Goal: Task Accomplishment & Management: Use online tool/utility

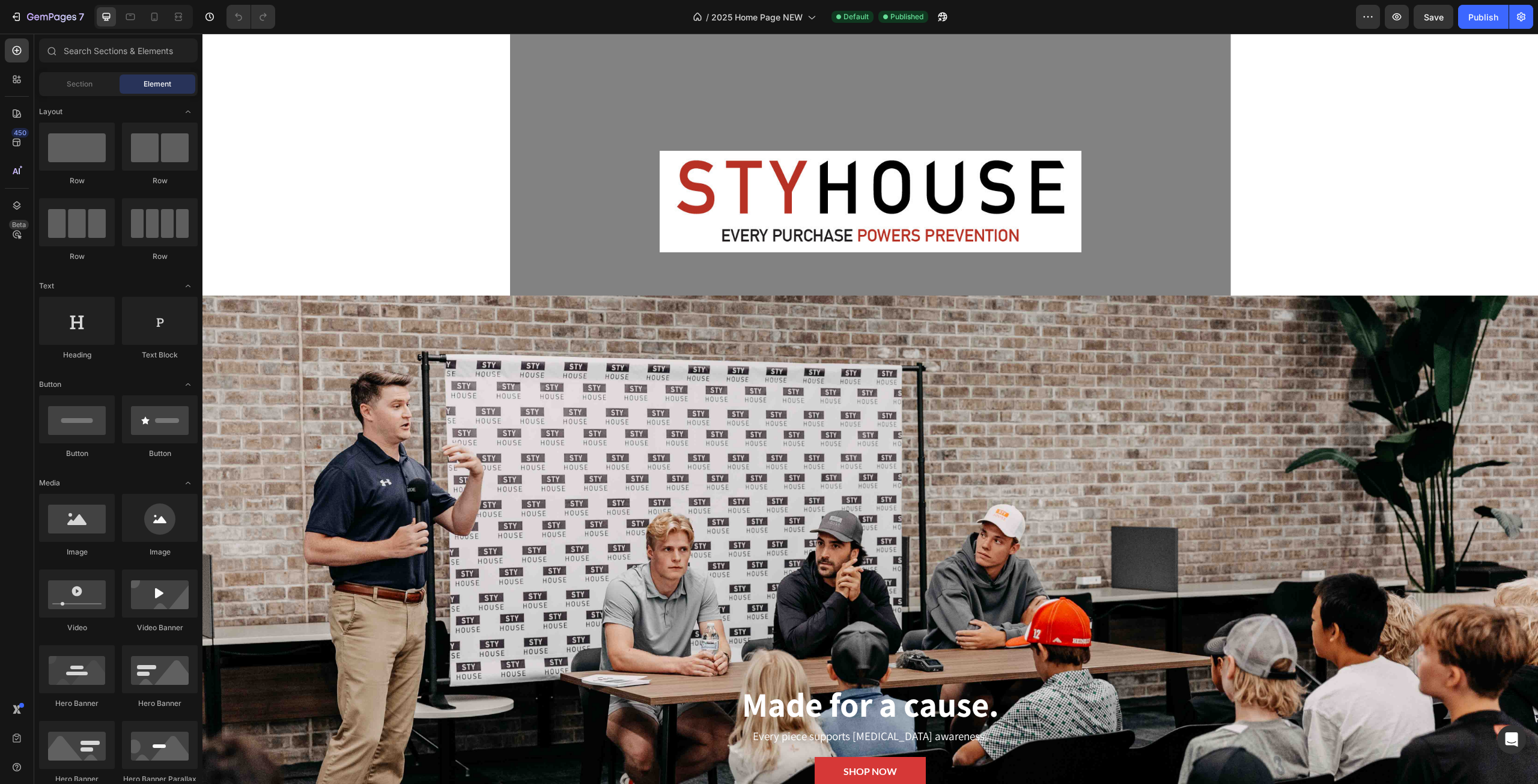
scroll to position [300, 0]
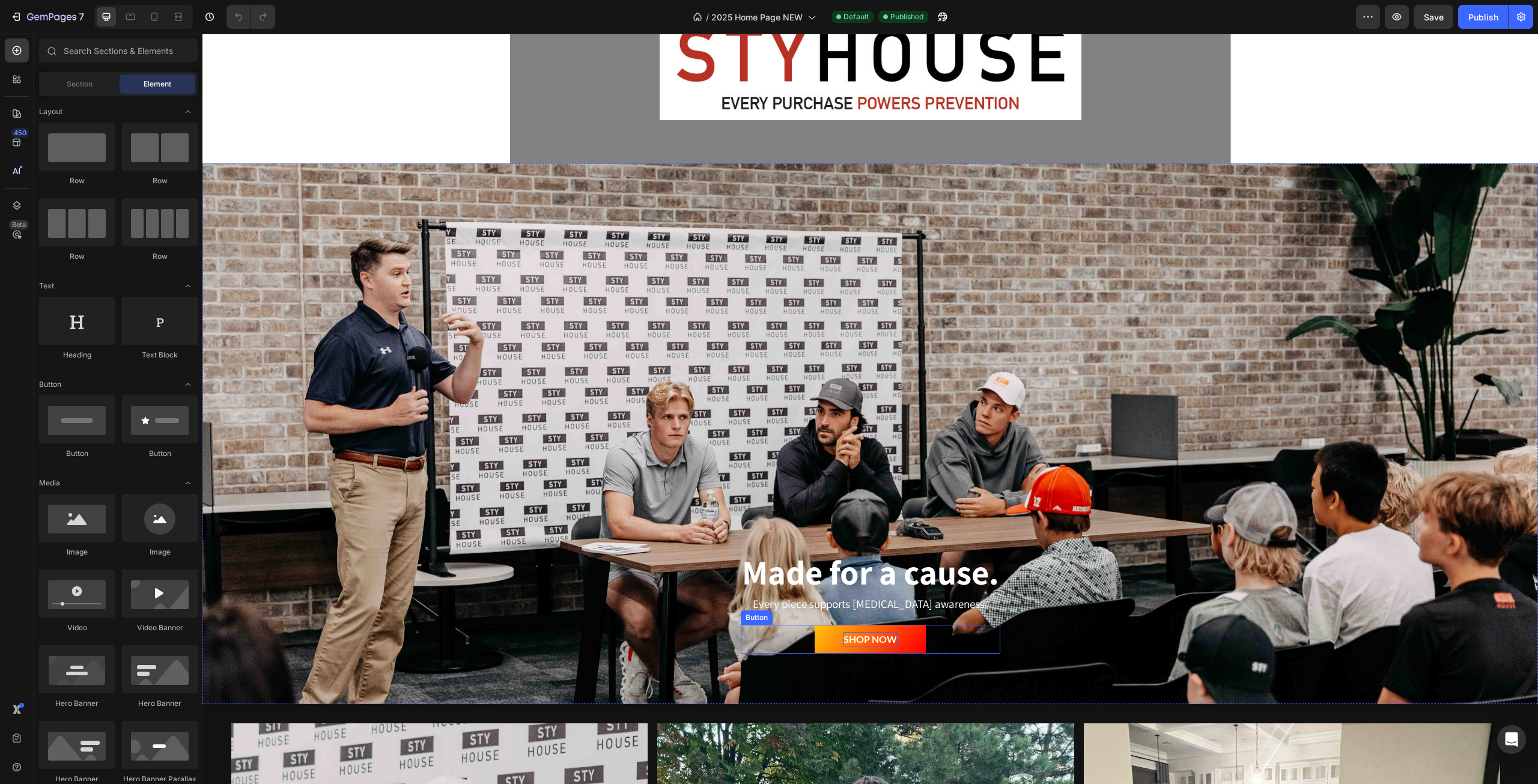
click at [878, 637] on p "SHOP NOW" at bounding box center [871, 638] width 53 height 15
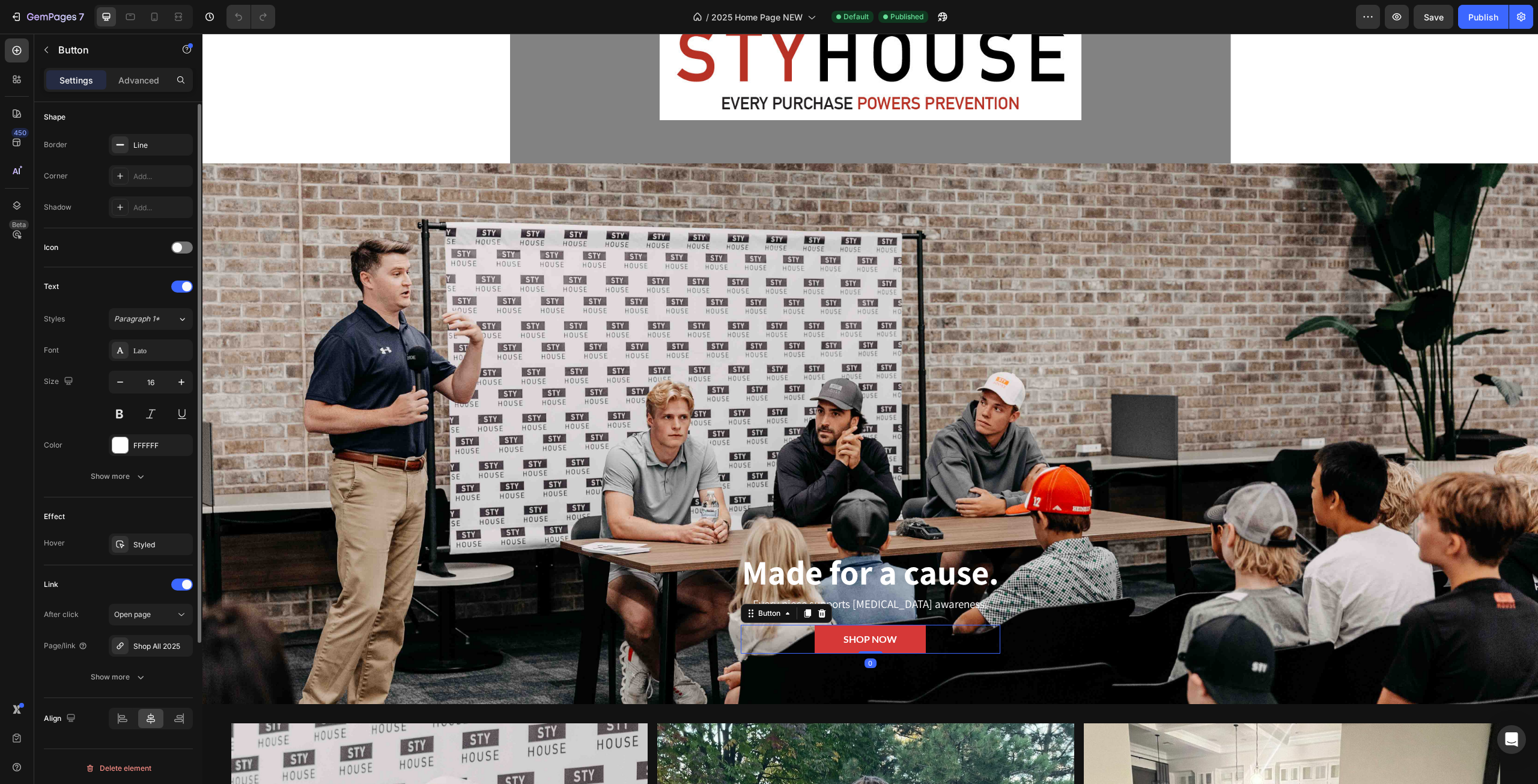
scroll to position [0, 0]
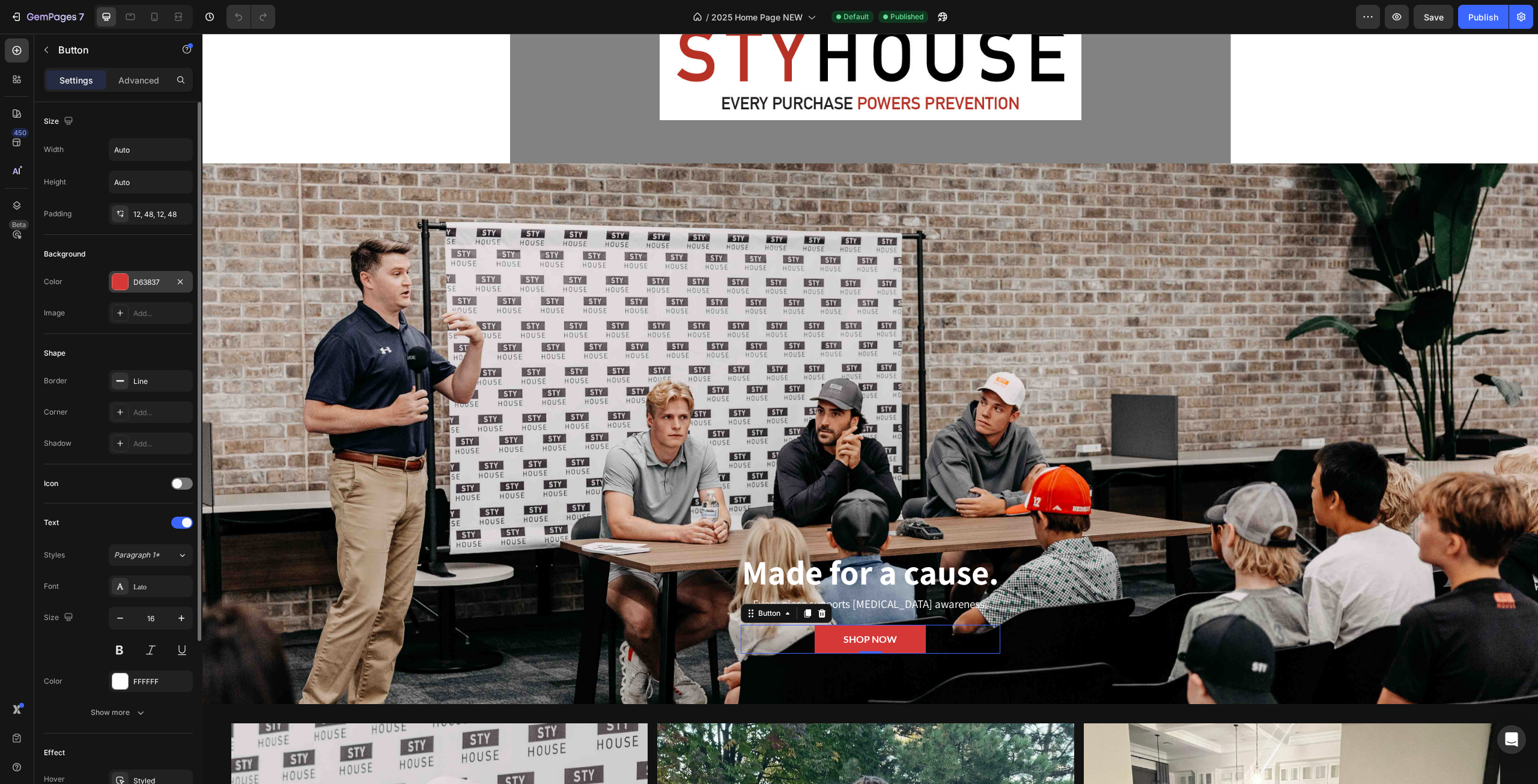
click at [116, 283] on div at bounding box center [120, 282] width 16 height 16
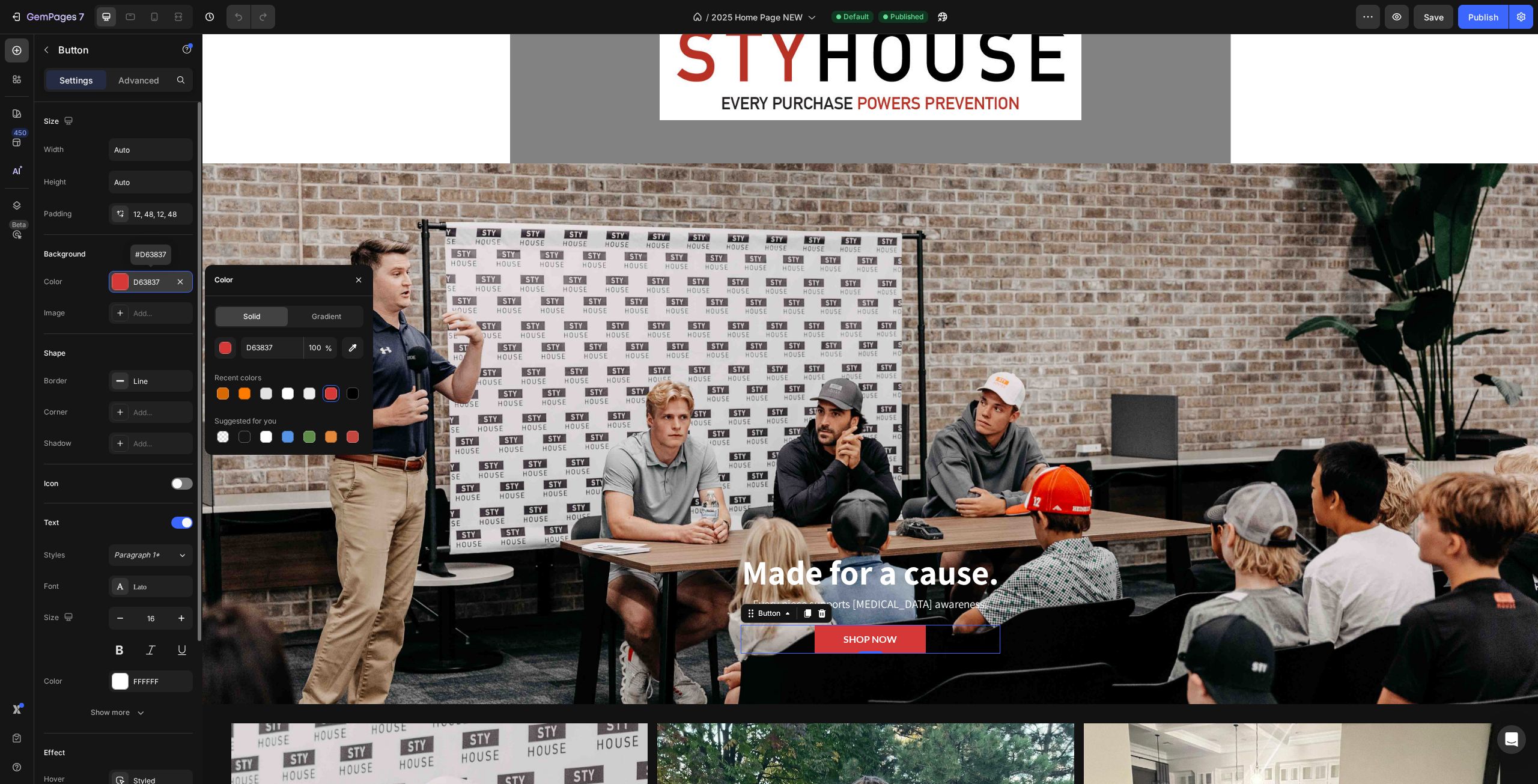
click at [116, 283] on div at bounding box center [120, 282] width 16 height 16
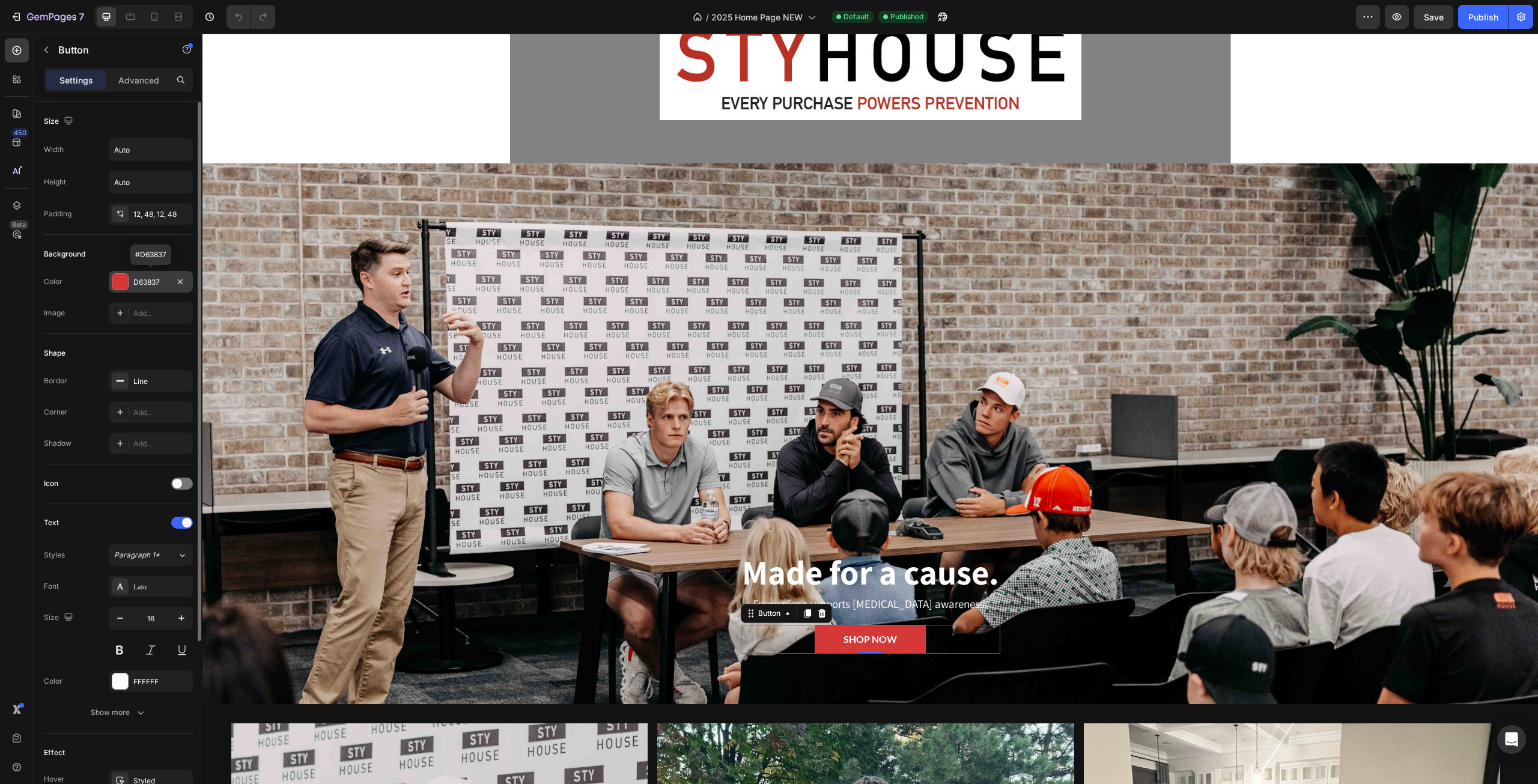
click at [115, 286] on div at bounding box center [120, 282] width 16 height 16
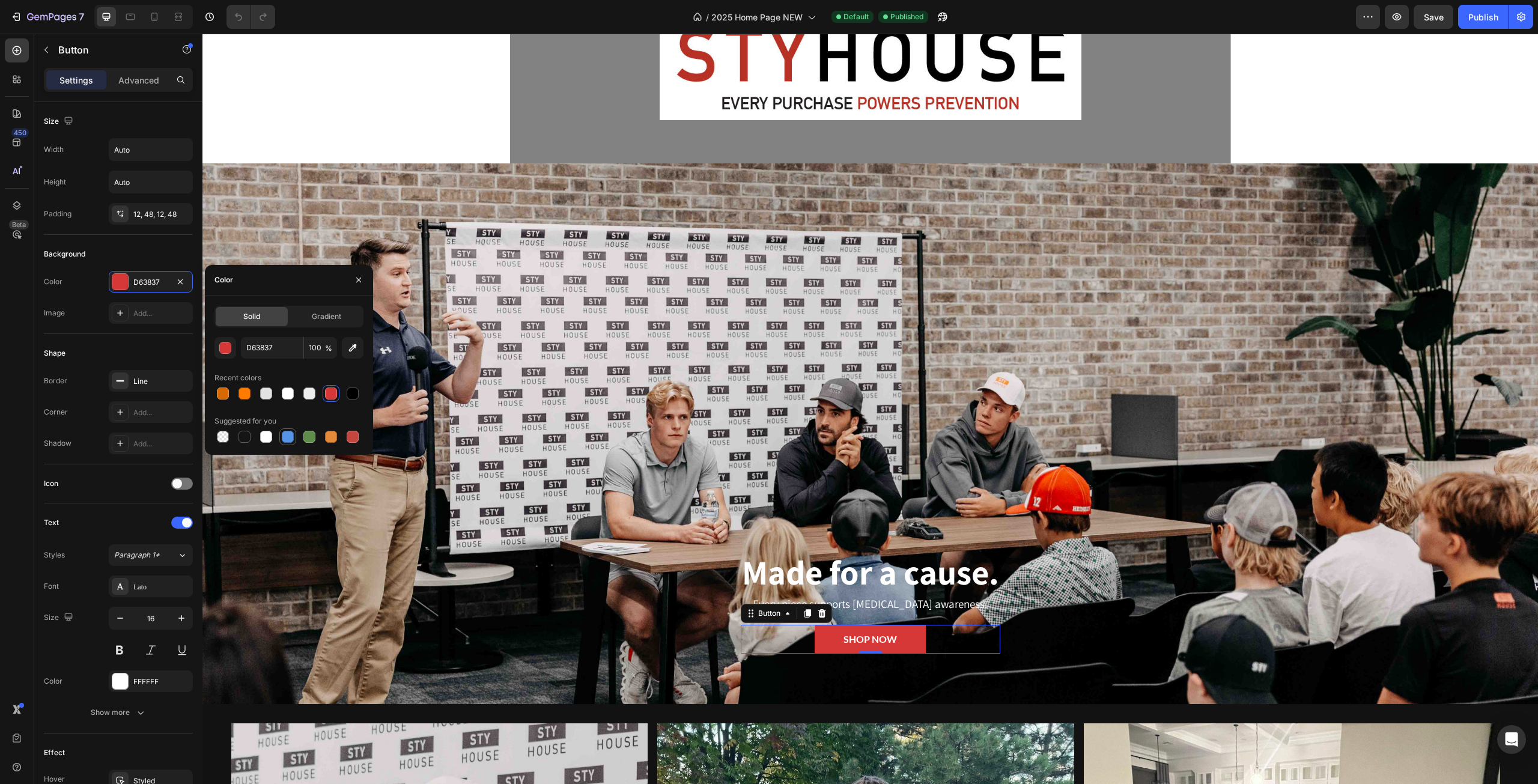
click at [290, 436] on div at bounding box center [288, 437] width 12 height 12
click at [355, 345] on icon "button" at bounding box center [353, 347] width 8 height 8
click at [334, 393] on div at bounding box center [331, 393] width 12 height 12
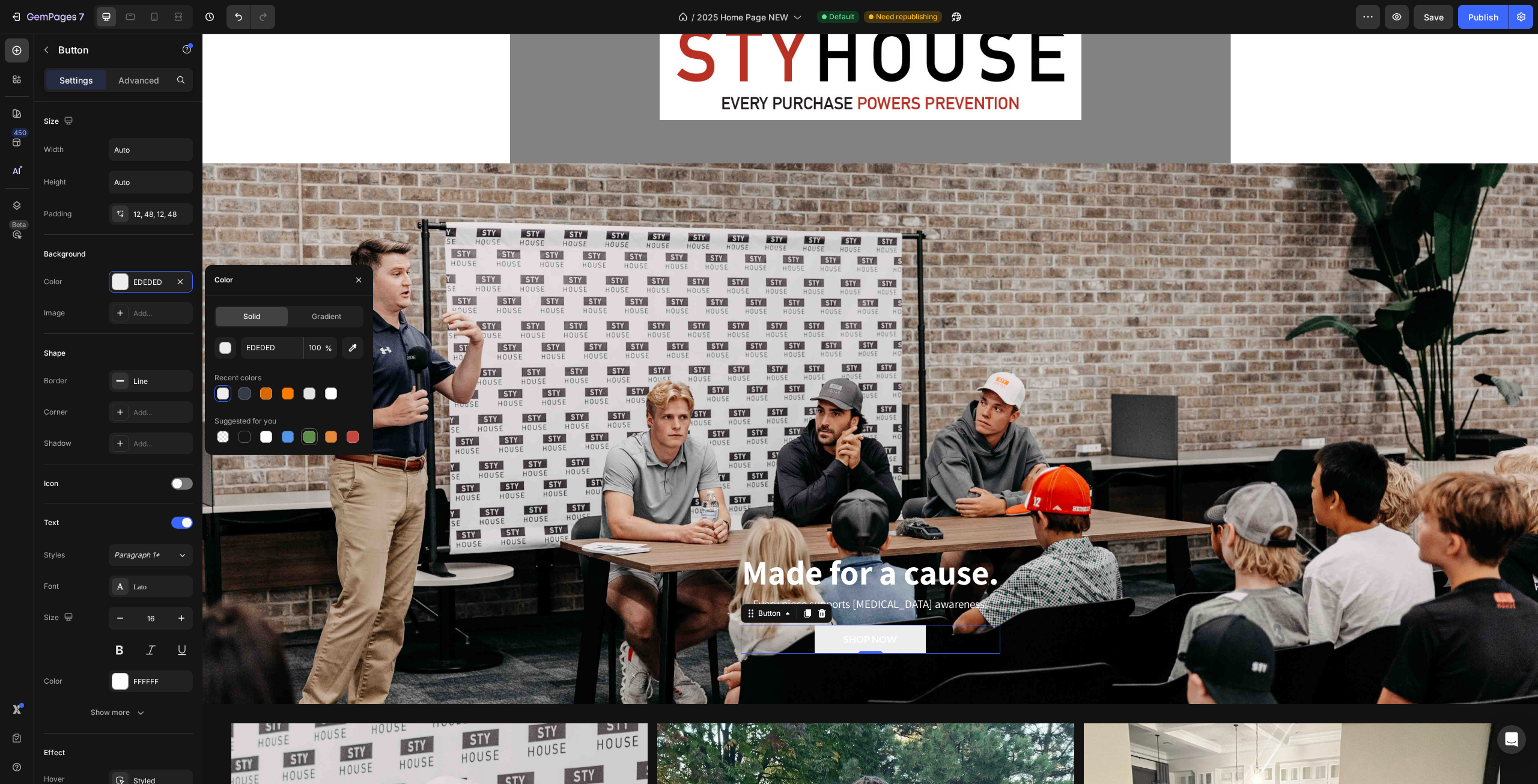
click at [315, 438] on div at bounding box center [309, 437] width 15 height 15
type input "5E8E49"
click at [312, 314] on span "Gradient" at bounding box center [327, 316] width 30 height 11
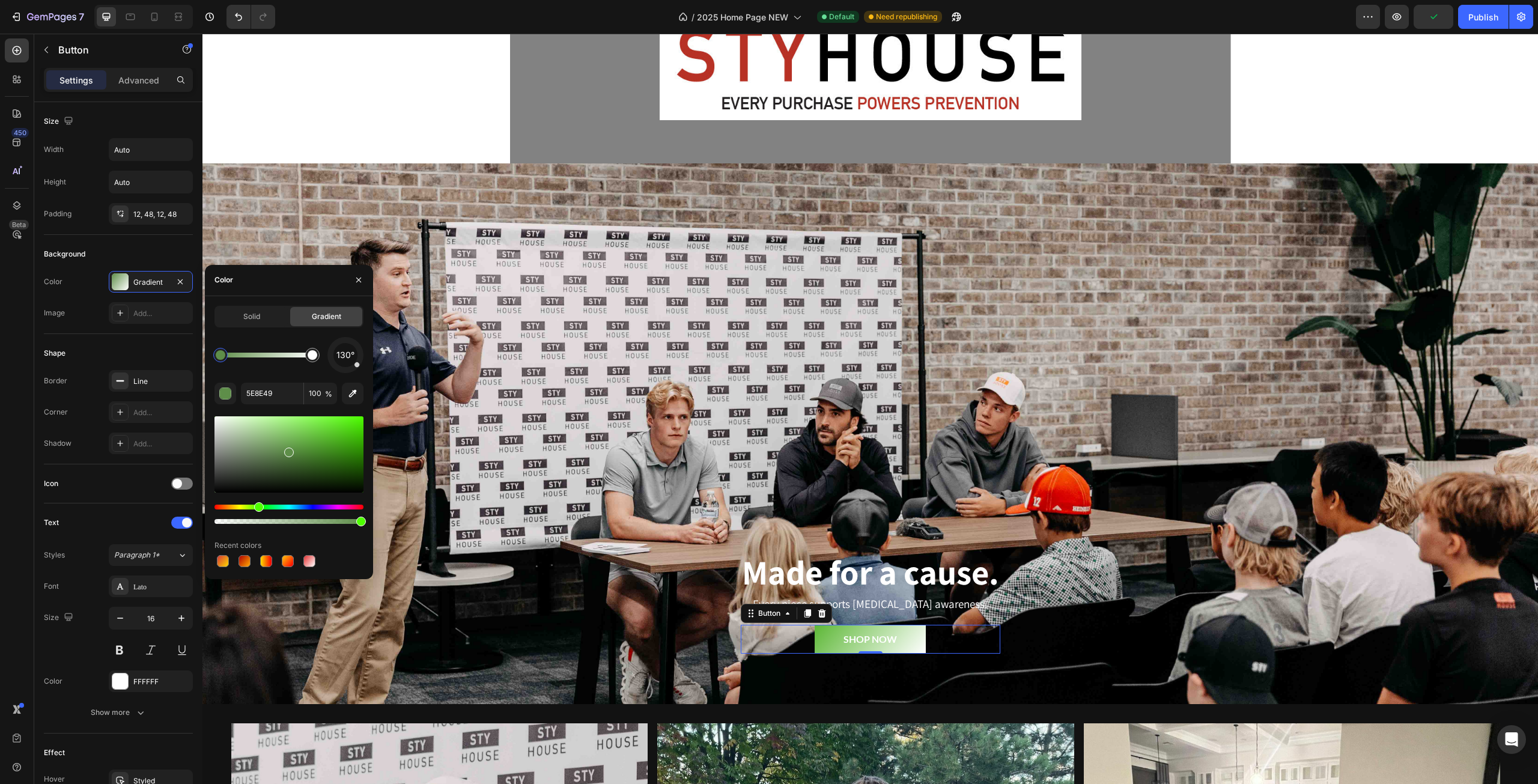
click at [321, 437] on div at bounding box center [289, 453] width 149 height 76
click at [319, 435] on div at bounding box center [320, 437] width 10 height 10
click at [329, 435] on div at bounding box center [289, 453] width 149 height 76
drag, startPoint x: 343, startPoint y: 424, endPoint x: 346, endPoint y: 416, distance: 8.5
click at [346, 416] on div at bounding box center [289, 453] width 149 height 76
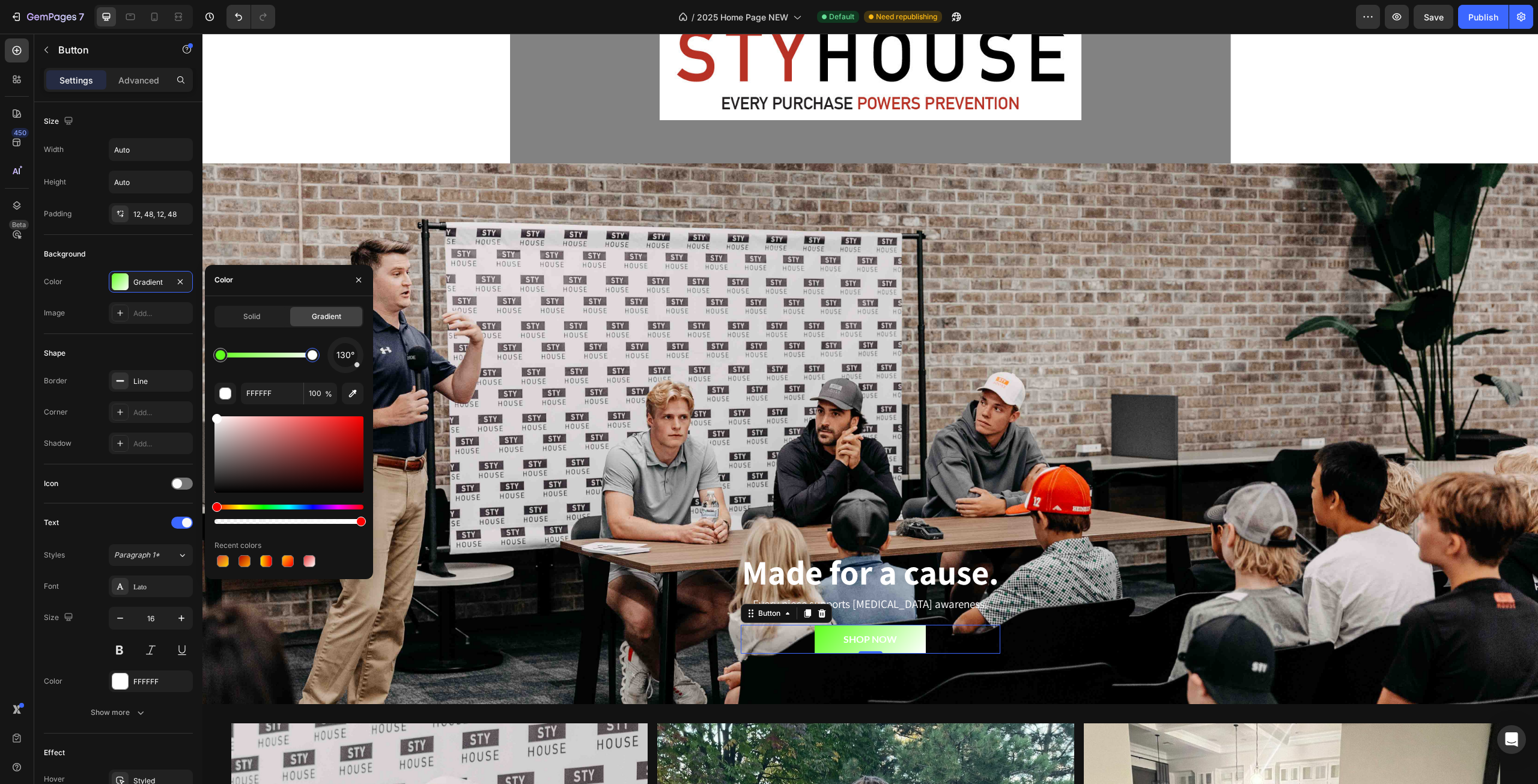
click at [314, 358] on div at bounding box center [313, 355] width 10 height 10
drag, startPoint x: 293, startPoint y: 508, endPoint x: 279, endPoint y: 506, distance: 14.1
click at [279, 506] on div "Hue" at bounding box center [289, 507] width 149 height 5
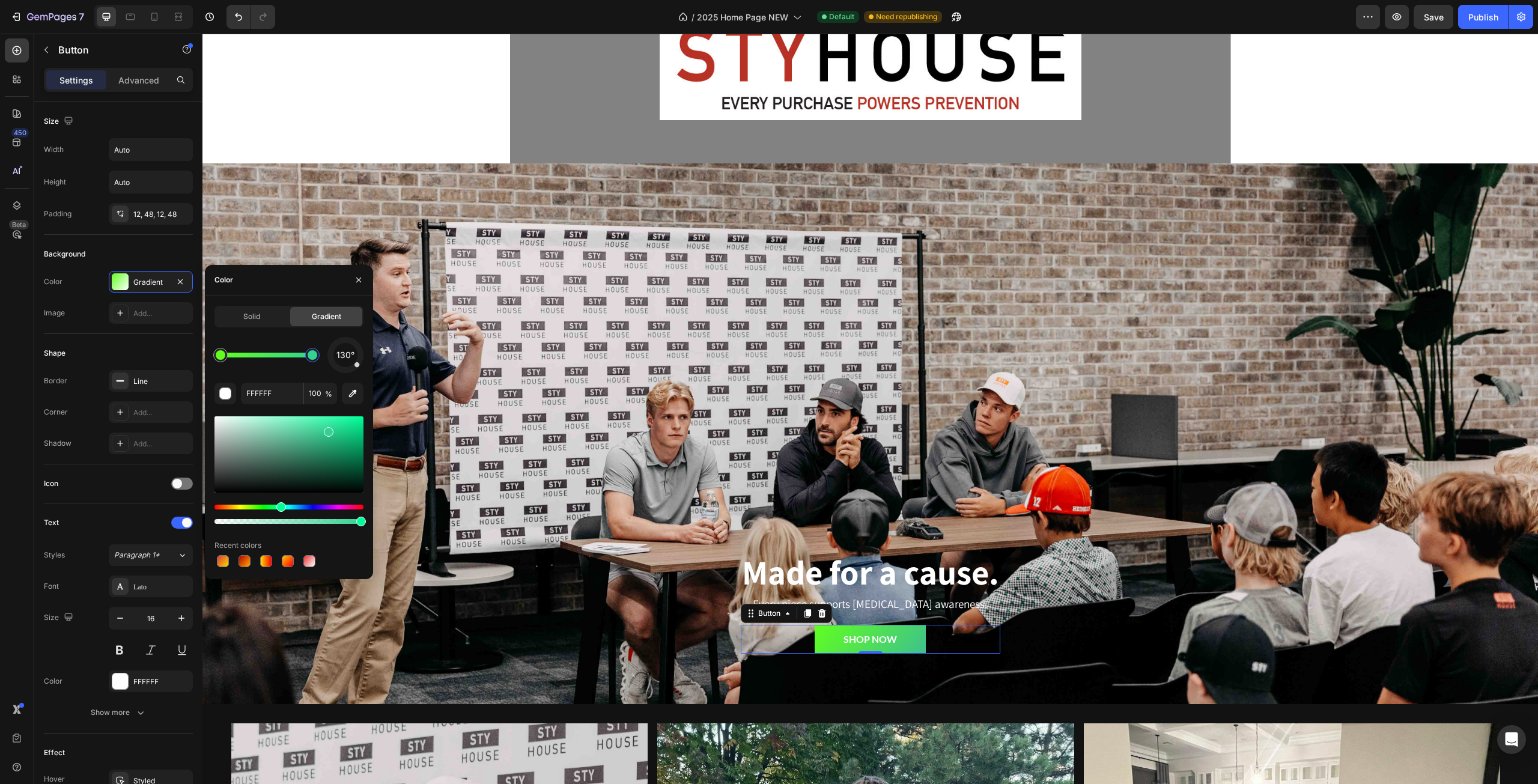
drag, startPoint x: 285, startPoint y: 450, endPoint x: 326, endPoint y: 430, distance: 45.6
click at [326, 430] on div at bounding box center [289, 453] width 149 height 76
drag, startPoint x: 300, startPoint y: 506, endPoint x: 292, endPoint y: 505, distance: 8.1
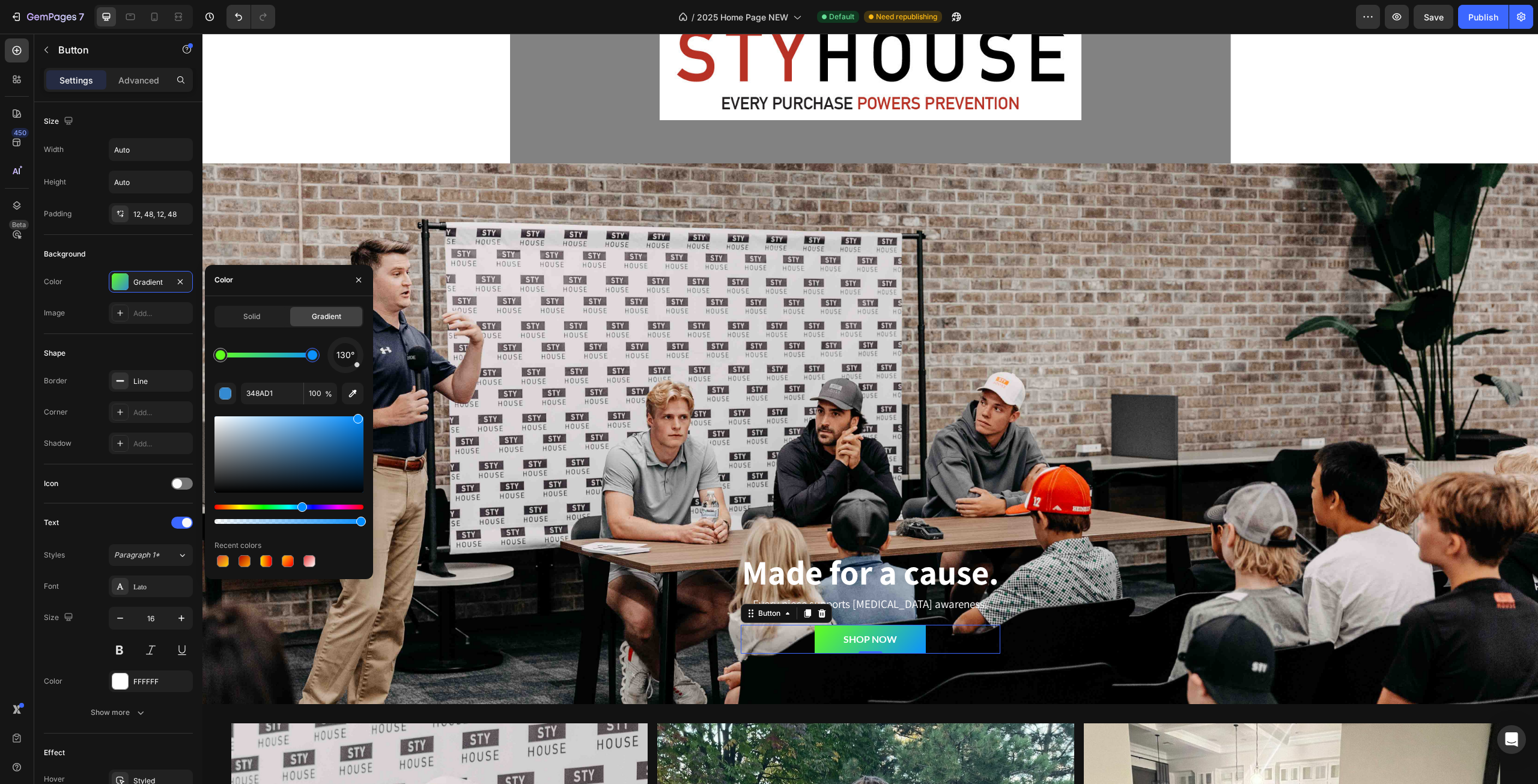
drag, startPoint x: 312, startPoint y: 422, endPoint x: 363, endPoint y: 365, distance: 76.5
click at [362, 366] on div "130° 348AD1 100 % Recent colors" at bounding box center [289, 452] width 149 height 233
click at [351, 390] on icon "button" at bounding box center [353, 393] width 12 height 12
click at [306, 461] on div at bounding box center [289, 453] width 149 height 76
click at [293, 449] on div at bounding box center [289, 453] width 149 height 76
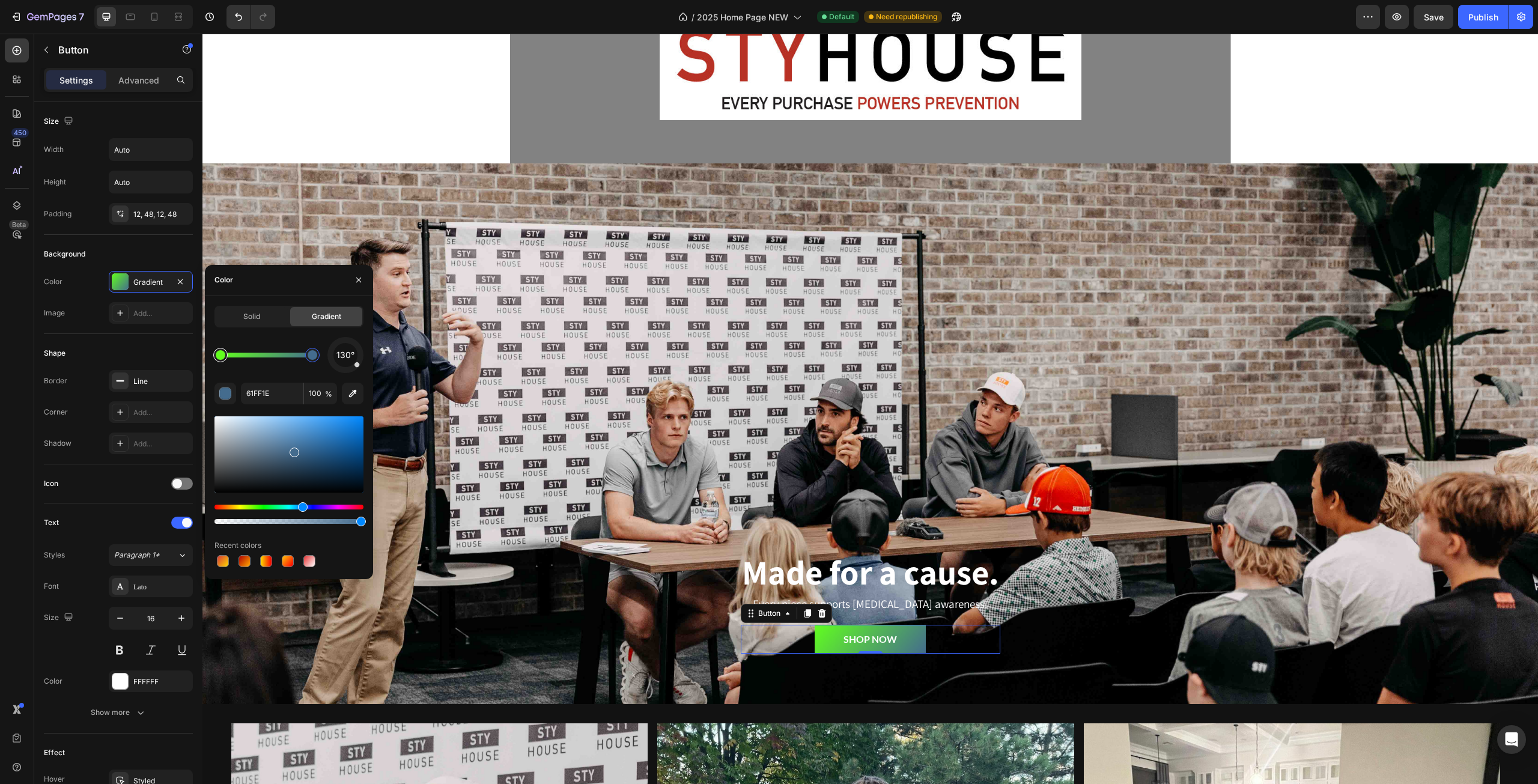
click at [229, 364] on div at bounding box center [221, 355] width 22 height 22
click at [341, 430] on div at bounding box center [289, 453] width 149 height 76
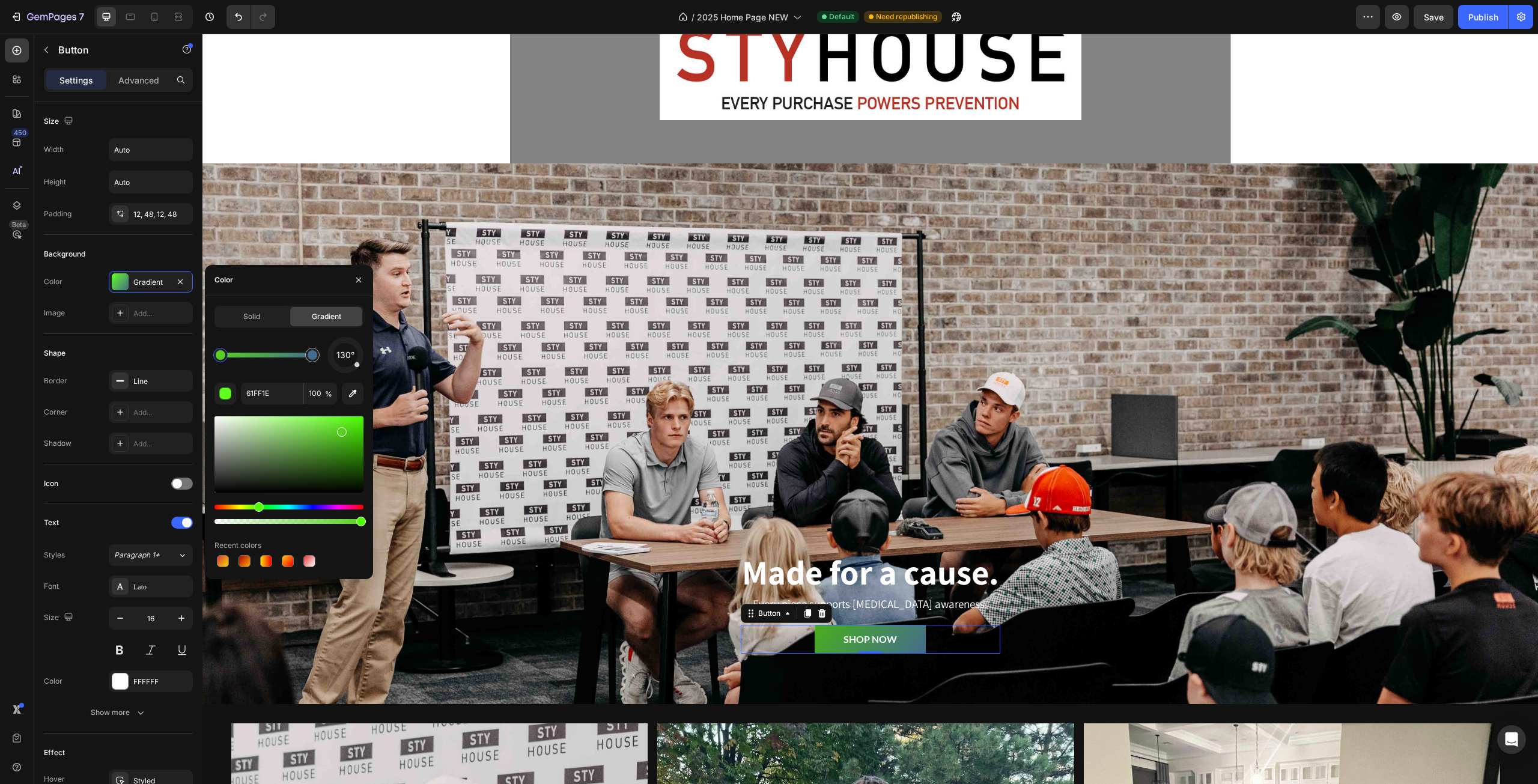
click at [343, 439] on div at bounding box center [289, 453] width 149 height 76
click at [344, 436] on div at bounding box center [289, 453] width 149 height 76
click at [344, 441] on div at bounding box center [345, 440] width 10 height 10
drag, startPoint x: 328, startPoint y: 446, endPoint x: 322, endPoint y: 446, distance: 6.0
click at [328, 446] on div at bounding box center [289, 453] width 149 height 76
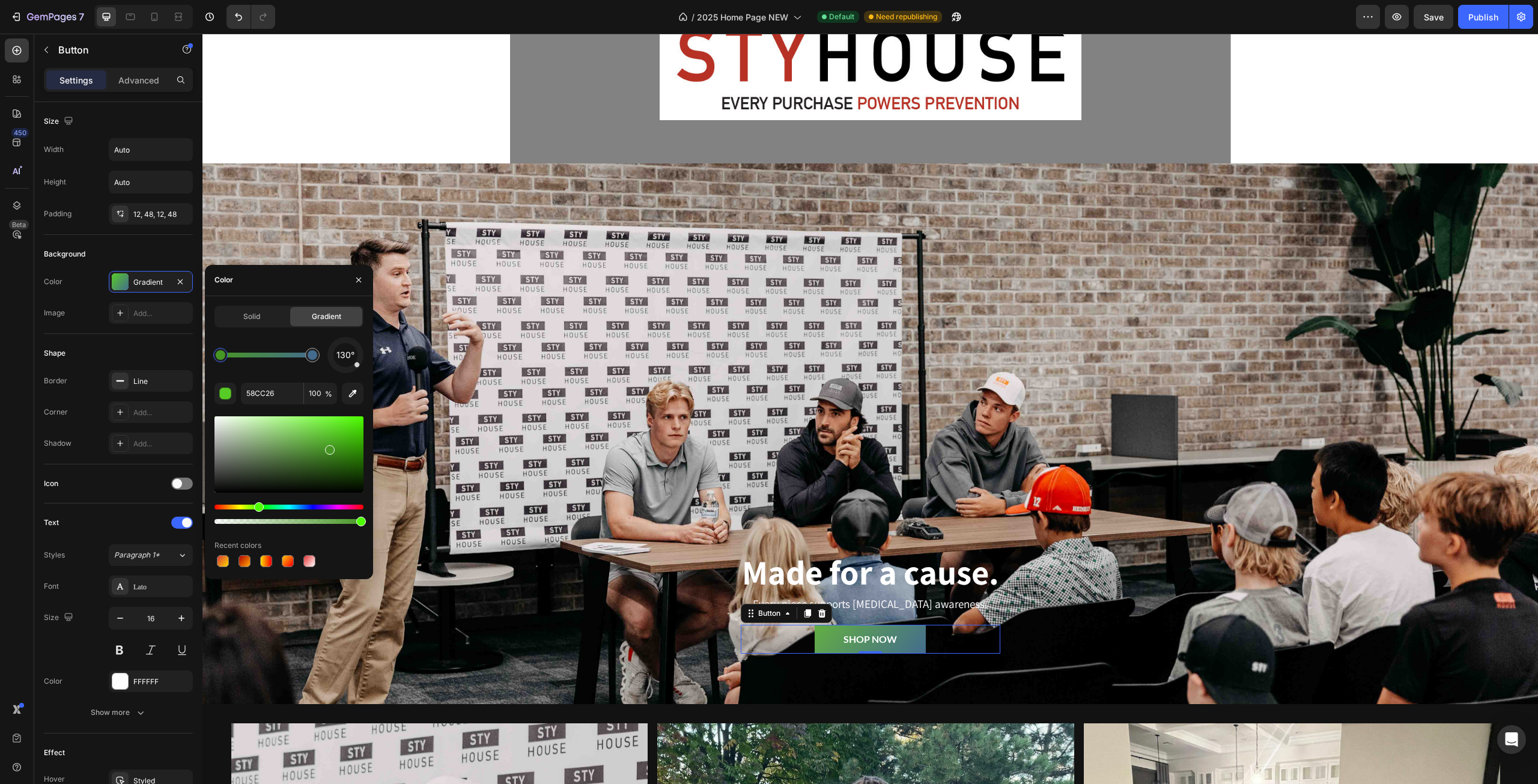
click at [308, 439] on div at bounding box center [289, 453] width 149 height 76
drag, startPoint x: 330, startPoint y: 425, endPoint x: 337, endPoint y: 456, distance: 31.8
click at [337, 428] on div at bounding box center [289, 453] width 149 height 76
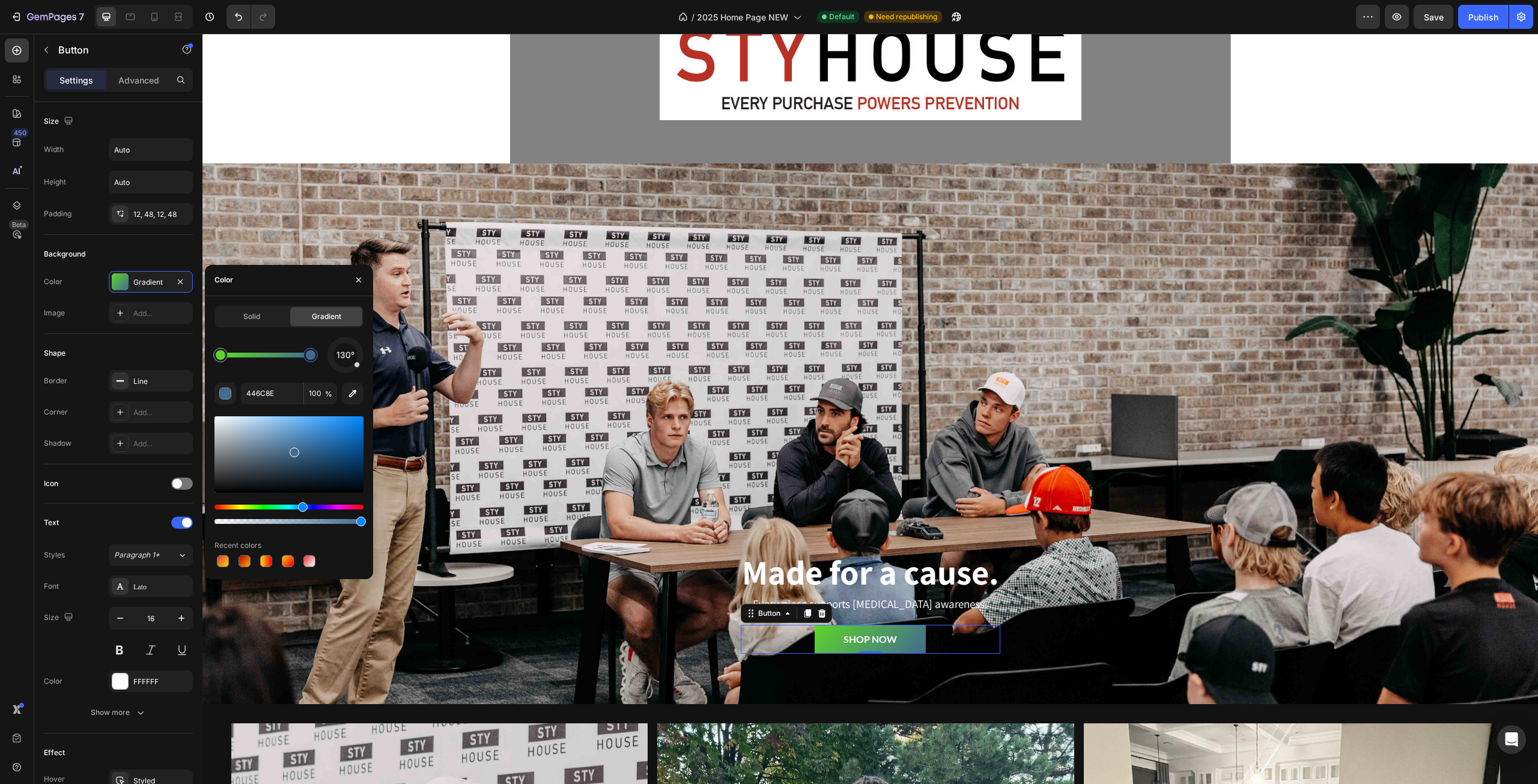
click at [311, 350] on div at bounding box center [311, 355] width 10 height 10
drag, startPoint x: 313, startPoint y: 356, endPoint x: 260, endPoint y: 357, distance: 53.0
click at [260, 357] on div at bounding box center [260, 355] width 10 height 10
drag, startPoint x: 260, startPoint y: 357, endPoint x: 297, endPoint y: 365, distance: 37.9
drag, startPoint x: 298, startPoint y: 355, endPoint x: 319, endPoint y: 358, distance: 21.2
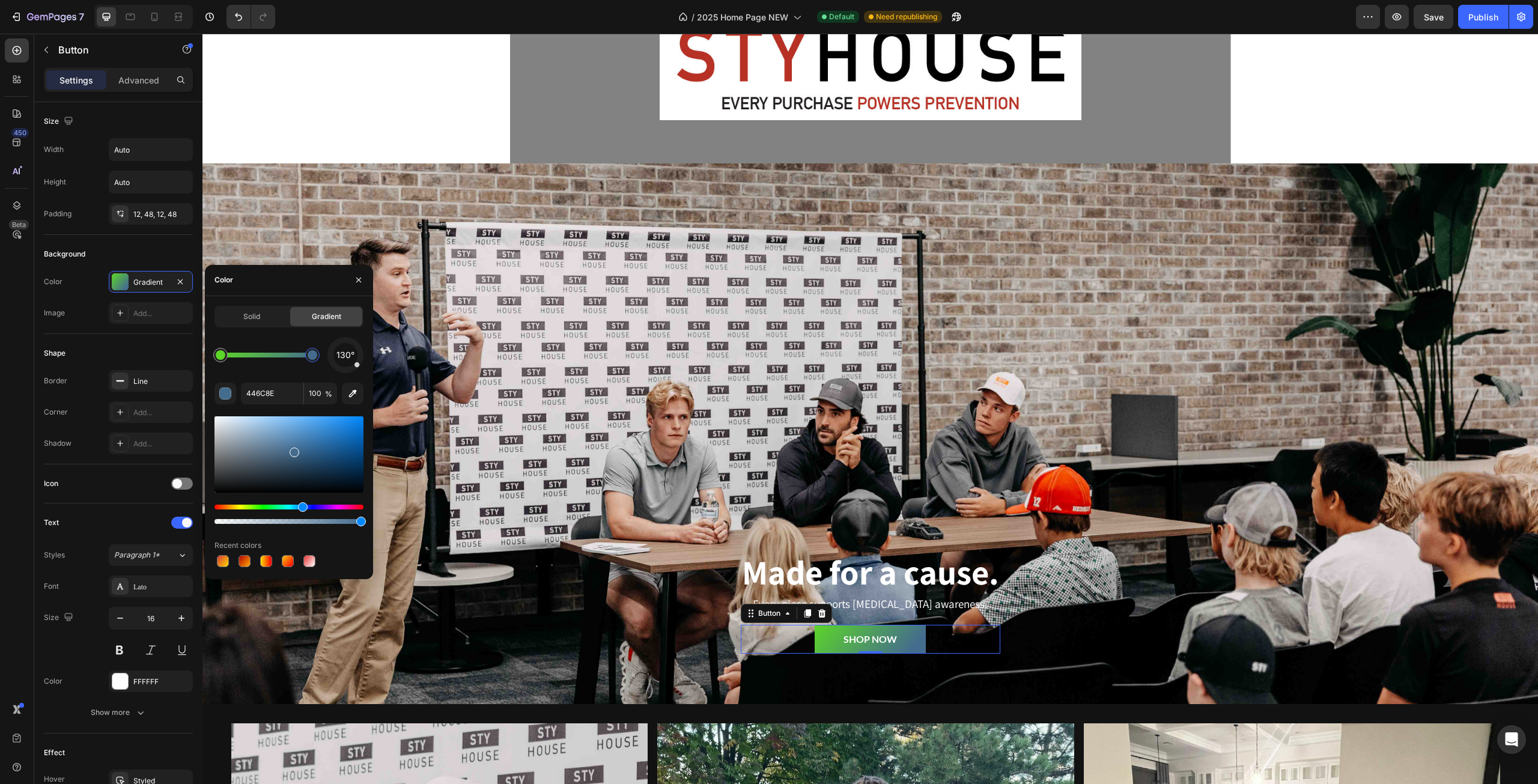
click at [317, 358] on div at bounding box center [313, 355] width 10 height 10
click at [314, 354] on div at bounding box center [313, 355] width 10 height 10
click at [302, 439] on div at bounding box center [289, 453] width 149 height 76
click at [312, 445] on div at bounding box center [289, 453] width 149 height 76
click at [318, 451] on div at bounding box center [289, 453] width 149 height 76
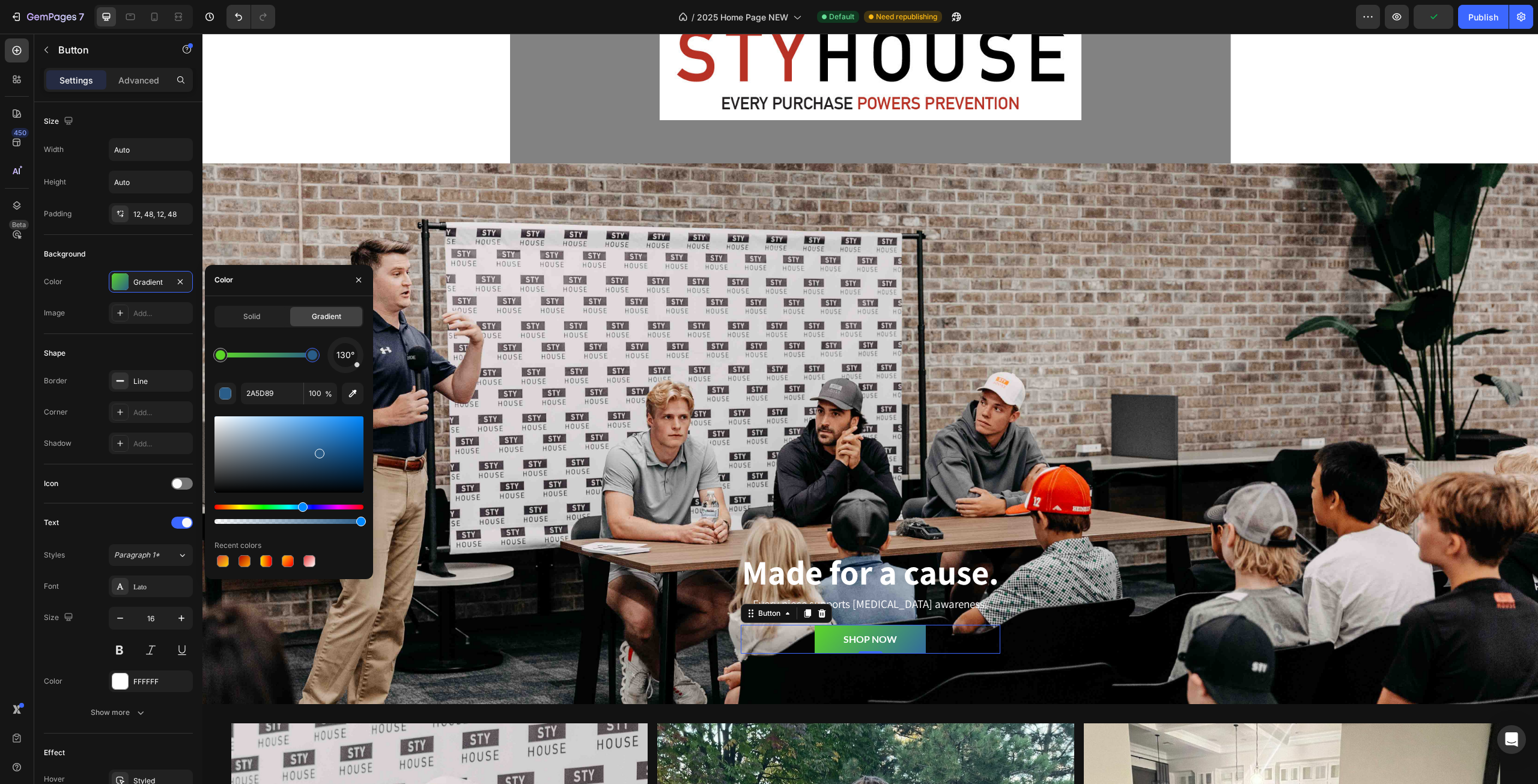
click at [318, 444] on div at bounding box center [289, 453] width 149 height 76
click at [329, 448] on div at bounding box center [289, 453] width 149 height 76
click at [328, 449] on div at bounding box center [331, 450] width 10 height 10
drag, startPoint x: 339, startPoint y: 433, endPoint x: 372, endPoint y: 412, distance: 39.1
click at [357, 416] on div at bounding box center [289, 453] width 149 height 76
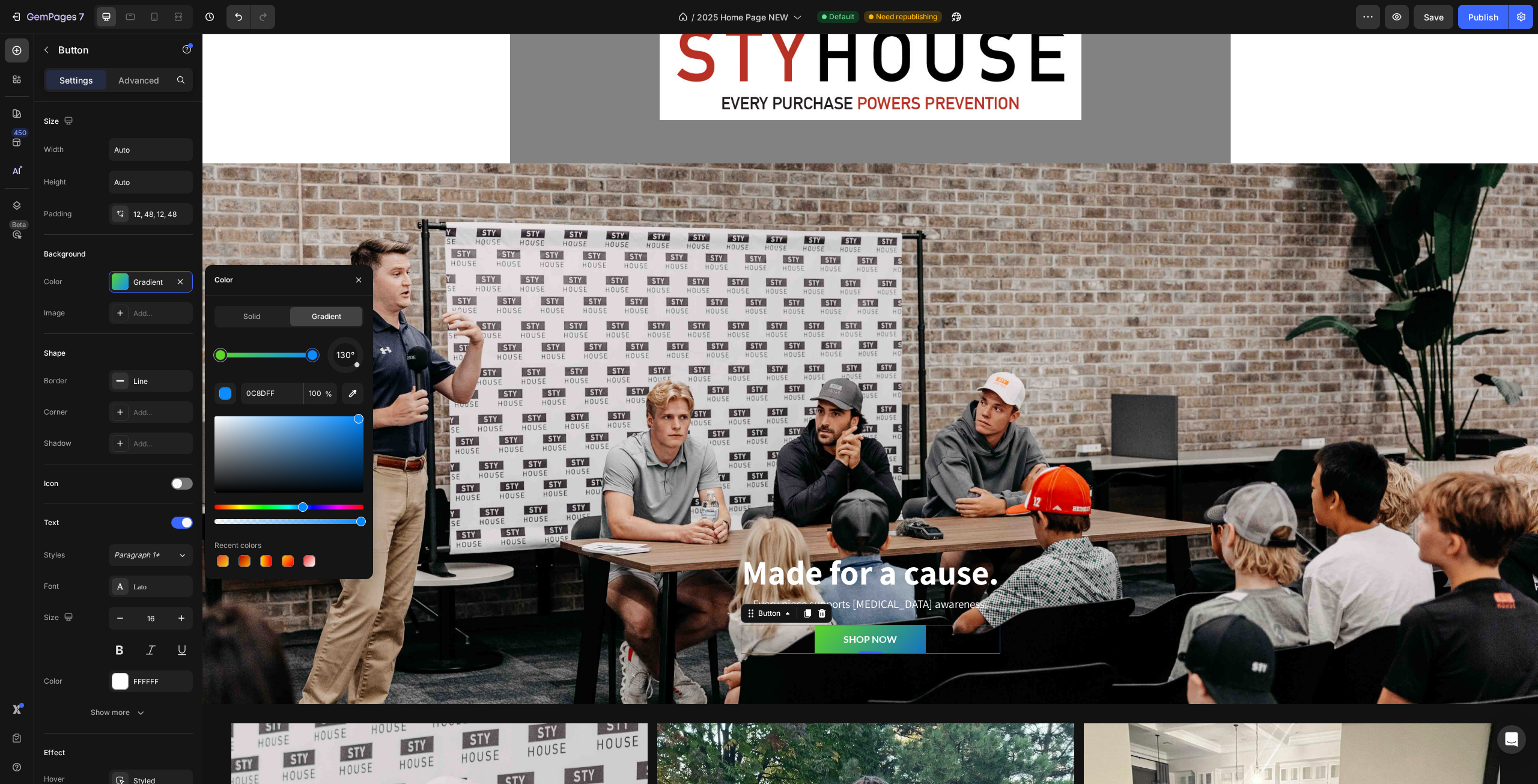
click at [348, 435] on div at bounding box center [289, 453] width 149 height 76
click at [365, 424] on div "Solid Gradient 130° 1571C1 100 % Recent colors" at bounding box center [289, 438] width 168 height 263
drag, startPoint x: 357, startPoint y: 422, endPoint x: 361, endPoint y: 409, distance: 13.6
click at [365, 409] on div "Solid Gradient 130° 1571C1 100 % Recent colors" at bounding box center [289, 438] width 168 height 263
drag, startPoint x: 262, startPoint y: 354, endPoint x: 308, endPoint y: 365, distance: 47.3
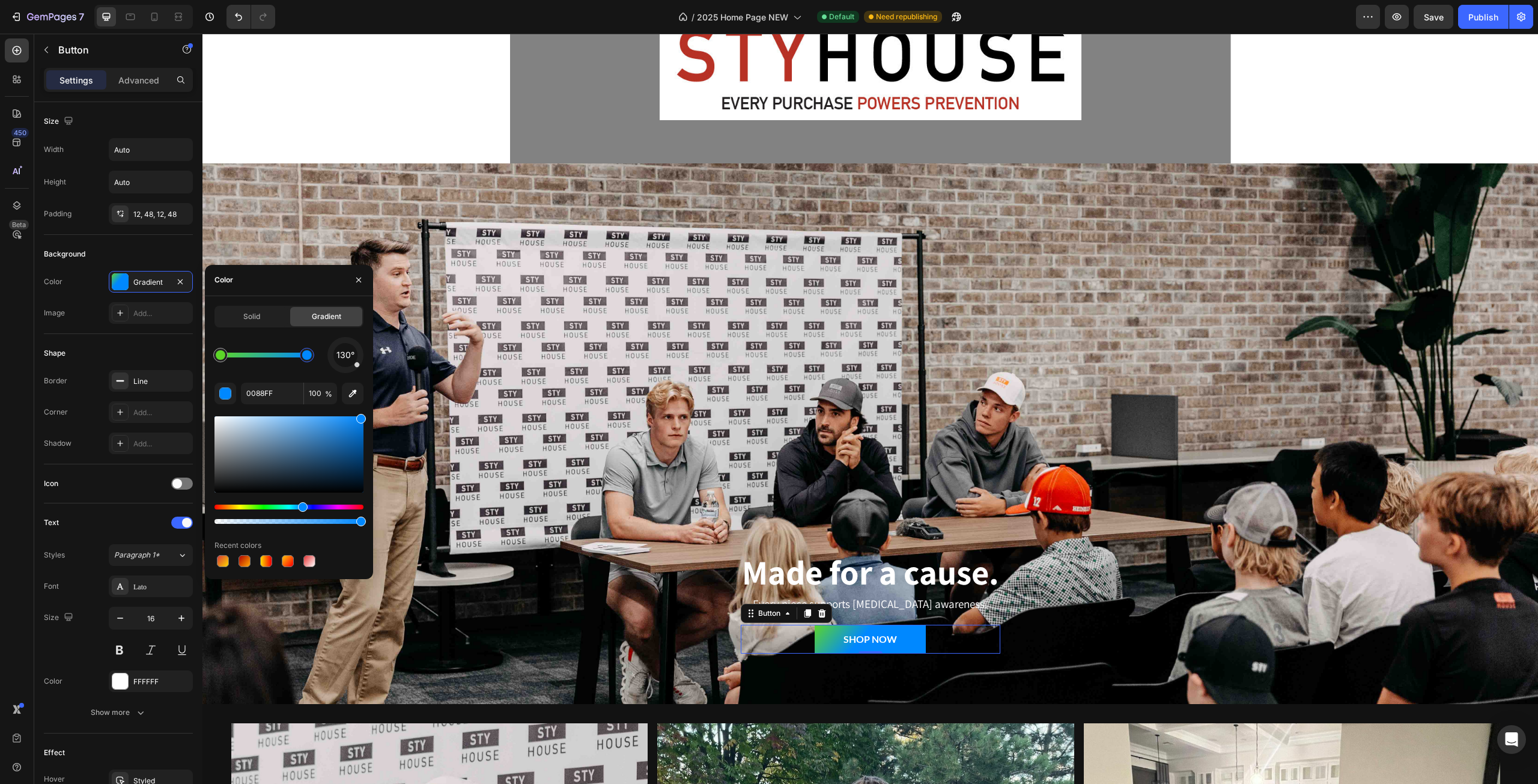
click at [308, 359] on div at bounding box center [307, 355] width 10 height 10
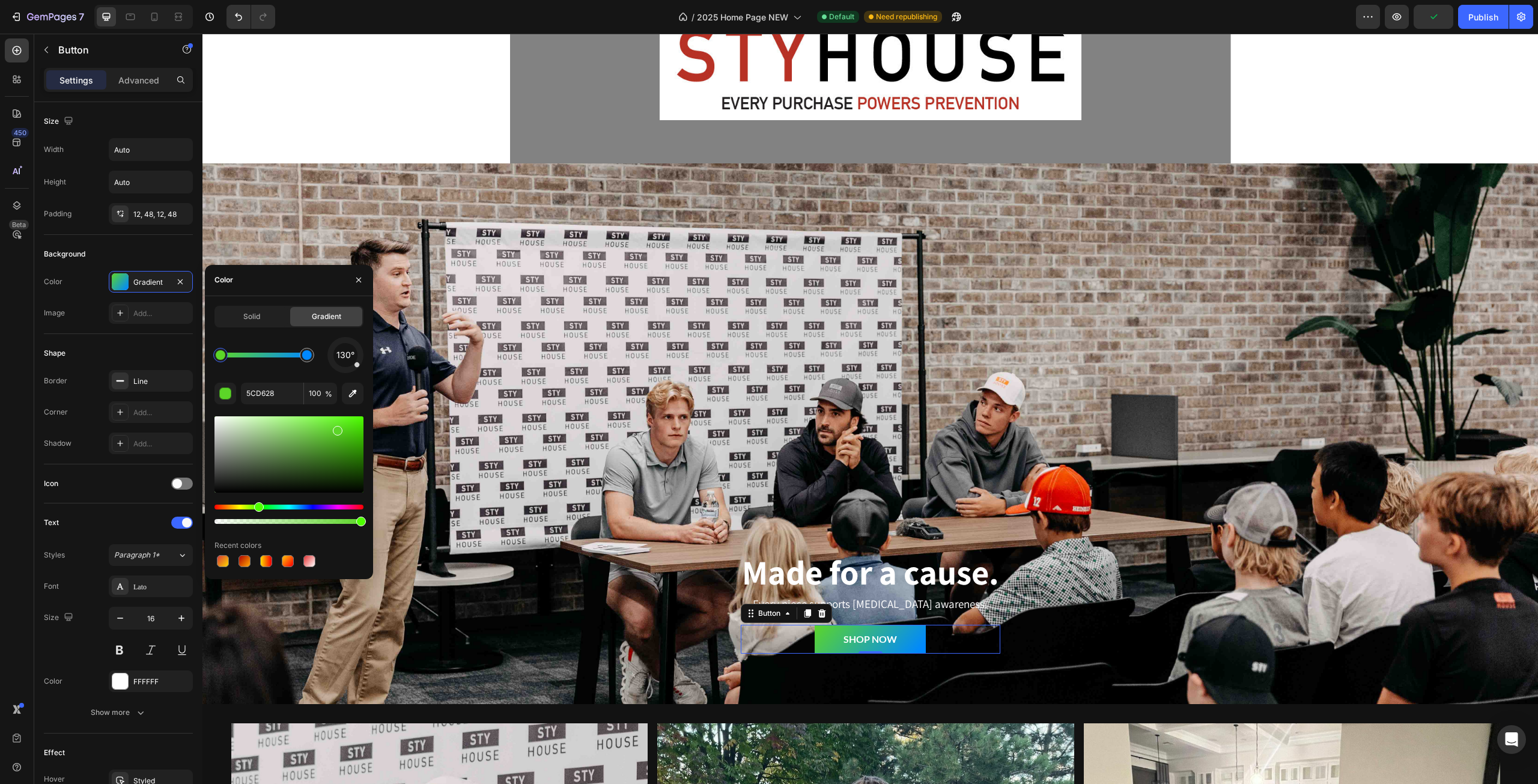
click at [222, 358] on div at bounding box center [221, 355] width 10 height 10
click at [337, 435] on div at bounding box center [289, 453] width 149 height 76
type input "52BF24"
click at [1438, 21] on span "Save" at bounding box center [1434, 17] width 20 height 10
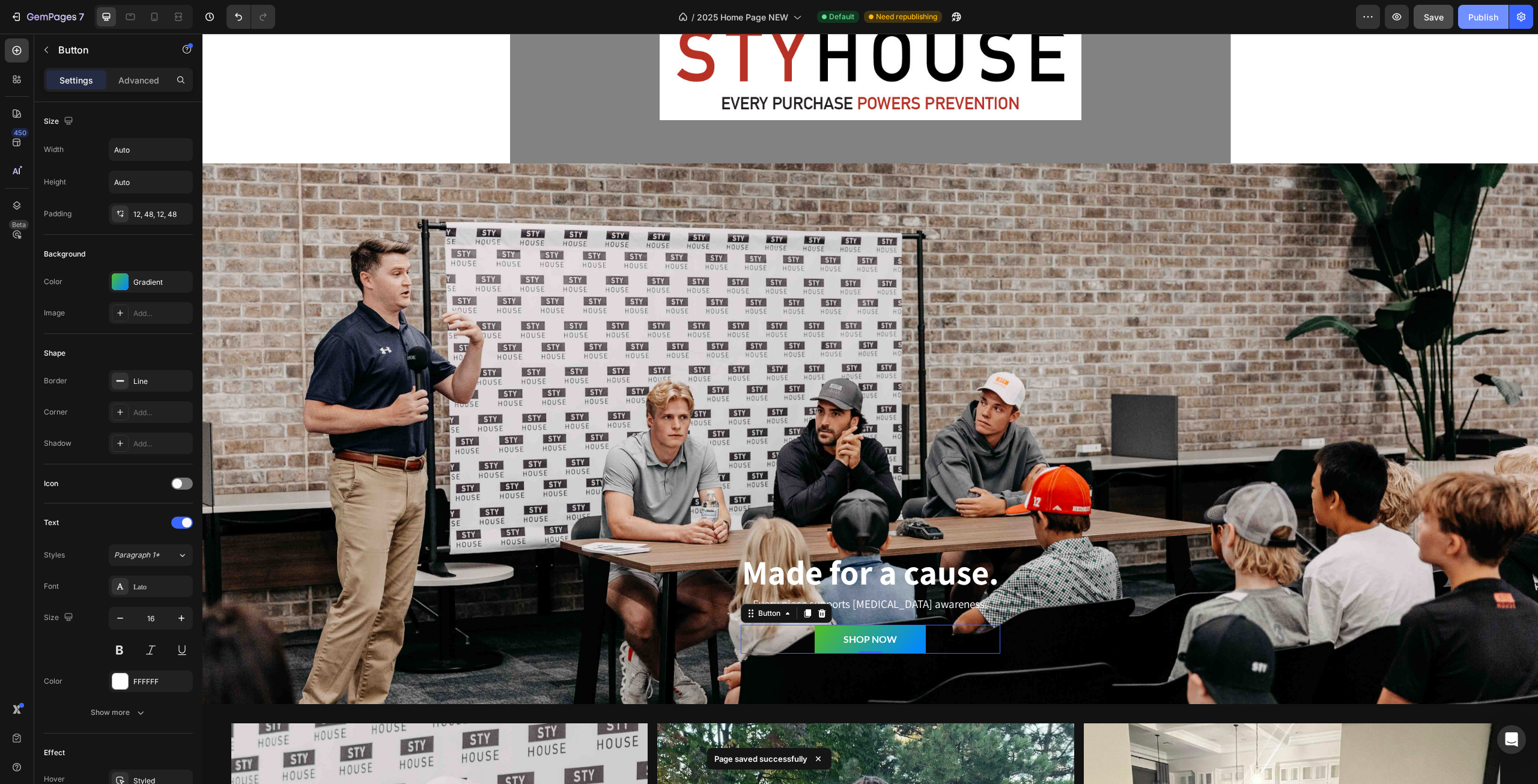
click at [1472, 15] on div "Publish" at bounding box center [1484, 17] width 30 height 13
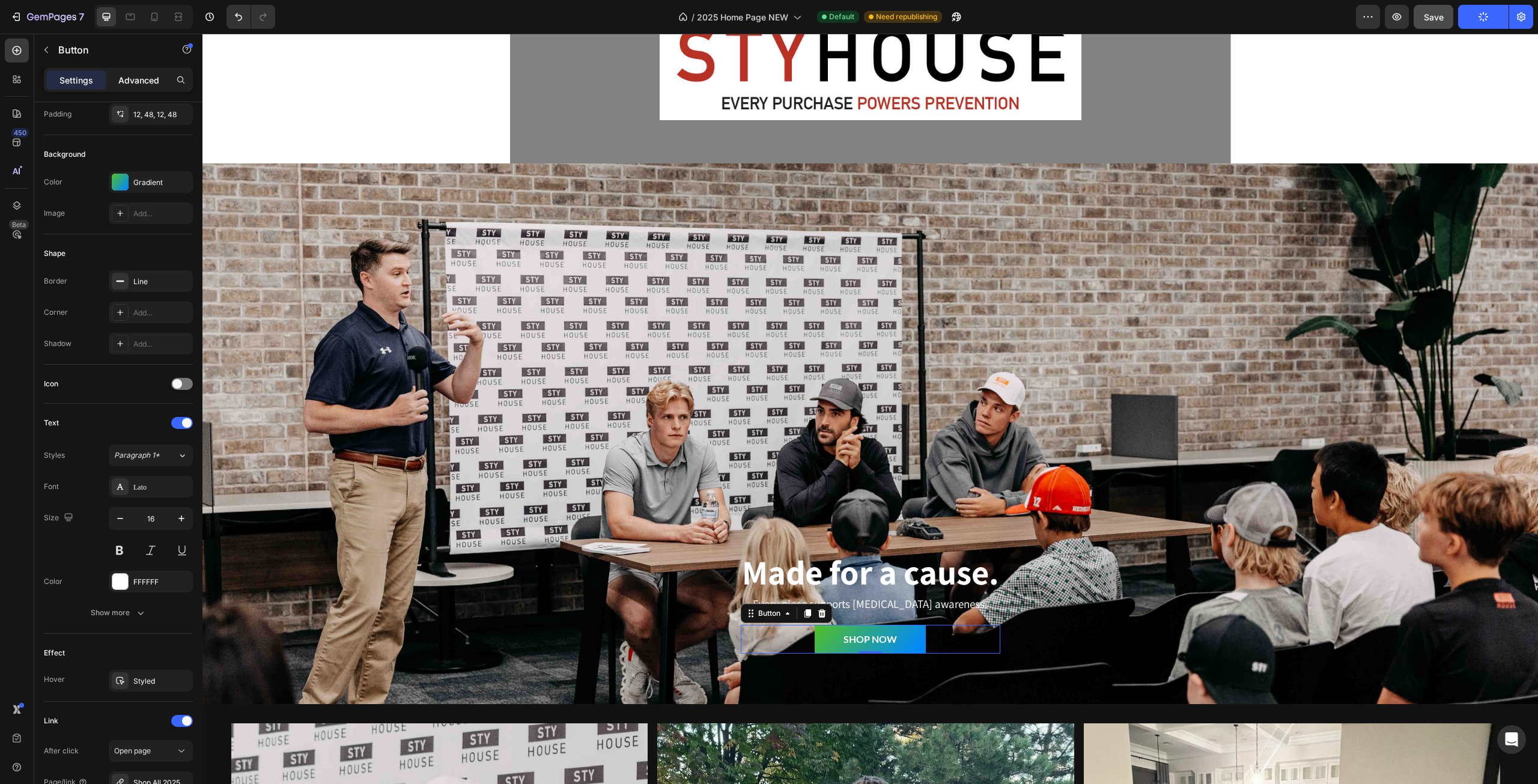
click at [119, 81] on p "Advanced" at bounding box center [139, 80] width 41 height 13
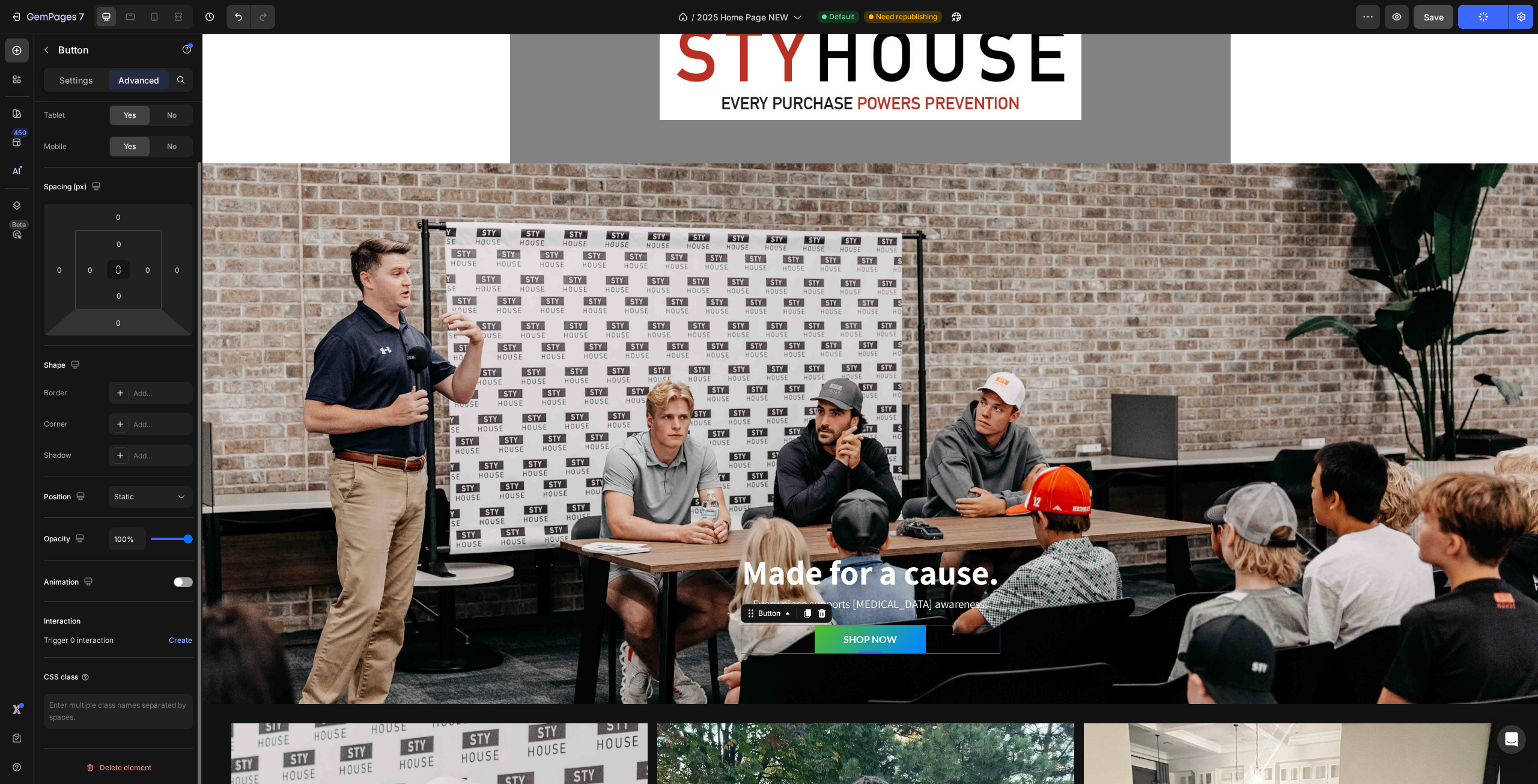
scroll to position [65, 0]
click at [78, 74] on p "Settings" at bounding box center [76, 80] width 34 height 13
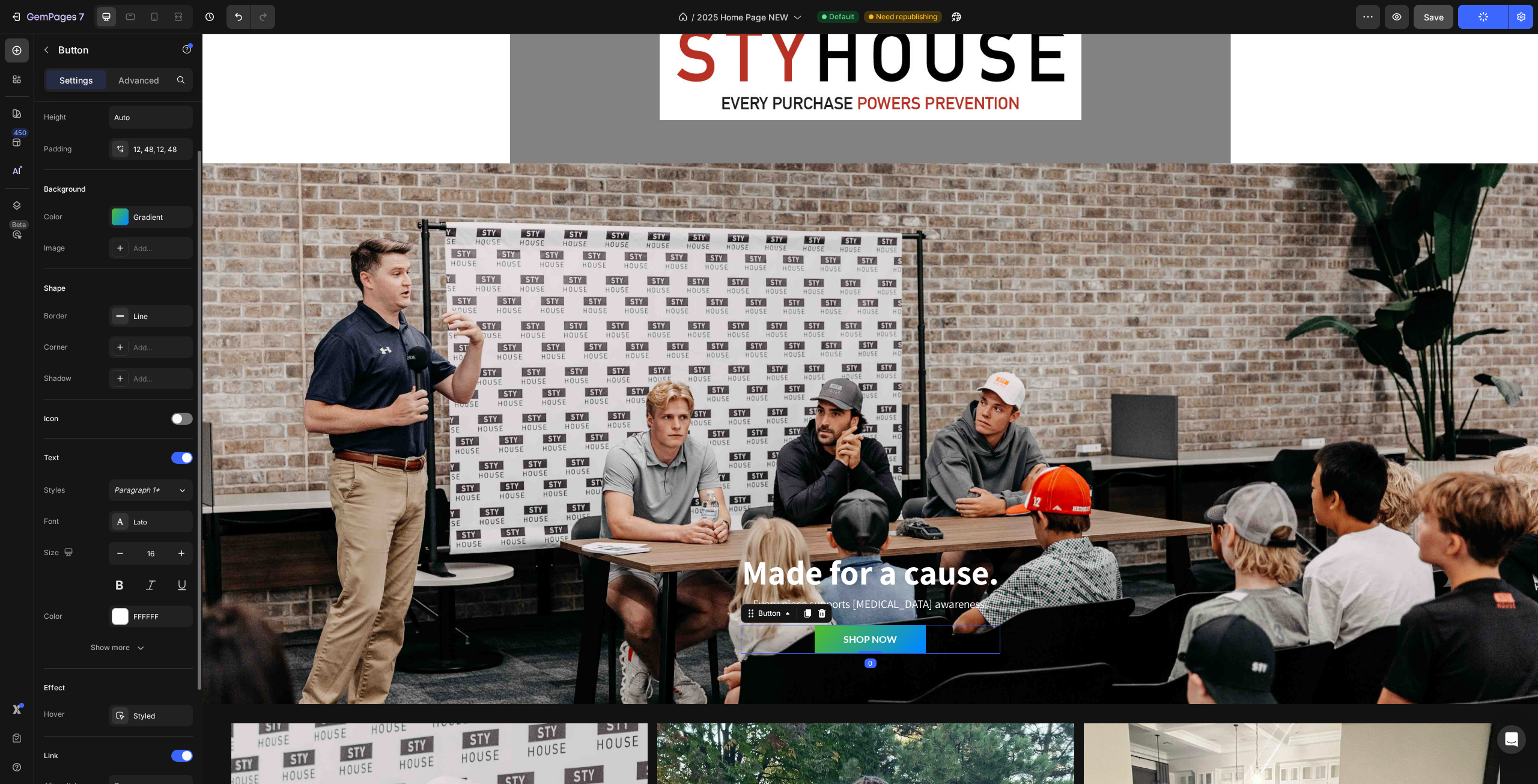
scroll to position [236, 0]
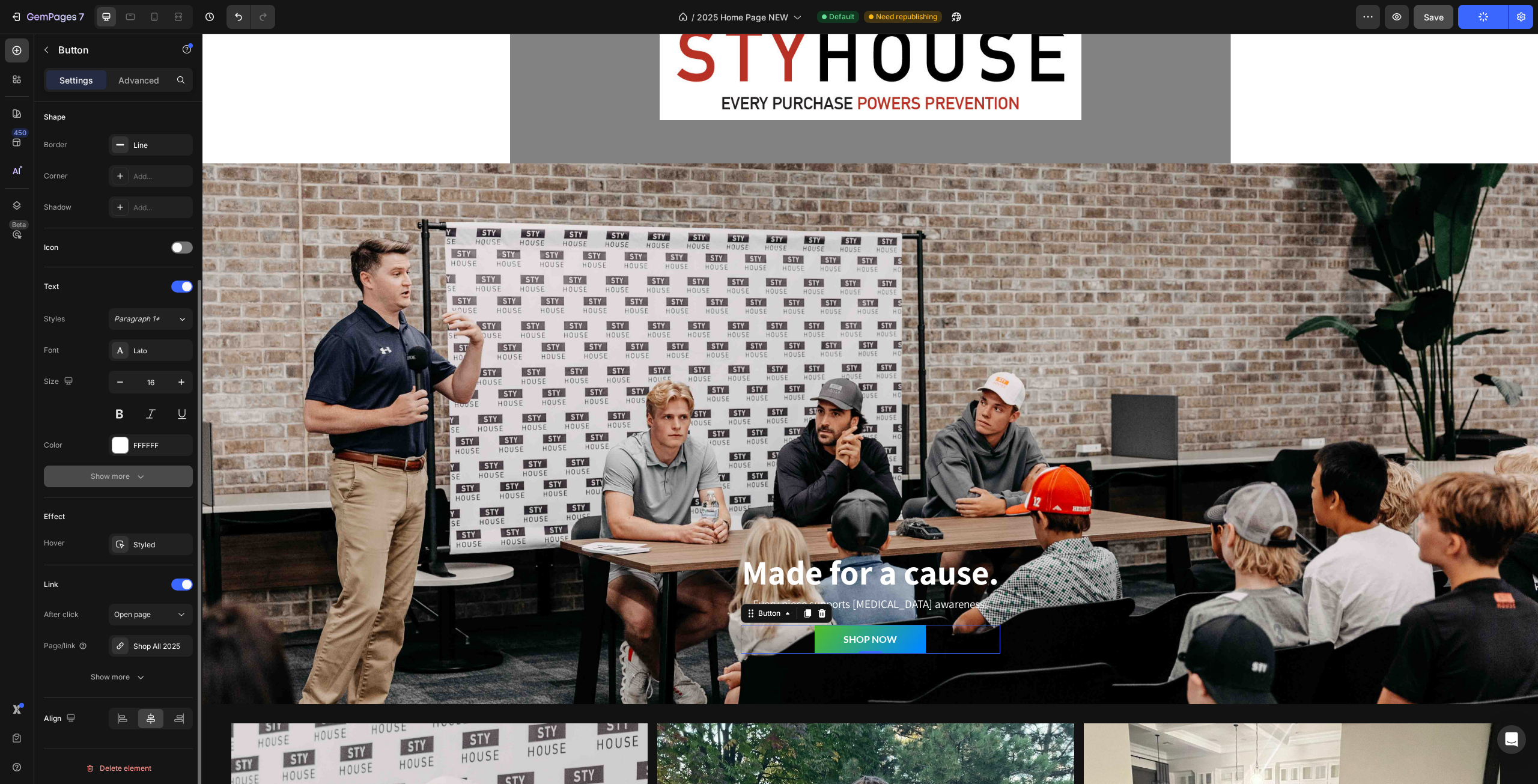
click at [136, 477] on icon "button" at bounding box center [141, 476] width 12 height 12
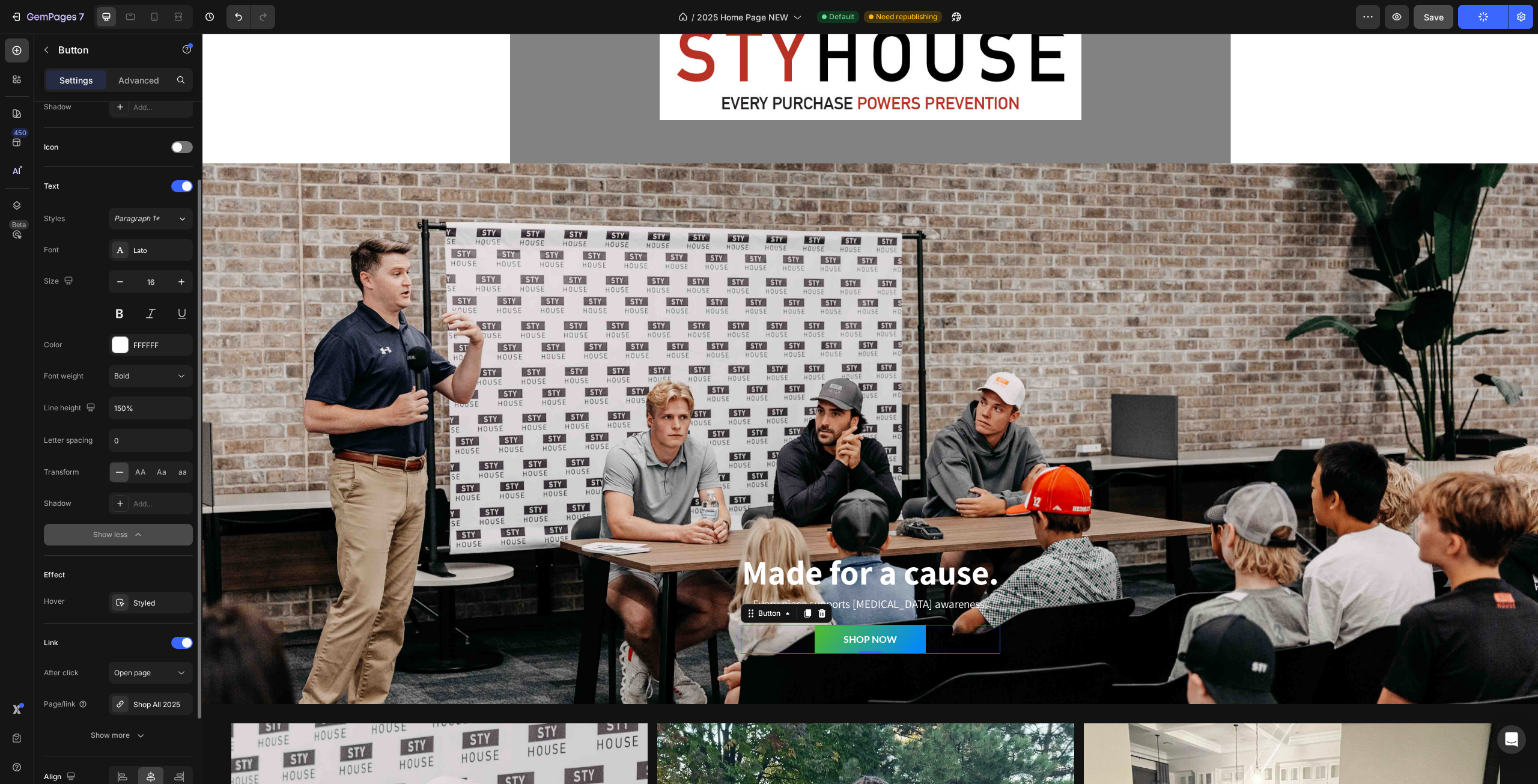
scroll to position [394, 0]
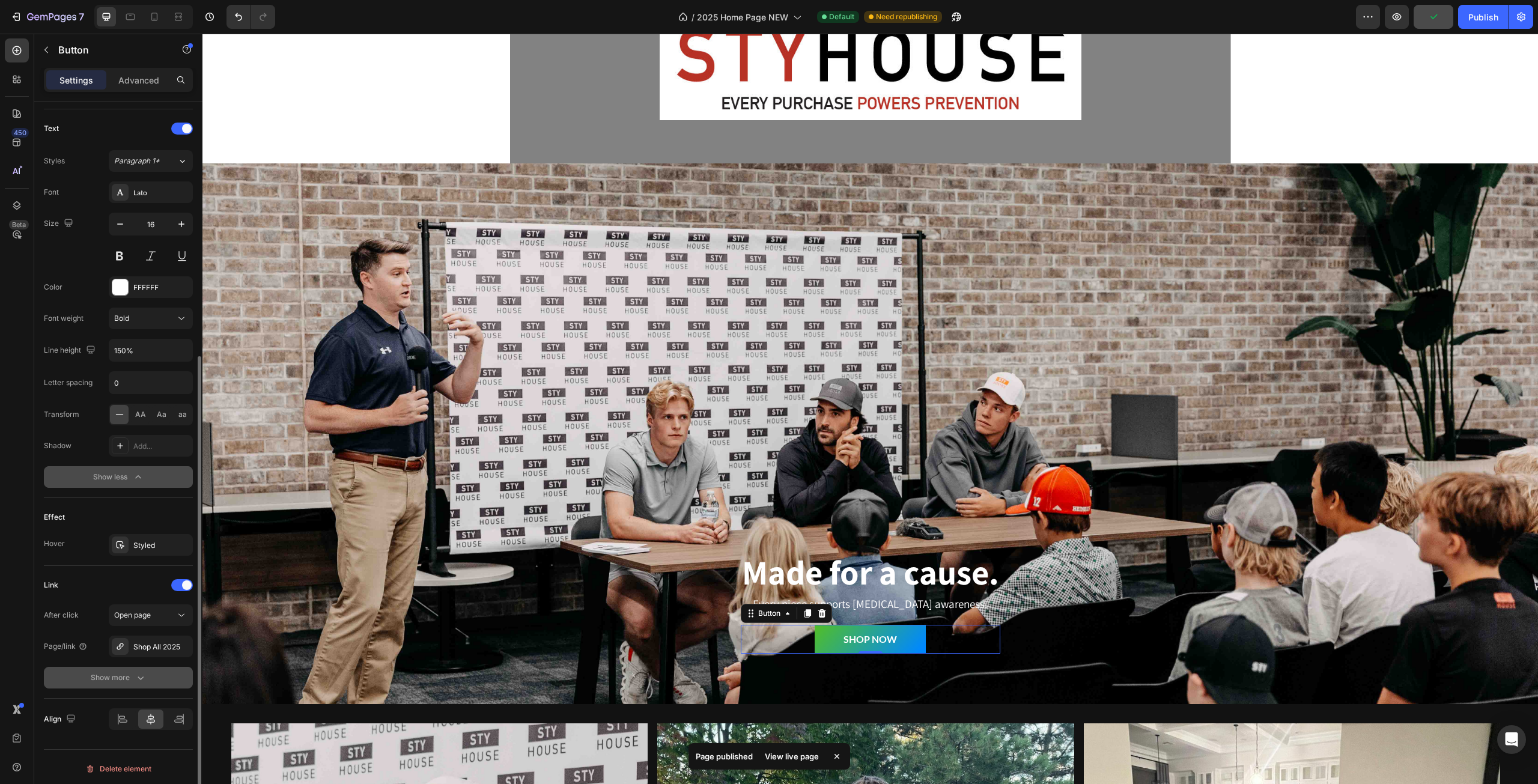
click at [142, 676] on icon "button" at bounding box center [141, 677] width 12 height 12
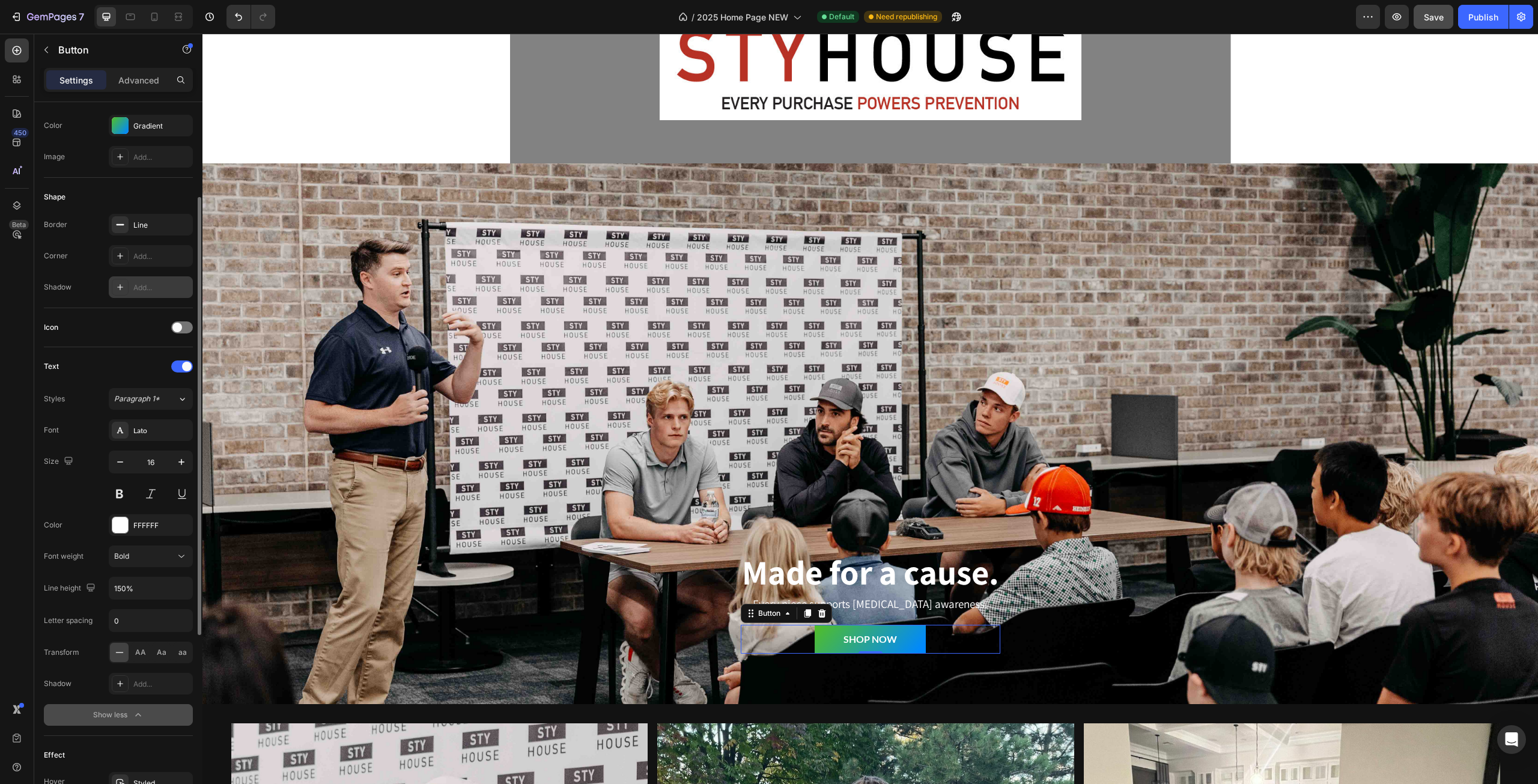
scroll to position [0, 0]
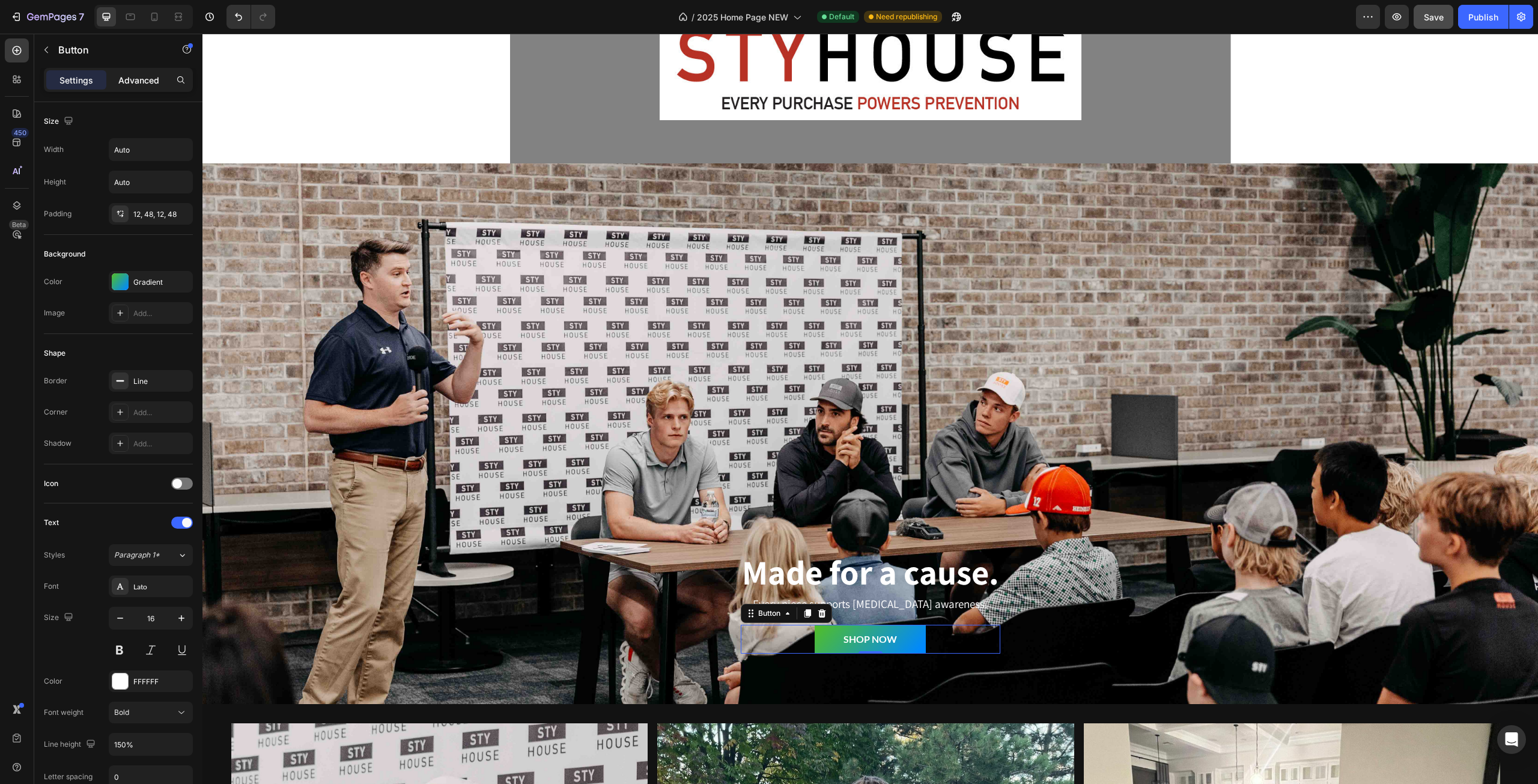
click at [148, 86] on div "Advanced" at bounding box center [139, 79] width 60 height 19
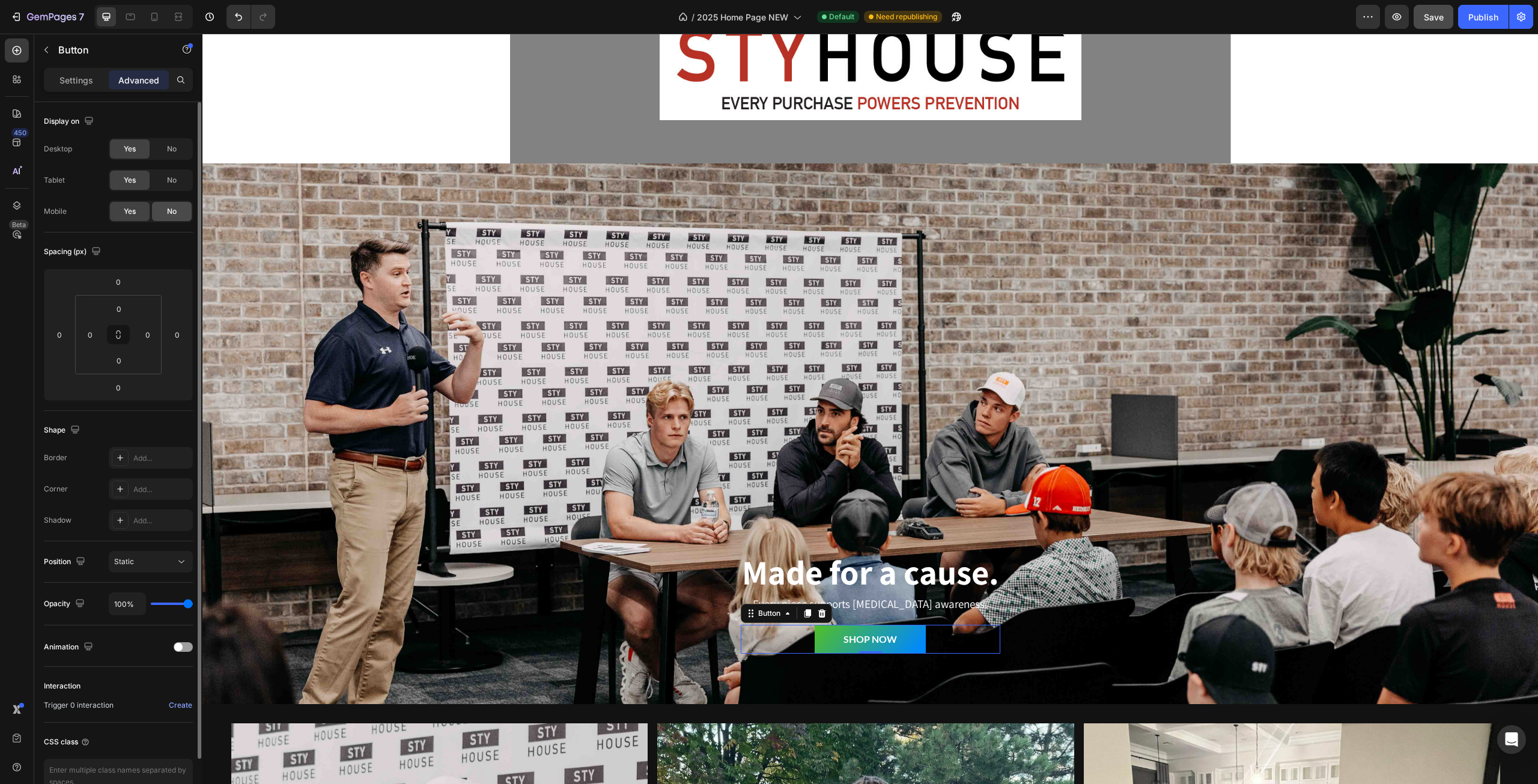
scroll to position [65, 0]
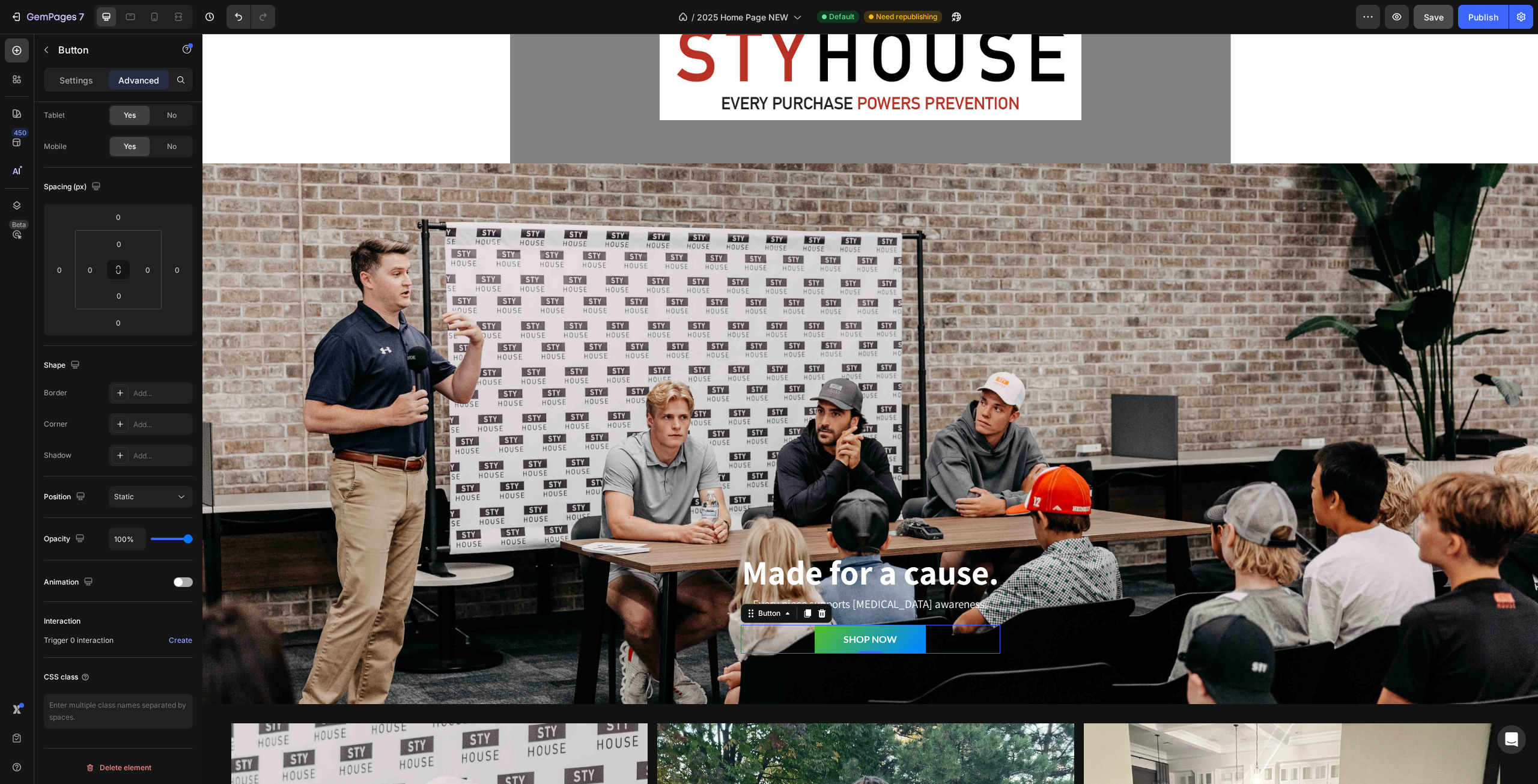
click at [188, 581] on div at bounding box center [182, 582] width 19 height 10
click at [87, 680] on div at bounding box center [79, 669] width 71 height 41
click at [148, 669] on img at bounding box center [157, 669] width 33 height 22
click at [158, 634] on div "When hover" at bounding box center [155, 629] width 71 height 17
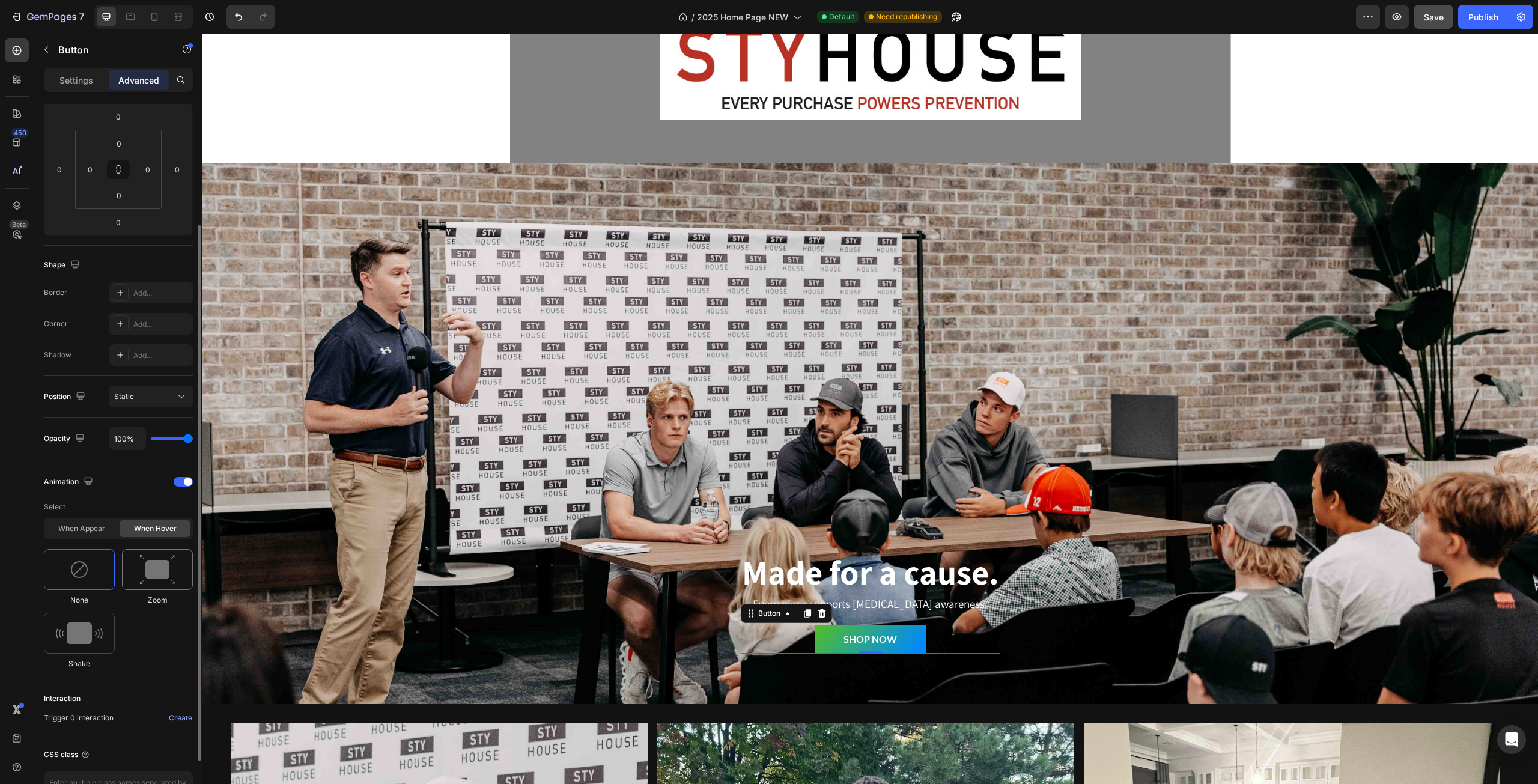
click at [164, 586] on div at bounding box center [157, 568] width 71 height 41
click at [103, 630] on div at bounding box center [79, 633] width 71 height 41
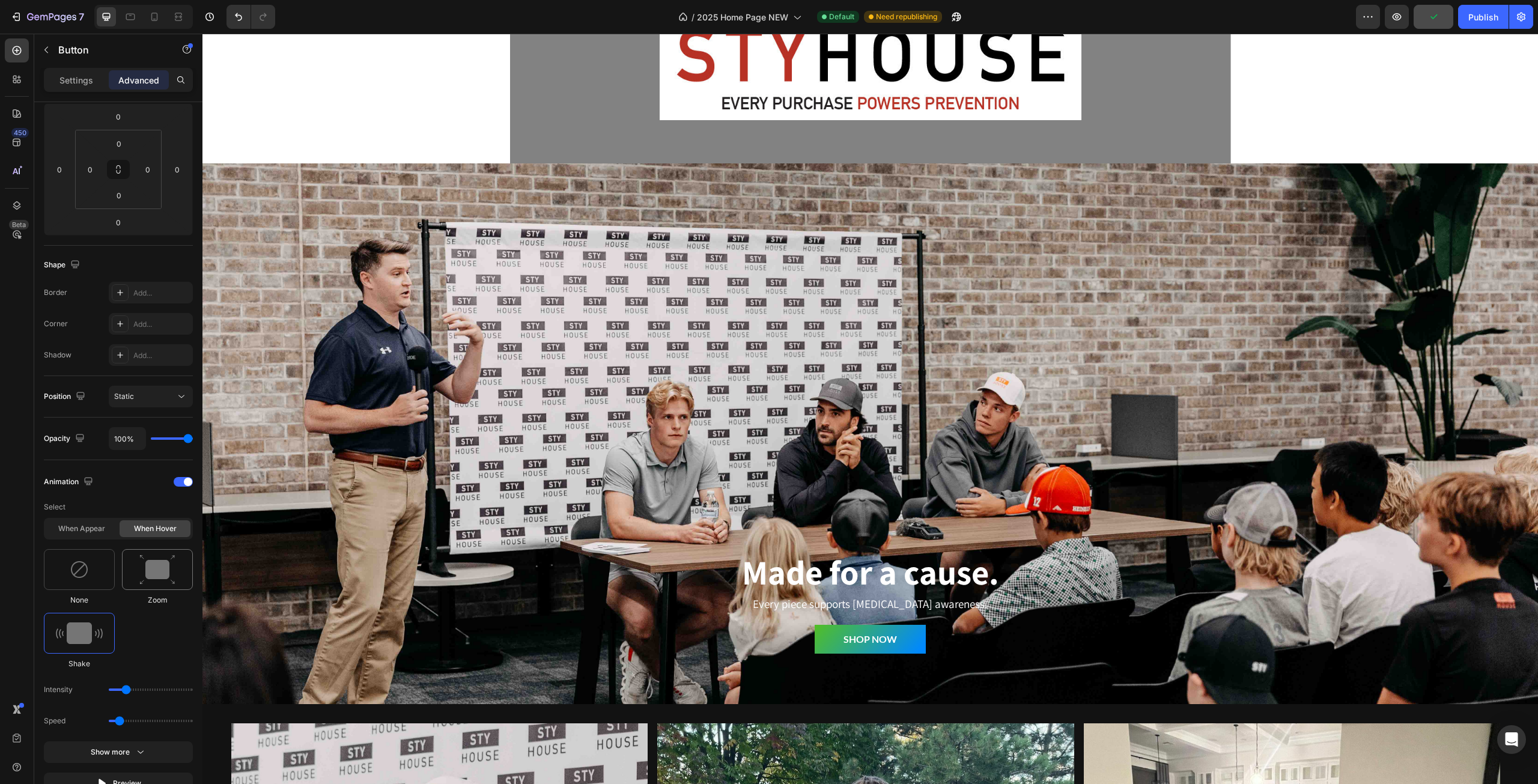
click at [149, 557] on img at bounding box center [157, 569] width 36 height 31
type input "1.7"
click at [96, 528] on div "When appear" at bounding box center [82, 528] width 71 height 17
click at [91, 634] on img at bounding box center [79, 633] width 38 height 22
click at [139, 651] on div at bounding box center [157, 633] width 71 height 41
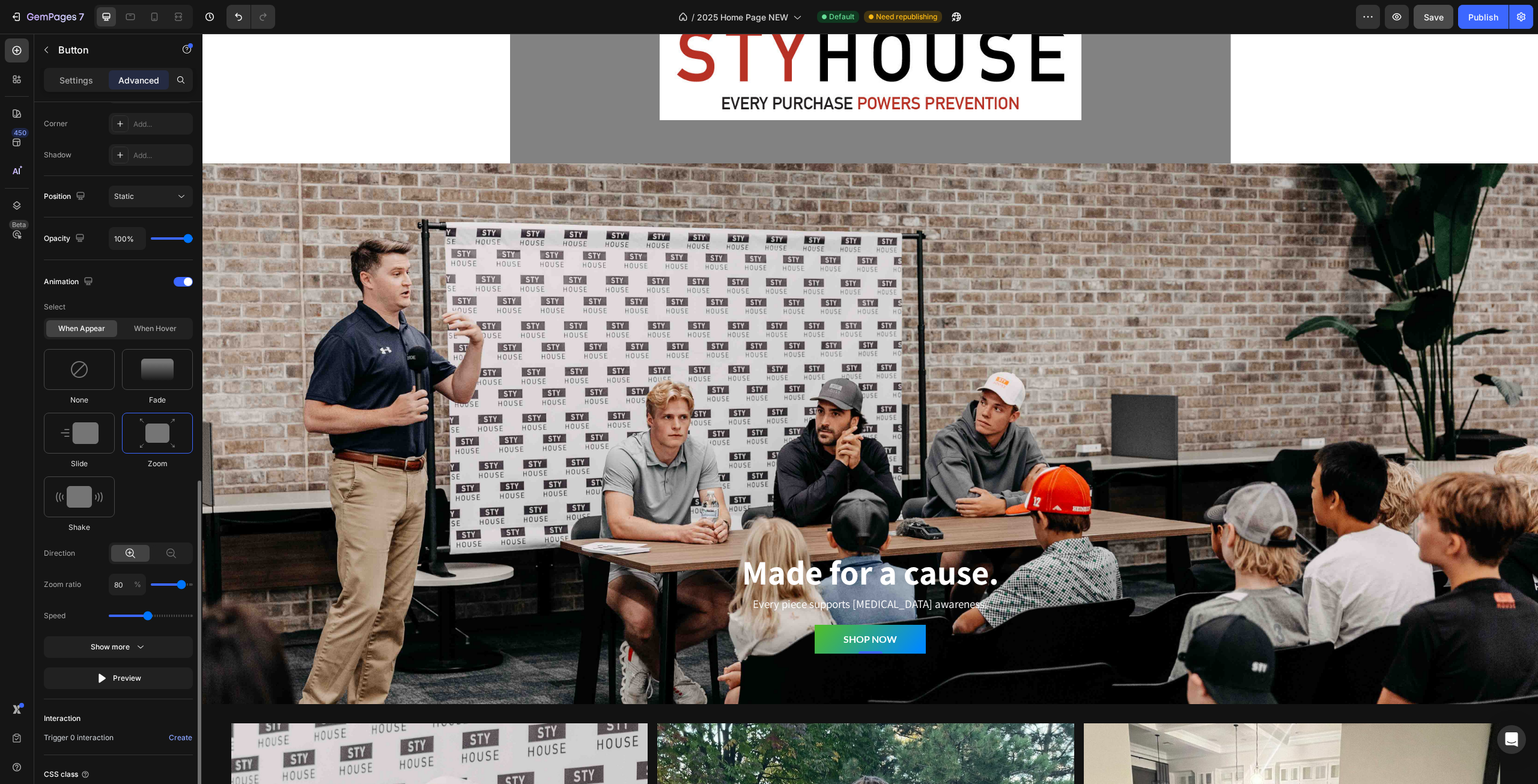
scroll to position [462, 0]
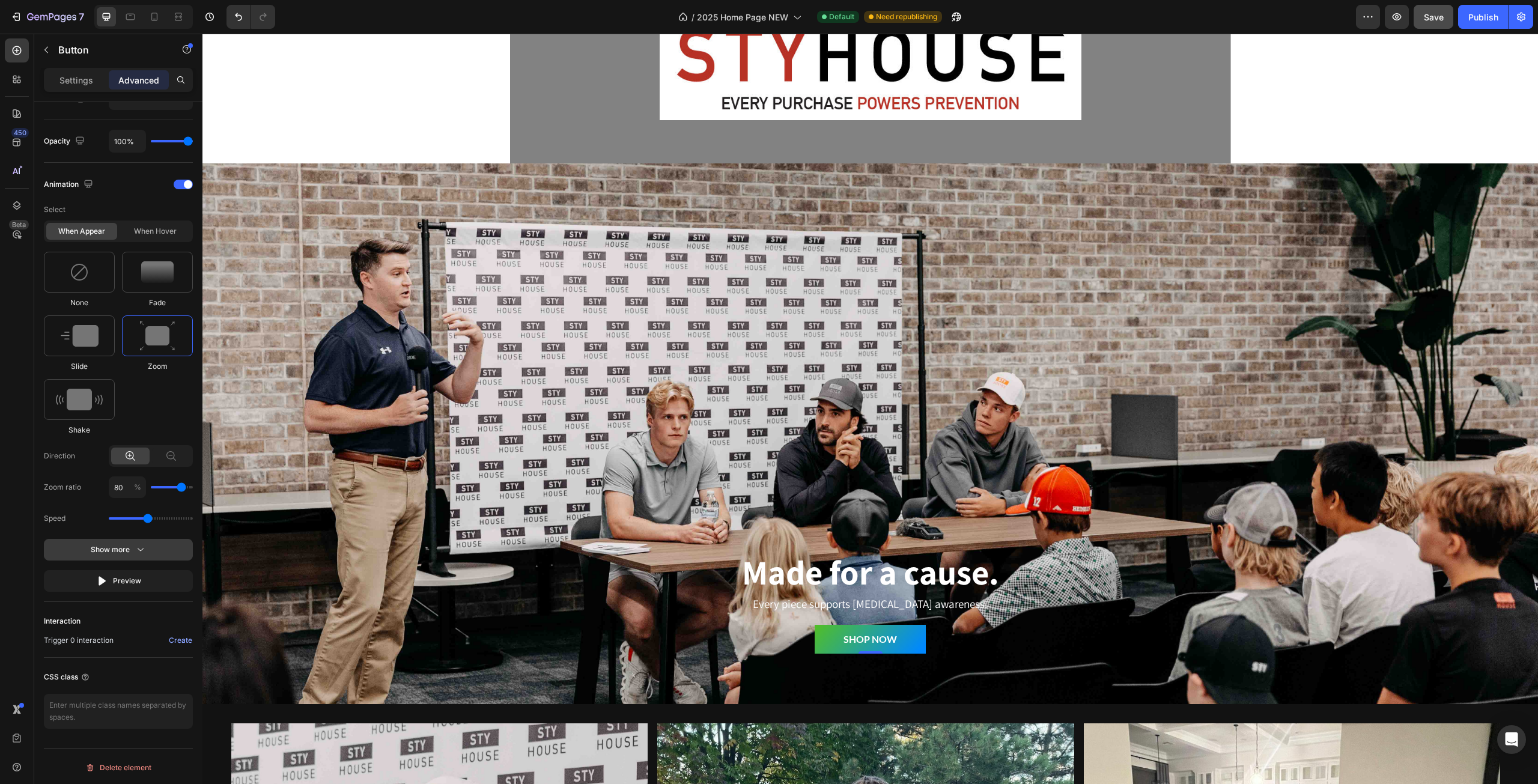
click at [145, 543] on icon "button" at bounding box center [141, 549] width 12 height 12
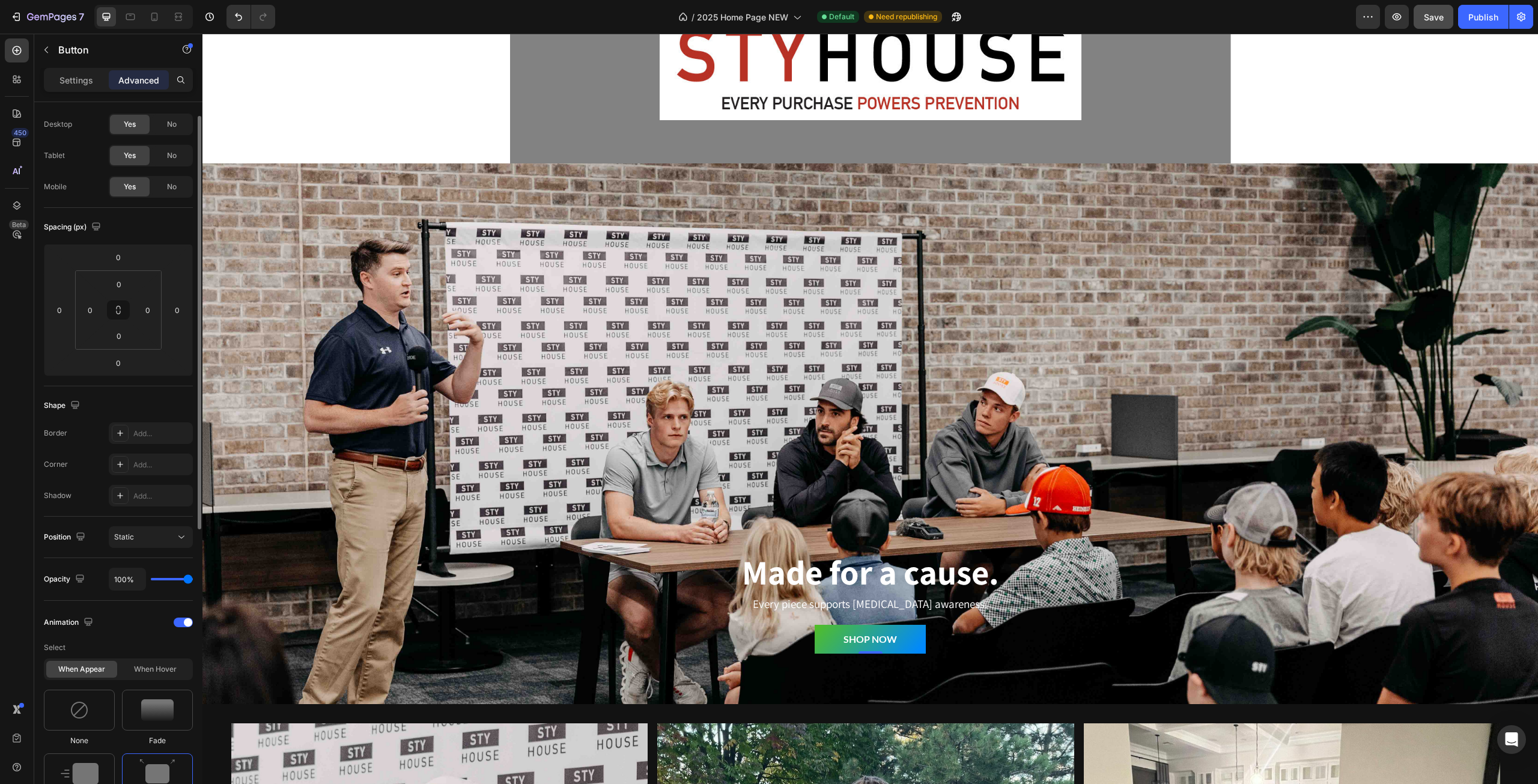
scroll to position [0, 0]
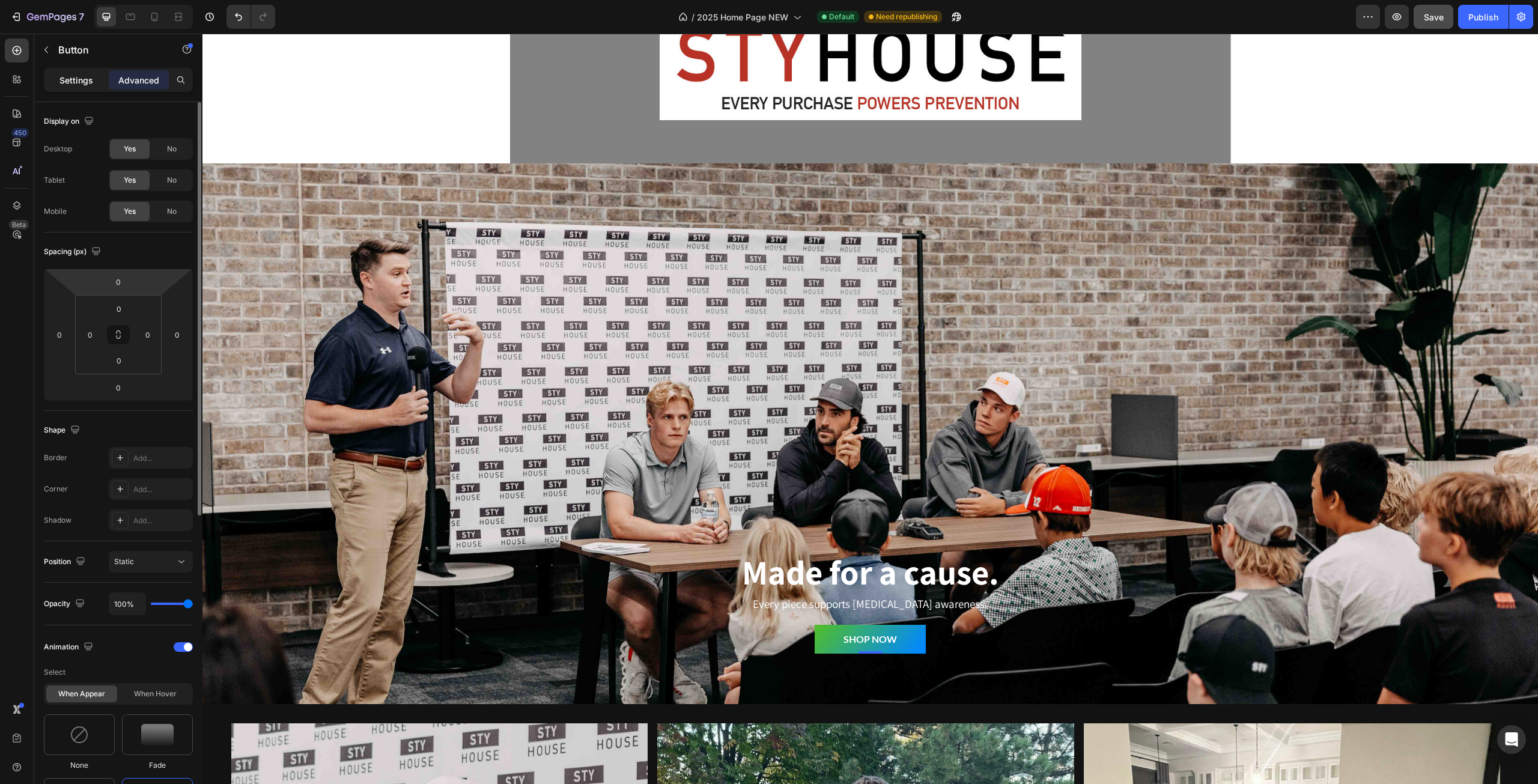
click at [83, 74] on p "Settings" at bounding box center [76, 80] width 34 height 13
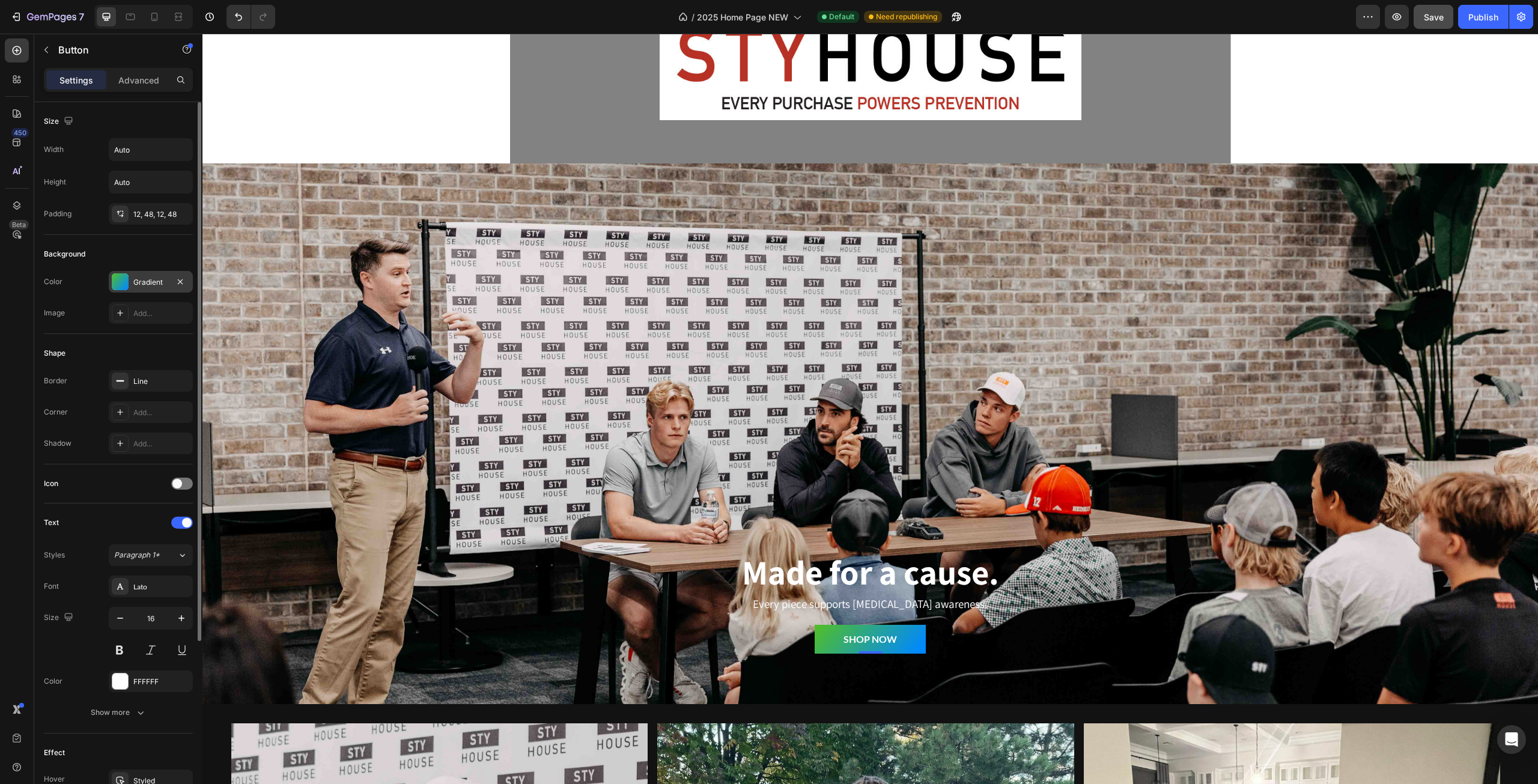
click at [149, 278] on div "Gradient" at bounding box center [151, 282] width 35 height 11
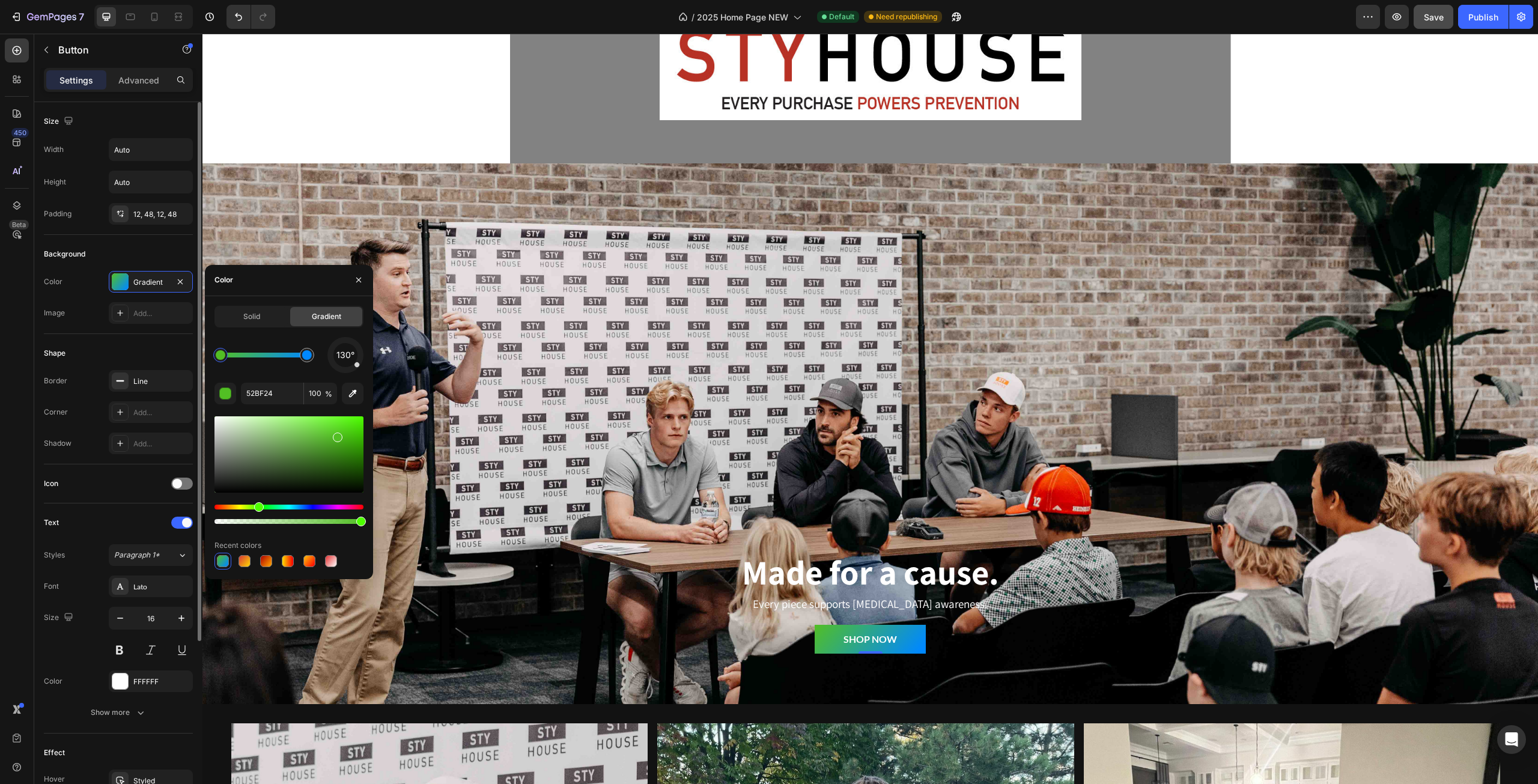
click at [93, 352] on div "Shape" at bounding box center [118, 352] width 149 height 19
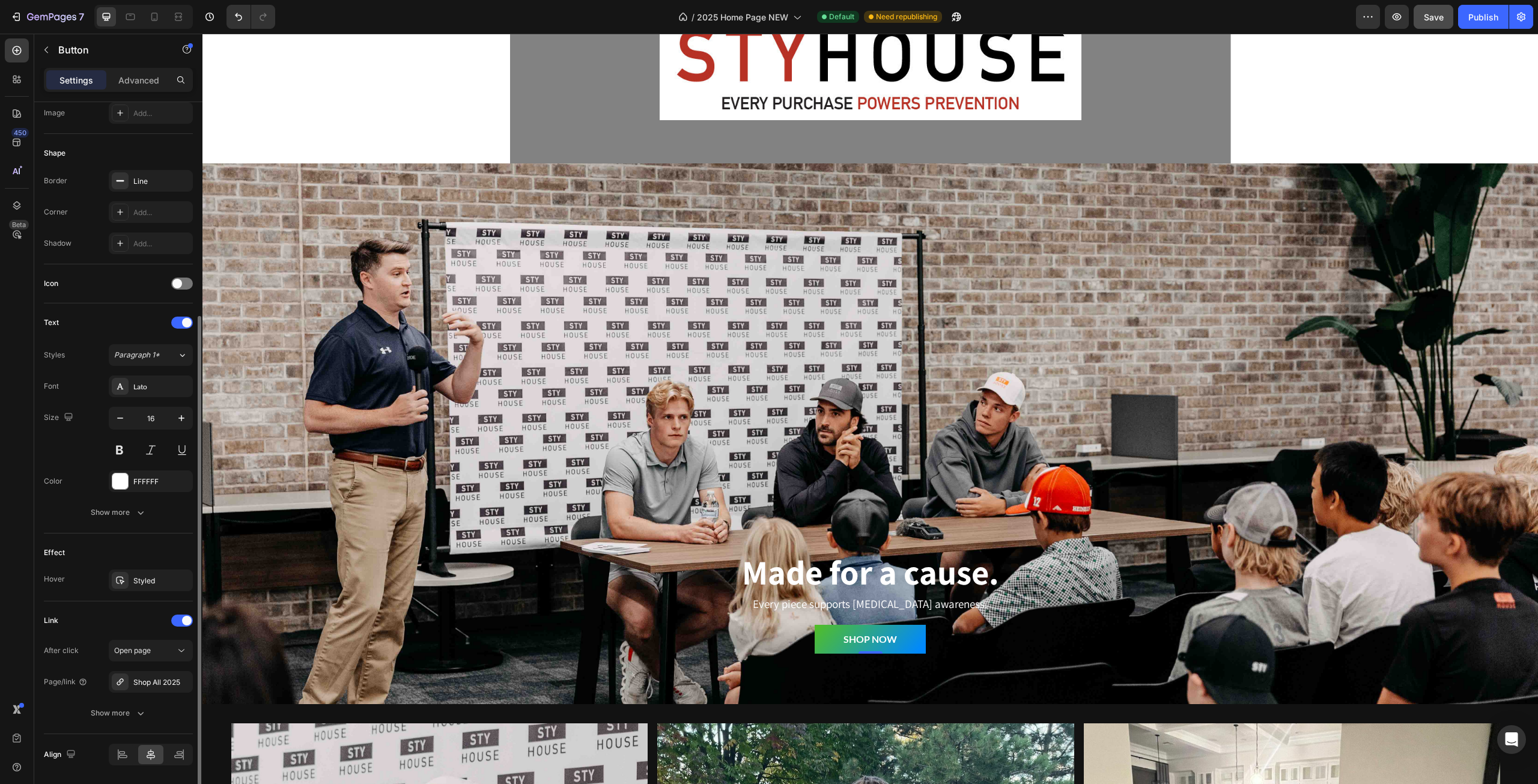
scroll to position [236, 0]
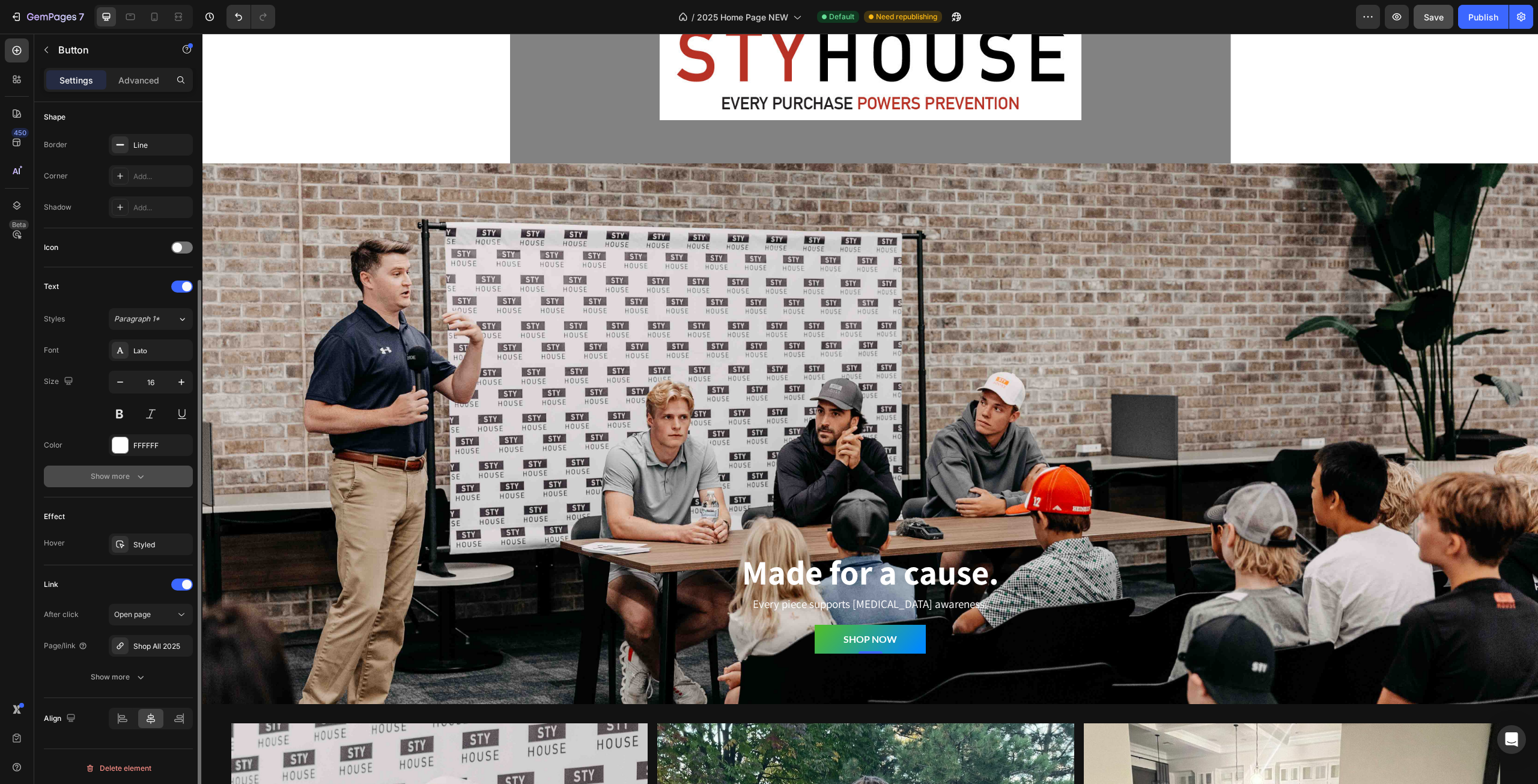
click at [145, 470] on icon "button" at bounding box center [141, 476] width 12 height 12
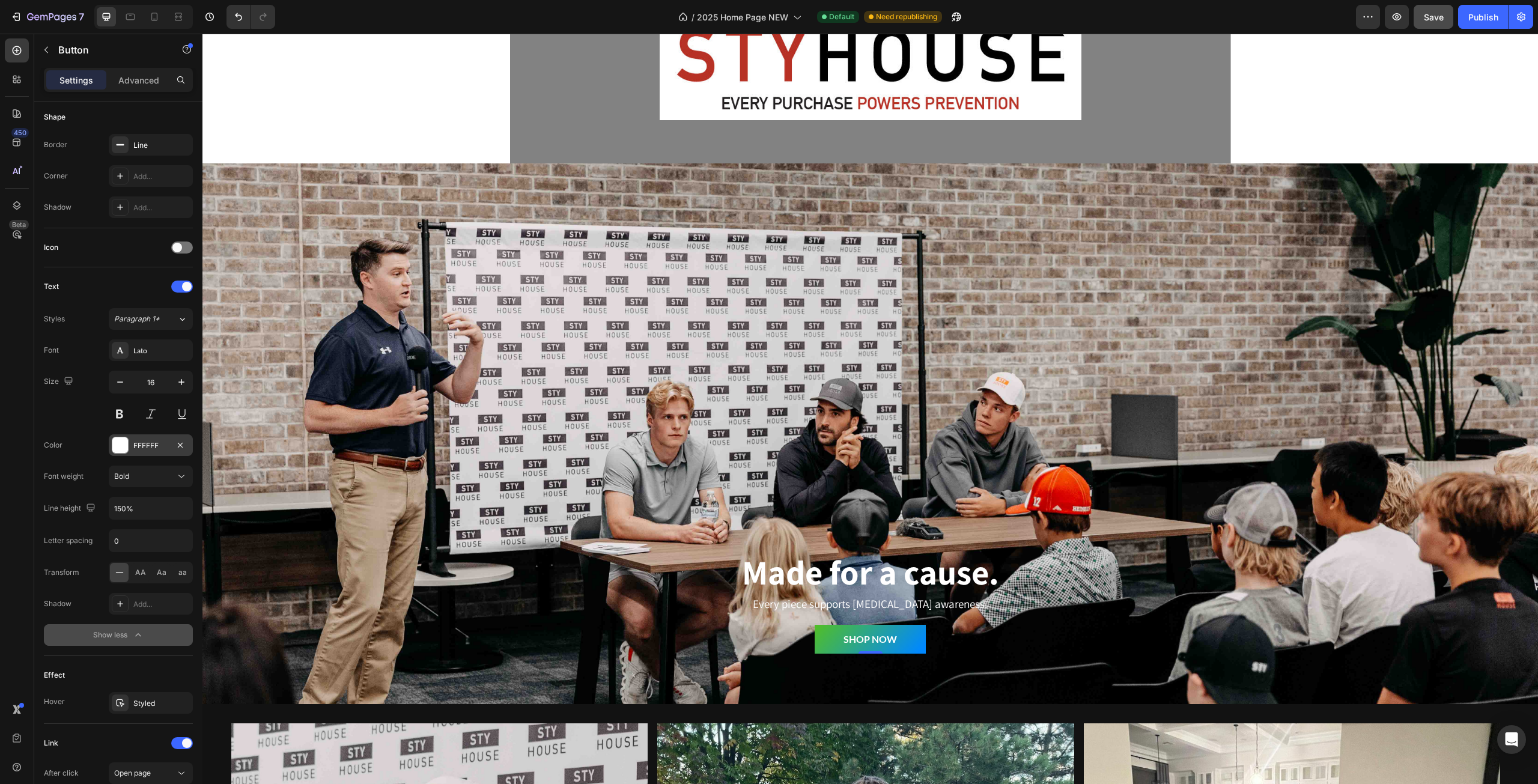
click at [132, 447] on div "FFFFFF" at bounding box center [151, 445] width 84 height 22
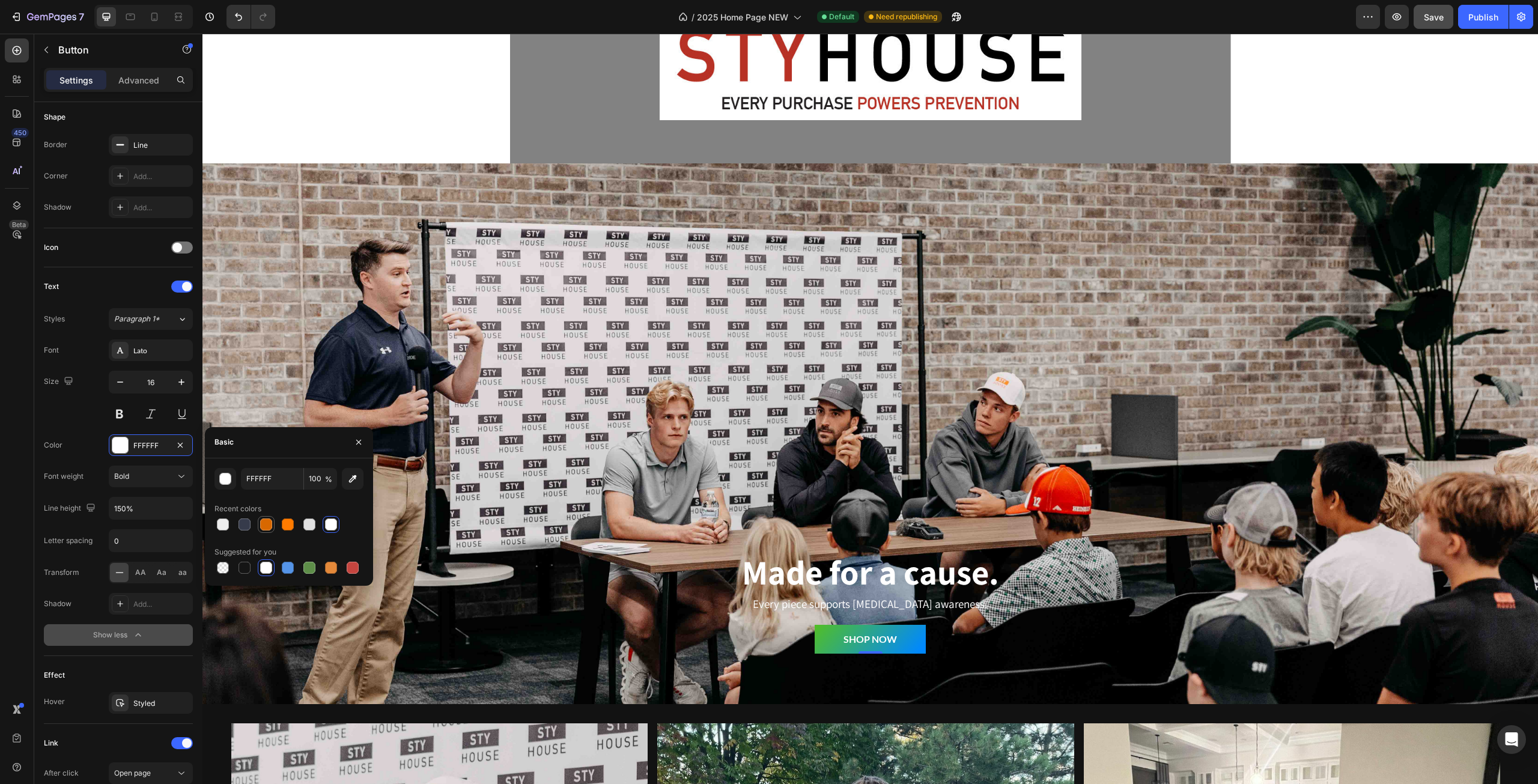
click at [268, 522] on div at bounding box center [266, 525] width 12 height 12
click at [226, 526] on div at bounding box center [223, 525] width 12 height 12
type input "EDEDED"
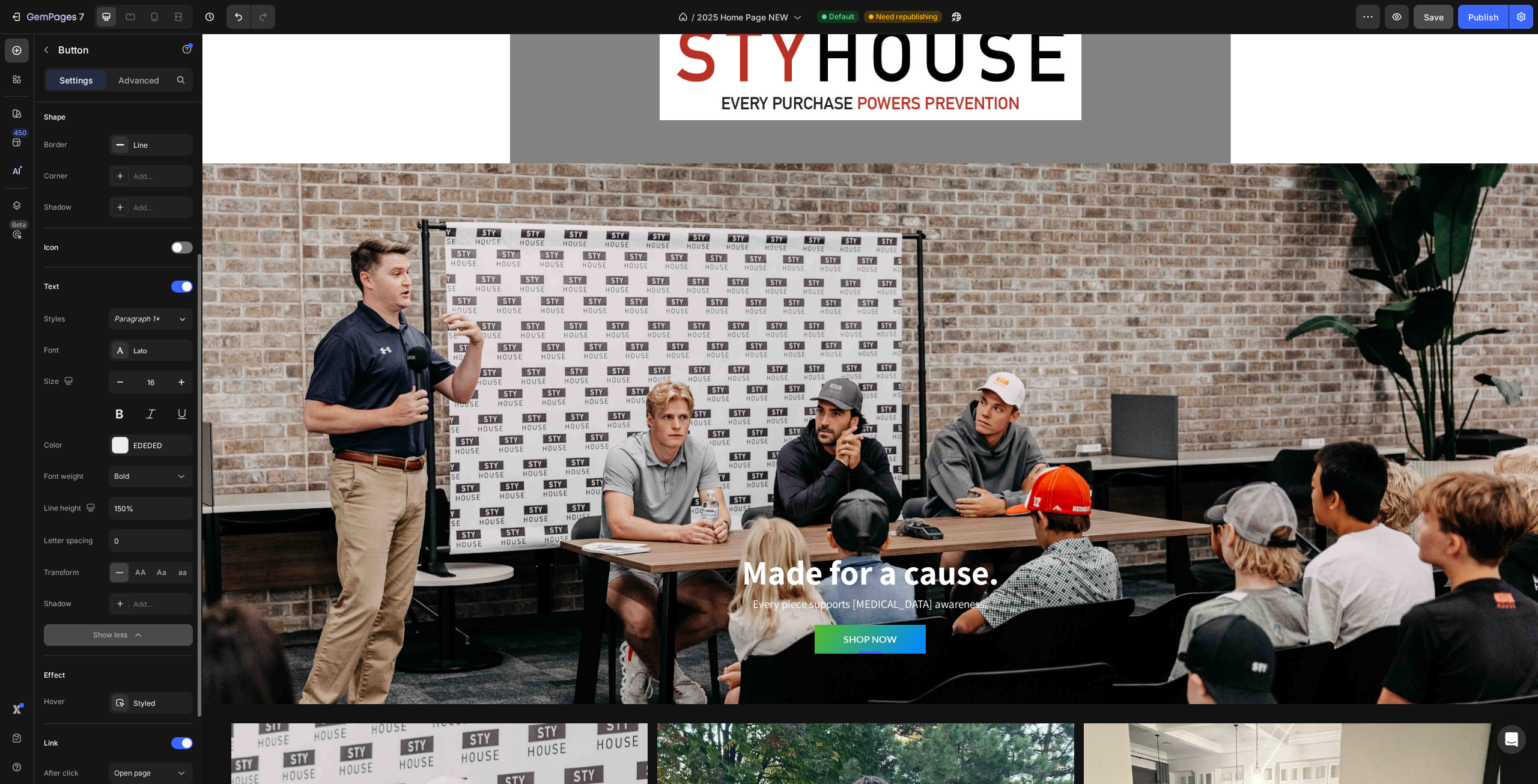
click at [81, 465] on div "Font weight Bold" at bounding box center [118, 476] width 149 height 22
click at [124, 474] on span "Bold" at bounding box center [121, 475] width 15 height 9
click at [134, 594] on p "Black" at bounding box center [148, 594] width 68 height 11
click at [141, 477] on div "Black" at bounding box center [145, 476] width 61 height 11
click at [138, 575] on div "Bold" at bounding box center [138, 571] width 98 height 23
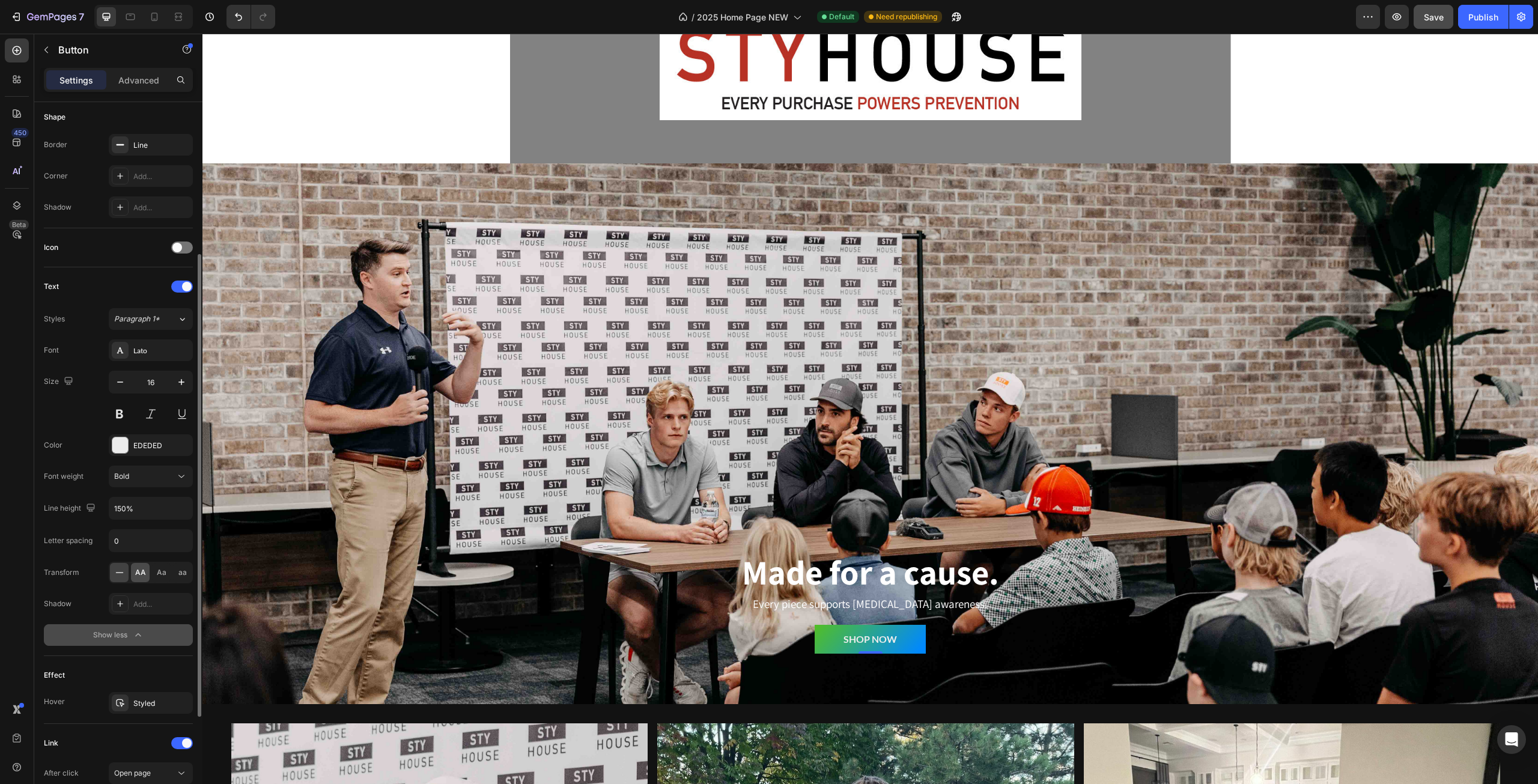
click at [143, 568] on span "AA" at bounding box center [140, 572] width 11 height 11
click at [180, 568] on span "aa" at bounding box center [182, 572] width 8 height 11
click at [142, 571] on span "AA" at bounding box center [140, 572] width 11 height 11
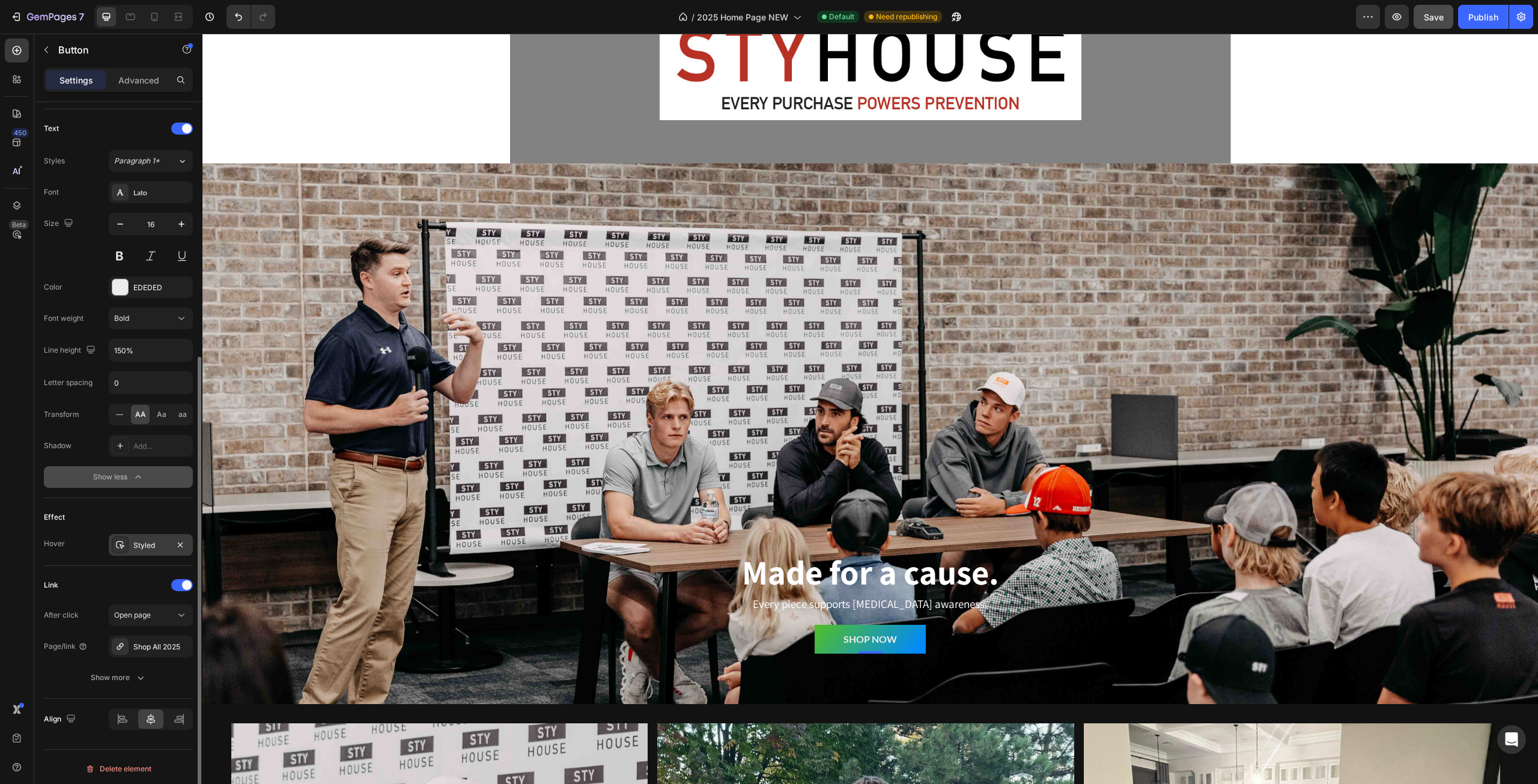
click at [134, 542] on div "Styled" at bounding box center [151, 544] width 35 height 11
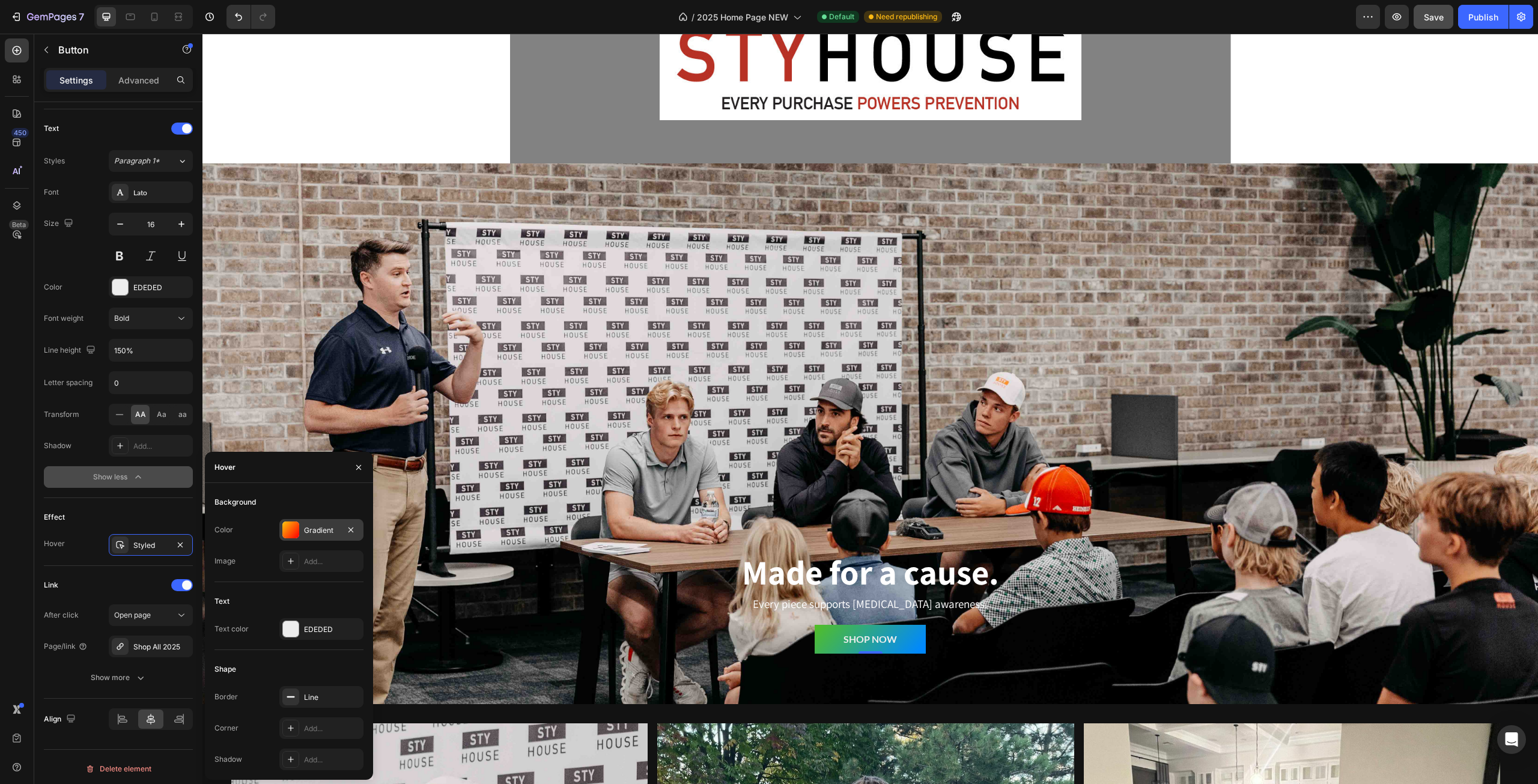
click at [287, 525] on div at bounding box center [290, 530] width 17 height 17
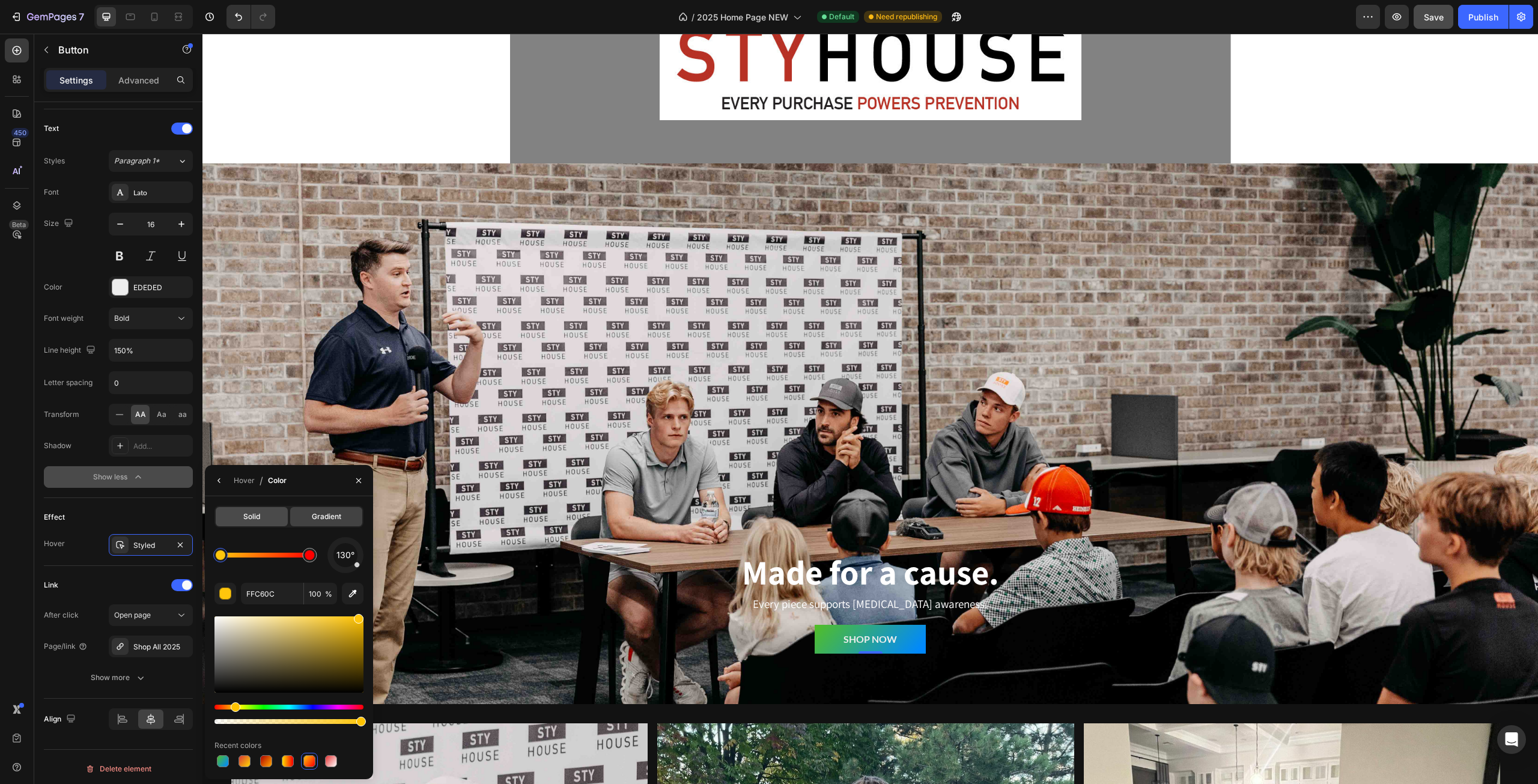
drag, startPoint x: 276, startPoint y: 521, endPoint x: 74, endPoint y: 491, distance: 204.2
click at [276, 521] on div "Solid" at bounding box center [252, 516] width 72 height 19
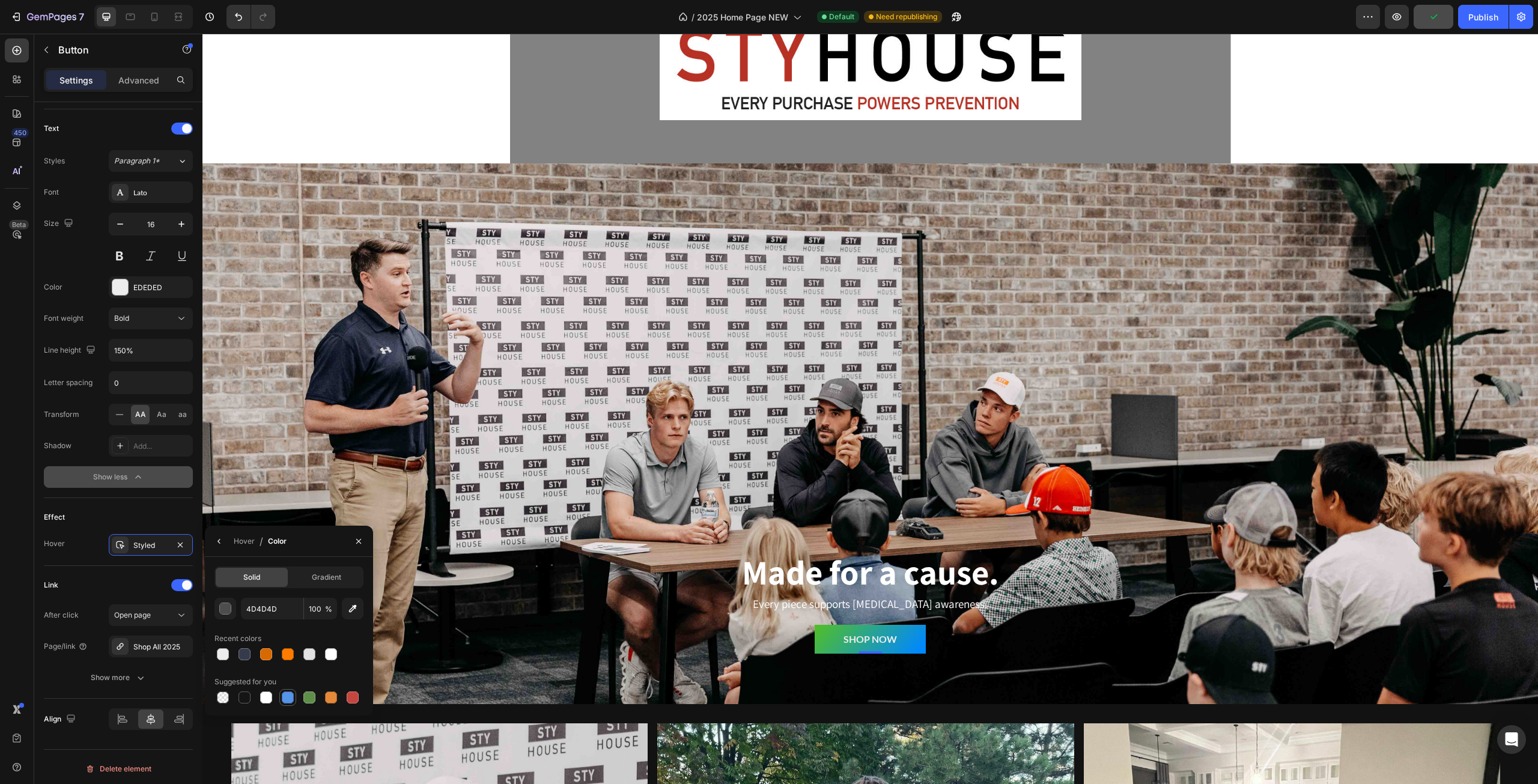
click at [289, 694] on div at bounding box center [288, 697] width 12 height 12
type input "5594E7"
click at [321, 578] on span "Gradient" at bounding box center [327, 576] width 30 height 11
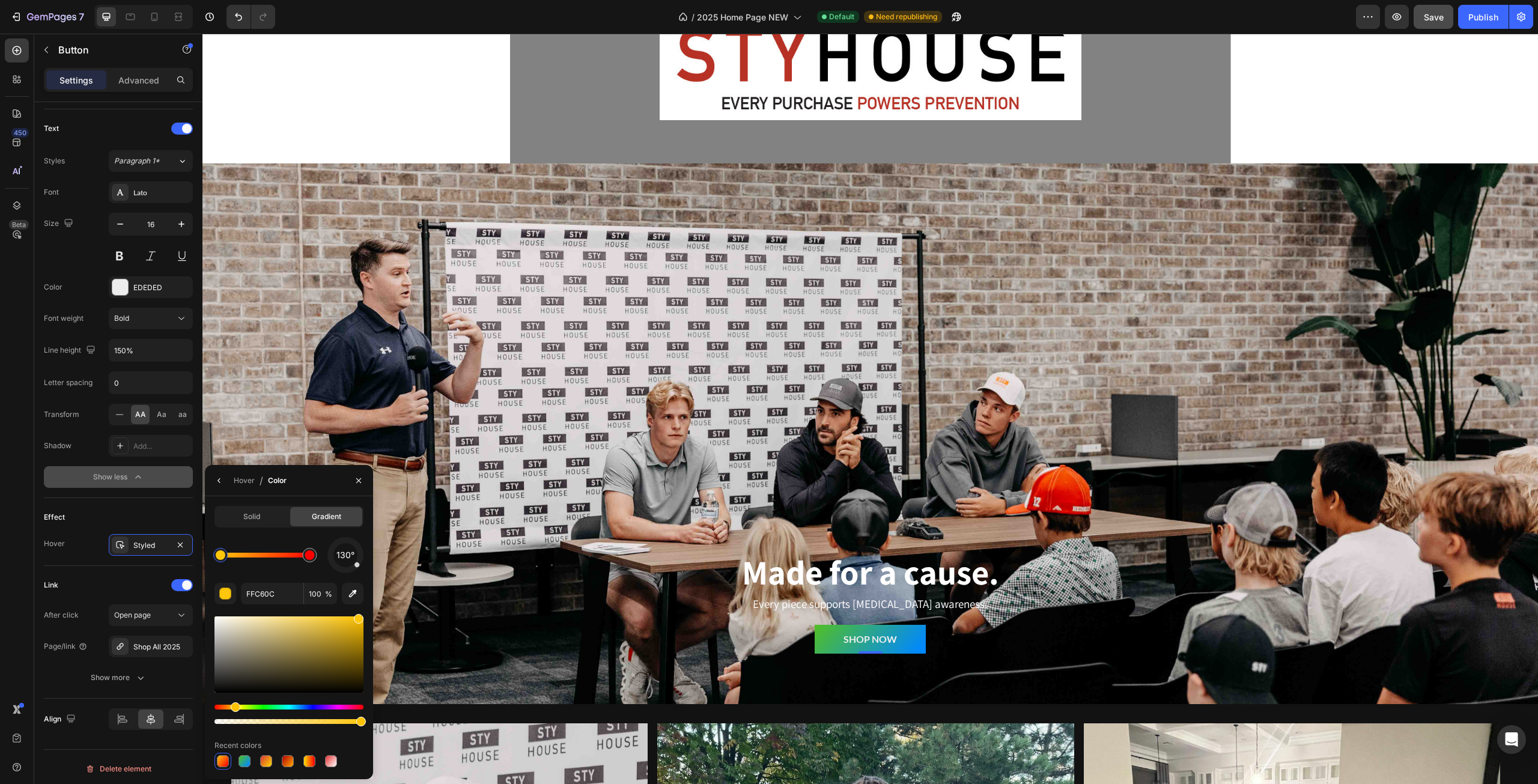
click at [221, 555] on div at bounding box center [221, 555] width 10 height 10
drag, startPoint x: 255, startPoint y: 705, endPoint x: 272, endPoint y: 698, distance: 18.4
click at [269, 705] on div "Hue" at bounding box center [289, 707] width 149 height 5
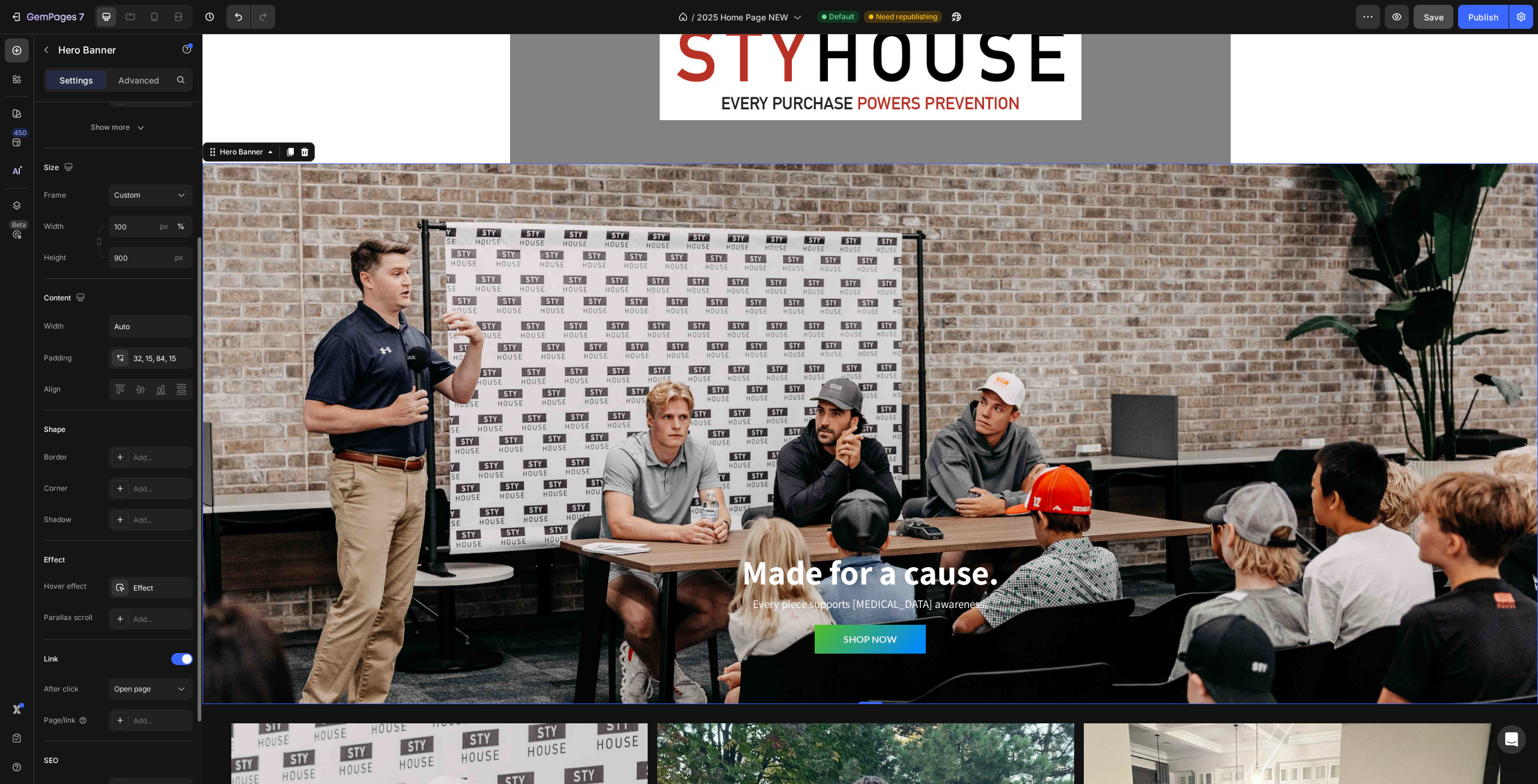
scroll to position [300, 0]
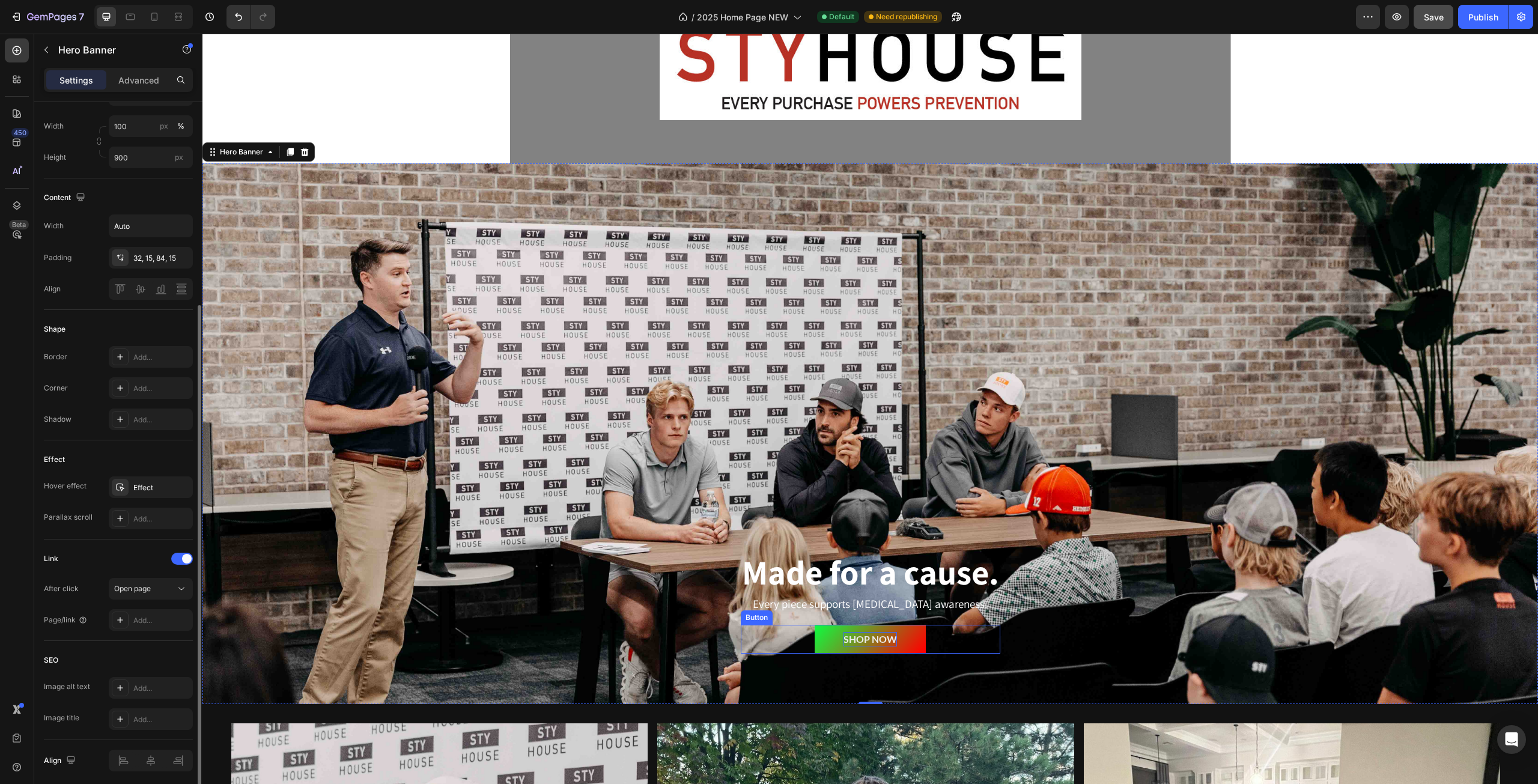
click at [877, 635] on p "SHOP NOW" at bounding box center [871, 638] width 53 height 15
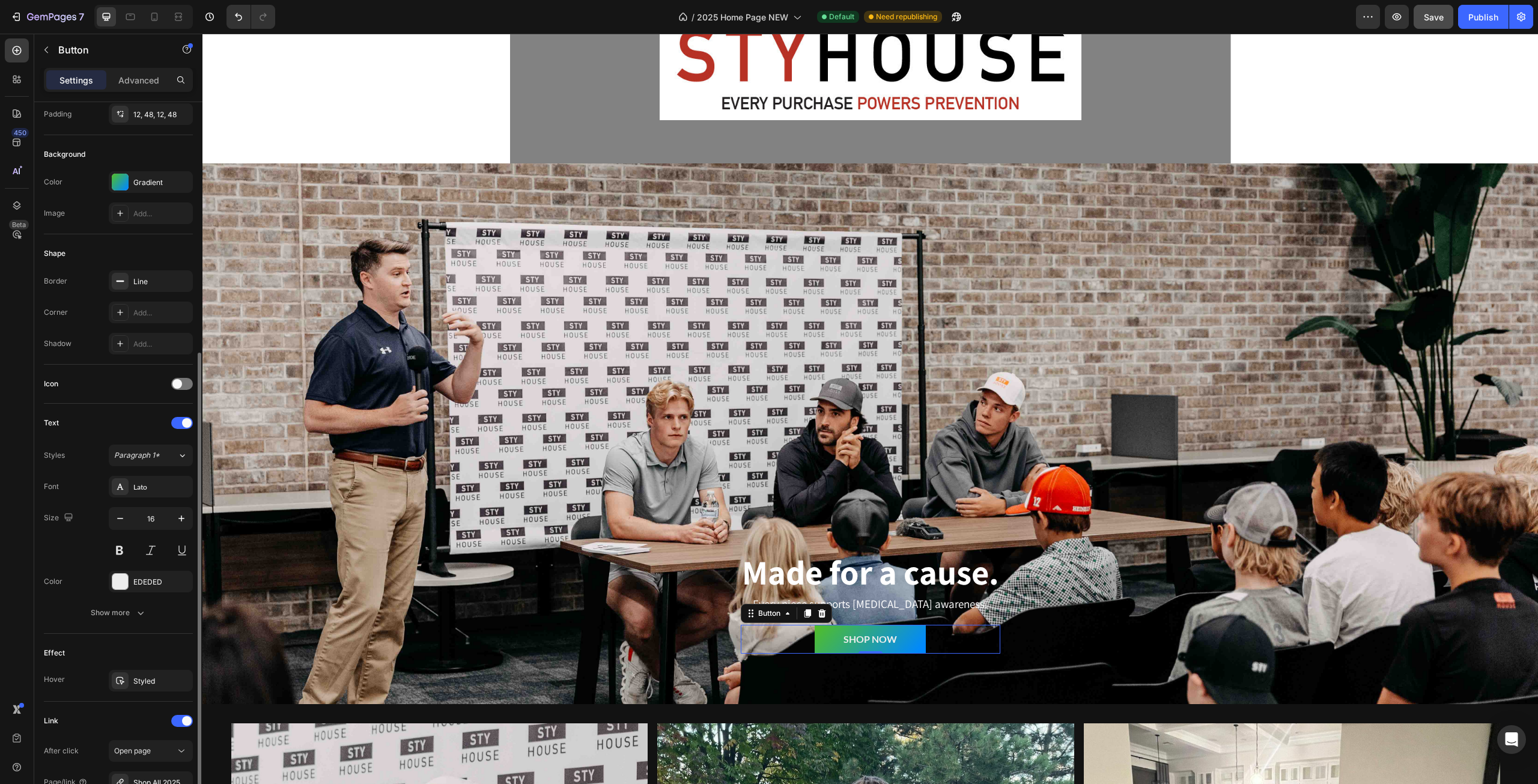
scroll to position [236, 0]
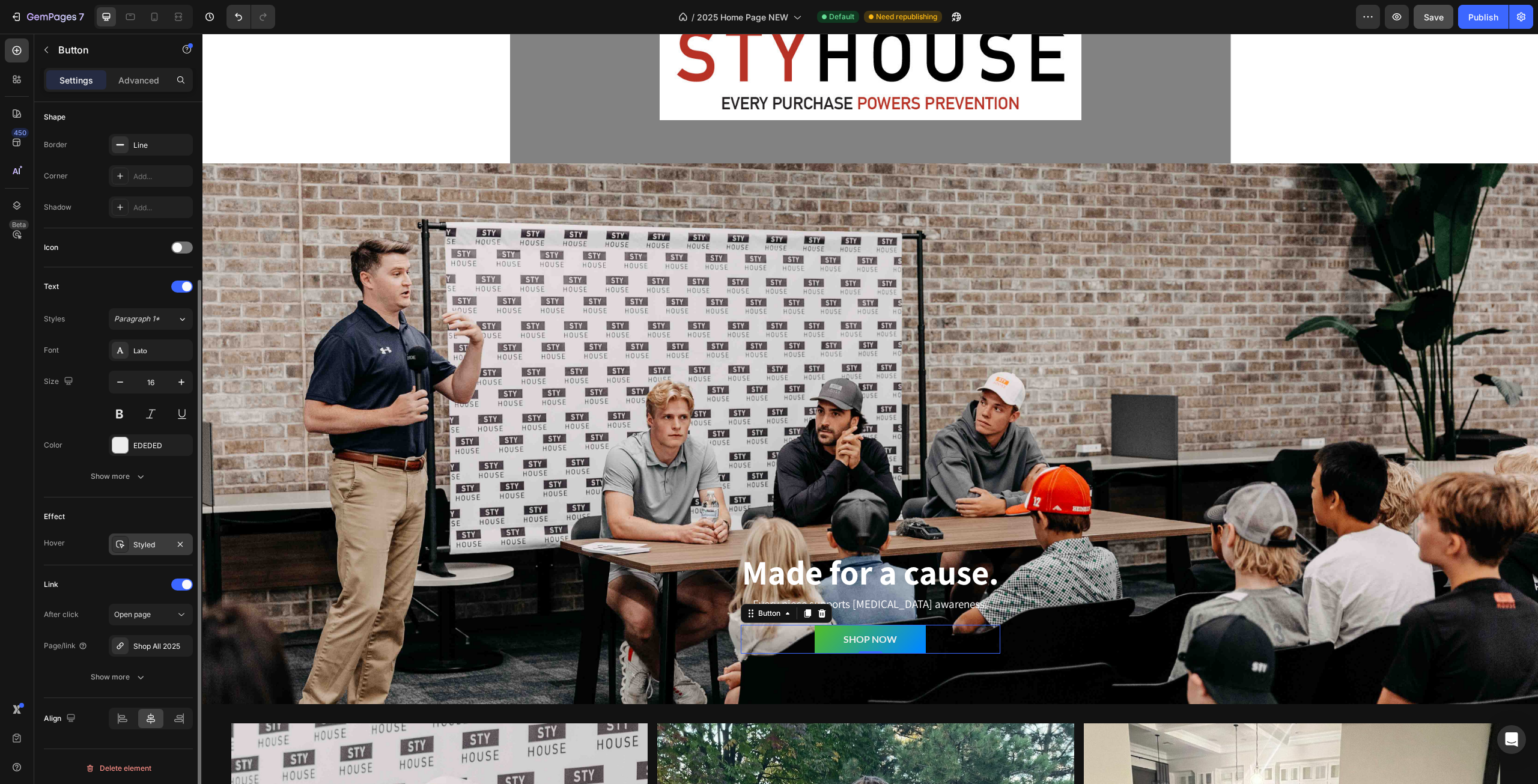
drag, startPoint x: 161, startPoint y: 553, endPoint x: 151, endPoint y: 543, distance: 14.1
click at [159, 553] on div "Effect Hover Styled" at bounding box center [118, 531] width 149 height 68
click at [148, 539] on div "Styled" at bounding box center [151, 544] width 35 height 11
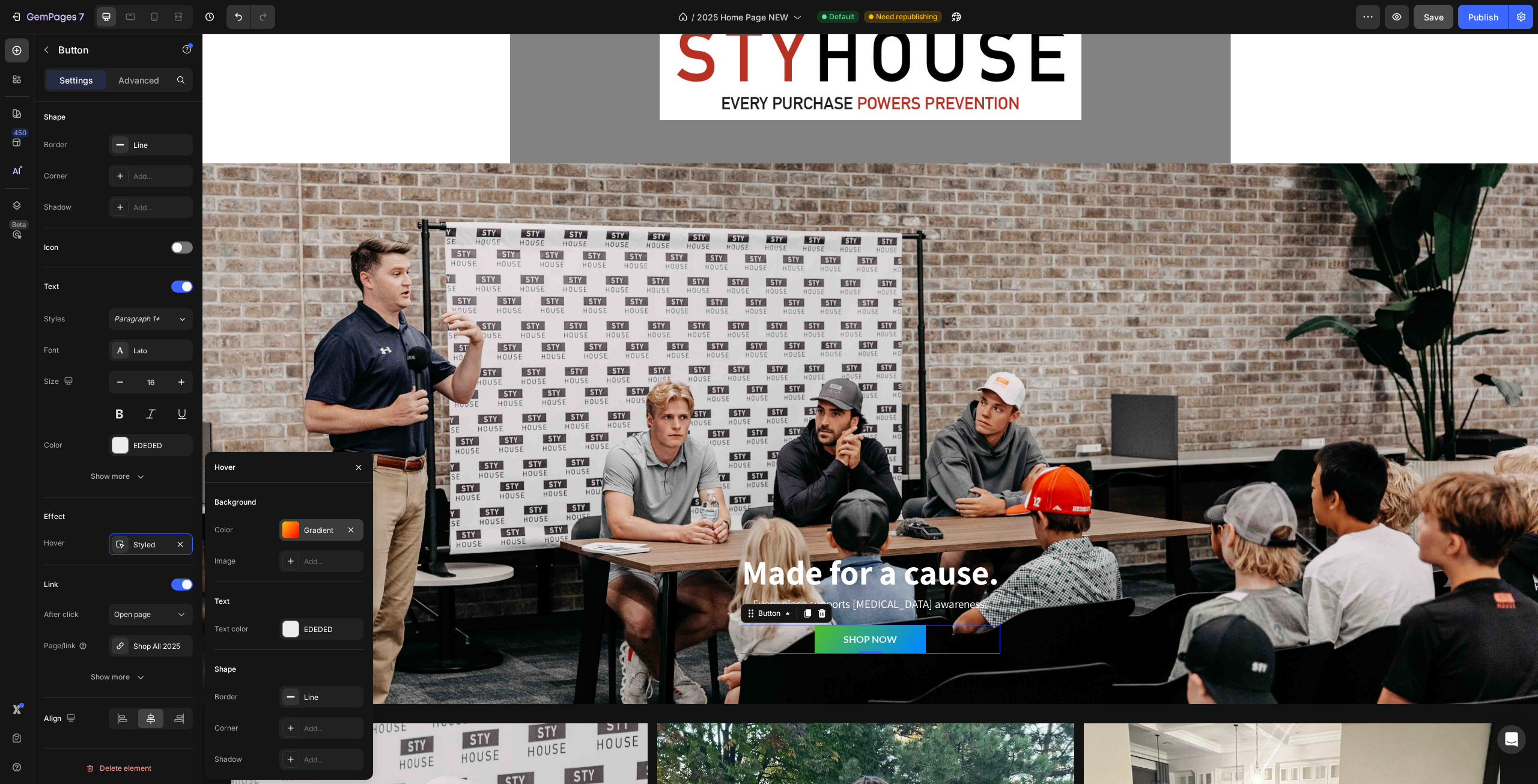
click at [314, 526] on div "Gradient" at bounding box center [321, 530] width 35 height 11
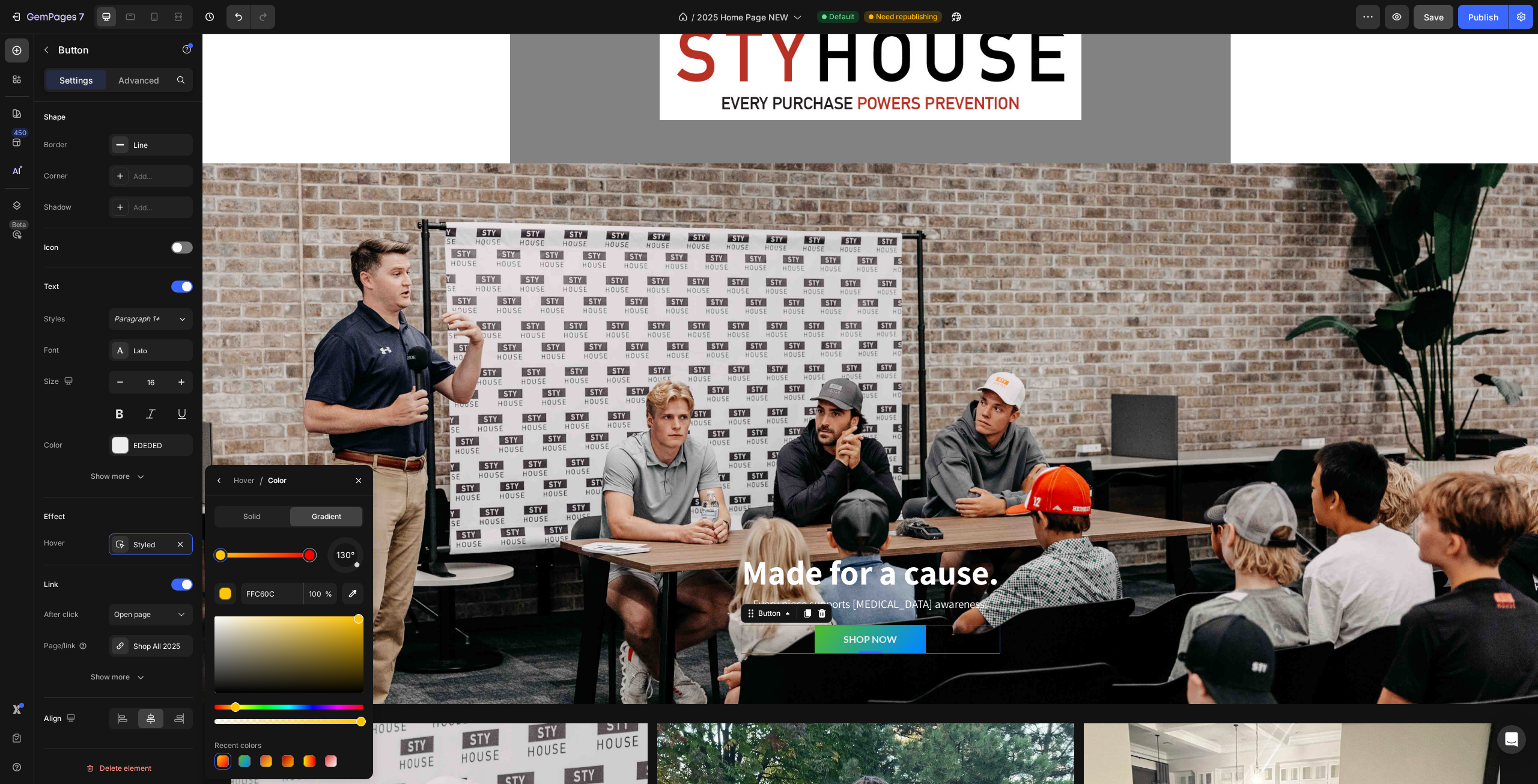
click at [220, 556] on div at bounding box center [221, 555] width 10 height 10
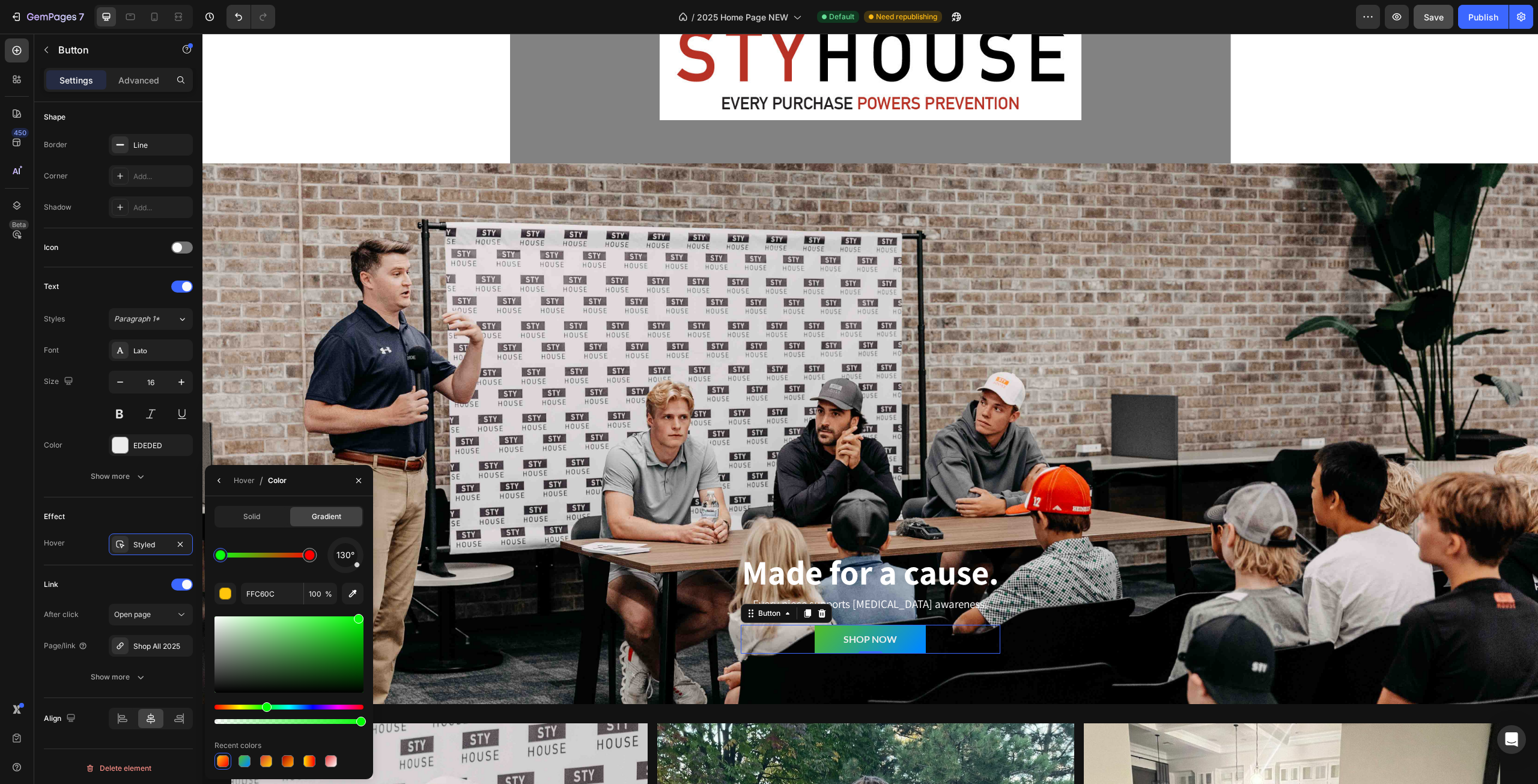
drag, startPoint x: 256, startPoint y: 706, endPoint x: 269, endPoint y: 708, distance: 13.2
click at [268, 708] on div "Hue" at bounding box center [289, 707] width 149 height 5
drag, startPoint x: 357, startPoint y: 631, endPoint x: 367, endPoint y: 616, distance: 18.0
click at [367, 616] on div "Solid Gradient 130° FFC60C 100 % Recent colors" at bounding box center [289, 637] width 168 height 263
click at [355, 587] on icon "button" at bounding box center [353, 593] width 12 height 12
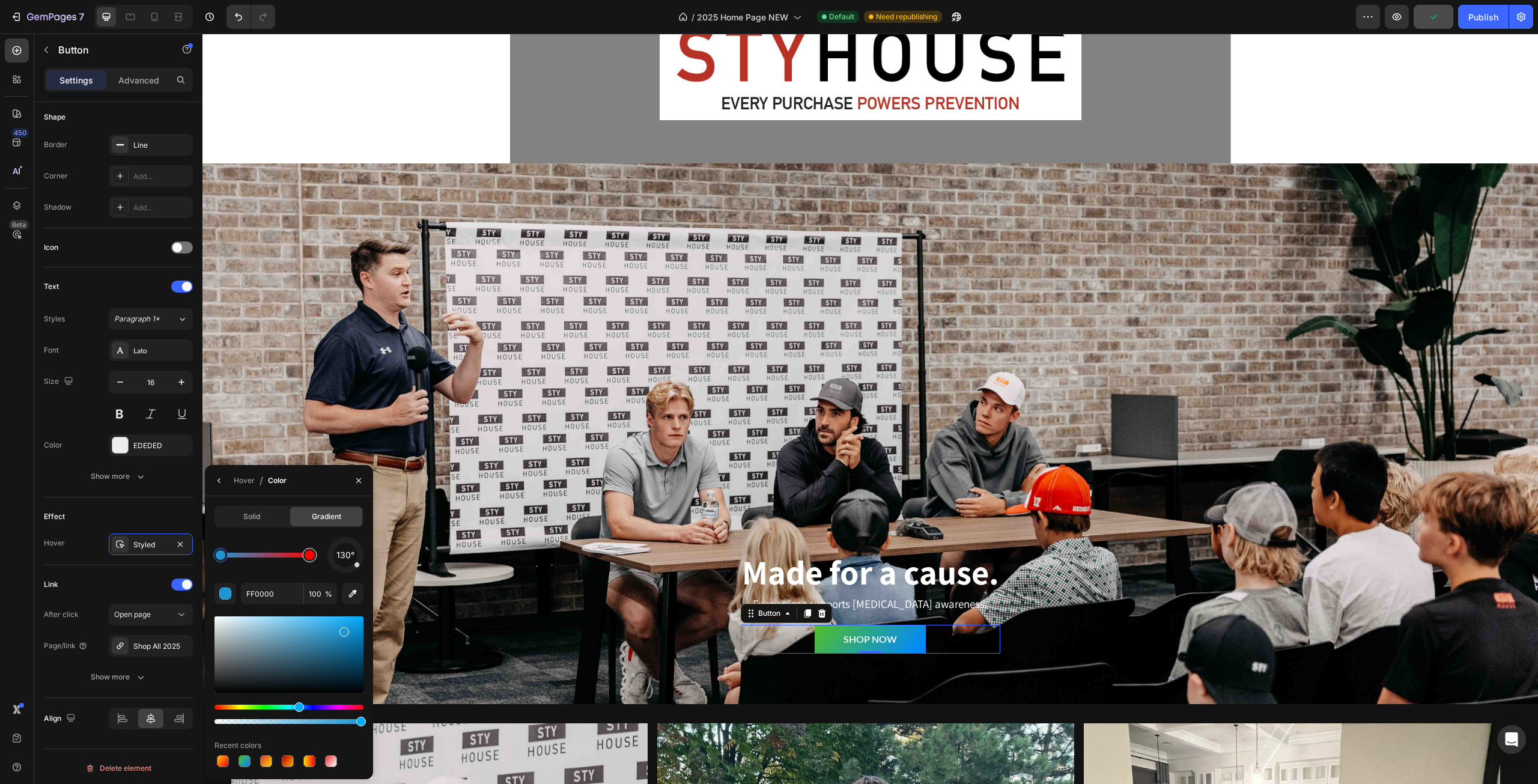
click at [311, 556] on div at bounding box center [310, 555] width 10 height 10
click at [352, 588] on icon "button" at bounding box center [353, 593] width 12 height 12
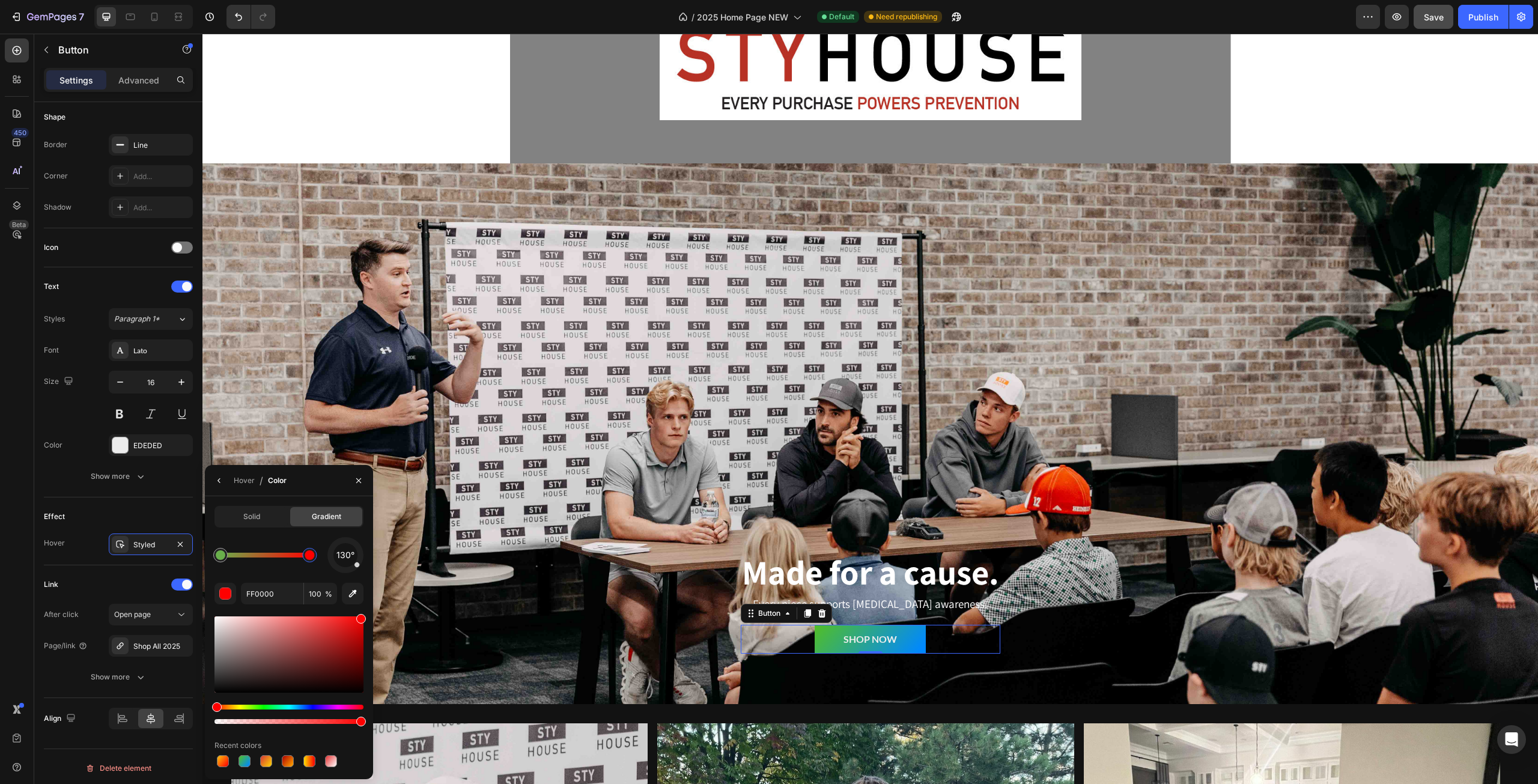
click at [310, 551] on div at bounding box center [310, 555] width 10 height 10
click at [311, 558] on div at bounding box center [310, 555] width 10 height 10
click at [351, 590] on icon "button" at bounding box center [353, 593] width 12 height 12
click at [314, 645] on div at bounding box center [289, 653] width 149 height 76
click at [310, 638] on div at bounding box center [289, 653] width 149 height 76
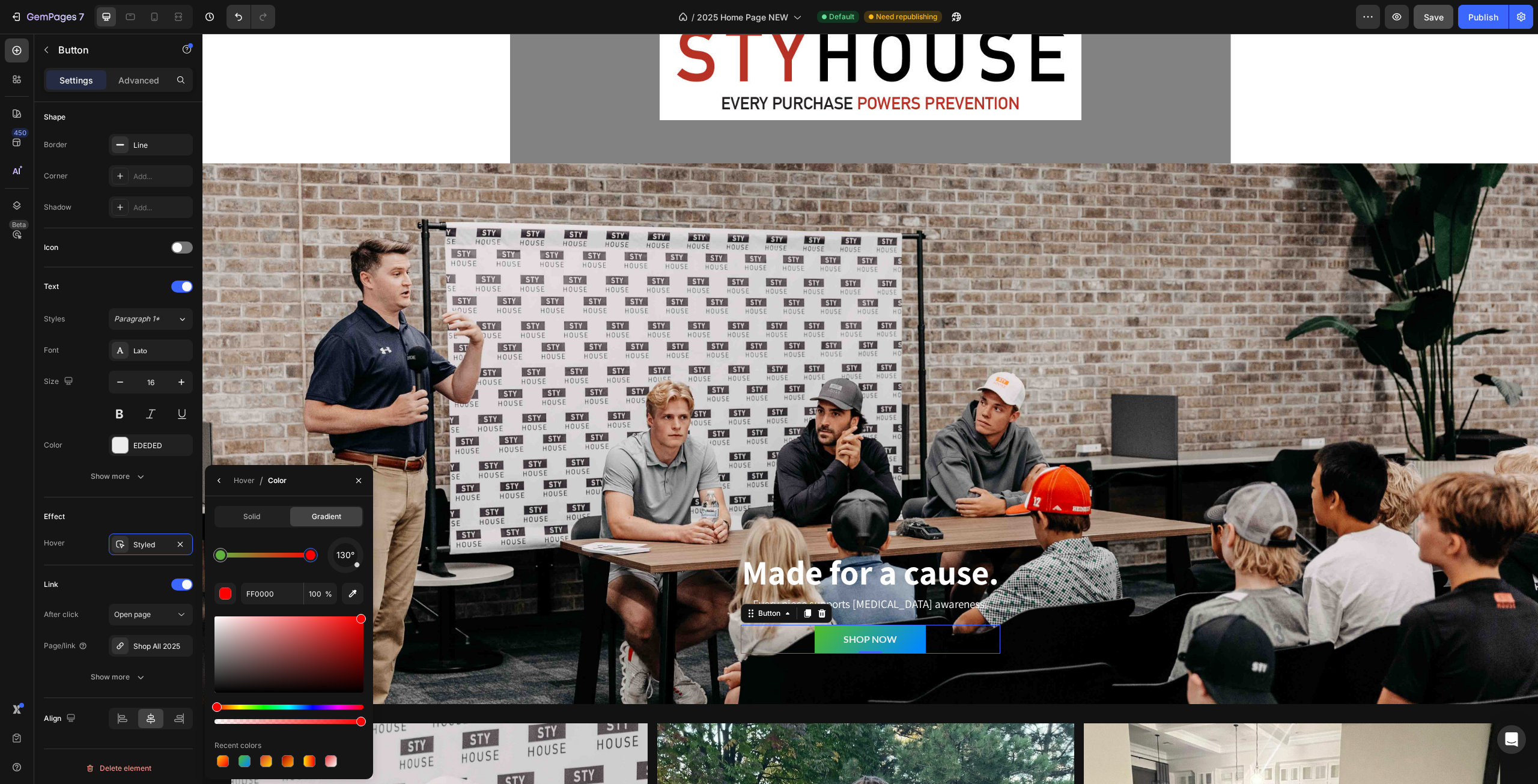
drag, startPoint x: 309, startPoint y: 555, endPoint x: 292, endPoint y: 557, distance: 17.1
drag, startPoint x: 331, startPoint y: 643, endPoint x: 331, endPoint y: 636, distance: 7.0
click at [332, 643] on div at bounding box center [289, 653] width 149 height 76
click at [314, 629] on div at bounding box center [289, 653] width 149 height 76
click at [261, 706] on div at bounding box center [289, 714] width 149 height 19
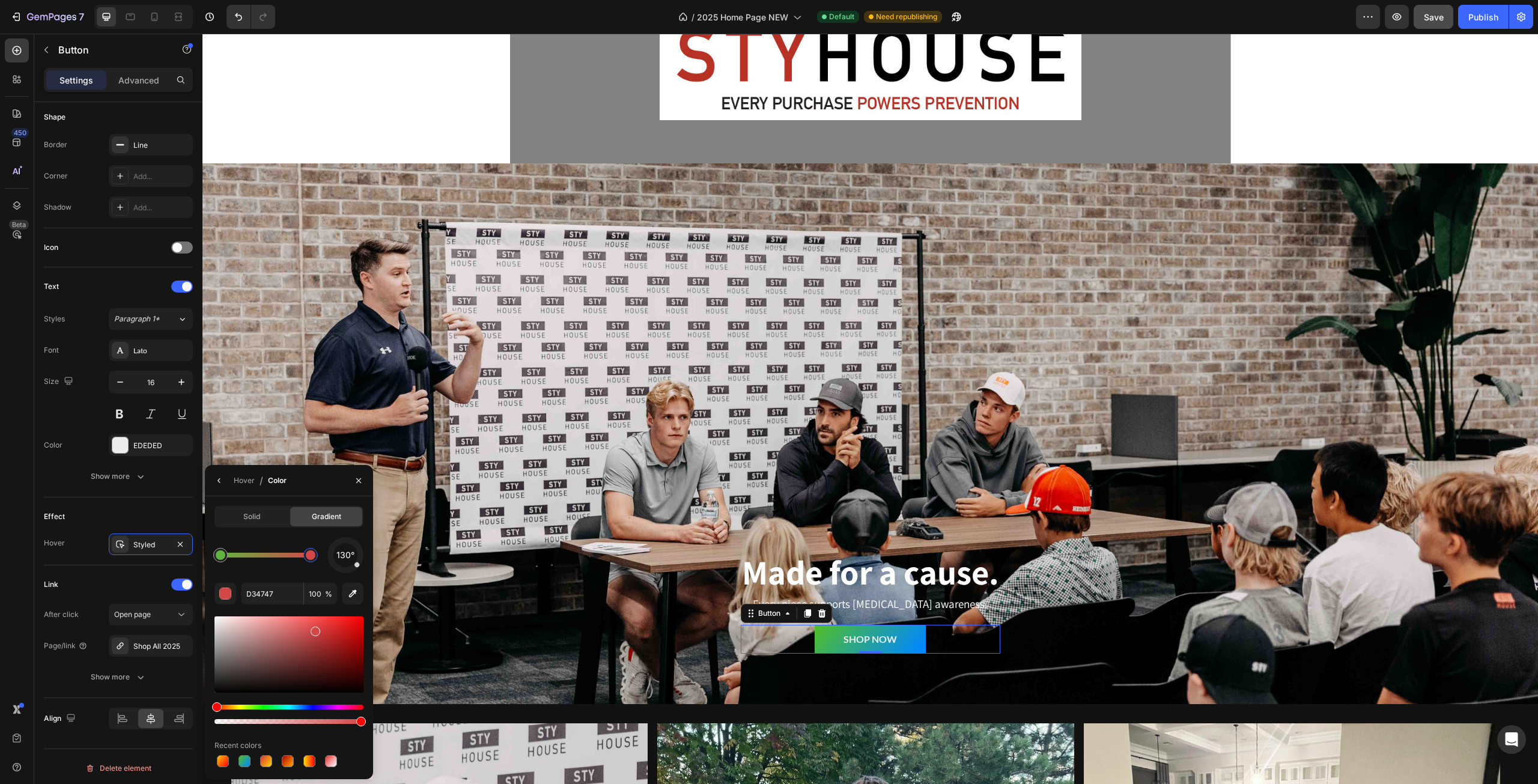
click at [260, 703] on div at bounding box center [289, 669] width 149 height 112
click at [260, 708] on div "Hue" at bounding box center [289, 707] width 149 height 5
click at [334, 633] on div at bounding box center [289, 653] width 149 height 76
drag, startPoint x: 332, startPoint y: 633, endPoint x: 351, endPoint y: 607, distance: 32.2
click at [351, 607] on div "130° D34747 100 % Recent colors" at bounding box center [289, 652] width 149 height 233
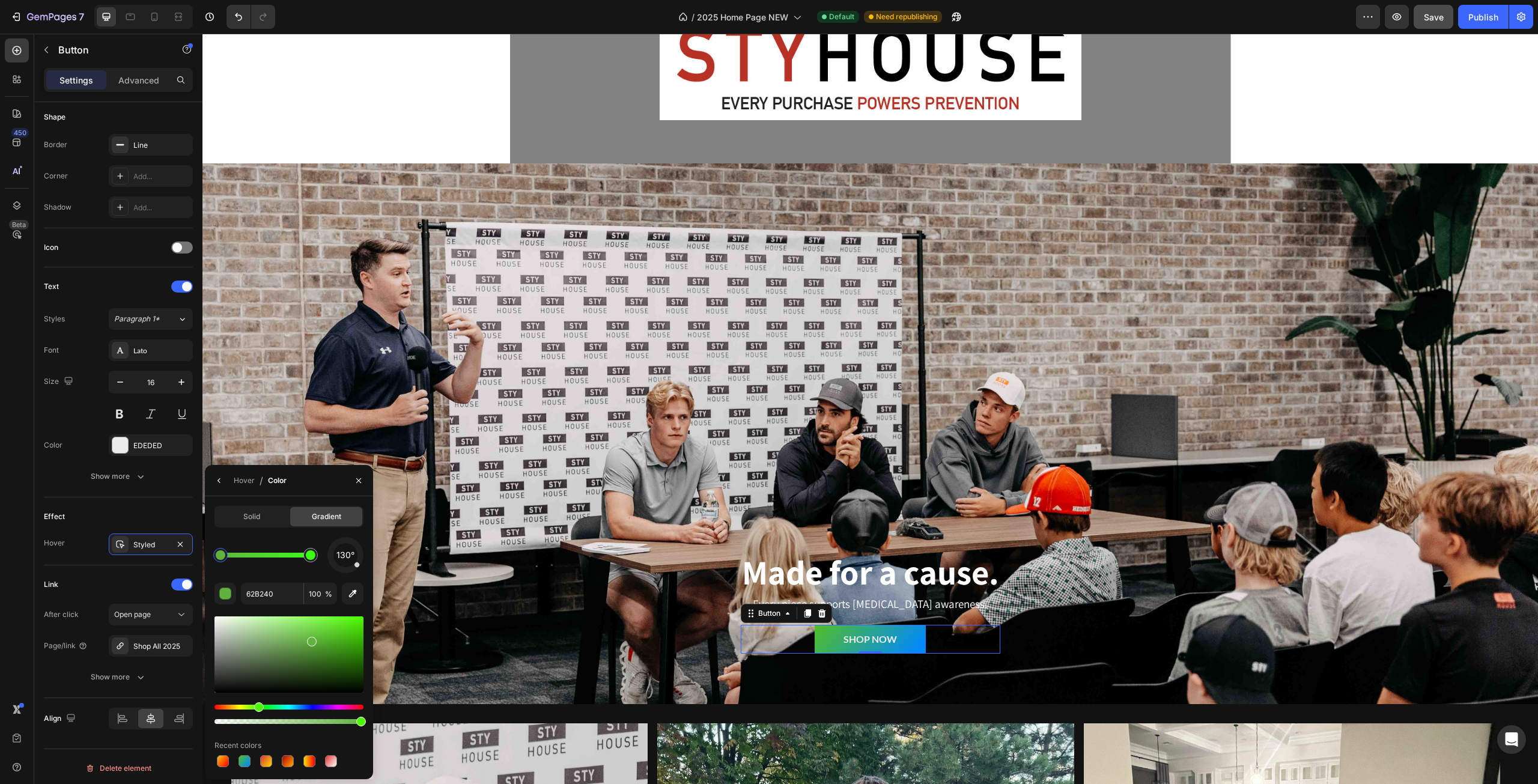
click at [220, 555] on div at bounding box center [221, 555] width 10 height 10
click at [316, 555] on div at bounding box center [310, 554] width 15 height 15
click at [359, 592] on button "button" at bounding box center [353, 593] width 22 height 22
type input "112446"
click at [311, 559] on div at bounding box center [311, 555] width 10 height 10
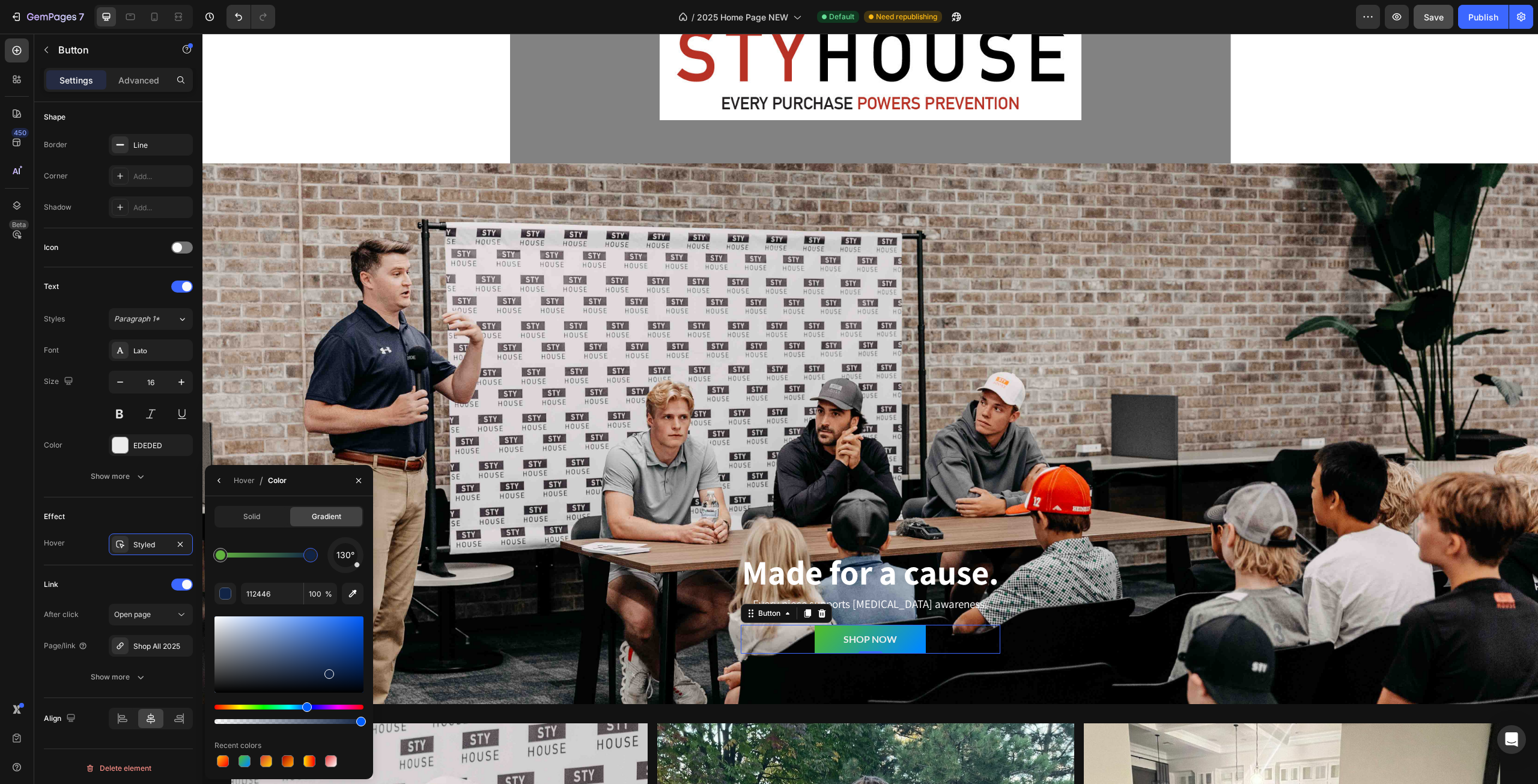
click at [310, 559] on div at bounding box center [311, 555] width 10 height 10
click at [284, 524] on div "Solid" at bounding box center [252, 516] width 72 height 19
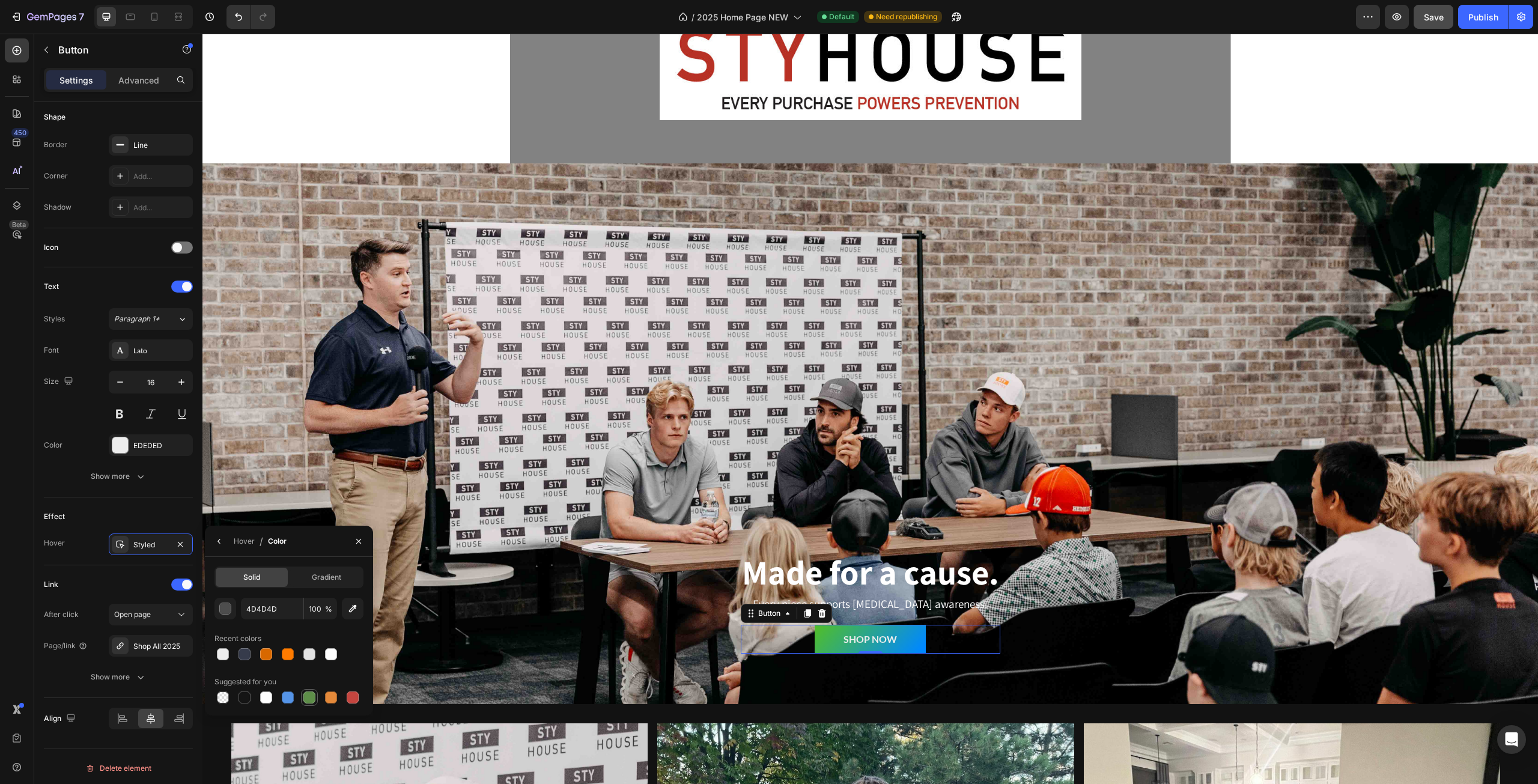
click at [314, 698] on div at bounding box center [309, 697] width 12 height 12
click at [359, 609] on icon "button" at bounding box center [353, 608] width 12 height 12
type input "558A3B"
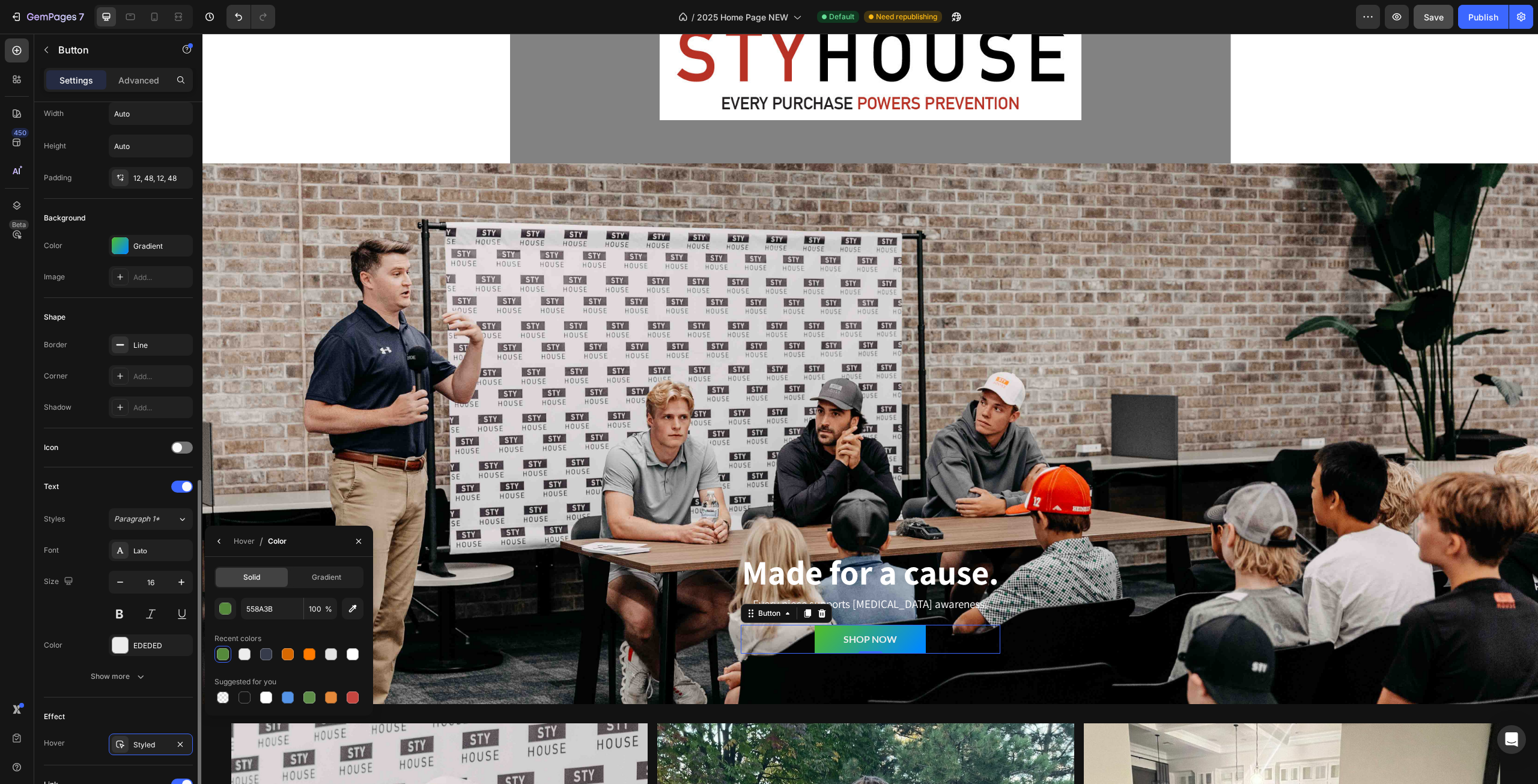
scroll to position [0, 0]
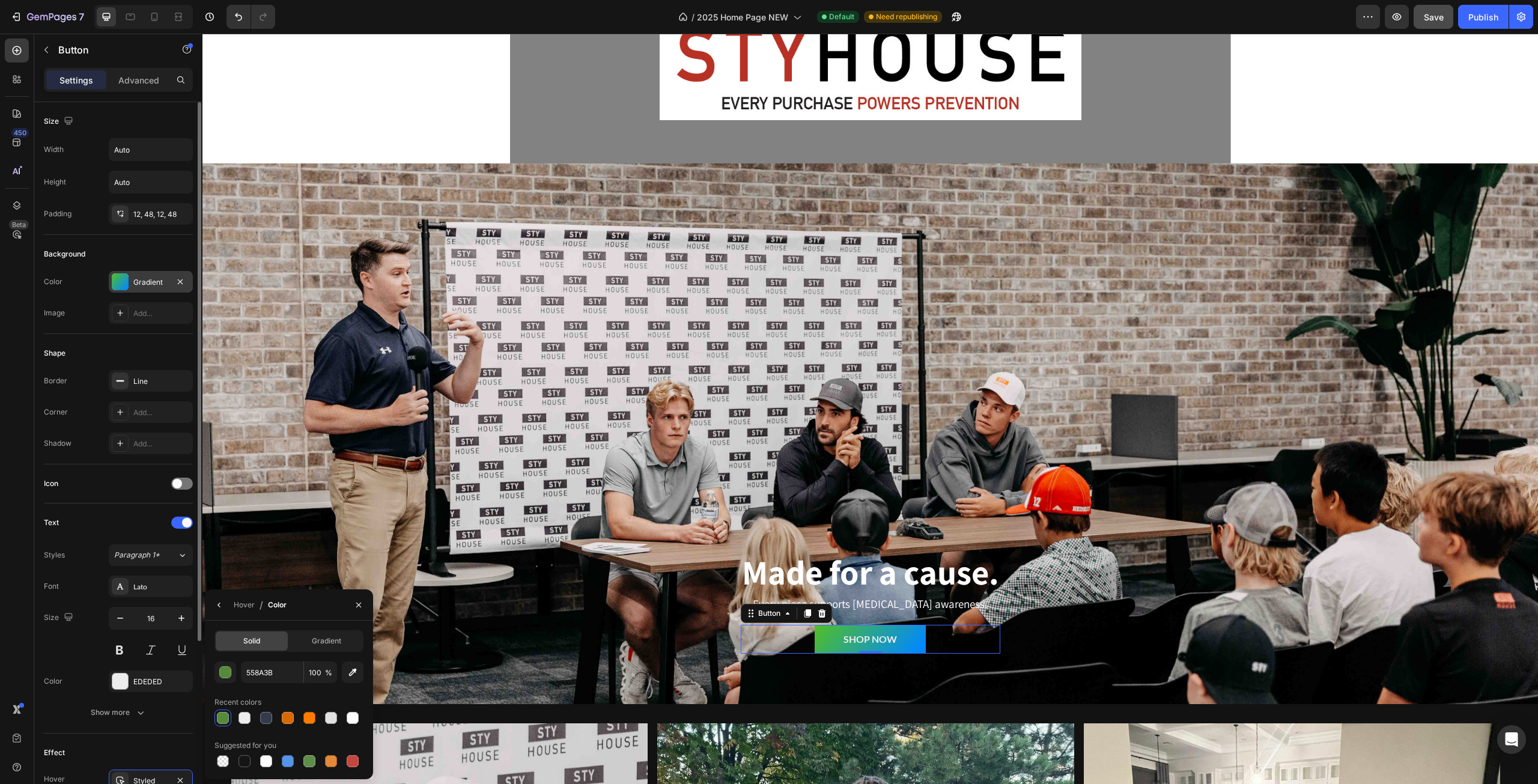
click at [112, 273] on div at bounding box center [120, 281] width 17 height 17
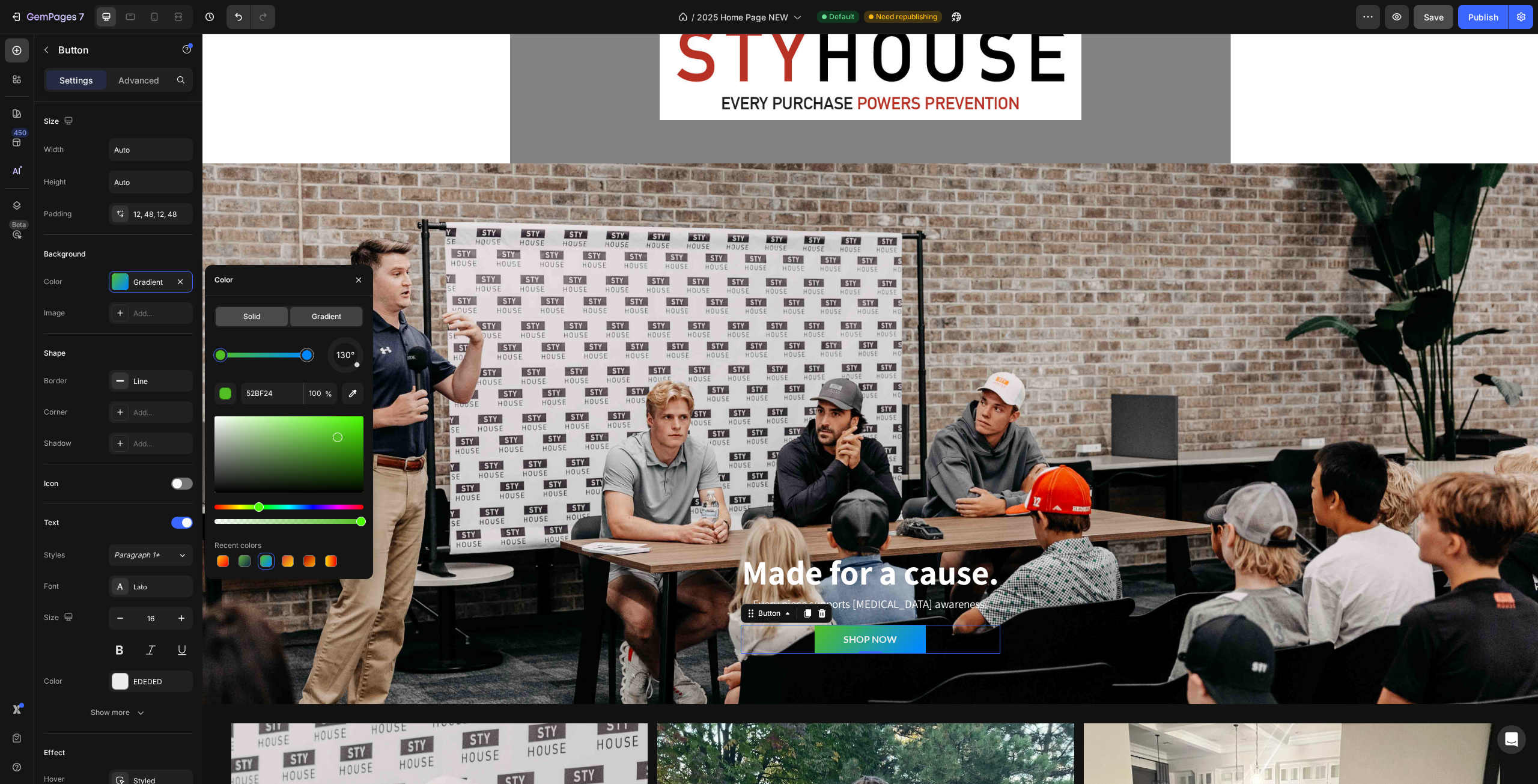
click at [265, 314] on div "Solid" at bounding box center [252, 316] width 72 height 19
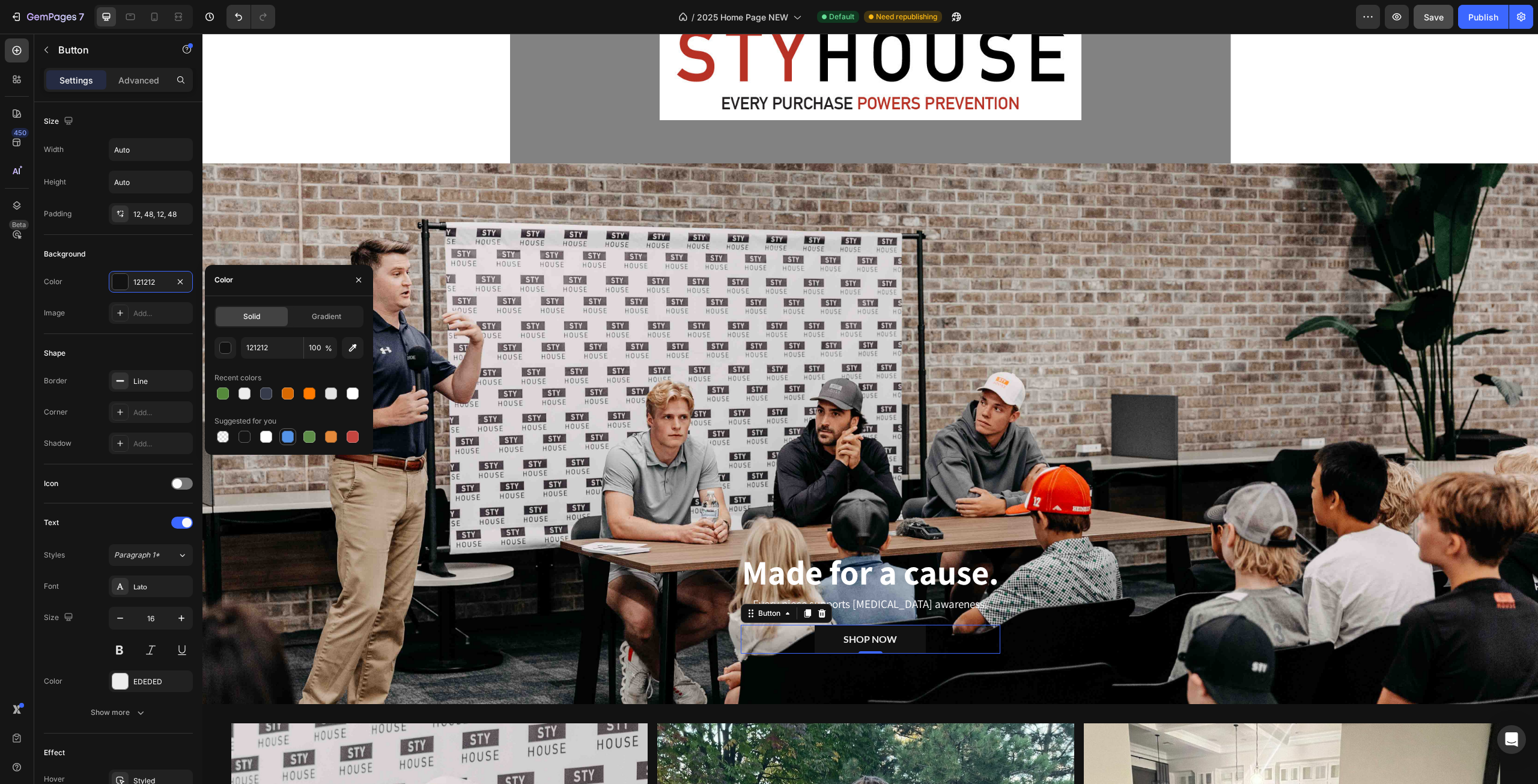
click at [291, 436] on div at bounding box center [288, 437] width 12 height 12
type input "5594E7"
click at [311, 325] on div "Gradient" at bounding box center [326, 316] width 72 height 19
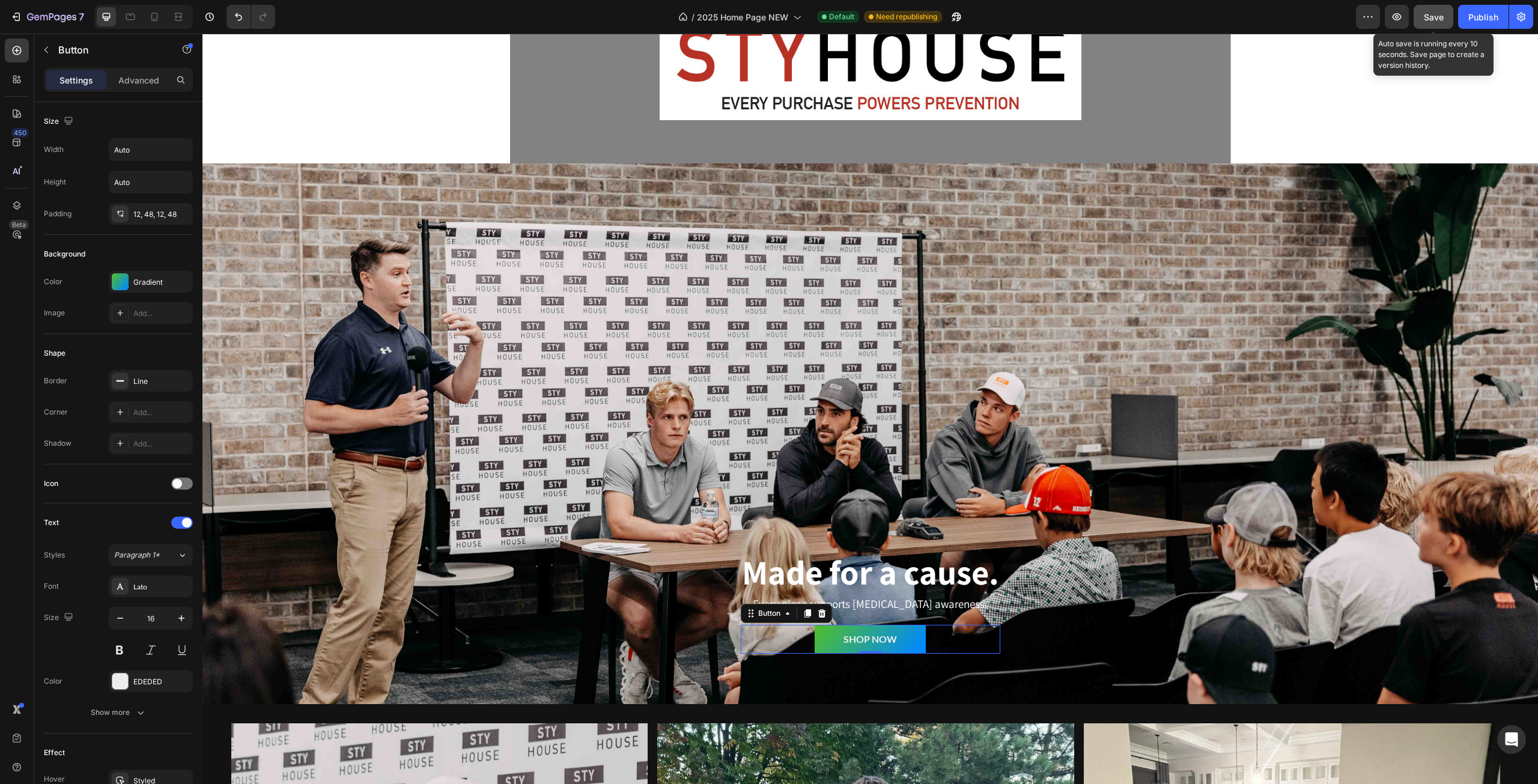
click at [1436, 16] on span "Save" at bounding box center [1434, 17] width 20 height 10
click at [1477, 14] on div "Publish" at bounding box center [1484, 17] width 30 height 13
click at [799, 595] on div "Every piece supports concussion awareness." at bounding box center [871, 604] width 259 height 18
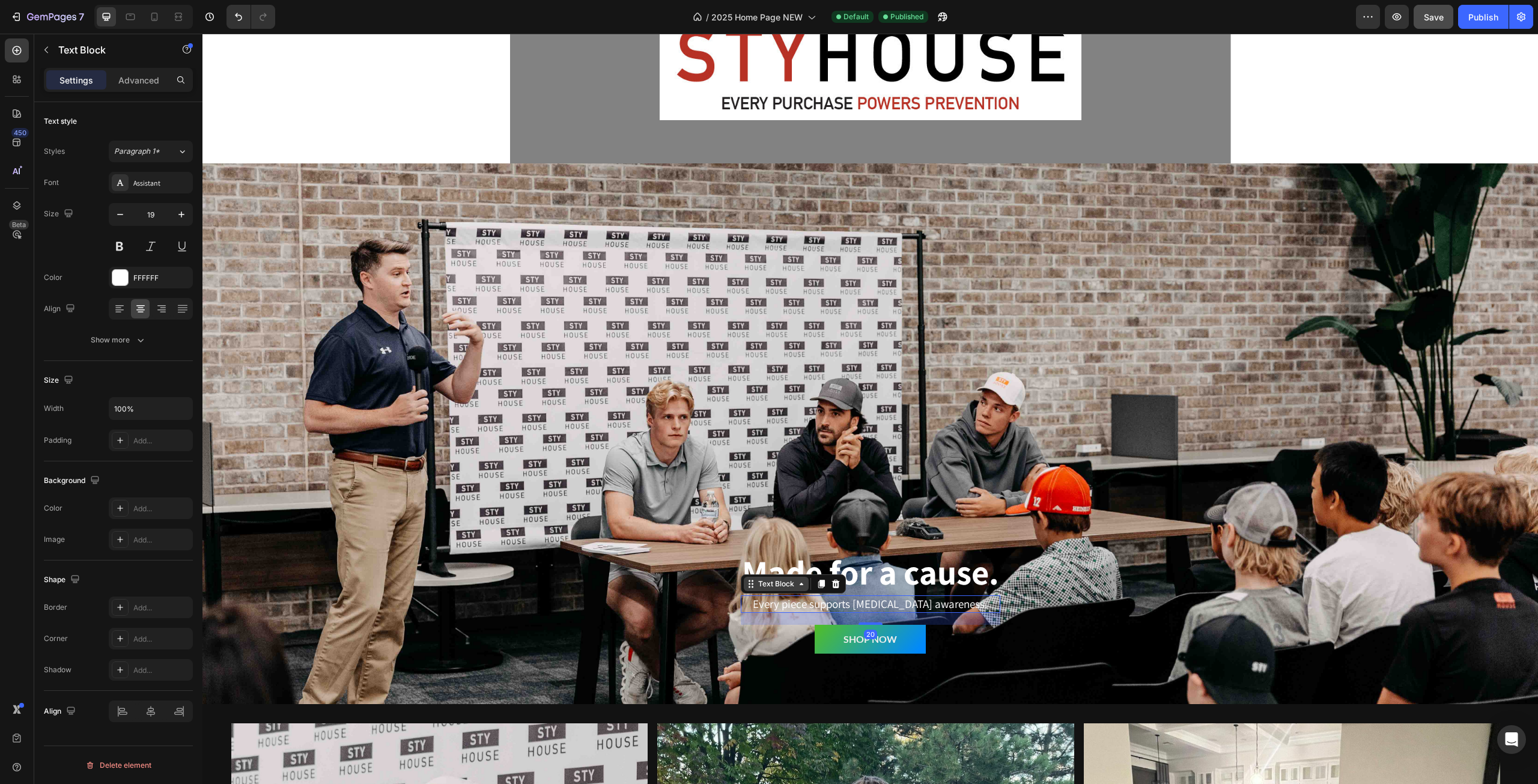
click at [799, 583] on icon at bounding box center [801, 584] width 10 height 10
click at [866, 579] on strong "Made for a cause." at bounding box center [871, 571] width 257 height 45
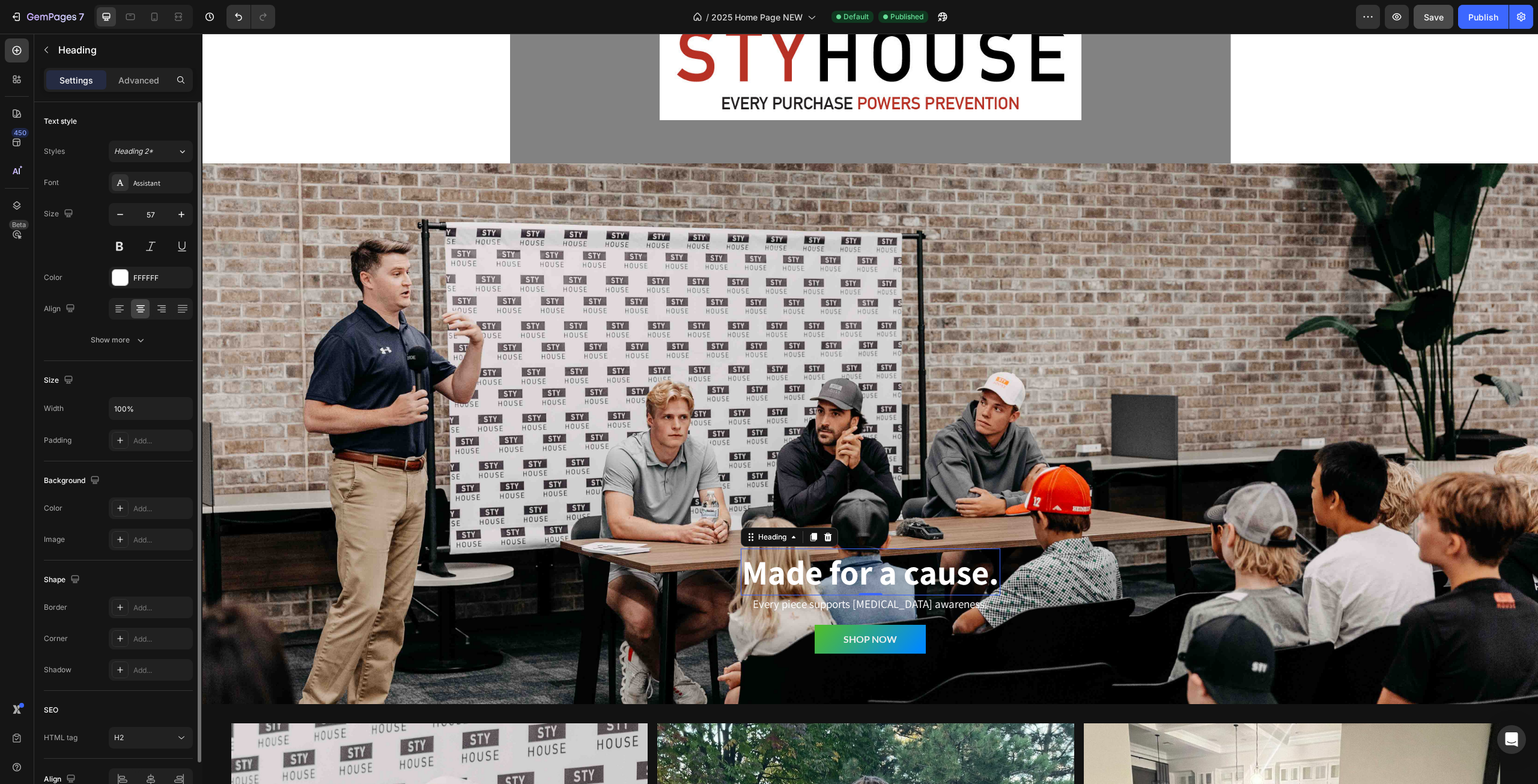
scroll to position [61, 0]
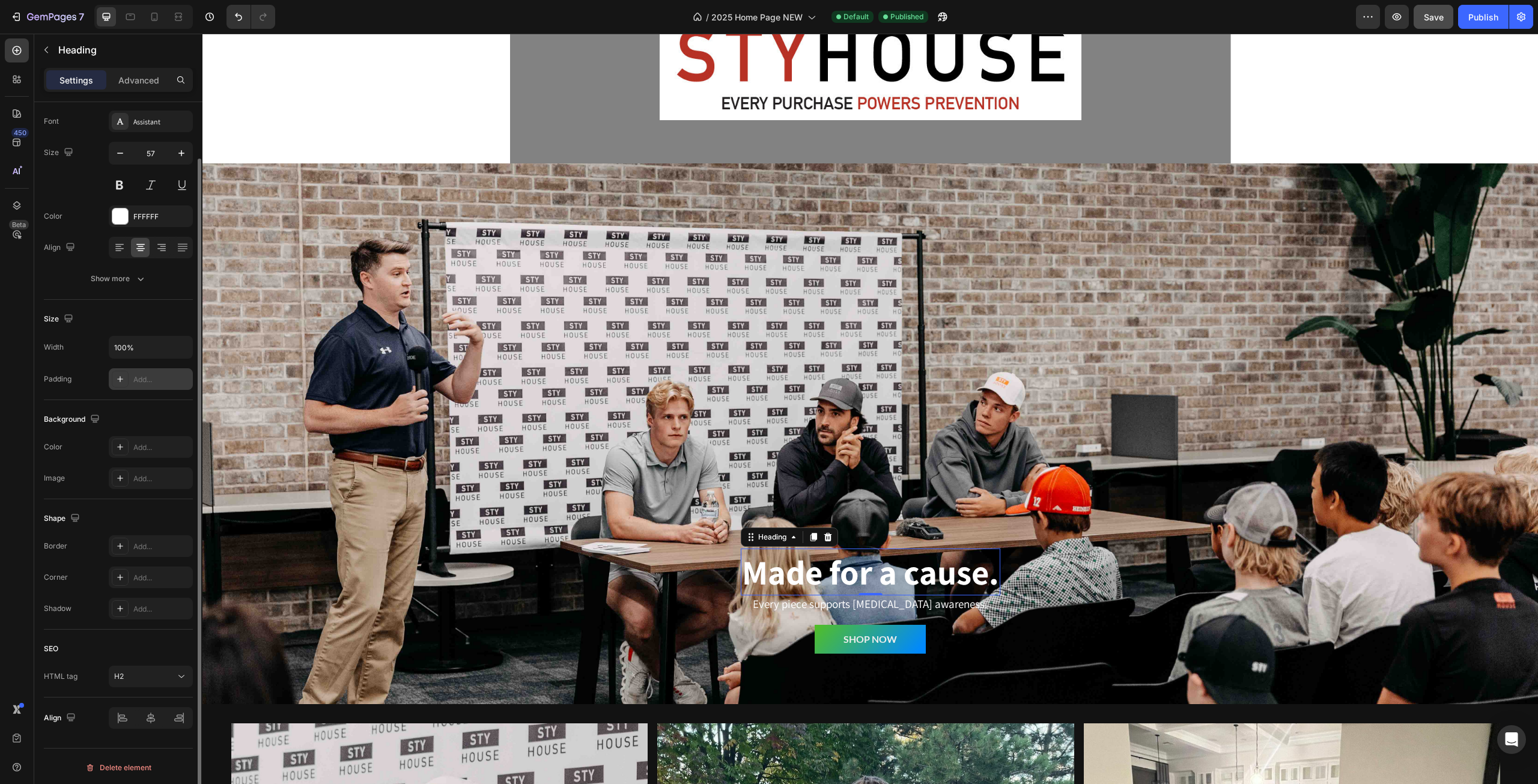
click at [145, 384] on div "Add..." at bounding box center [151, 379] width 84 height 22
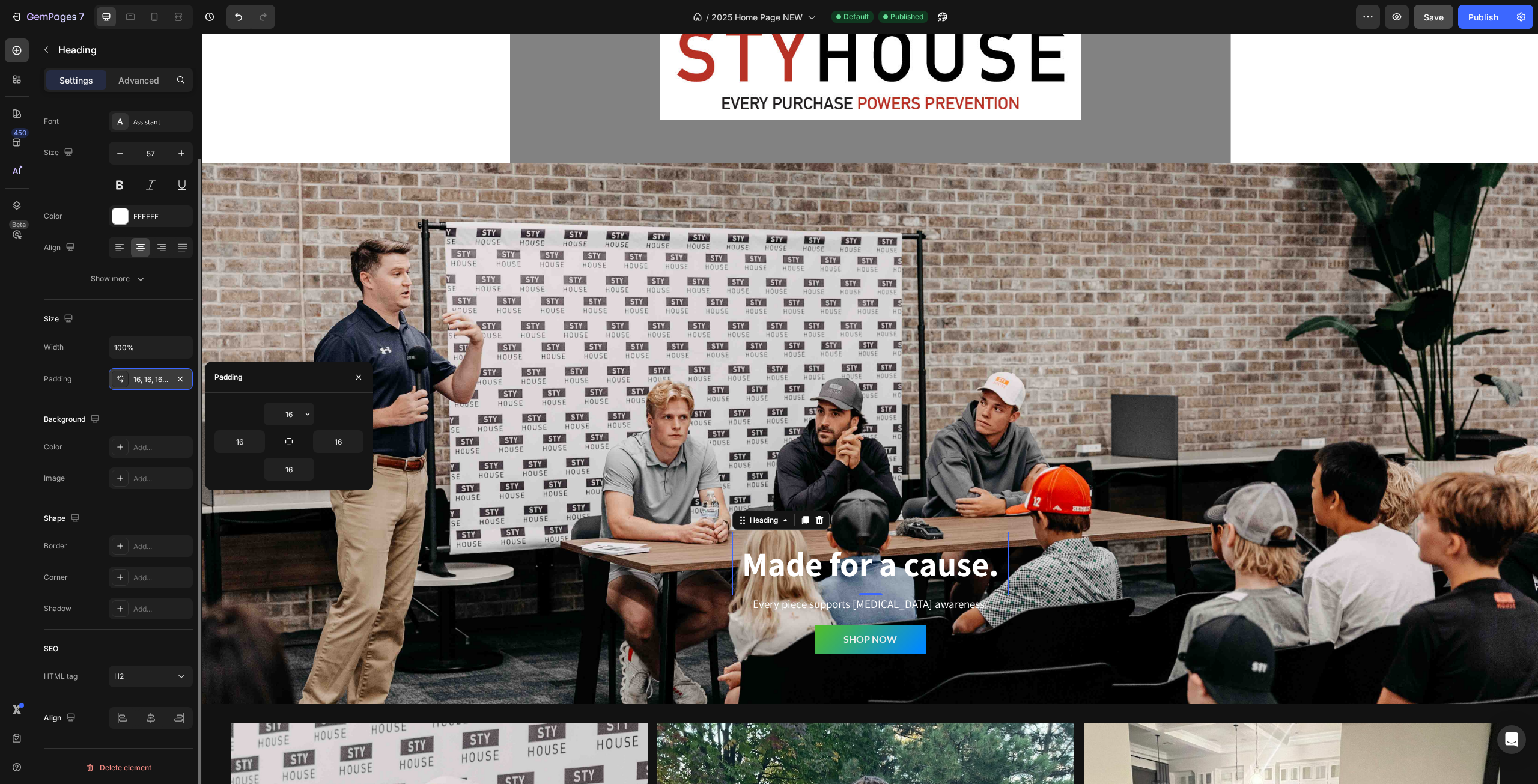
click at [145, 384] on div "16, 16, 16, 16" at bounding box center [151, 379] width 84 height 22
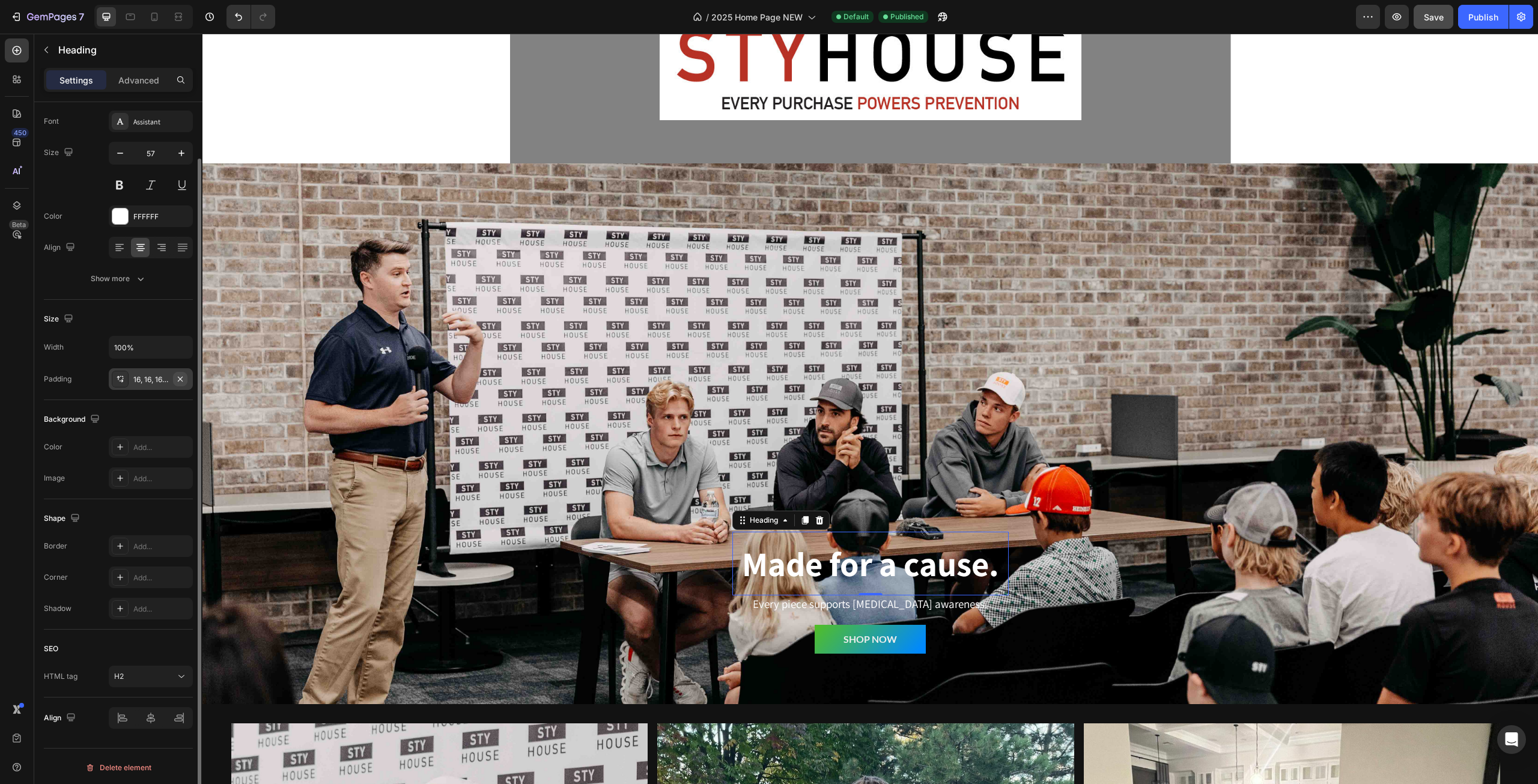
click at [182, 378] on icon "button" at bounding box center [180, 379] width 10 height 10
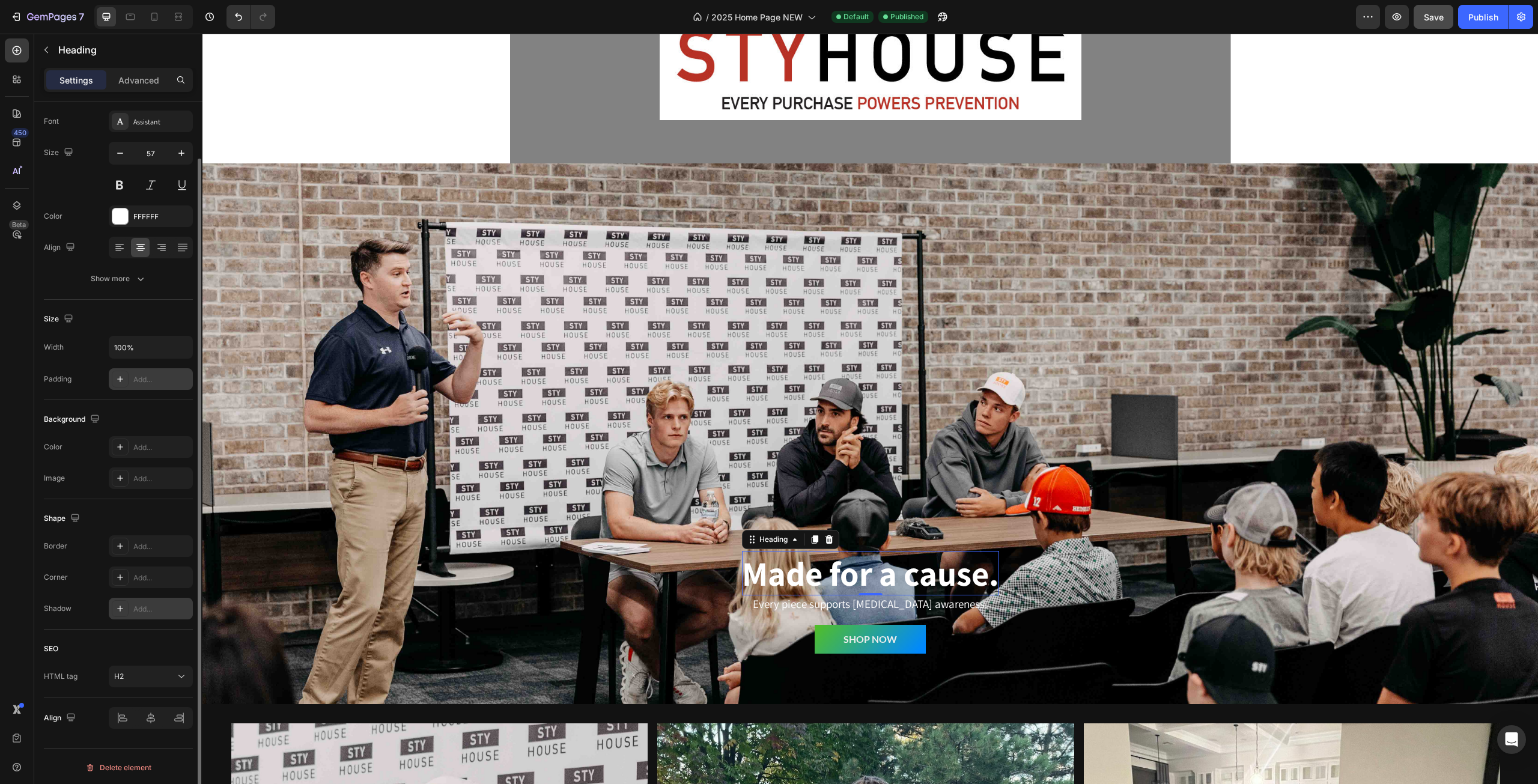
click at [143, 610] on div "Add..." at bounding box center [161, 609] width 56 height 11
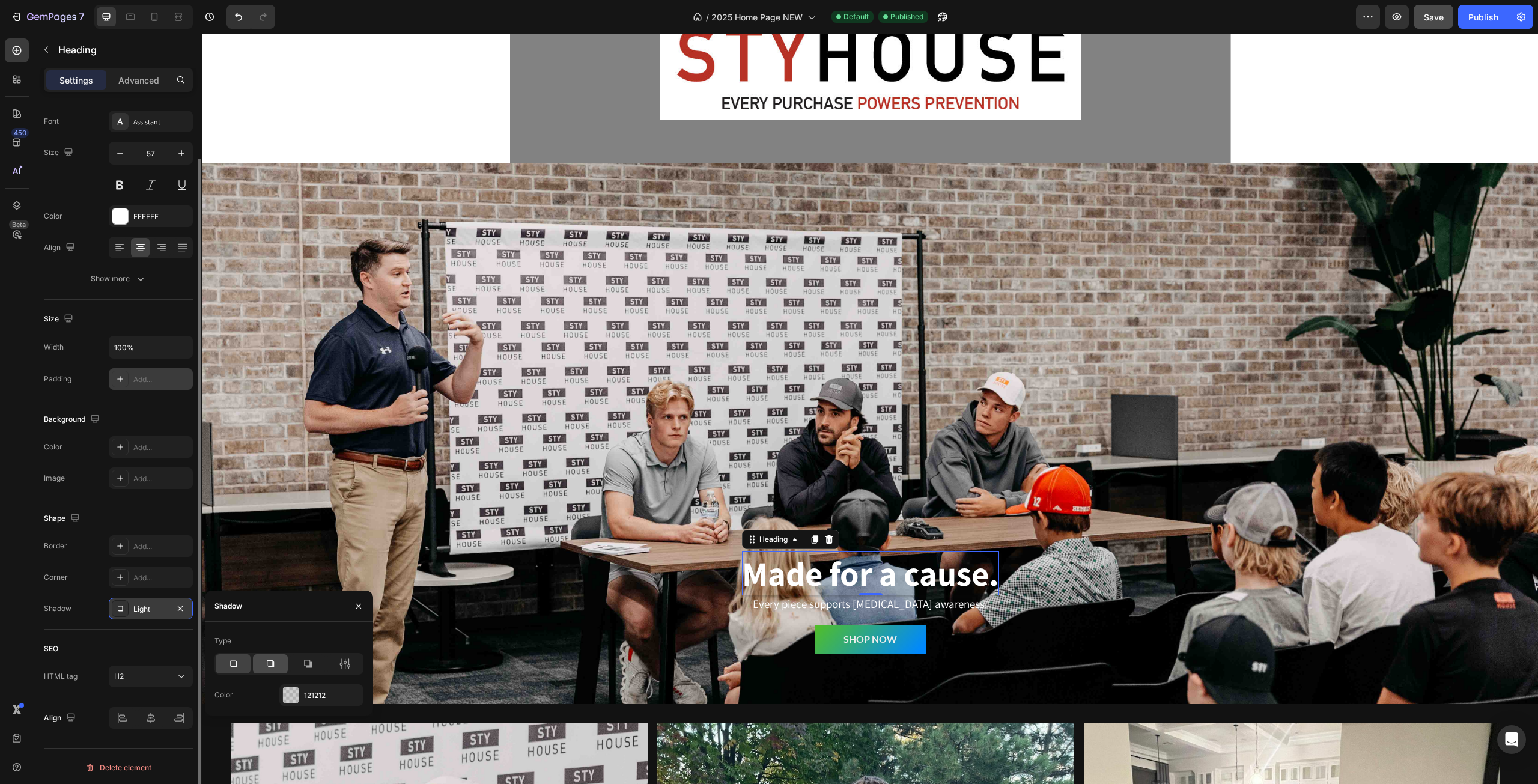
click at [266, 658] on icon at bounding box center [270, 663] width 12 height 12
click at [303, 660] on icon at bounding box center [308, 663] width 12 height 12
click at [205, 664] on div "Type Color 121212" at bounding box center [289, 668] width 168 height 74
click at [229, 660] on icon at bounding box center [233, 663] width 12 height 12
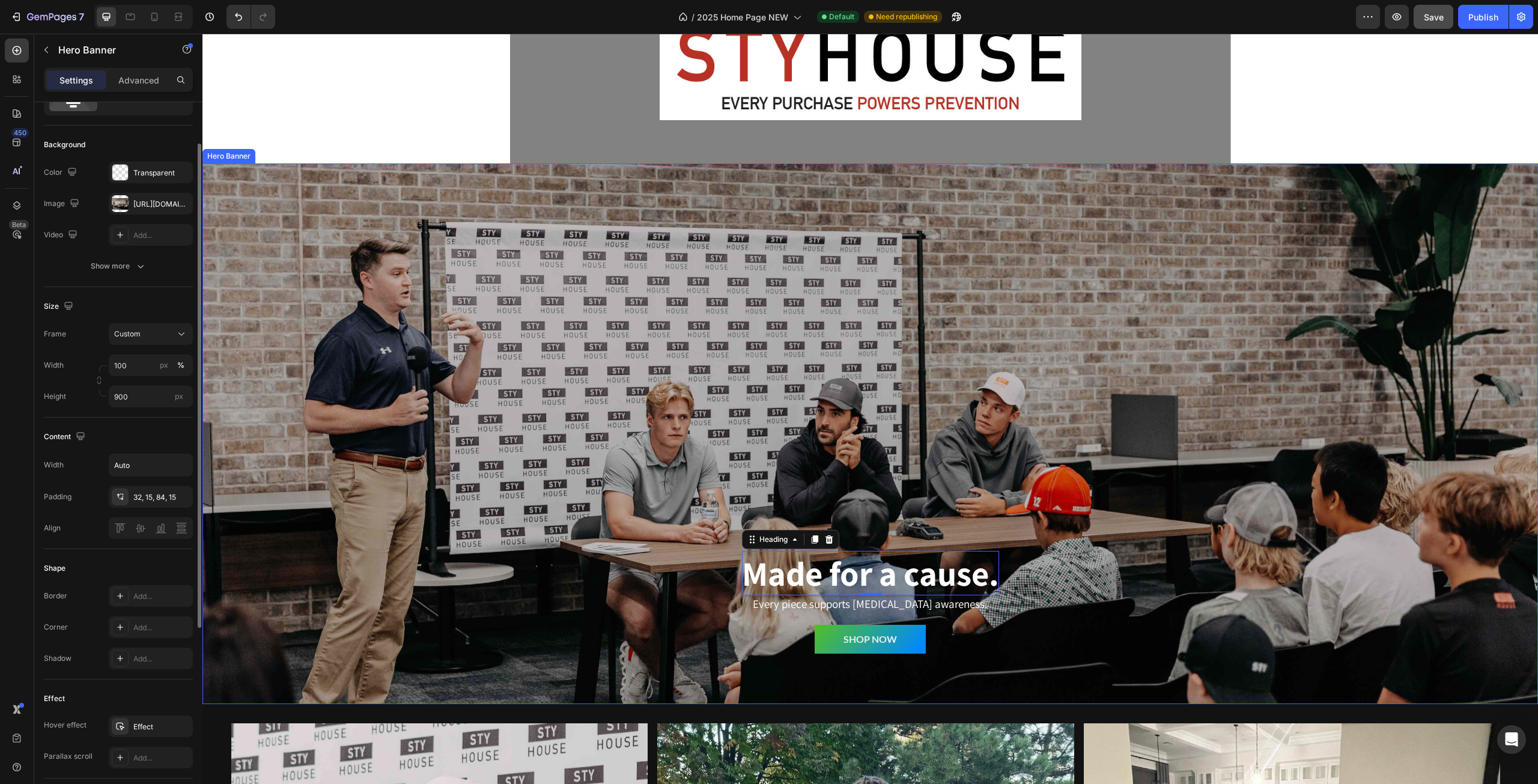
click at [1163, 502] on div "Overlay" at bounding box center [870, 434] width 1336 height 540
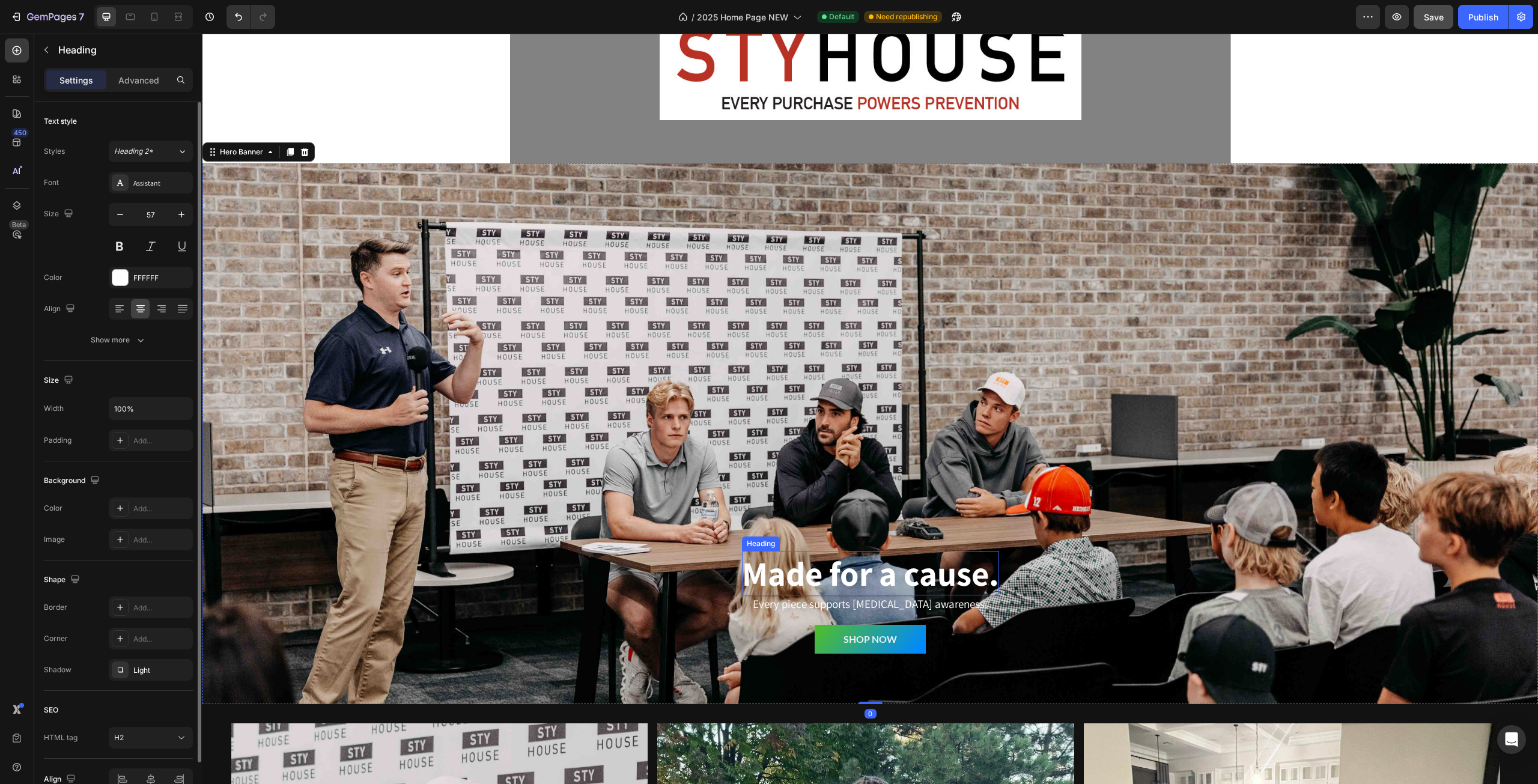
click at [937, 577] on strong "Made for a cause." at bounding box center [871, 572] width 257 height 45
click at [179, 668] on icon "button" at bounding box center [180, 670] width 10 height 10
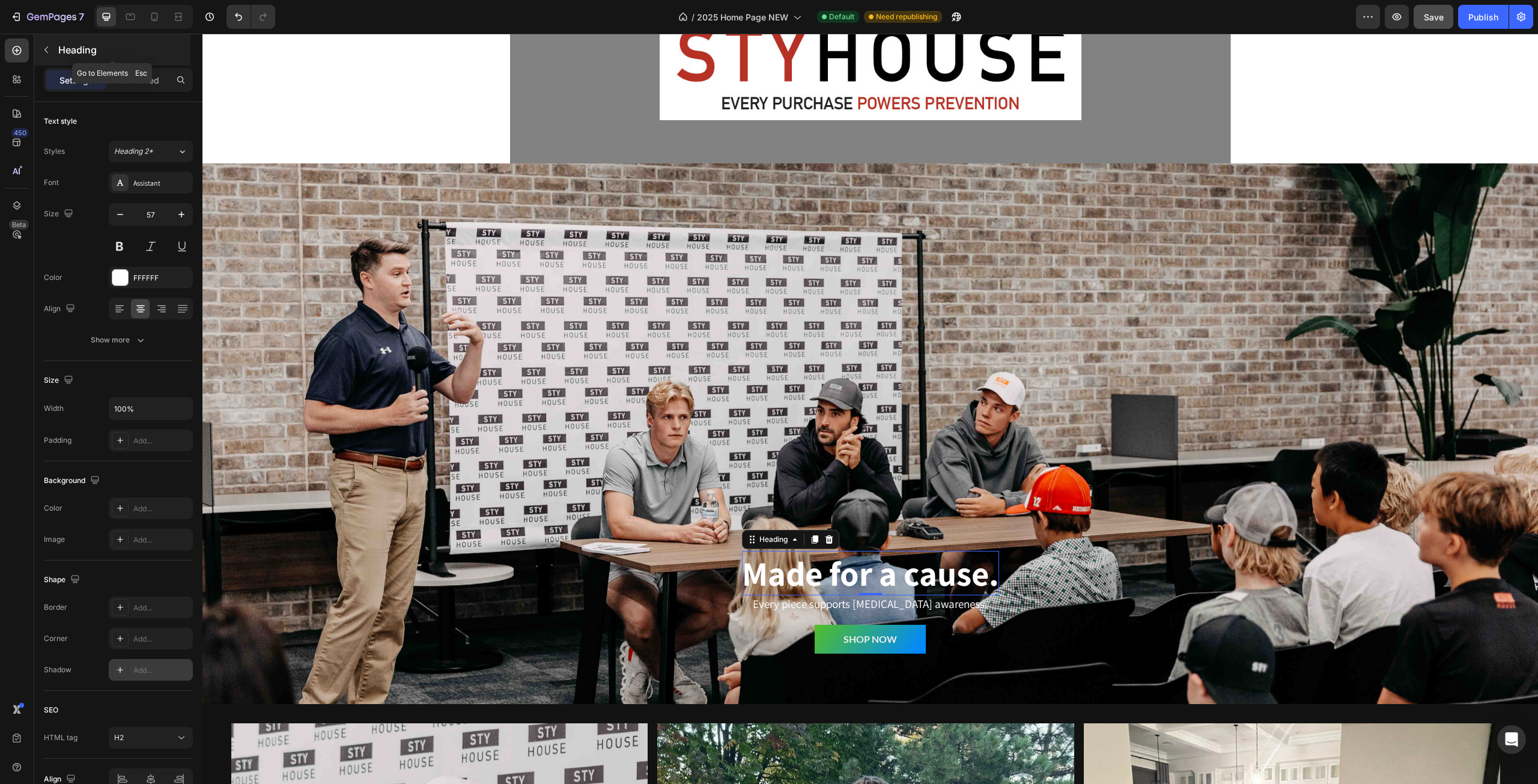
click at [130, 52] on p "Heading" at bounding box center [123, 49] width 130 height 15
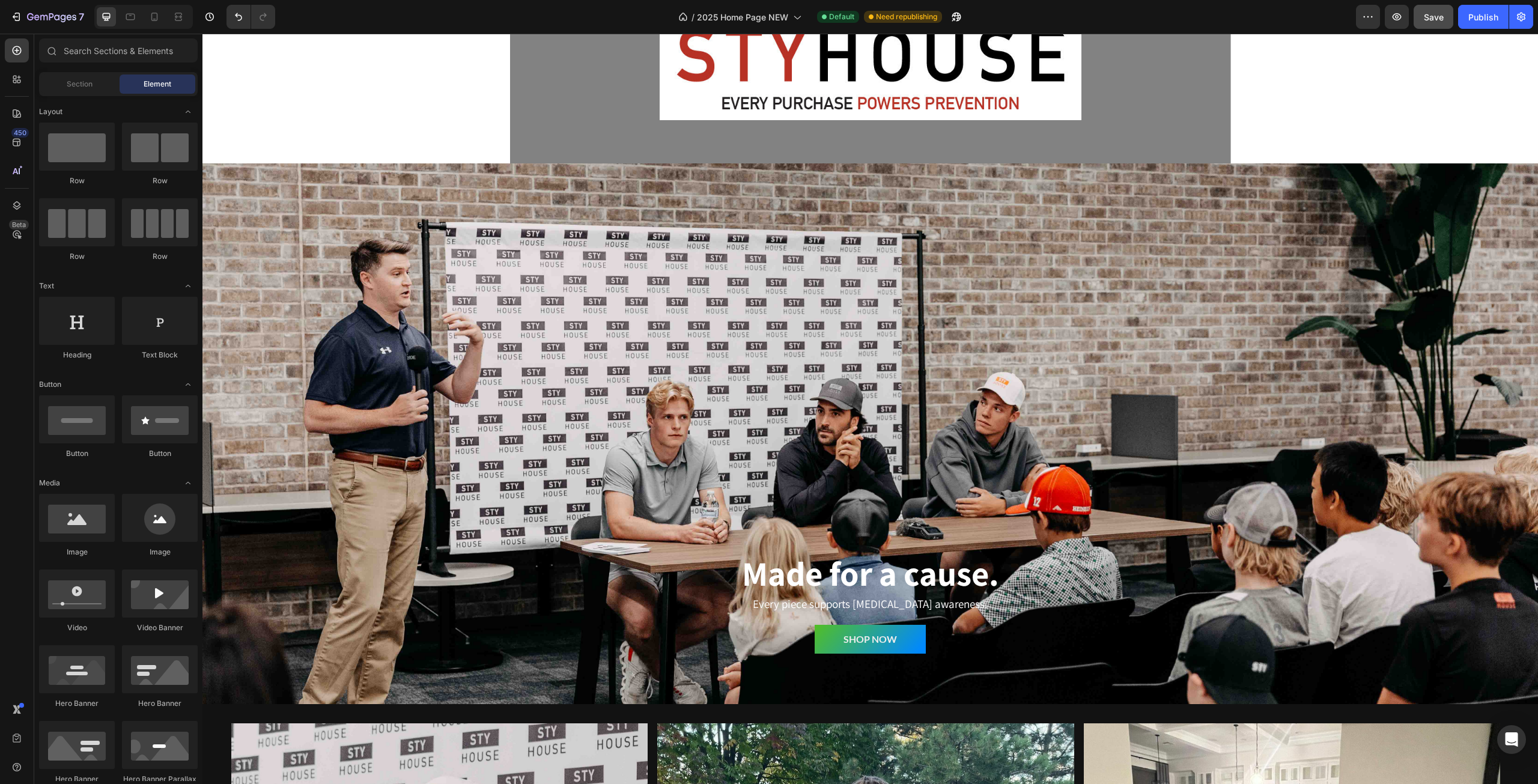
click at [84, 72] on div "Section Element" at bounding box center [118, 84] width 158 height 24
click at [89, 87] on span "Section" at bounding box center [79, 83] width 26 height 11
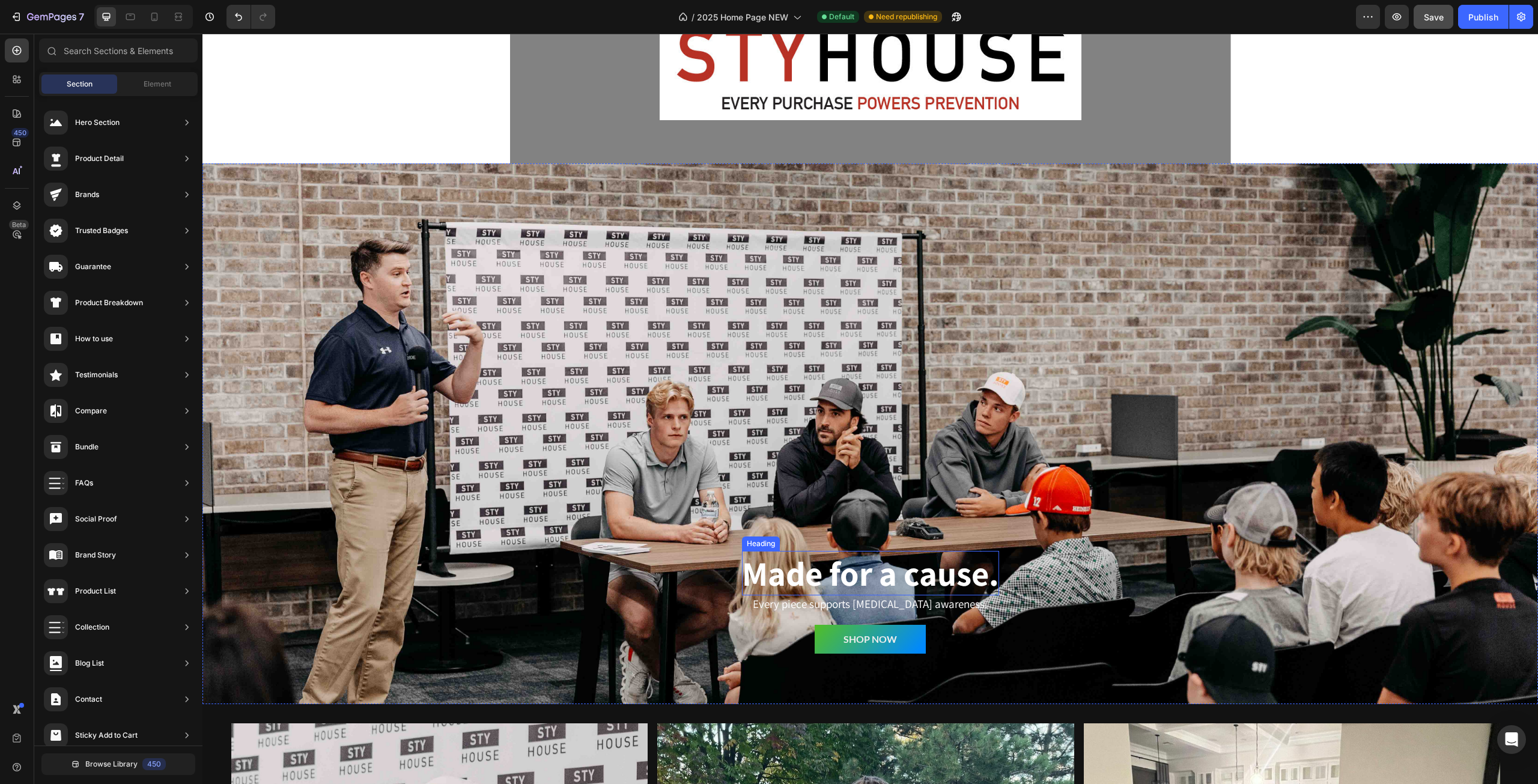
click at [851, 576] on strong "Made for a cause." at bounding box center [871, 572] width 257 height 45
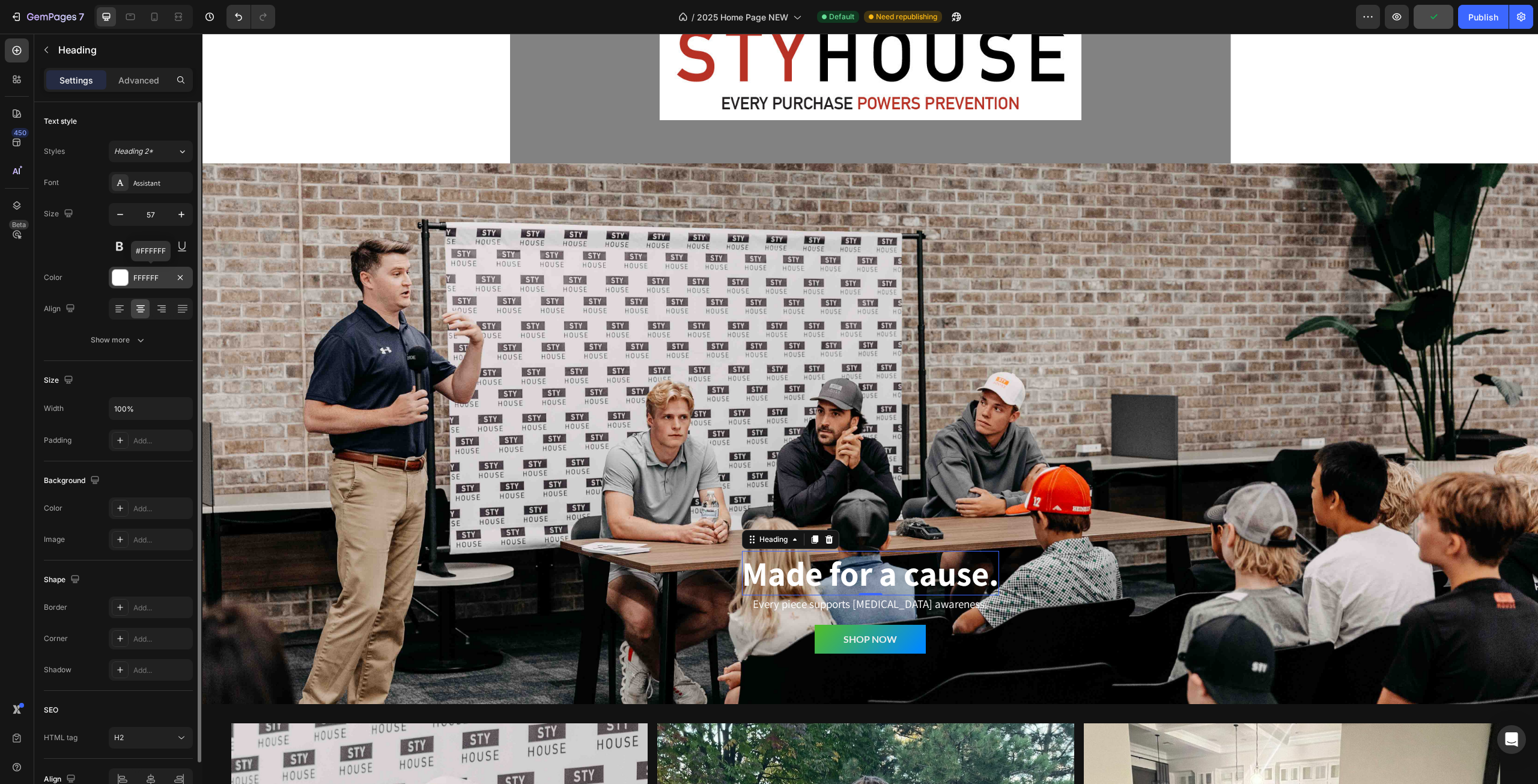
click at [141, 277] on div "FFFFFF" at bounding box center [151, 277] width 35 height 11
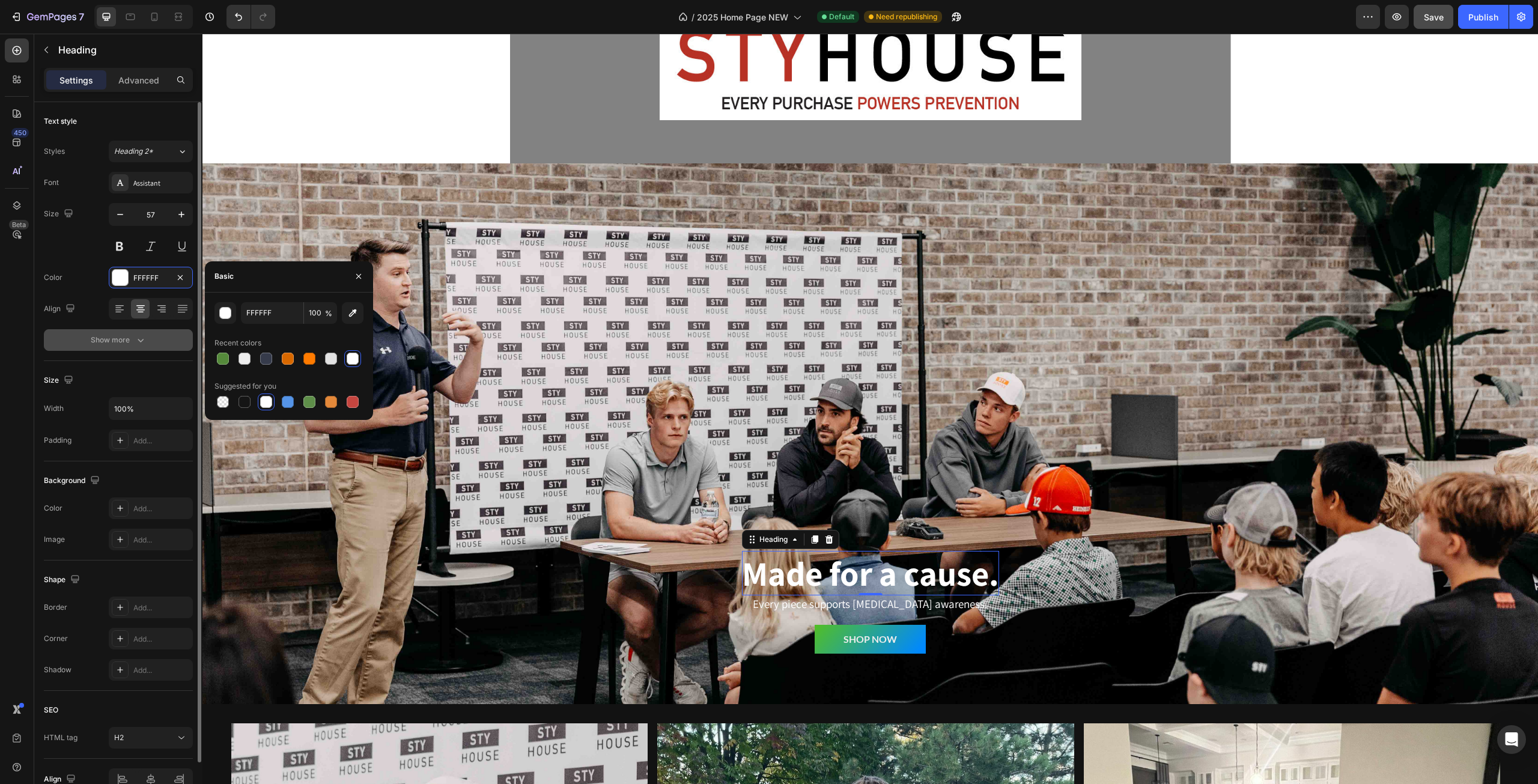
click at [144, 340] on icon "button" at bounding box center [141, 340] width 12 height 12
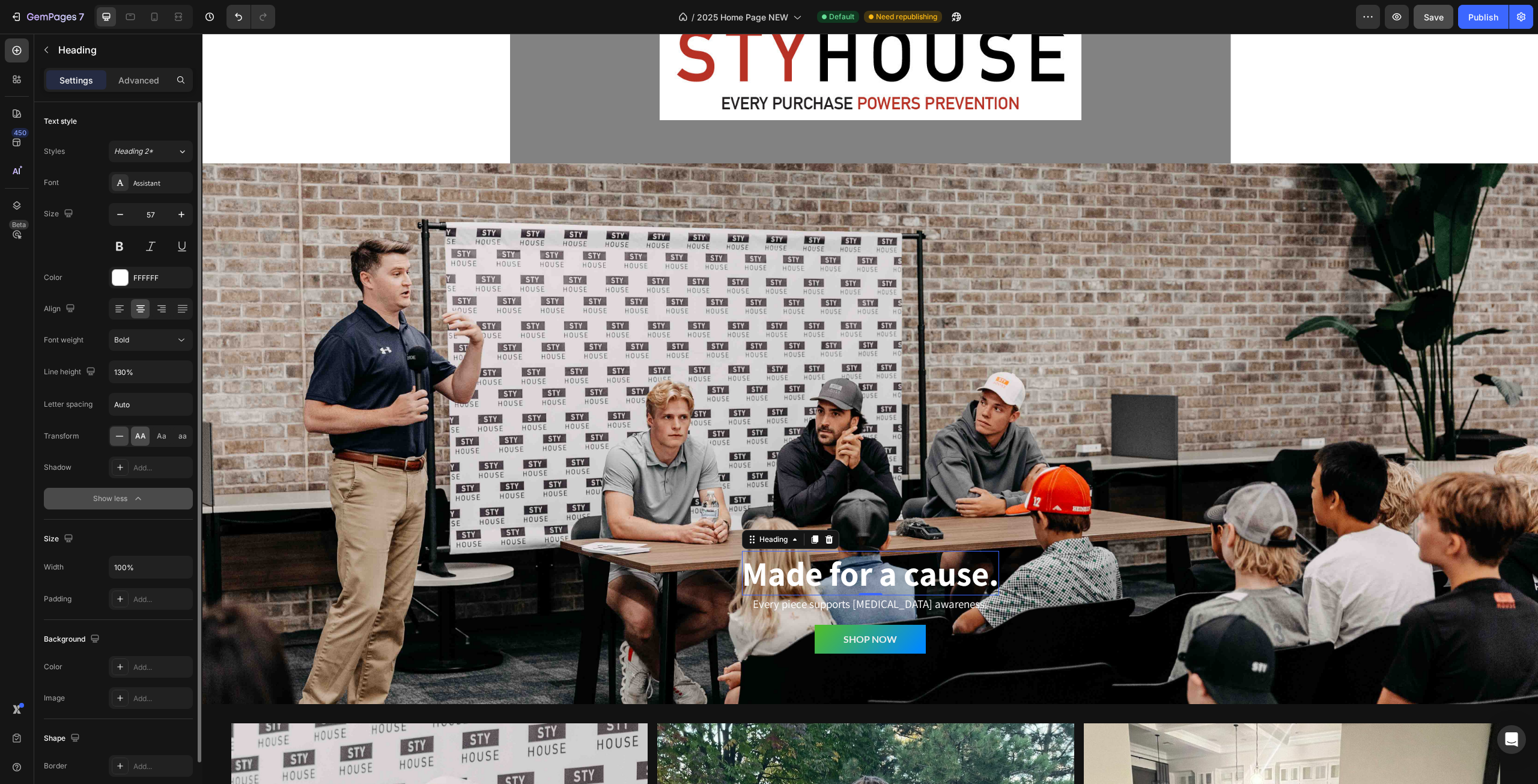
click at [141, 438] on span "AA" at bounding box center [140, 436] width 11 height 11
click at [110, 427] on div at bounding box center [119, 436] width 19 height 19
click at [139, 436] on span "AA" at bounding box center [140, 436] width 11 height 11
click at [149, 462] on div "Add..." at bounding box center [161, 467] width 56 height 11
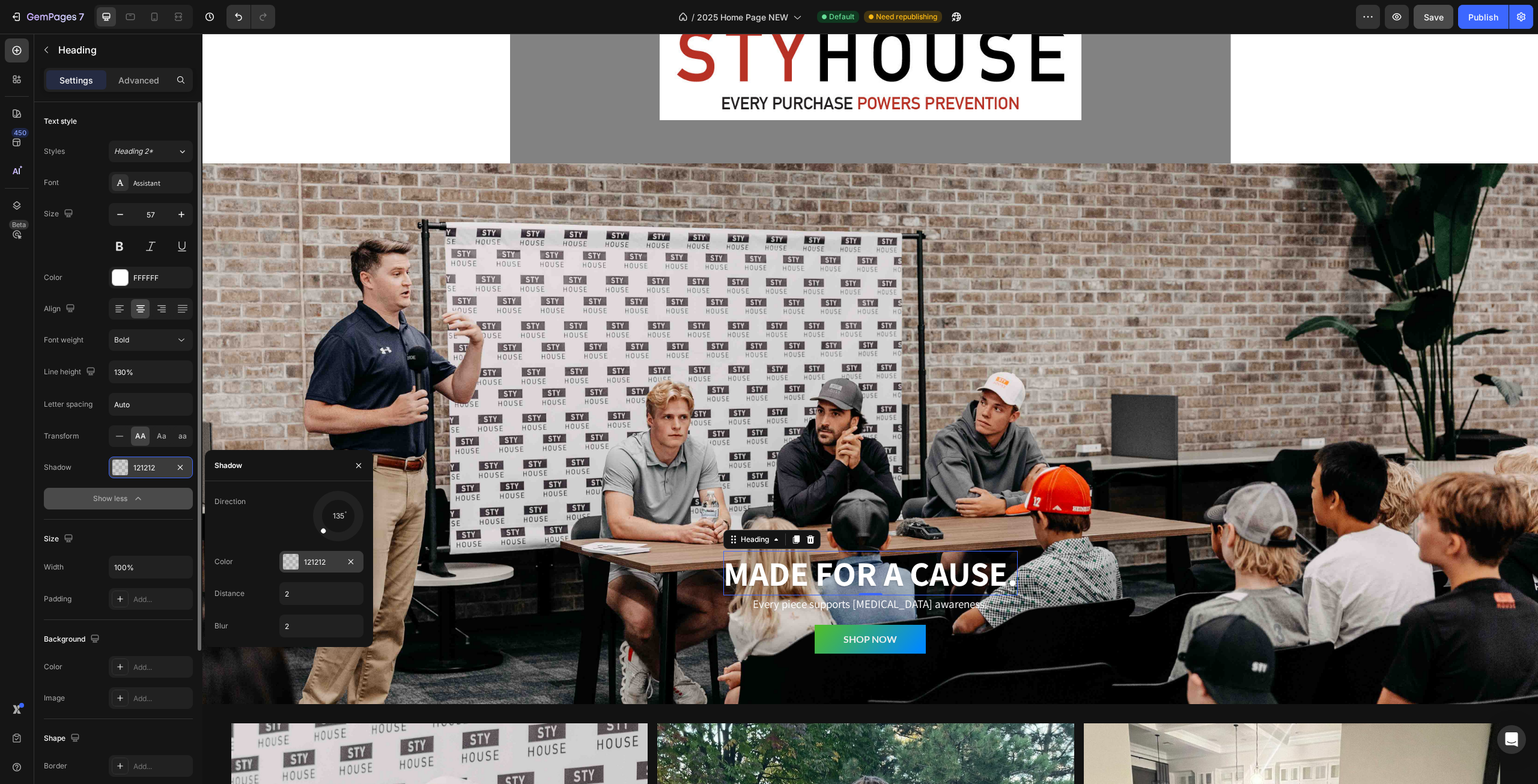
click at [287, 559] on div at bounding box center [291, 561] width 16 height 16
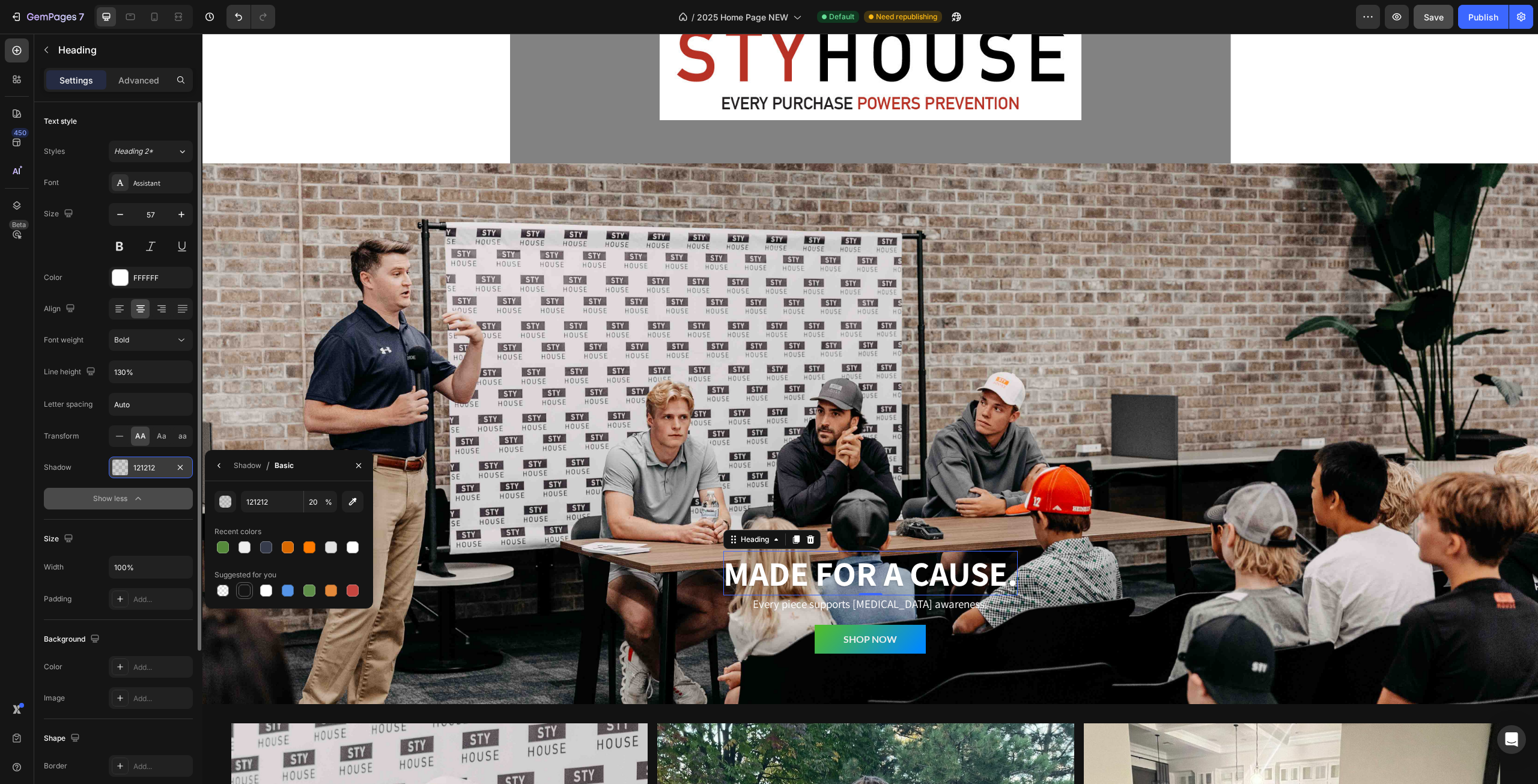
click at [244, 593] on div at bounding box center [245, 590] width 12 height 12
type input "151515"
type input "100"
click at [263, 547] on div at bounding box center [266, 547] width 12 height 12
type input "363B4B"
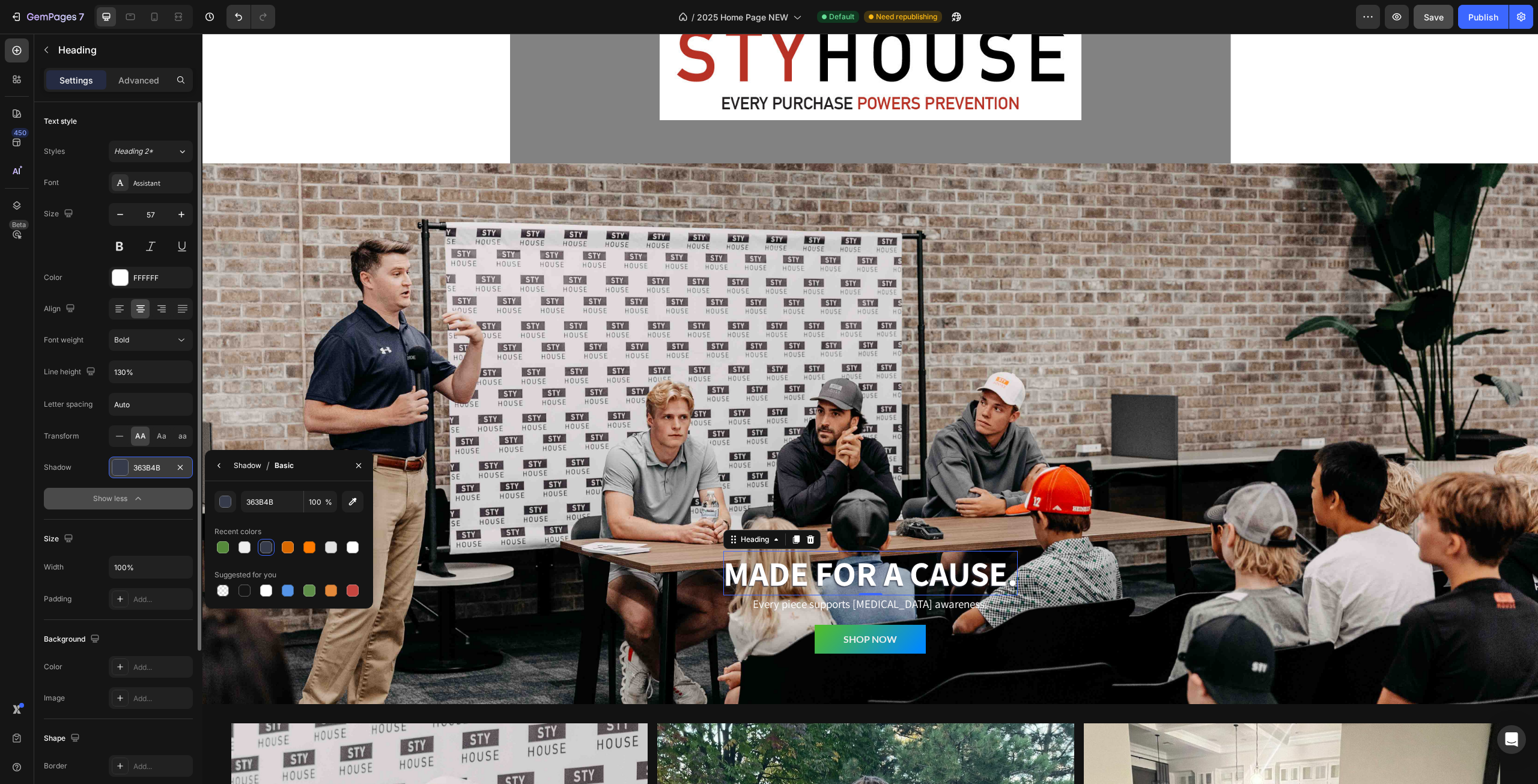
click at [256, 468] on div "Shadow" at bounding box center [248, 465] width 28 height 11
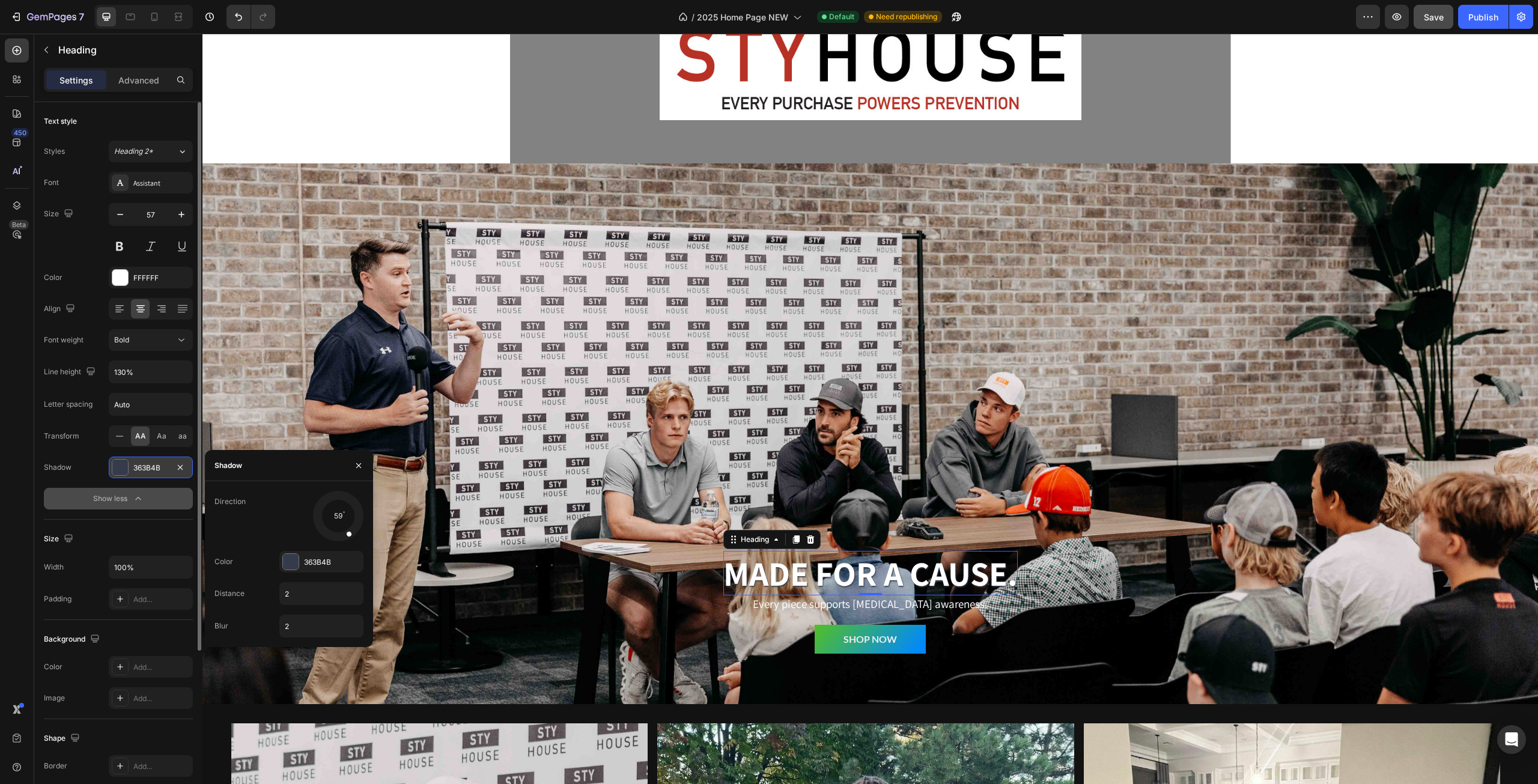
drag, startPoint x: 323, startPoint y: 527, endPoint x: 352, endPoint y: 539, distance: 31.4
click at [352, 539] on div at bounding box center [338, 516] width 54 height 54
click at [342, 590] on input "2" at bounding box center [322, 593] width 83 height 22
type input "5"
click at [333, 630] on input "2" at bounding box center [322, 626] width 83 height 22
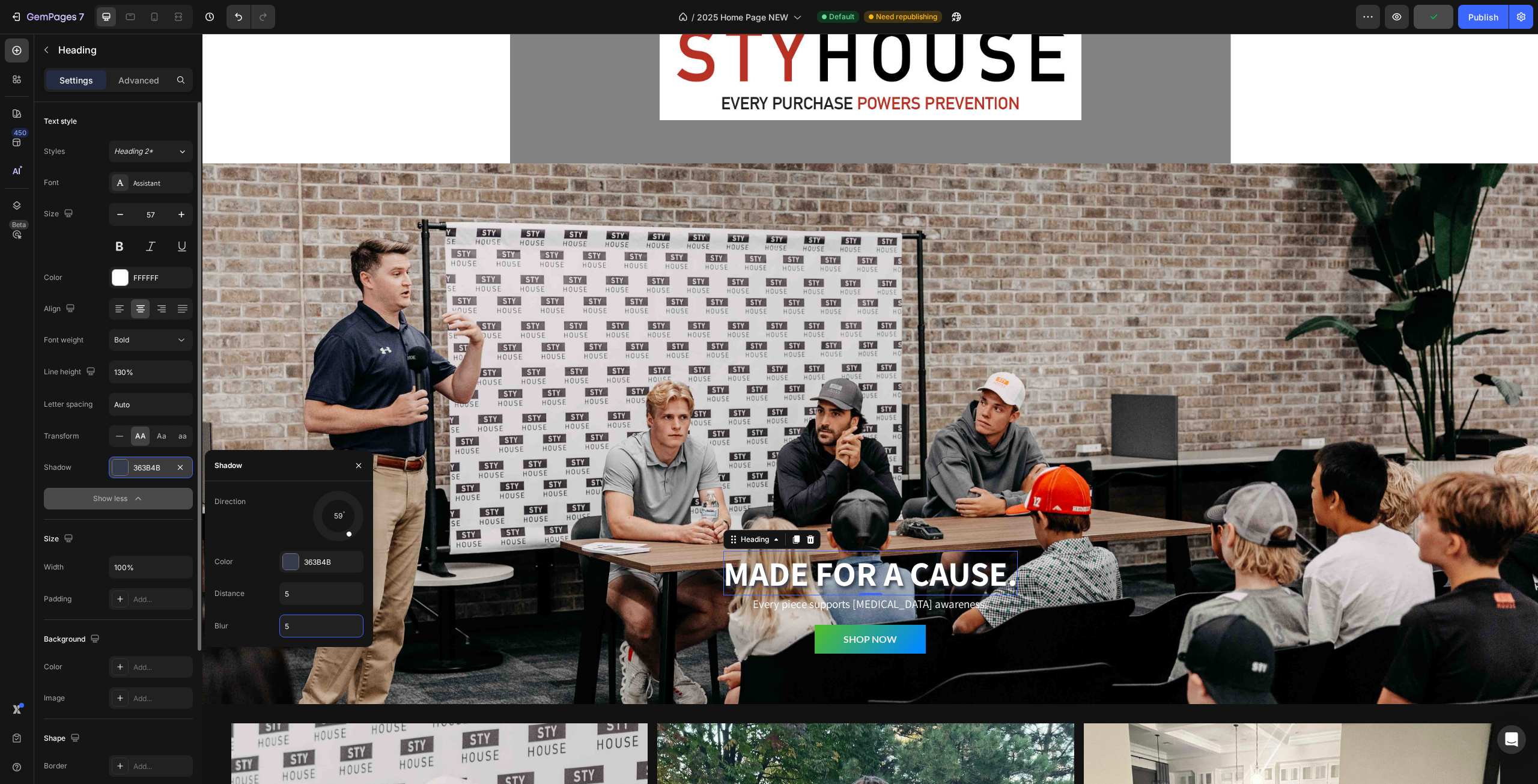
type input "4"
click at [297, 562] on div at bounding box center [291, 561] width 16 height 16
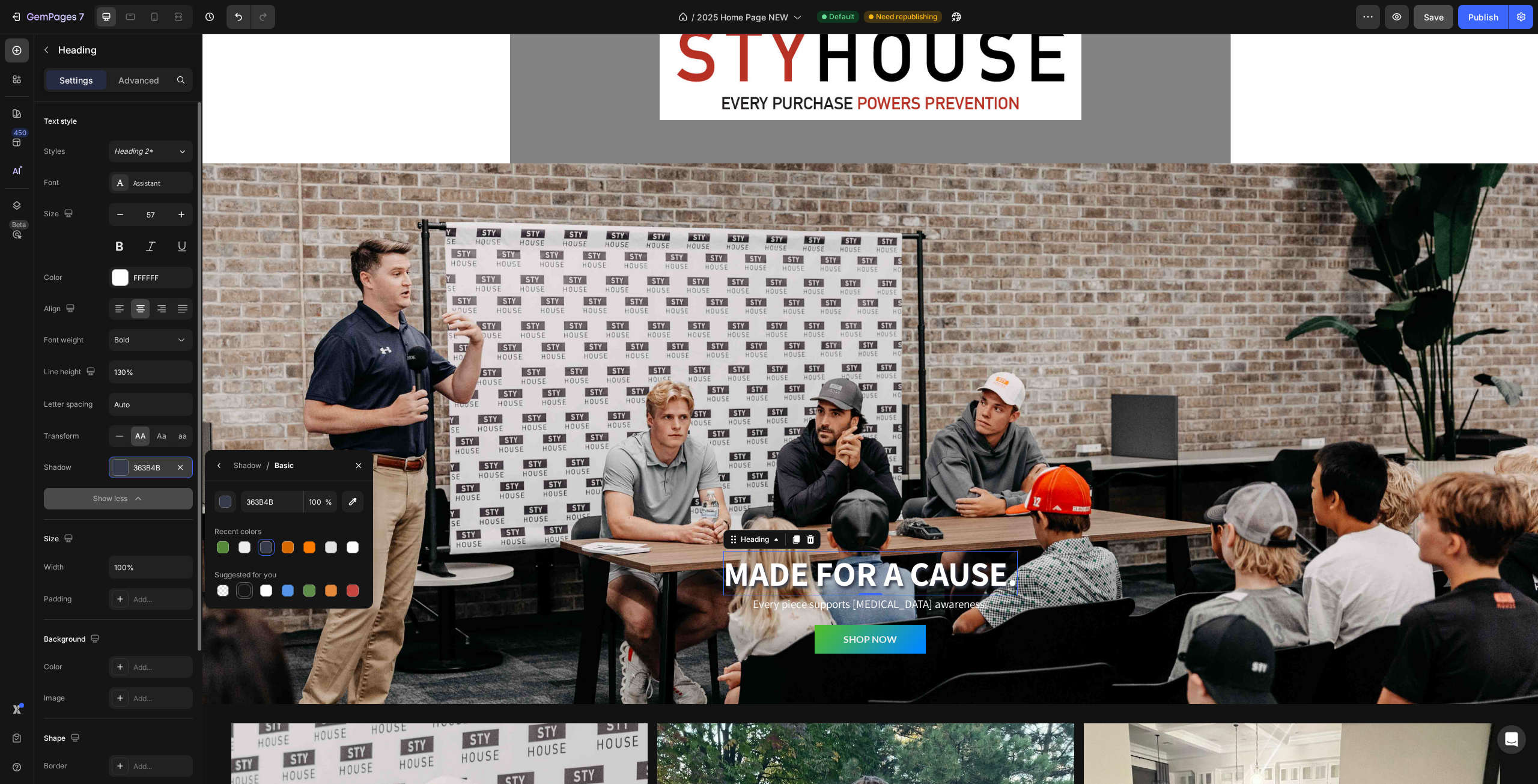
click at [253, 591] on div at bounding box center [244, 590] width 17 height 17
type input "151515"
click at [234, 465] on div "Shadow" at bounding box center [248, 465] width 28 height 11
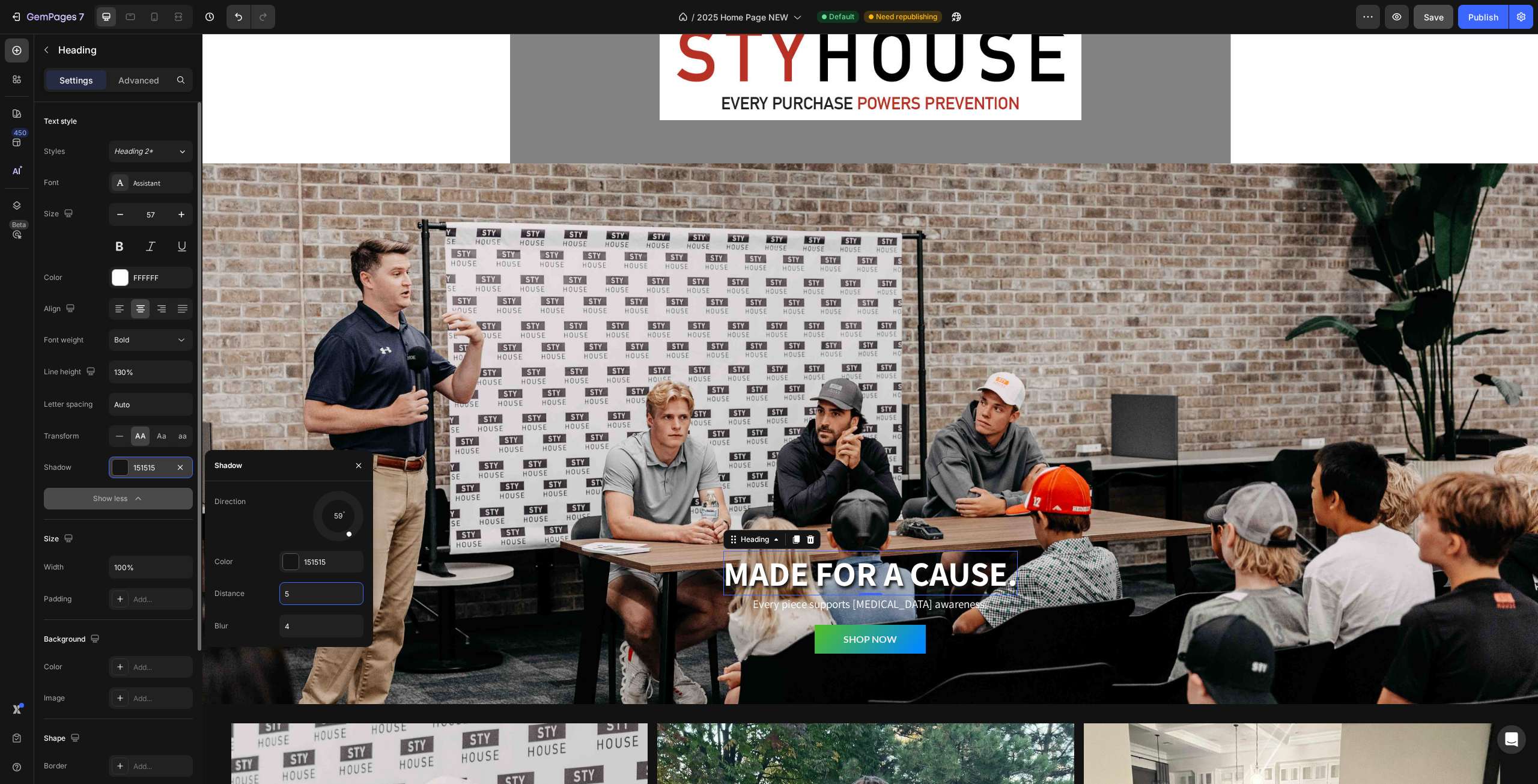
click at [299, 589] on input "5" at bounding box center [322, 593] width 83 height 22
type input "3"
click at [798, 605] on p "Every piece supports concussion awareness." at bounding box center [871, 603] width 292 height 15
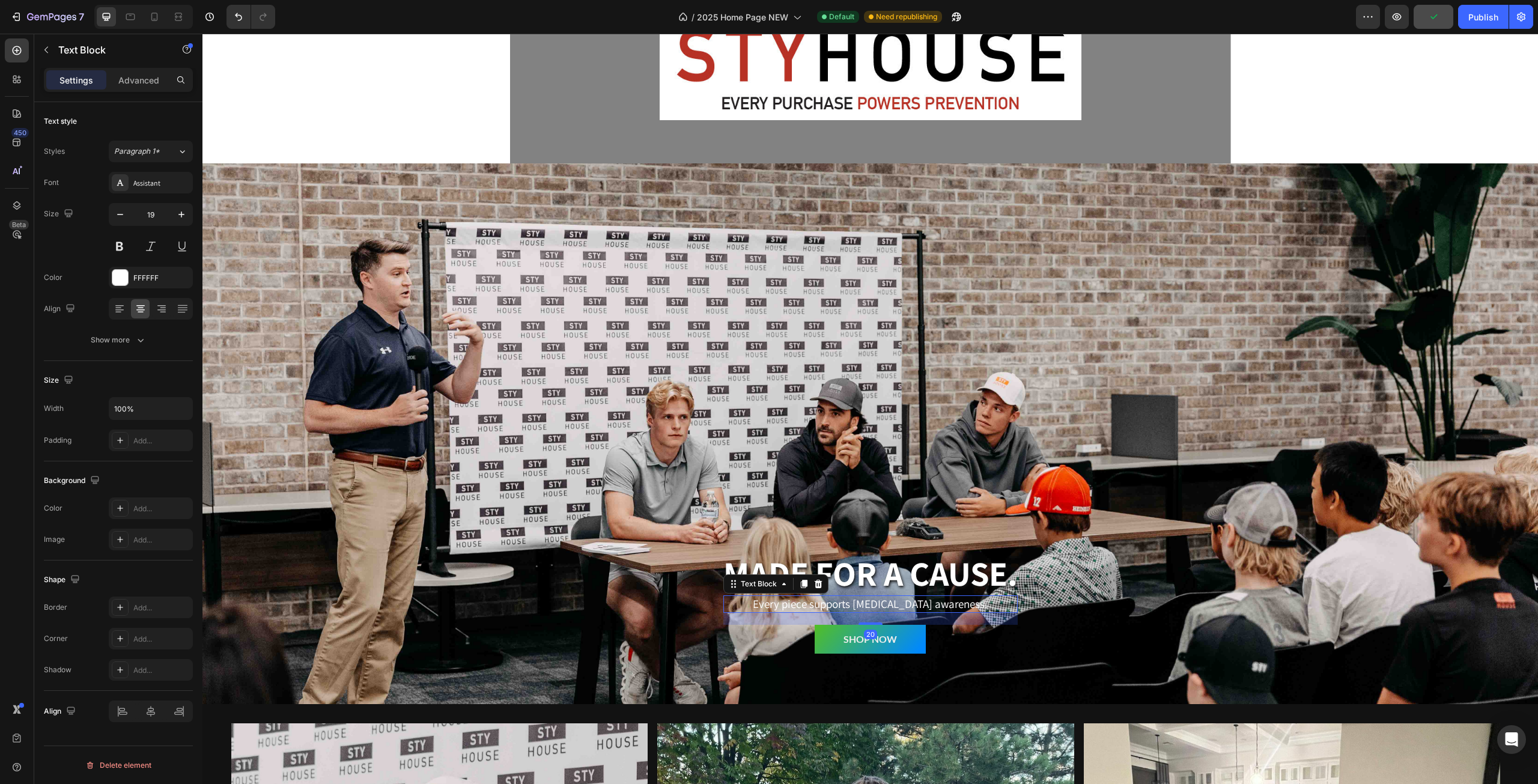
click at [798, 605] on p "Every piece supports concussion awareness." at bounding box center [871, 603] width 292 height 15
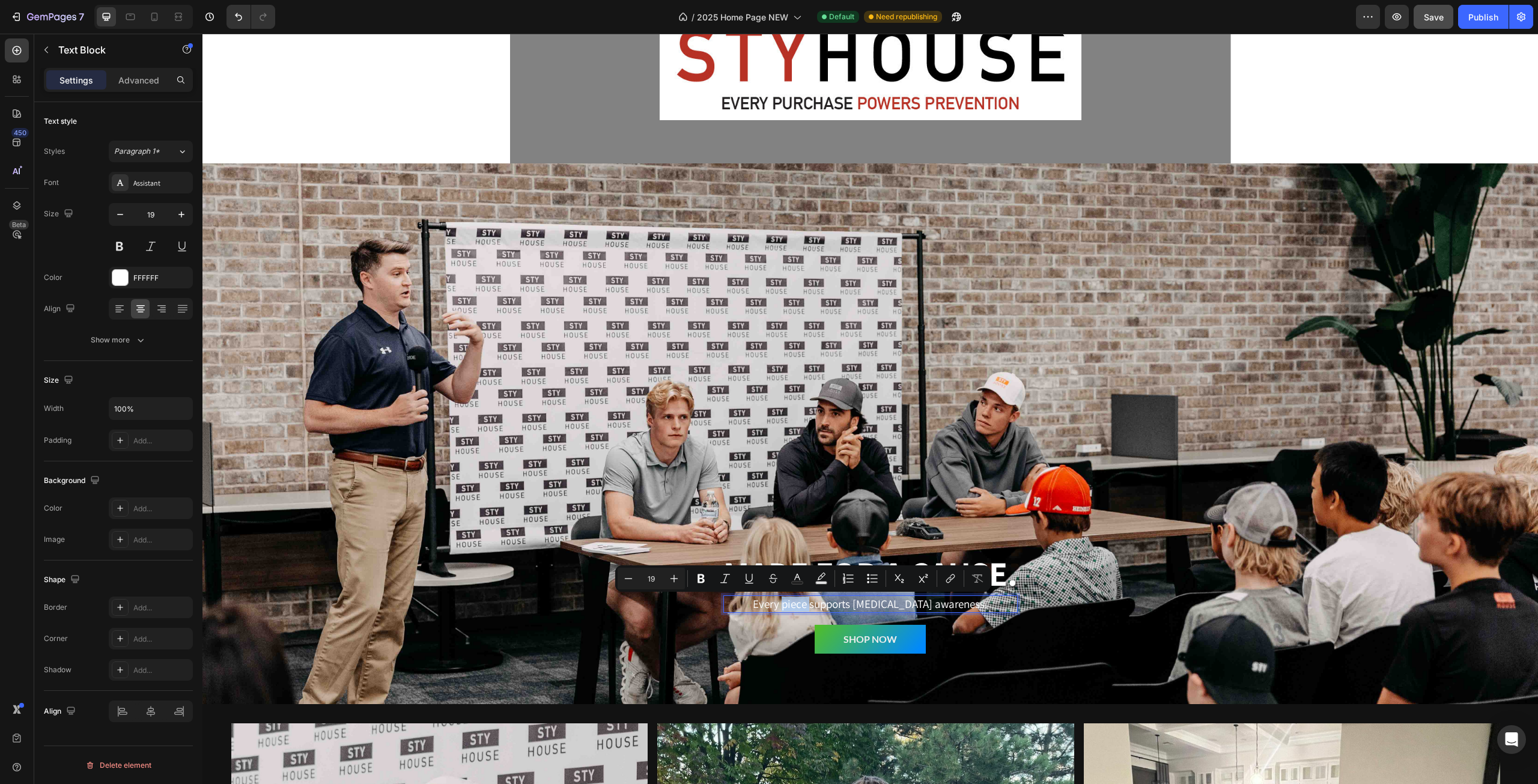
click at [798, 605] on p "Every piece supports concussion awareness." at bounding box center [871, 603] width 292 height 15
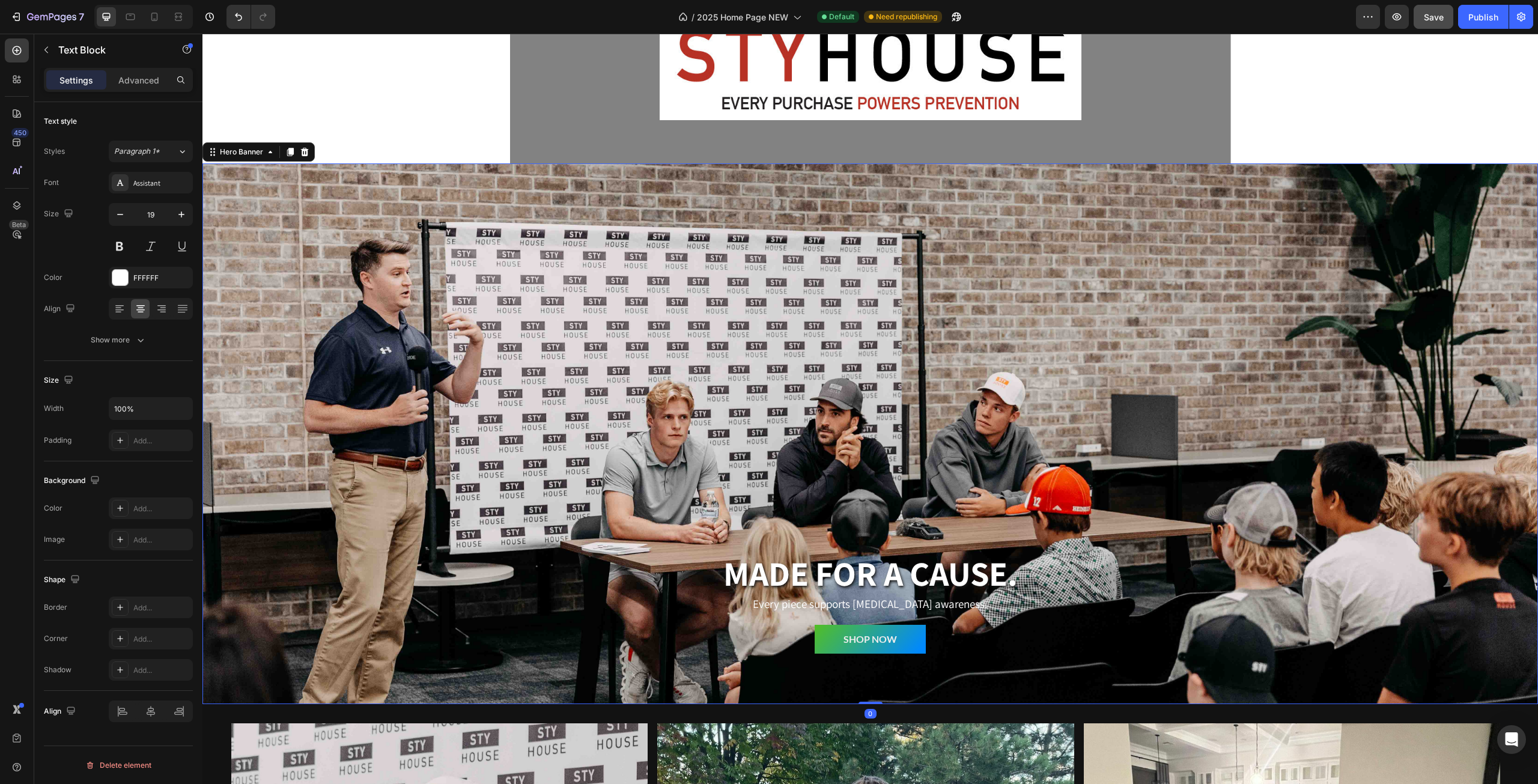
click at [764, 613] on div "Made for a cause. Heading Every piece supports concussion awareness. Text Block…" at bounding box center [870, 602] width 294 height 103
click at [782, 601] on p "Every piece supports concussion awareness." at bounding box center [871, 603] width 292 height 15
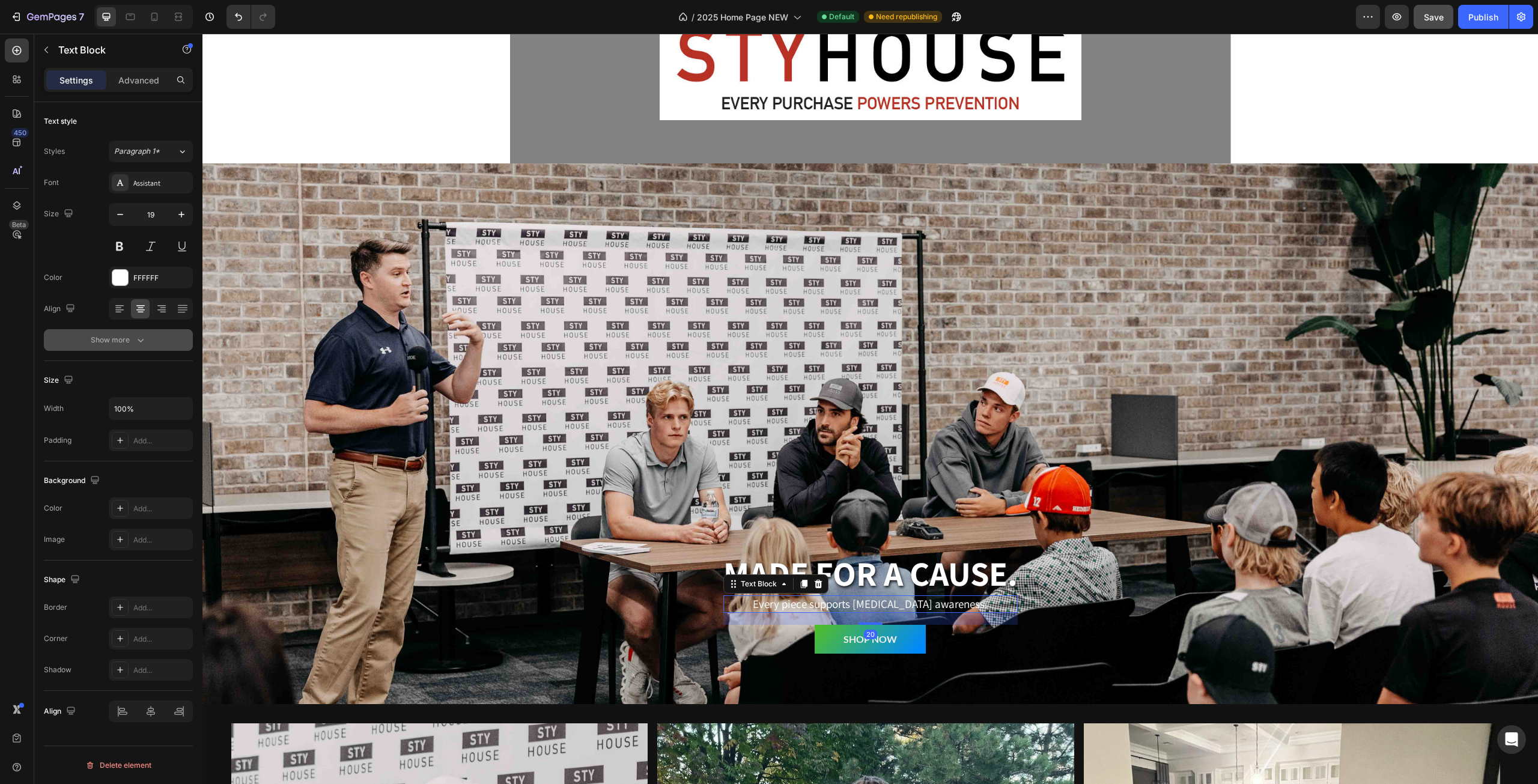
click at [123, 341] on div "Show more" at bounding box center [119, 340] width 55 height 12
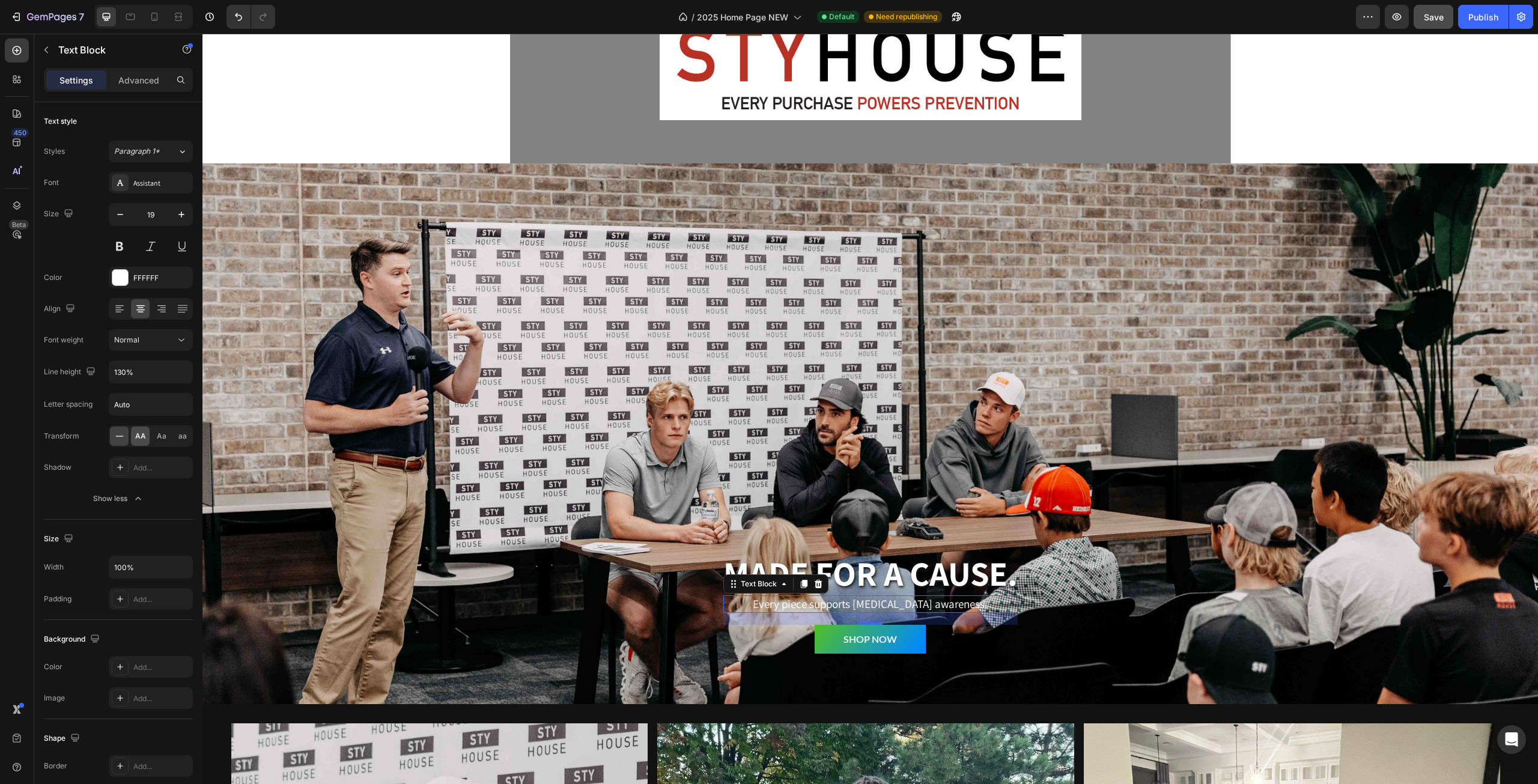
click at [140, 438] on span "AA" at bounding box center [140, 436] width 11 height 11
click at [135, 464] on div "Add..." at bounding box center [161, 467] width 56 height 11
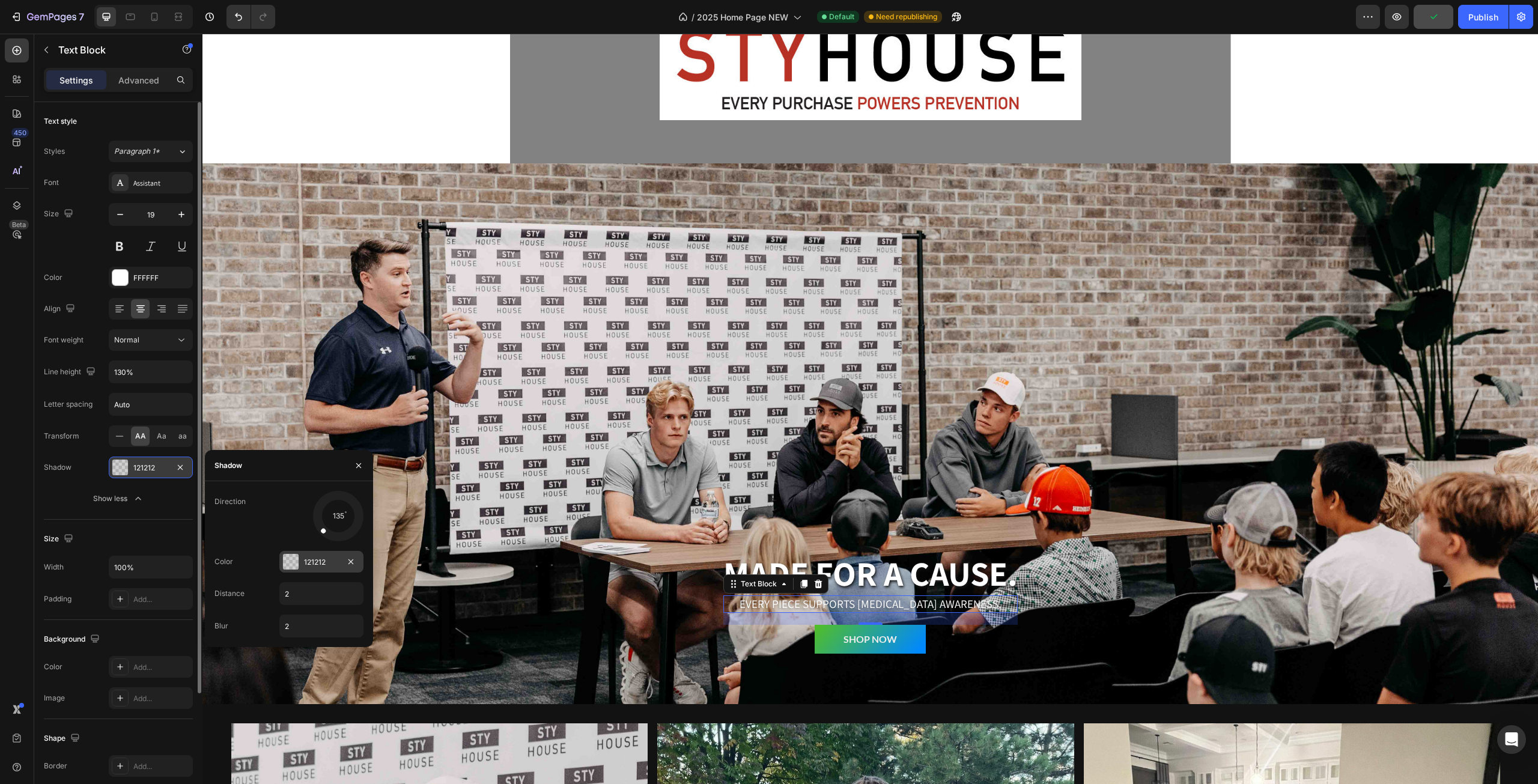
click at [287, 561] on div at bounding box center [291, 561] width 16 height 16
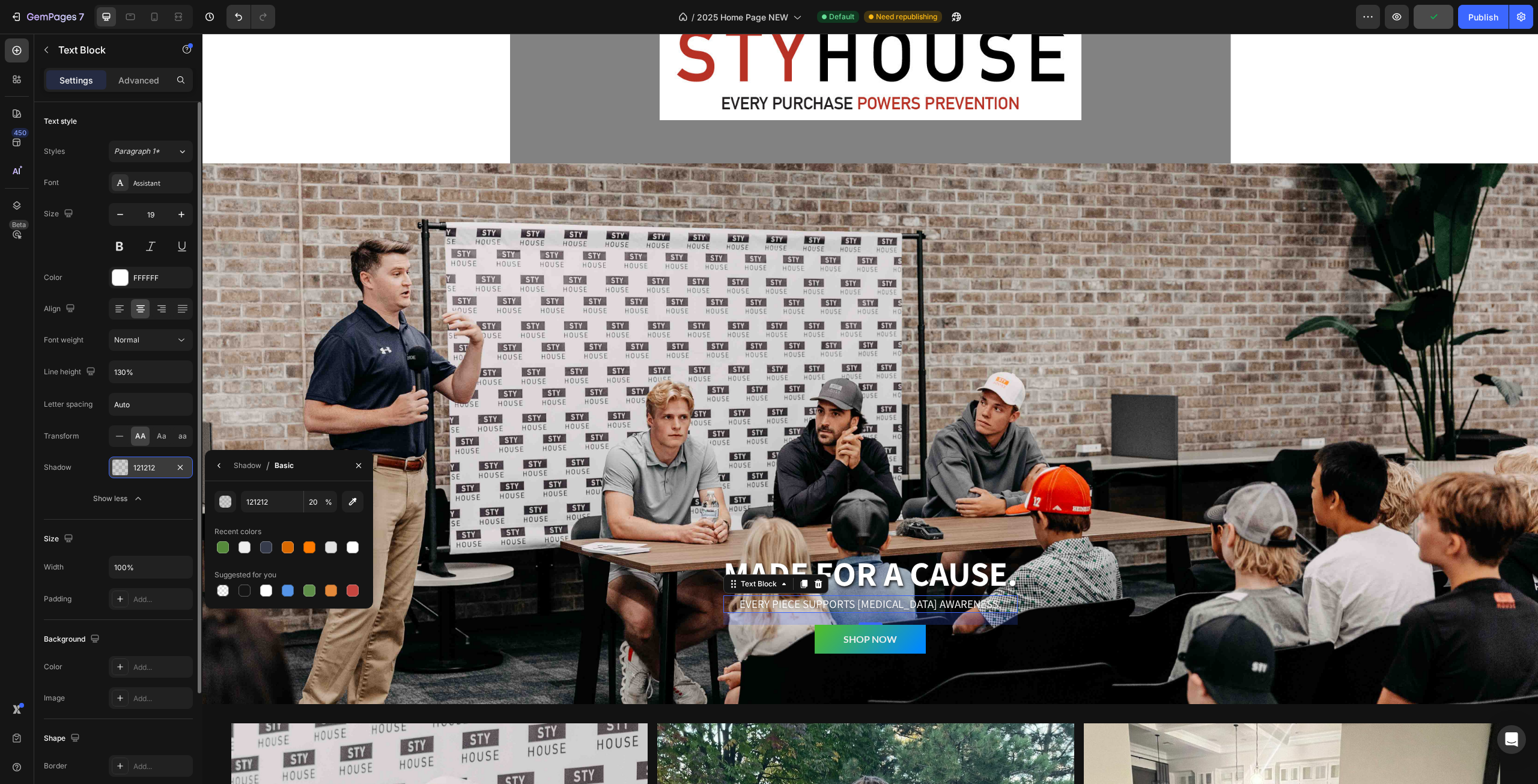
drag, startPoint x: 250, startPoint y: 585, endPoint x: 244, endPoint y: 572, distance: 14.3
click at [249, 585] on div at bounding box center [245, 590] width 12 height 12
type input "151515"
type input "100"
click at [220, 465] on icon "button" at bounding box center [220, 465] width 10 height 10
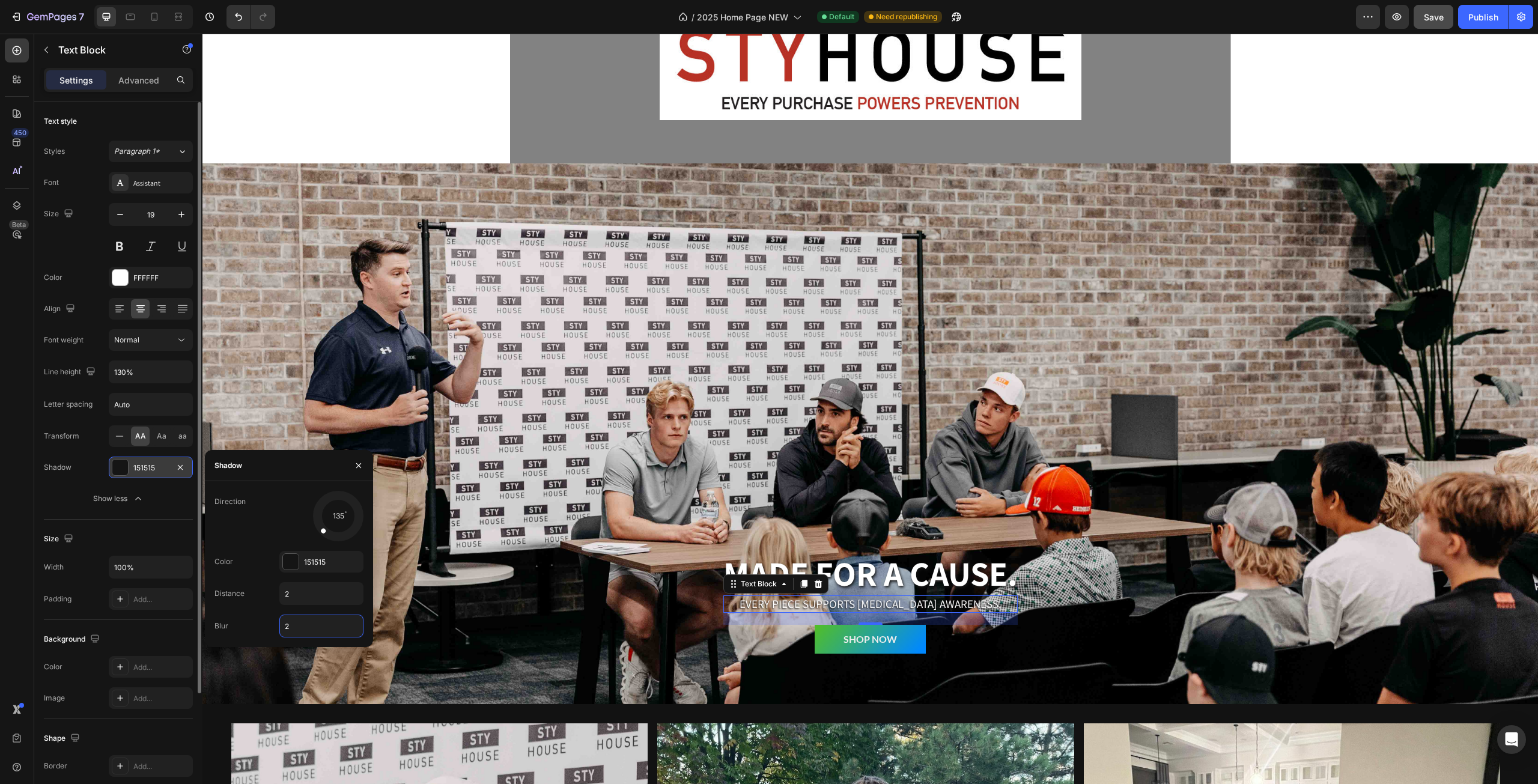
click at [306, 625] on input "2" at bounding box center [322, 626] width 83 height 22
type input "4"
click at [1437, 18] on span "Save" at bounding box center [1434, 17] width 20 height 10
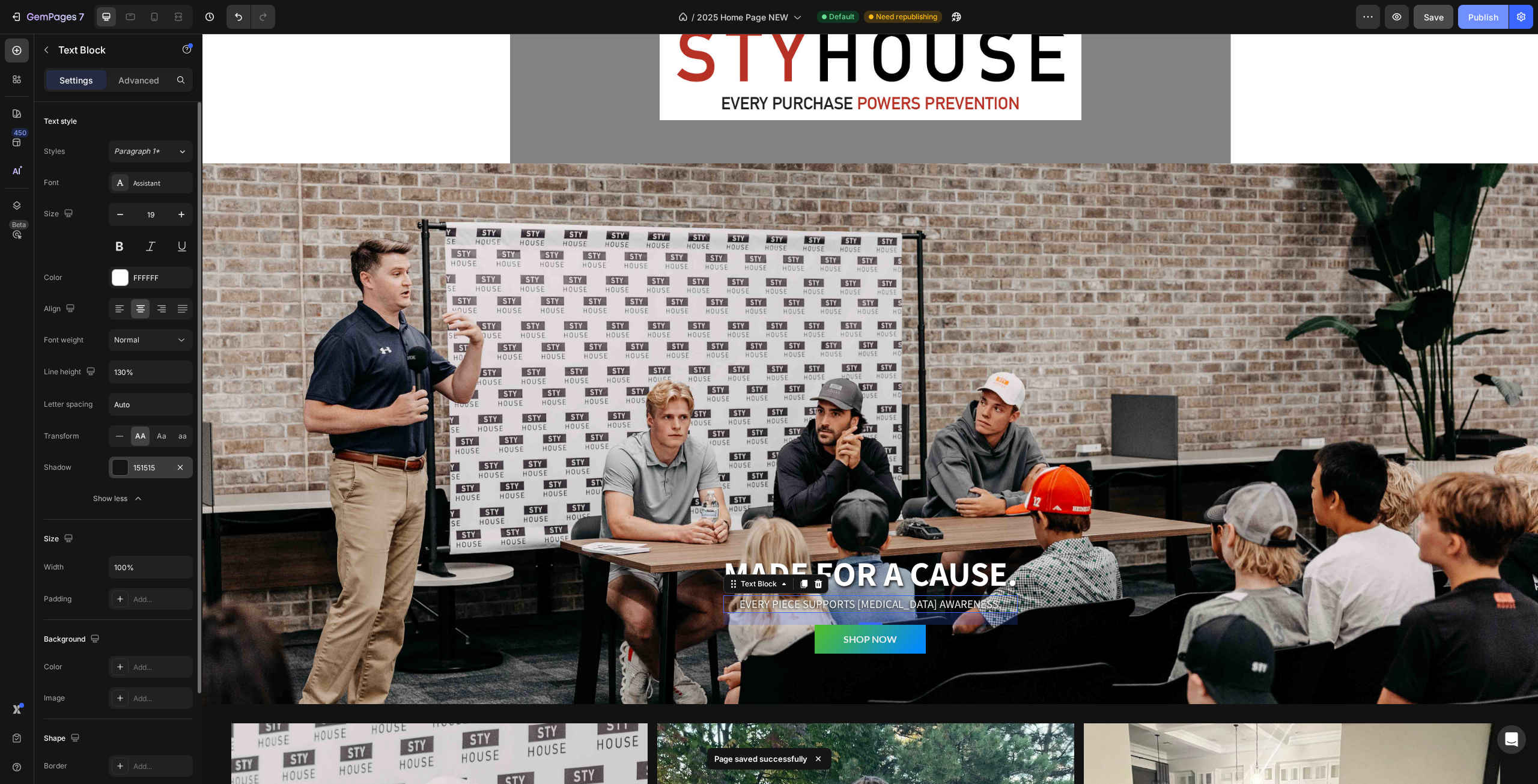
click at [1474, 22] on div "Publish" at bounding box center [1484, 17] width 30 height 13
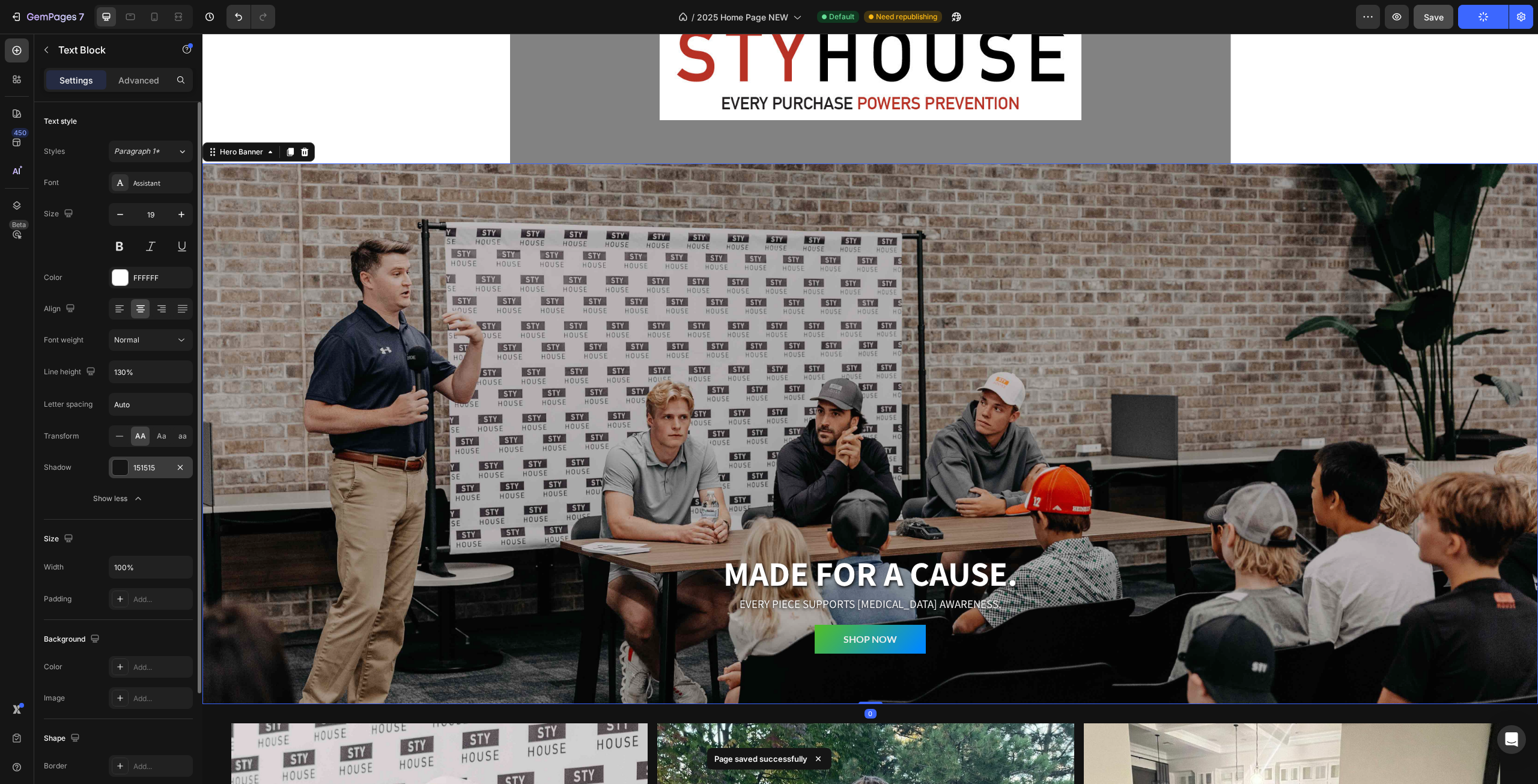
click at [326, 637] on div "Overlay" at bounding box center [870, 434] width 1336 height 540
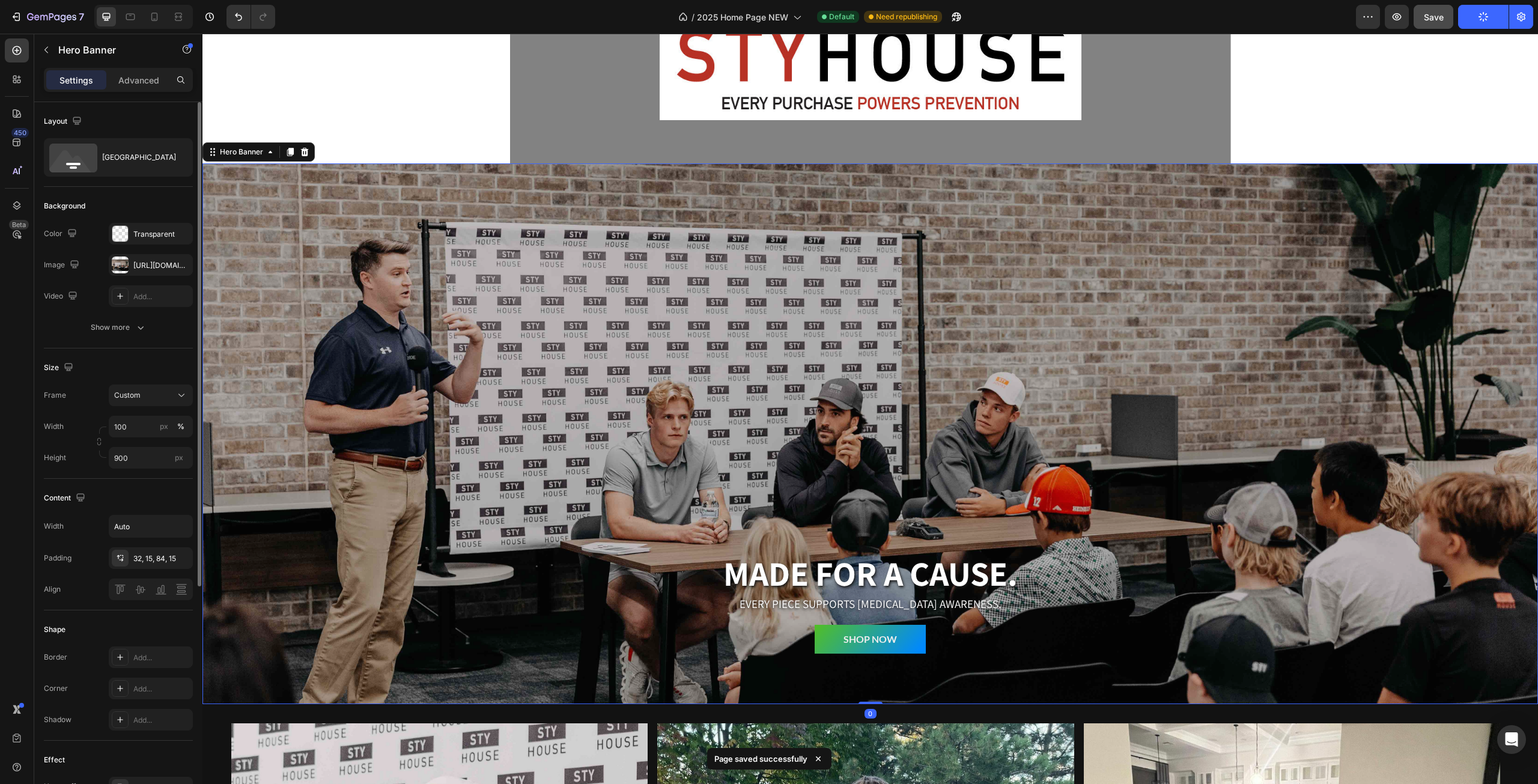
click at [253, 621] on div "Overlay" at bounding box center [870, 434] width 1336 height 540
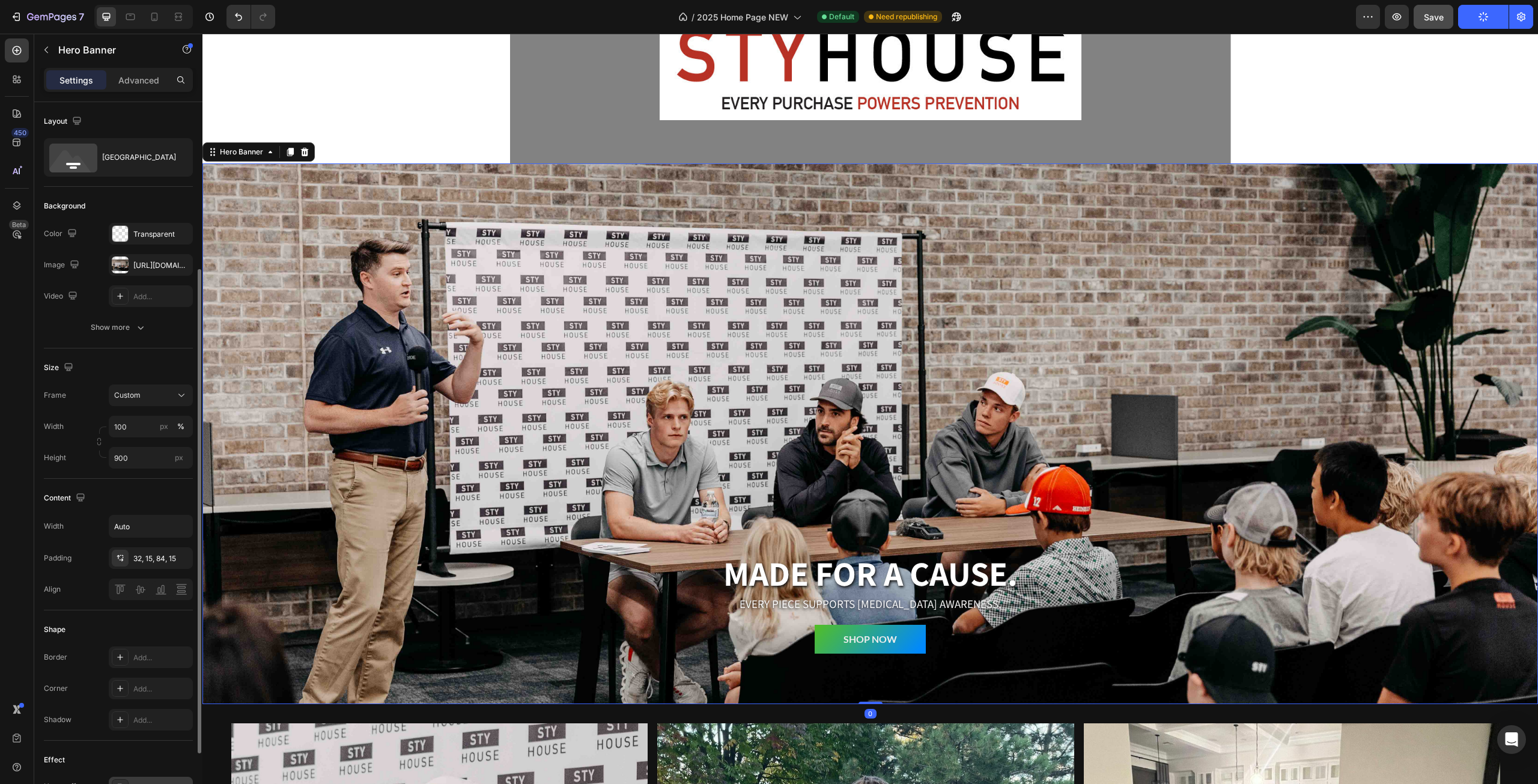
scroll to position [100, 0]
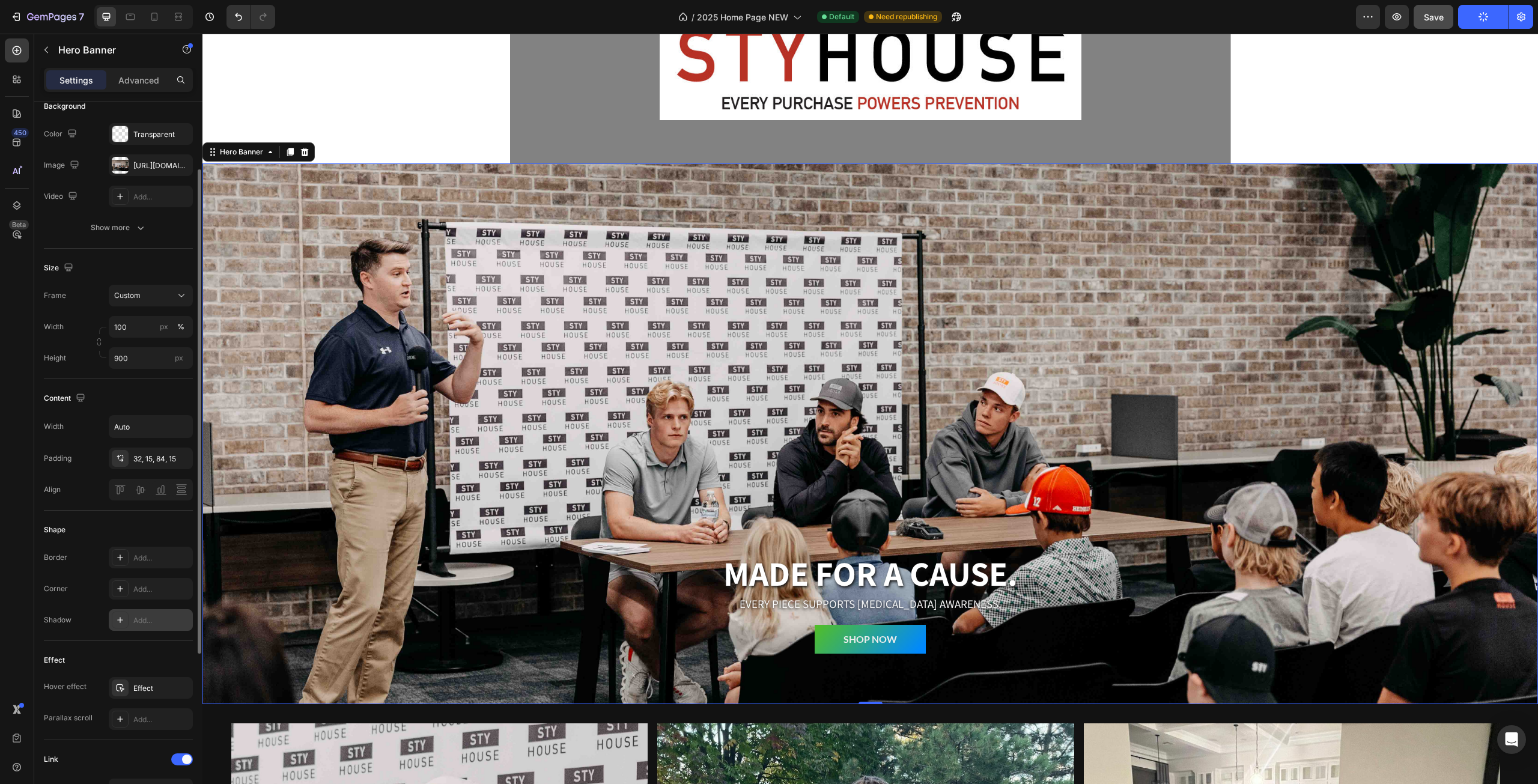
click at [154, 623] on div "Add..." at bounding box center [161, 620] width 56 height 11
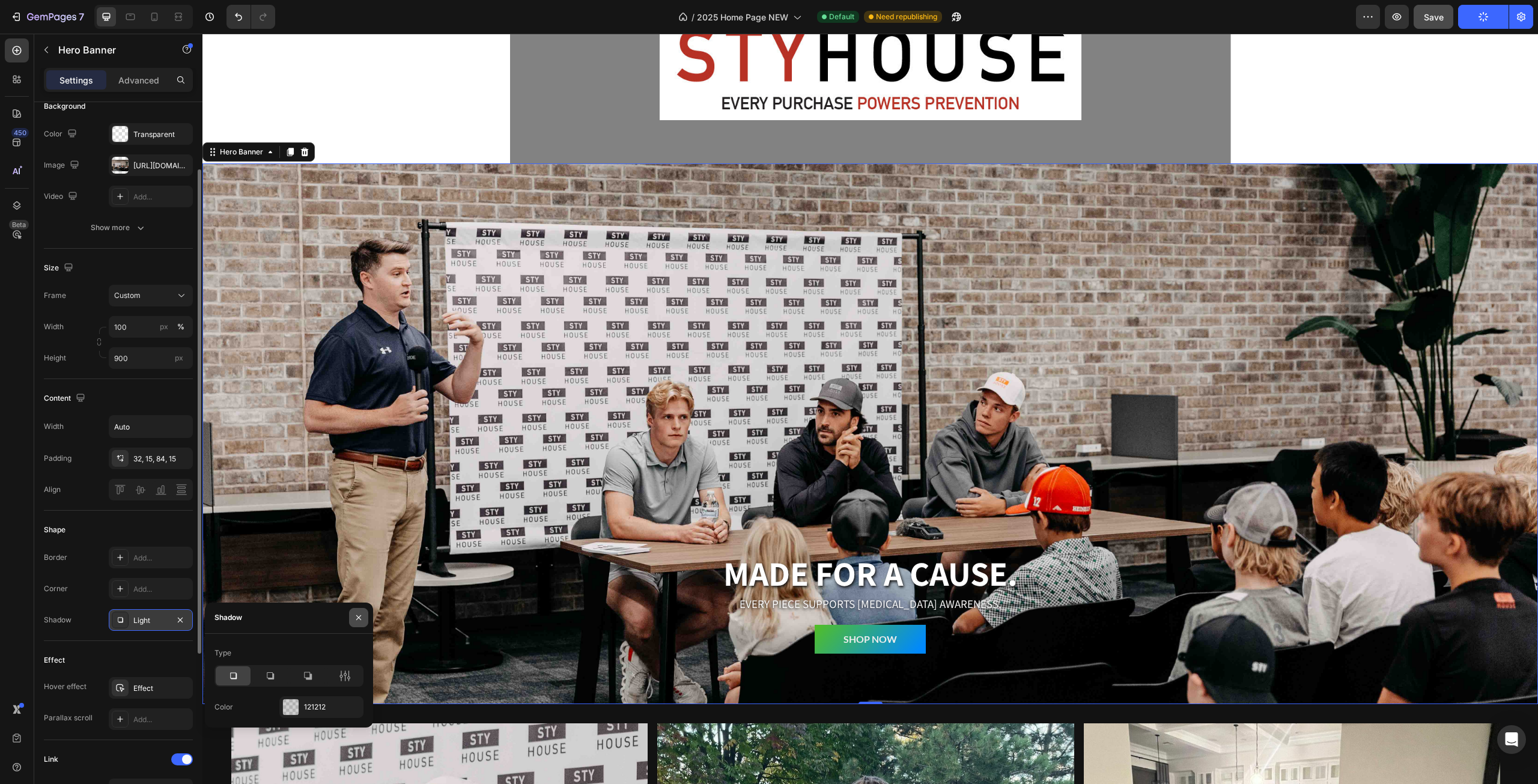
click at [361, 622] on button "button" at bounding box center [358, 617] width 19 height 19
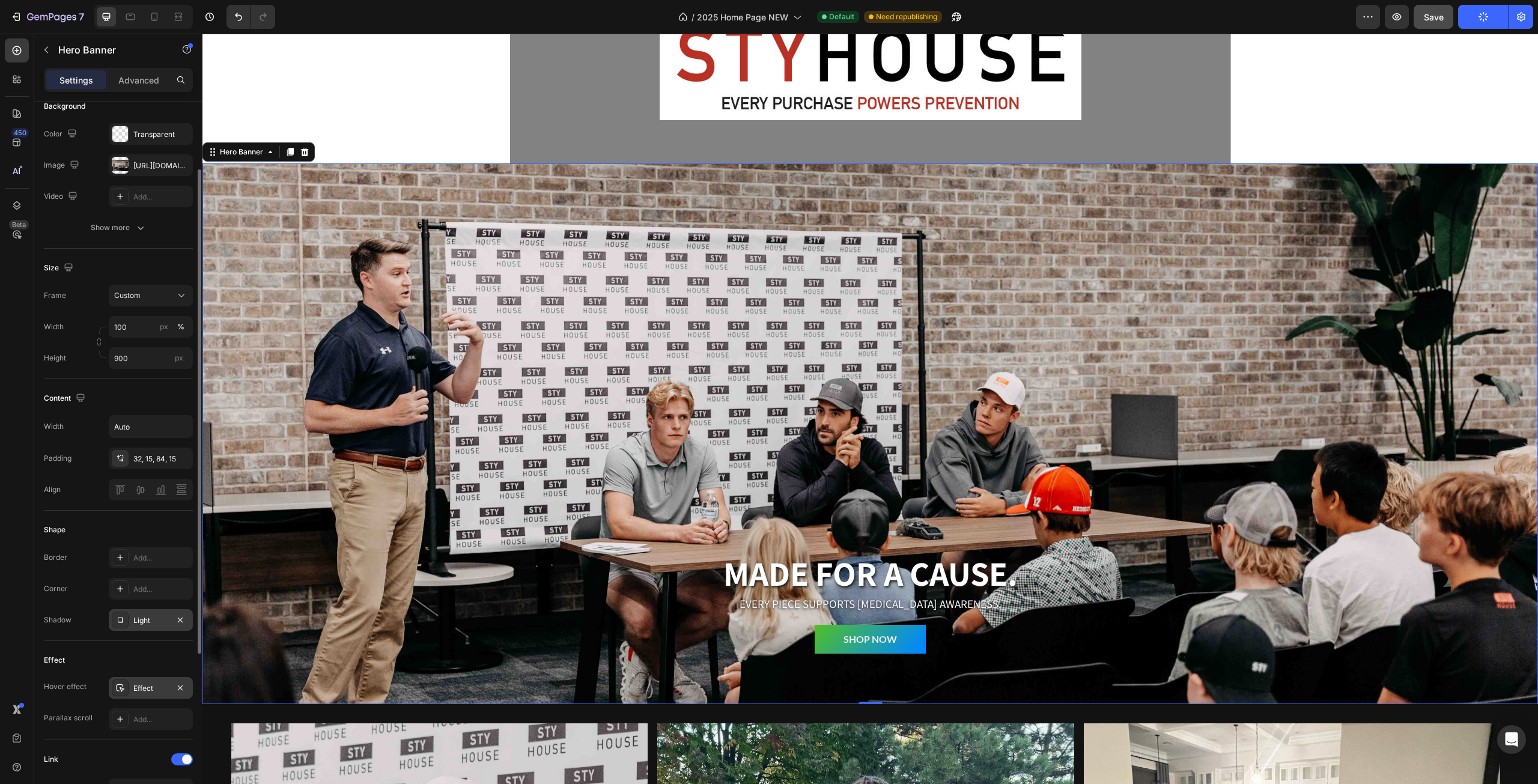
click at [157, 685] on div "Effect" at bounding box center [151, 688] width 35 height 11
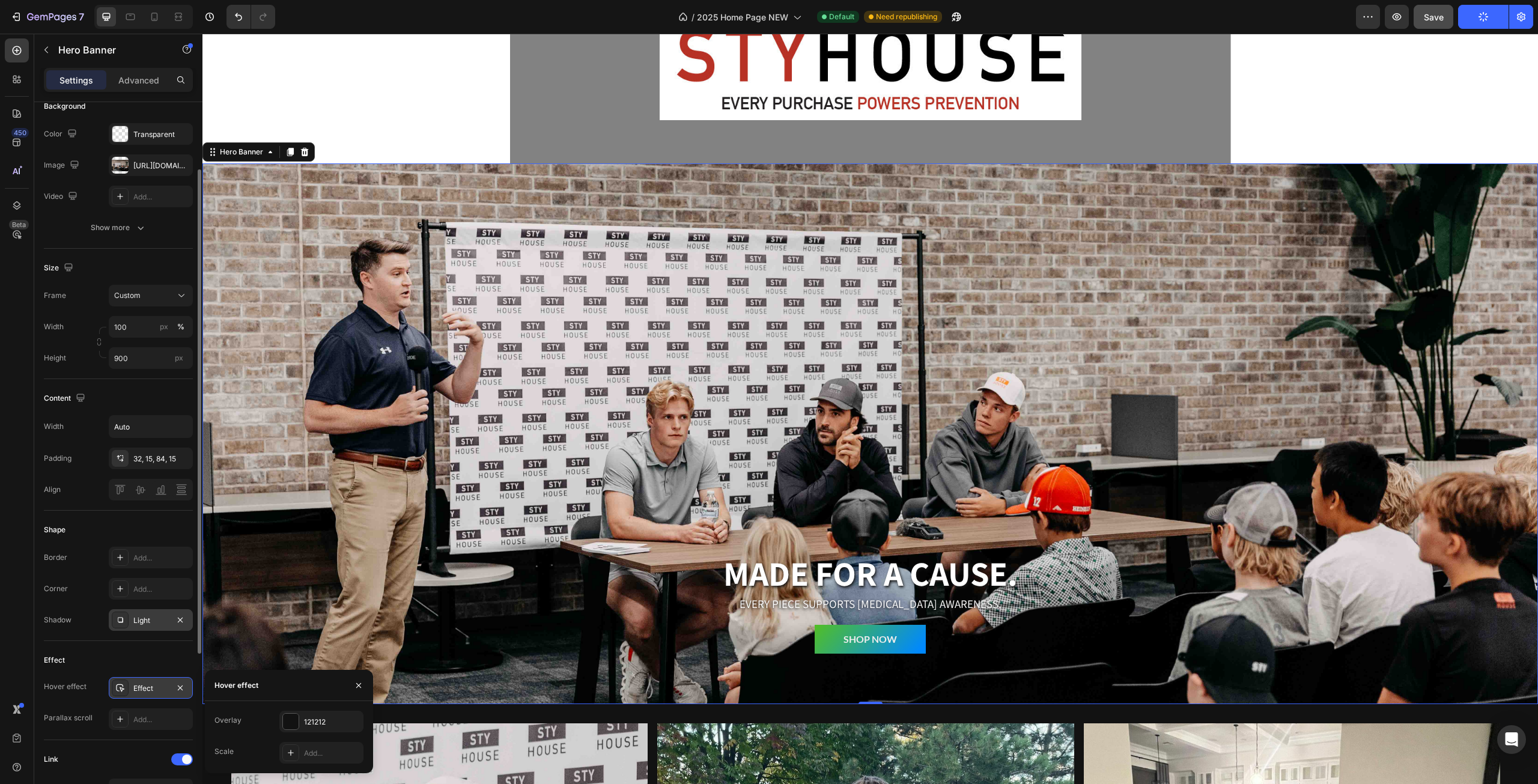
click at [155, 687] on div "Effect" at bounding box center [151, 688] width 35 height 11
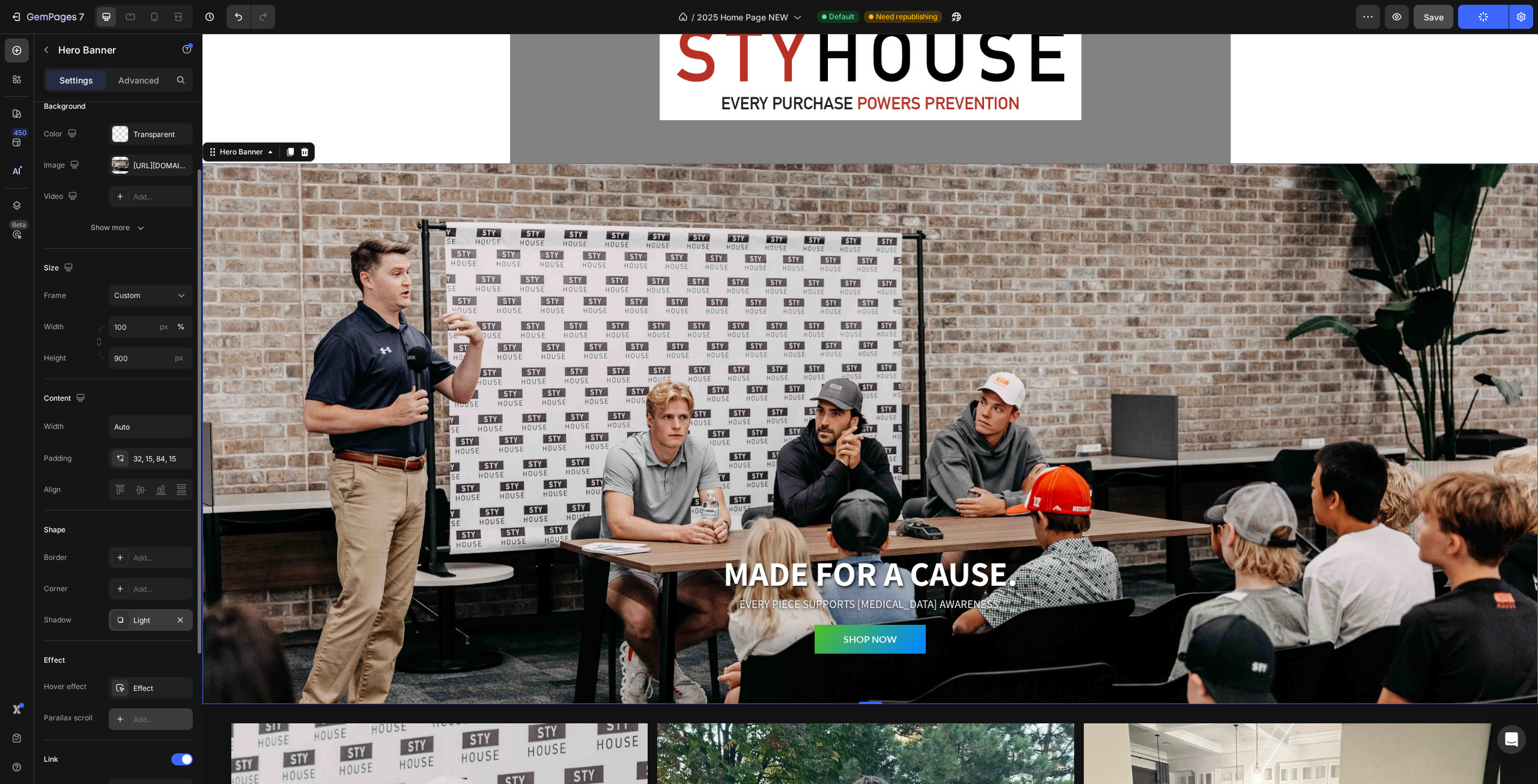
click at [149, 714] on div "Add..." at bounding box center [161, 719] width 56 height 11
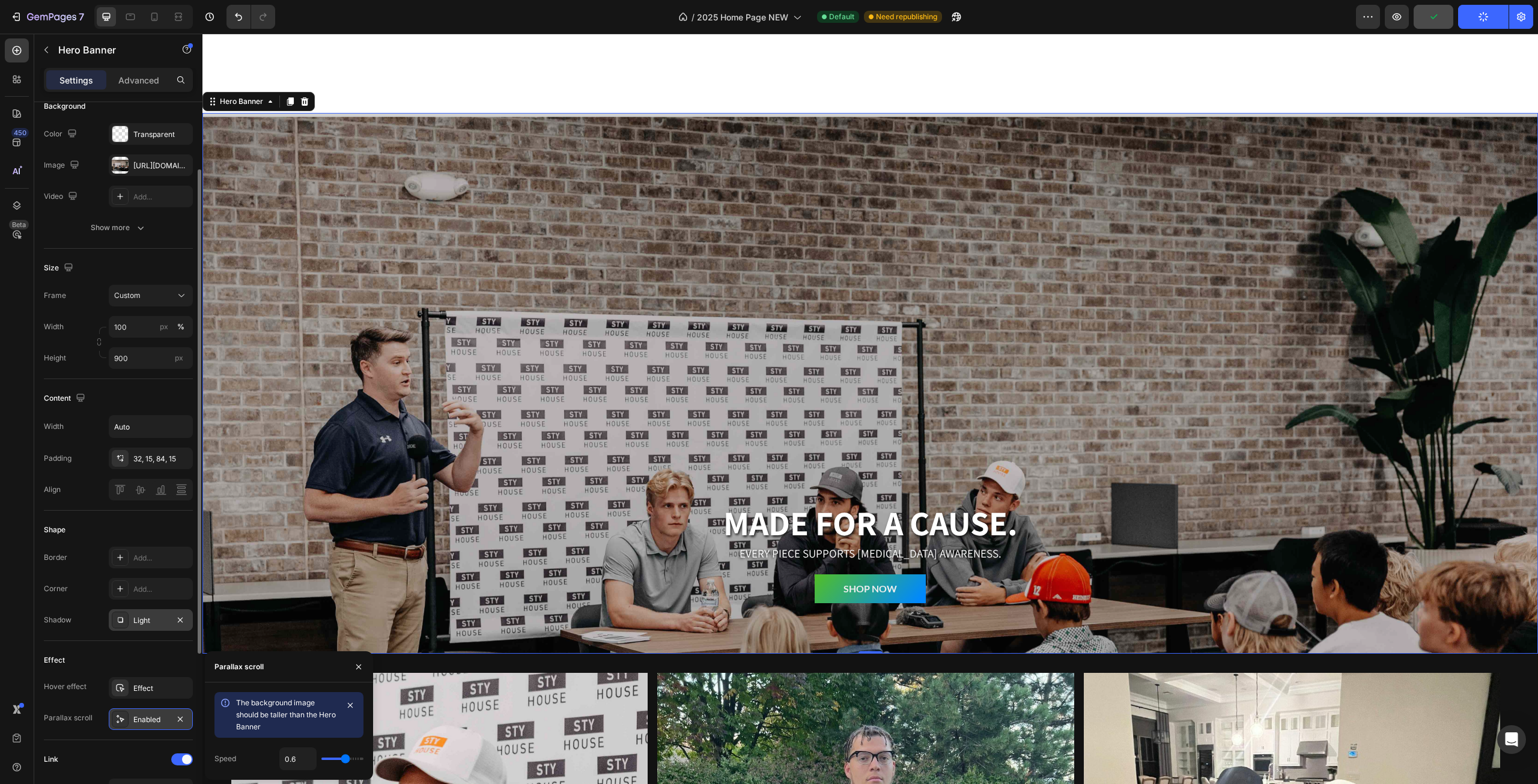
scroll to position [300, 0]
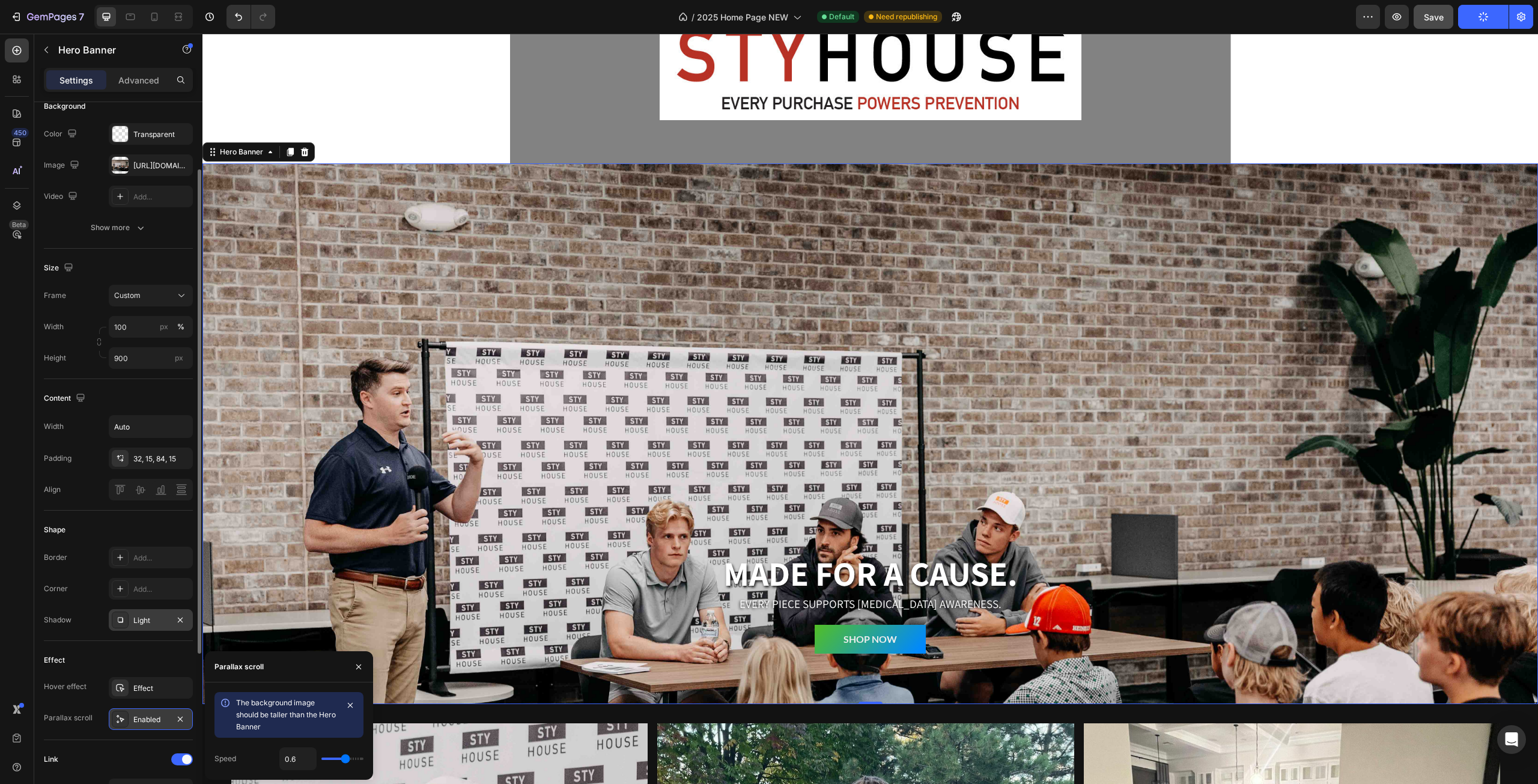
type input "0.7"
type input "0.8"
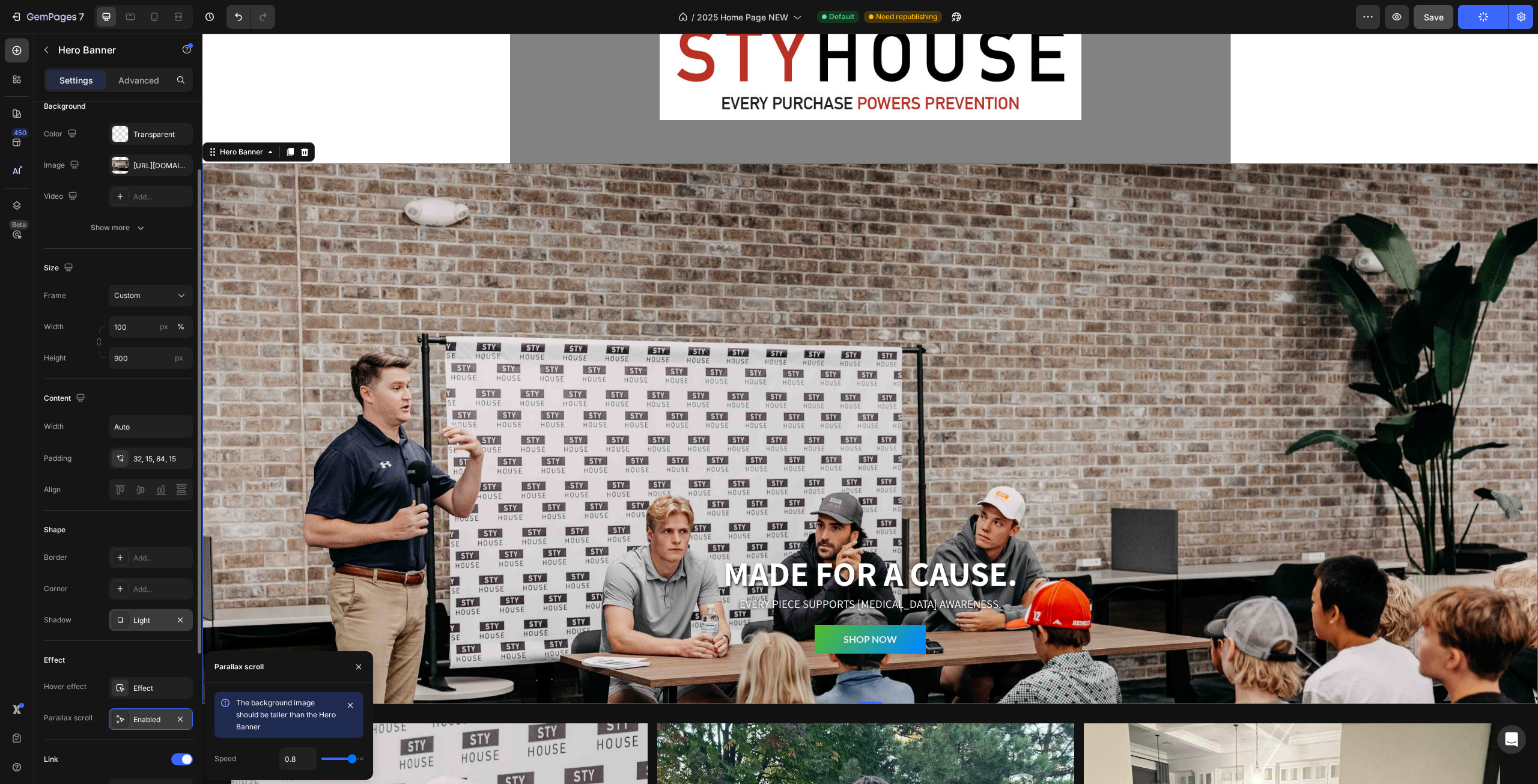
type input "0.7"
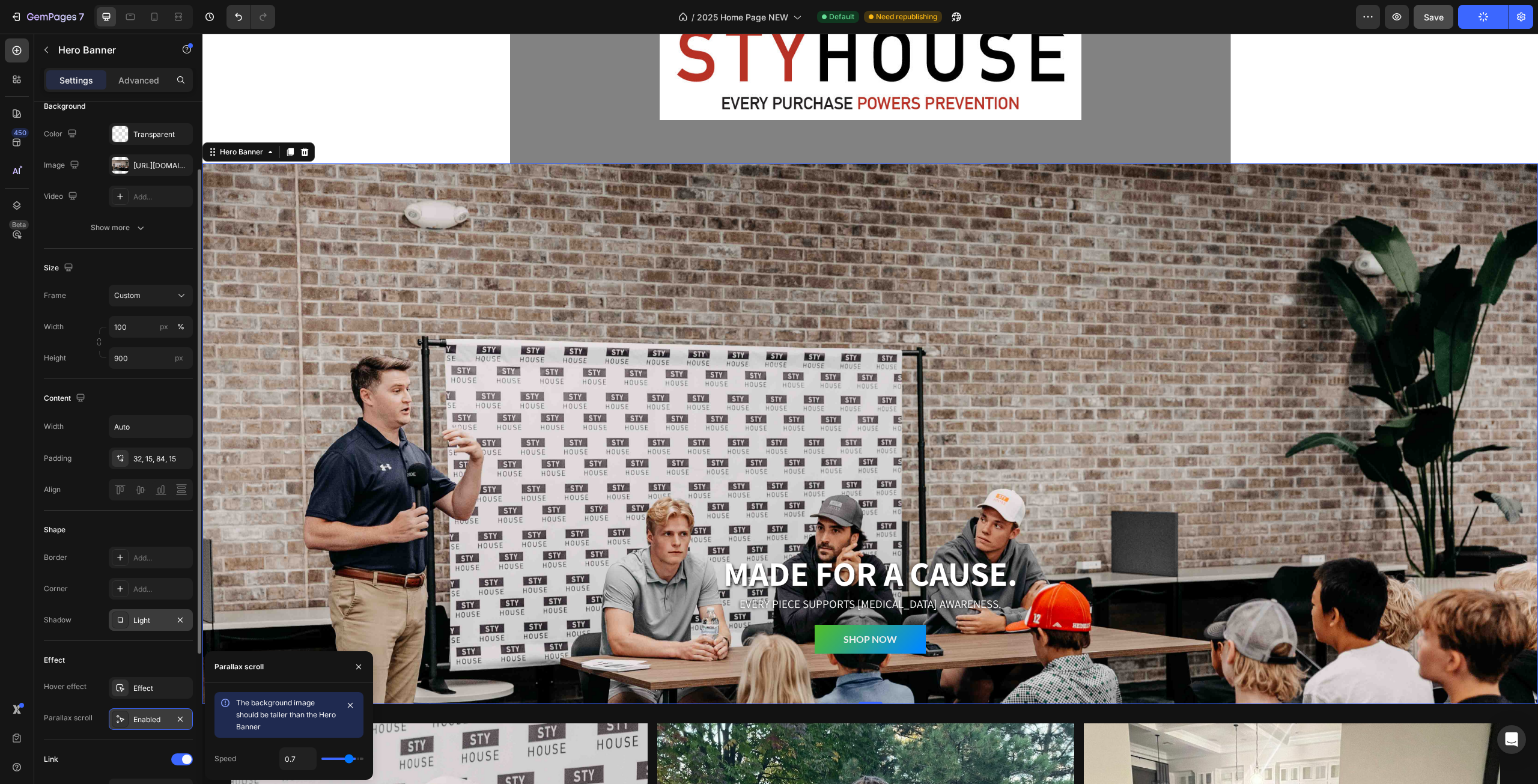
type input "0.8"
type input "0.9"
type input "1"
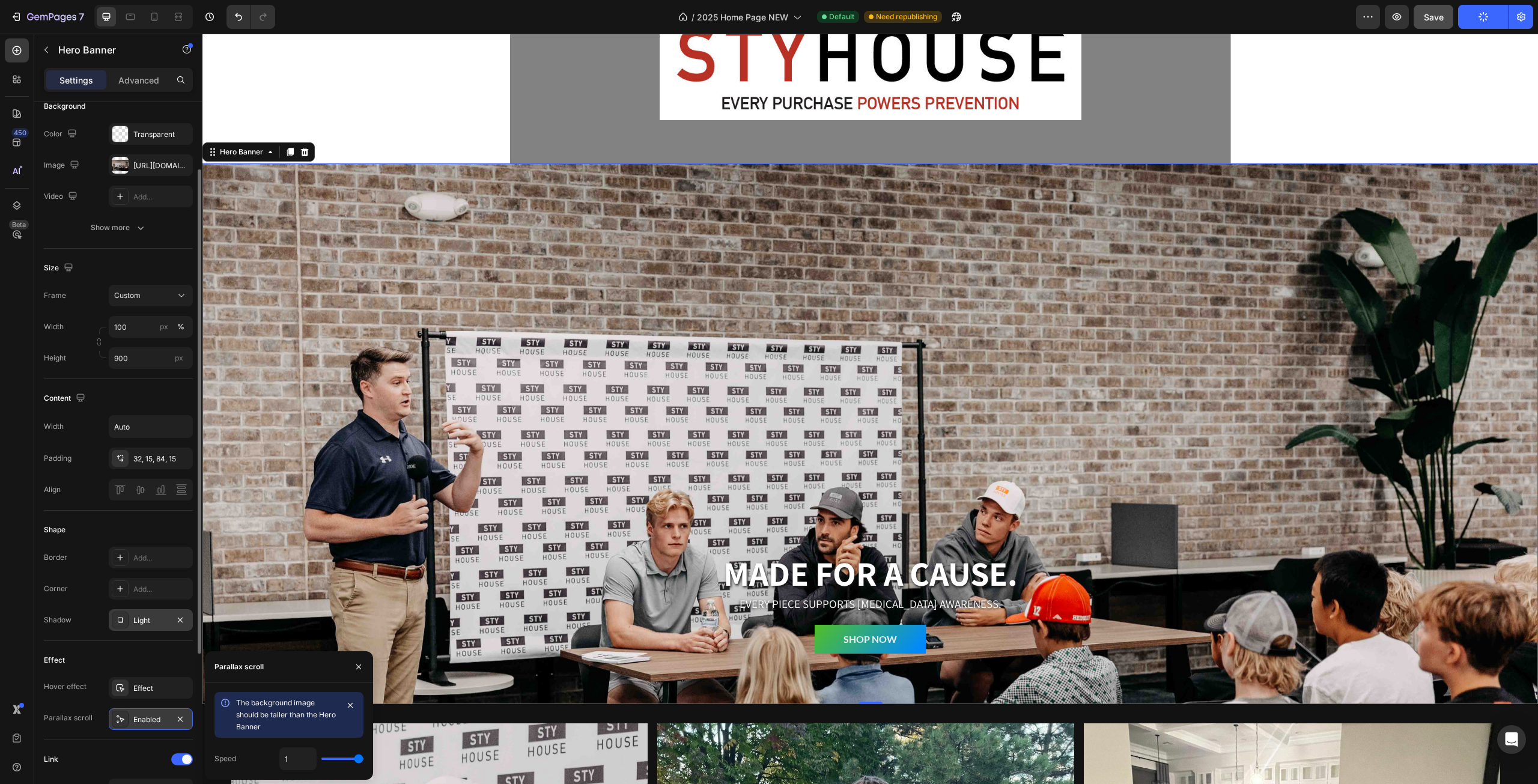
drag, startPoint x: 351, startPoint y: 757, endPoint x: 360, endPoint y: 758, distance: 9.1
type input "1"
click at [360, 758] on input "range" at bounding box center [343, 758] width 42 height 2
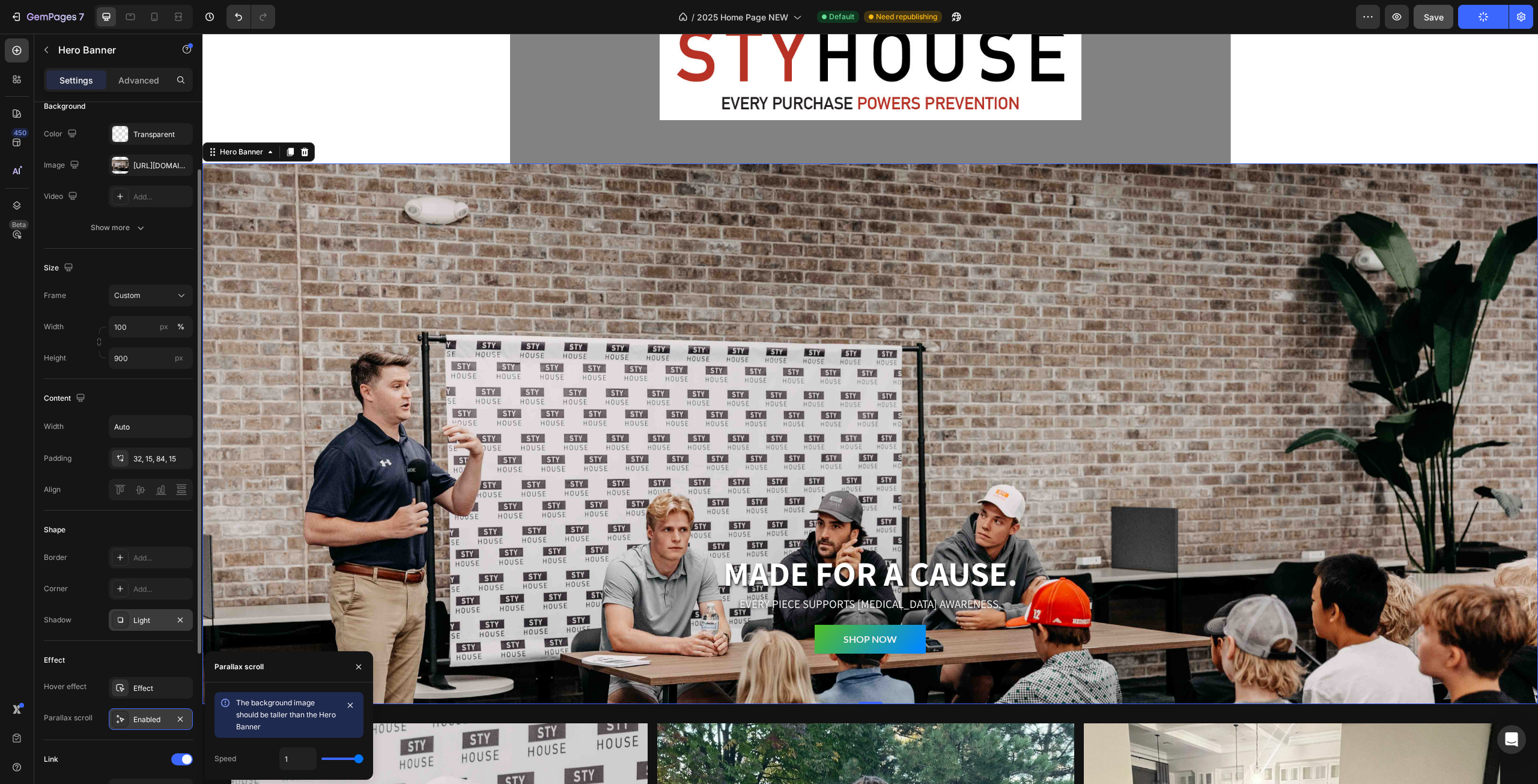
click at [330, 759] on div "1" at bounding box center [321, 758] width 84 height 23
click at [335, 755] on div "1" at bounding box center [321, 758] width 84 height 23
type input "0.9"
type input "0"
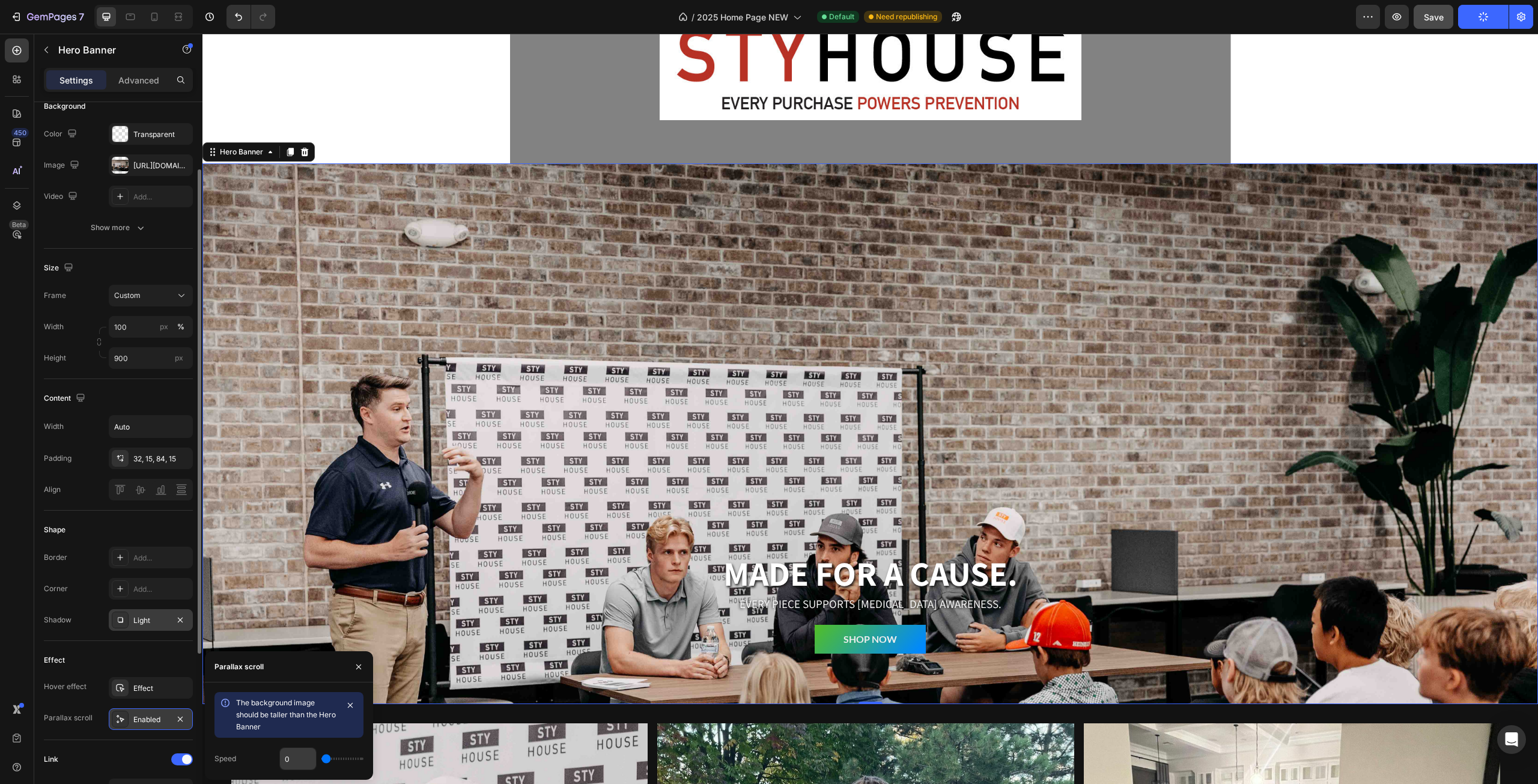
drag, startPoint x: 359, startPoint y: 757, endPoint x: 280, endPoint y: 750, distance: 79.3
type input "0"
click at [322, 757] on input "range" at bounding box center [343, 758] width 42 height 2
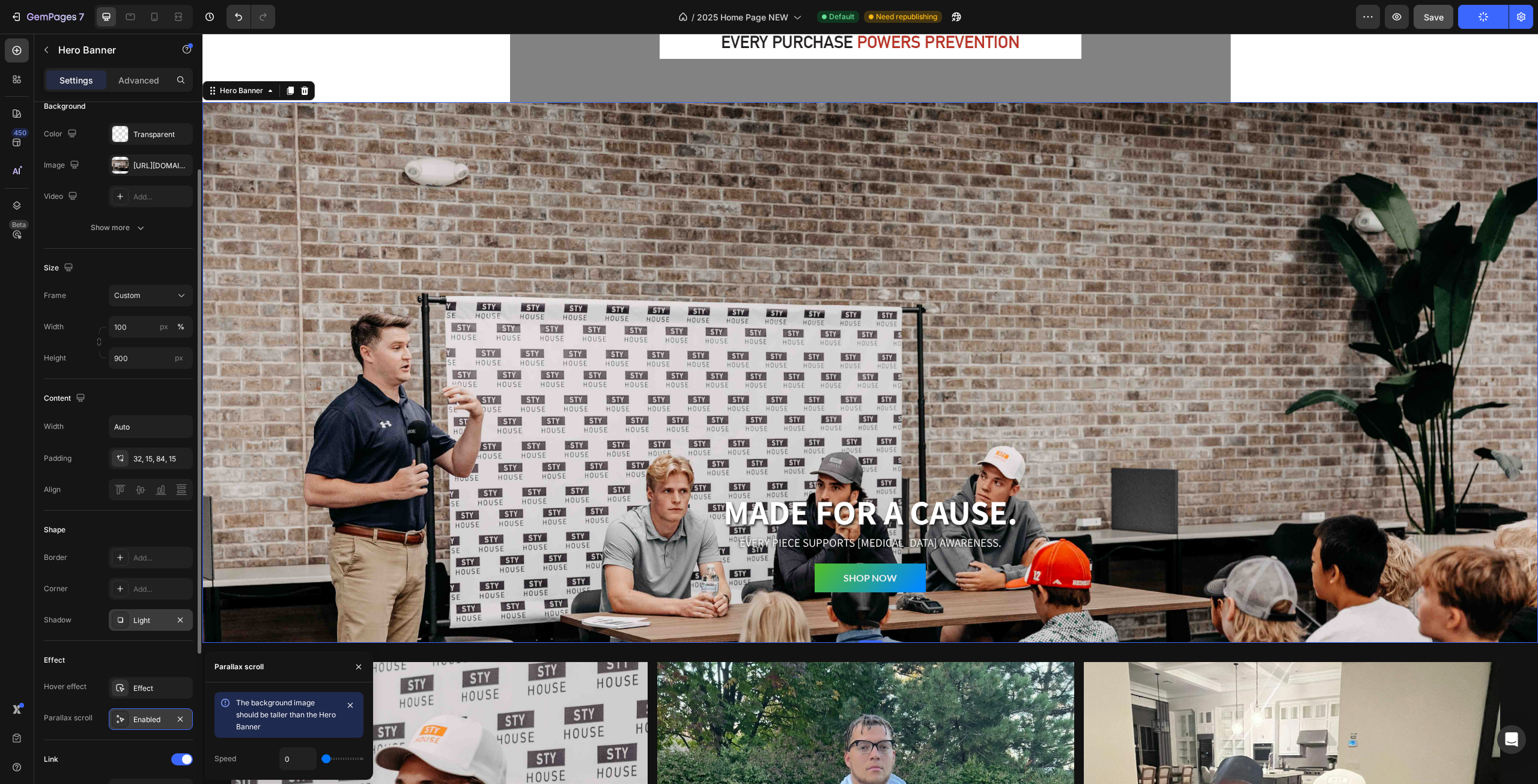
scroll to position [400, 0]
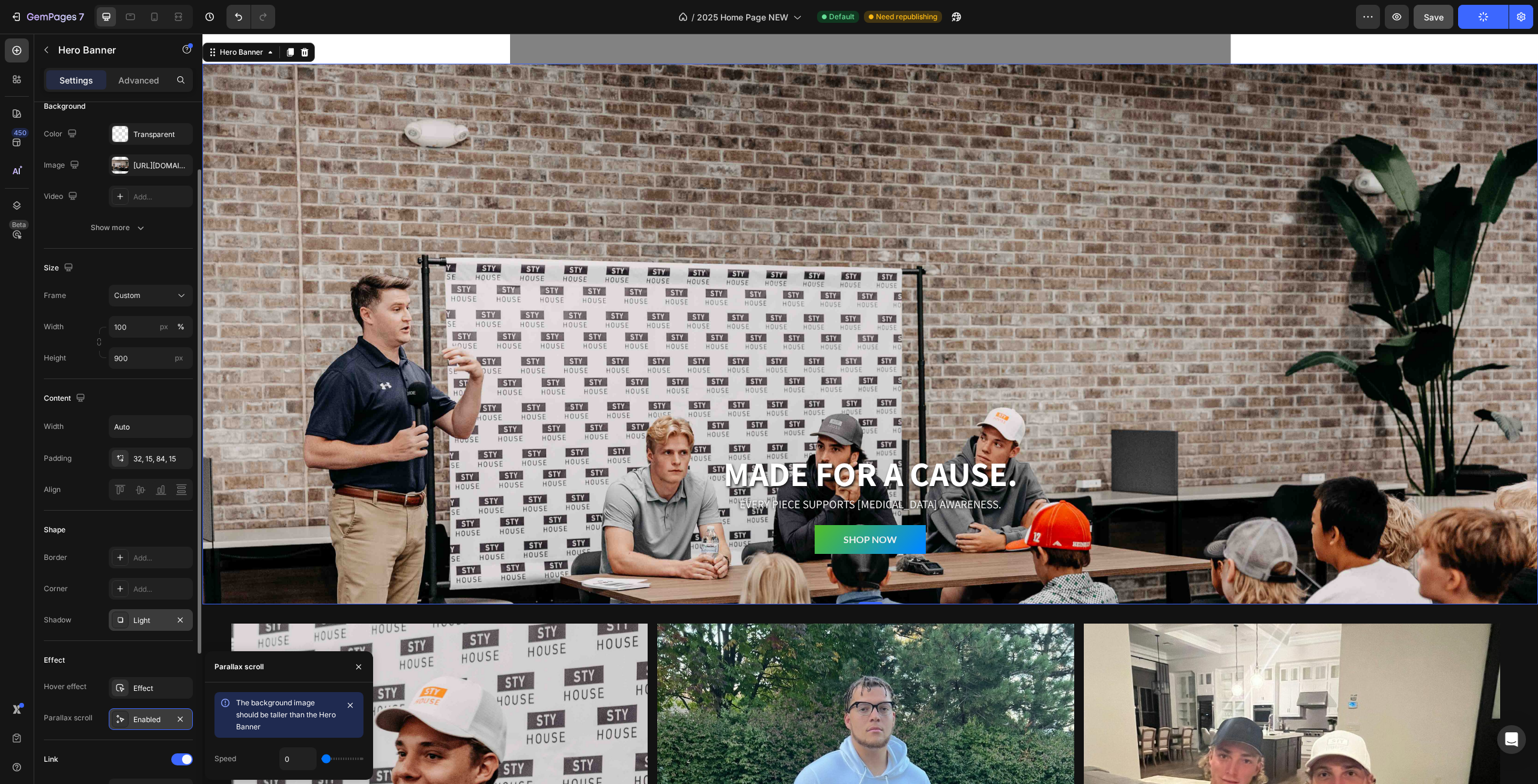
type input "0.1"
type input "0.2"
type input "0.3"
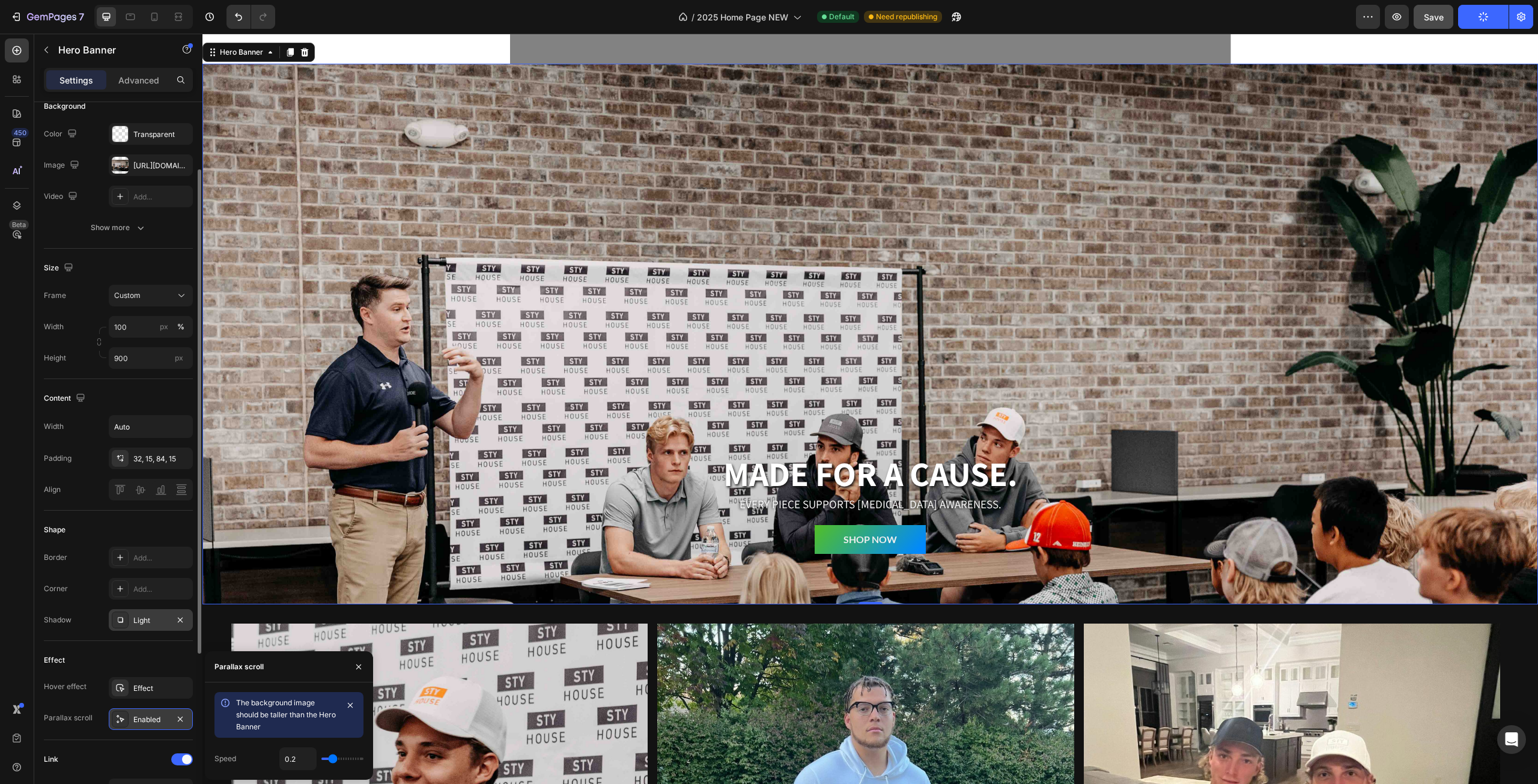
type input "0.3"
type input "0.4"
type input "0.5"
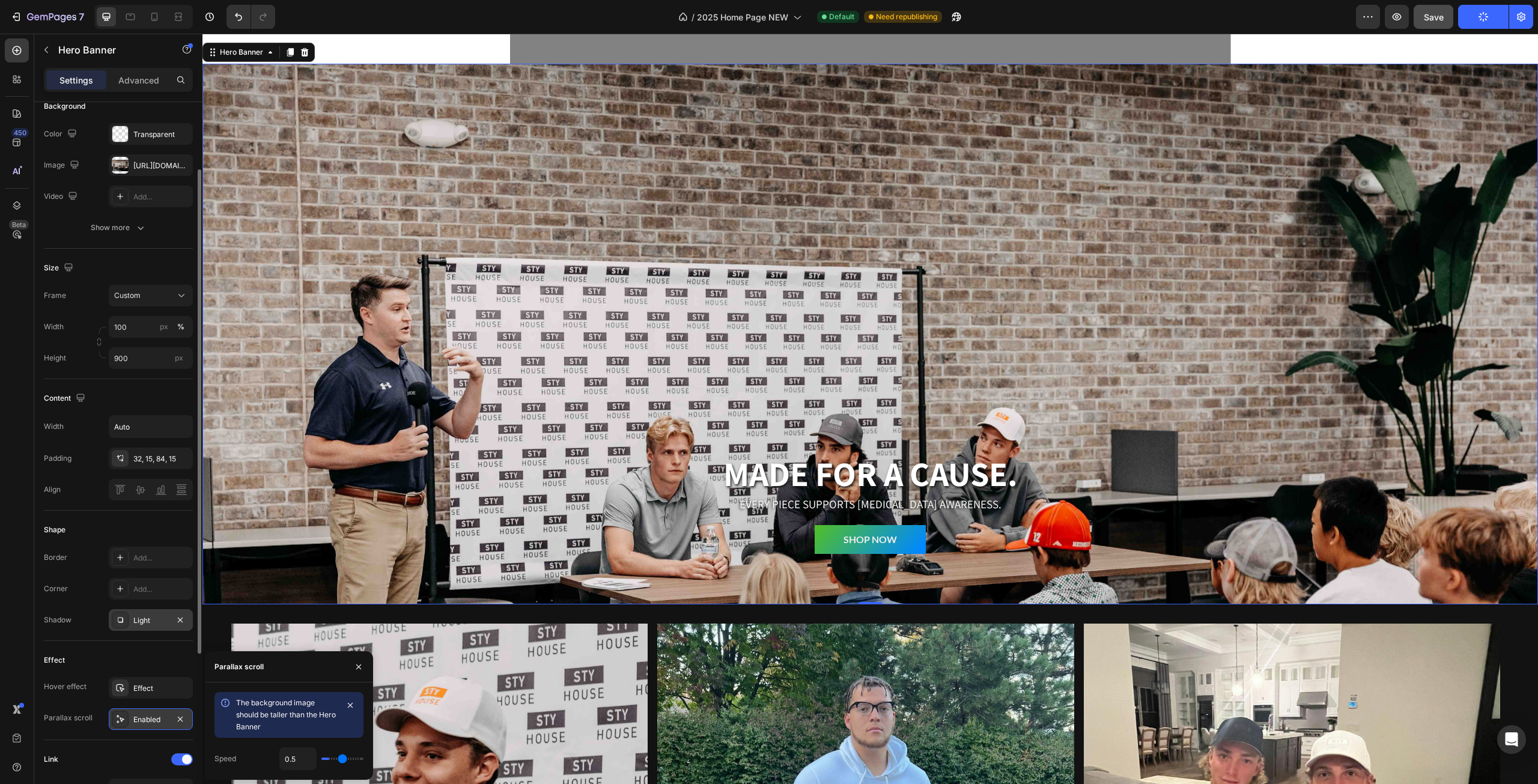
type input "0.6"
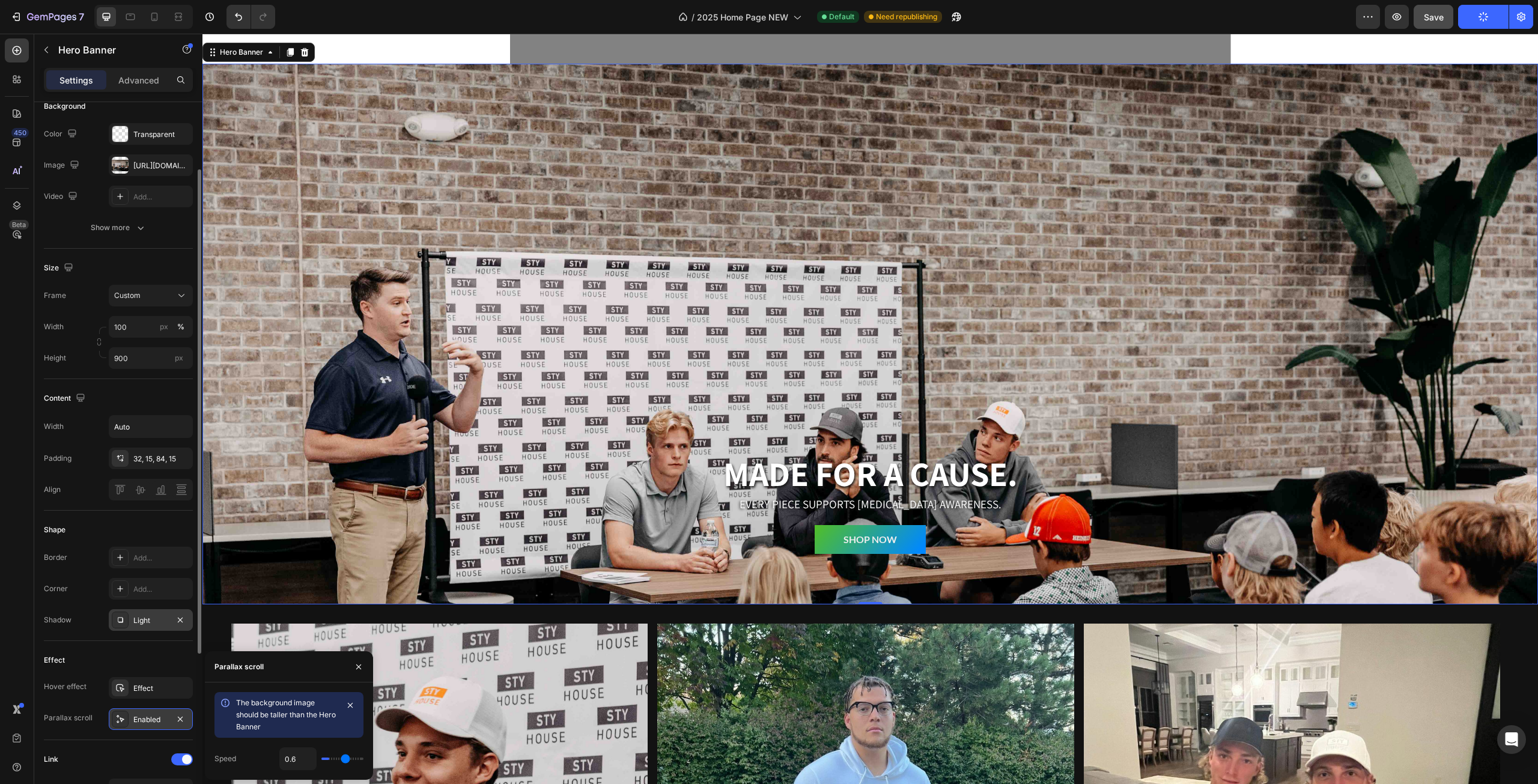
type input "0.7"
type input "0.8"
type input "0.9"
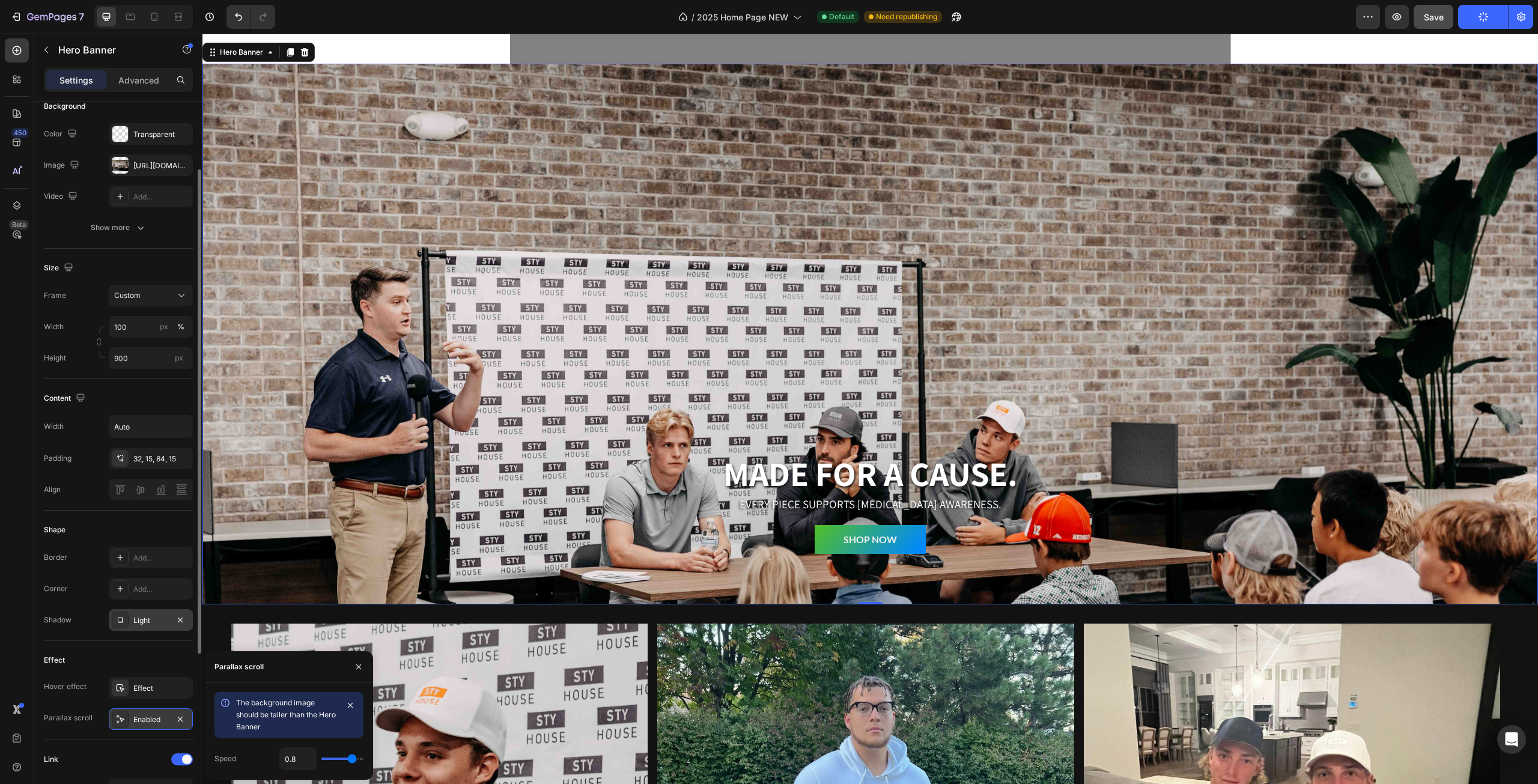
type input "0.9"
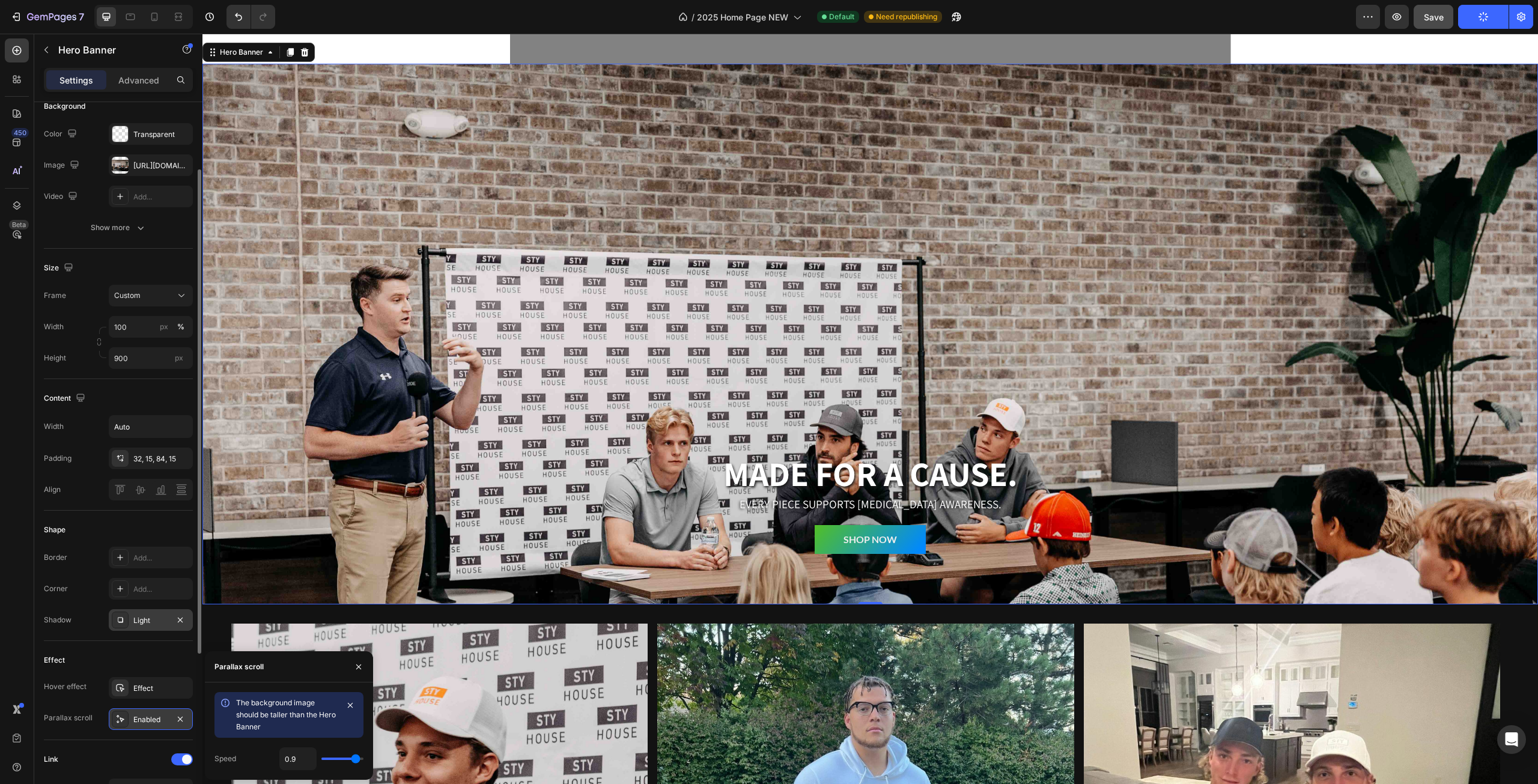
type input "1"
drag, startPoint x: 328, startPoint y: 761, endPoint x: 231, endPoint y: 532, distance: 248.7
type input "1"
click at [361, 759] on input "range" at bounding box center [343, 758] width 42 height 2
click at [1430, 24] on button "Save" at bounding box center [1433, 17] width 40 height 24
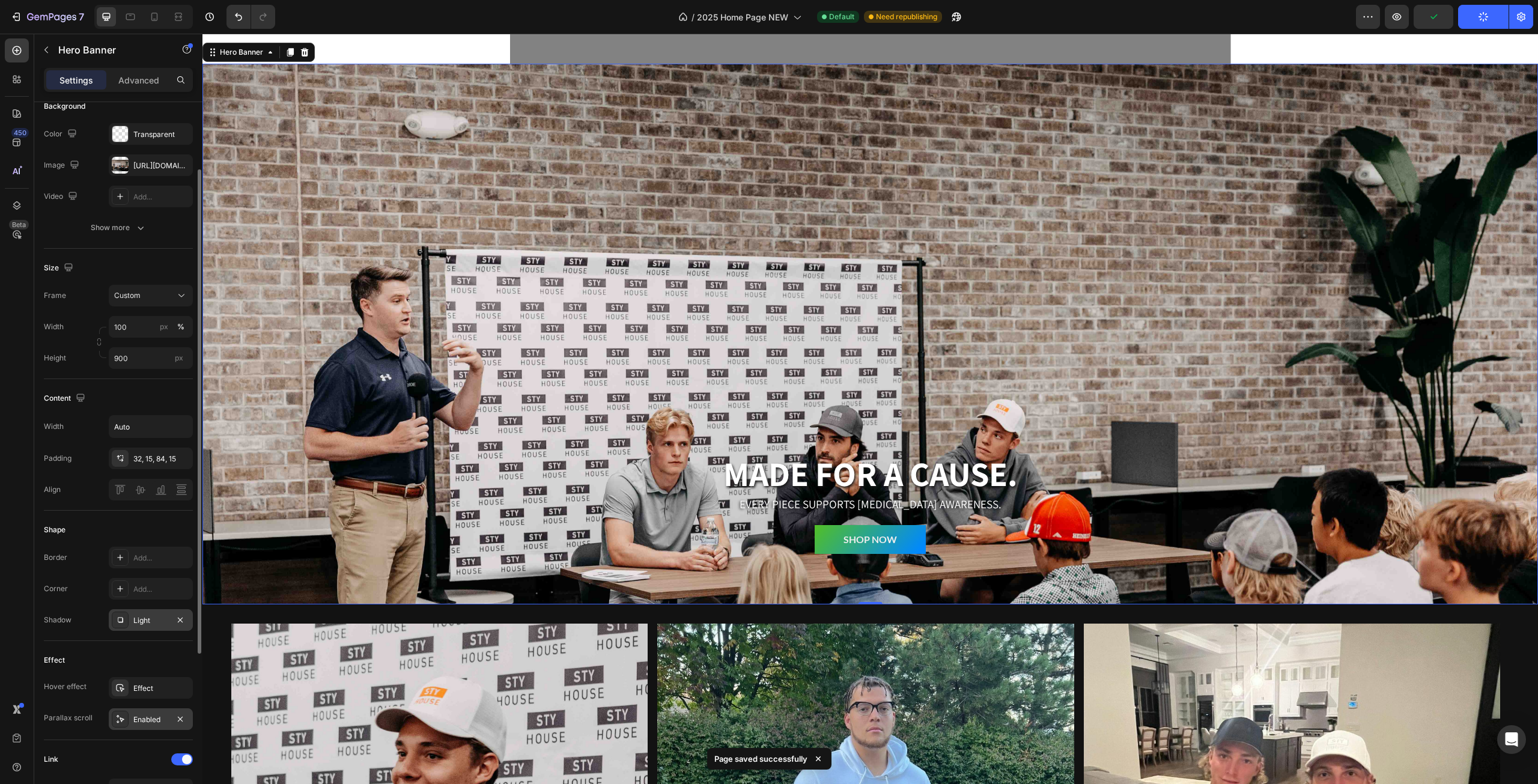
scroll to position [200, 0]
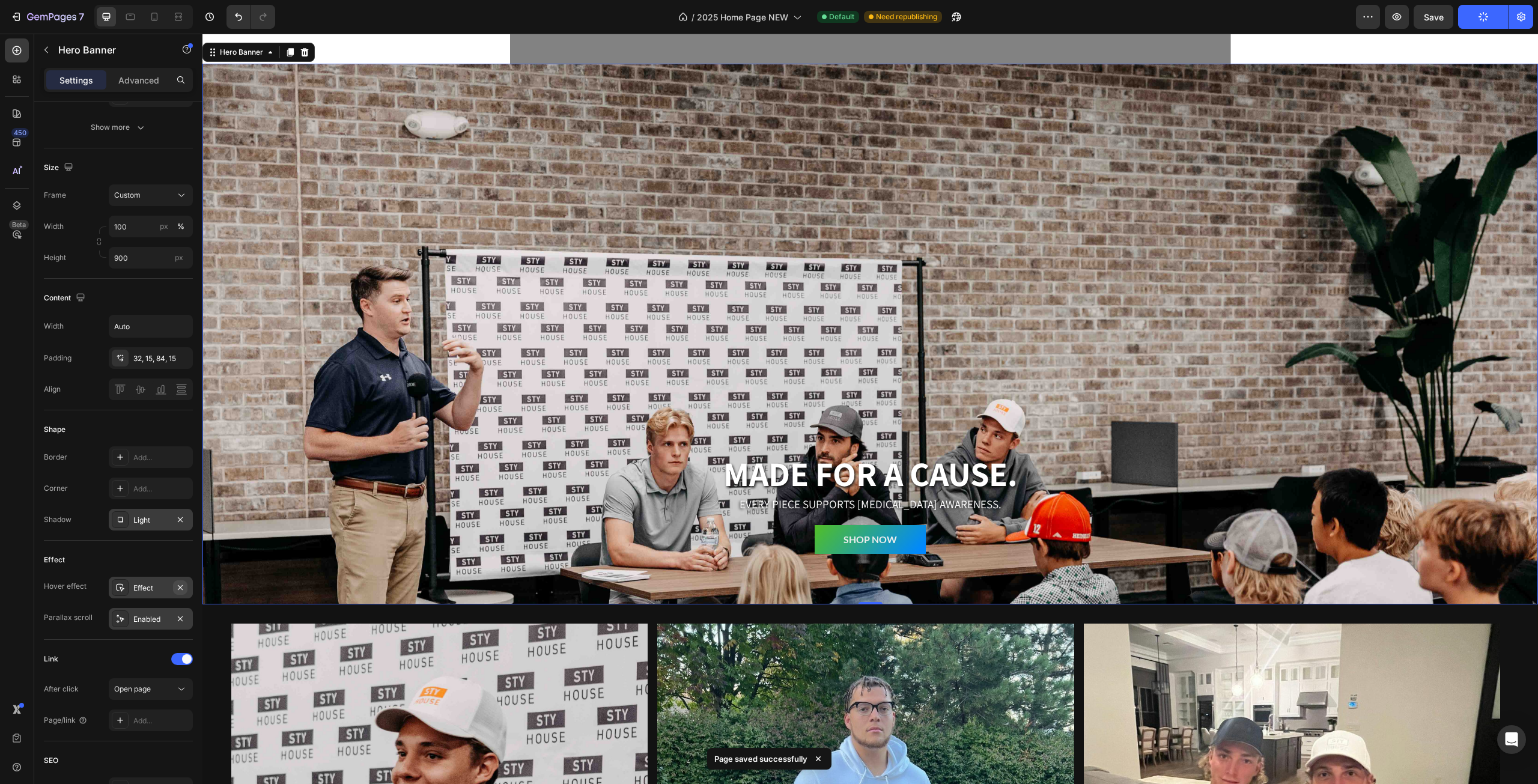
click at [178, 585] on icon "button" at bounding box center [180, 587] width 10 height 10
click at [158, 590] on div "Add..." at bounding box center [161, 587] width 56 height 11
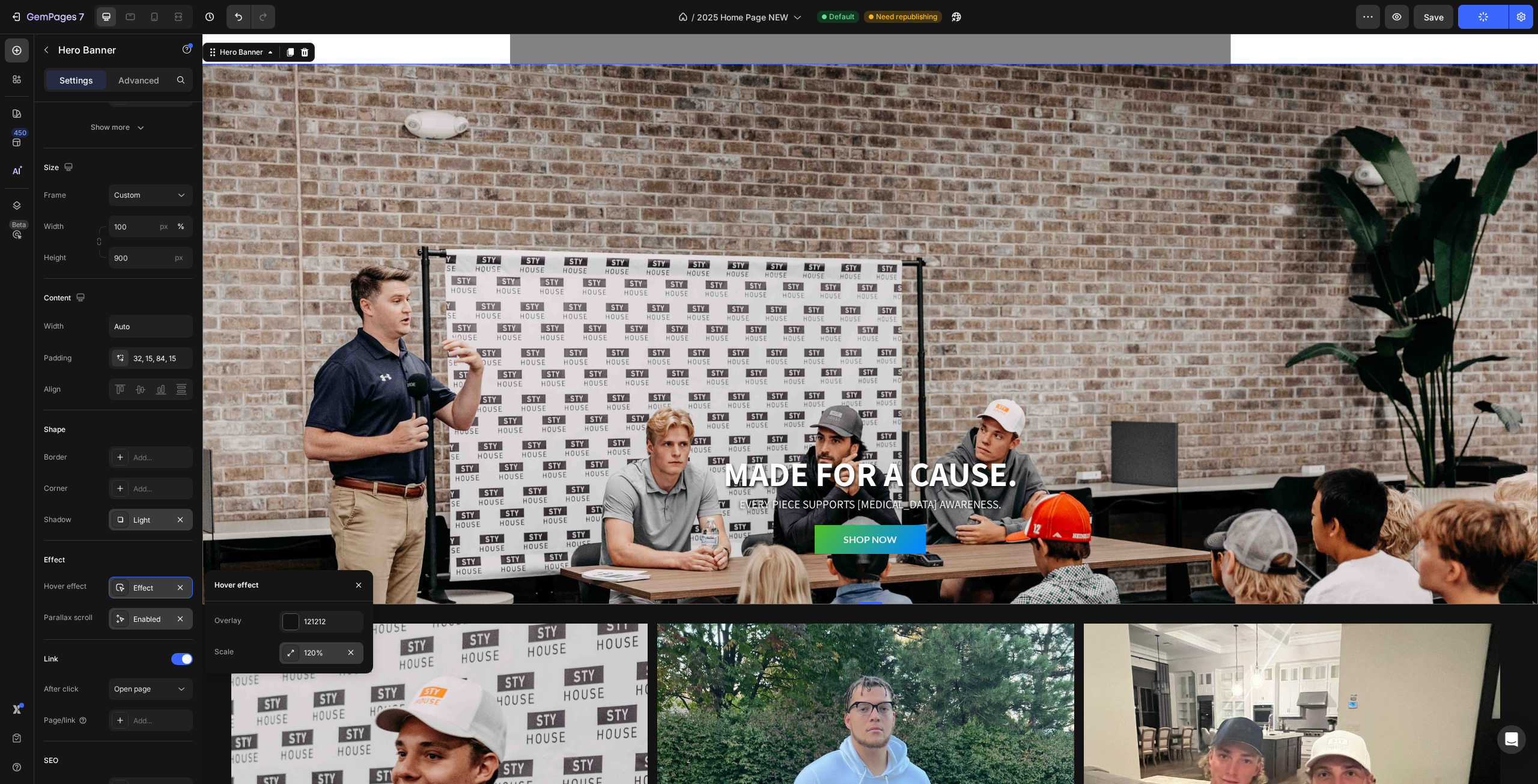
click at [328, 652] on div "120%" at bounding box center [321, 652] width 35 height 11
type input "125%"
type input "125"
type input "120%"
type input "120"
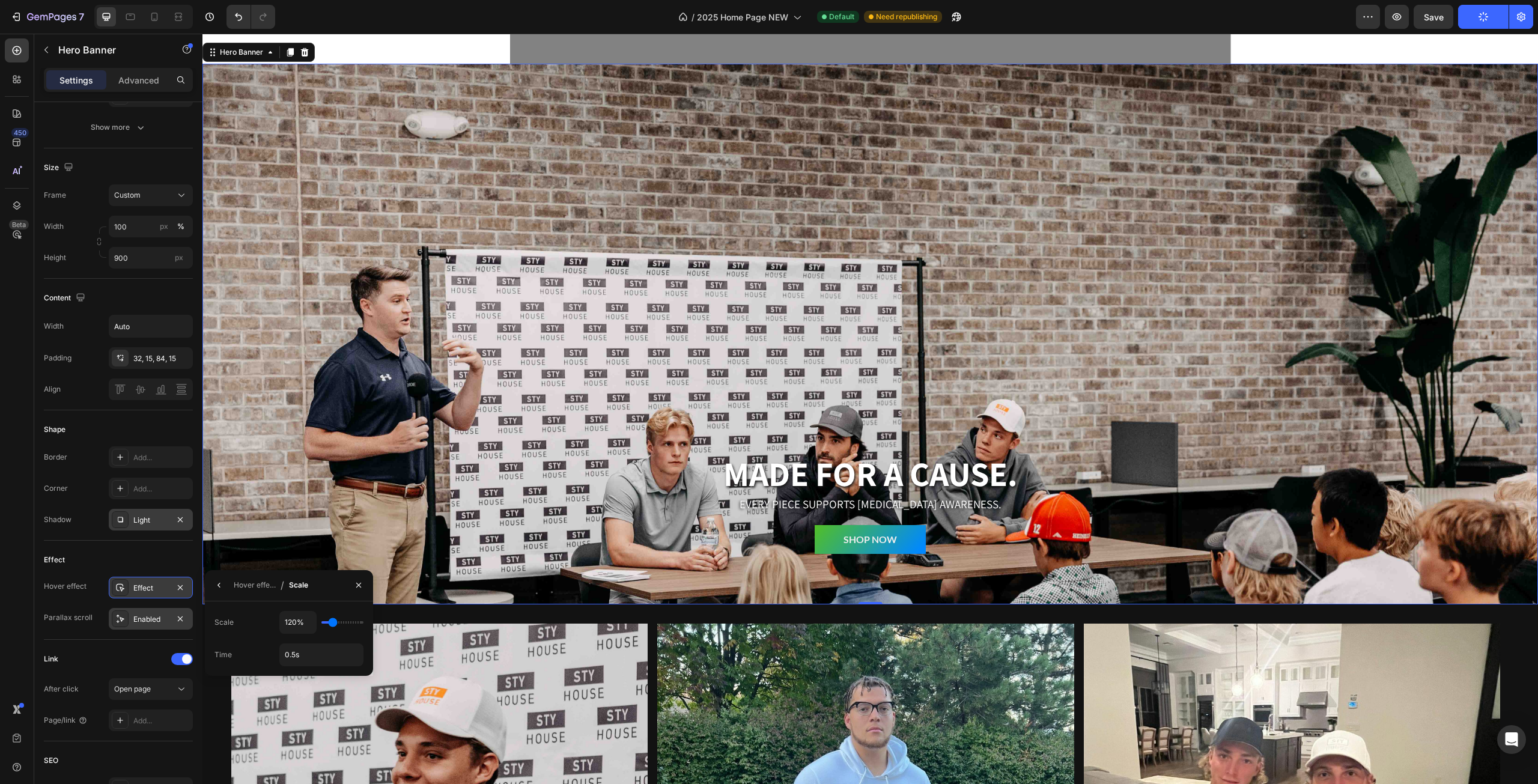
type input "115%"
type input "115"
type input "110%"
type input "110"
type input "105%"
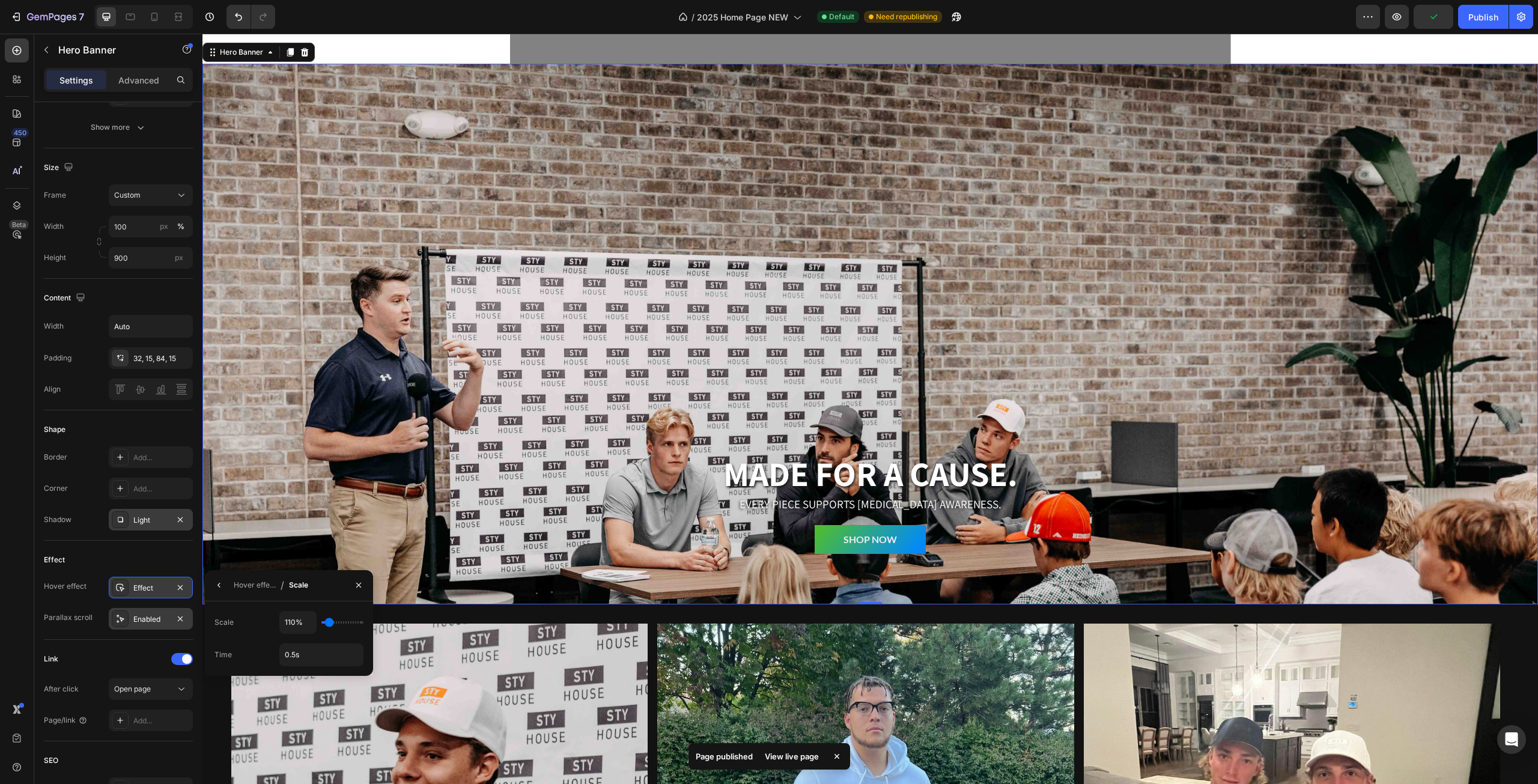
type input "105"
type input "100%"
type input "100"
type input "105%"
type input "105"
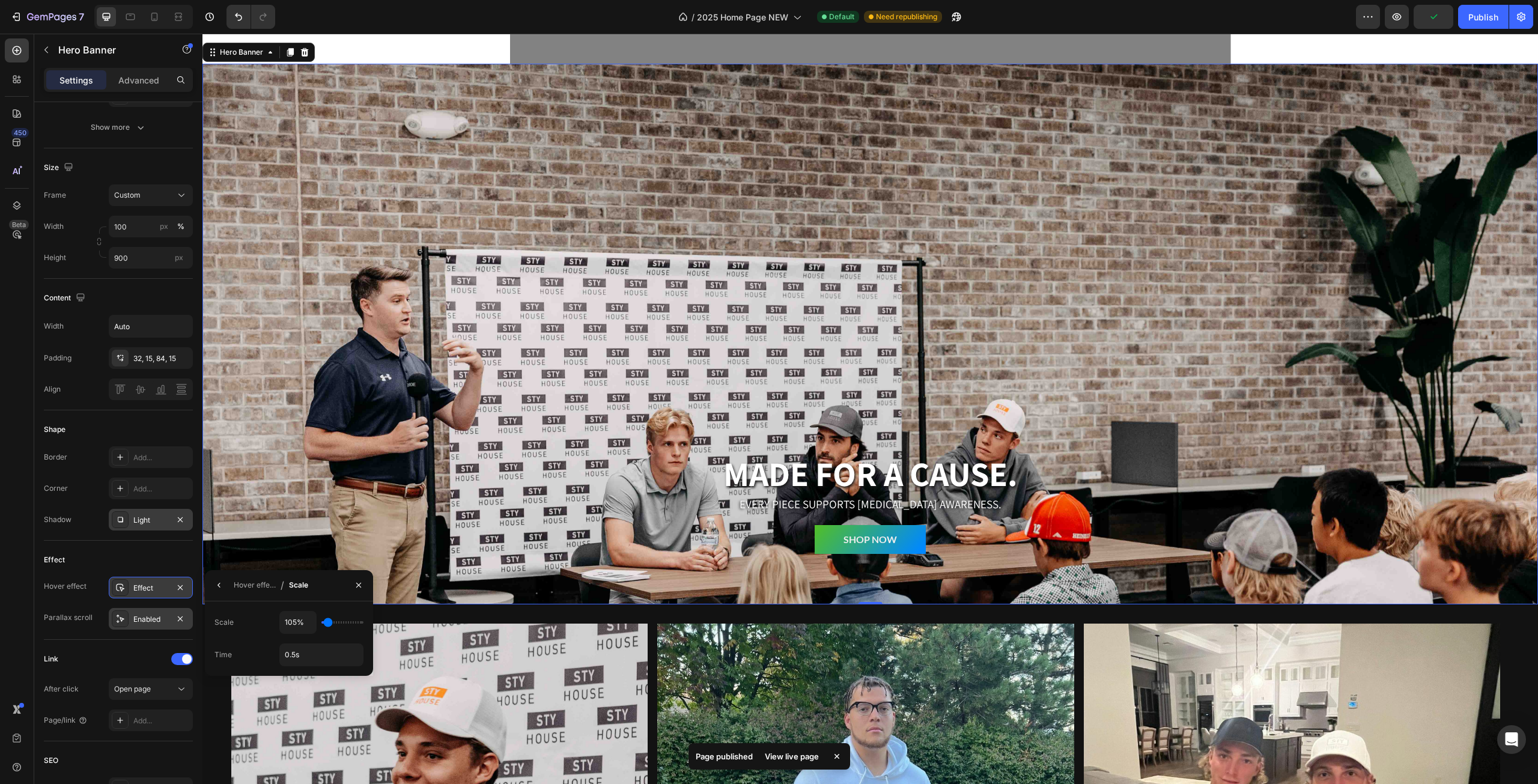
type input "110%"
type input "110"
click at [330, 621] on input "range" at bounding box center [343, 622] width 42 height 2
click at [311, 652] on input "0.5s" at bounding box center [322, 654] width 83 height 22
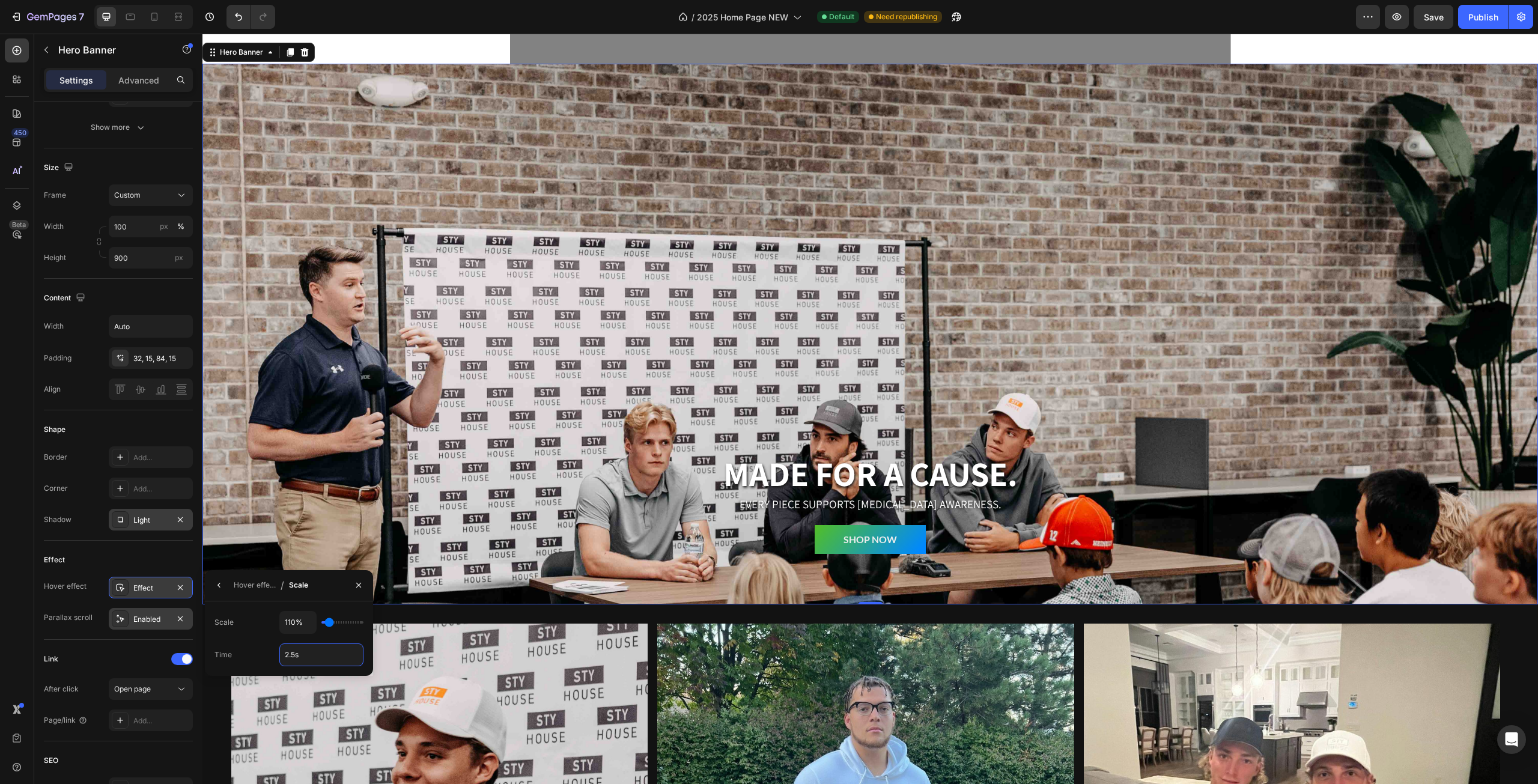
type input "1.5s"
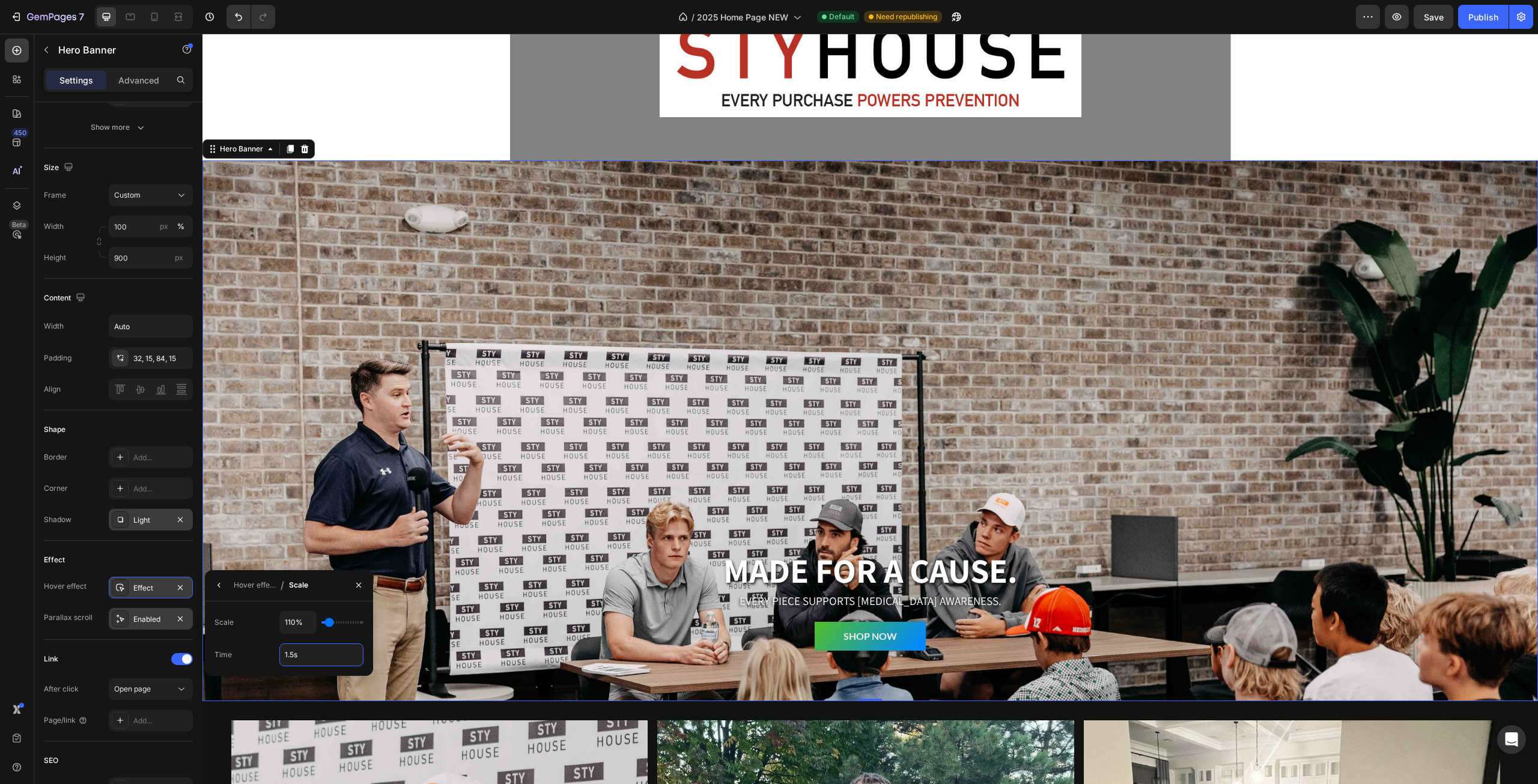
scroll to position [300, 0]
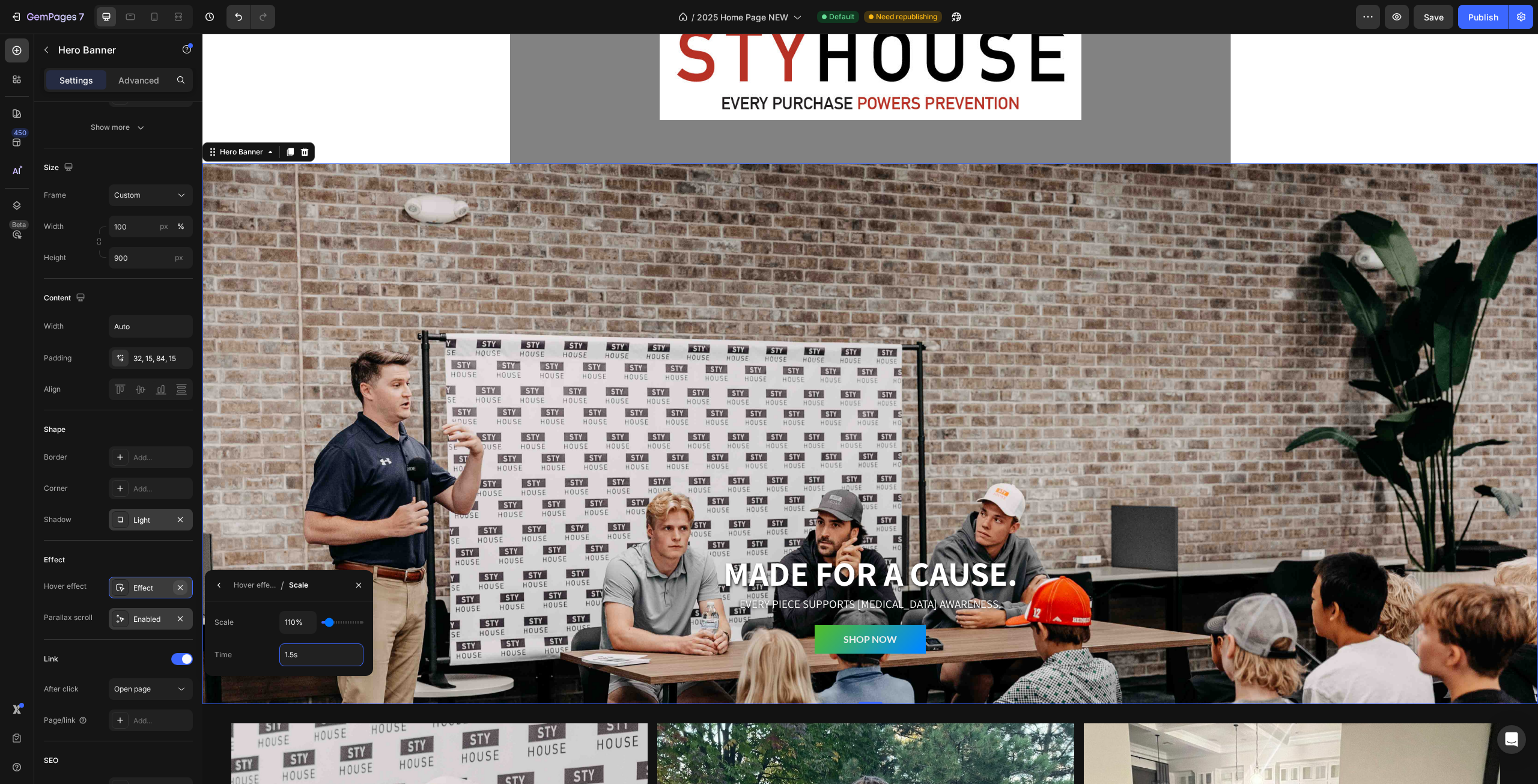
click at [180, 584] on icon "button" at bounding box center [180, 587] width 10 height 10
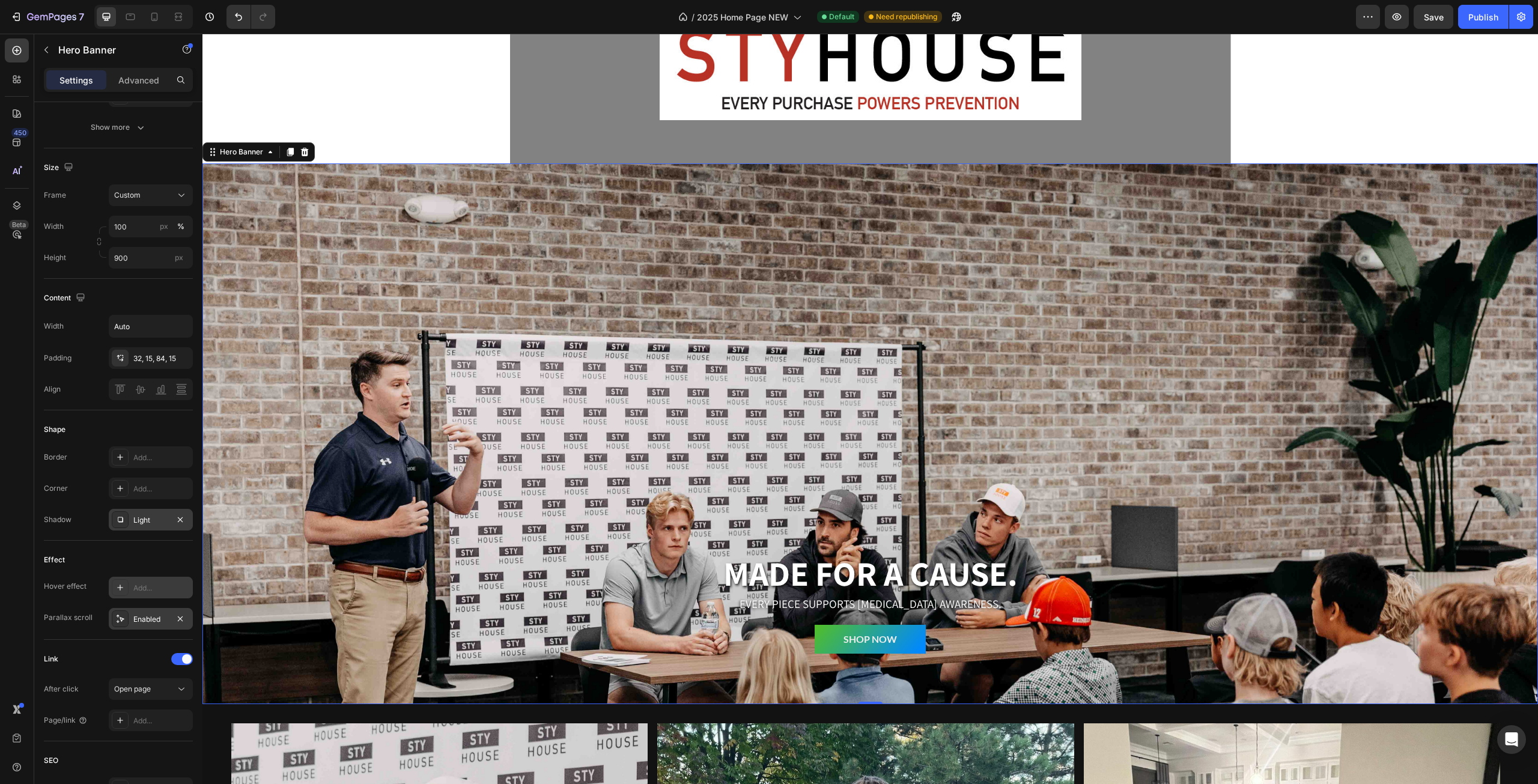
click at [151, 579] on div "Add..." at bounding box center [151, 587] width 84 height 22
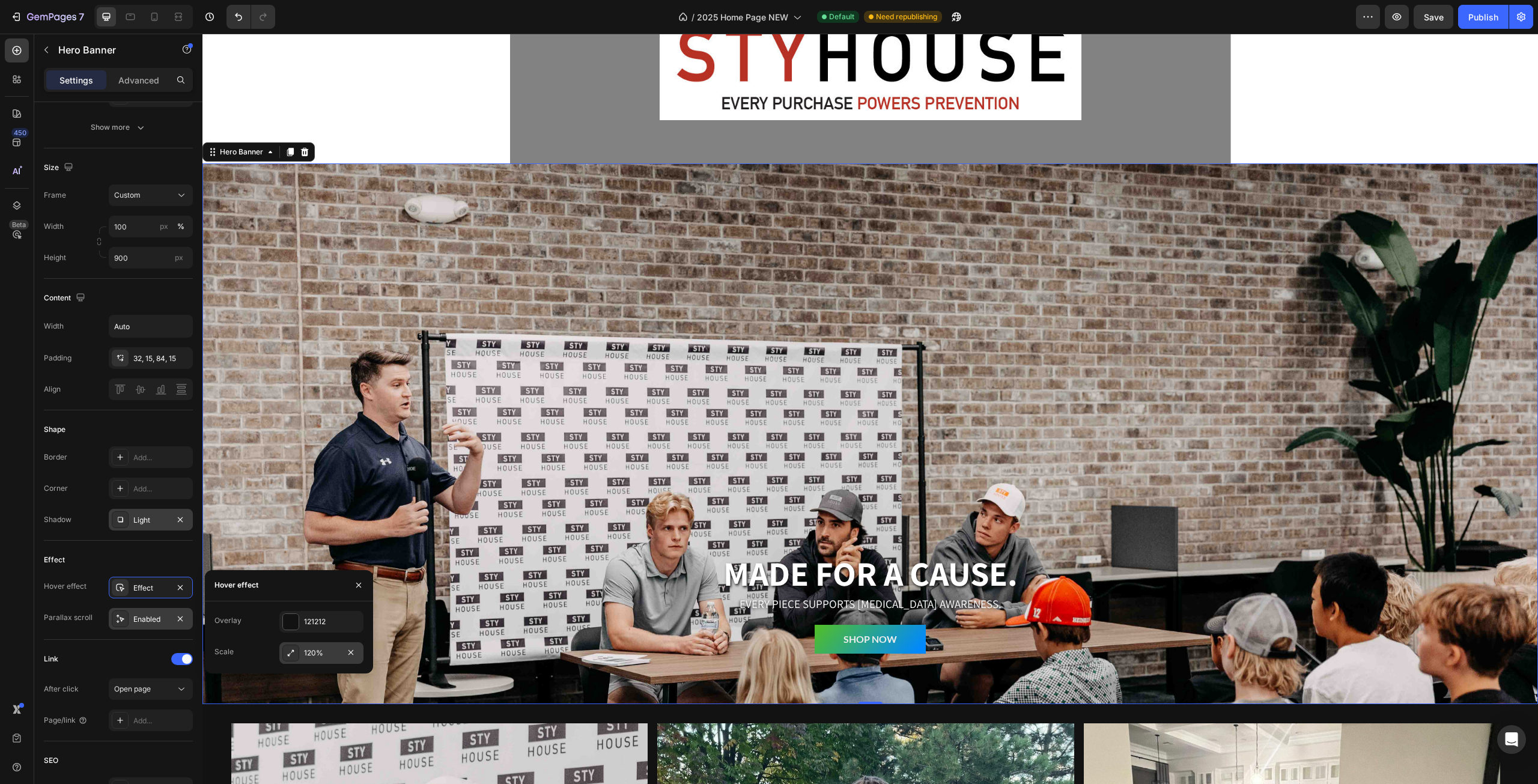
click at [297, 651] on div at bounding box center [290, 652] width 17 height 17
click at [259, 653] on div "Time 0.5s" at bounding box center [289, 654] width 149 height 23
click at [340, 648] on input "0.5s" at bounding box center [322, 654] width 83 height 22
click at [260, 584] on div "Hover effect" at bounding box center [255, 584] width 42 height 11
click at [356, 647] on icon "button" at bounding box center [351, 652] width 10 height 10
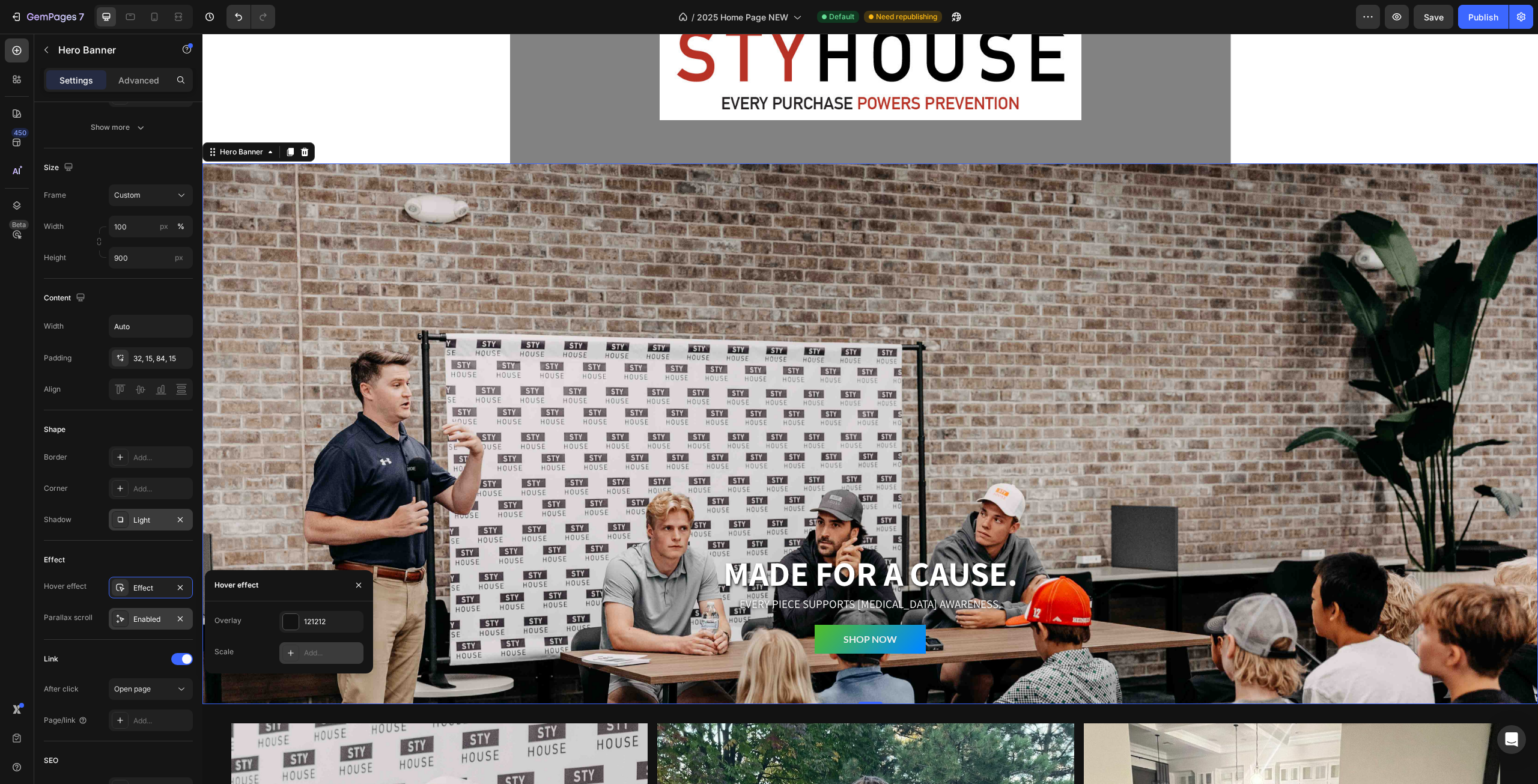
click at [249, 509] on div "Overlay" at bounding box center [870, 434] width 1336 height 540
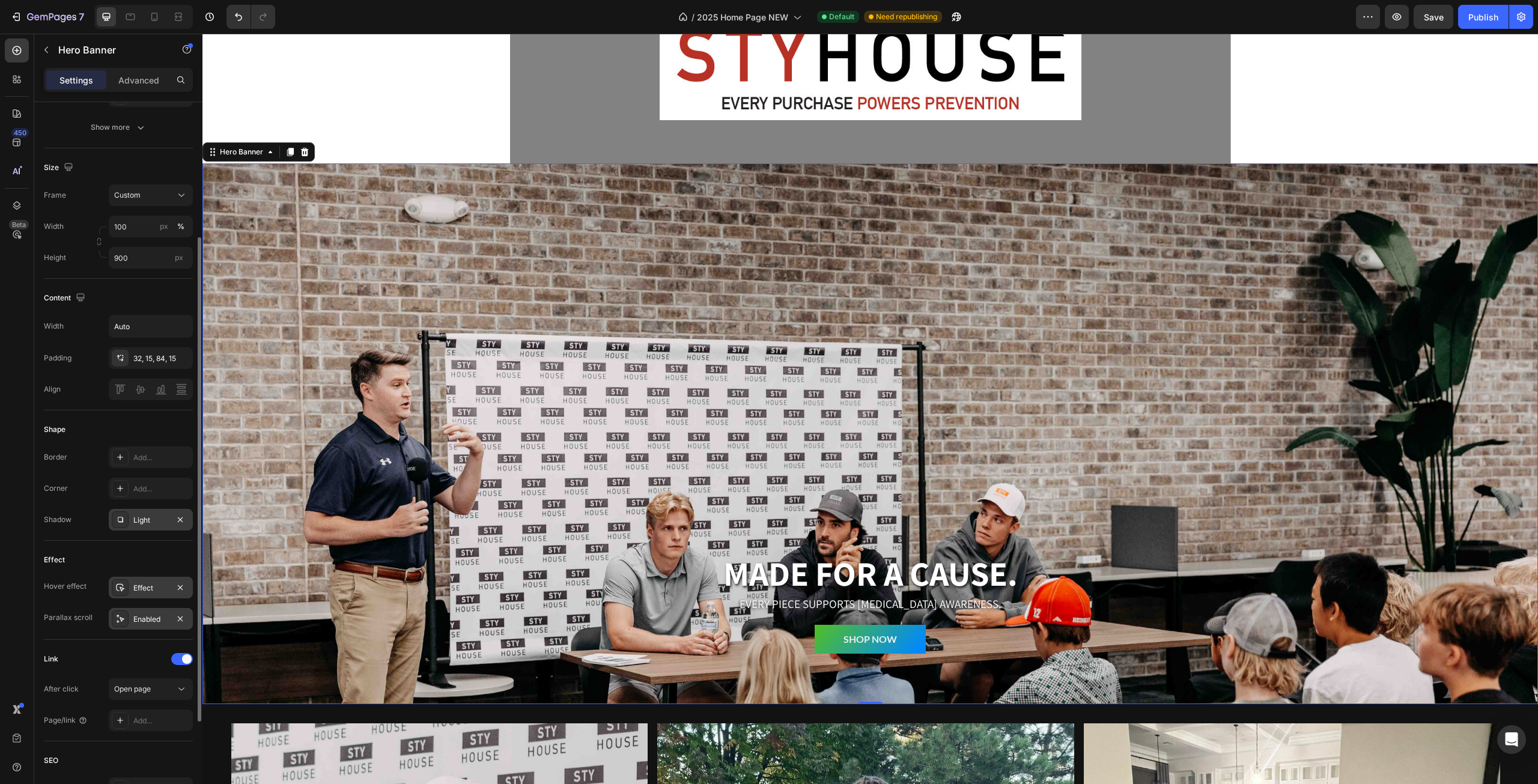
click at [158, 591] on div "Effect" at bounding box center [151, 587] width 84 height 22
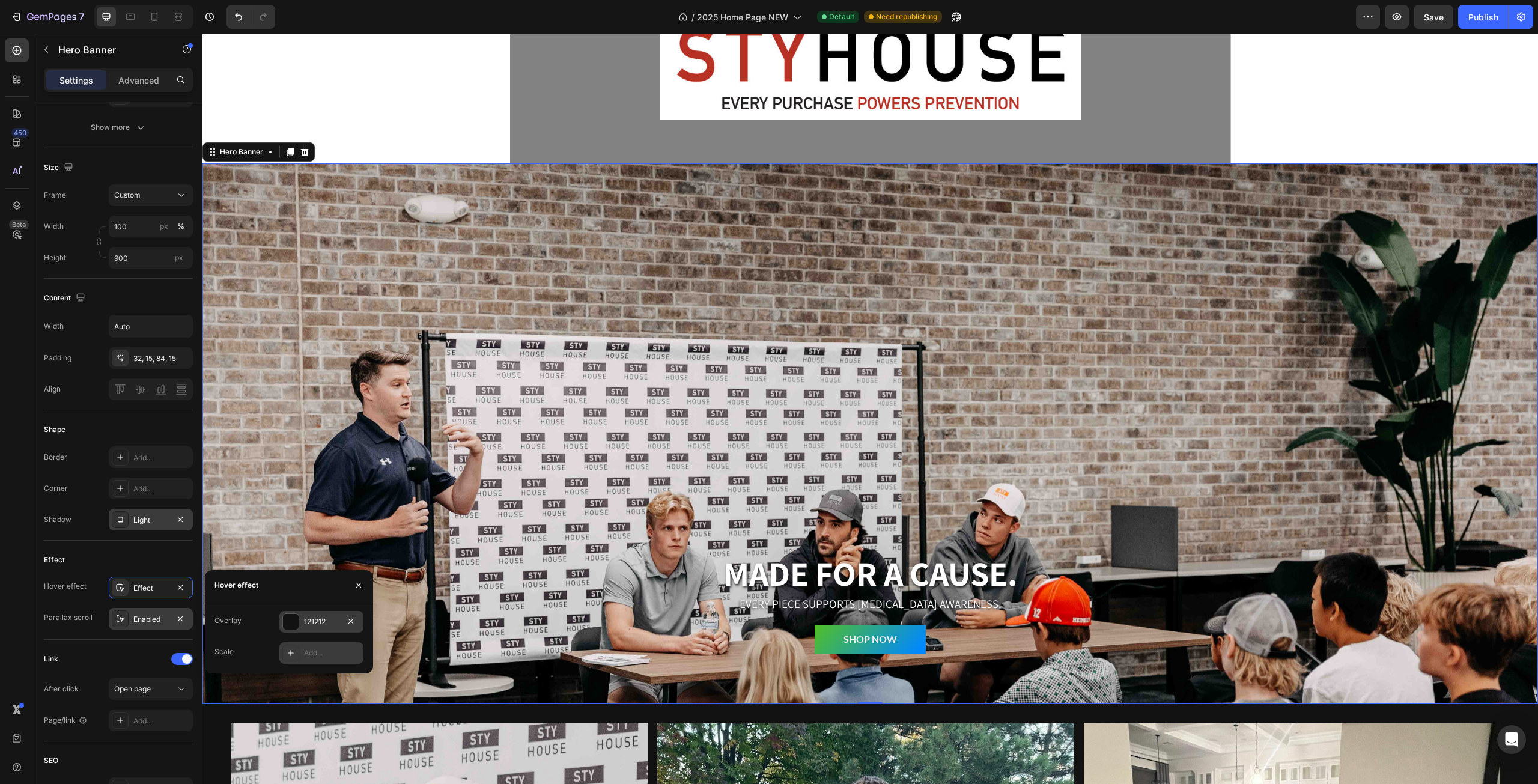
click at [289, 627] on div at bounding box center [291, 622] width 16 height 16
type input "15%"
type input "15"
type input "17%"
type input "17"
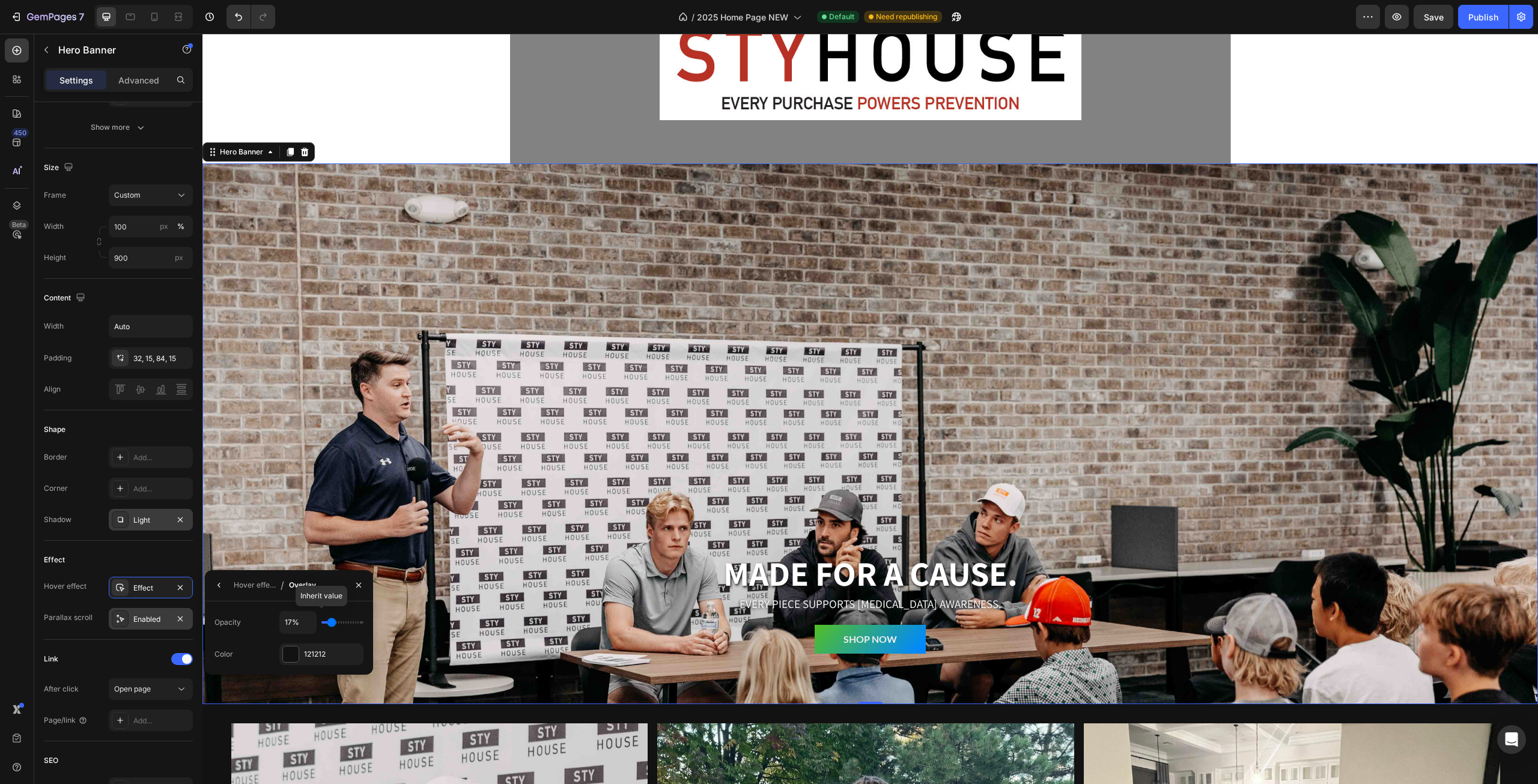
type input "18%"
type input "18"
type input "19%"
type input "19"
type input "20%"
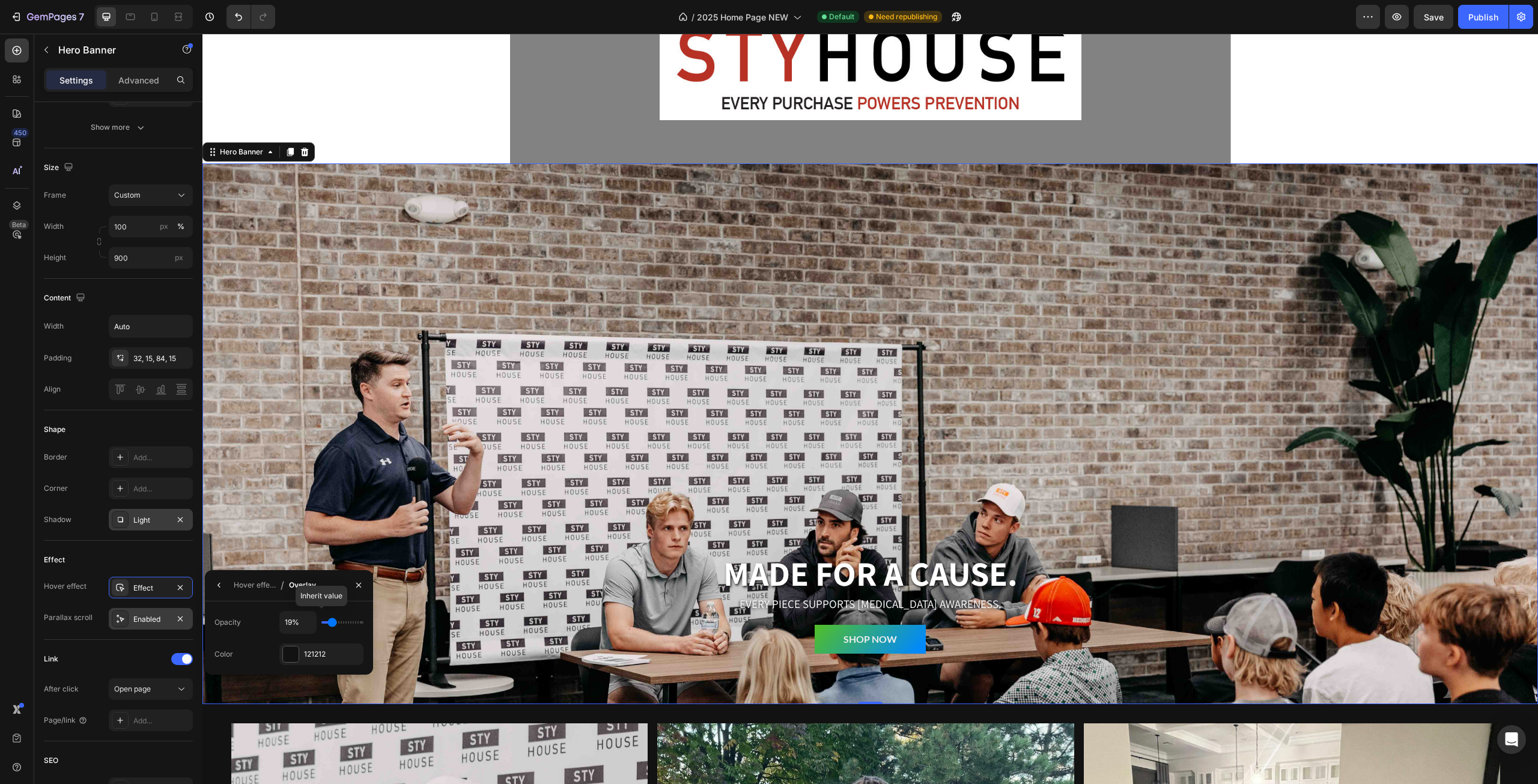
type input "20"
type input "22%"
type input "22"
type input "23%"
type input "23"
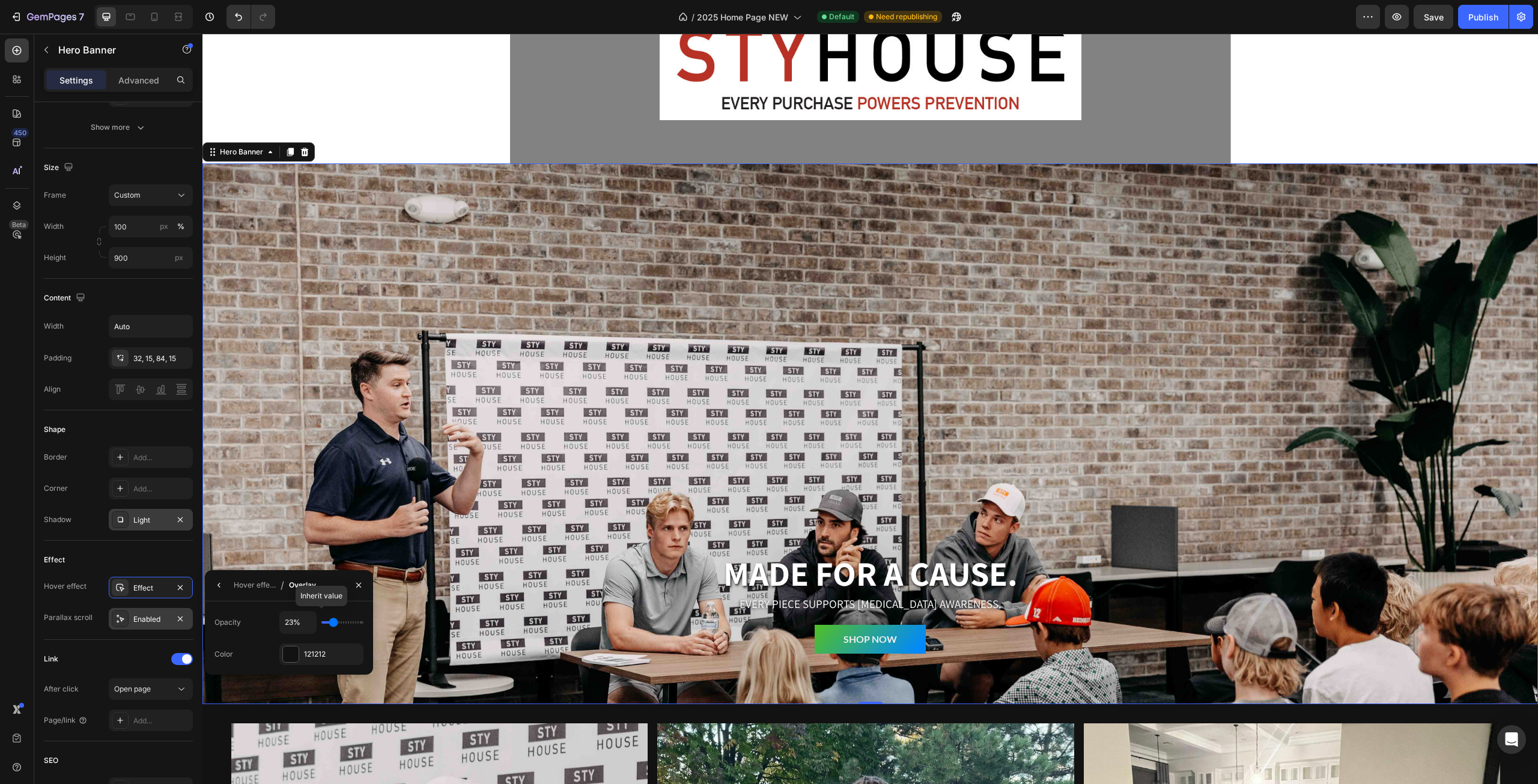
type input "24%"
type input "24"
type input "27%"
type input "27"
type input "28%"
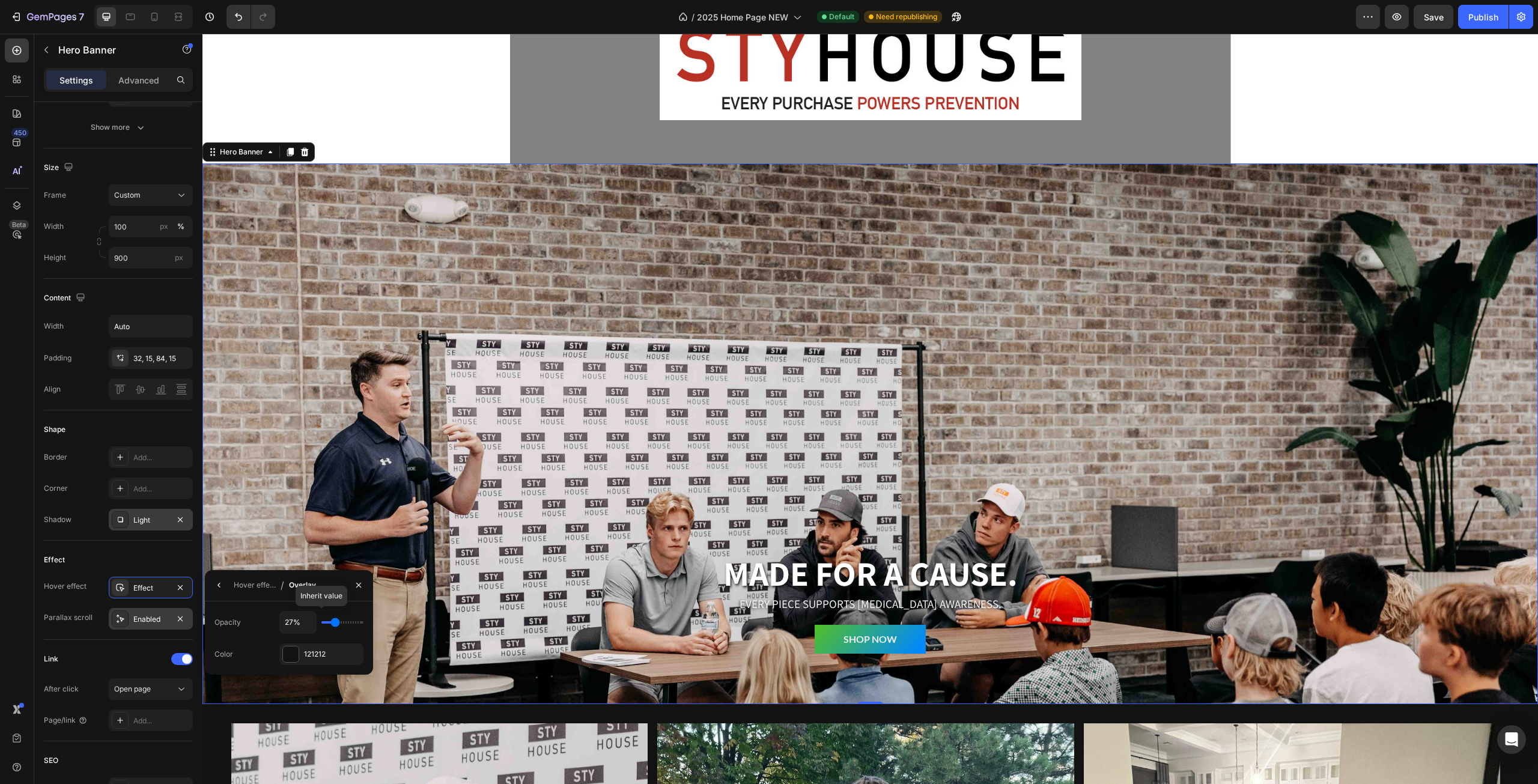
type input "28"
type input "30%"
type input "30"
type input "31%"
type input "31"
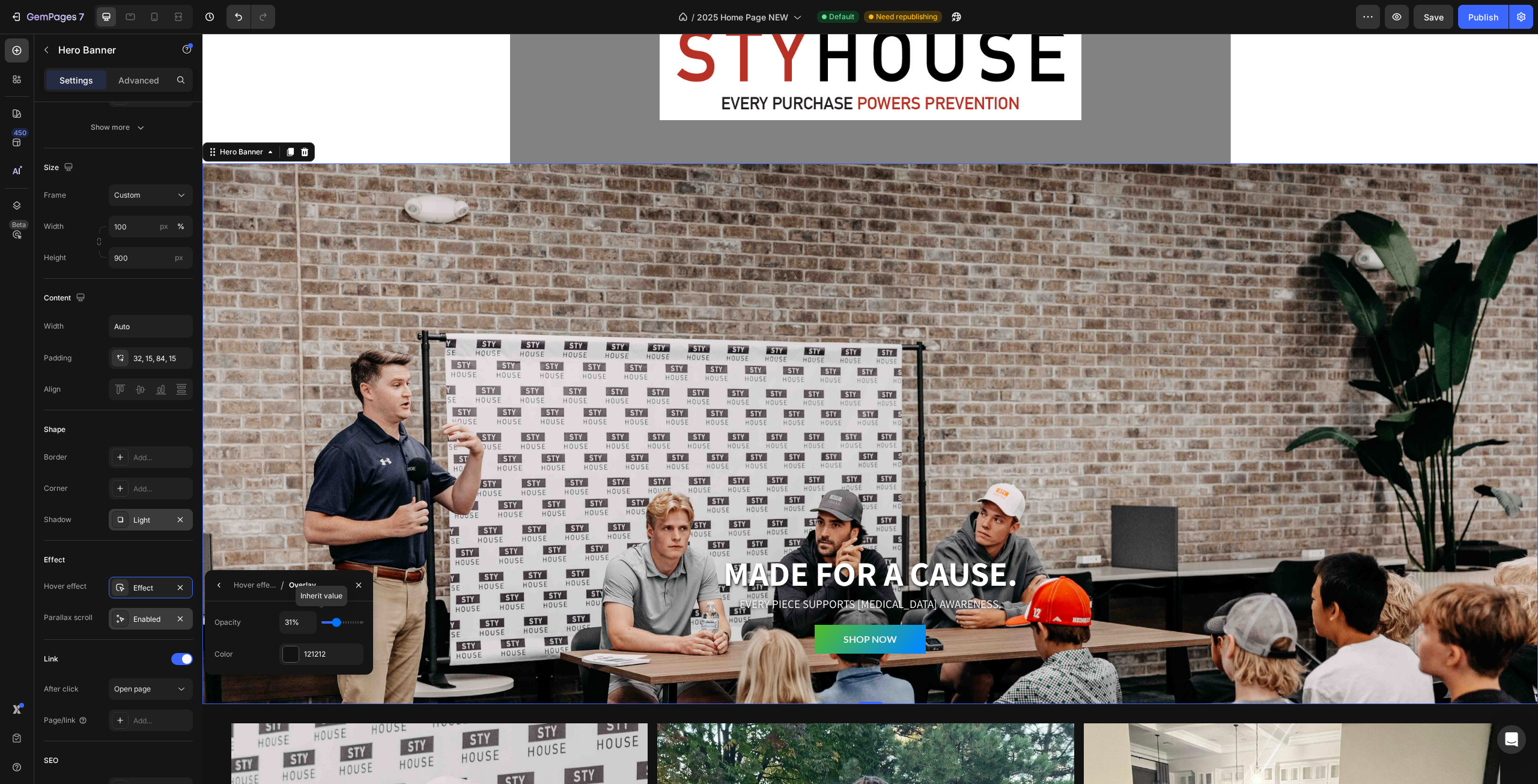
type input "34%"
type input "34"
type input "35%"
type input "35"
type input "36%"
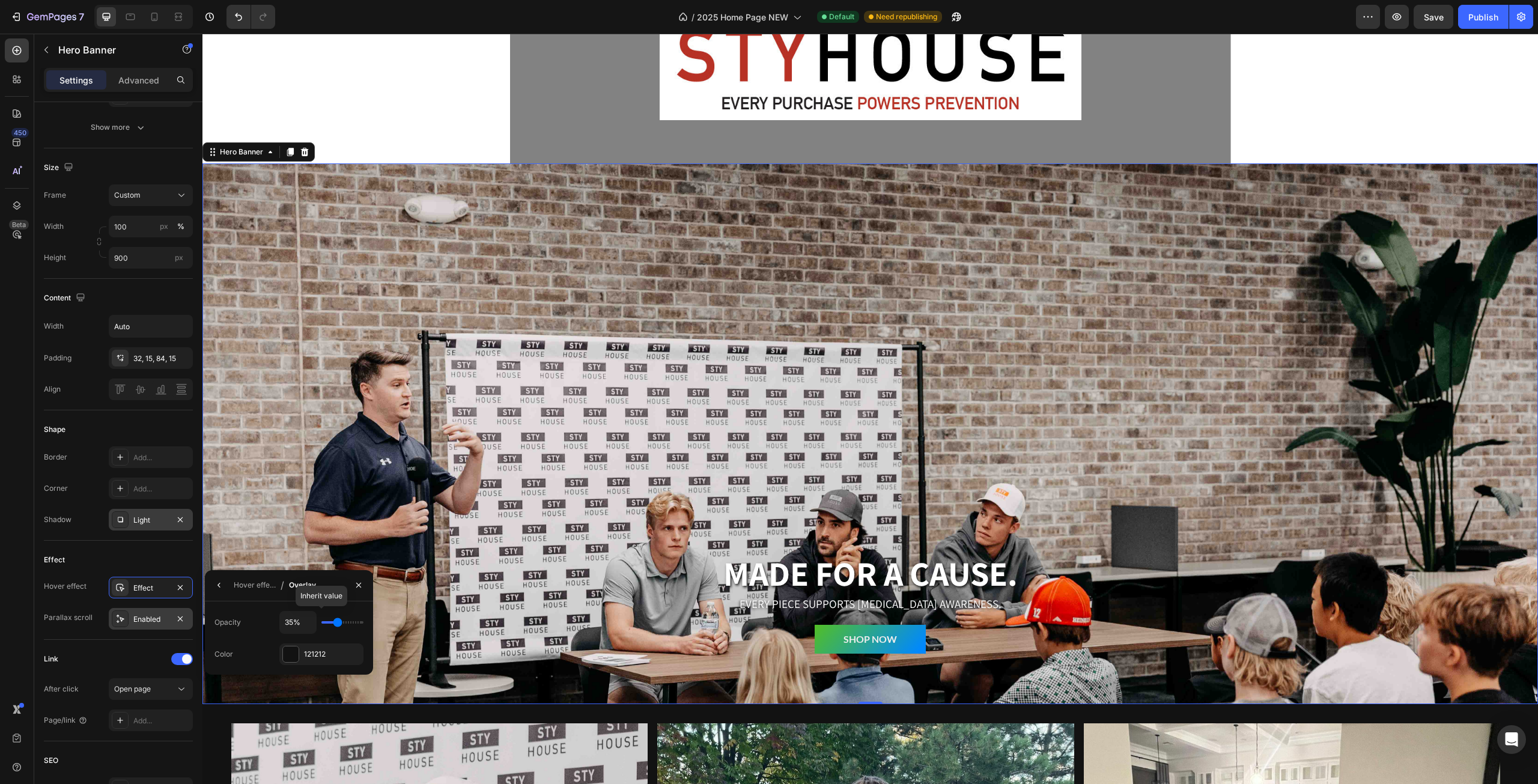
type input "36"
type input "38%"
type input "38"
type input "39%"
type input "39"
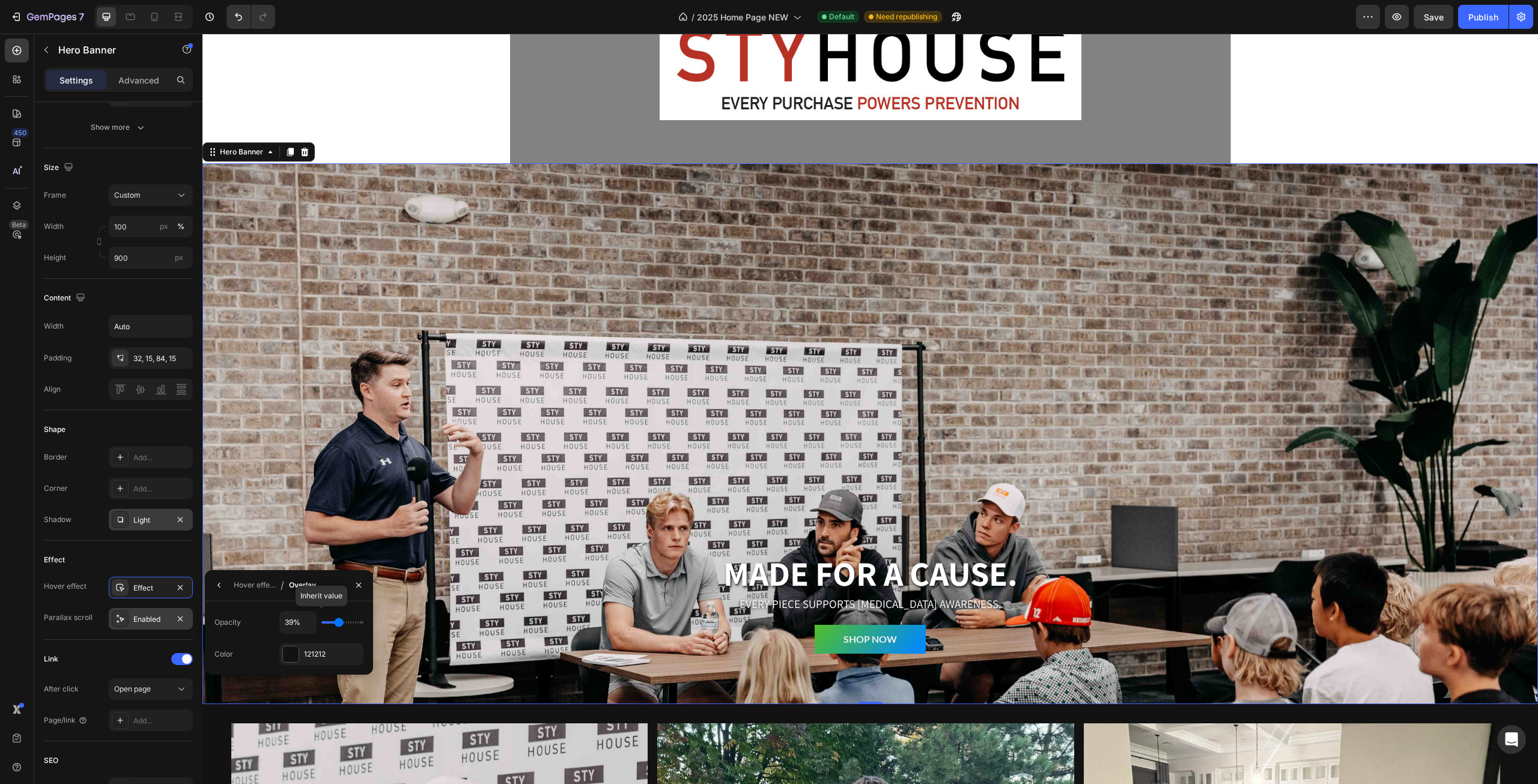
type input "40%"
type input "40"
type input "41%"
drag, startPoint x: 331, startPoint y: 621, endPoint x: 340, endPoint y: 621, distance: 9.0
type input "41"
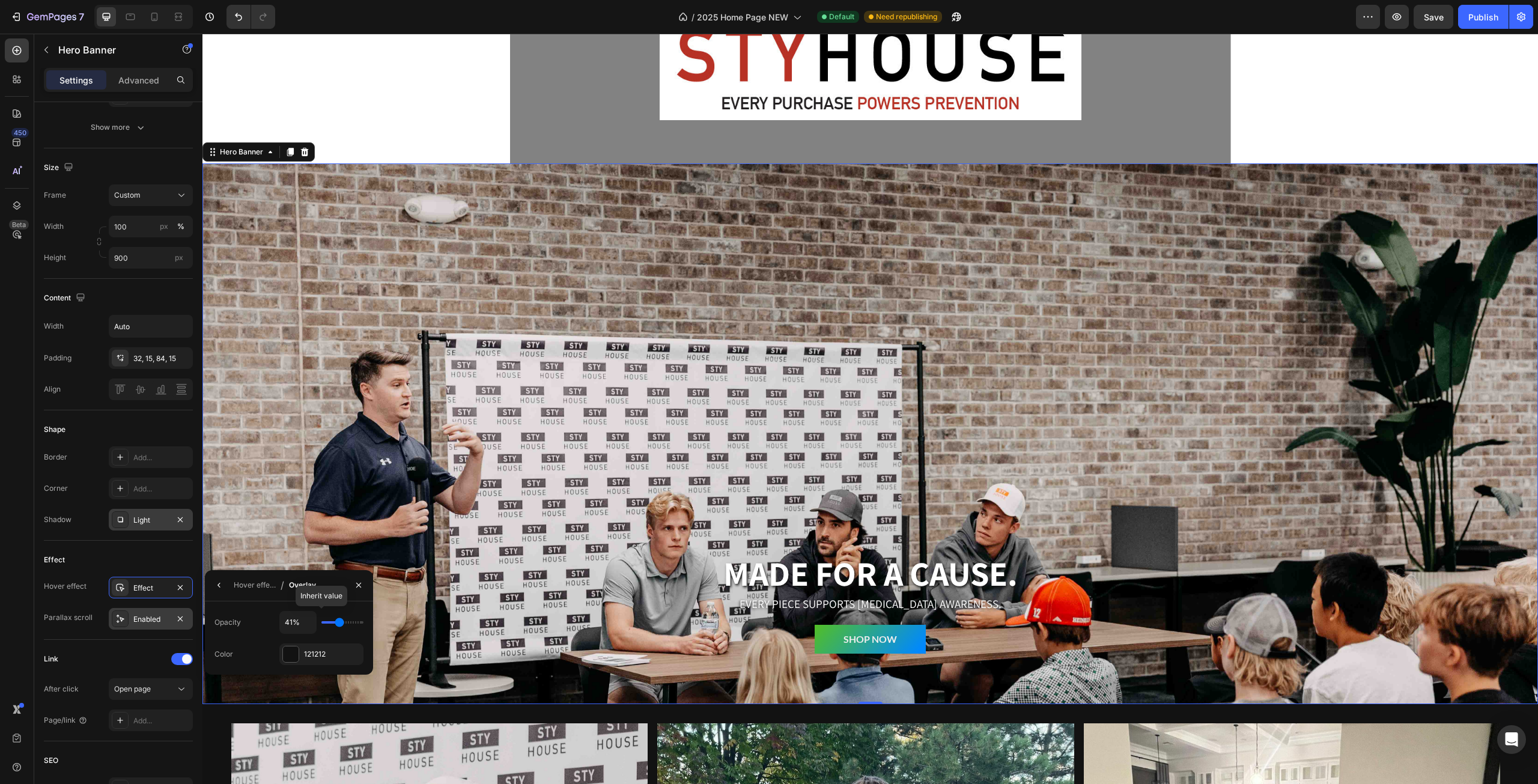
click at [340, 621] on input "range" at bounding box center [343, 622] width 42 height 2
type input "29%"
type input "29"
type input "28%"
type input "28"
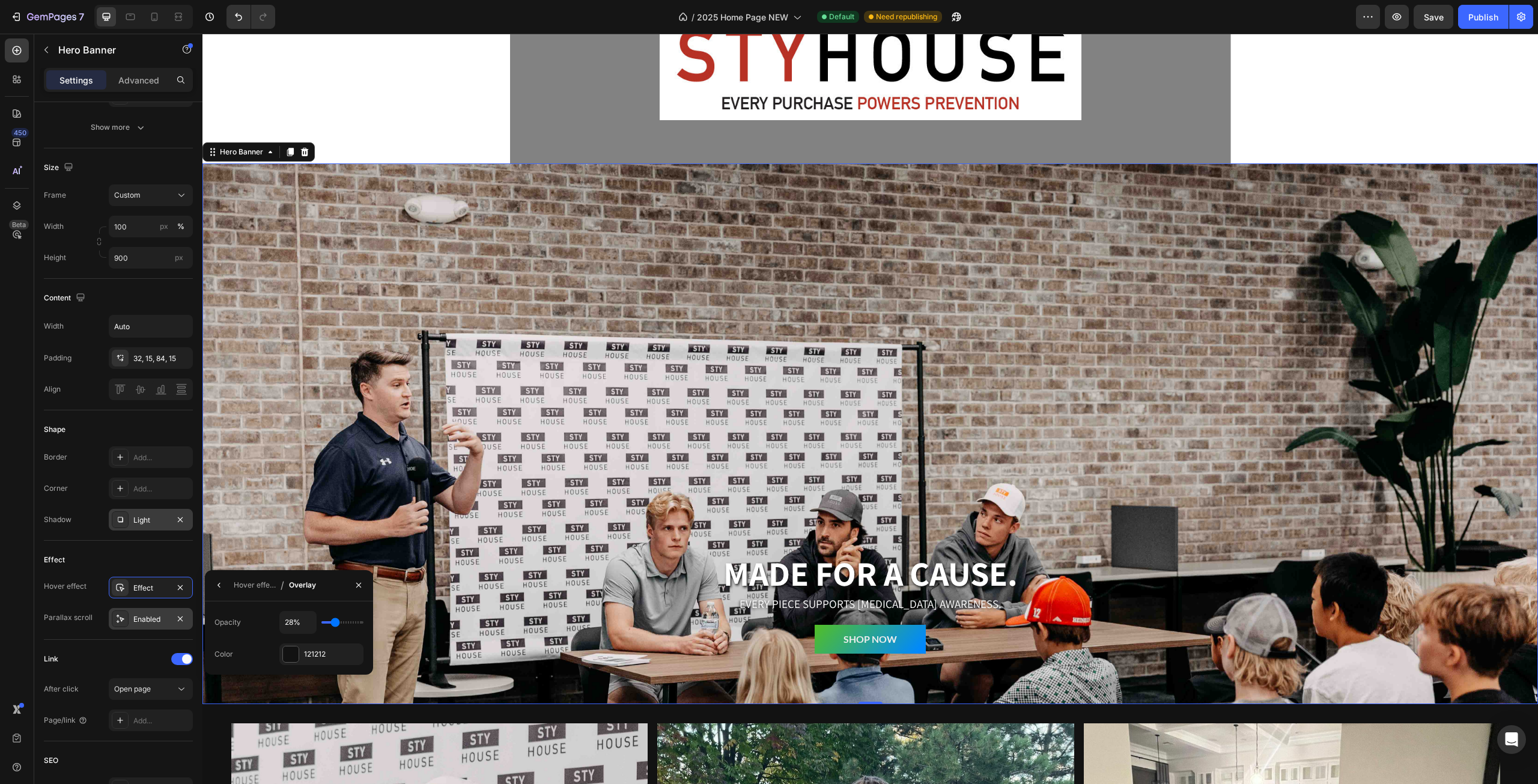
type input "27%"
type input "27"
type input "24%"
type input "24"
type input "23%"
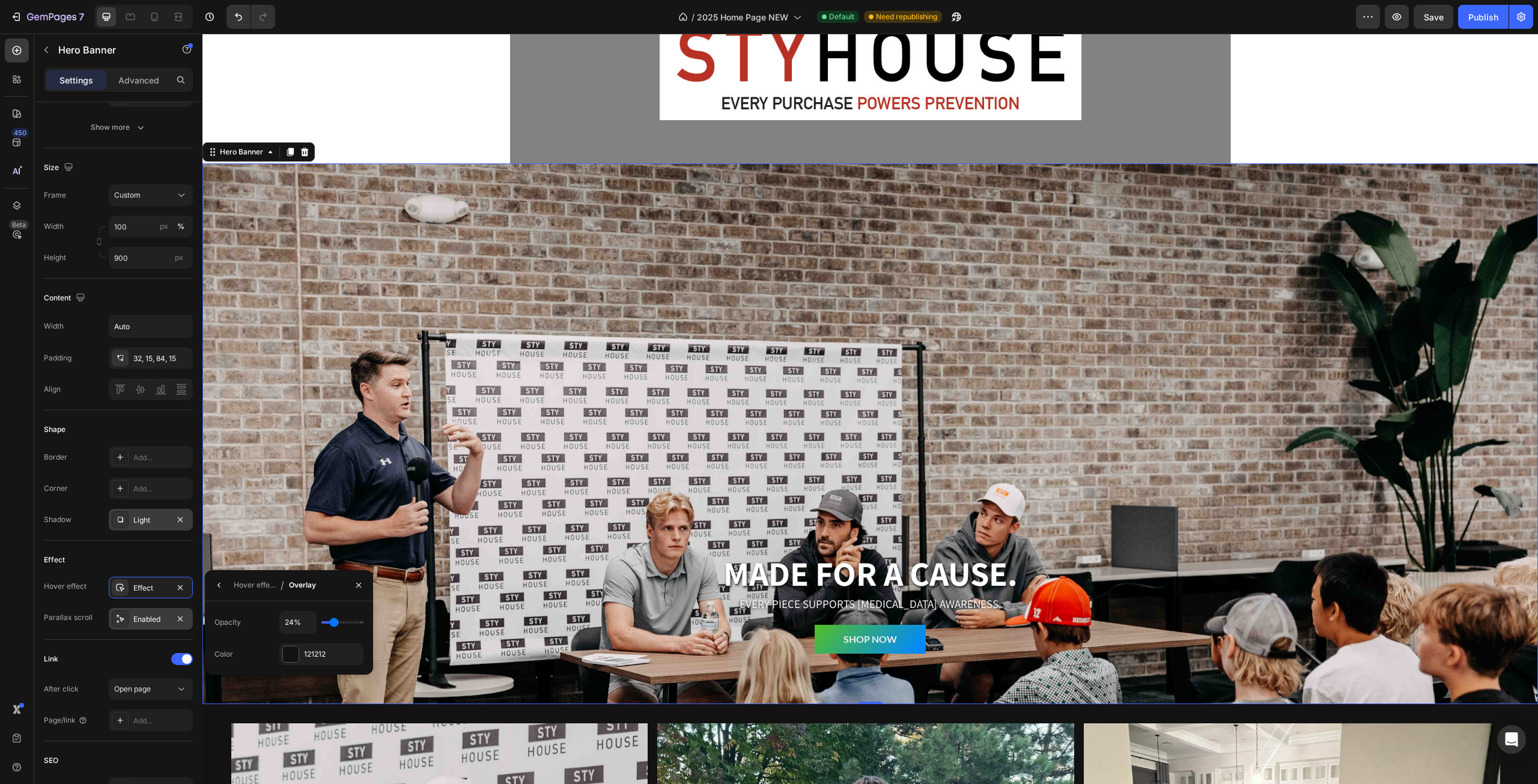
type input "23"
type input "22%"
type input "22"
type input "20%"
type input "20"
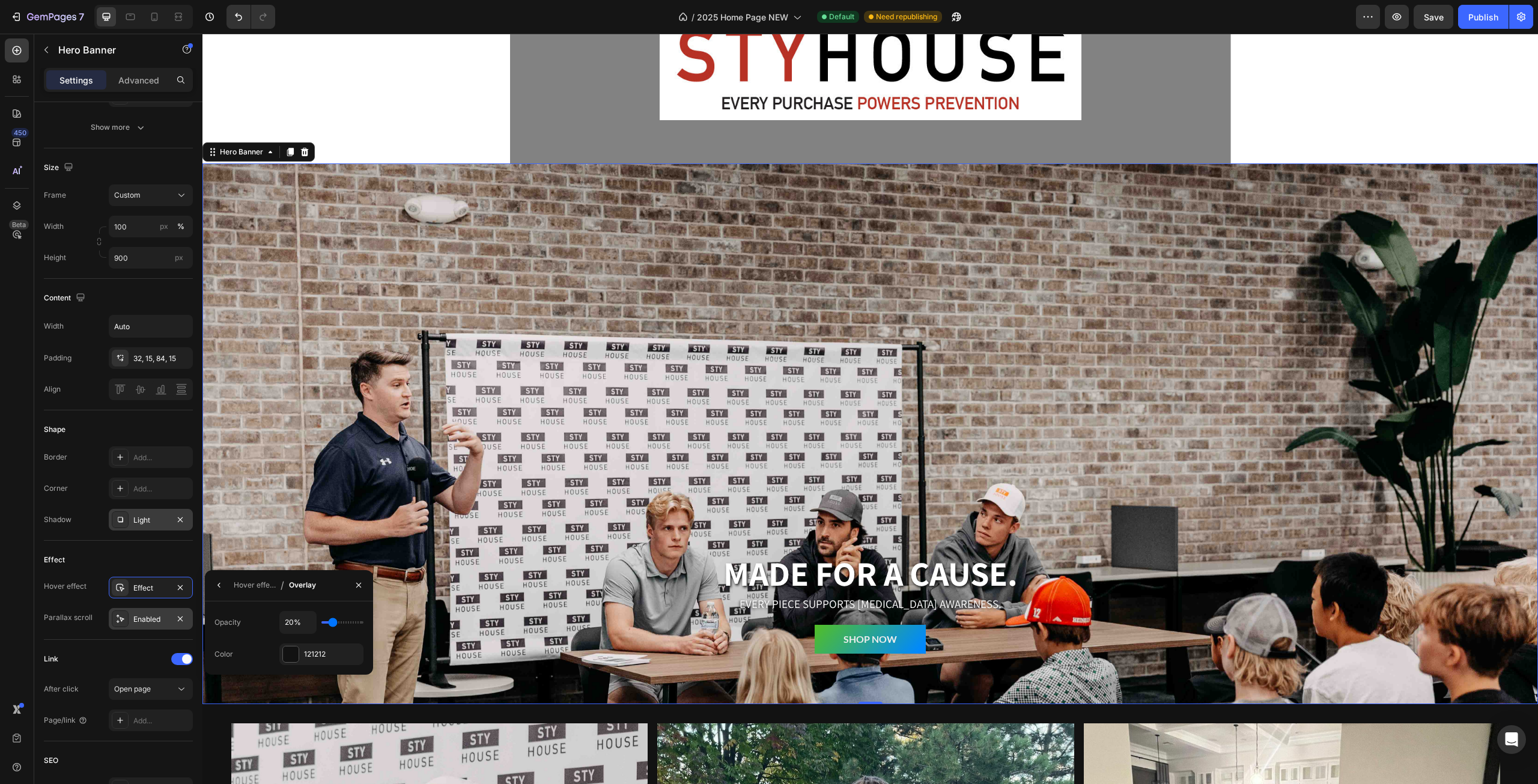
type input "19%"
type input "19"
type input "17%"
type input "17"
type input "15%"
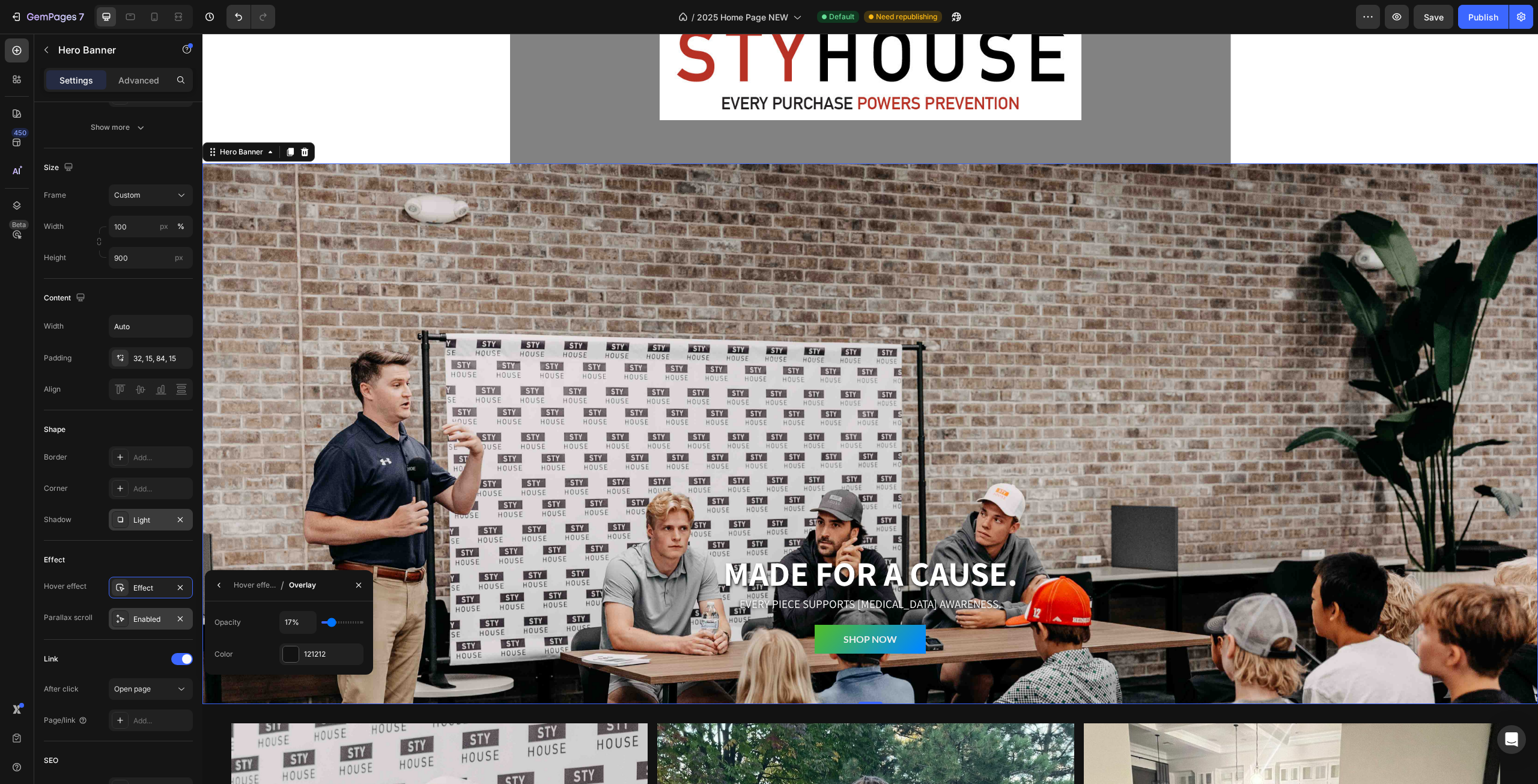
type input "15"
type input "14%"
type input "14"
type input "13%"
type input "13"
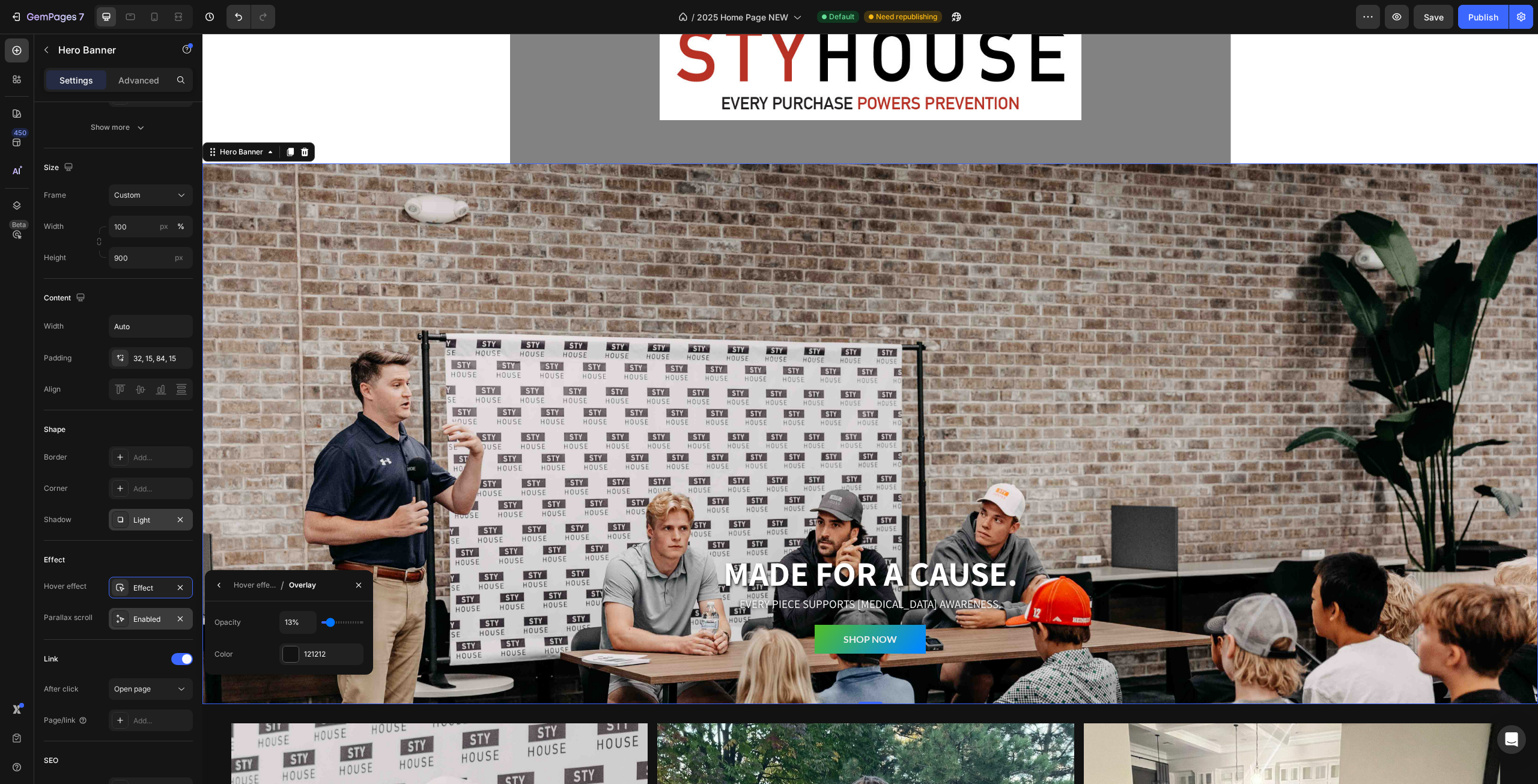
type input "12%"
type input "12"
click at [330, 624] on input "range" at bounding box center [343, 622] width 42 height 2
type input "4%"
type input "4"
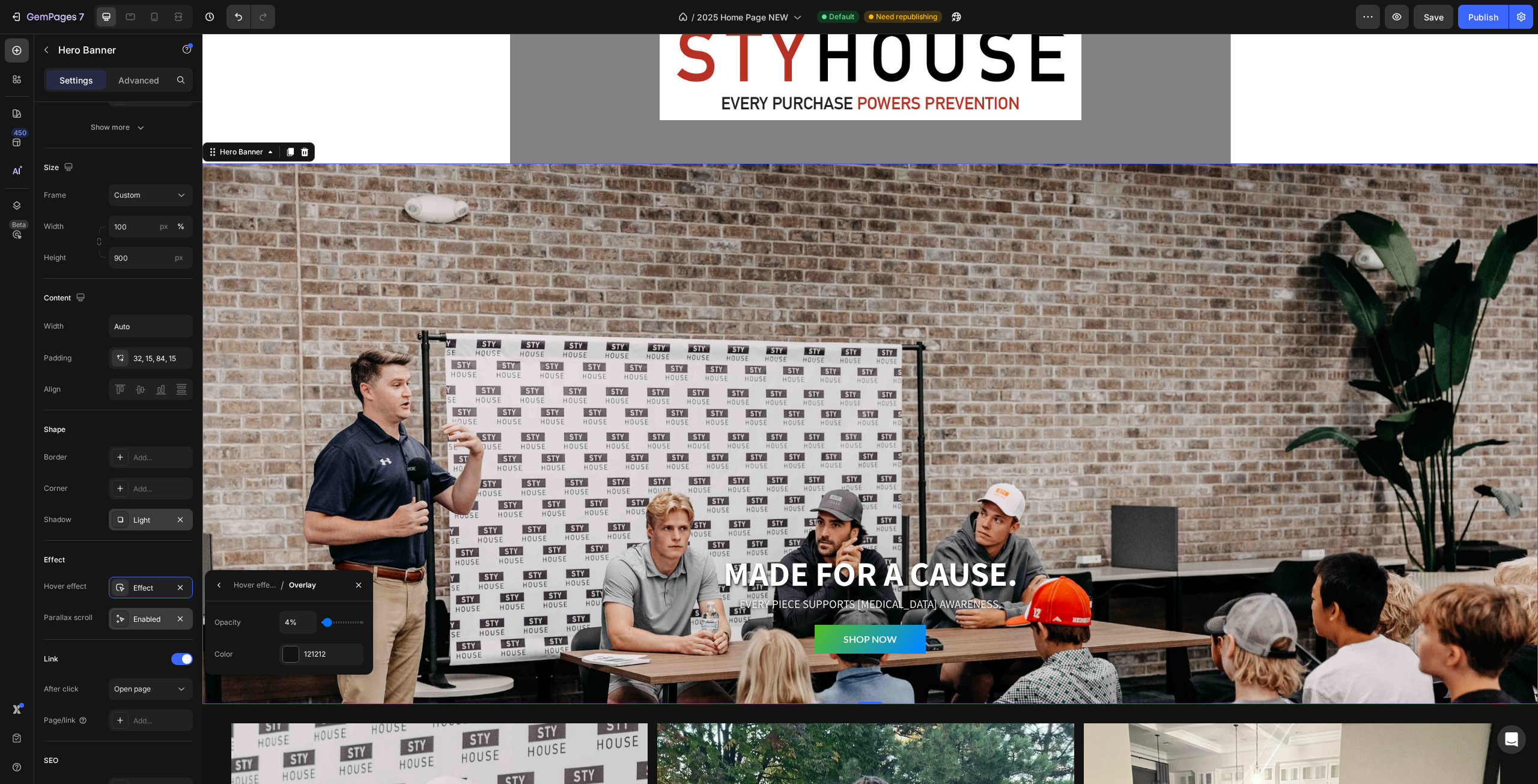
type input "6%"
type input "6"
type input "7%"
type input "7"
type input "8%"
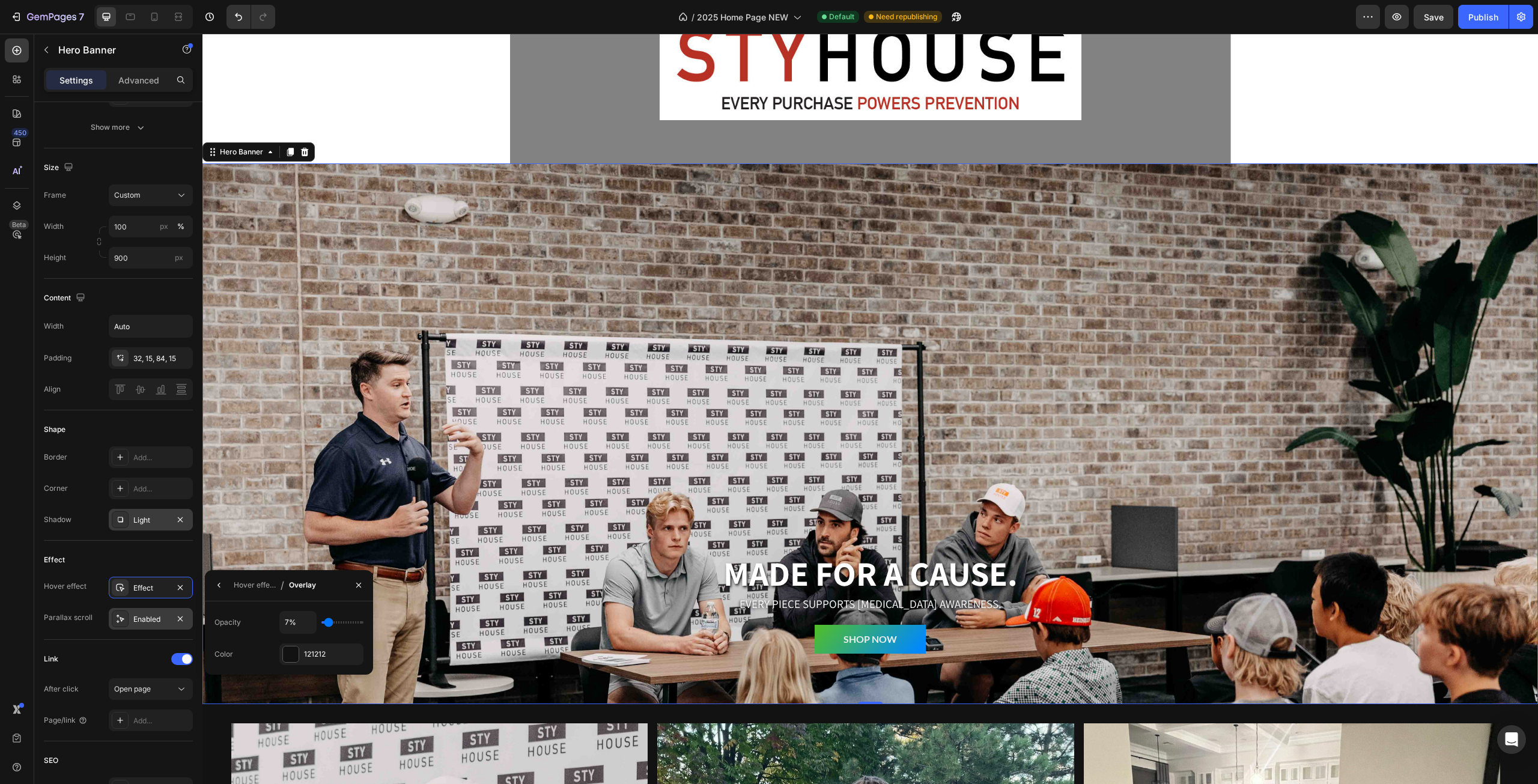
type input "8"
type input "9%"
type input "9"
type input "10%"
type input "10"
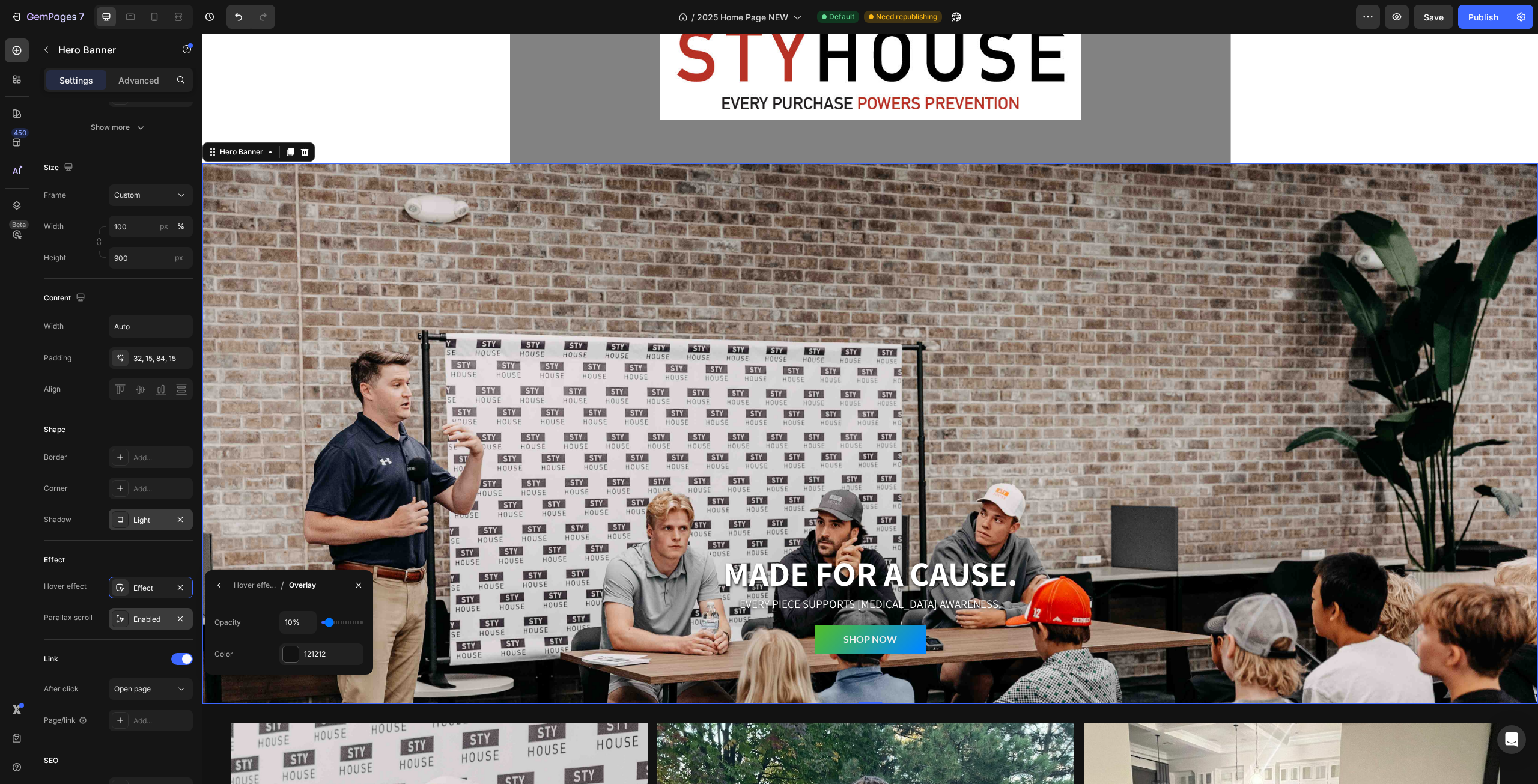
type input "12%"
type input "12"
type input "13%"
type input "13"
type input "14%"
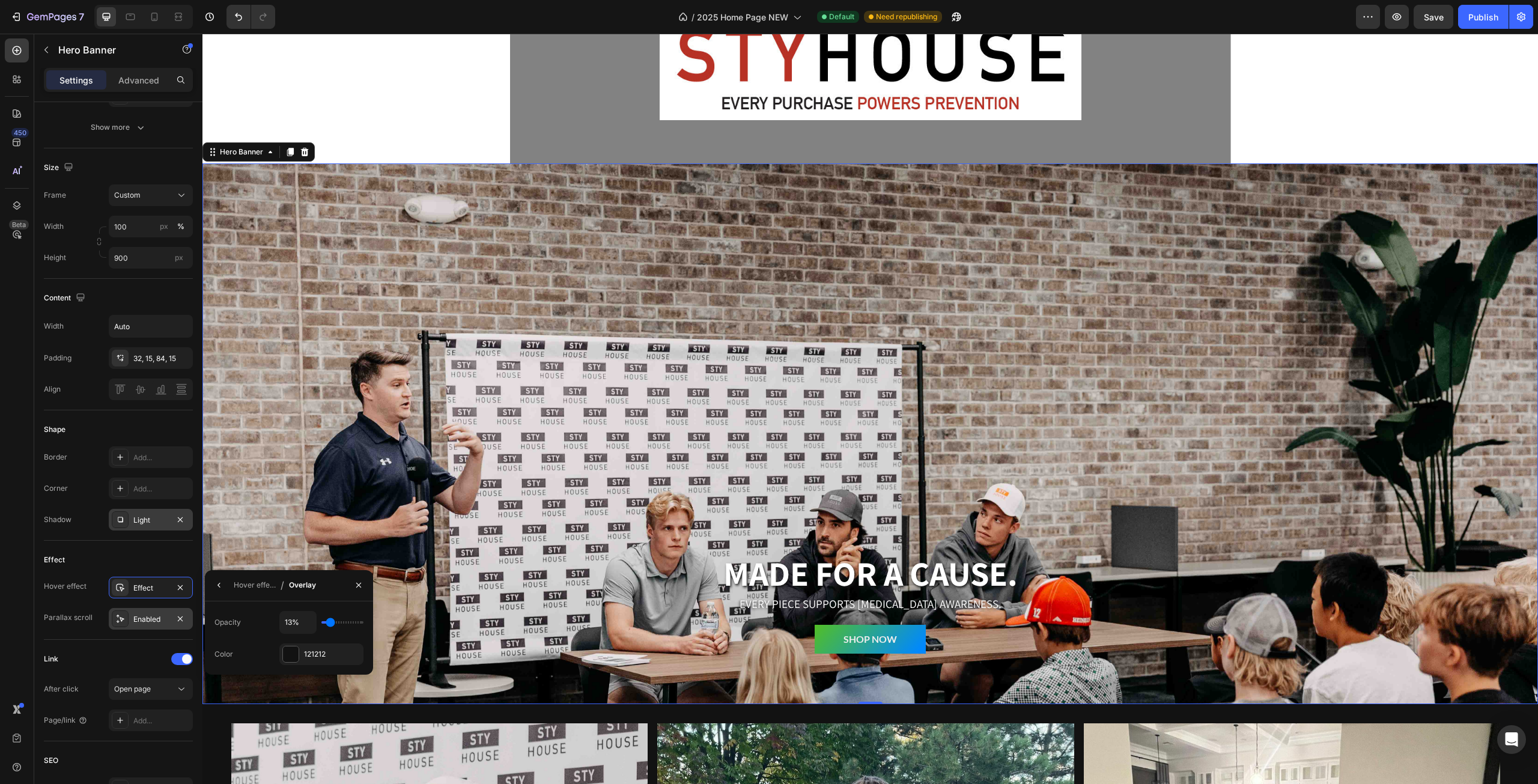
type input "14"
type input "15%"
type input "15"
type input "17%"
type input "17"
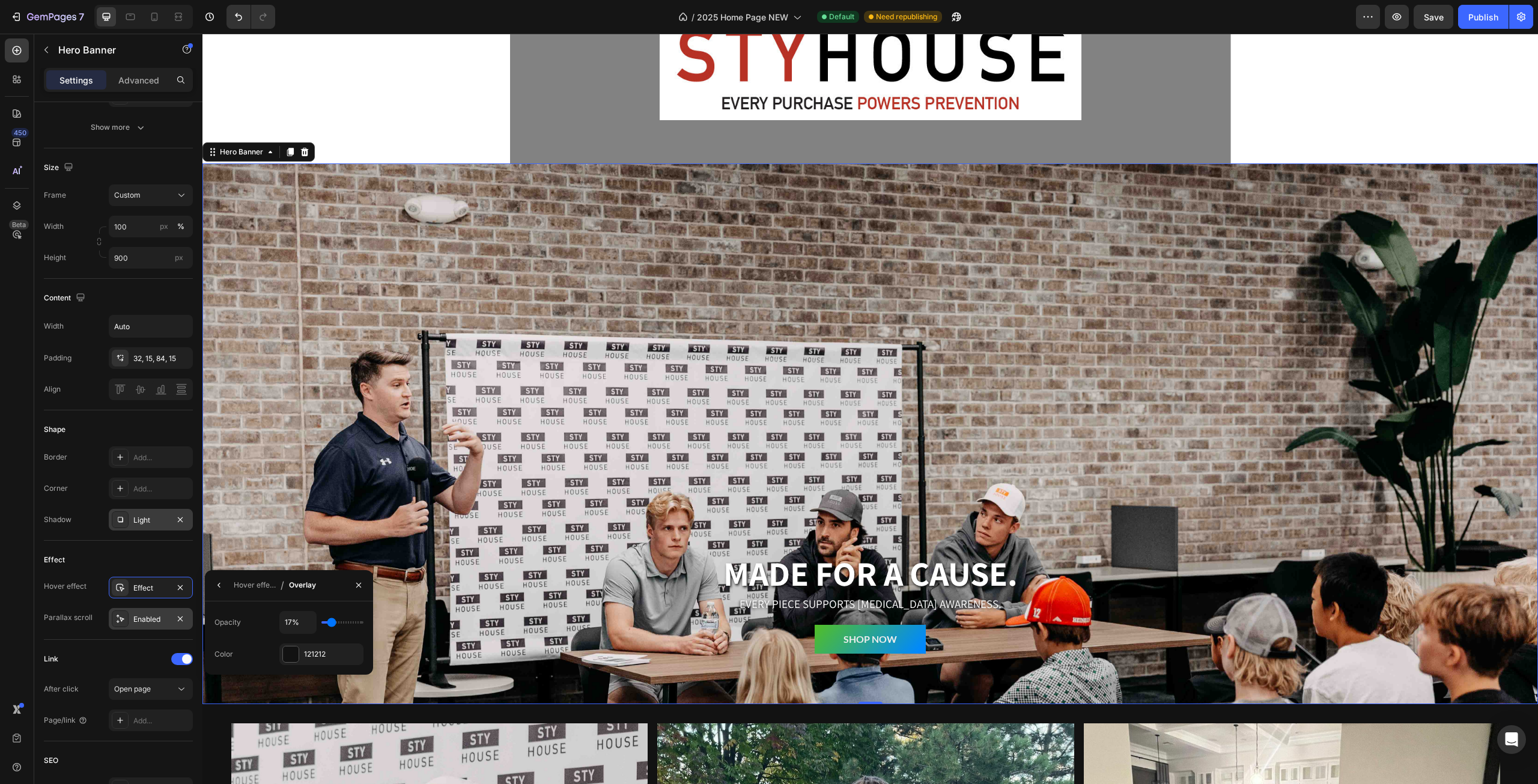
type input "18%"
type input "18"
type input "19%"
type input "19"
type input "20%"
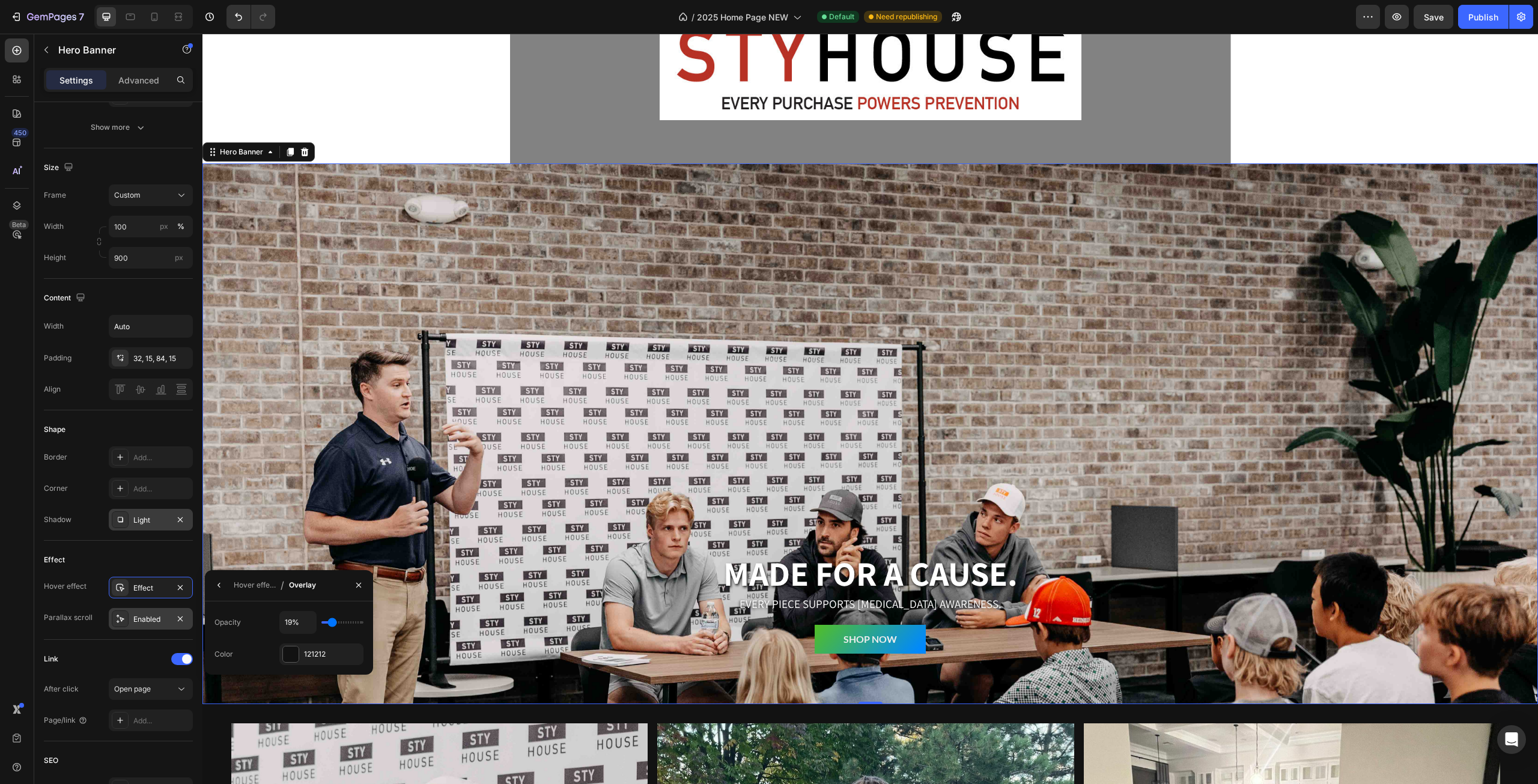
type input "20"
type input "23%"
type input "23"
type input "27%"
type input "27"
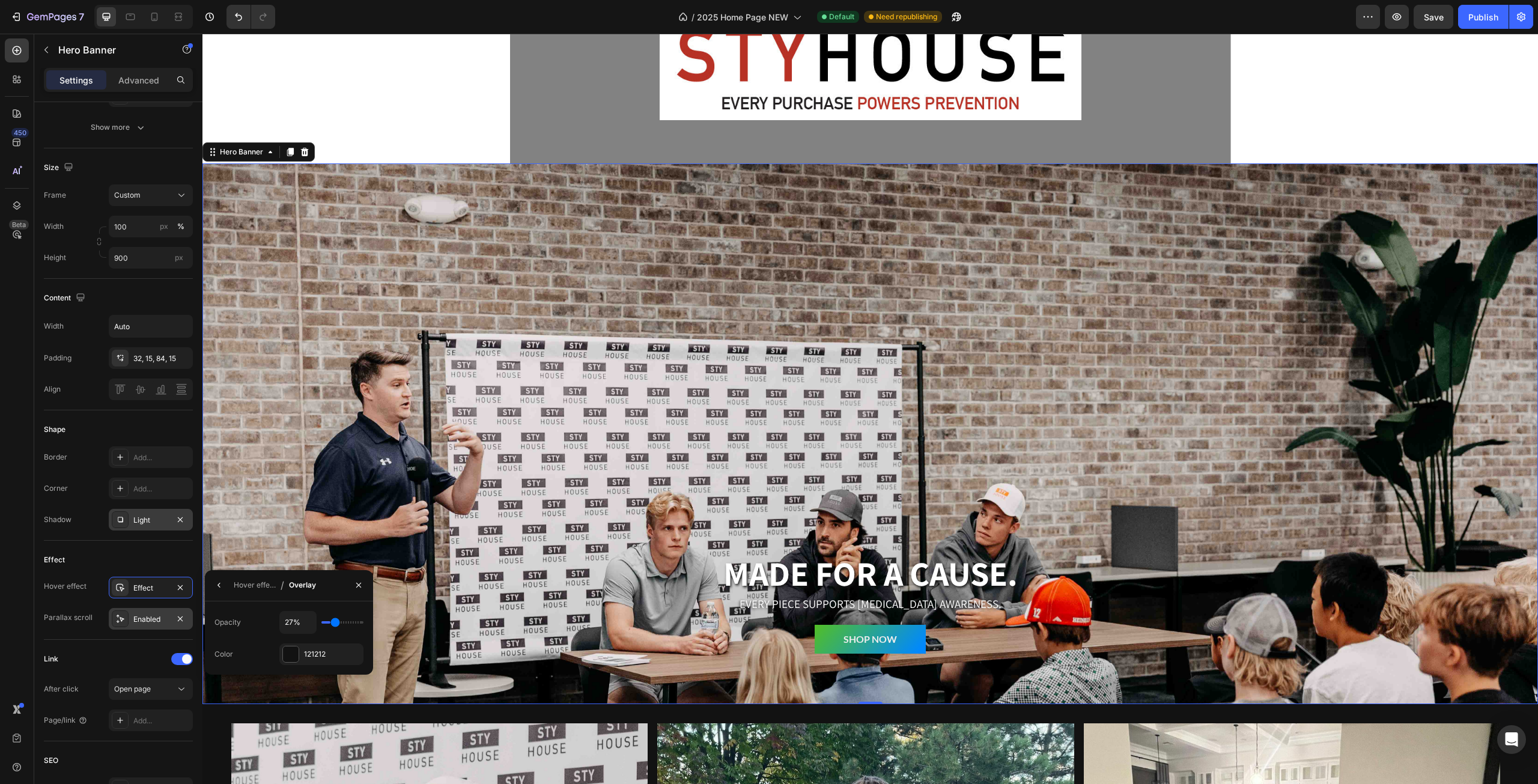
type input "31%"
type input "31"
type input "35%"
type input "35"
type input "40%"
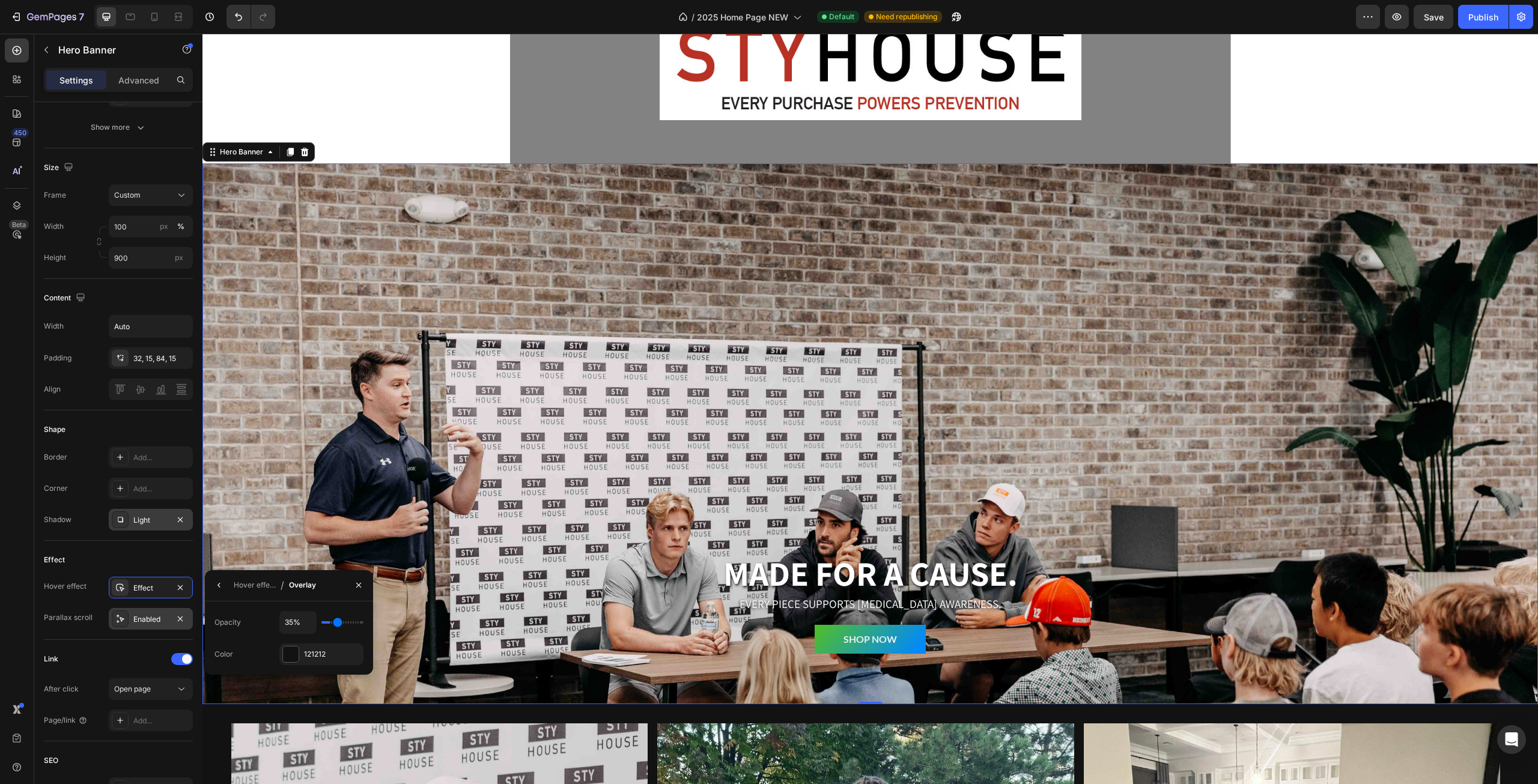
type input "40"
type input "45%"
type input "45"
type input "51%"
type input "51"
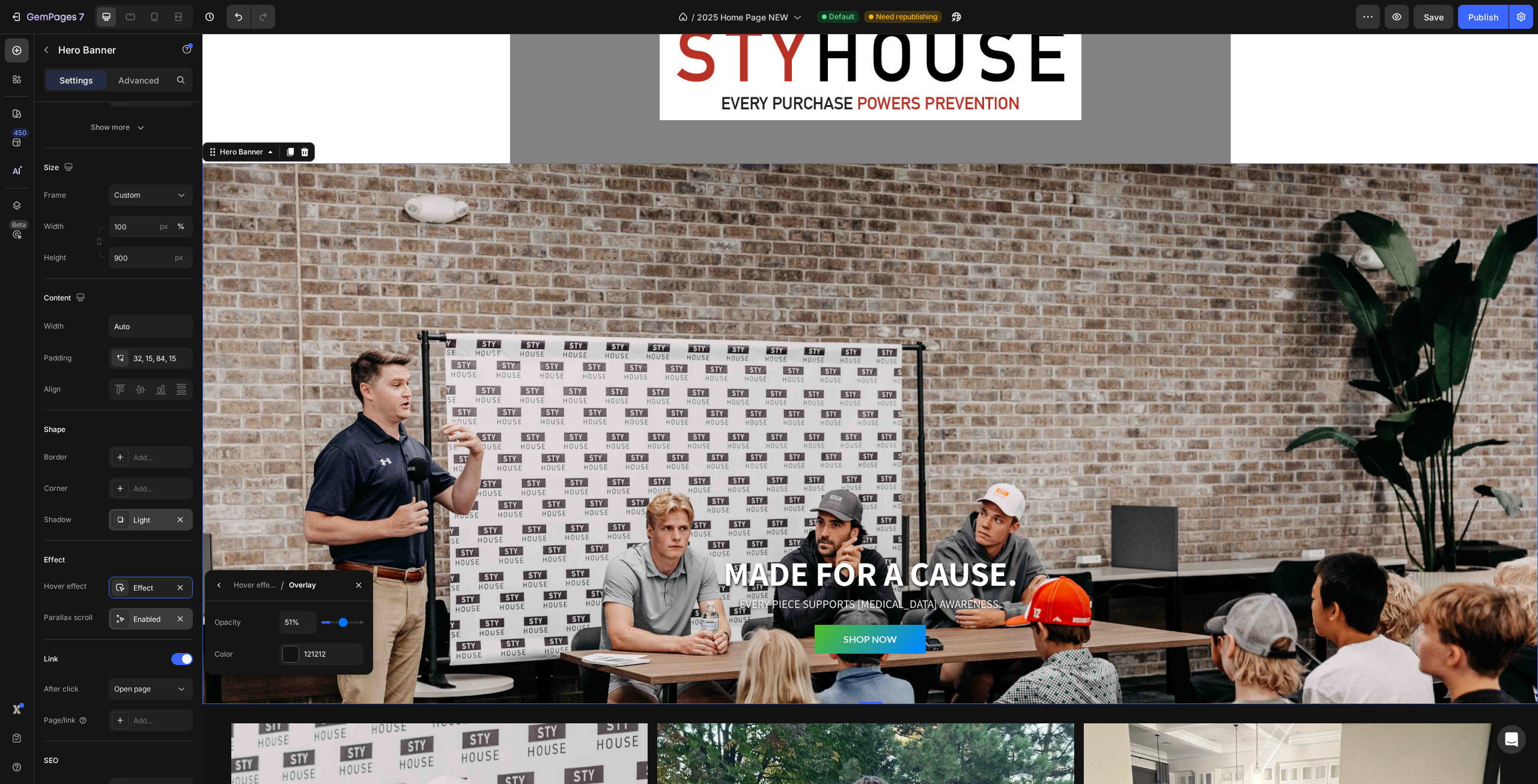
type input "57%"
type input "57"
type input "64%"
type input "64"
type input "70%"
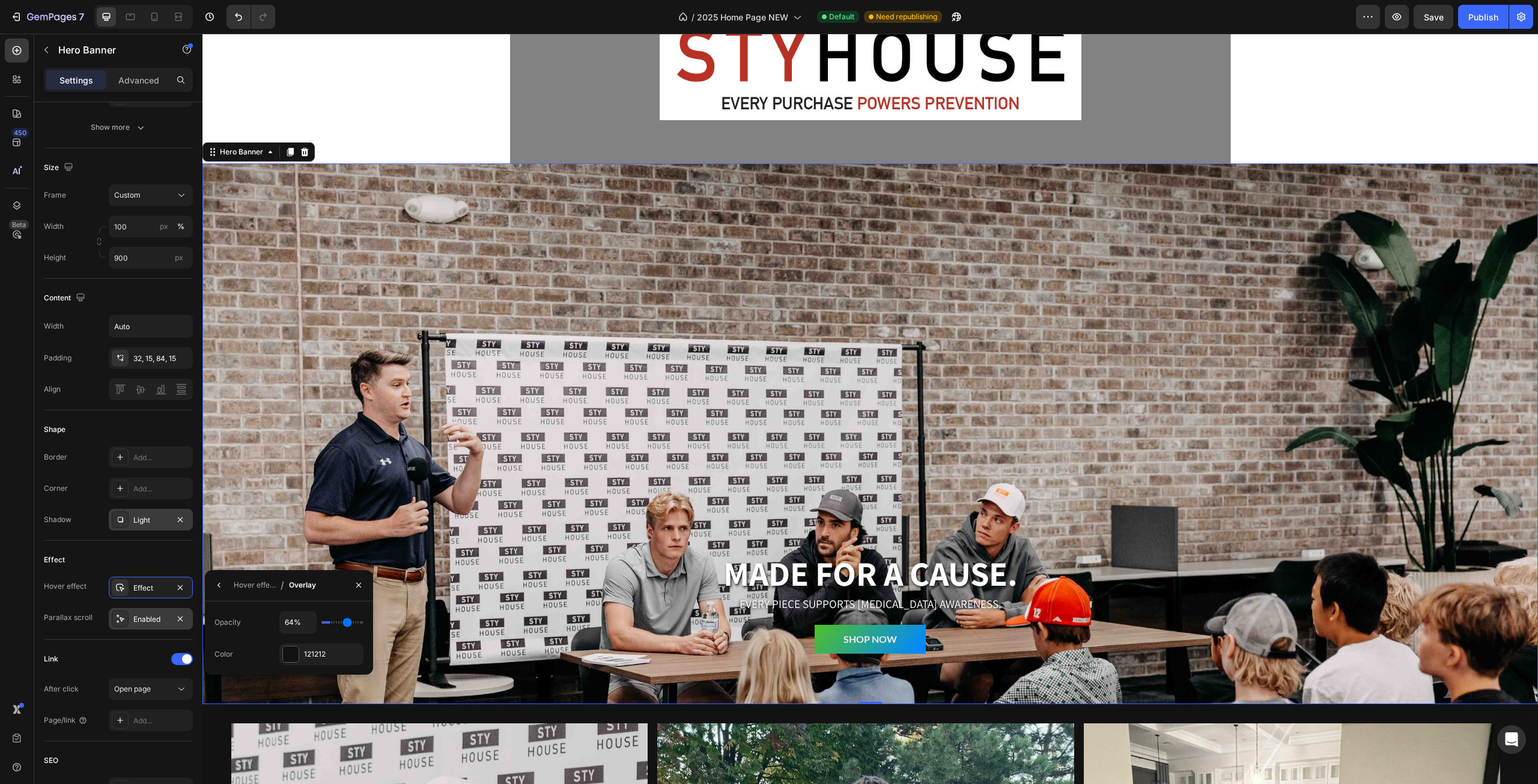
type input "70"
type input "76%"
type input "76"
type input "82%"
type input "82"
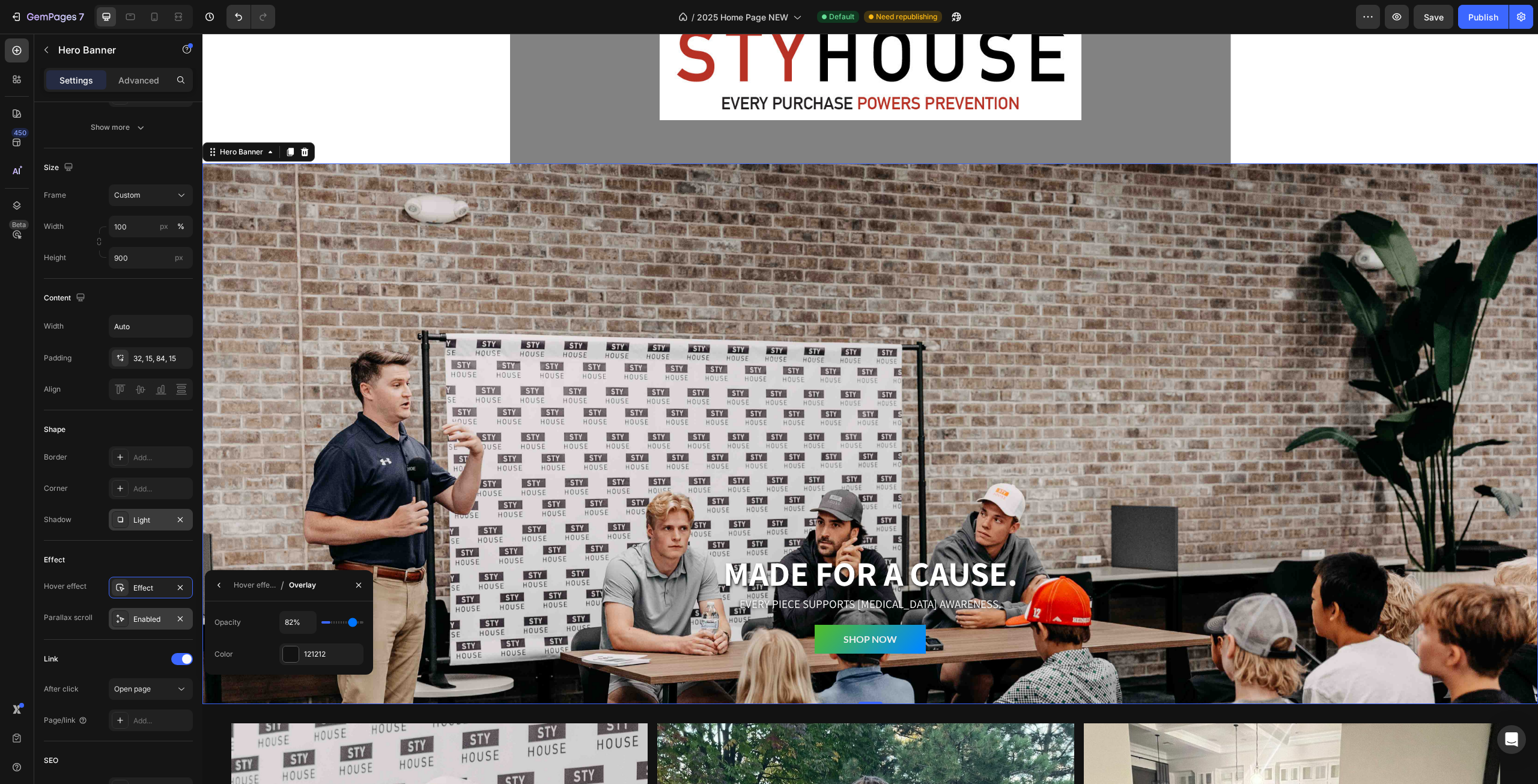
type input "87%"
type input "87"
type input "92%"
type input "92"
type input "93%"
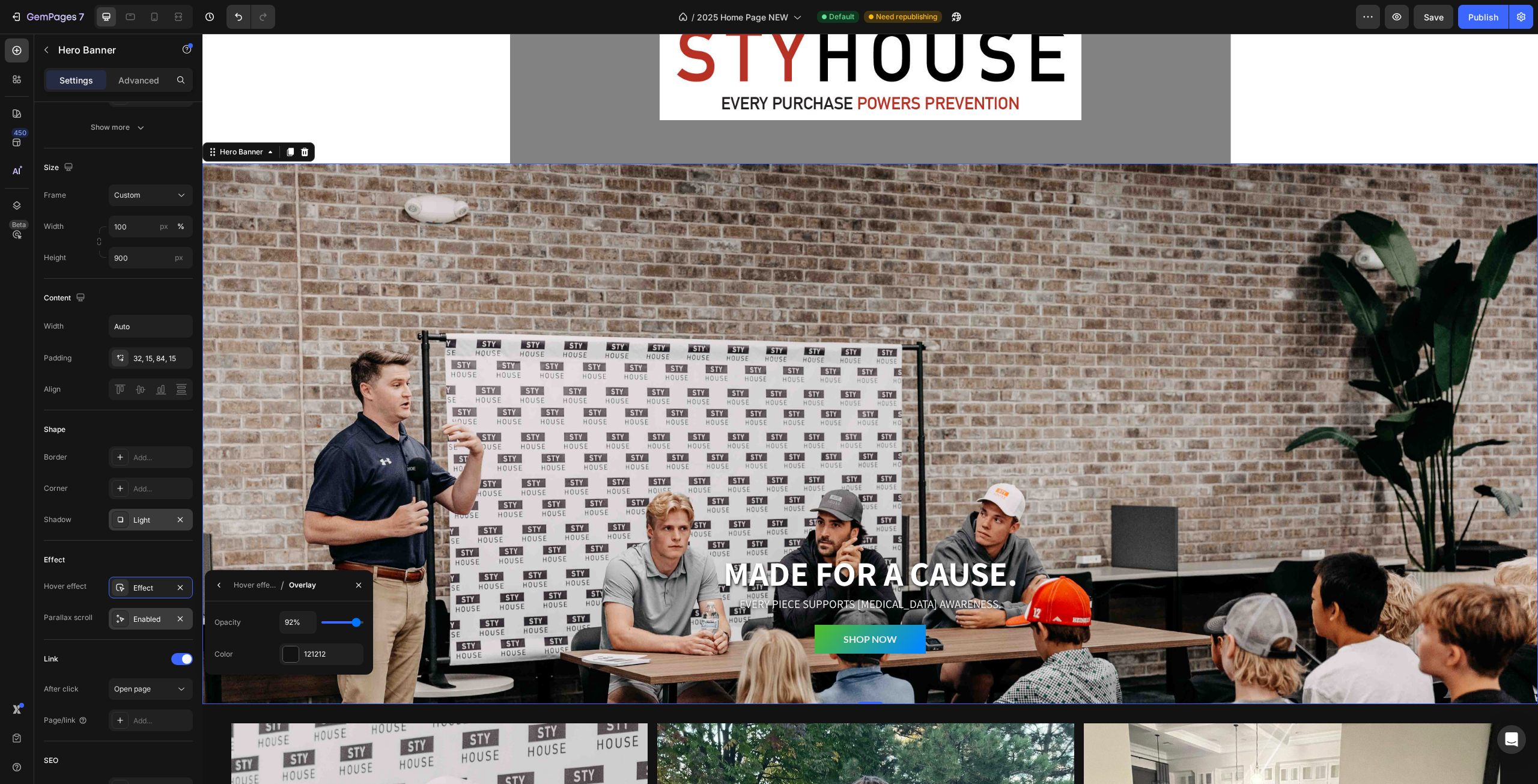
type input "93"
type input "94%"
type input "94"
type input "96%"
drag, startPoint x: 327, startPoint y: 624, endPoint x: 357, endPoint y: 620, distance: 30.3
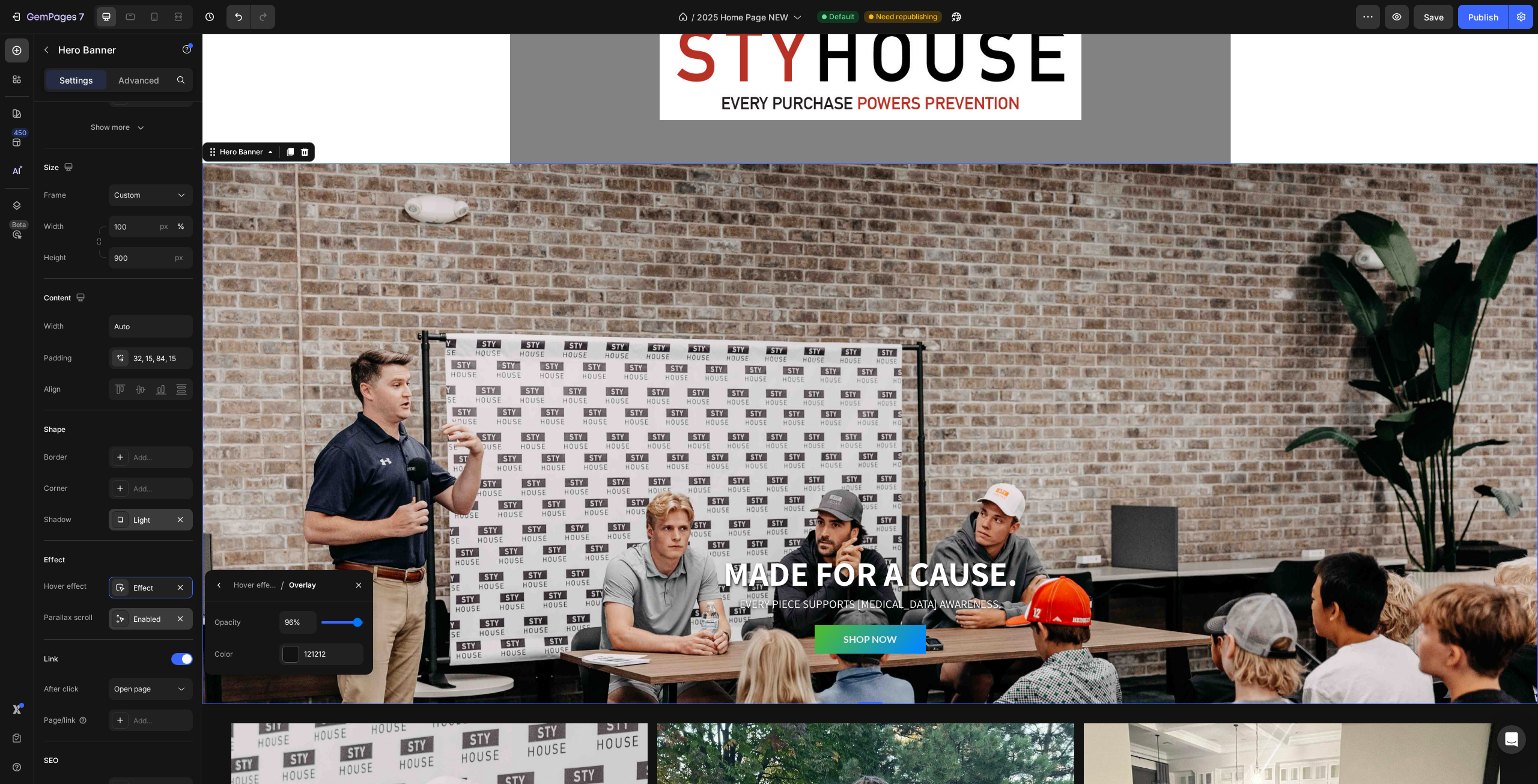
type input "96"
click at [357, 621] on input "range" at bounding box center [343, 622] width 42 height 2
type input "33%"
type input "33"
click at [337, 622] on input "range" at bounding box center [343, 622] width 42 height 2
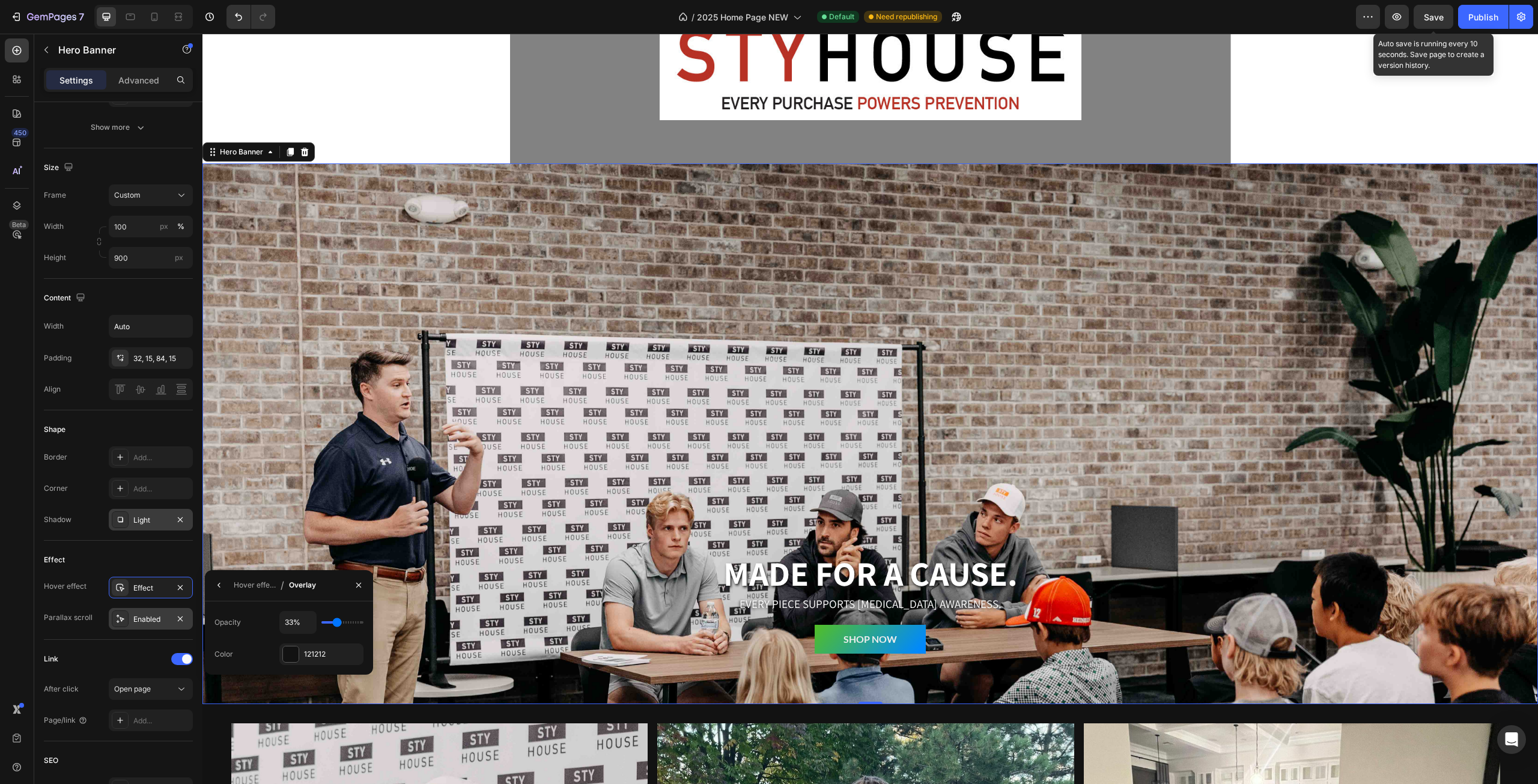
click at [1443, 12] on span "Save" at bounding box center [1434, 17] width 20 height 10
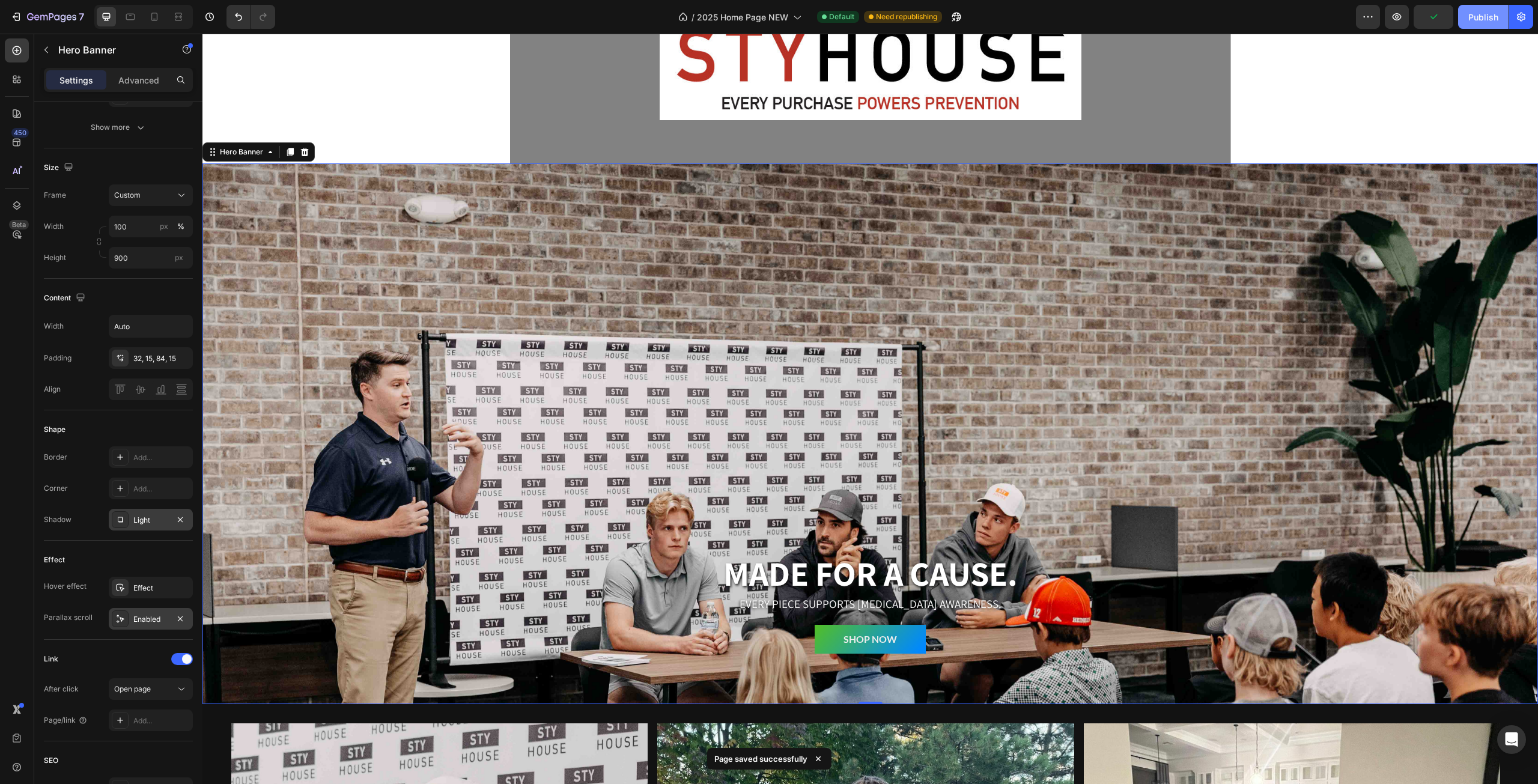
click at [1477, 17] on div "Publish" at bounding box center [1484, 17] width 30 height 13
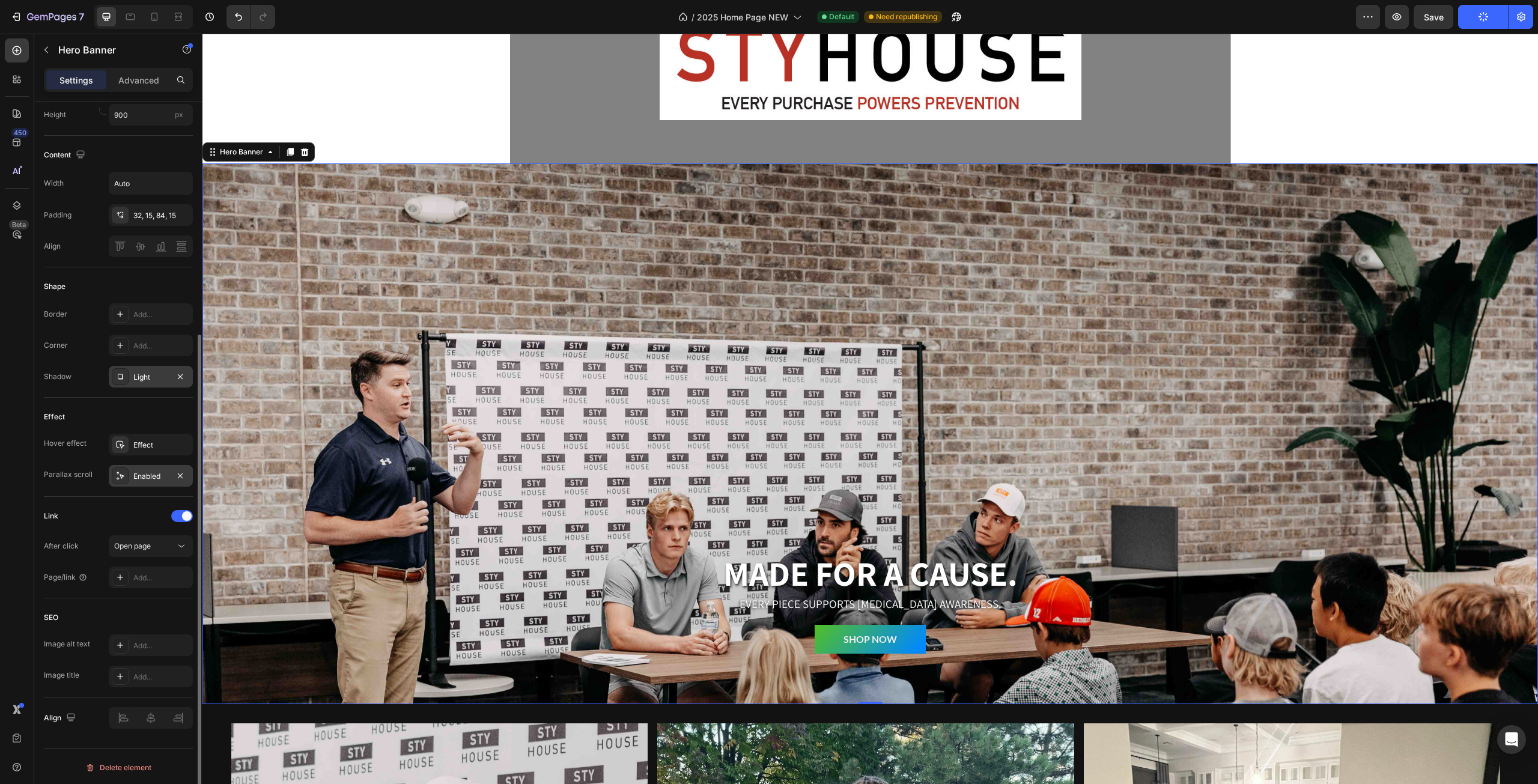
scroll to position [243, 0]
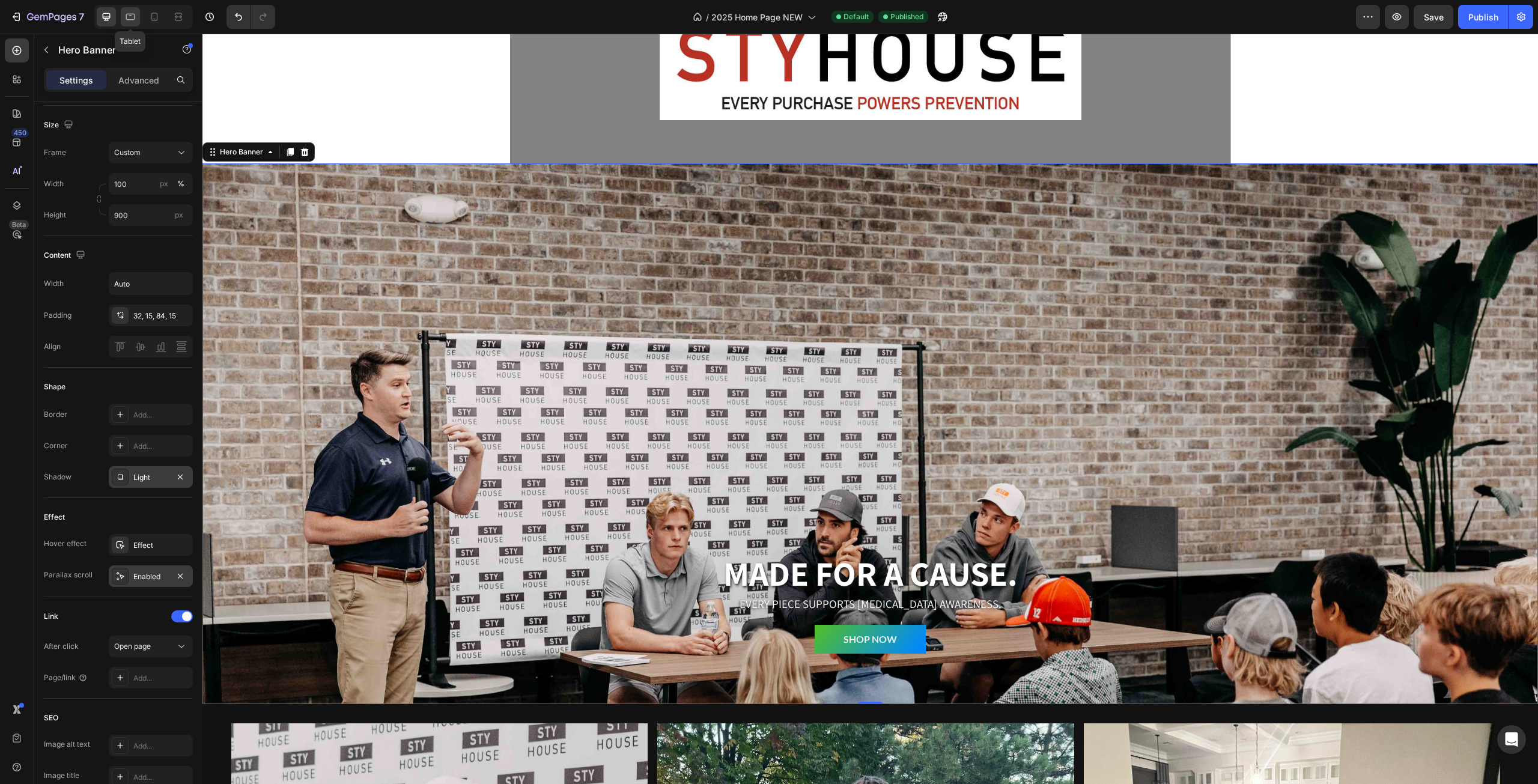
click at [126, 21] on icon at bounding box center [131, 17] width 12 height 12
type input "100%"
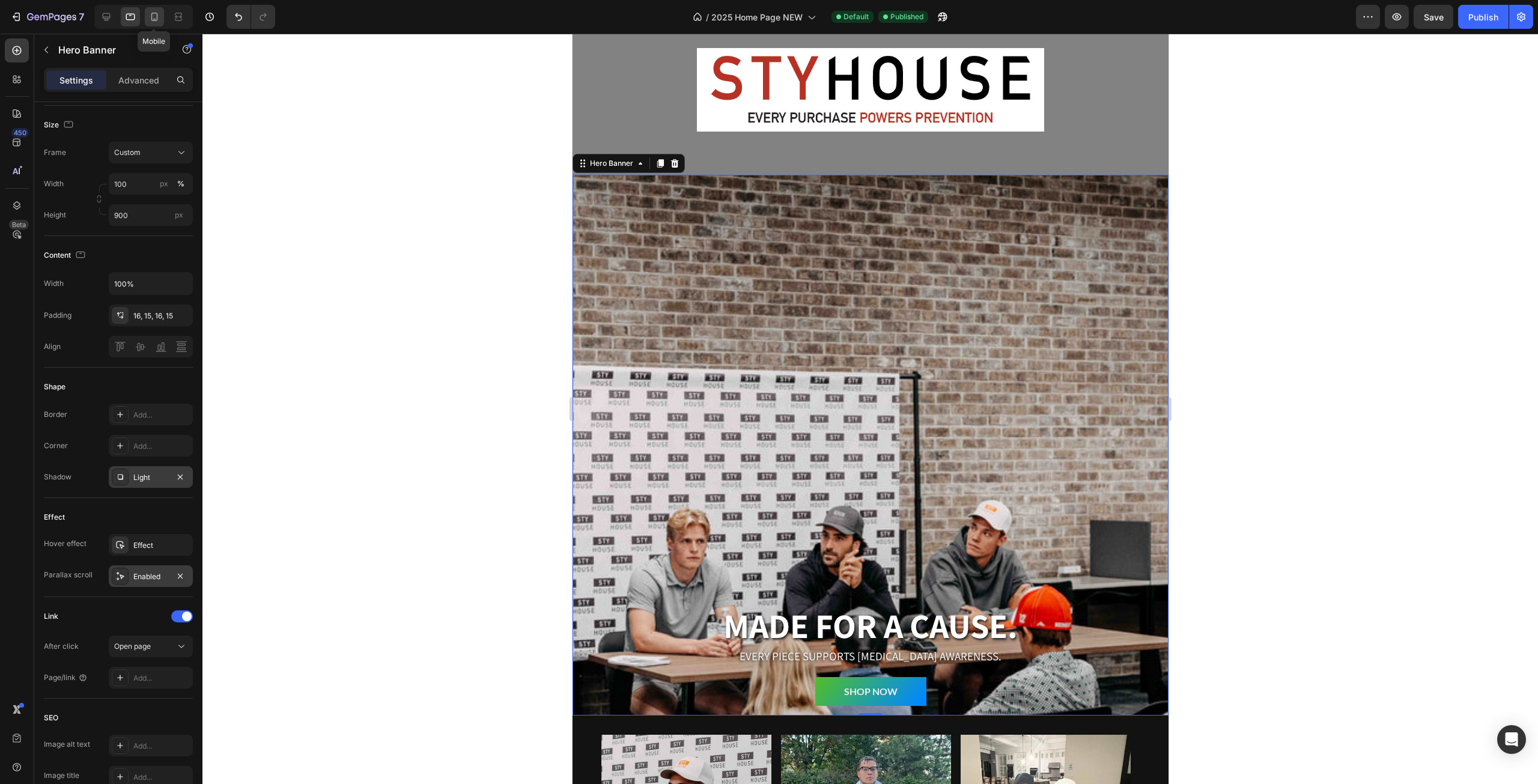
click at [154, 18] on icon at bounding box center [154, 17] width 12 height 12
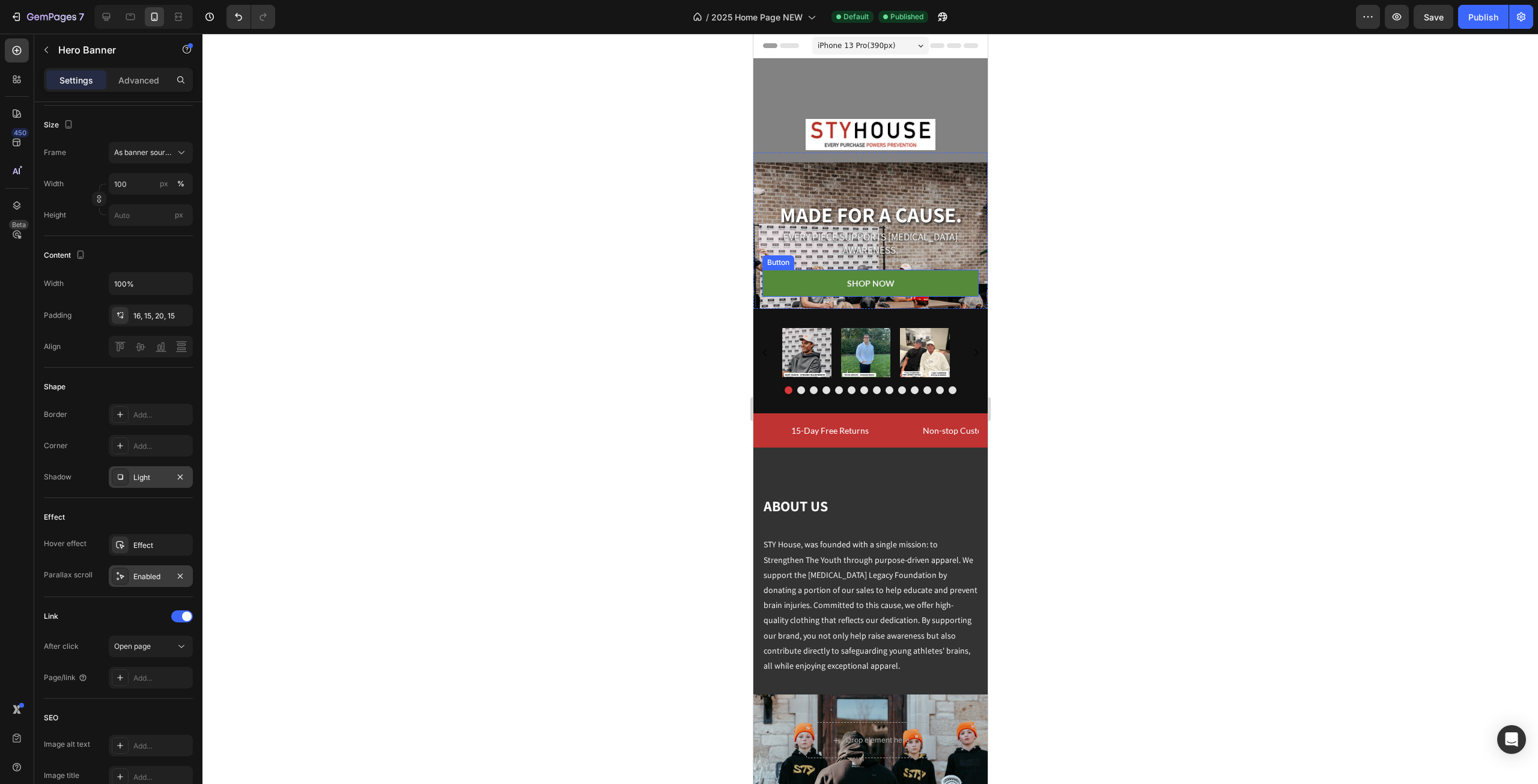
click at [957, 269] on link "SHOP NOW" at bounding box center [870, 282] width 216 height 27
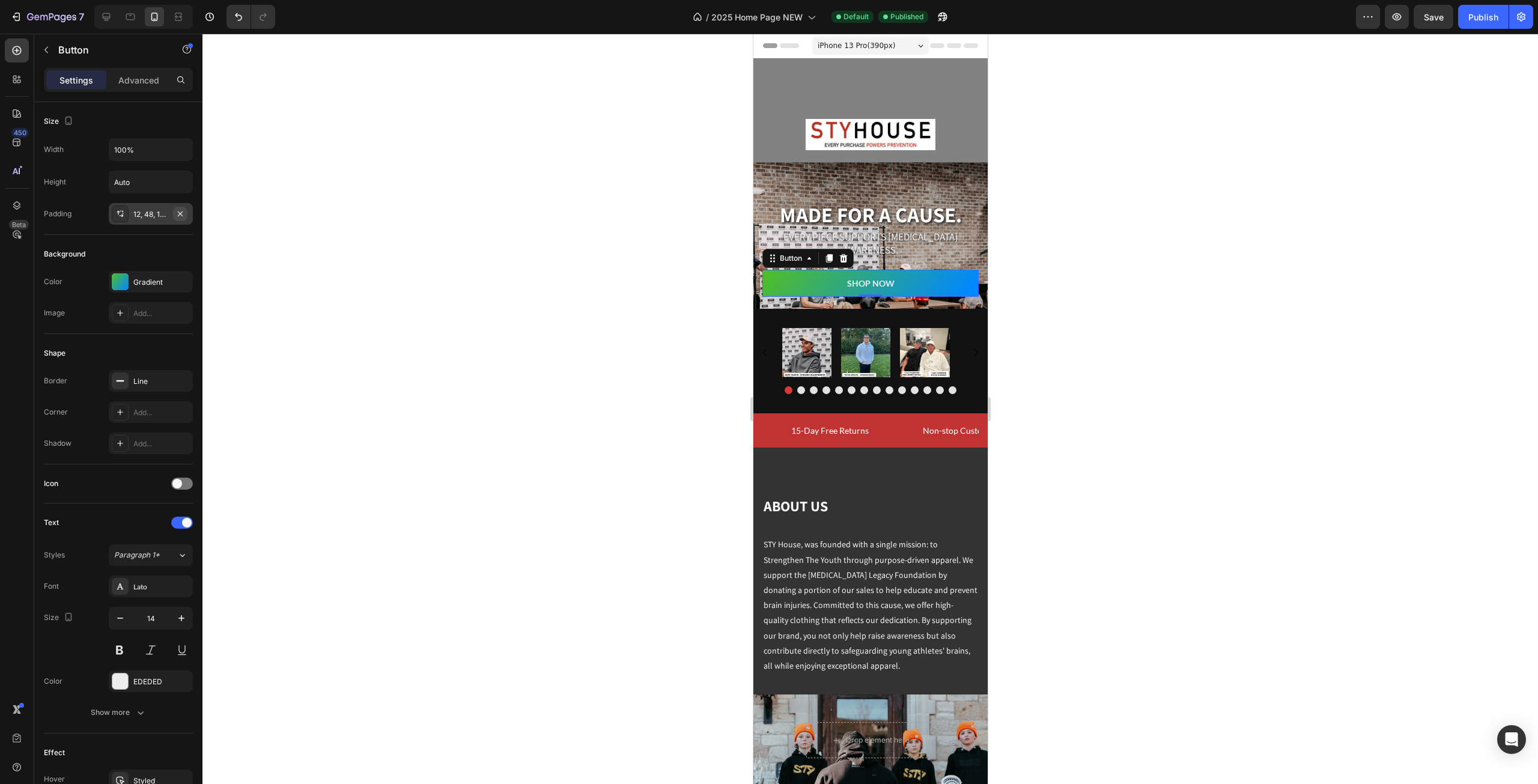
click at [183, 211] on icon "button" at bounding box center [180, 214] width 10 height 10
click at [1188, 318] on div at bounding box center [870, 409] width 1336 height 750
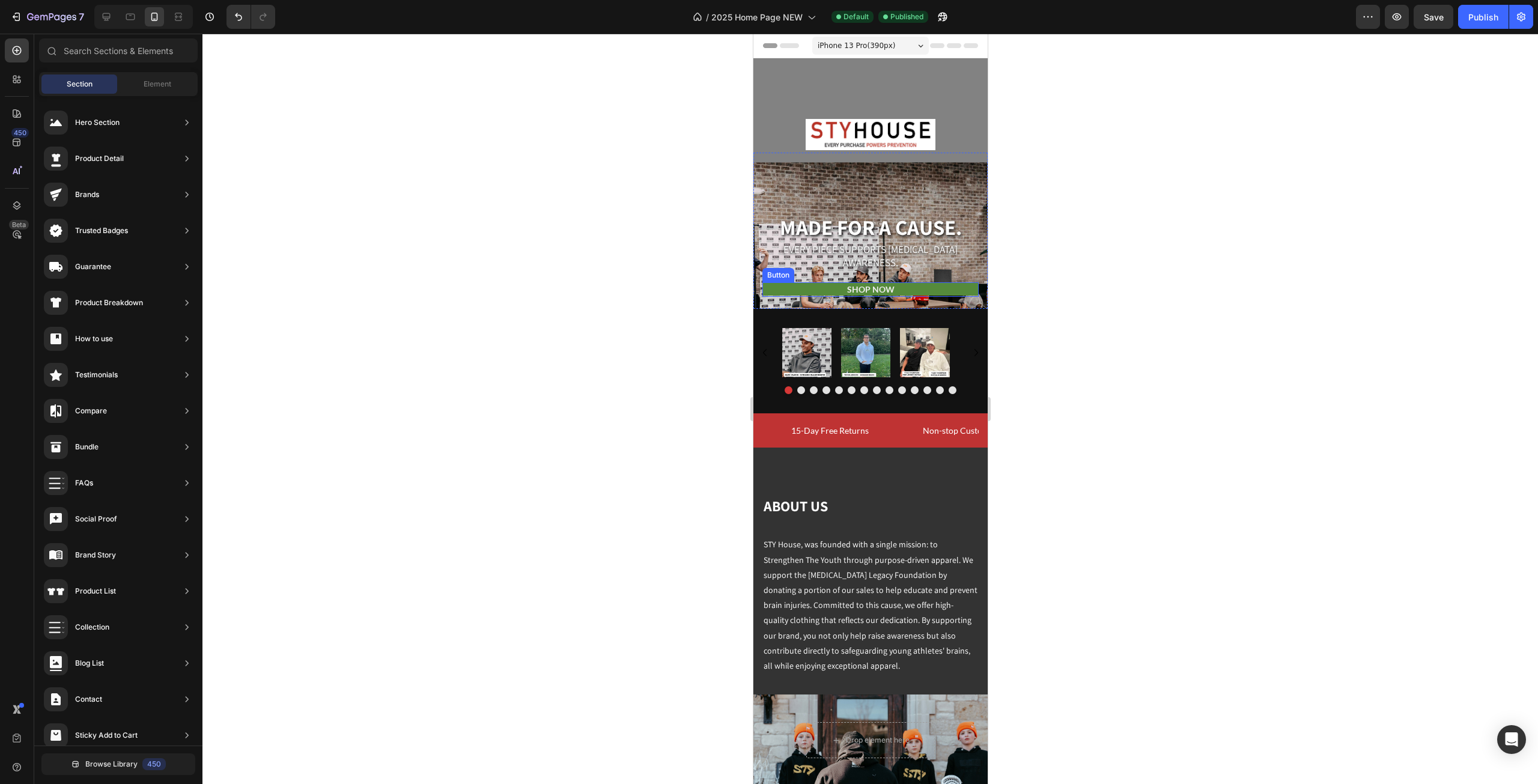
click at [936, 283] on link "SHOP NOW" at bounding box center [870, 289] width 216 height 13
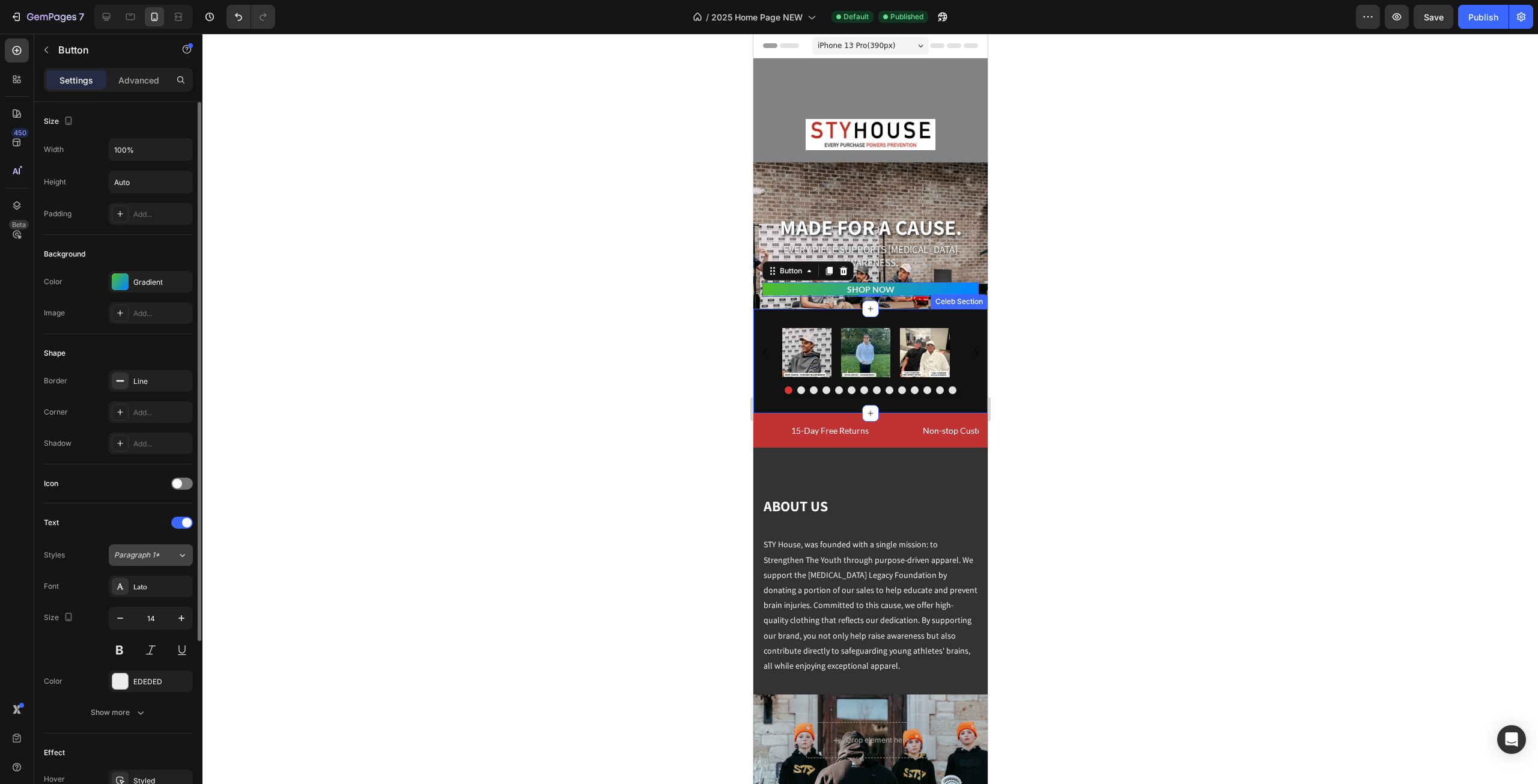
click at [173, 554] on div "Paragraph 1*" at bounding box center [146, 554] width 63 height 11
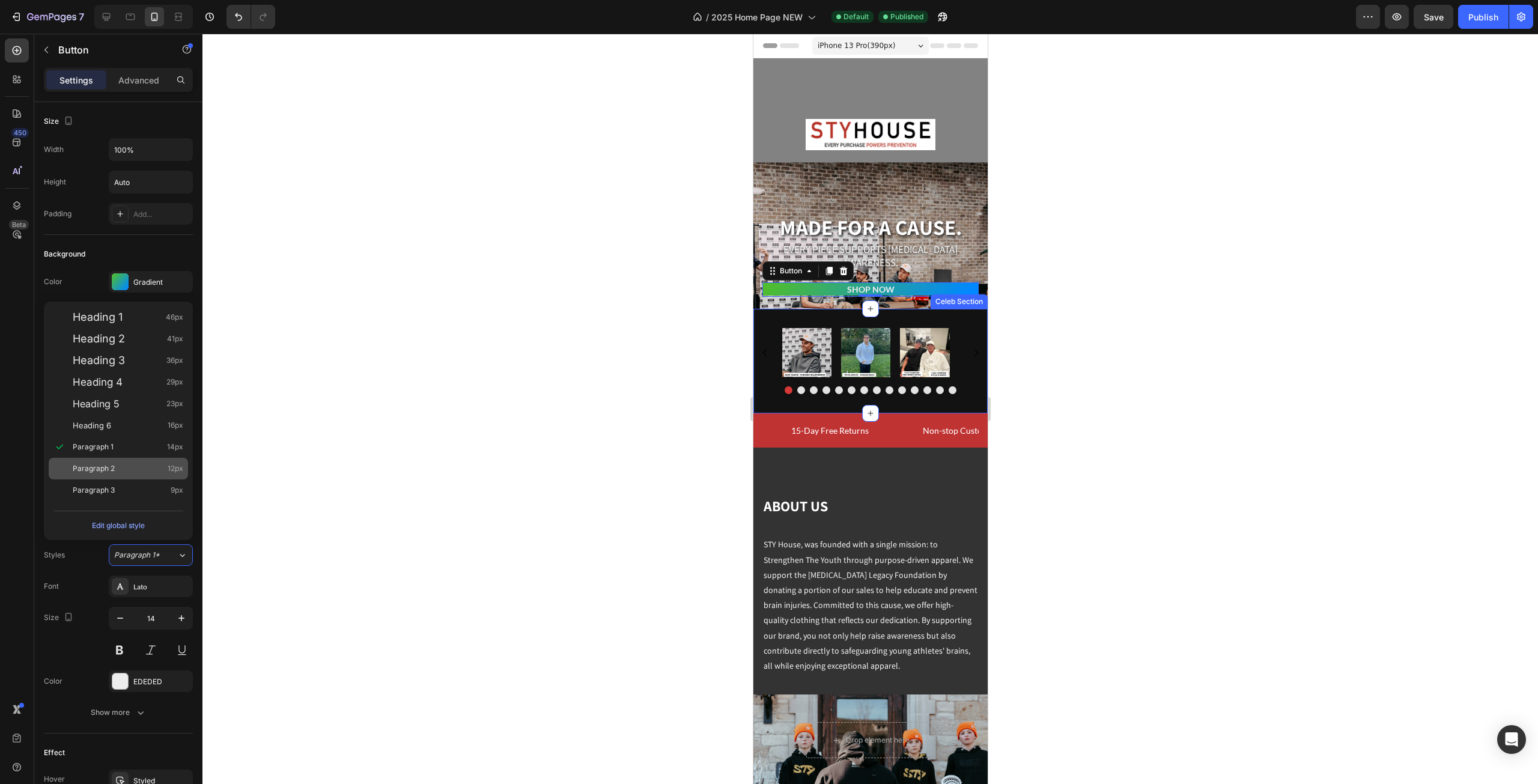
click at [157, 468] on div "Paragraph 2 12px" at bounding box center [128, 468] width 111 height 12
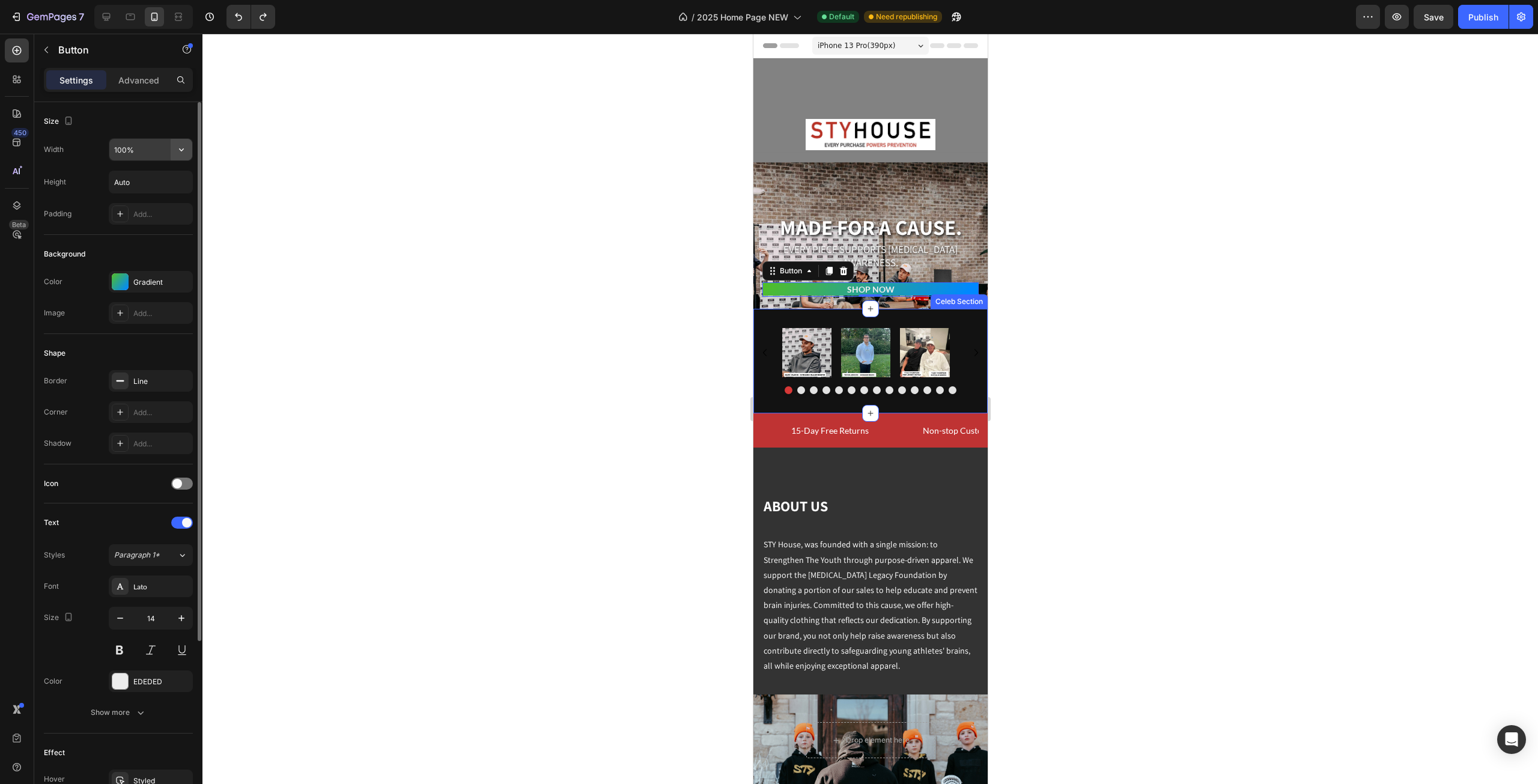
click at [184, 144] on icon "button" at bounding box center [181, 149] width 12 height 12
click at [157, 178] on p "Fit content Auto" at bounding box center [148, 179] width 68 height 11
click at [184, 144] on icon "button" at bounding box center [181, 149] width 12 height 12
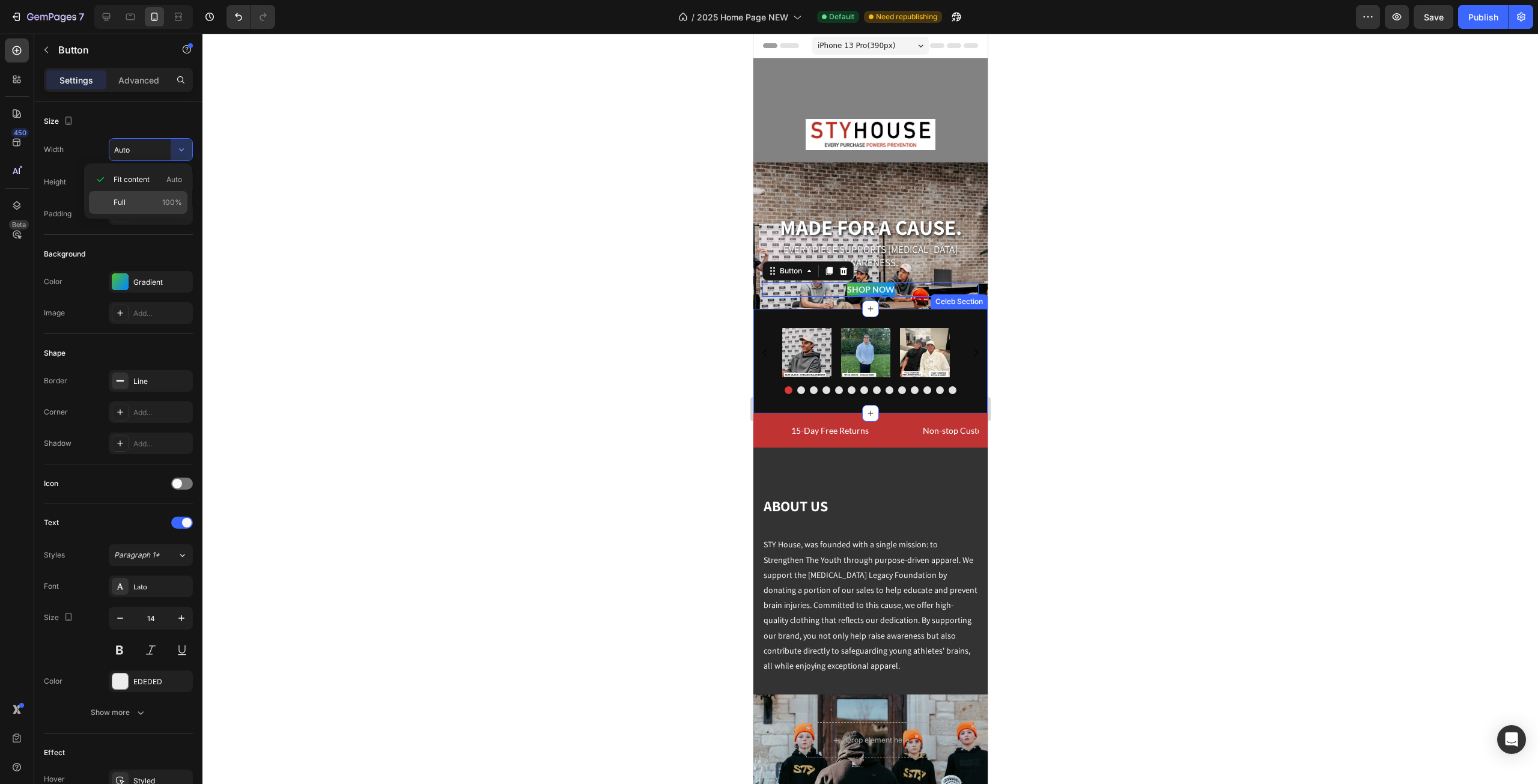
click at [148, 201] on p "Full 100%" at bounding box center [148, 202] width 68 height 11
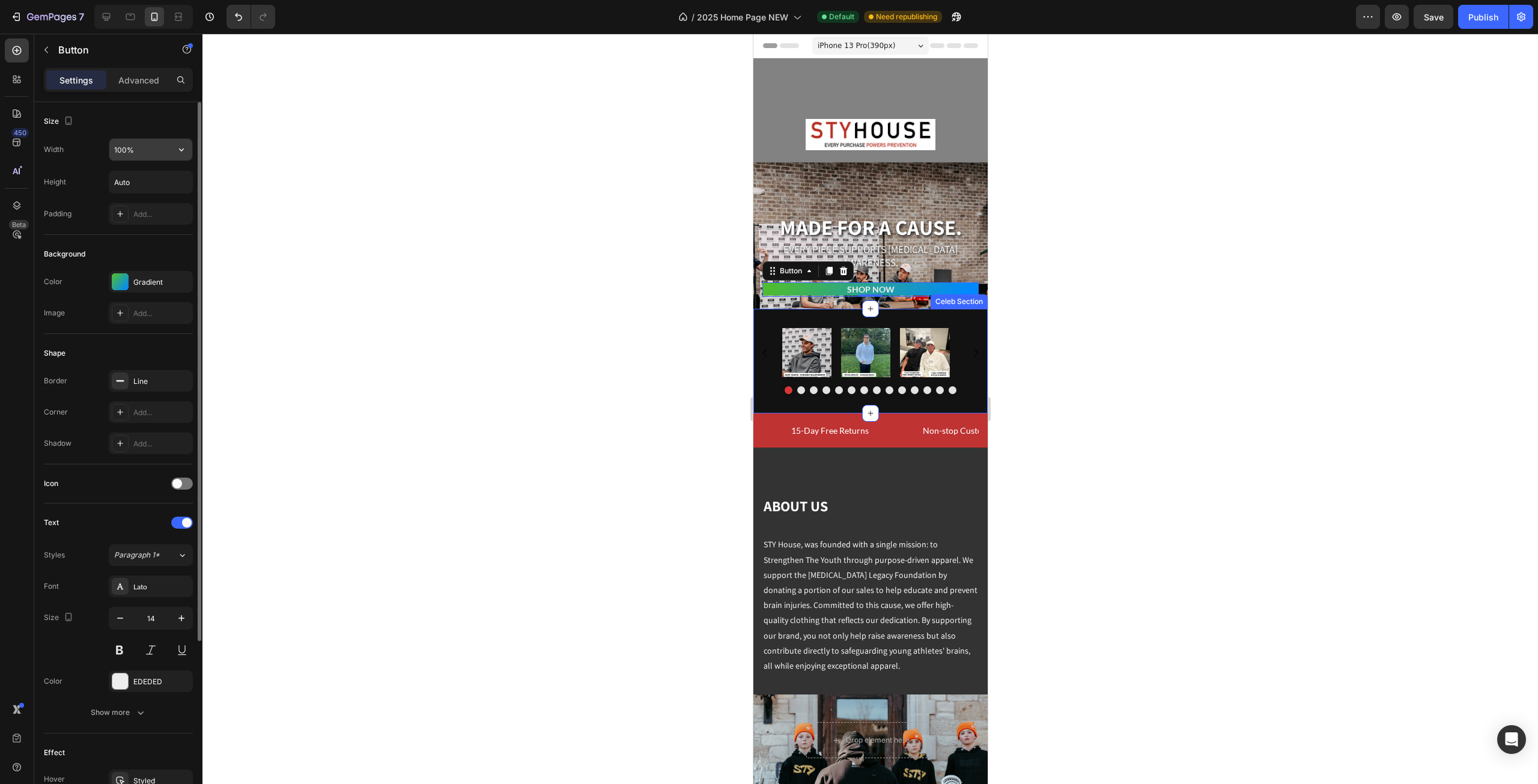
click at [145, 154] on input "100%" at bounding box center [151, 149] width 83 height 22
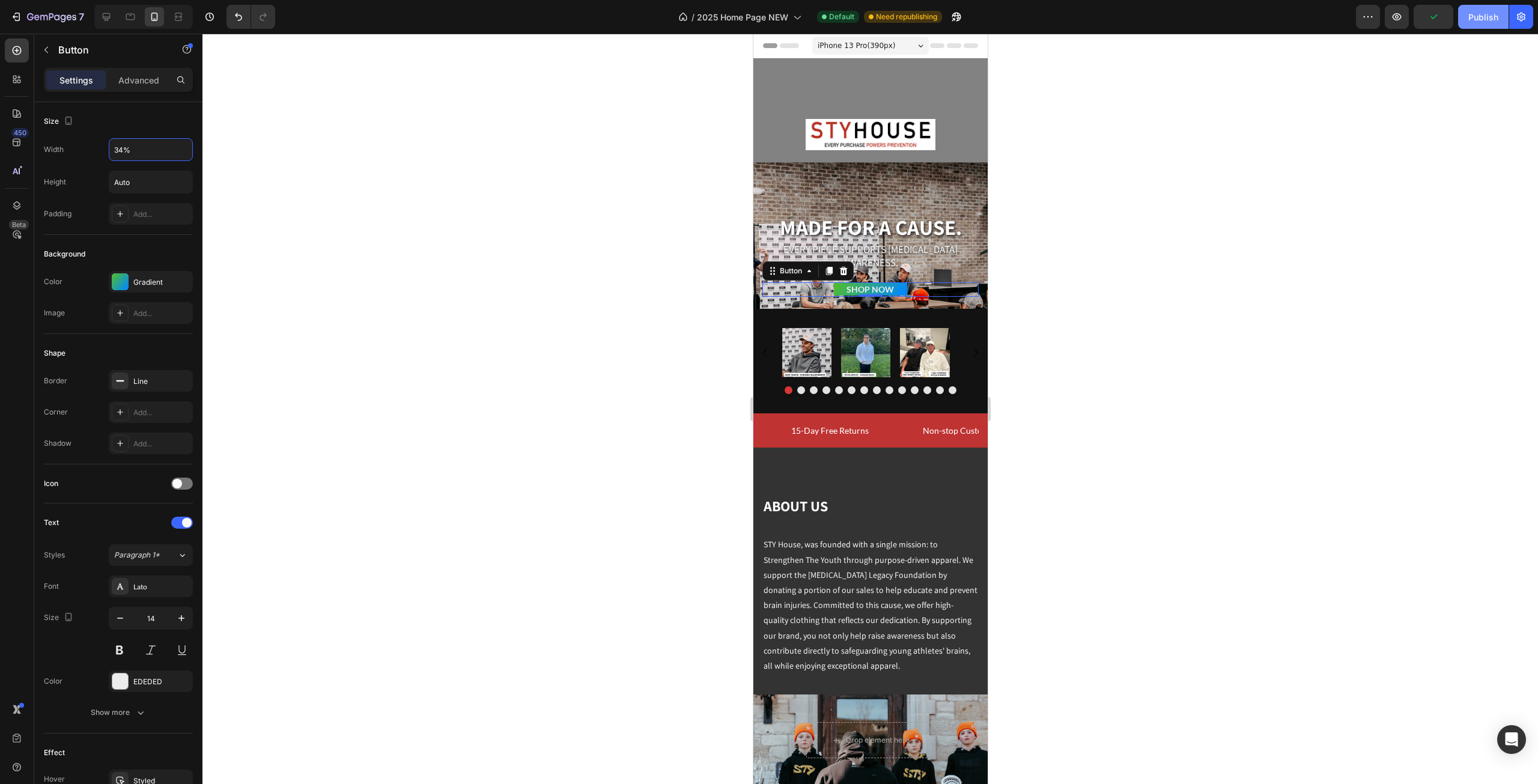
click at [1473, 14] on div "Publish" at bounding box center [1484, 17] width 30 height 13
click at [936, 478] on div "ABOUT US Heading STY House, was founded with a single mission: to Strengthen Th…" at bounding box center [870, 560] width 235 height 227
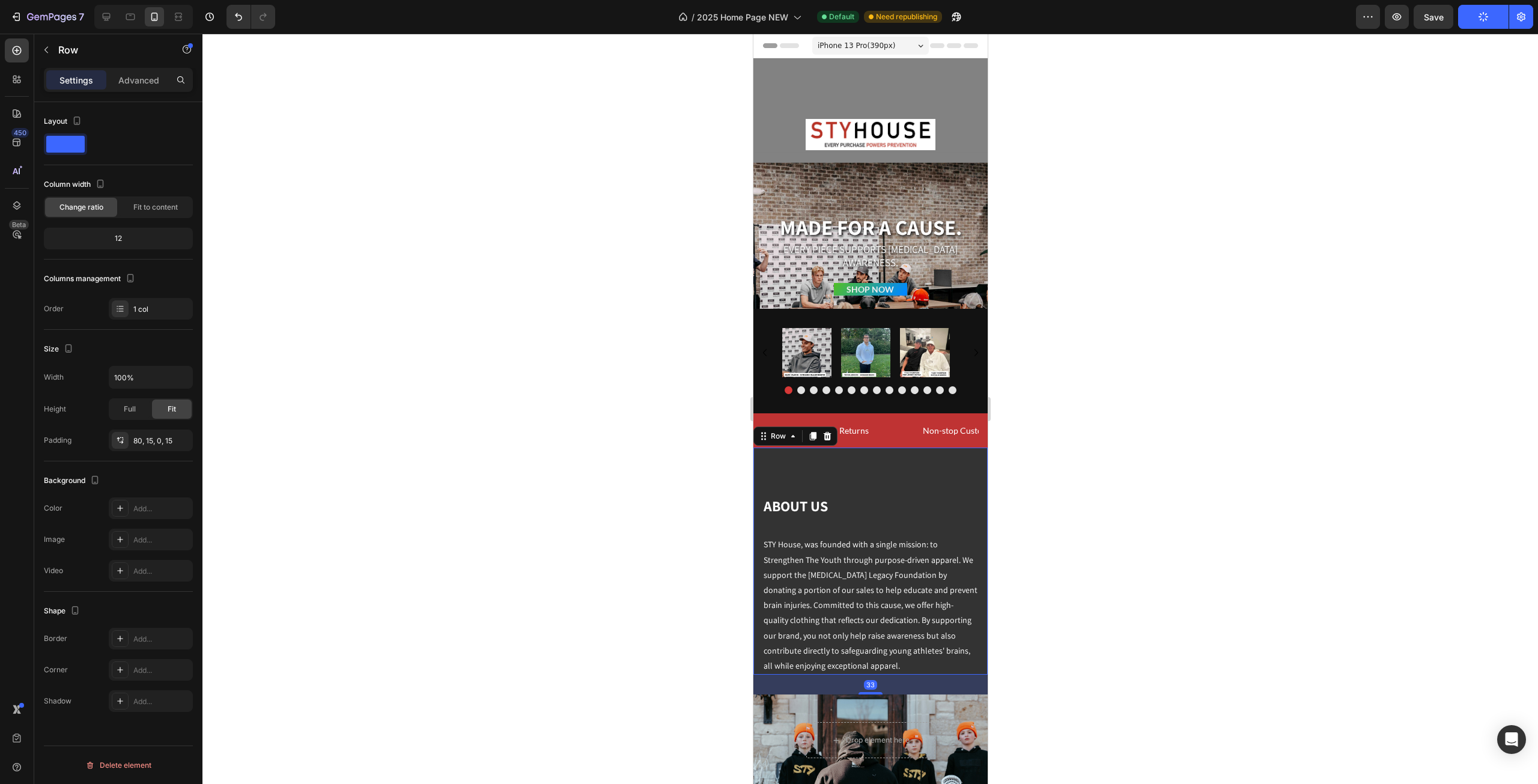
click at [1036, 465] on div at bounding box center [870, 409] width 1336 height 750
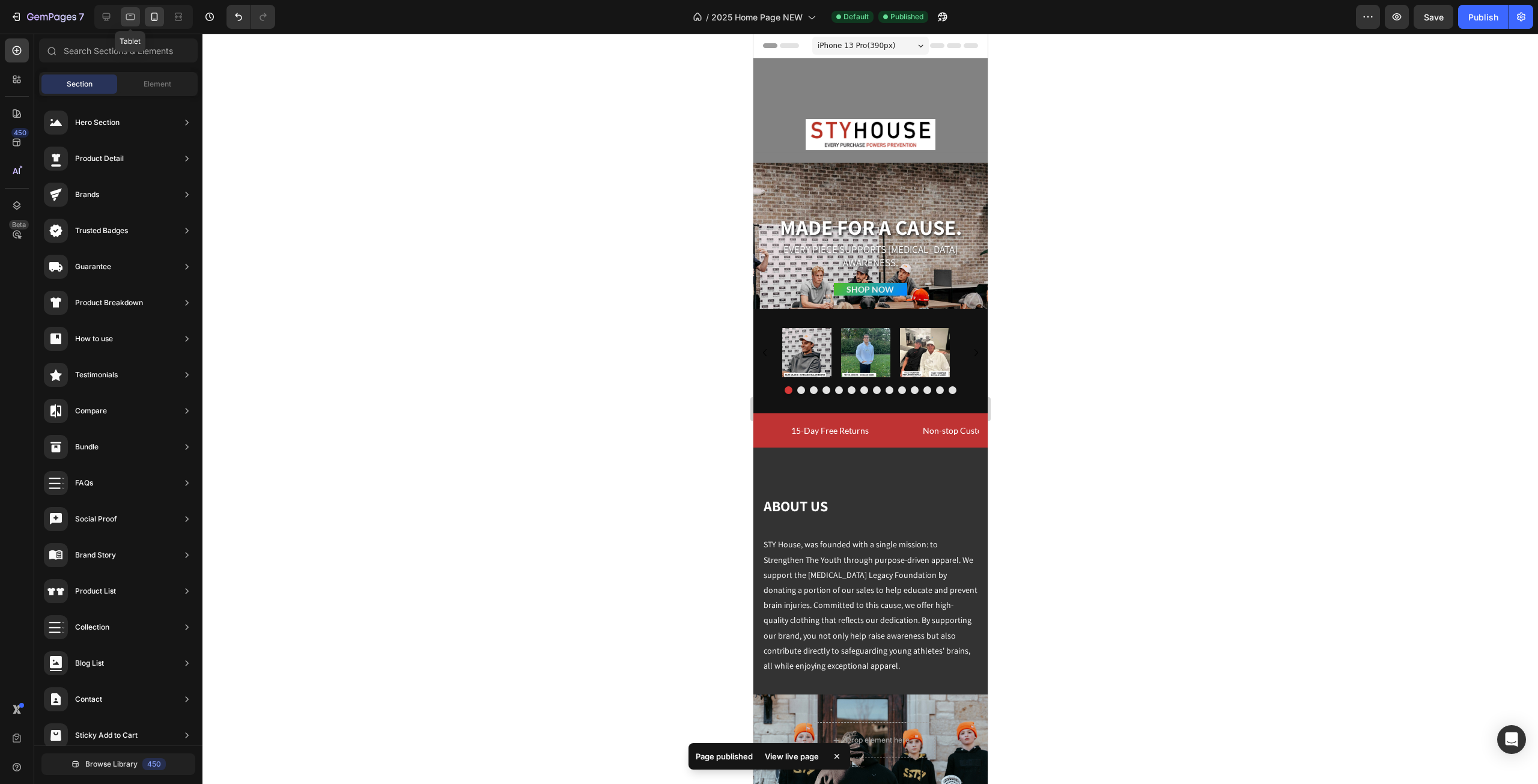
click at [131, 10] on div at bounding box center [130, 16] width 19 height 19
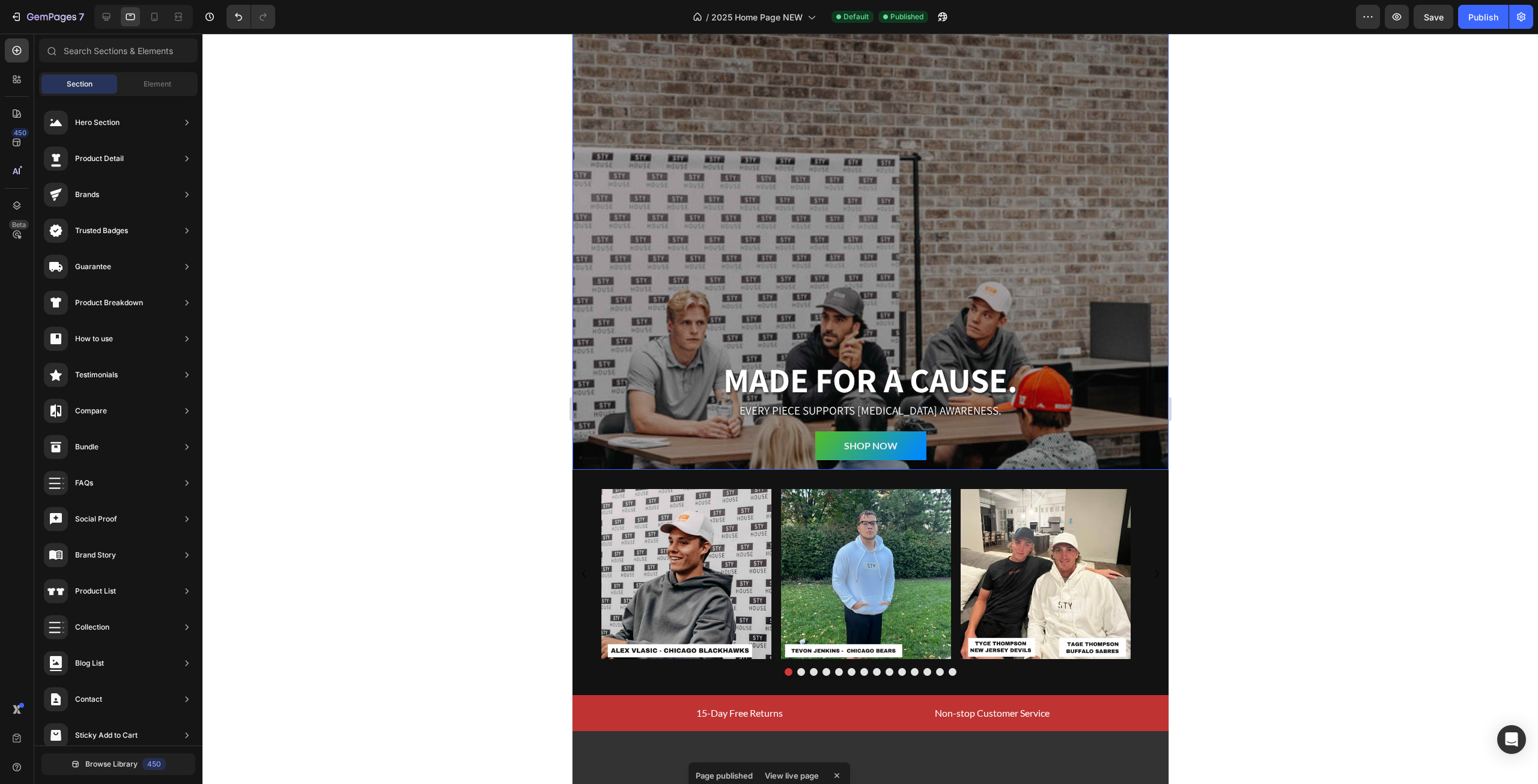
scroll to position [500, 0]
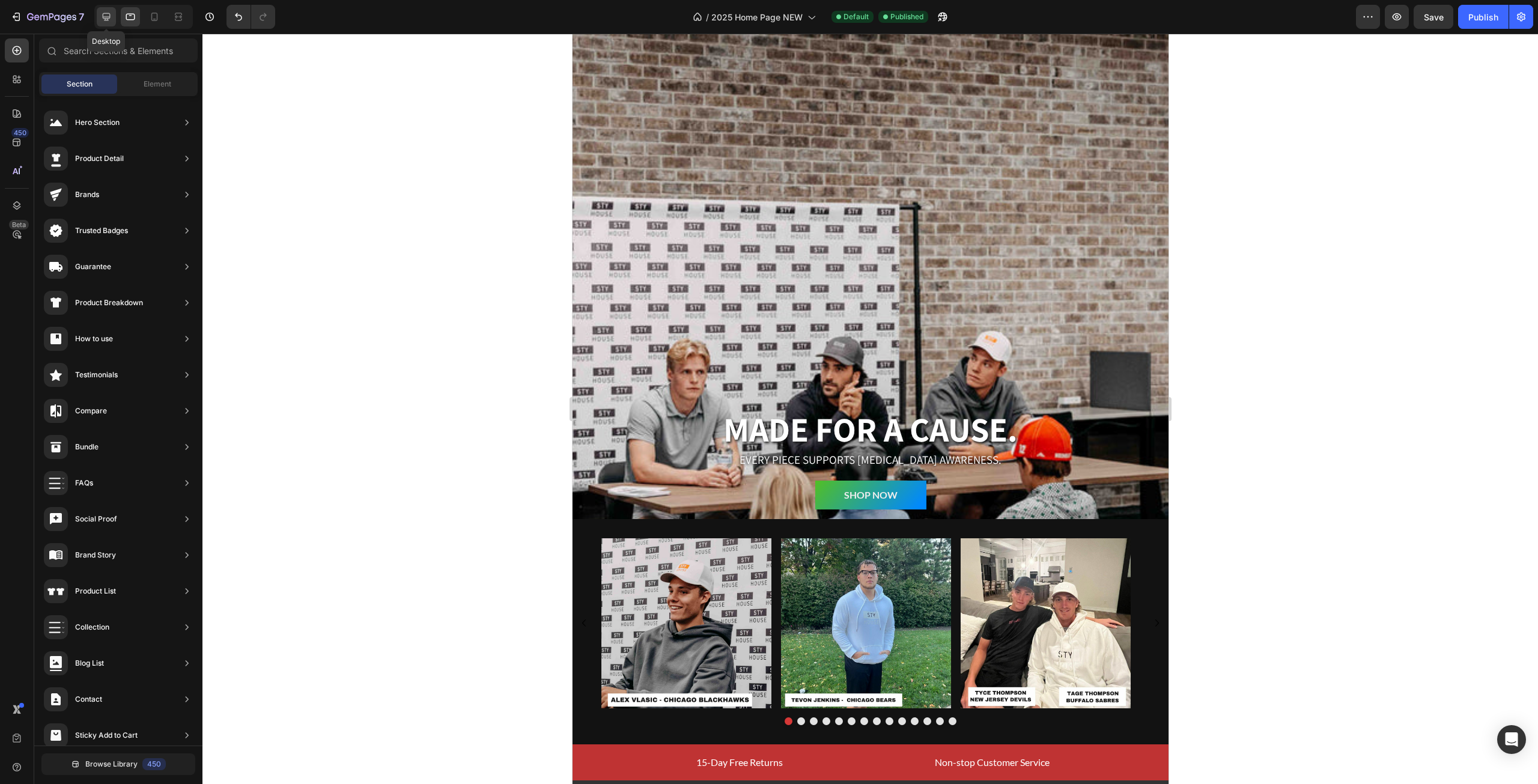
click at [101, 12] on icon at bounding box center [106, 17] width 12 height 12
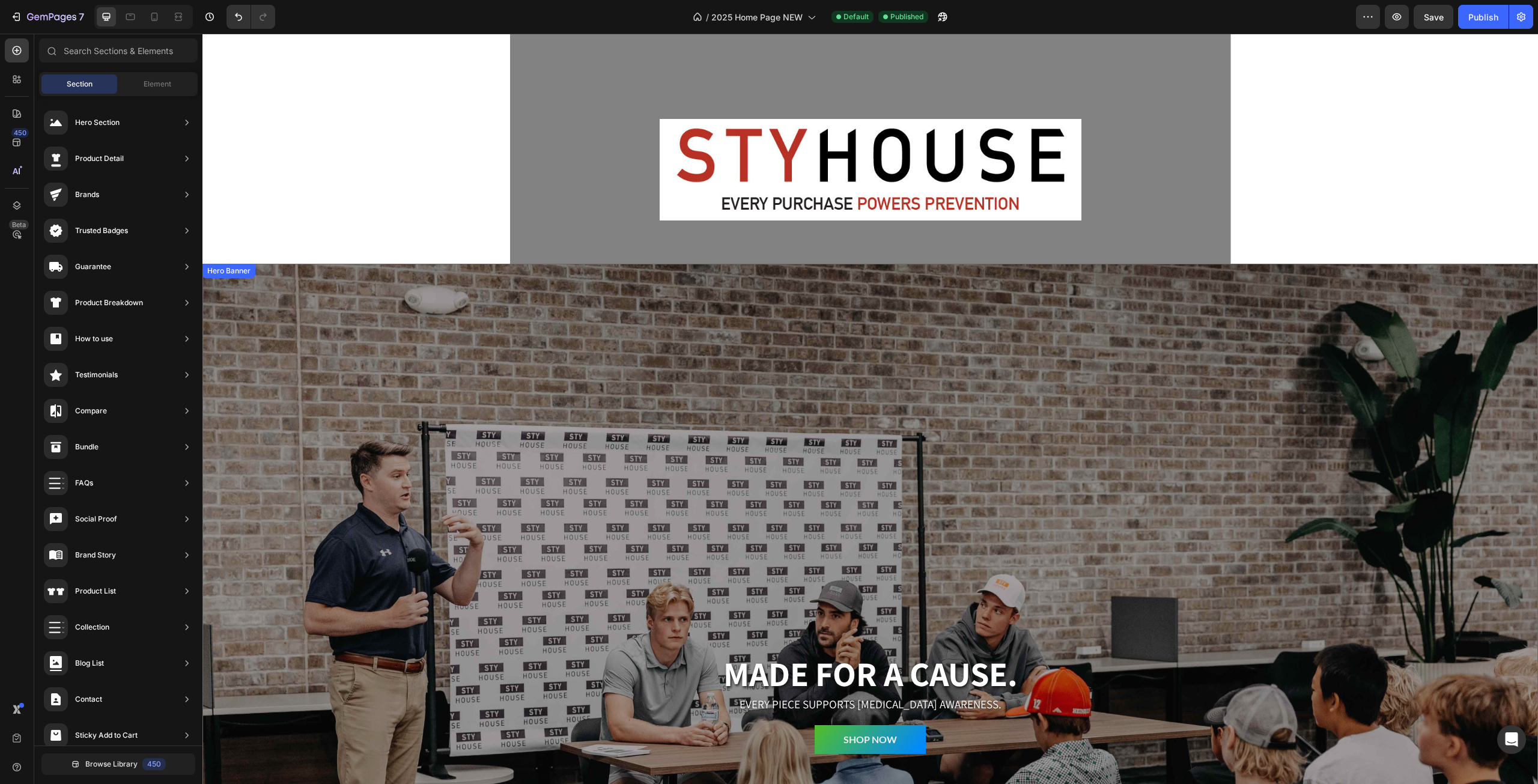
scroll to position [300, 0]
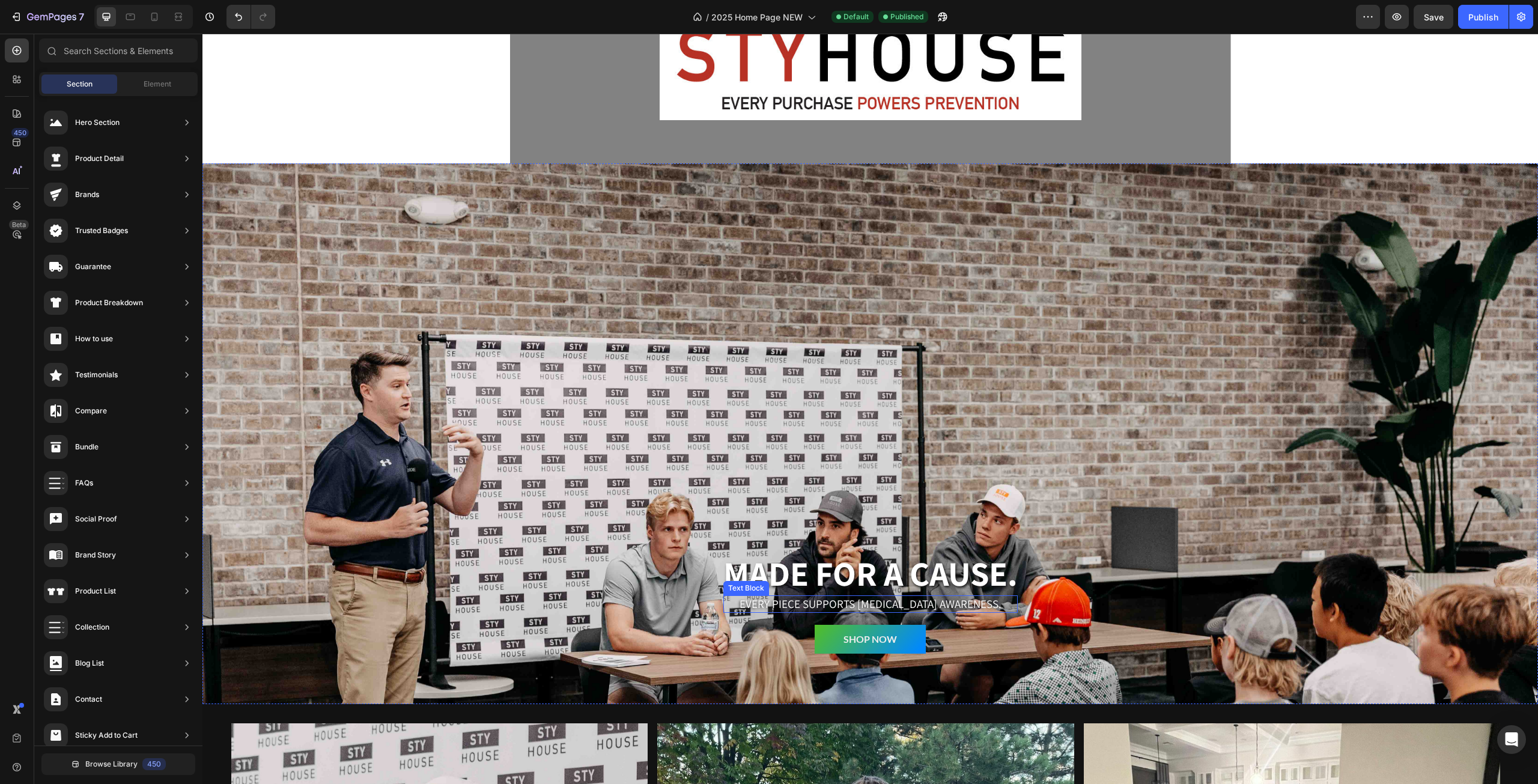
click at [800, 605] on p "Every piece supports concussion awareness." at bounding box center [871, 603] width 292 height 15
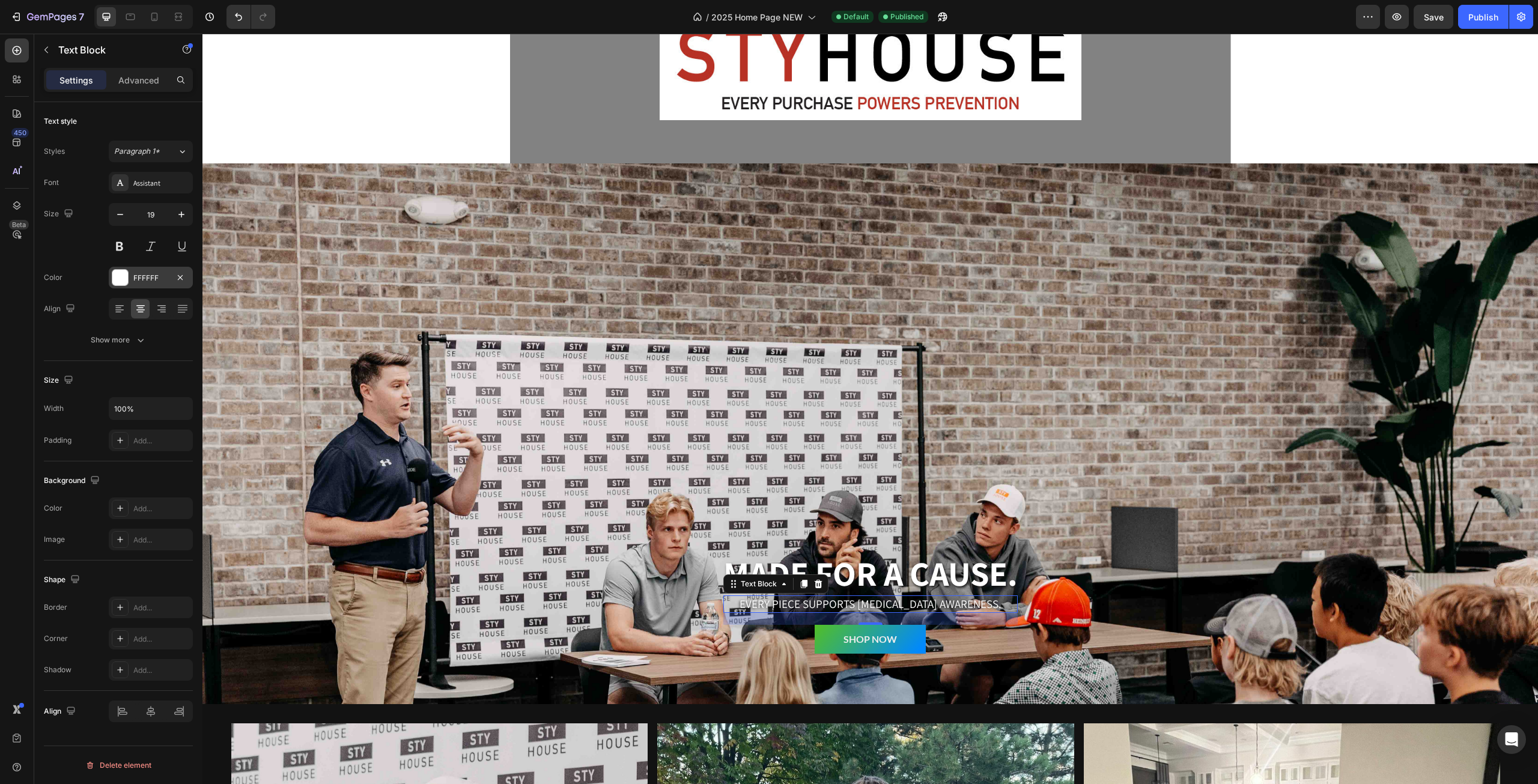
click at [118, 280] on div at bounding box center [120, 277] width 16 height 16
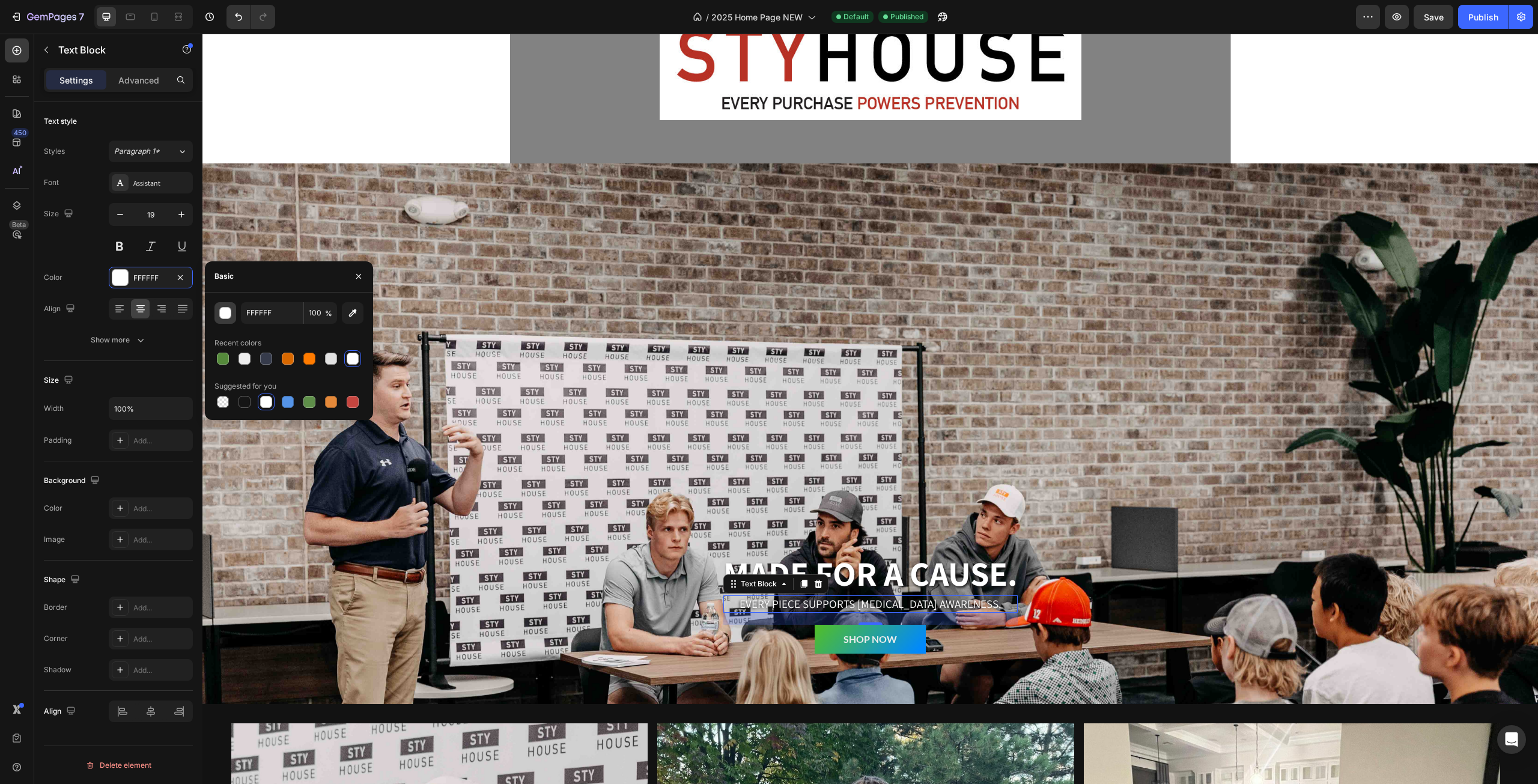
click at [223, 314] on div "button" at bounding box center [226, 314] width 12 height 12
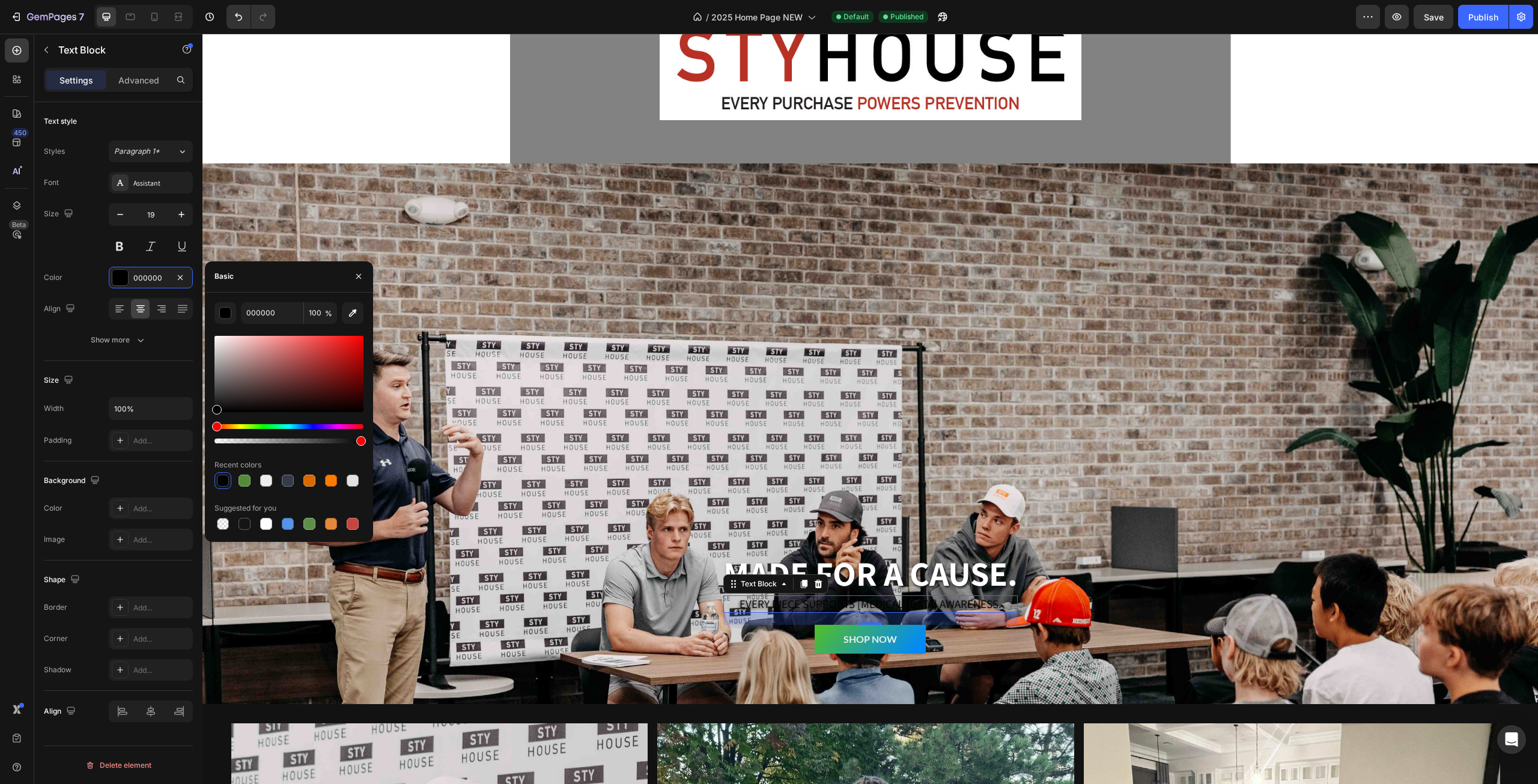
drag, startPoint x: 245, startPoint y: 387, endPoint x: 181, endPoint y: 481, distance: 113.7
click at [181, 481] on div "450 Beta Sections(18) Elements(83) Section Element Hero Section Product Detail …" at bounding box center [101, 409] width 202 height 750
click at [238, 18] on icon "Undo/Redo" at bounding box center [239, 17] width 12 height 12
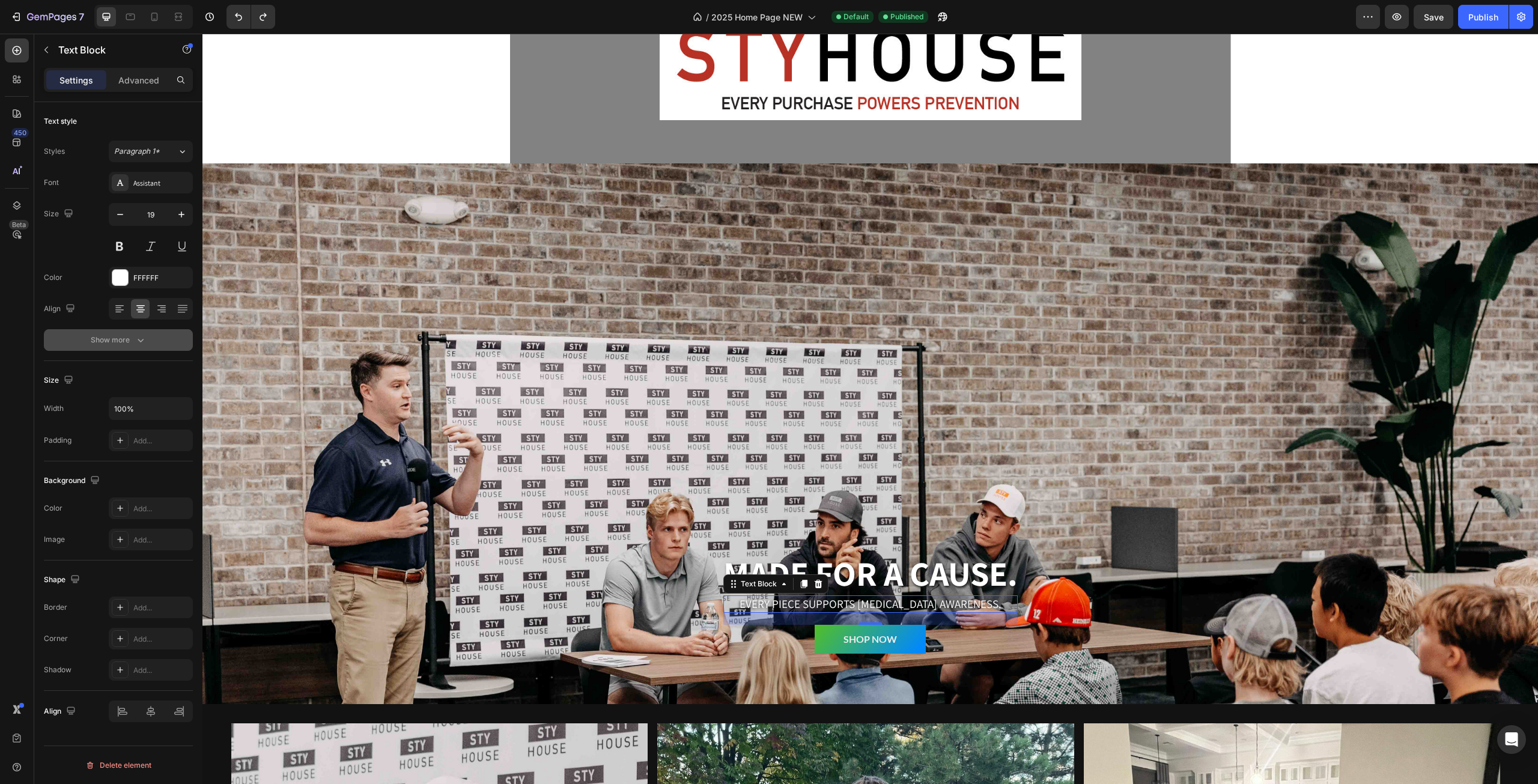
click at [157, 345] on button "Show more" at bounding box center [118, 340] width 149 height 22
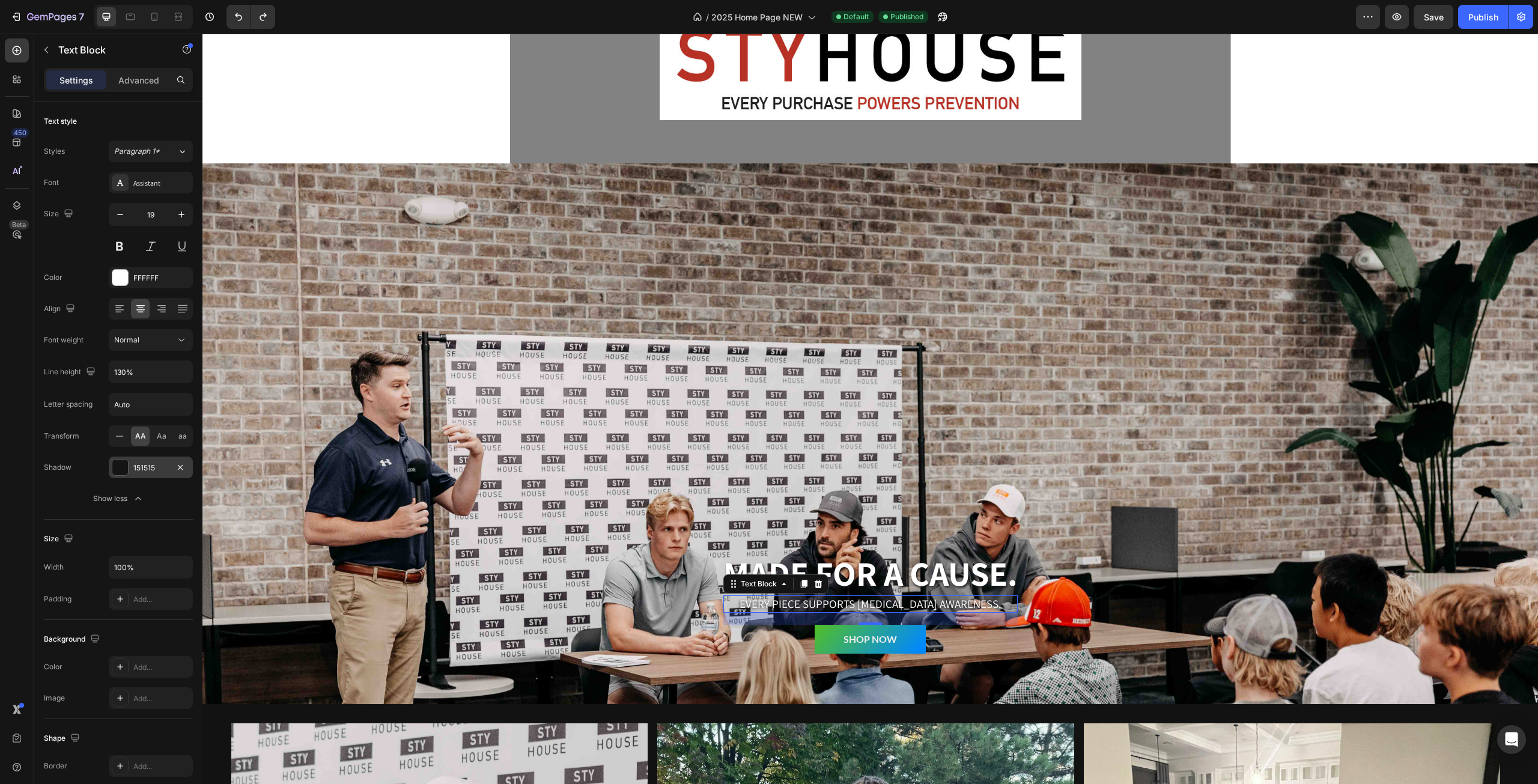
click at [122, 469] on div at bounding box center [120, 467] width 16 height 16
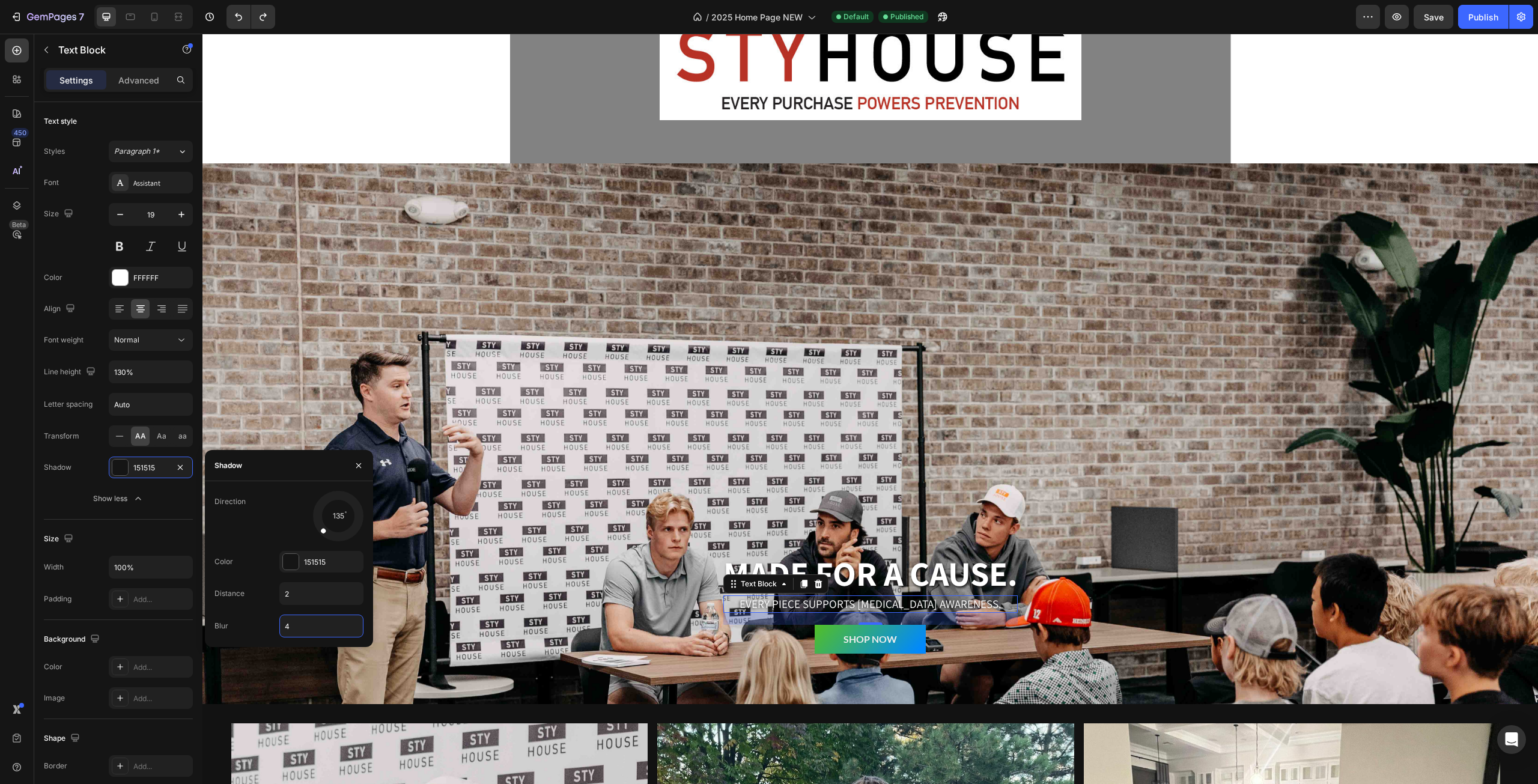
click at [344, 633] on input "4" at bounding box center [322, 626] width 83 height 22
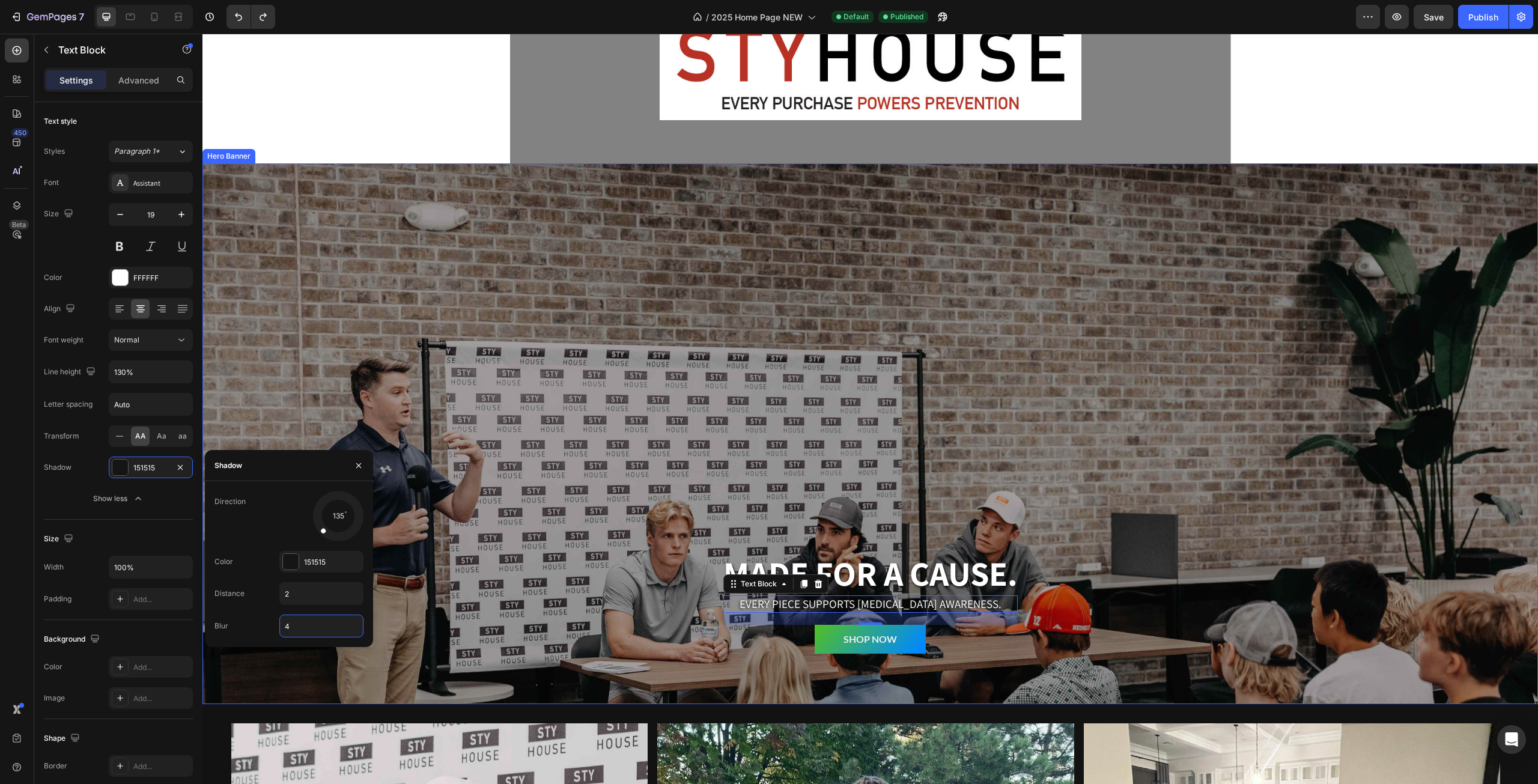
scroll to position [400, 0]
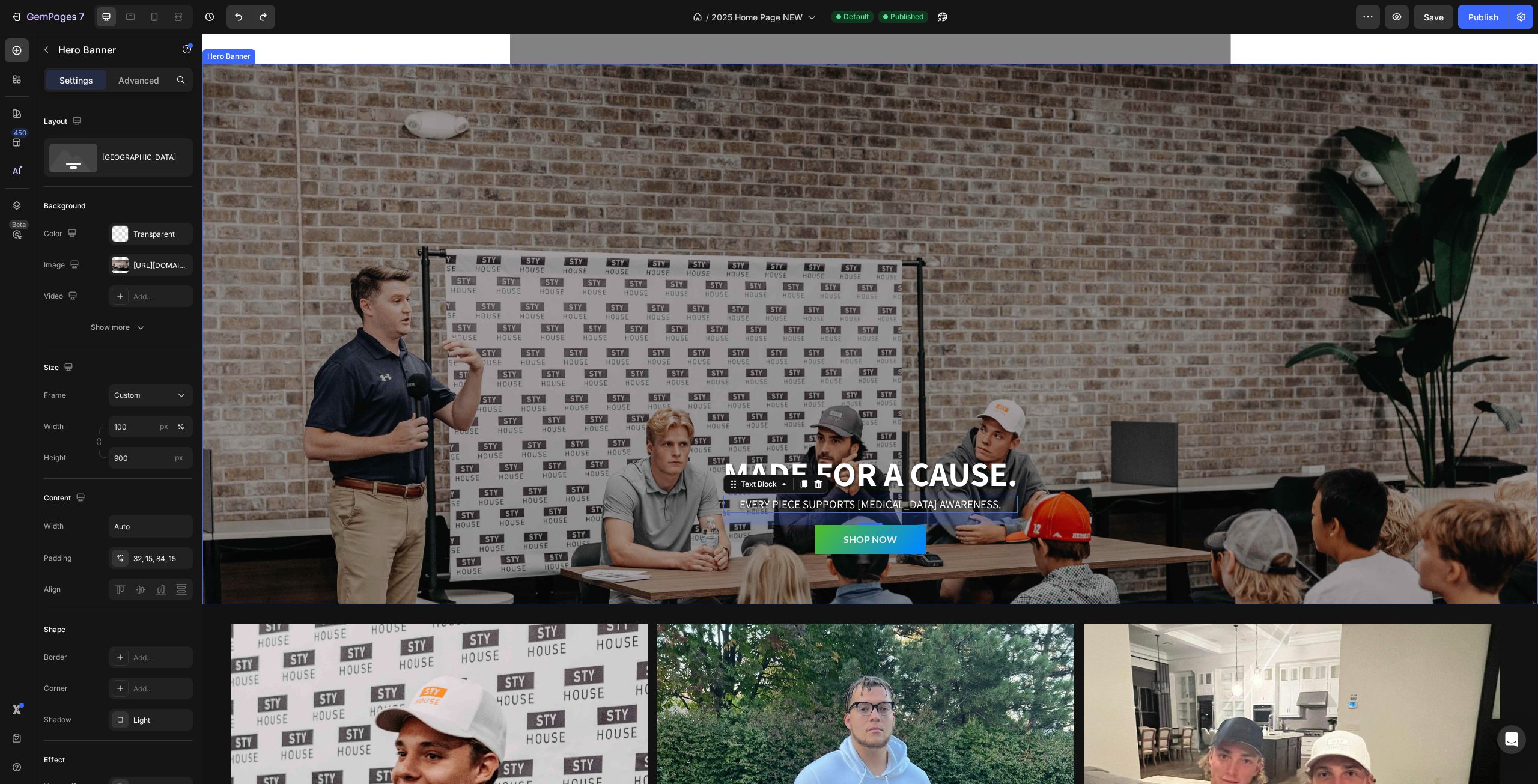
click at [1311, 340] on div "Overlay" at bounding box center [870, 334] width 1336 height 540
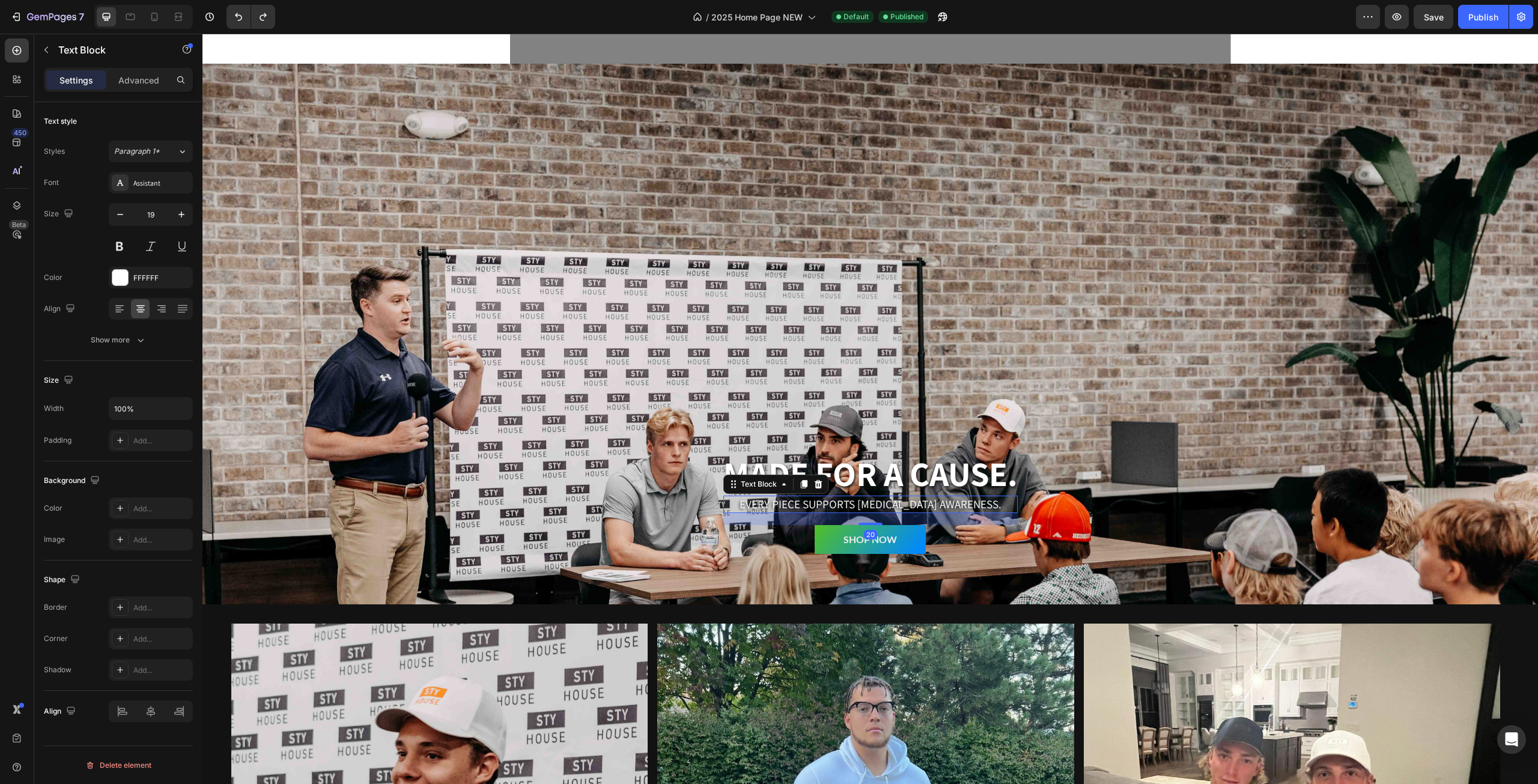
click at [939, 502] on p "Every piece supports concussion awareness." at bounding box center [871, 504] width 292 height 15
click at [149, 343] on button "Show more" at bounding box center [118, 340] width 149 height 22
click at [135, 494] on icon "button" at bounding box center [138, 498] width 12 height 12
click at [158, 340] on button "Show more" at bounding box center [118, 340] width 149 height 22
click at [119, 465] on div at bounding box center [120, 467] width 16 height 16
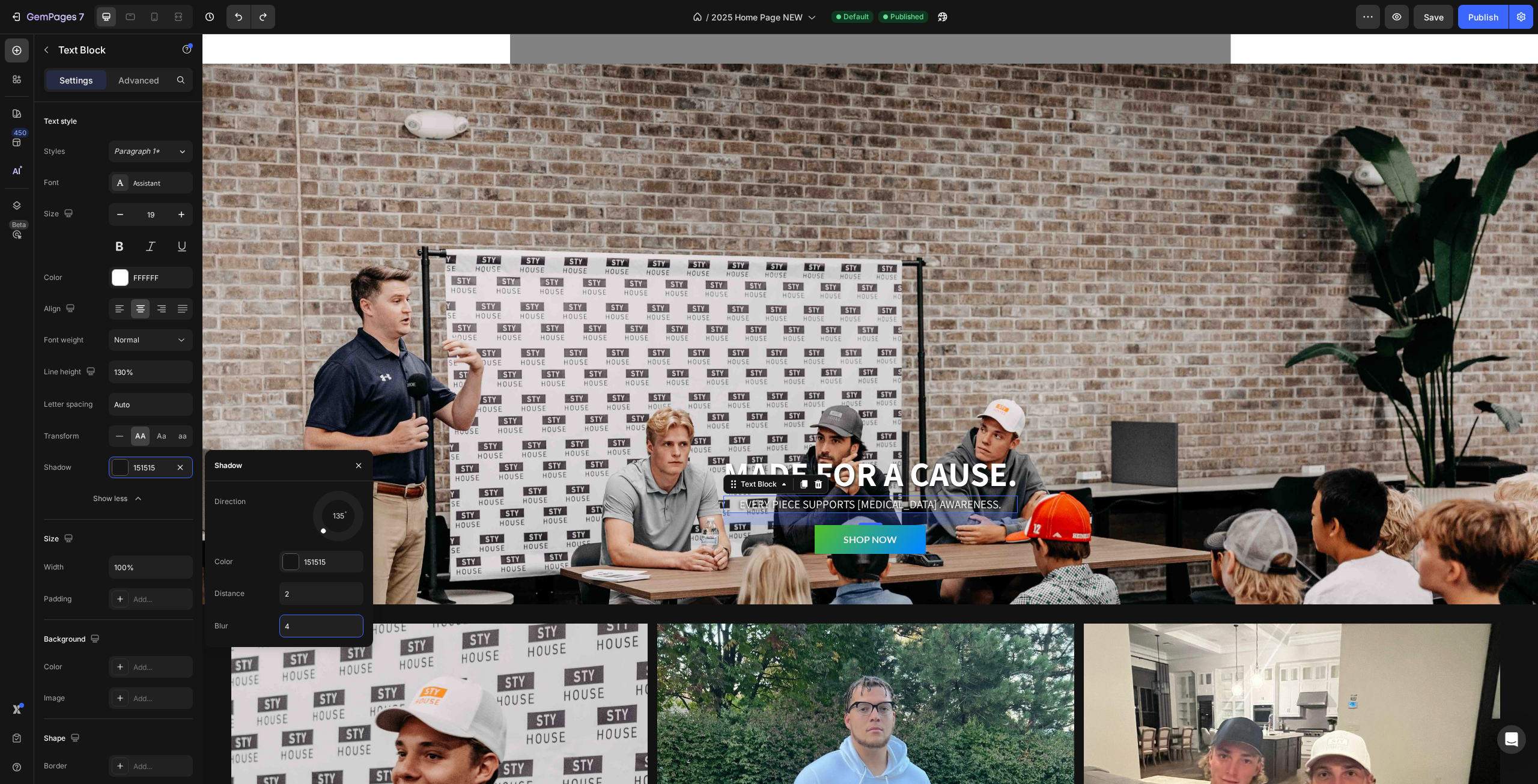
click at [322, 628] on input "4" at bounding box center [322, 626] width 83 height 22
drag, startPoint x: 339, startPoint y: 539, endPoint x: 228, endPoint y: 465, distance: 133.4
click at [348, 539] on div at bounding box center [338, 516] width 53 height 53
click at [1435, 9] on button "Save" at bounding box center [1433, 17] width 40 height 24
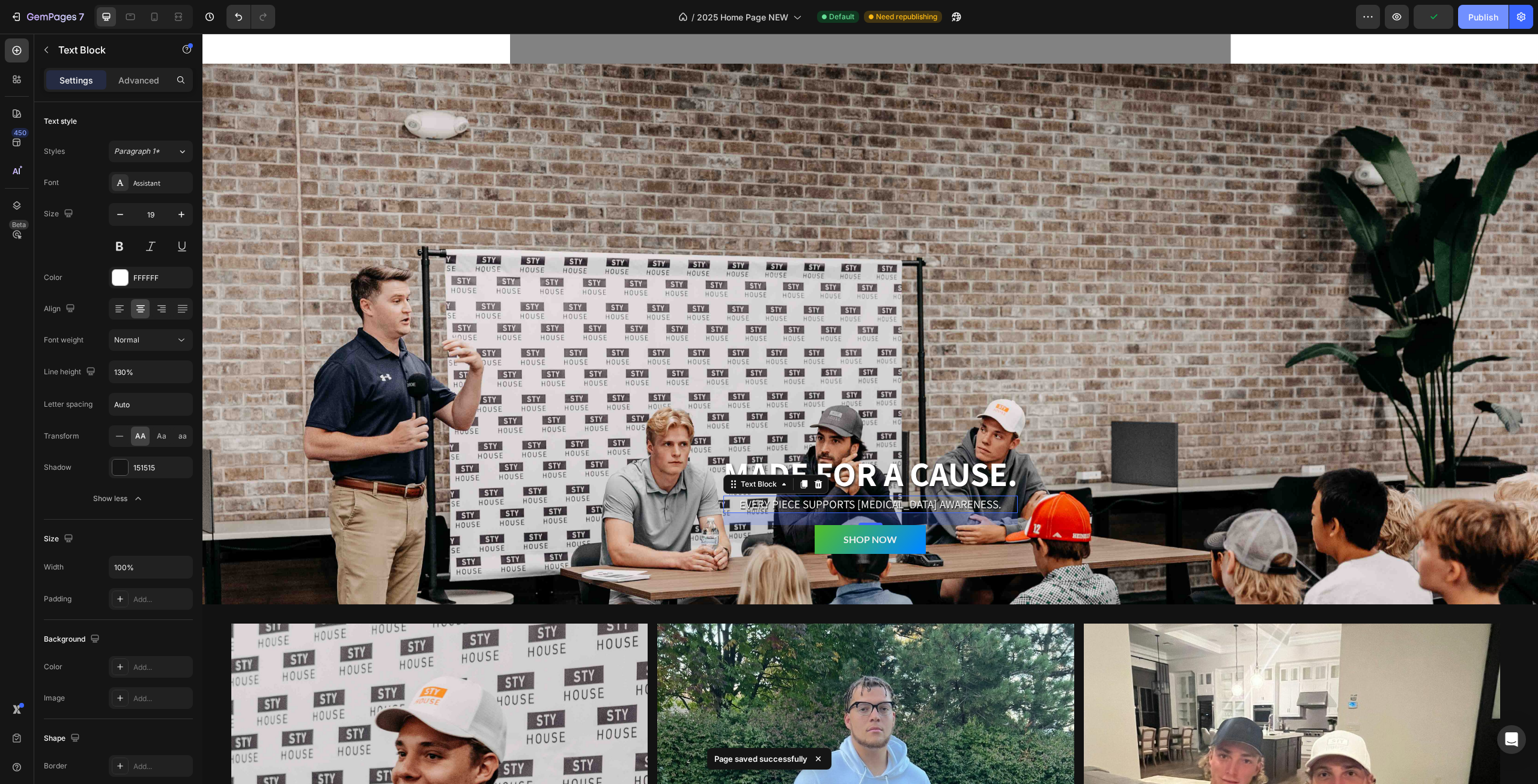
click at [1470, 14] on div "Publish" at bounding box center [1484, 17] width 30 height 13
click at [68, 16] on icon "button" at bounding box center [68, 17] width 5 height 5
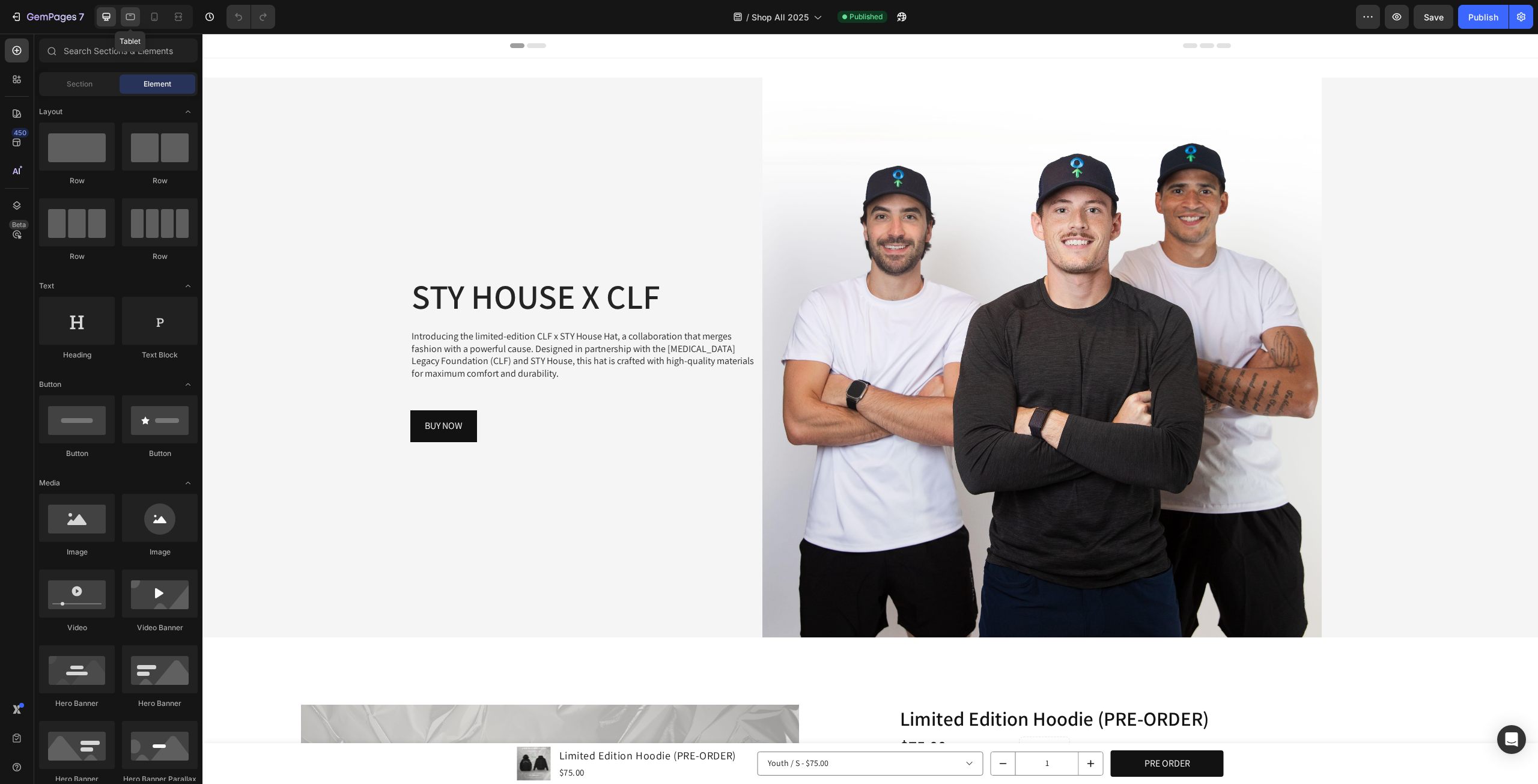
click at [125, 21] on icon at bounding box center [131, 17] width 12 height 12
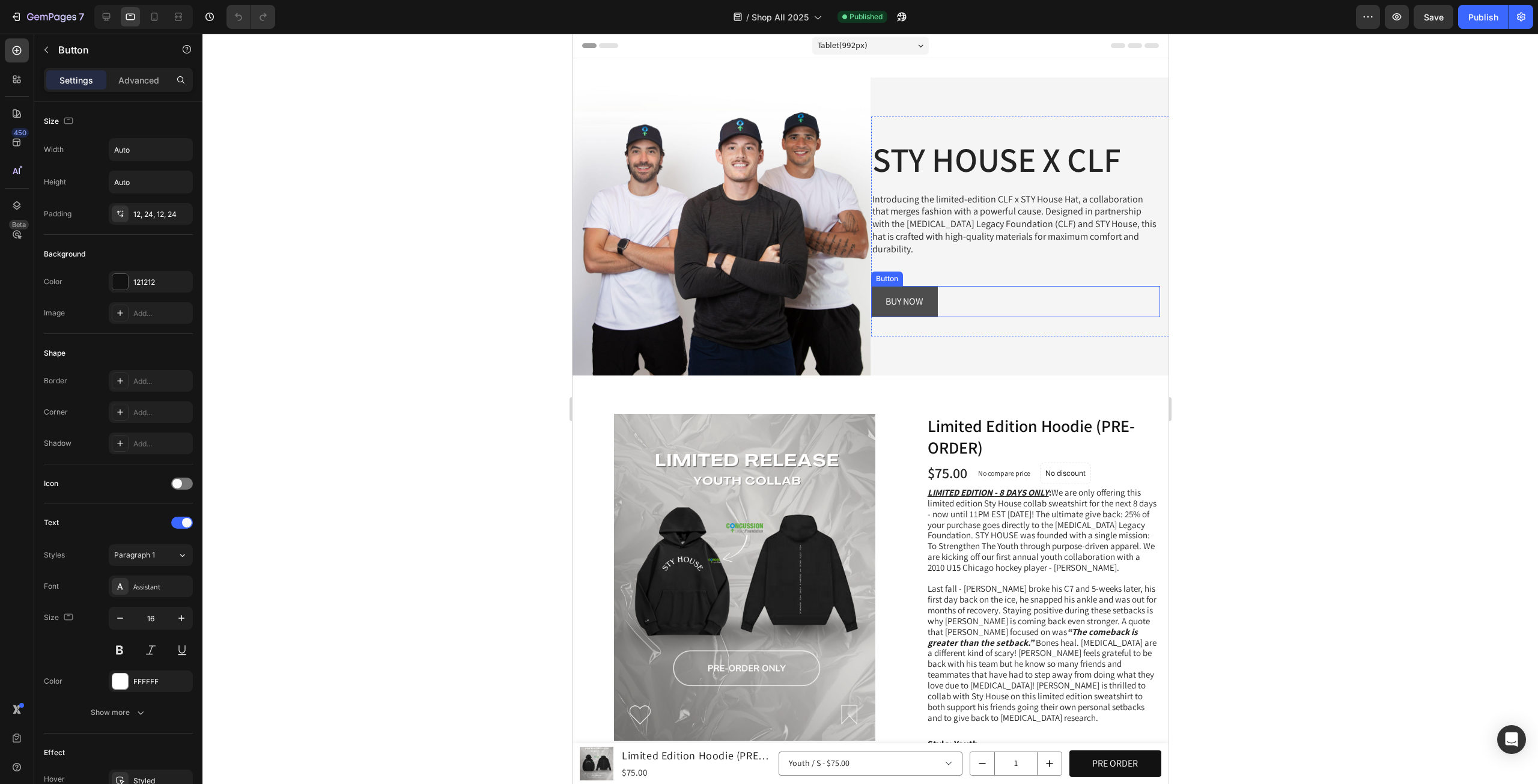
click at [922, 305] on link "BUY NOW" at bounding box center [903, 302] width 66 height 32
click at [142, 76] on p "Advanced" at bounding box center [139, 80] width 41 height 13
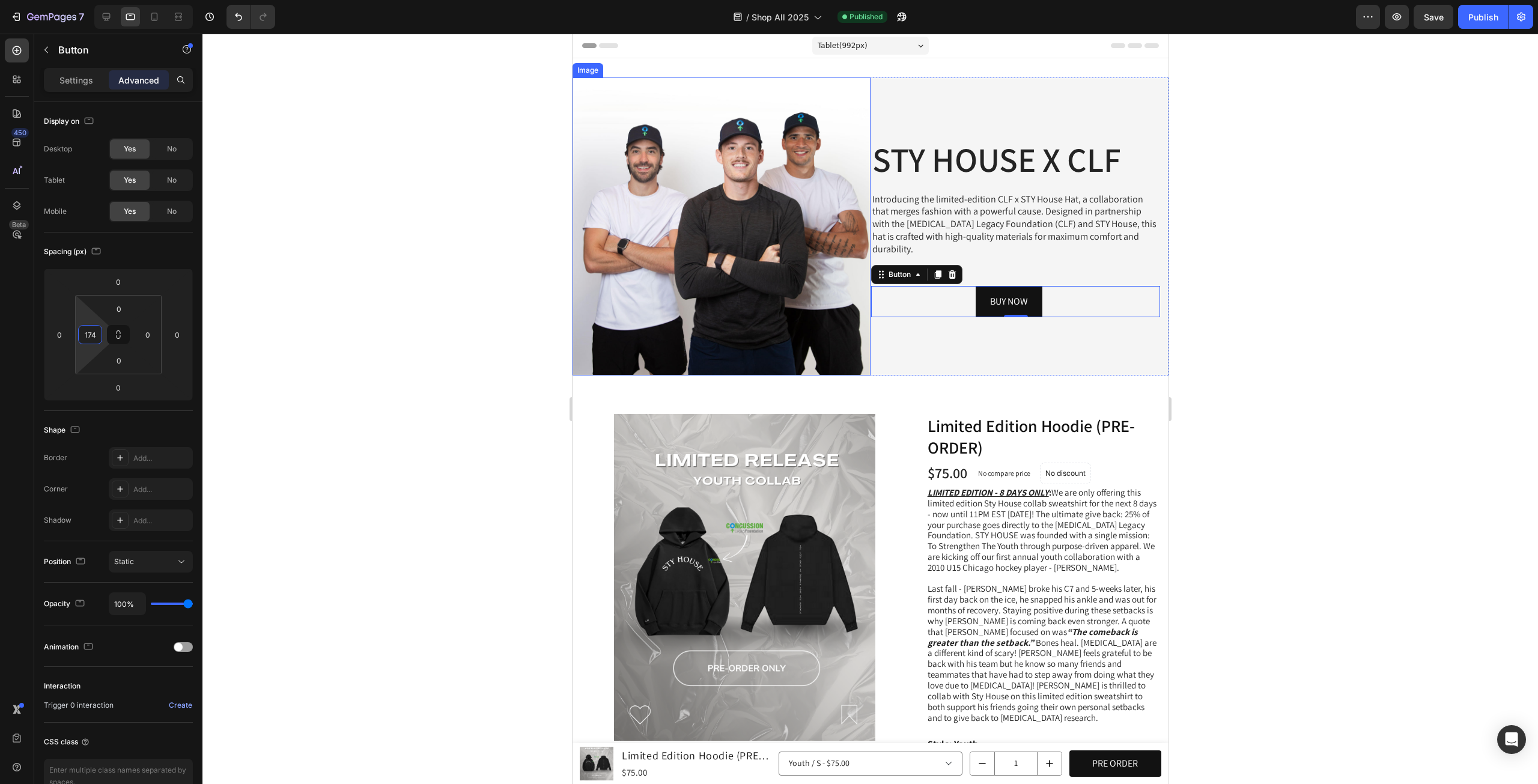
drag, startPoint x: 83, startPoint y: 320, endPoint x: 81, endPoint y: 267, distance: 53.0
click at [81, 0] on html "7 Version history / Shop All 2025 Published Preview Save Publish 450 Beta Secti…" at bounding box center [769, 0] width 1538 height 0
click at [109, 20] on icon at bounding box center [106, 17] width 12 height 12
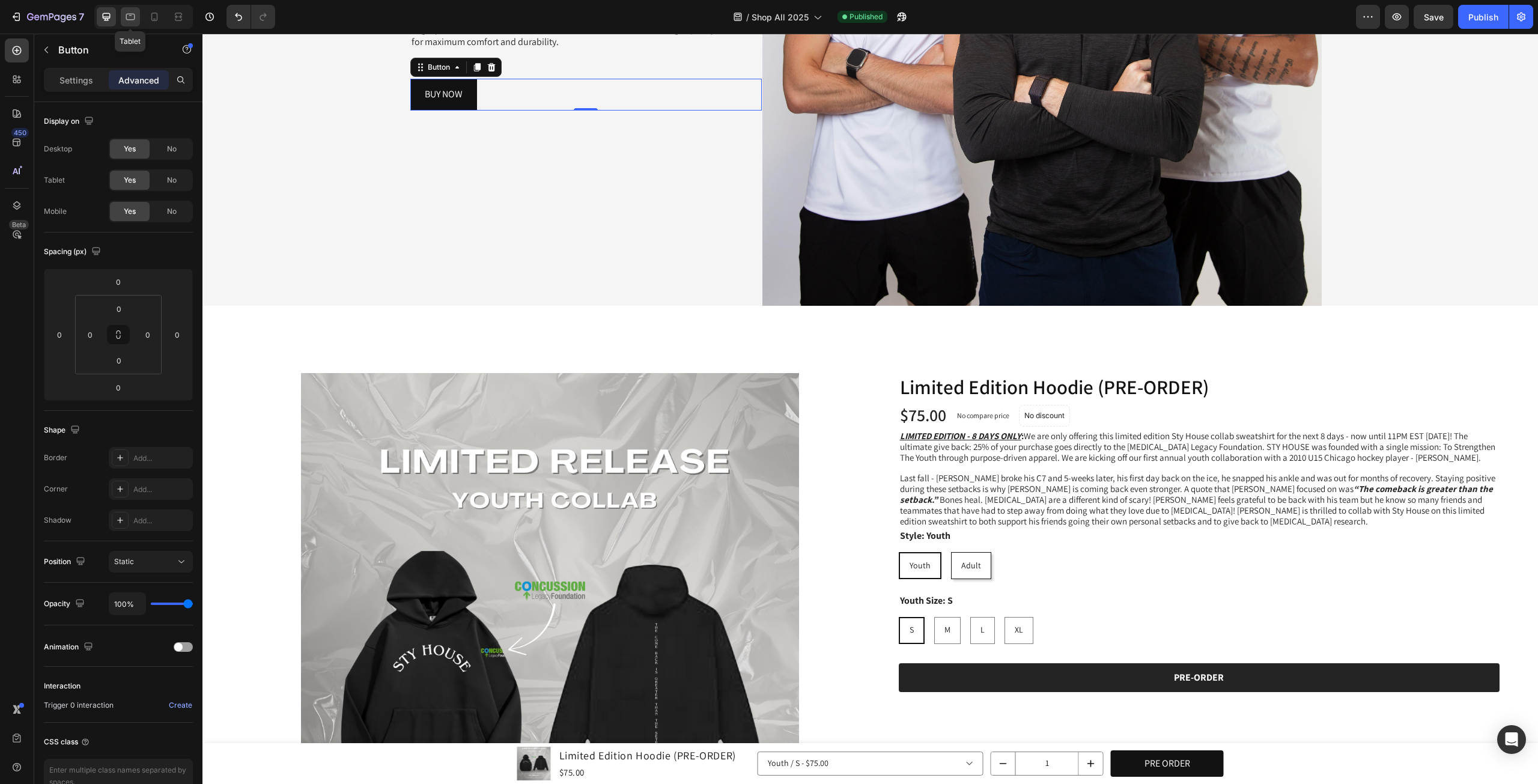
click at [131, 16] on icon at bounding box center [131, 17] width 12 height 12
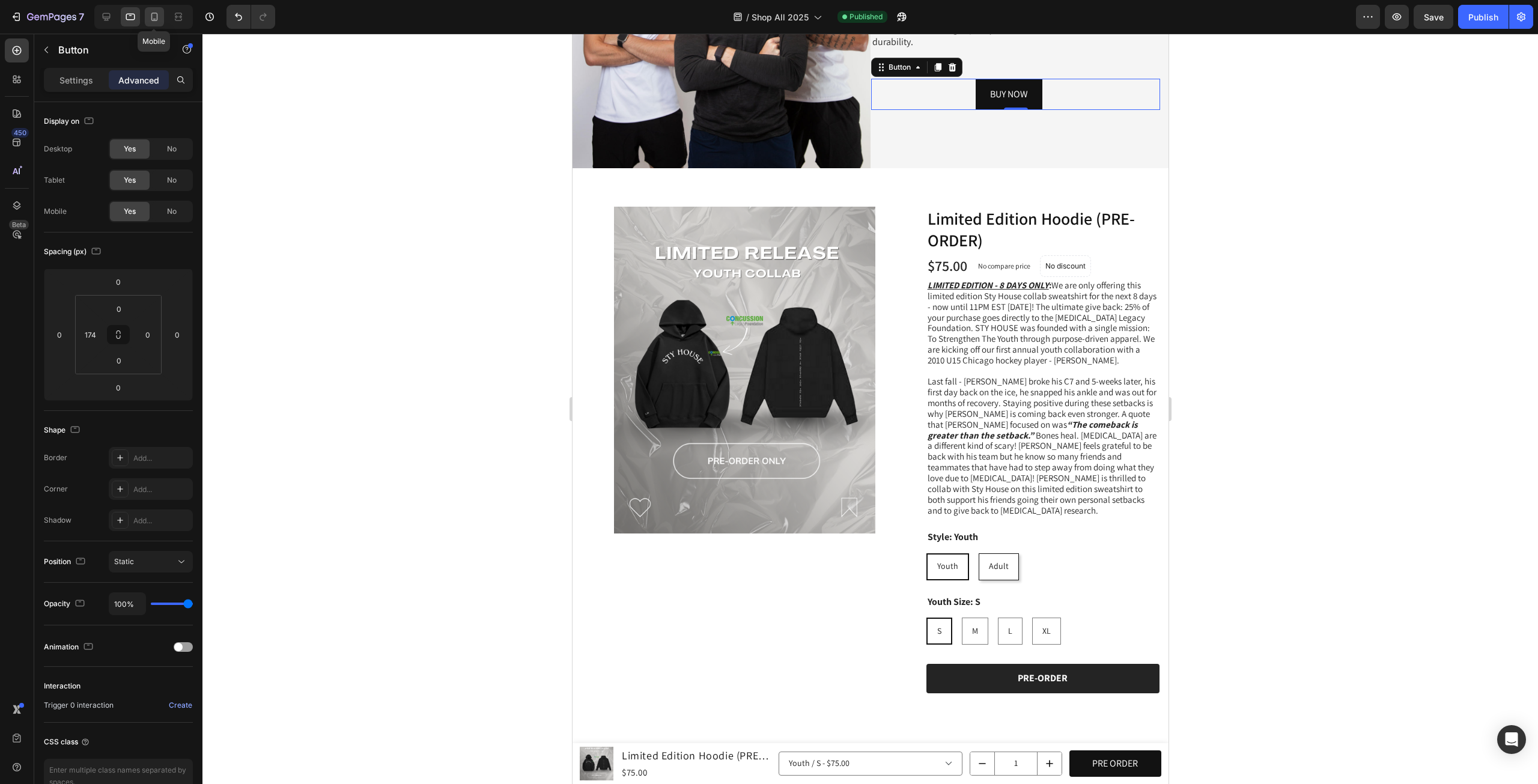
click at [152, 14] on icon at bounding box center [154, 17] width 7 height 8
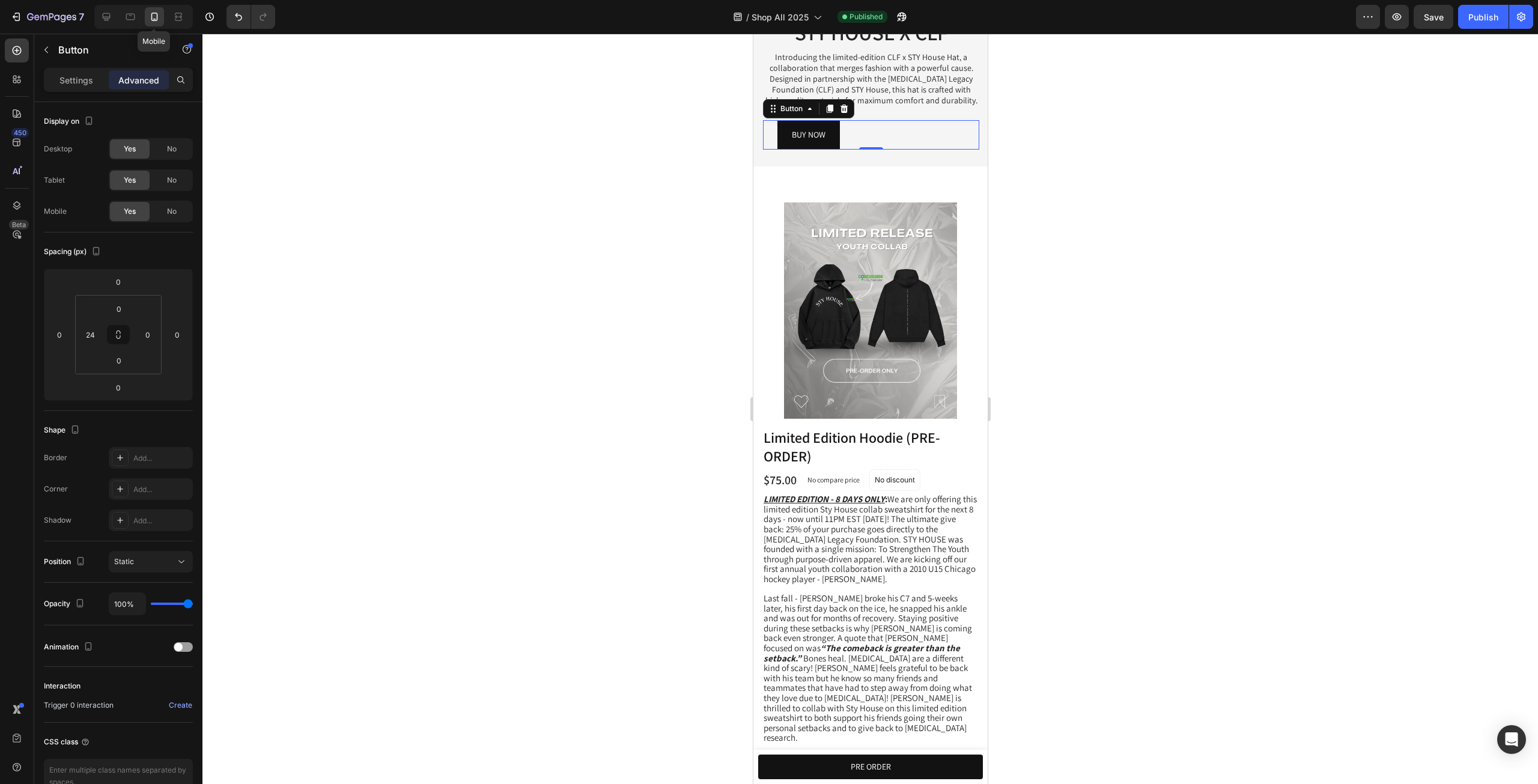
scroll to position [351, 0]
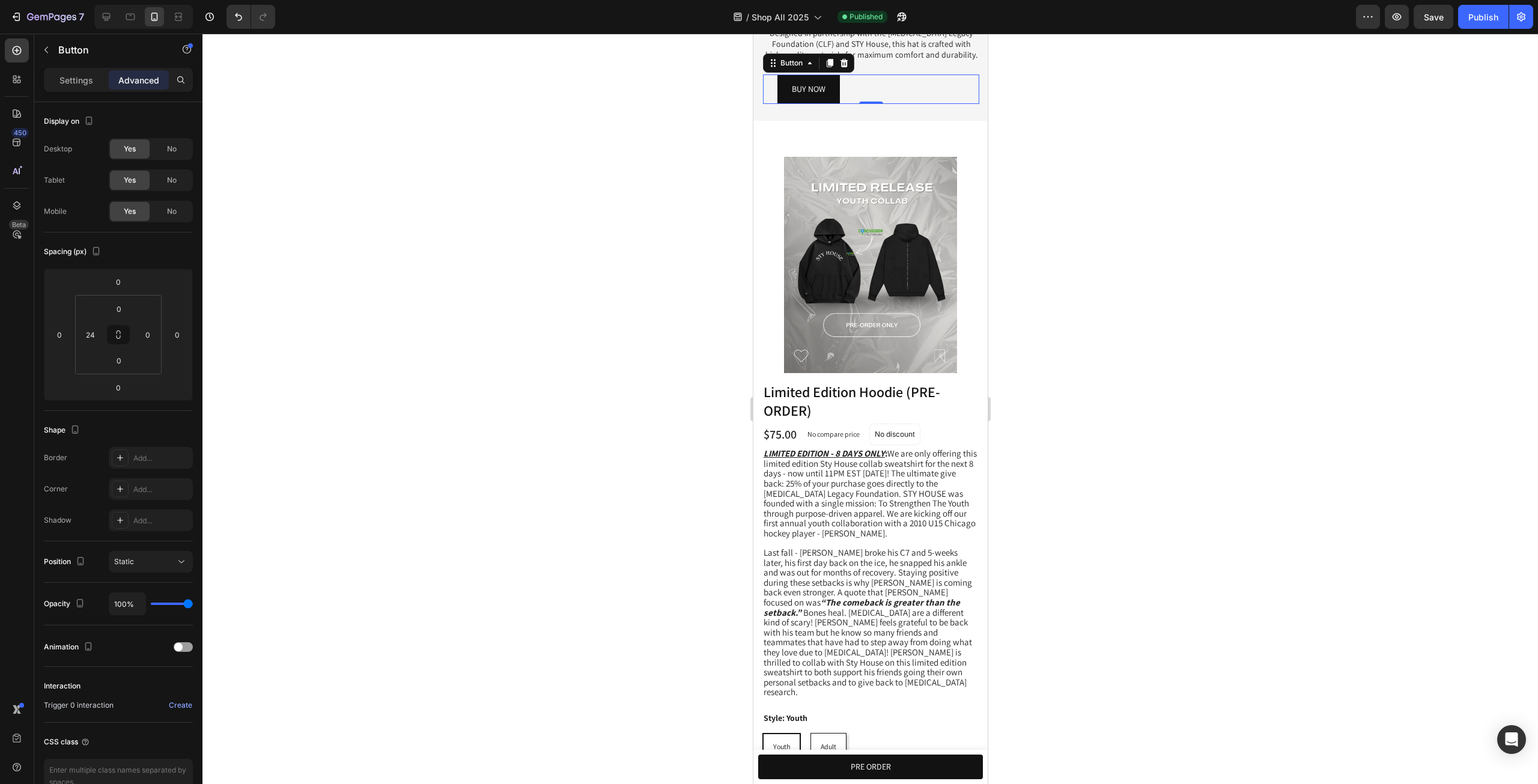
click at [773, 94] on div "BUY NOW Button 0" at bounding box center [871, 89] width 216 height 30
type input "122"
drag, startPoint x: 90, startPoint y: 319, endPoint x: 88, endPoint y: 289, distance: 30.1
click at [88, 0] on html "7 Version history / Shop All 2025 Need republishing Preview Save Publish 450 Be…" at bounding box center [769, 0] width 1538 height 0
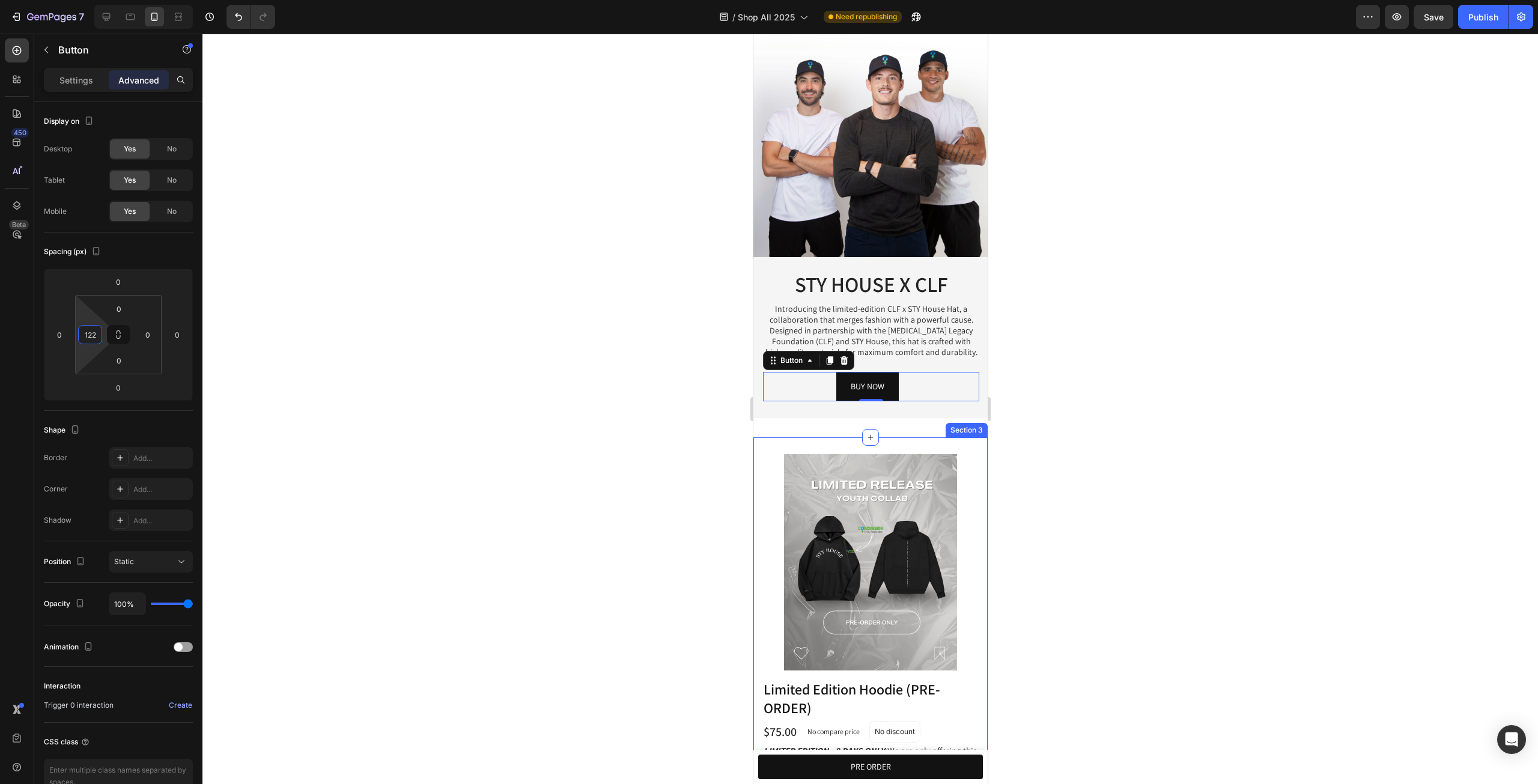
scroll to position [51, 0]
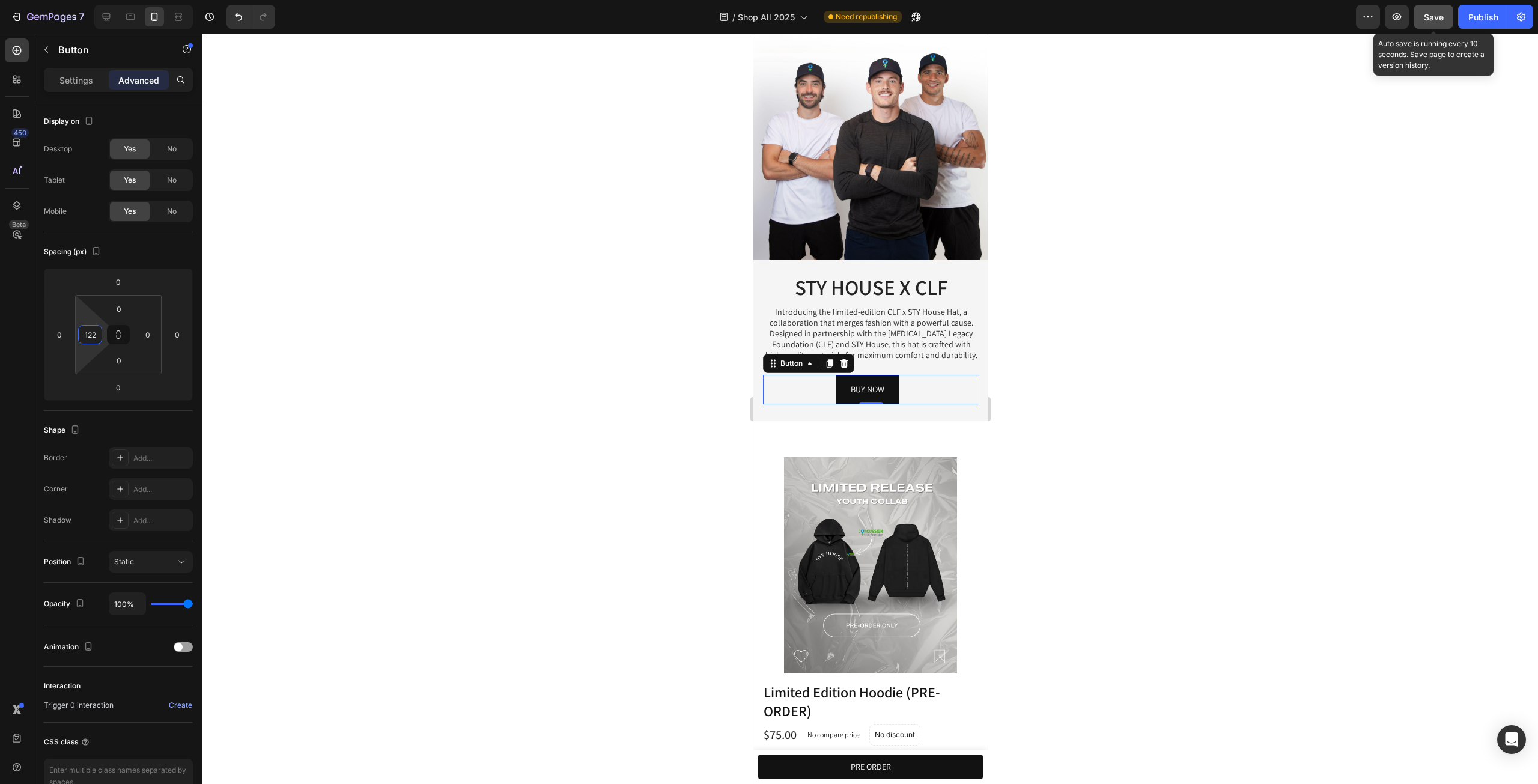
drag, startPoint x: 1442, startPoint y: 15, endPoint x: 1450, endPoint y: 27, distance: 14.4
click at [1442, 15] on span "Save" at bounding box center [1434, 17] width 20 height 10
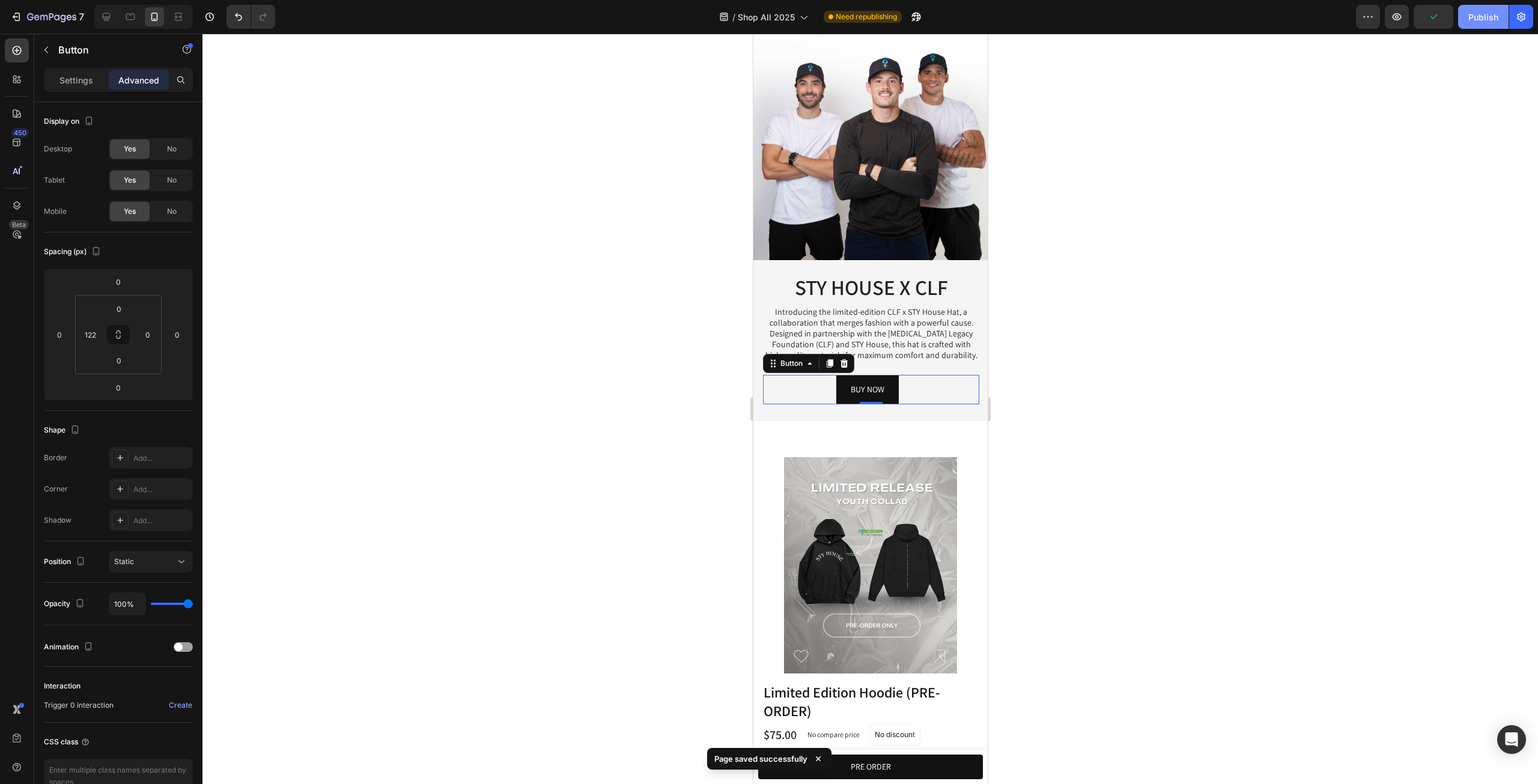
click at [1473, 22] on div "Publish" at bounding box center [1484, 17] width 30 height 13
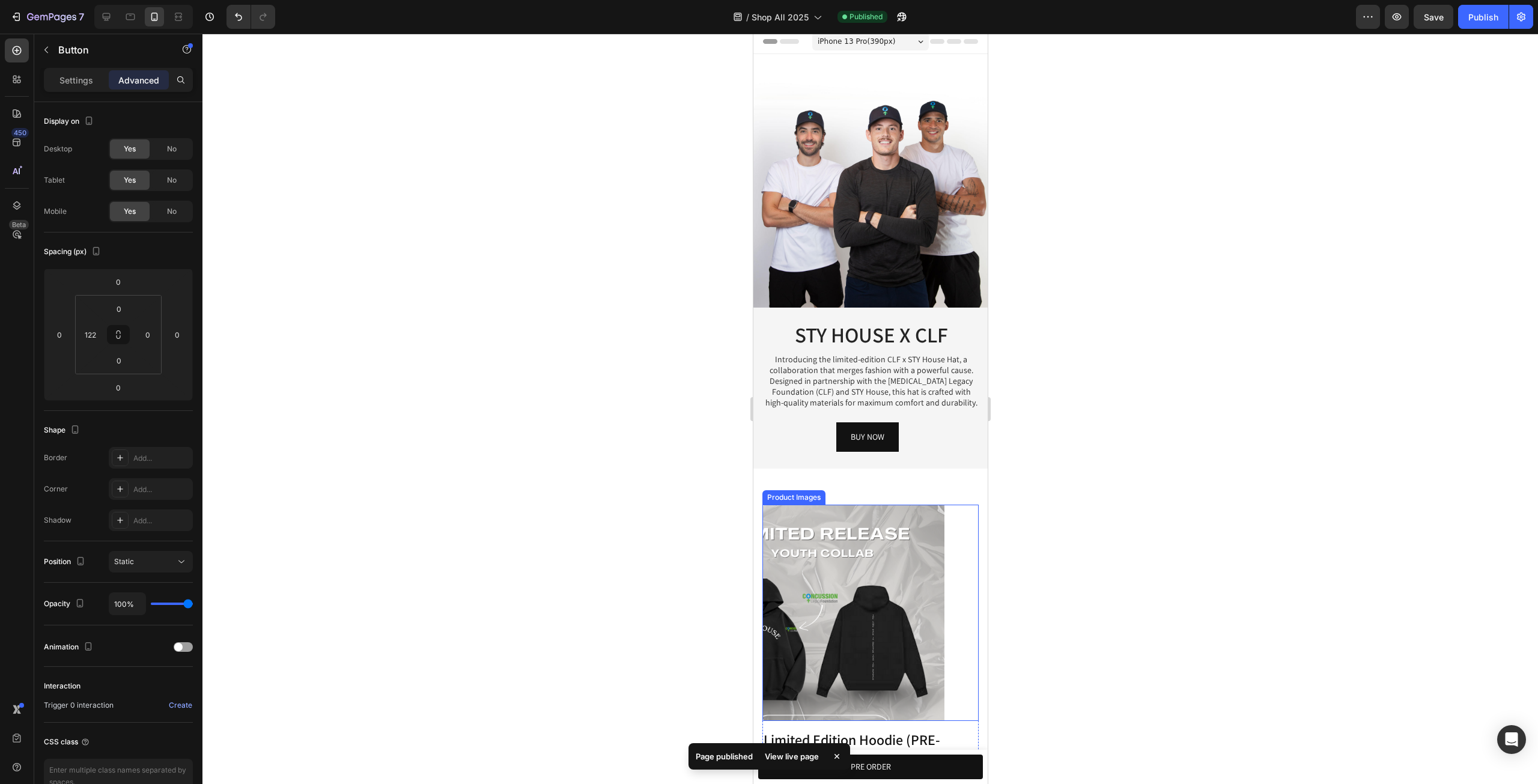
scroll to position [0, 0]
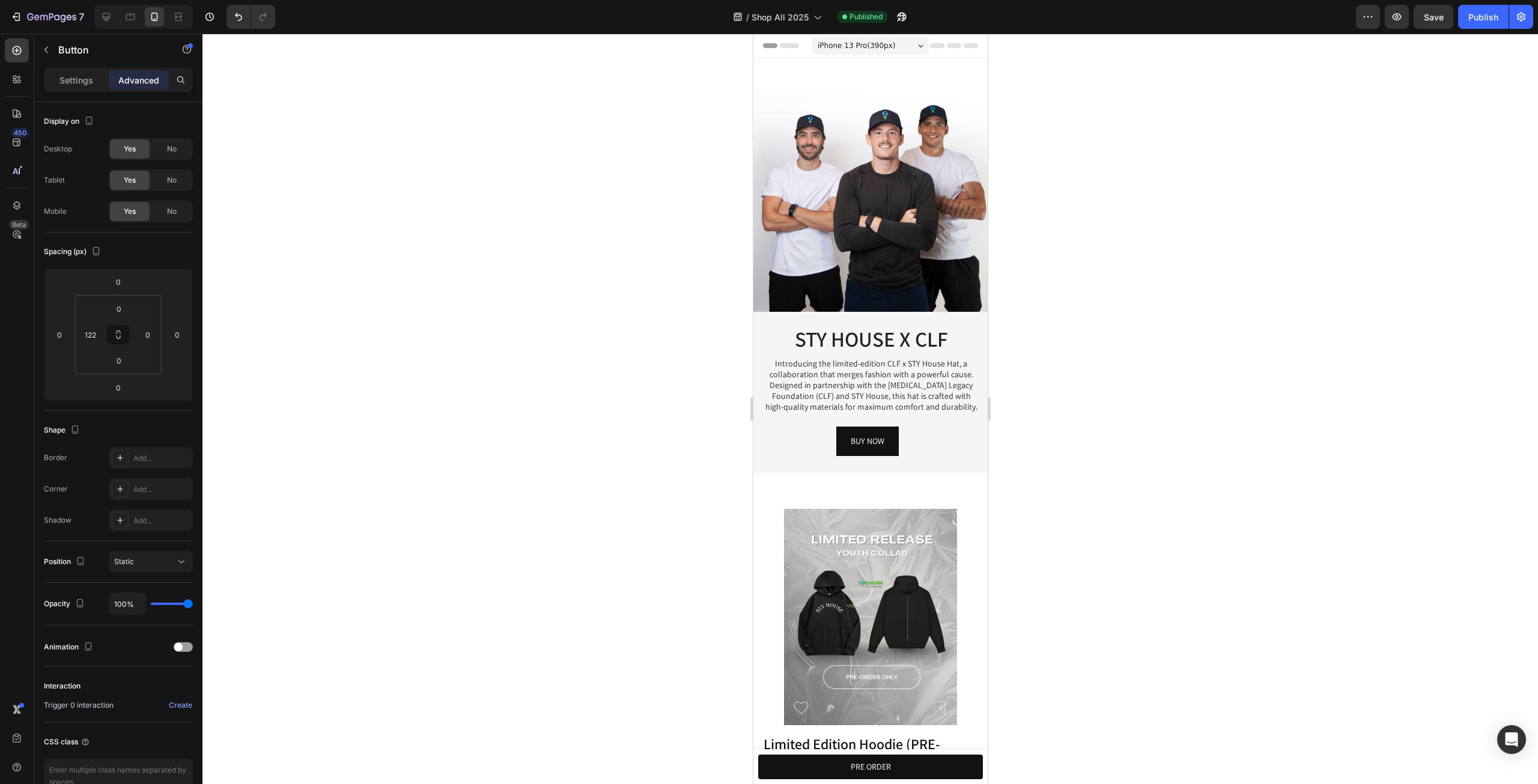
click at [88, 69] on div "Settings Advanced" at bounding box center [118, 80] width 149 height 24
click at [68, 45] on p "Button" at bounding box center [109, 49] width 102 height 15
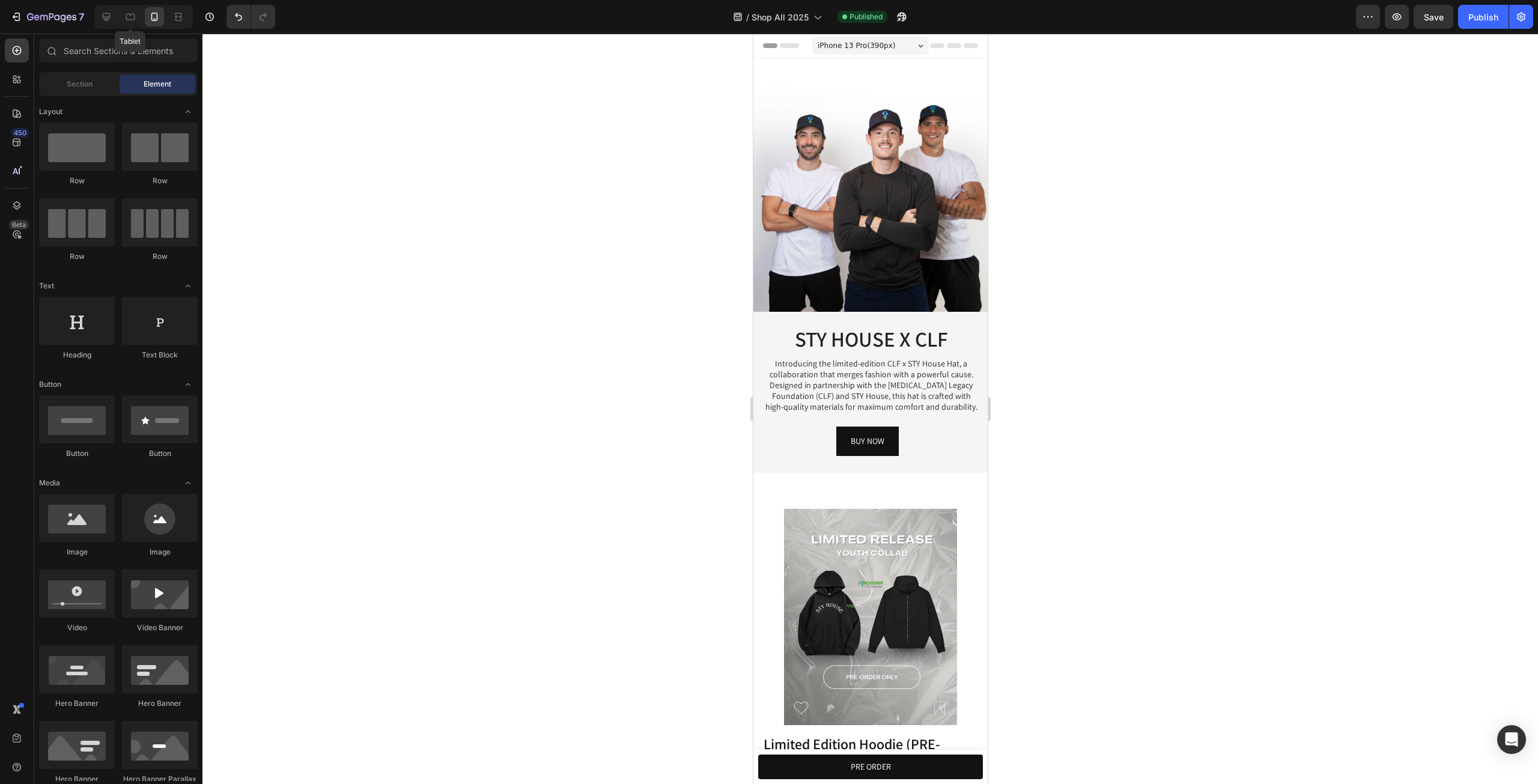
click at [118, 15] on div "Tablet" at bounding box center [143, 17] width 98 height 24
click at [129, 16] on icon at bounding box center [131, 17] width 12 height 12
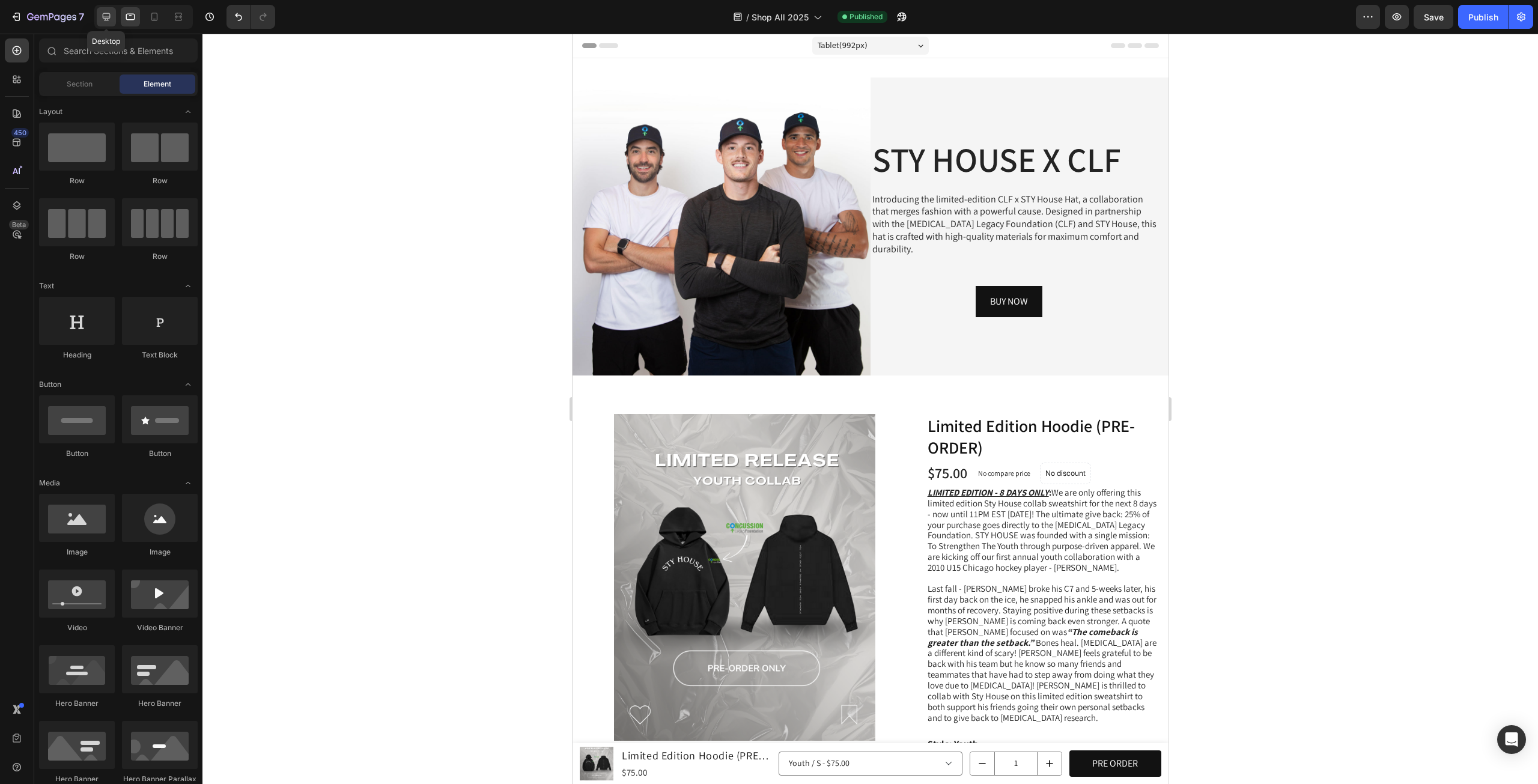
click at [103, 18] on icon at bounding box center [107, 17] width 8 height 8
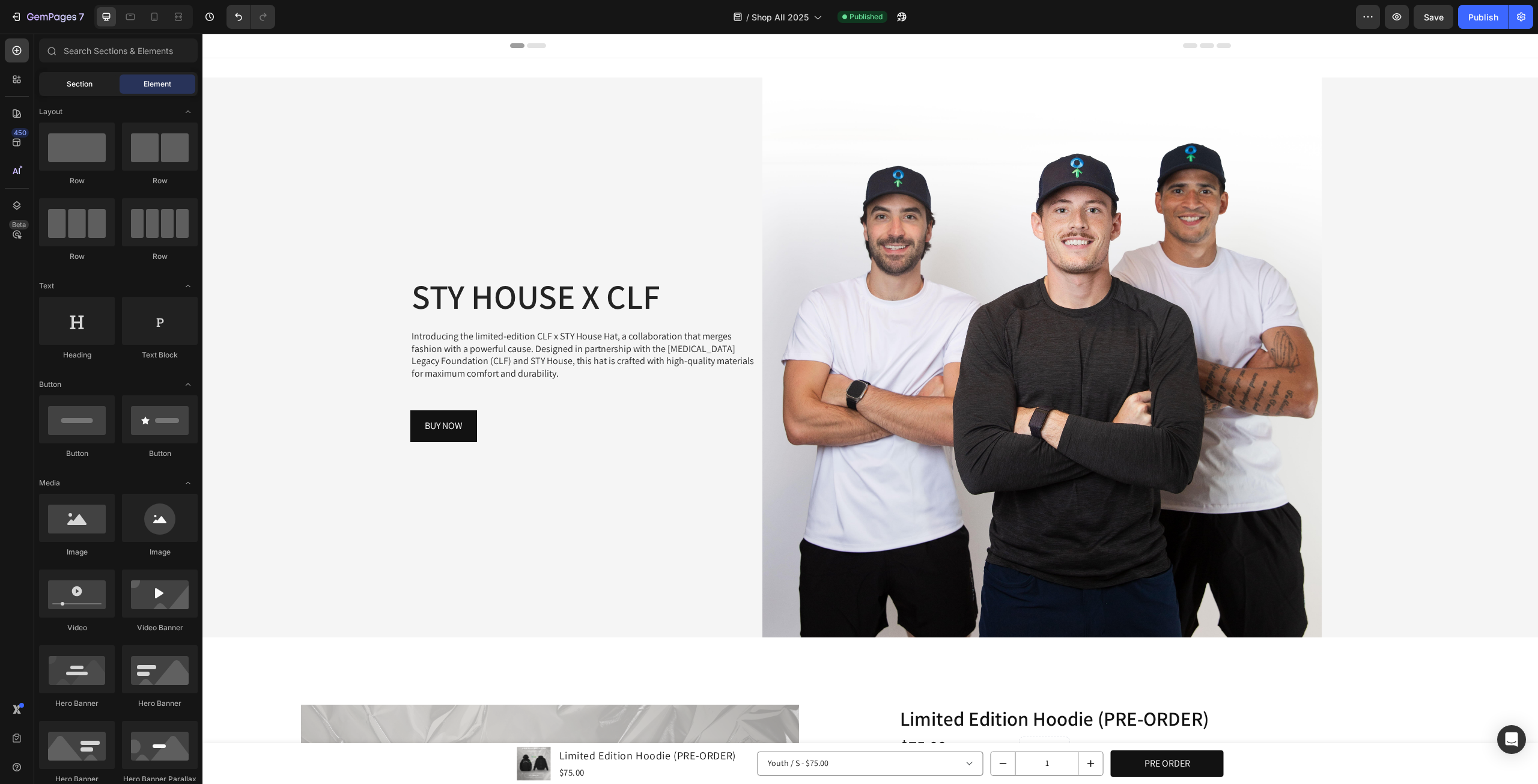
click at [78, 82] on span "Section" at bounding box center [79, 83] width 26 height 11
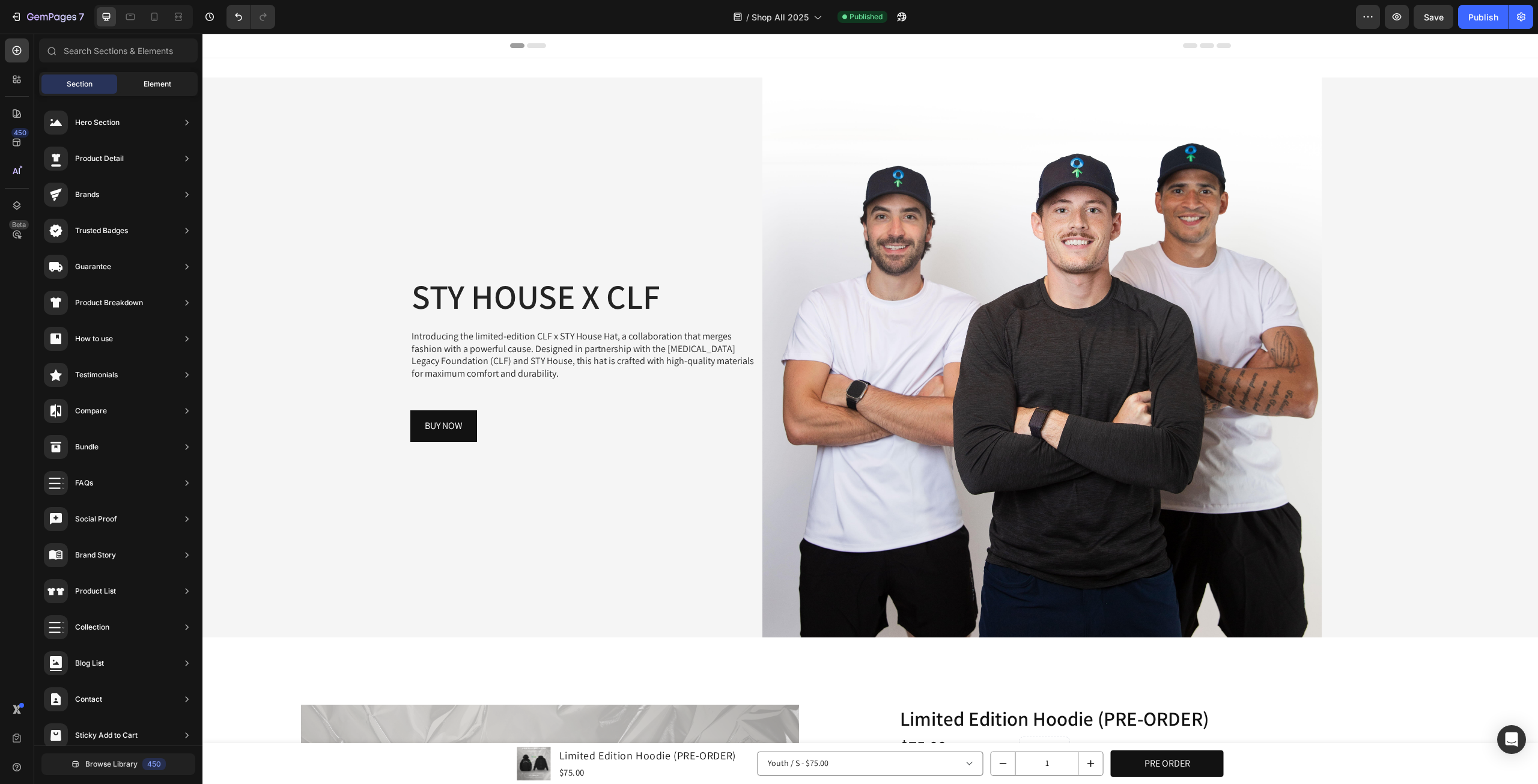
click at [147, 86] on span "Element" at bounding box center [157, 83] width 28 height 11
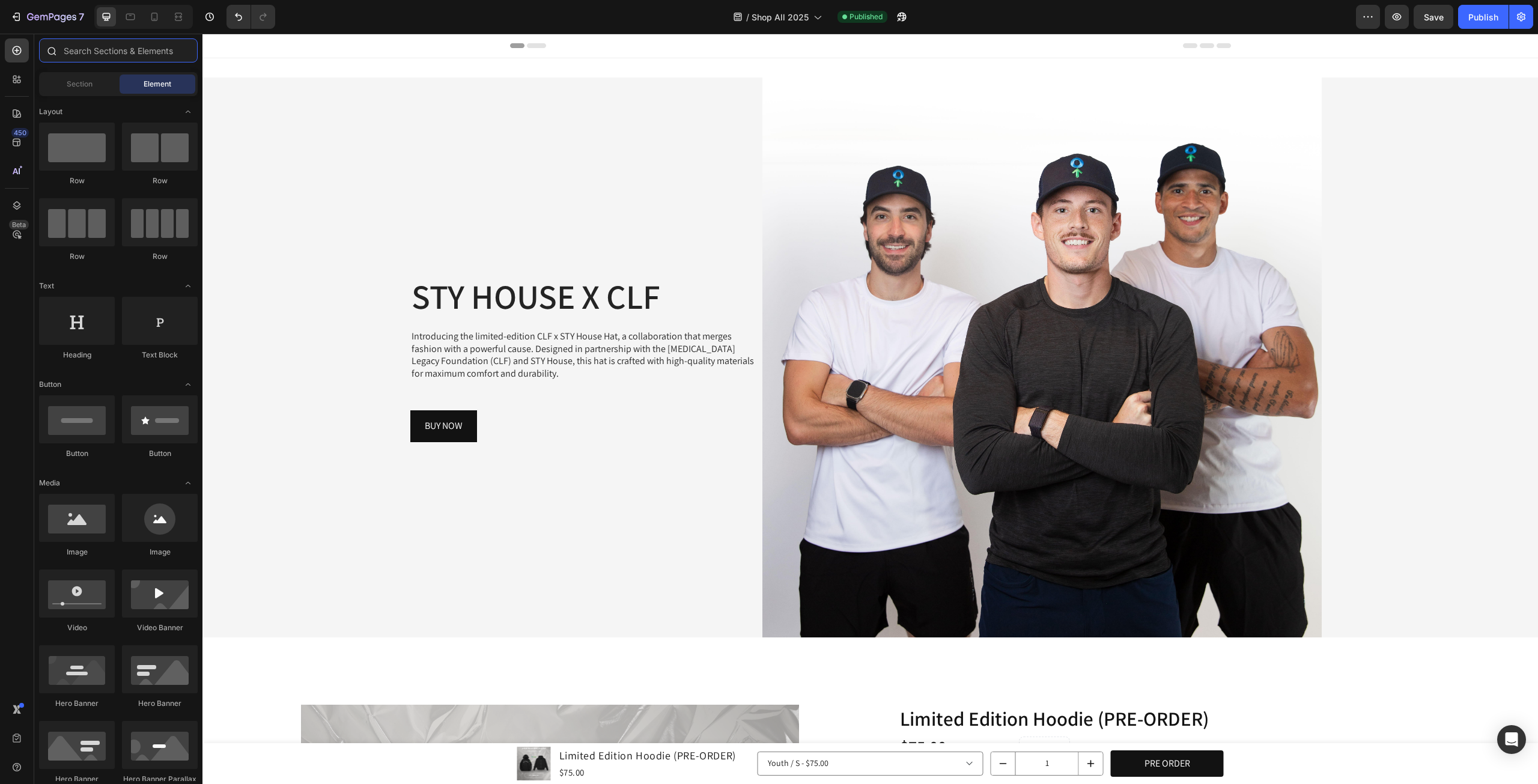
click at [159, 43] on input "text" at bounding box center [118, 50] width 158 height 24
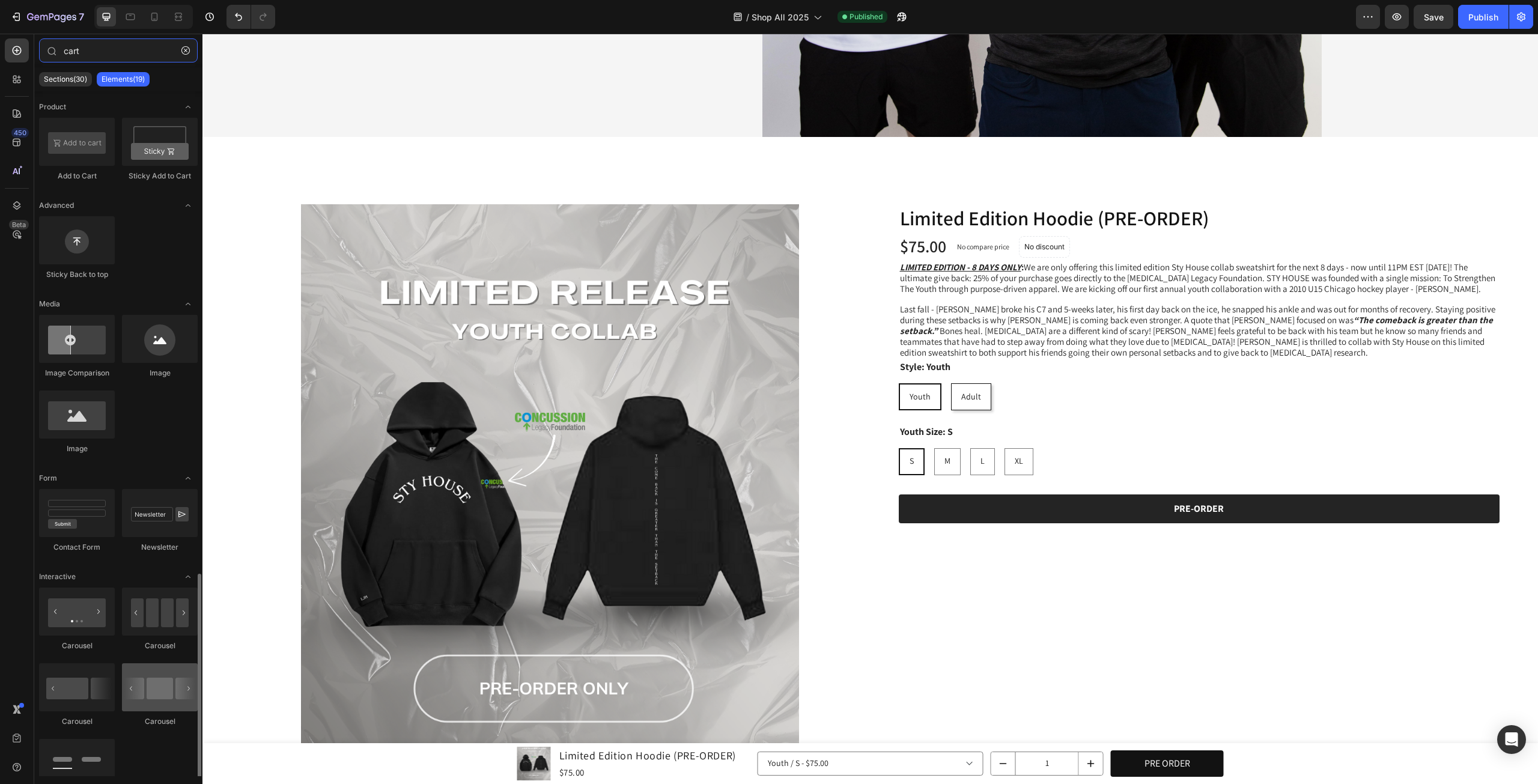
scroll to position [400, 0]
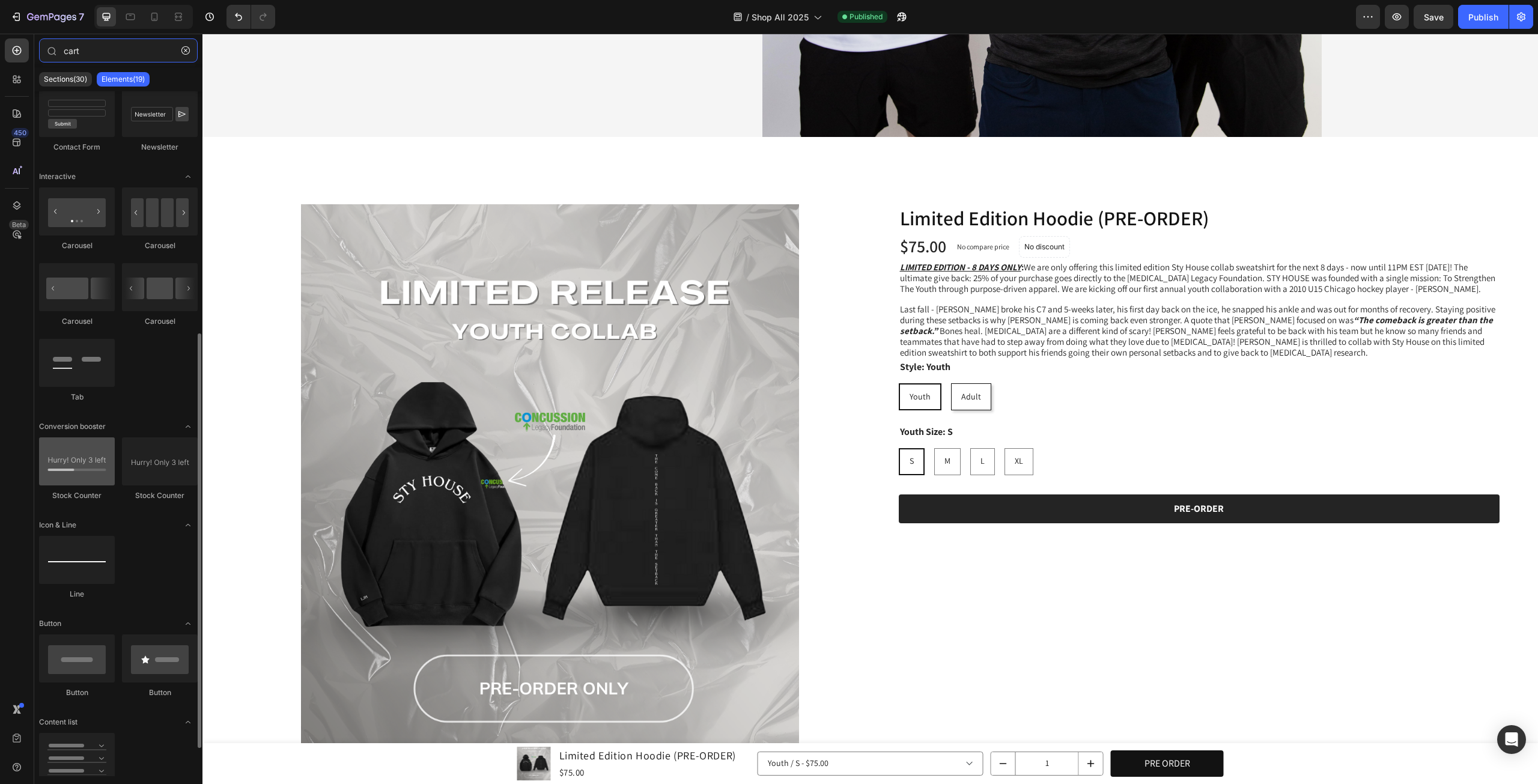
type input "cart"
drag, startPoint x: 286, startPoint y: 492, endPoint x: 1483, endPoint y: 218, distance: 1228.0
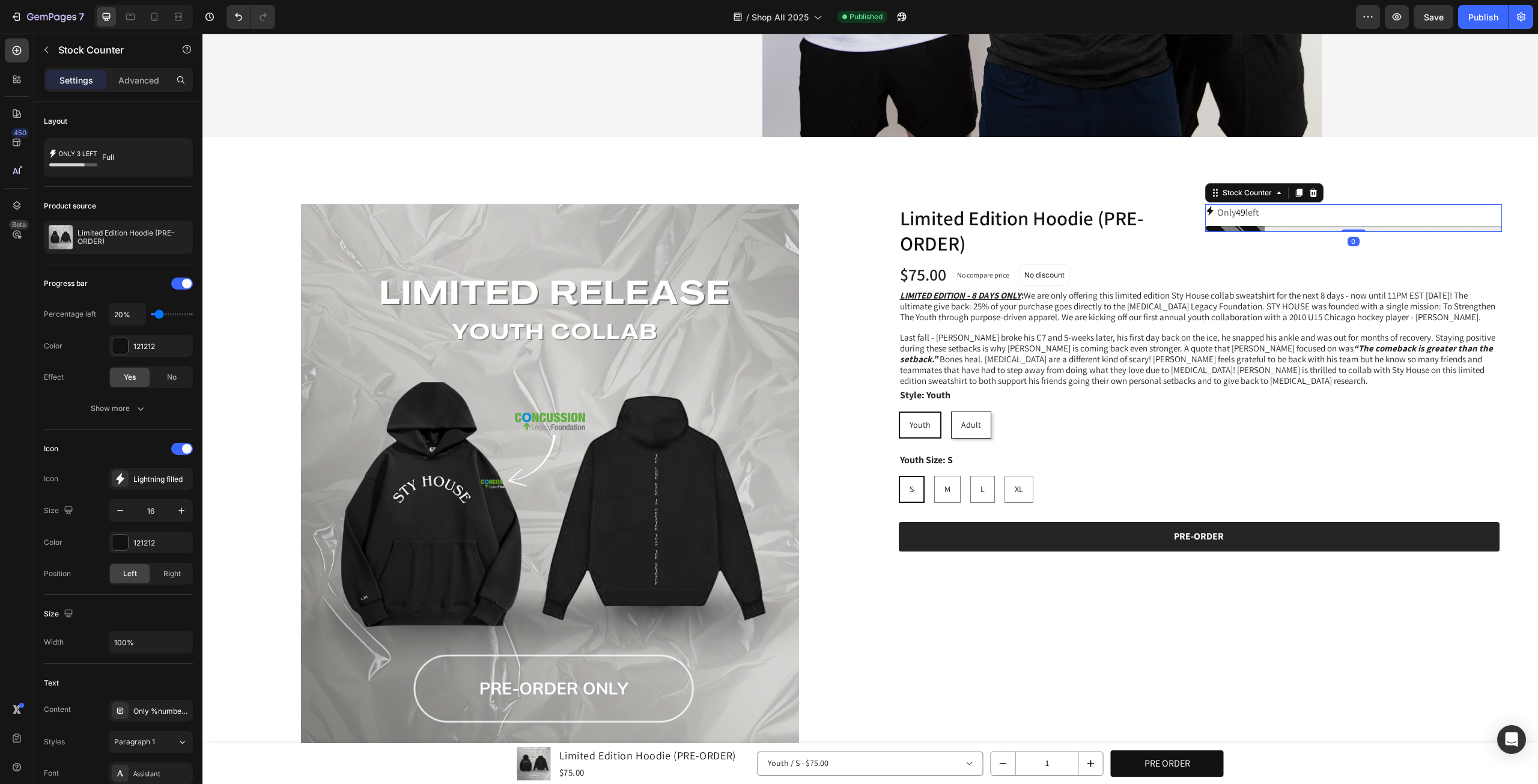
click at [1291, 210] on div "Only 49 left" at bounding box center [1354, 213] width 297 height 18
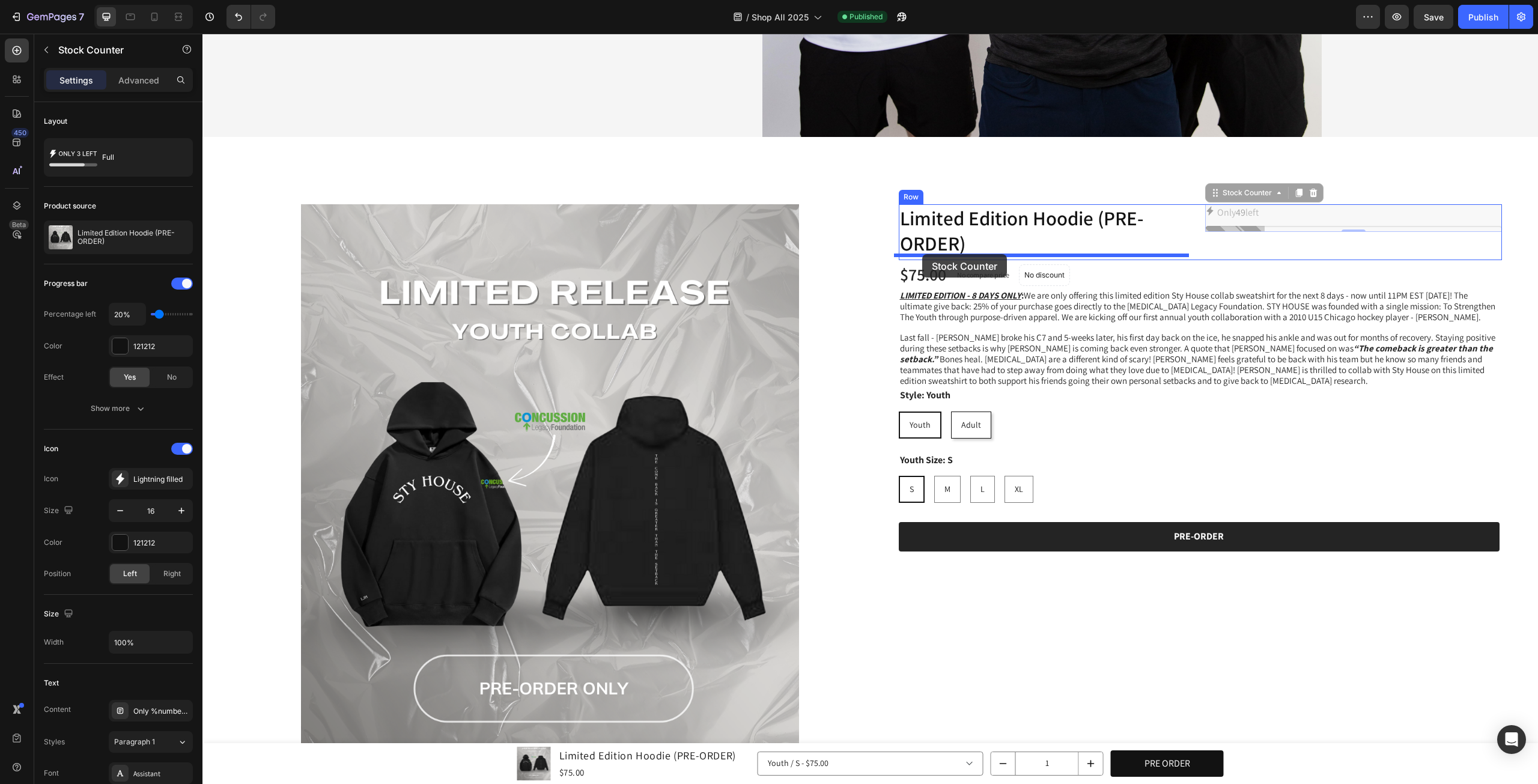
drag, startPoint x: 1216, startPoint y: 212, endPoint x: 922, endPoint y: 254, distance: 297.0
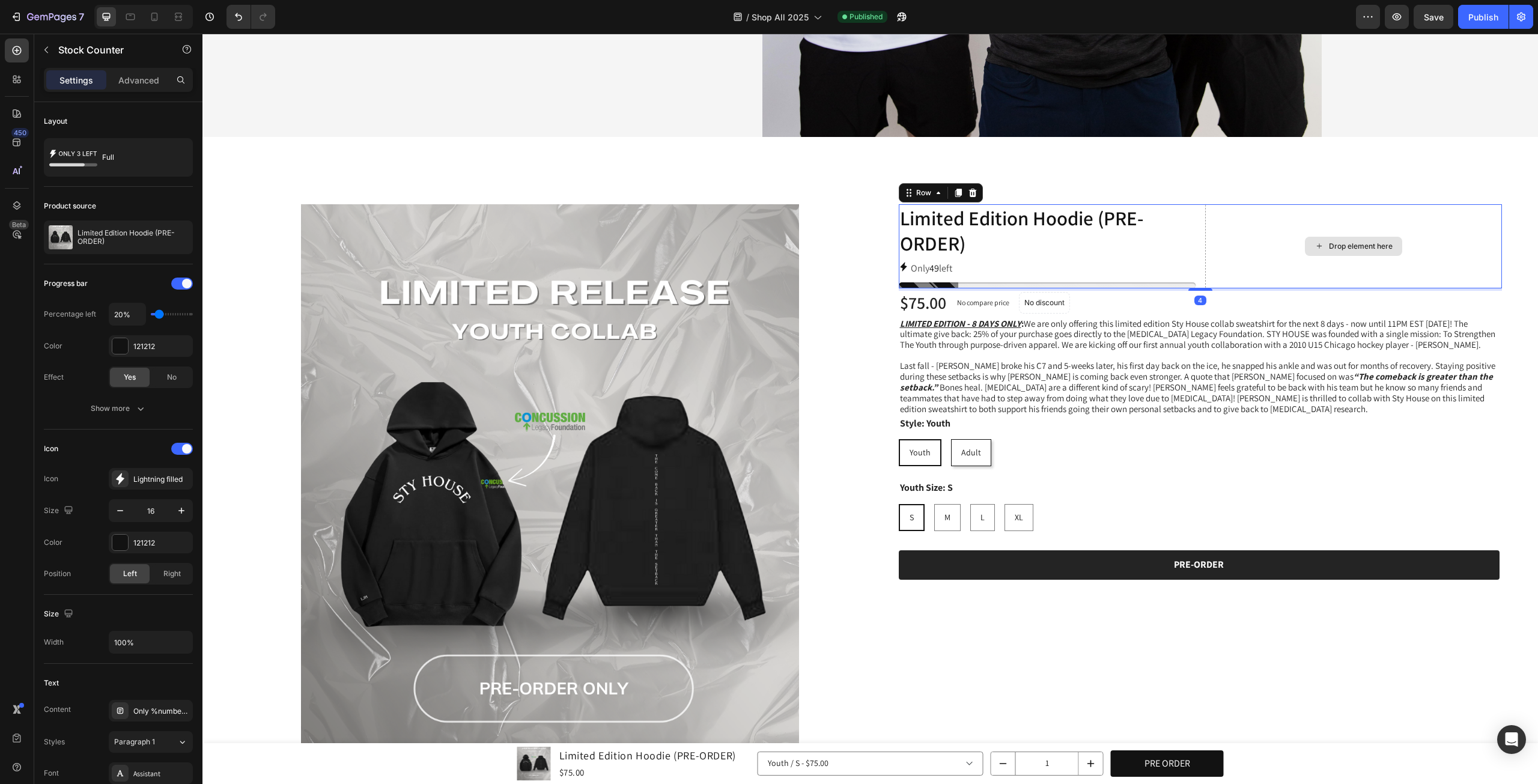
click at [1281, 278] on div "Drop element here" at bounding box center [1354, 246] width 297 height 85
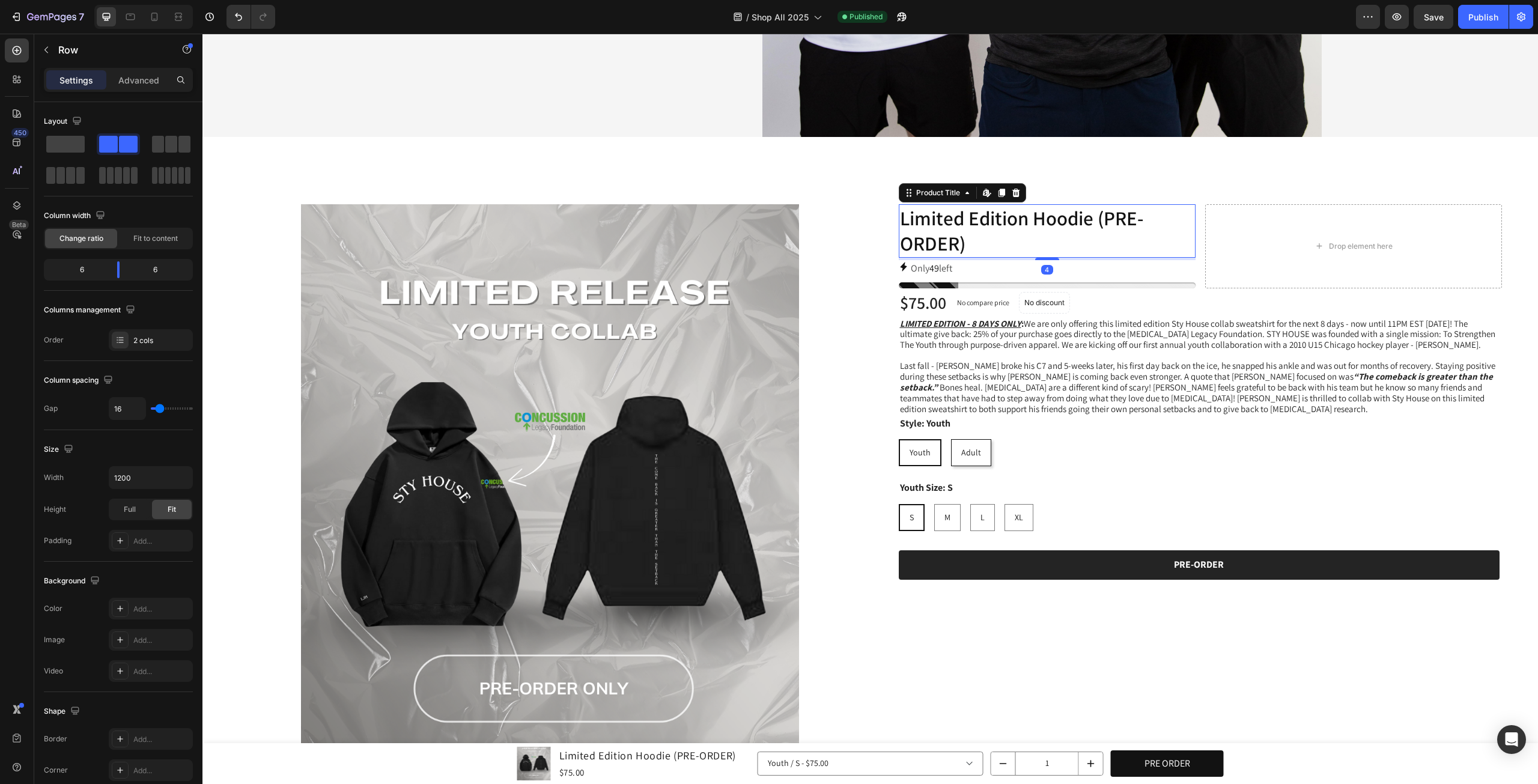
click at [1184, 236] on h1 "Limited Edition Hoodie (PRE-ORDER)" at bounding box center [1047, 231] width 297 height 54
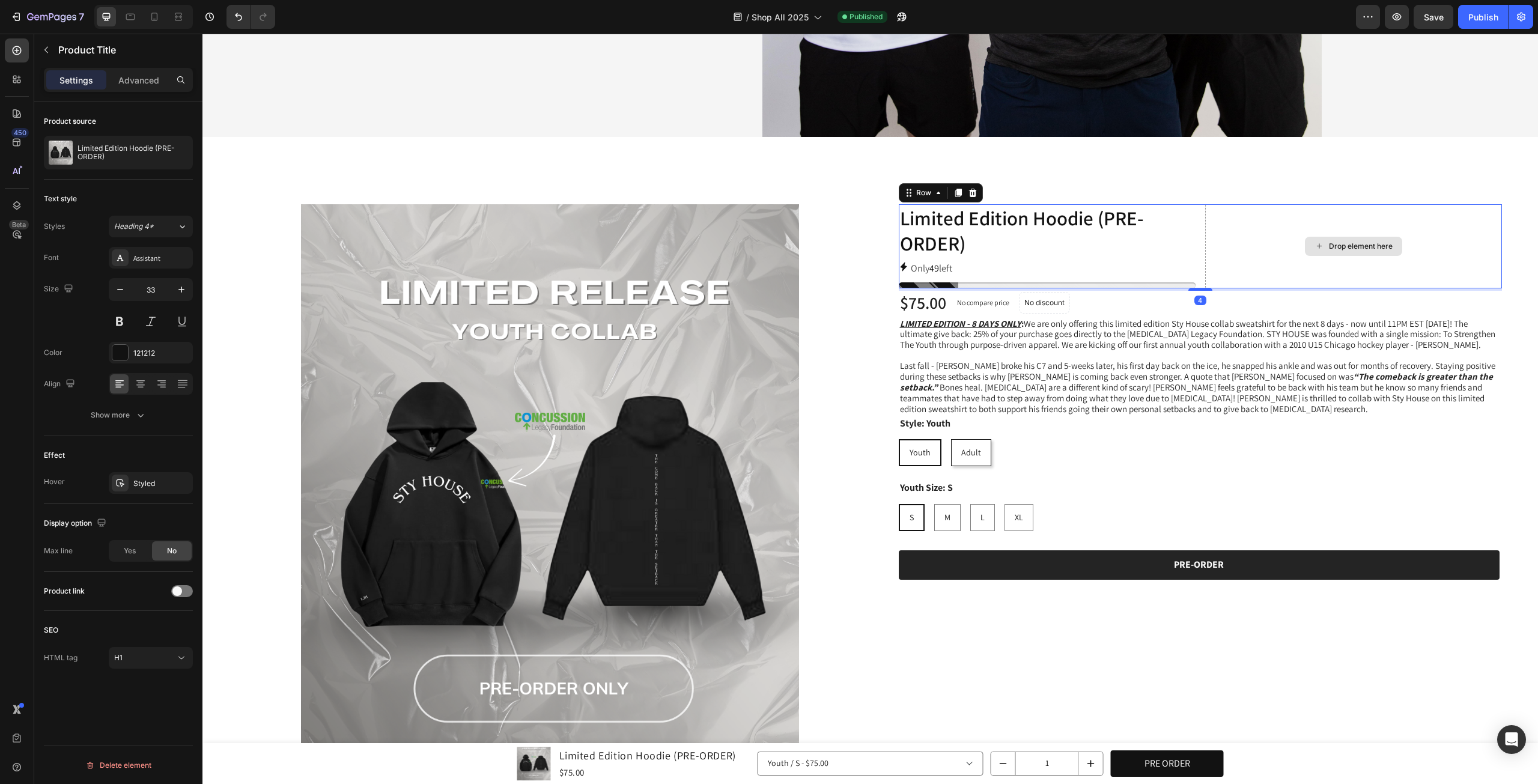
click at [1216, 231] on div "Drop element here" at bounding box center [1354, 246] width 297 height 85
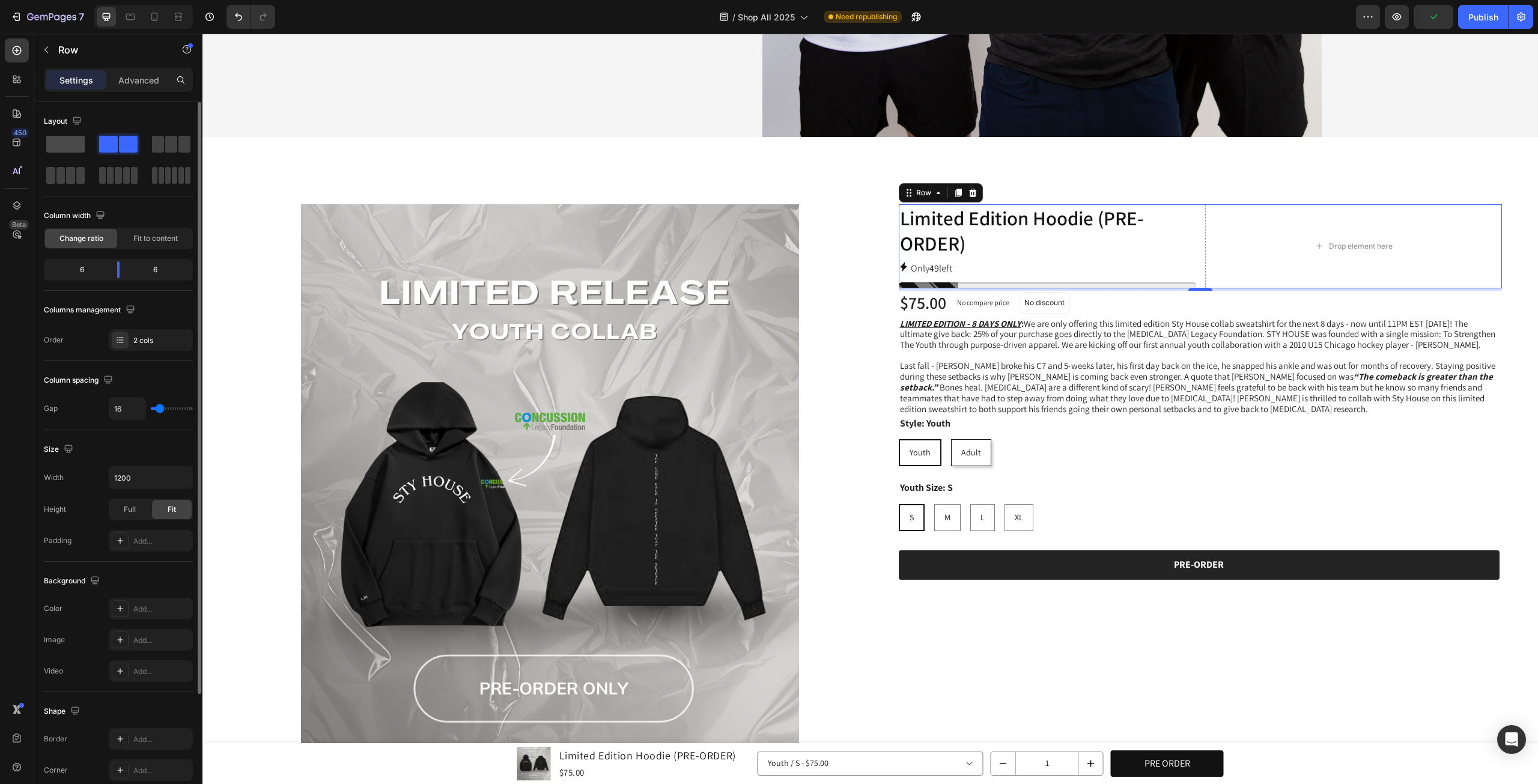
click at [61, 140] on span at bounding box center [65, 144] width 39 height 17
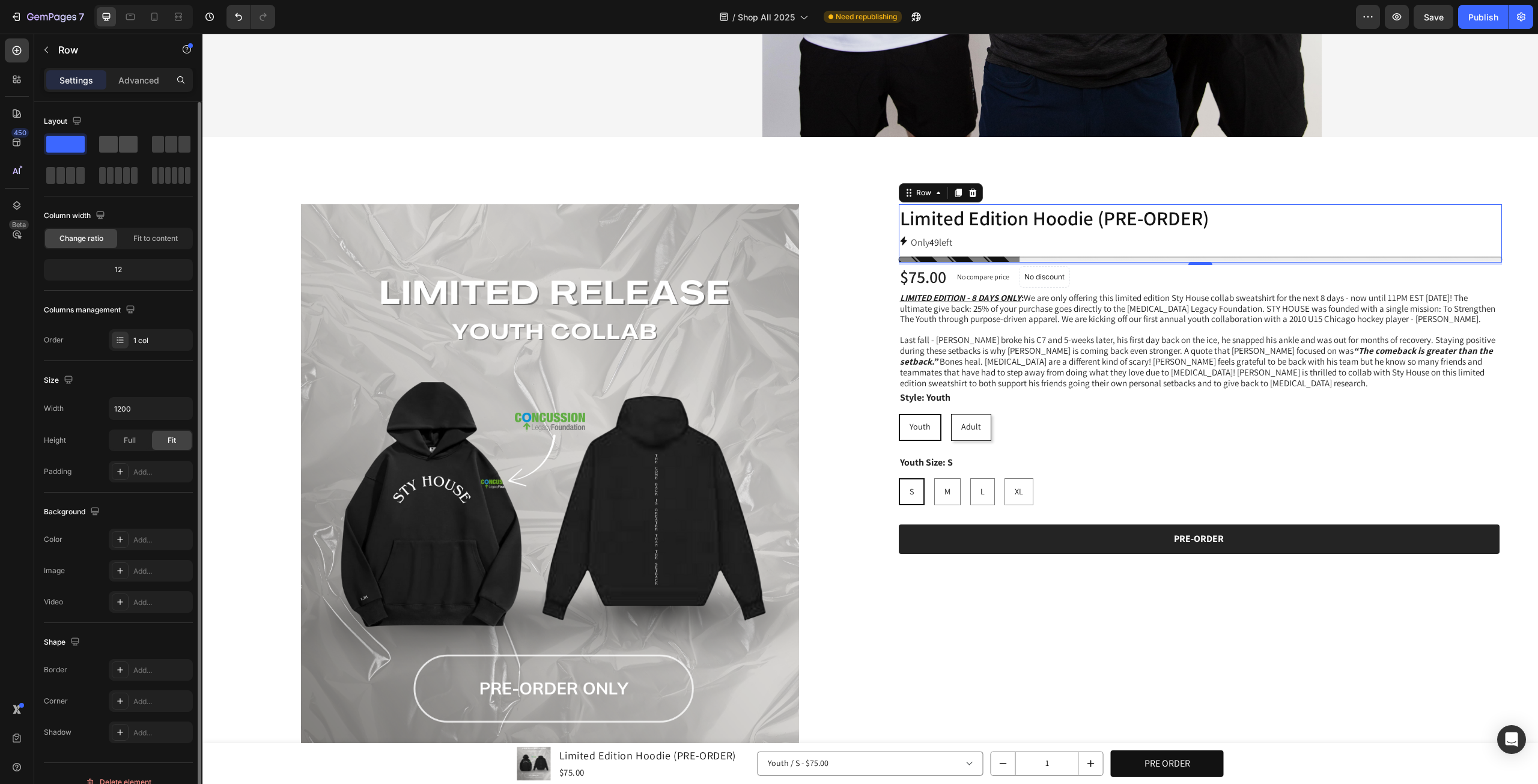
click at [119, 139] on span at bounding box center [128, 144] width 19 height 17
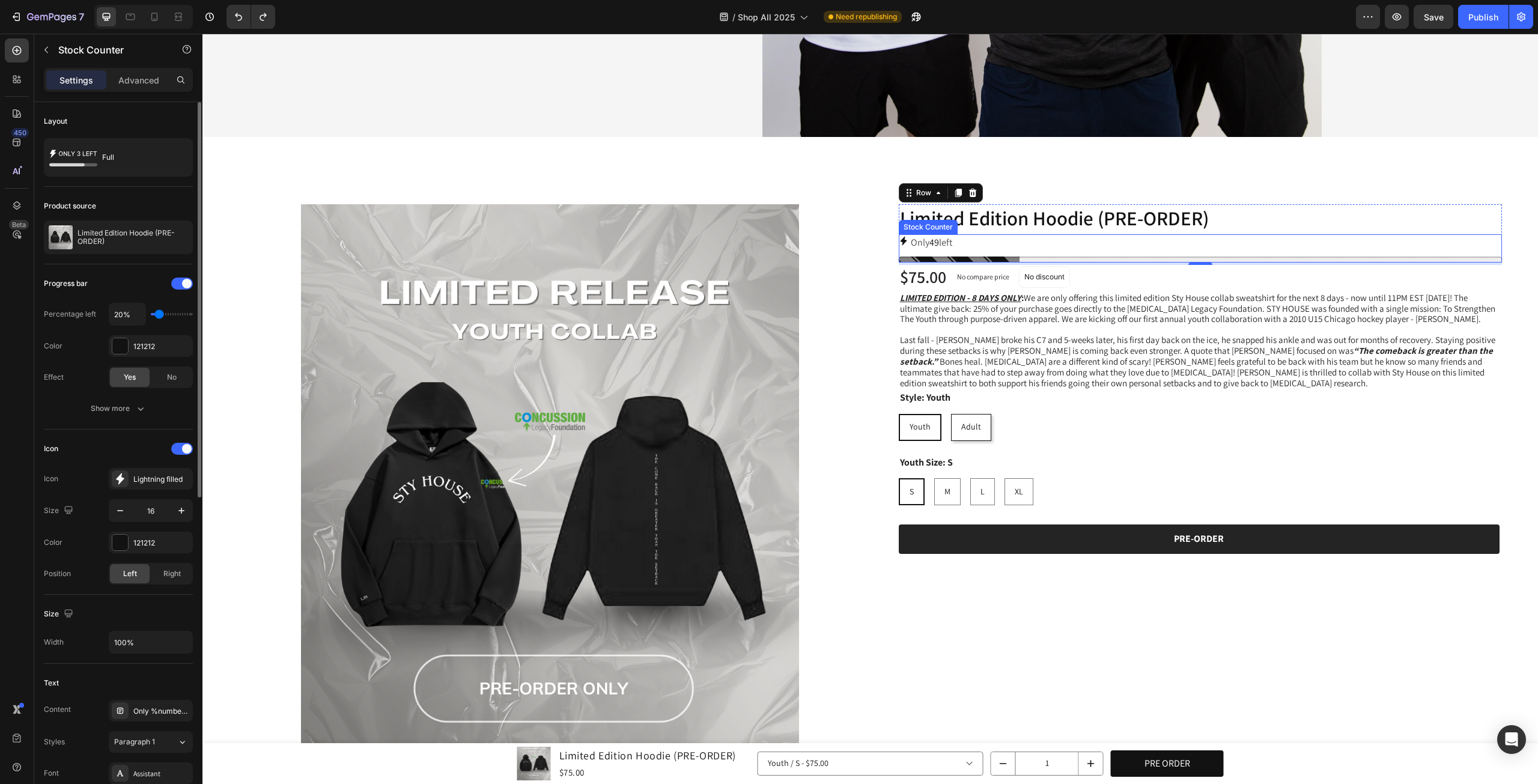
click at [929, 249] on div "Only 49 left" at bounding box center [1200, 248] width 604 height 29
click at [119, 80] on p "Advanced" at bounding box center [139, 80] width 41 height 13
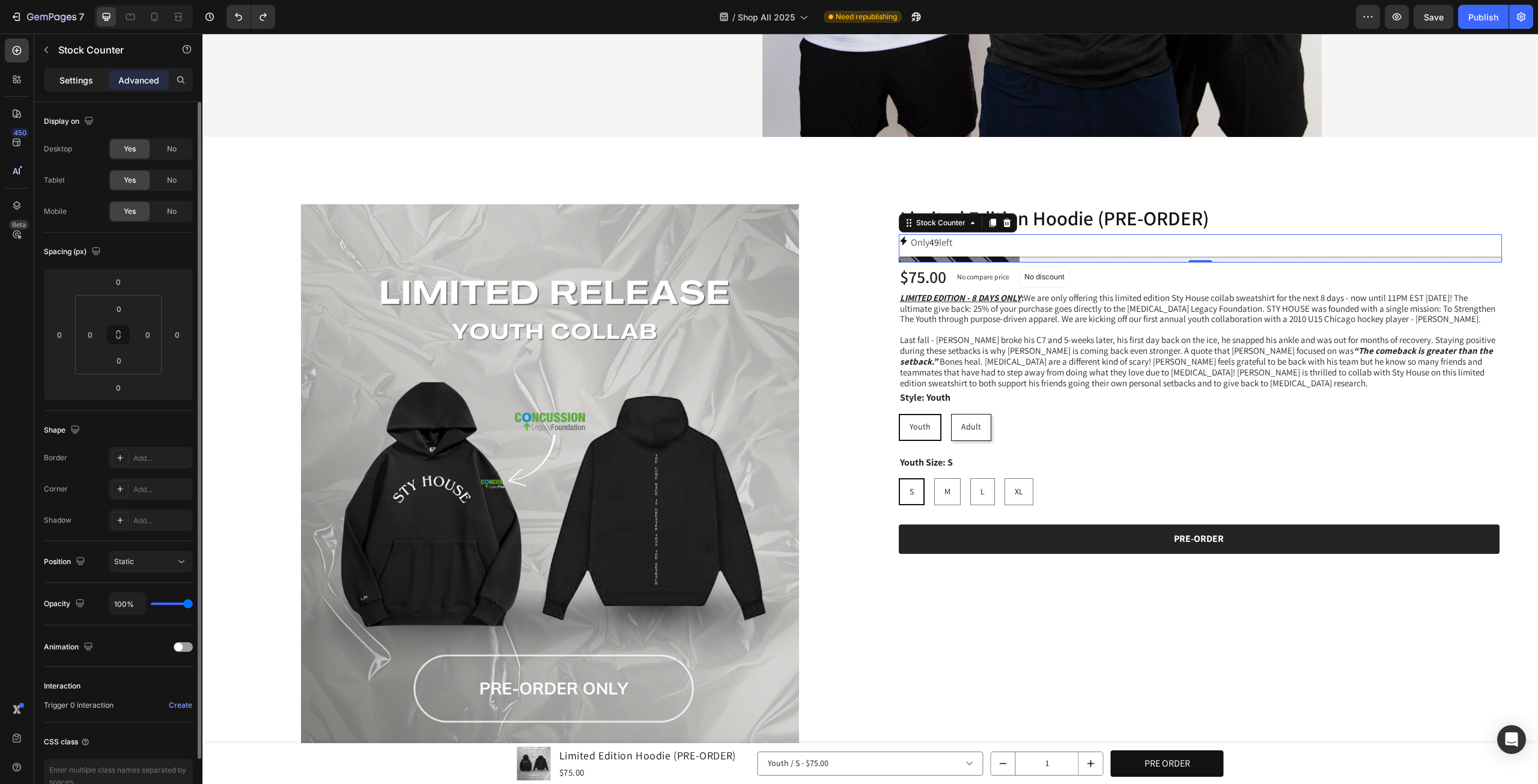
click at [89, 80] on p "Settings" at bounding box center [76, 80] width 34 height 13
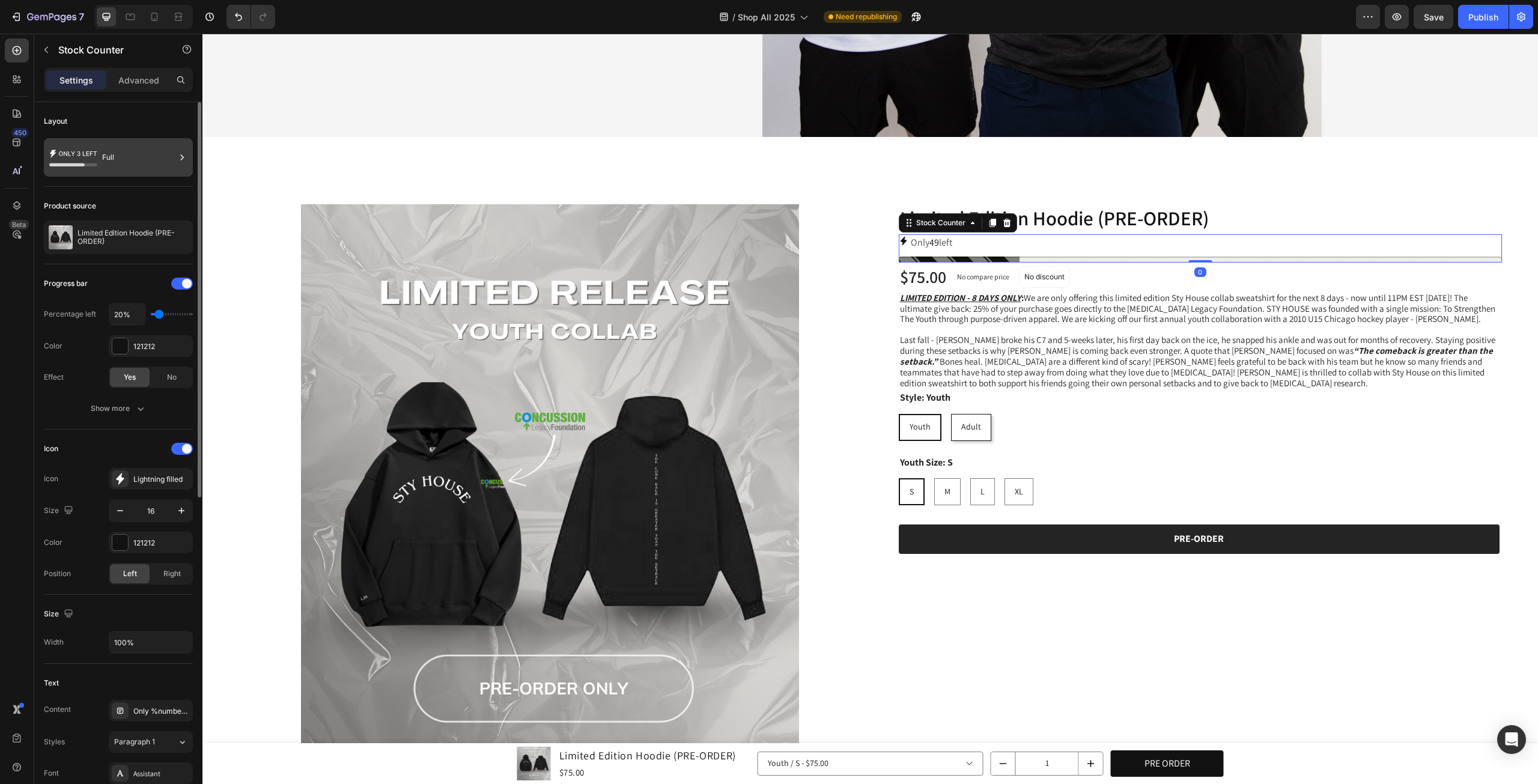
click at [136, 160] on div "Full" at bounding box center [139, 157] width 73 height 28
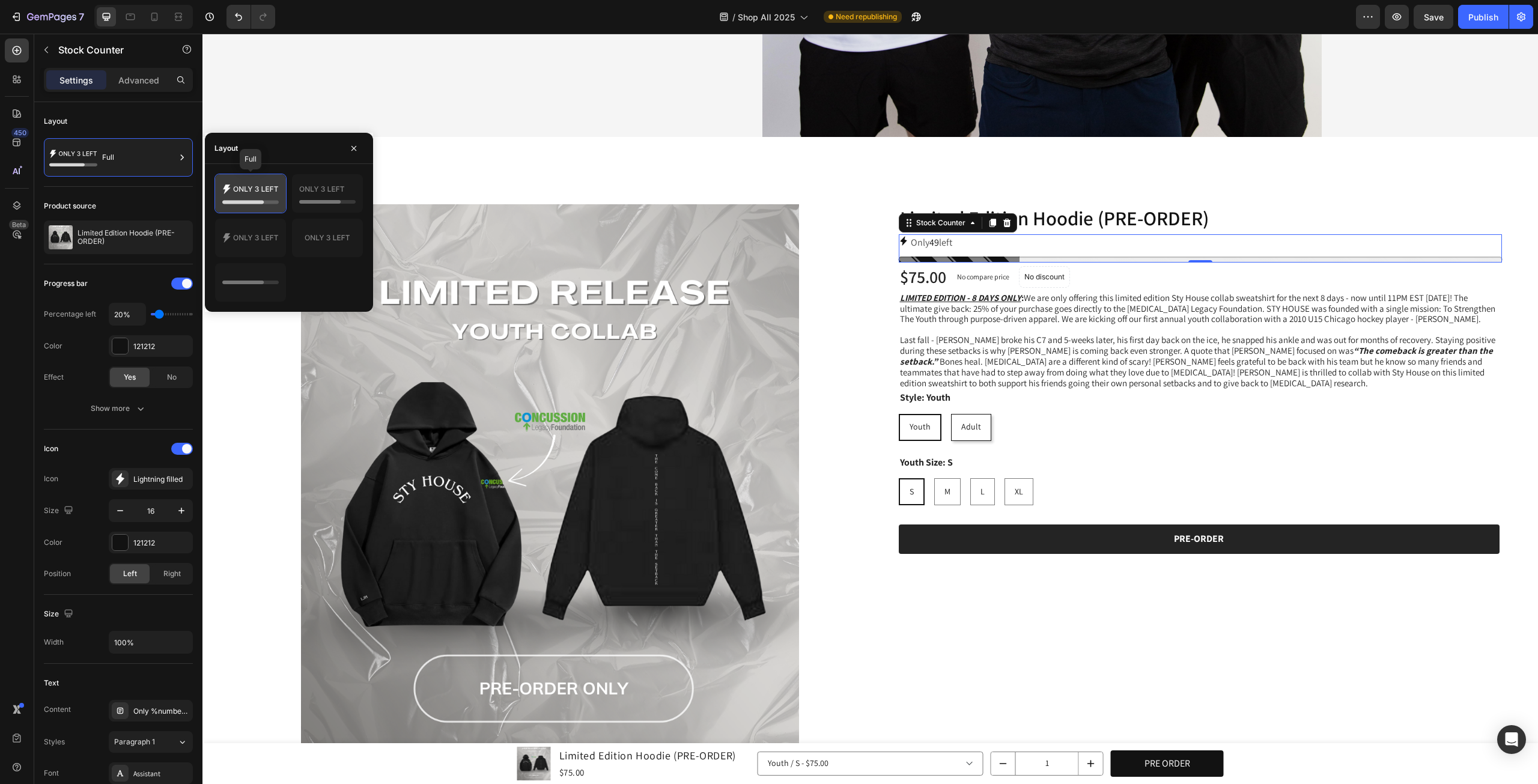
click at [266, 194] on icon at bounding box center [250, 193] width 56 height 24
click at [141, 408] on icon "button" at bounding box center [141, 409] width 6 height 4
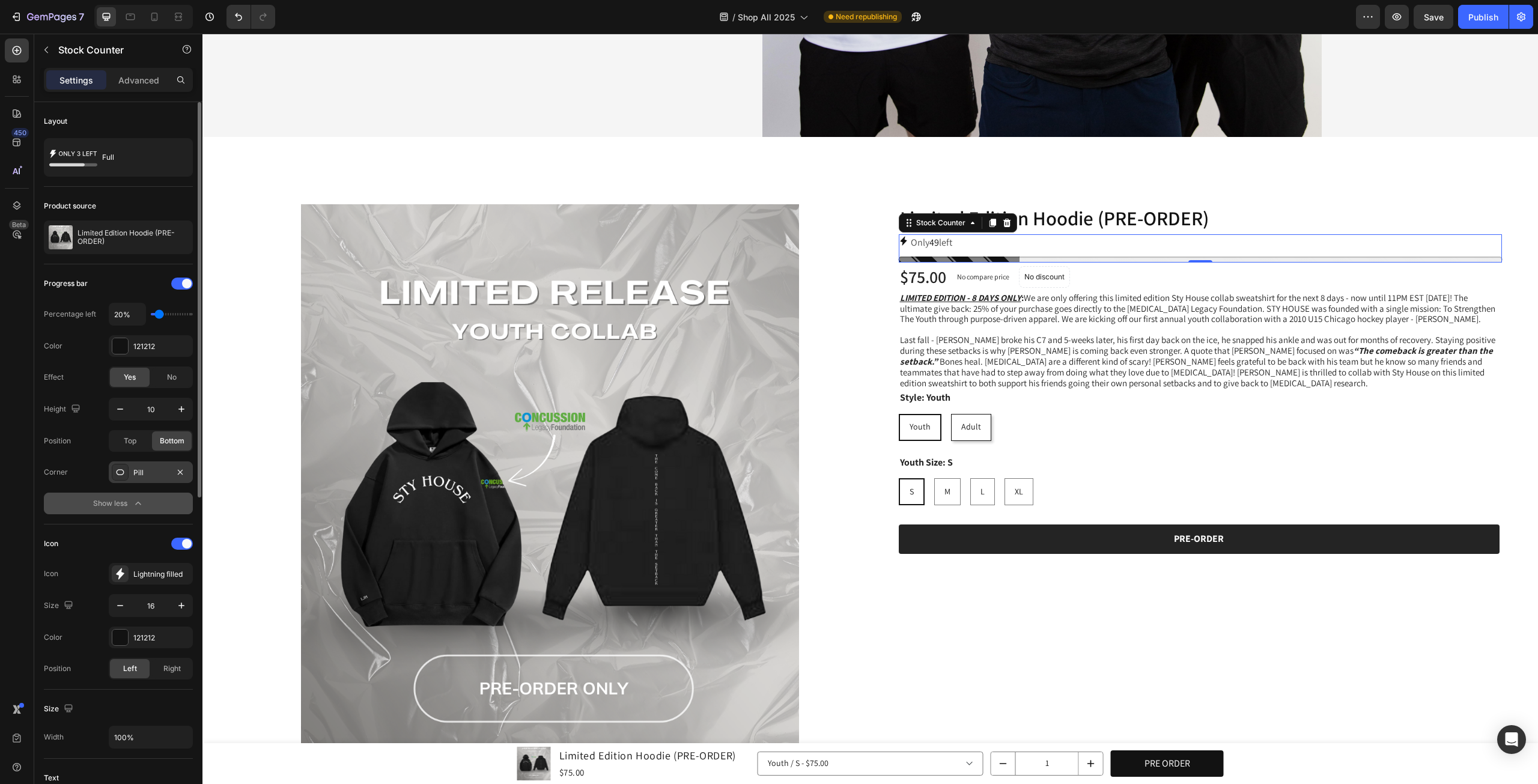
click at [117, 461] on div "Pill" at bounding box center [151, 472] width 84 height 22
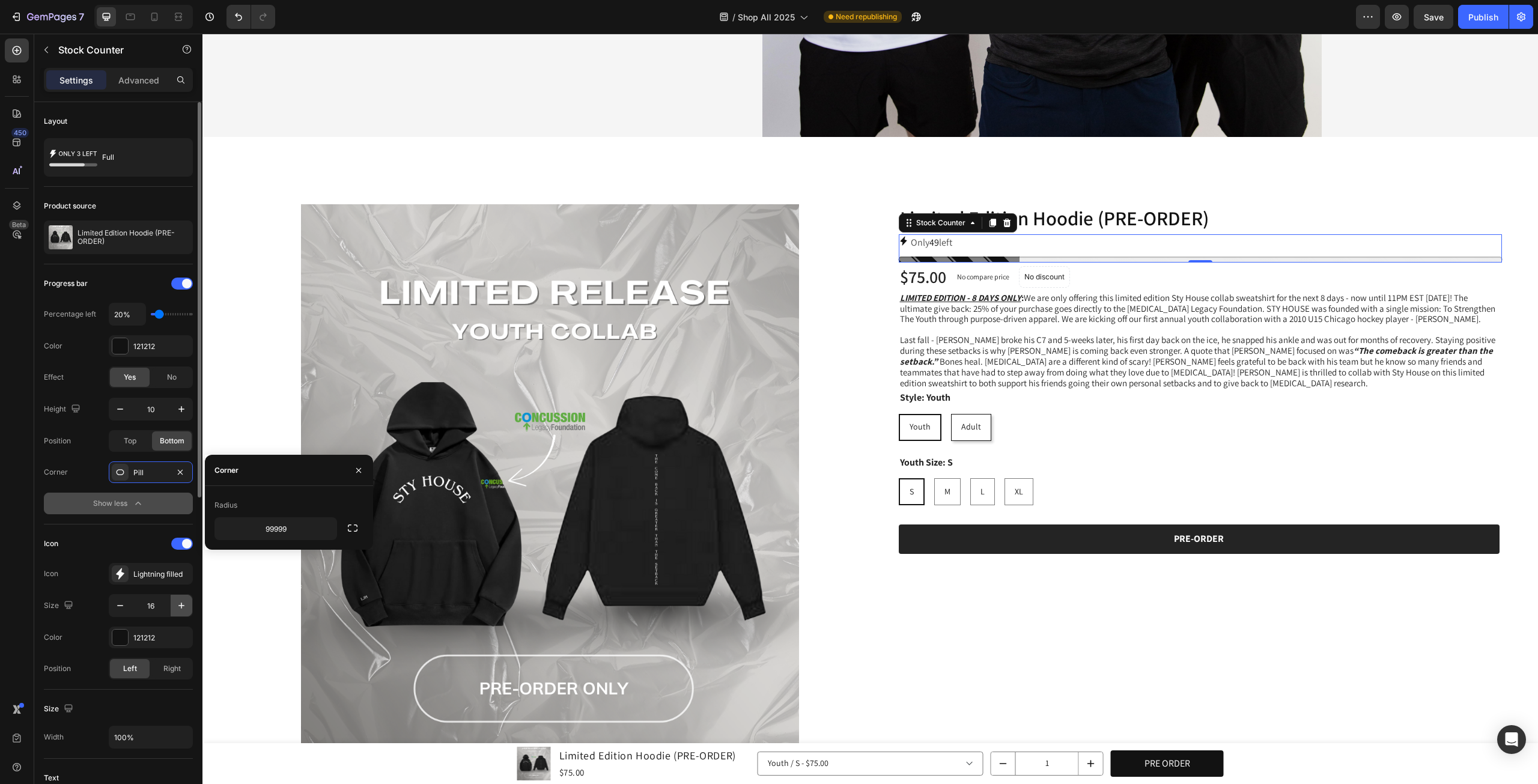
click at [188, 602] on button "button" at bounding box center [181, 606] width 22 height 22
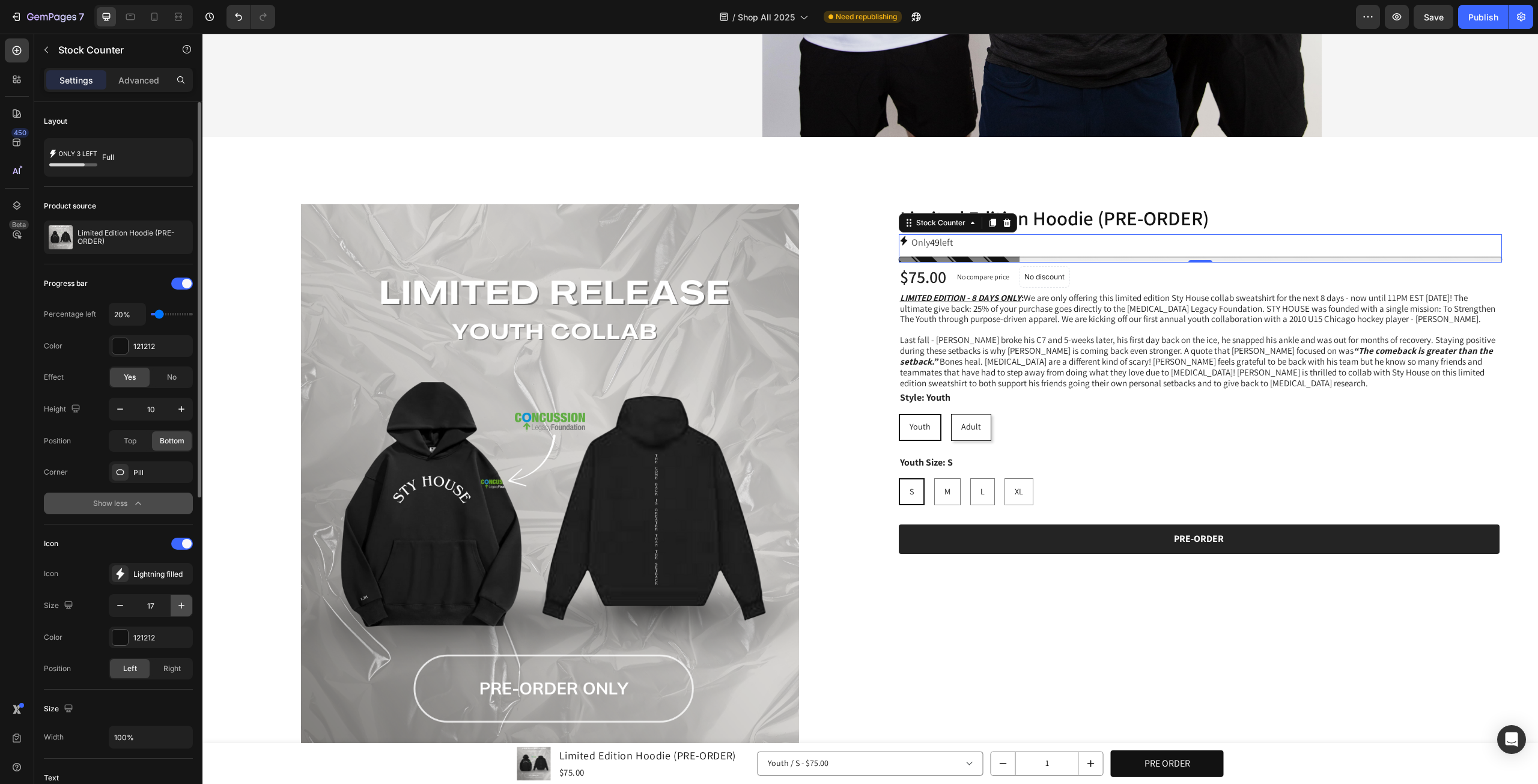
click at [187, 601] on icon "button" at bounding box center [181, 605] width 12 height 12
click at [182, 599] on icon "button" at bounding box center [181, 605] width 12 height 12
click at [181, 599] on icon "button" at bounding box center [181, 605] width 12 height 12
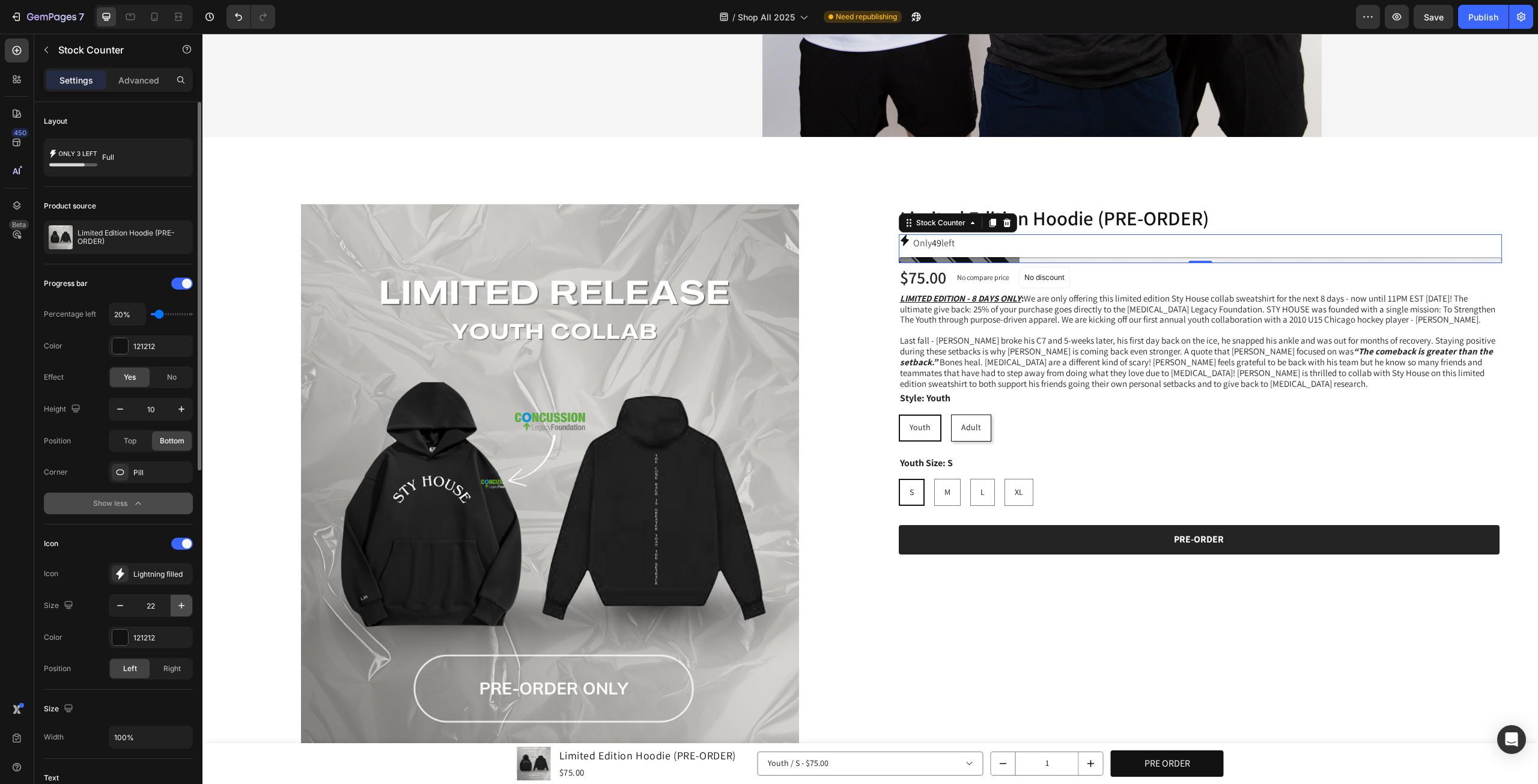
click at [181, 599] on icon "button" at bounding box center [181, 605] width 12 height 12
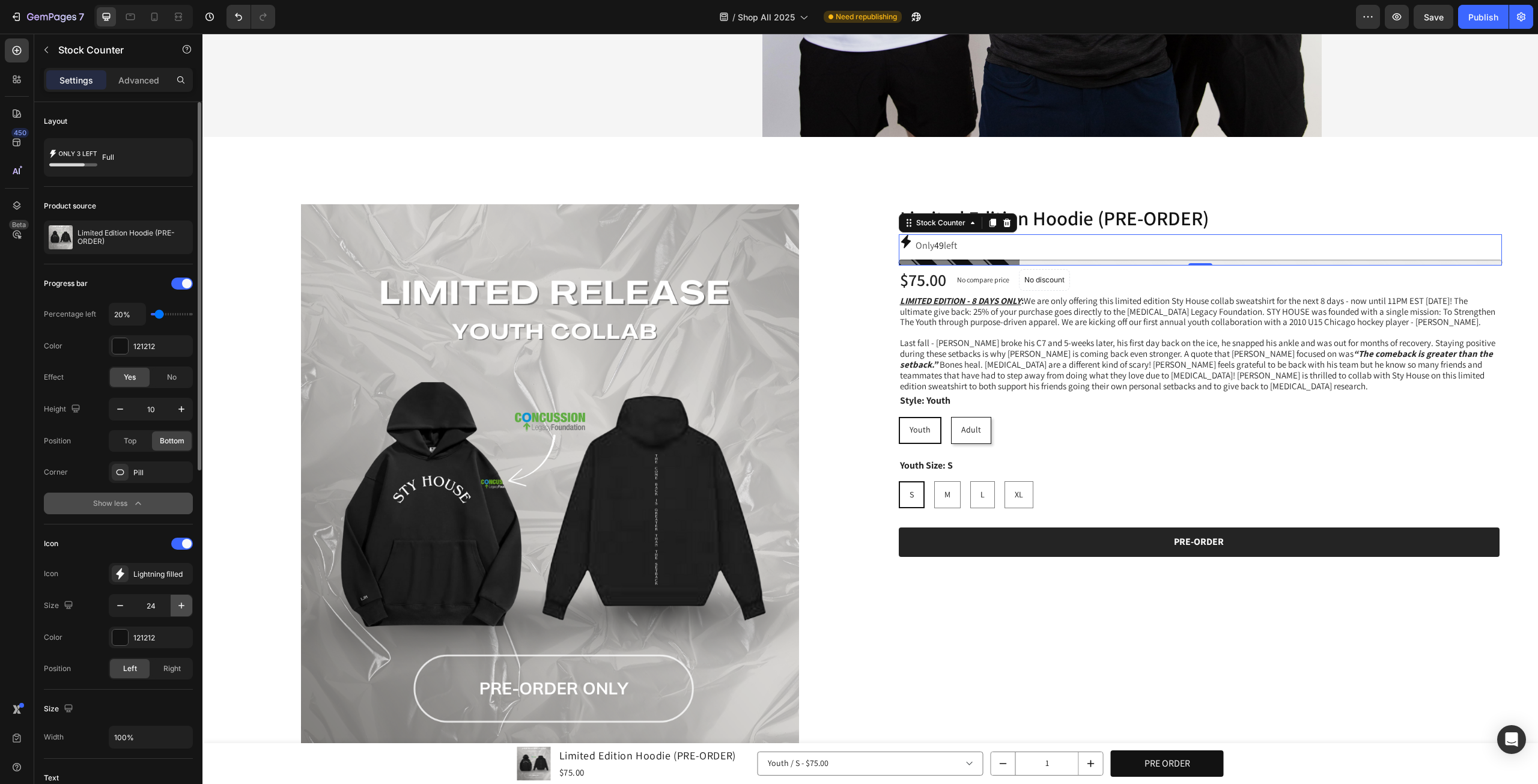
click at [181, 599] on icon "button" at bounding box center [181, 605] width 12 height 12
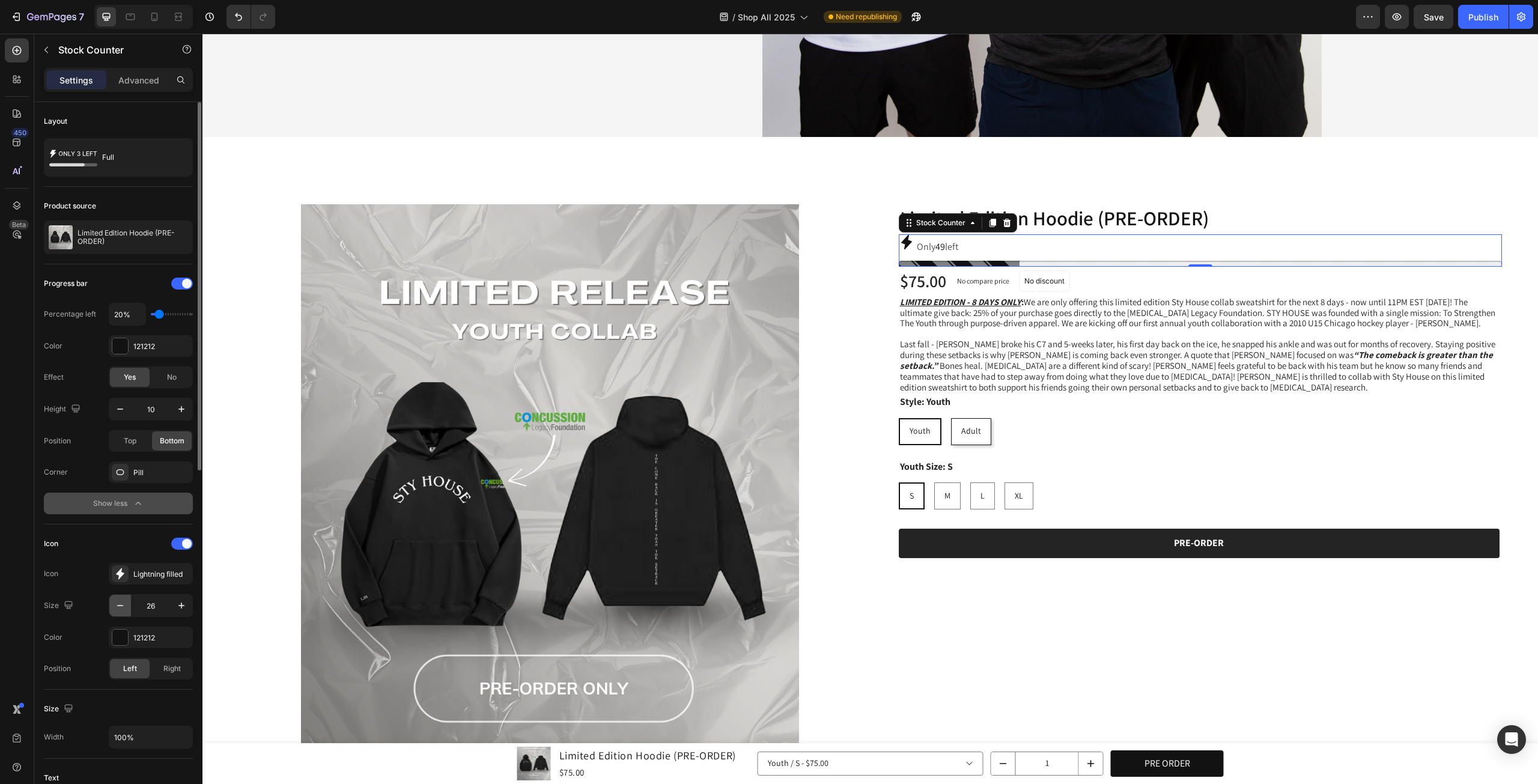
click at [122, 600] on icon "button" at bounding box center [120, 605] width 12 height 12
click at [120, 600] on icon "button" at bounding box center [120, 605] width 12 height 12
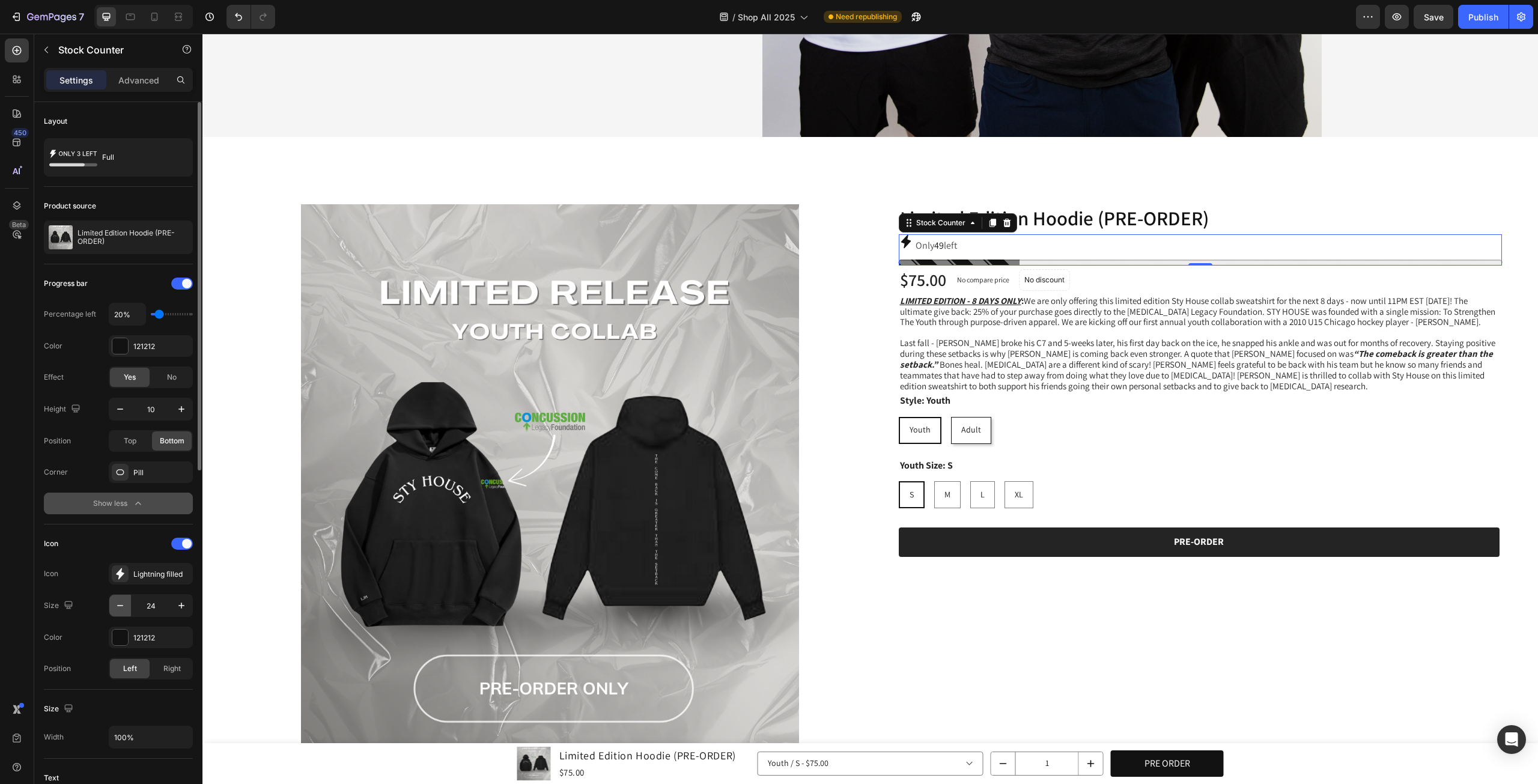
click at [120, 600] on icon "button" at bounding box center [120, 605] width 12 height 12
click at [119, 600] on icon "button" at bounding box center [120, 605] width 12 height 12
click at [121, 600] on icon "button" at bounding box center [120, 605] width 12 height 12
type input "21"
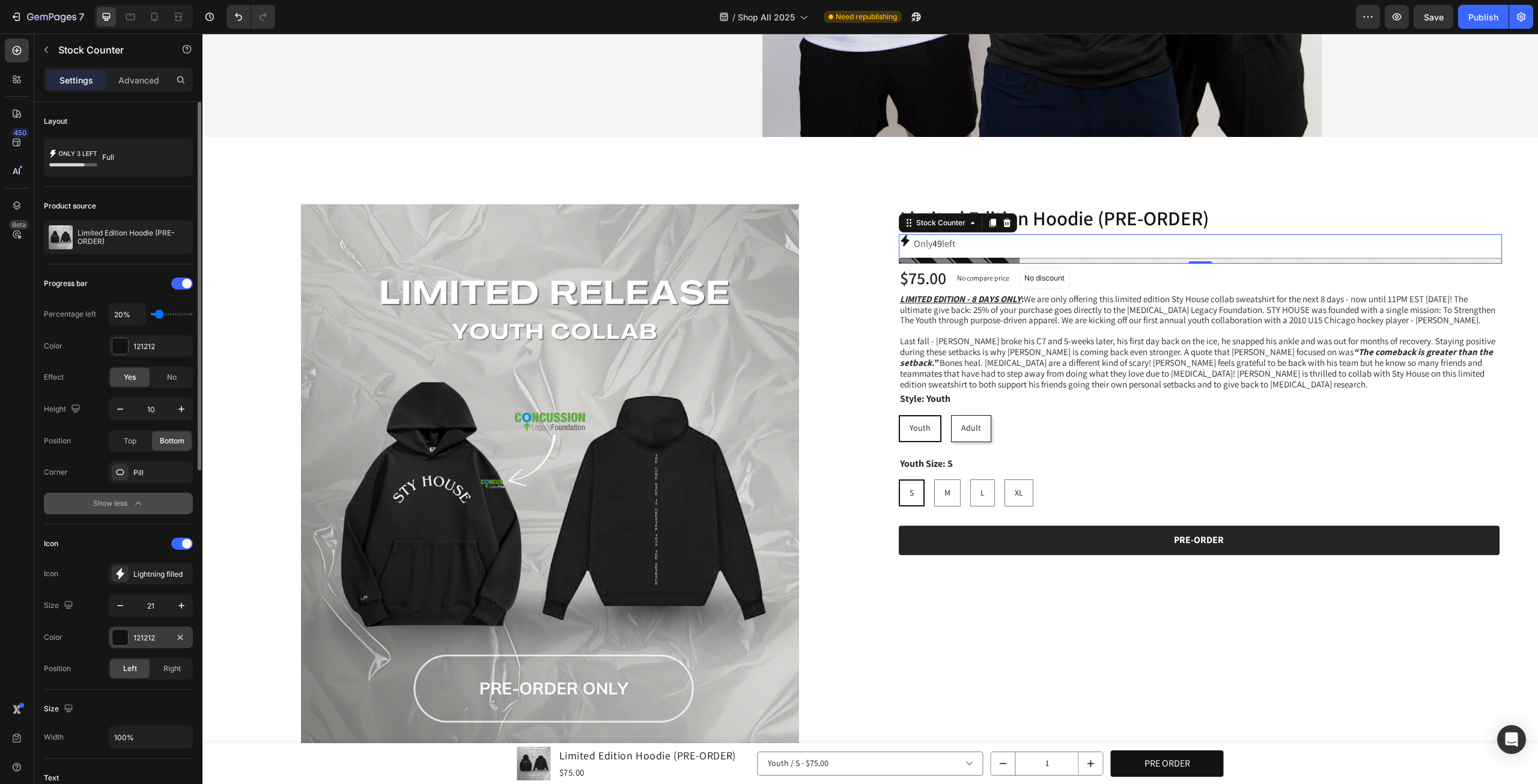
click at [118, 637] on div at bounding box center [120, 637] width 16 height 16
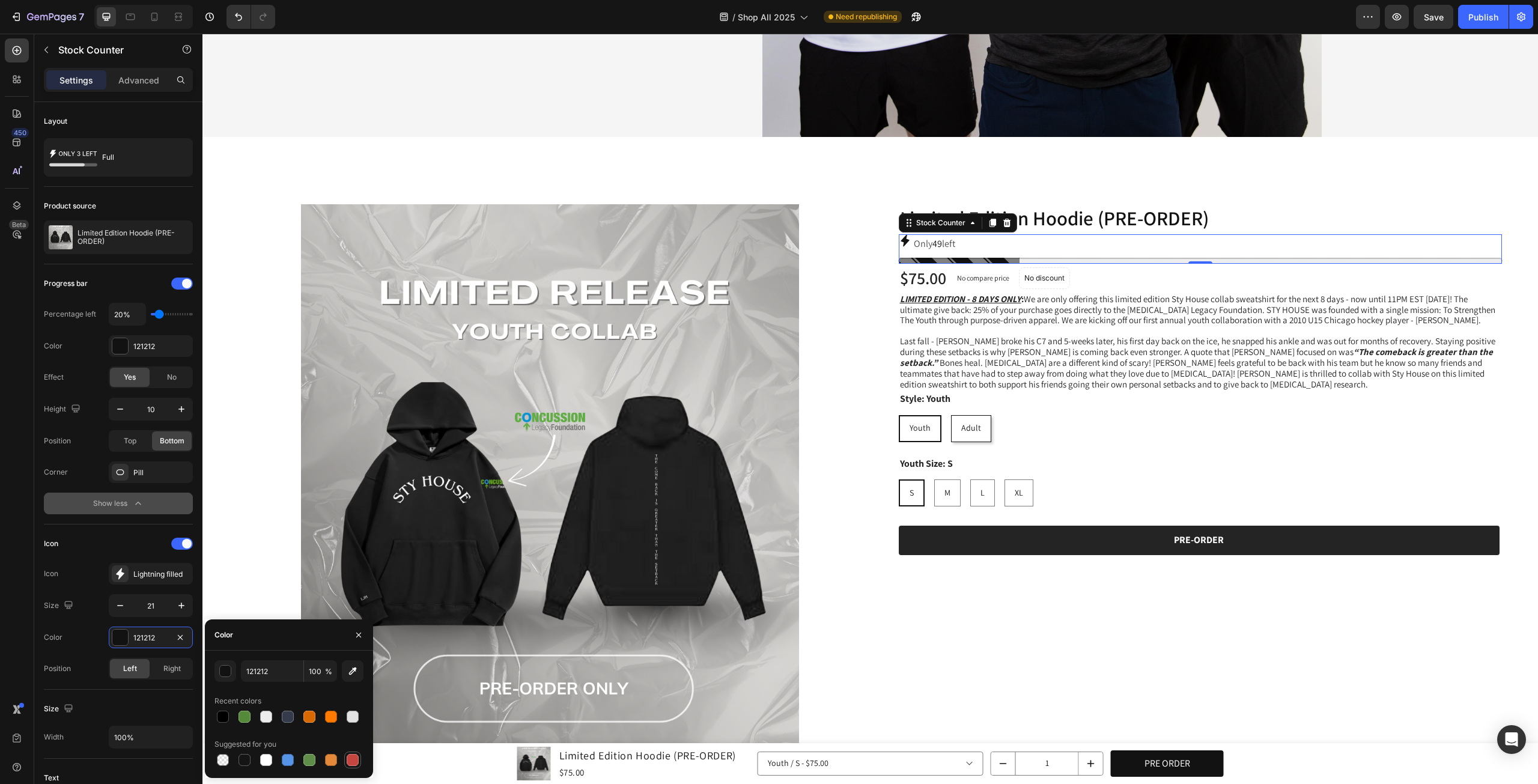
click at [351, 759] on div at bounding box center [353, 759] width 12 height 12
type input "C5453F"
click at [169, 670] on span "Right" at bounding box center [172, 668] width 18 height 11
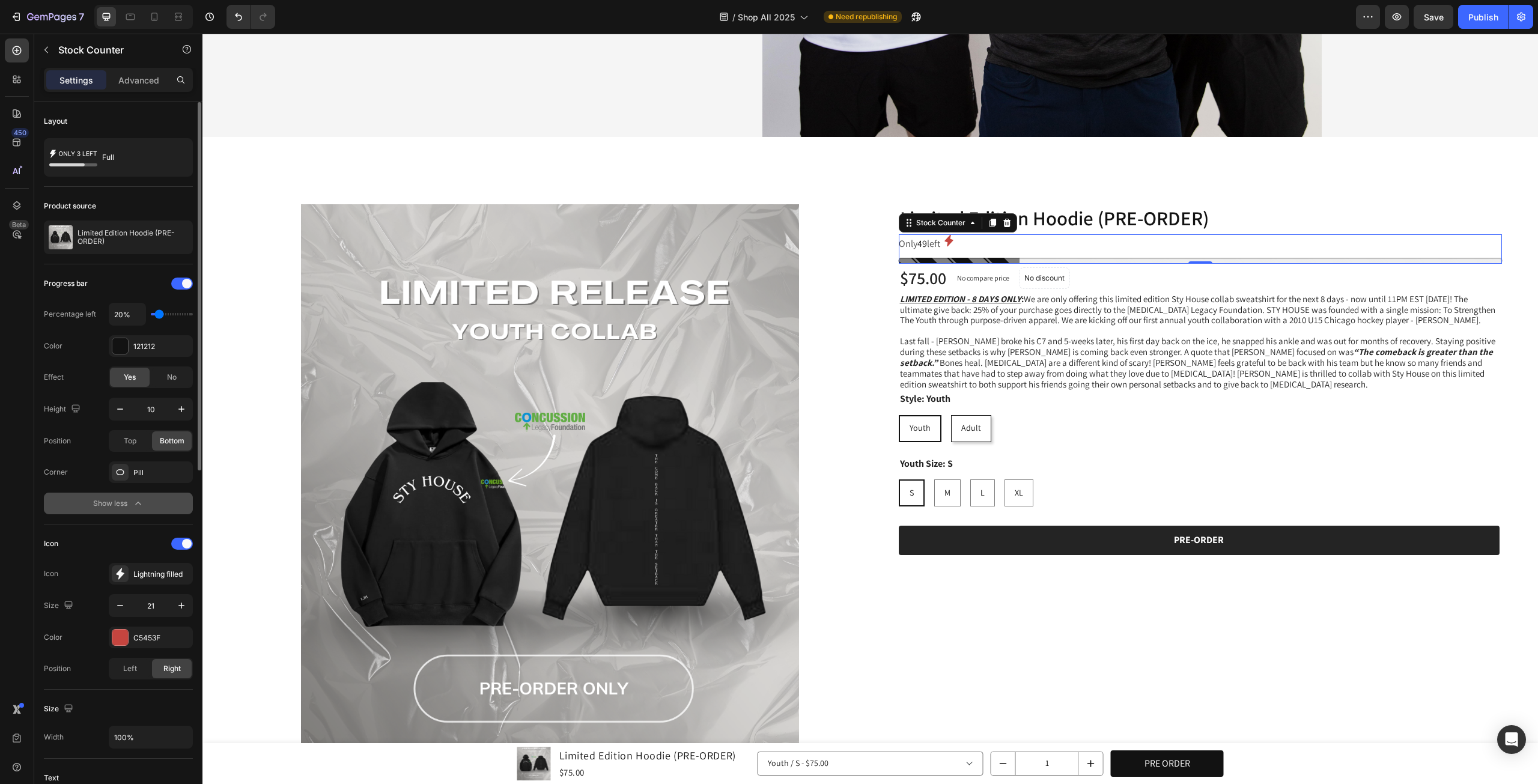
click at [107, 658] on div "Position Left Right" at bounding box center [118, 668] width 149 height 22
click at [127, 663] on span "Left" at bounding box center [130, 668] width 14 height 11
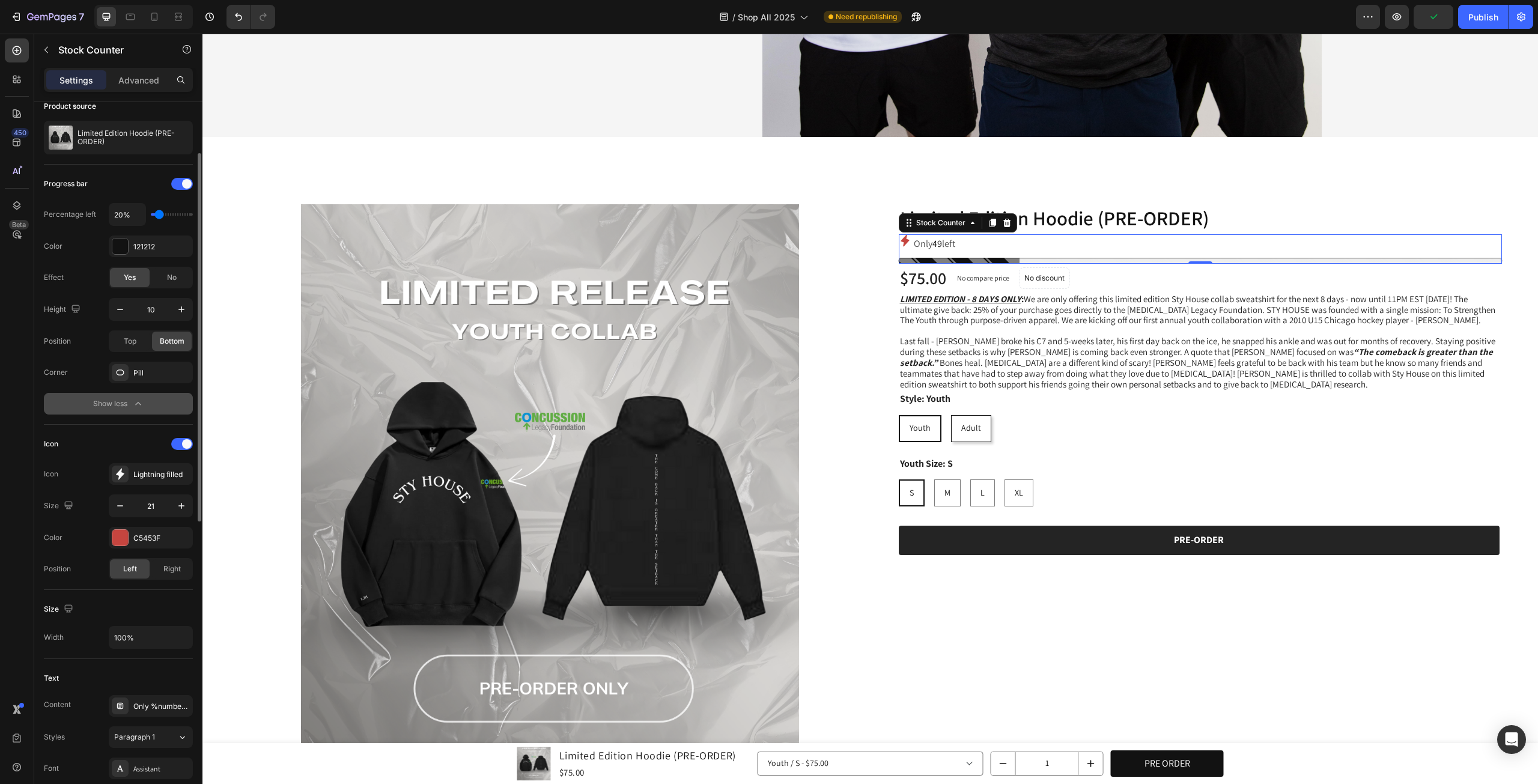
scroll to position [200, 0]
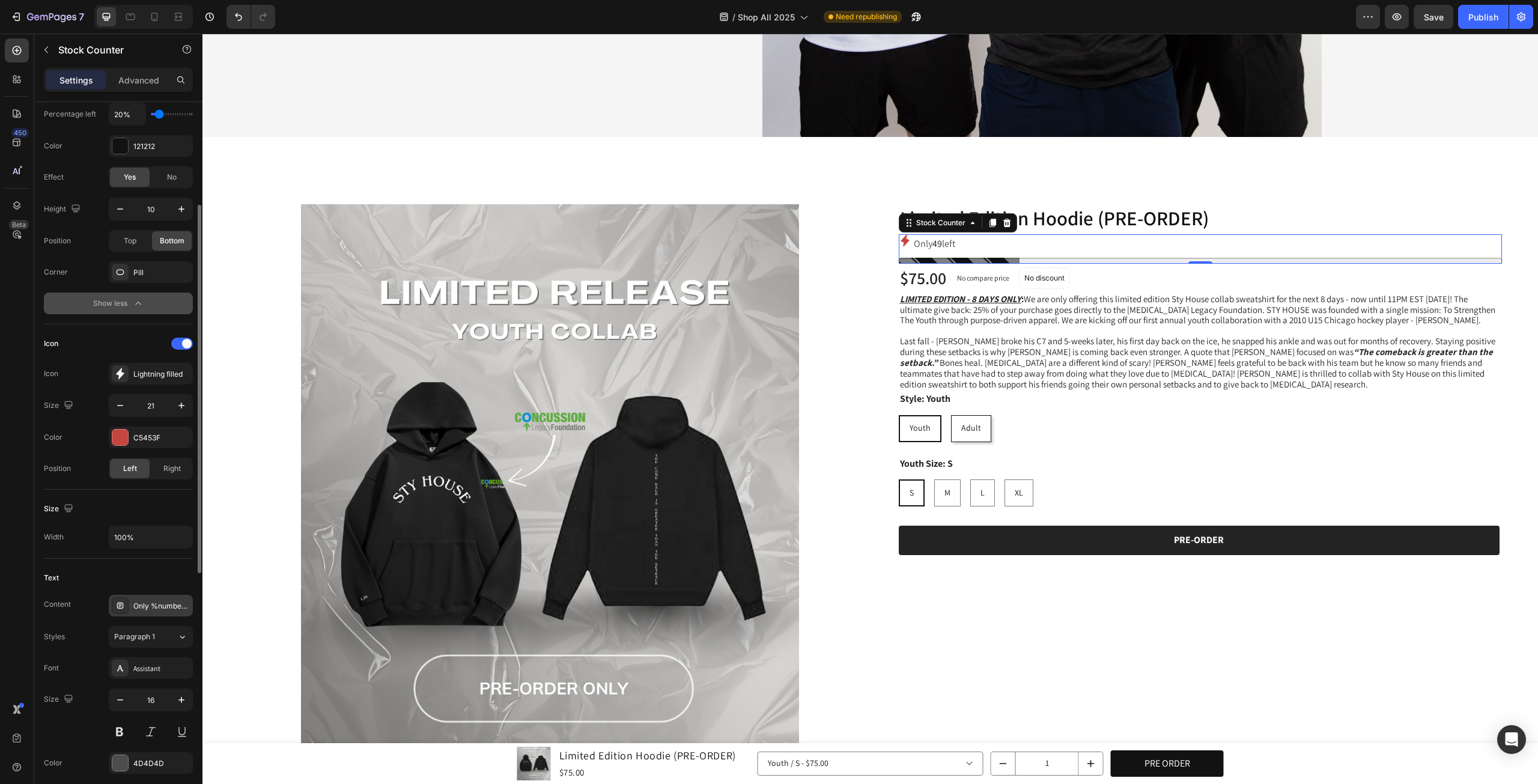
click at [161, 603] on div "Only %number% left" at bounding box center [161, 606] width 56 height 11
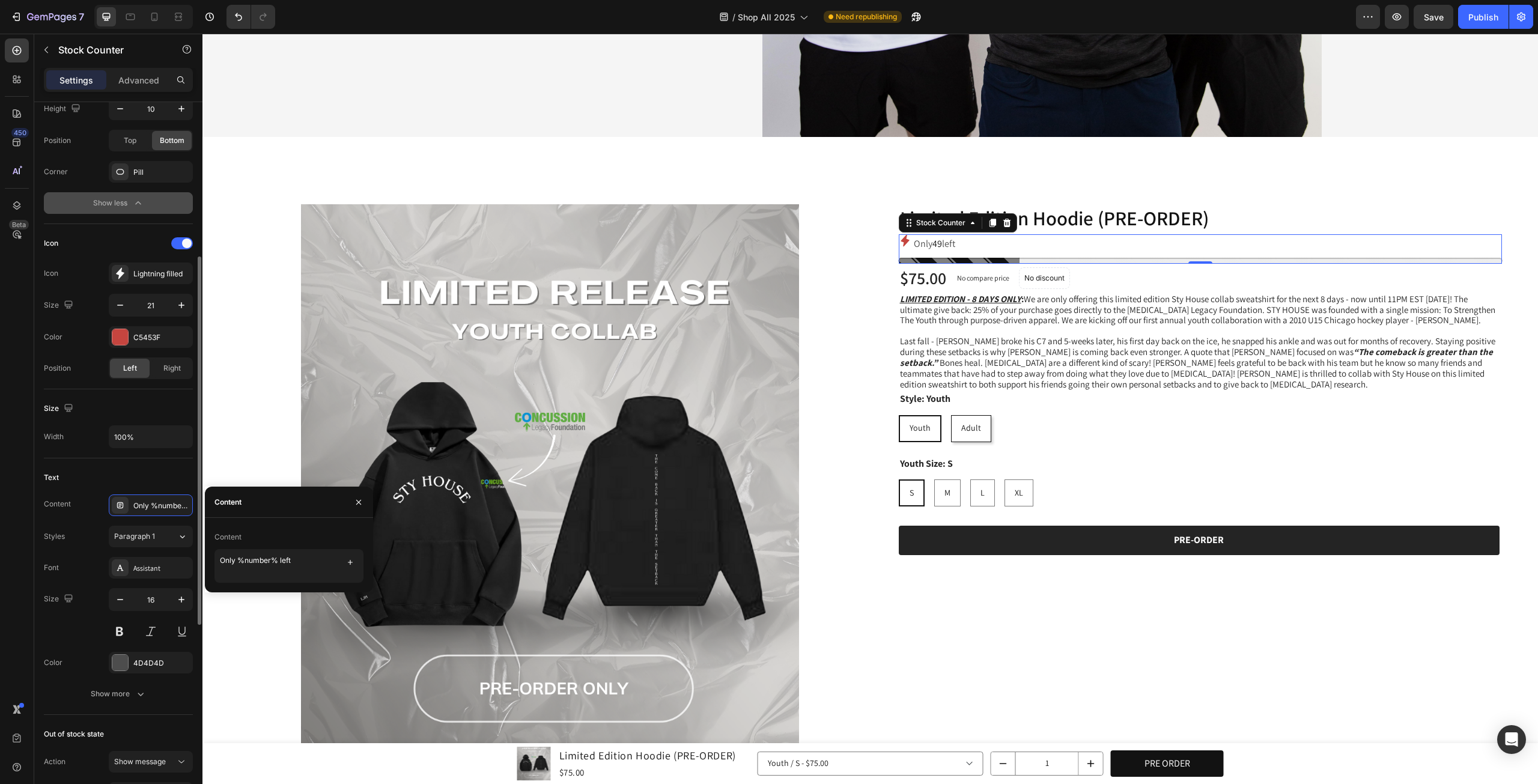
scroll to position [400, 0]
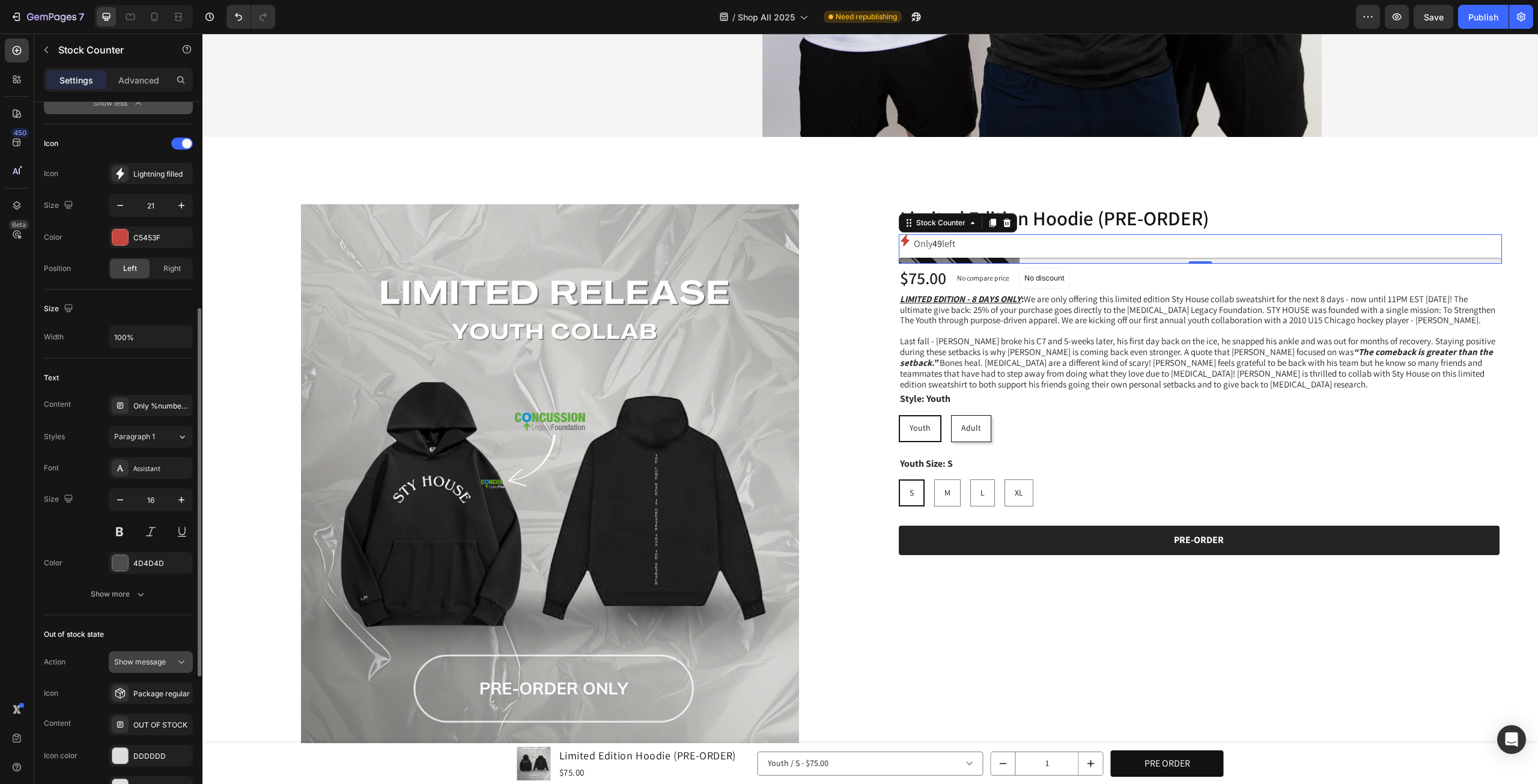
click at [130, 666] on button "Show message" at bounding box center [151, 662] width 84 height 22
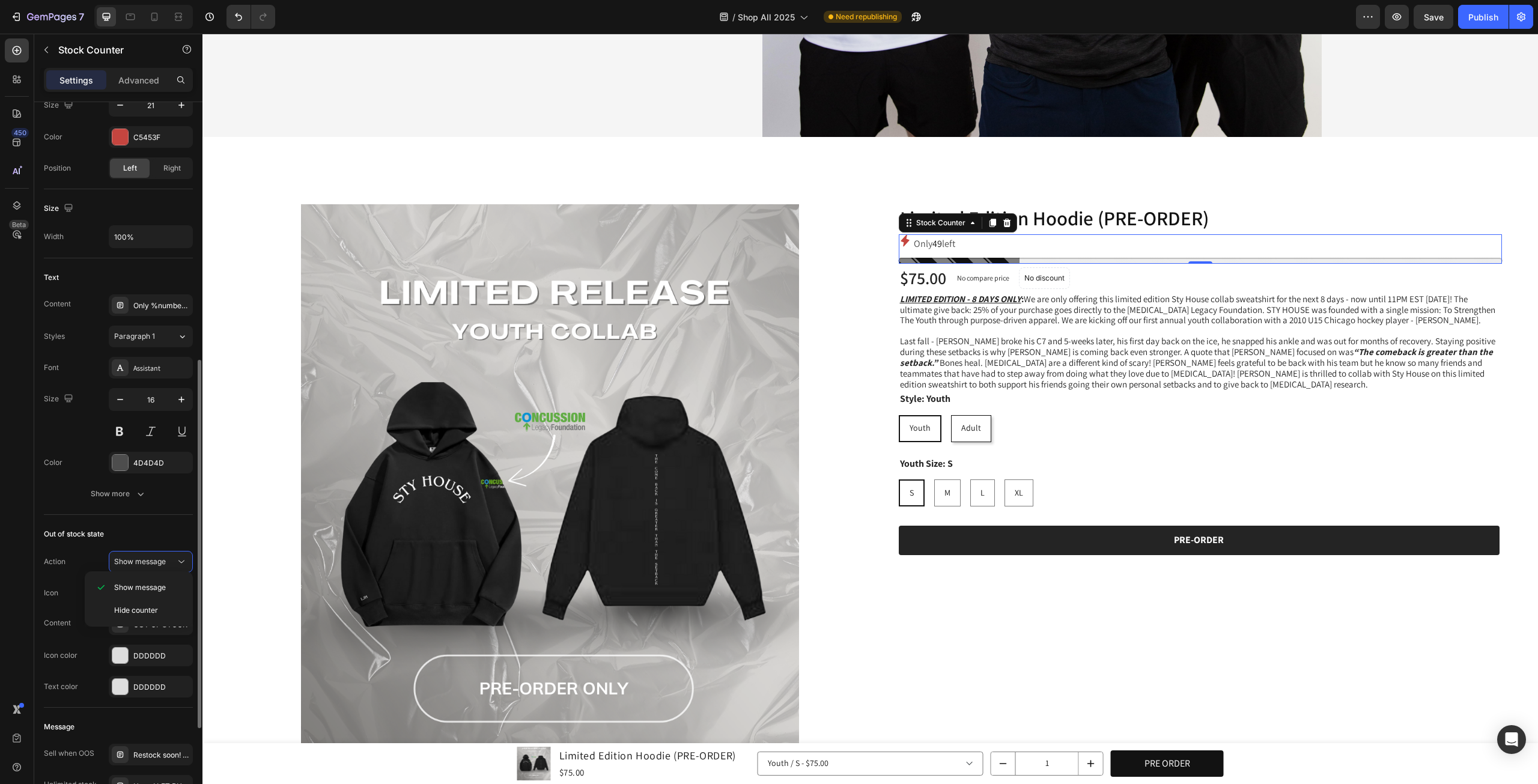
click at [60, 633] on div "Action Show message Icon Package regular Content OUT OF STOCK Icon color DDDDDD…" at bounding box center [118, 624] width 149 height 147
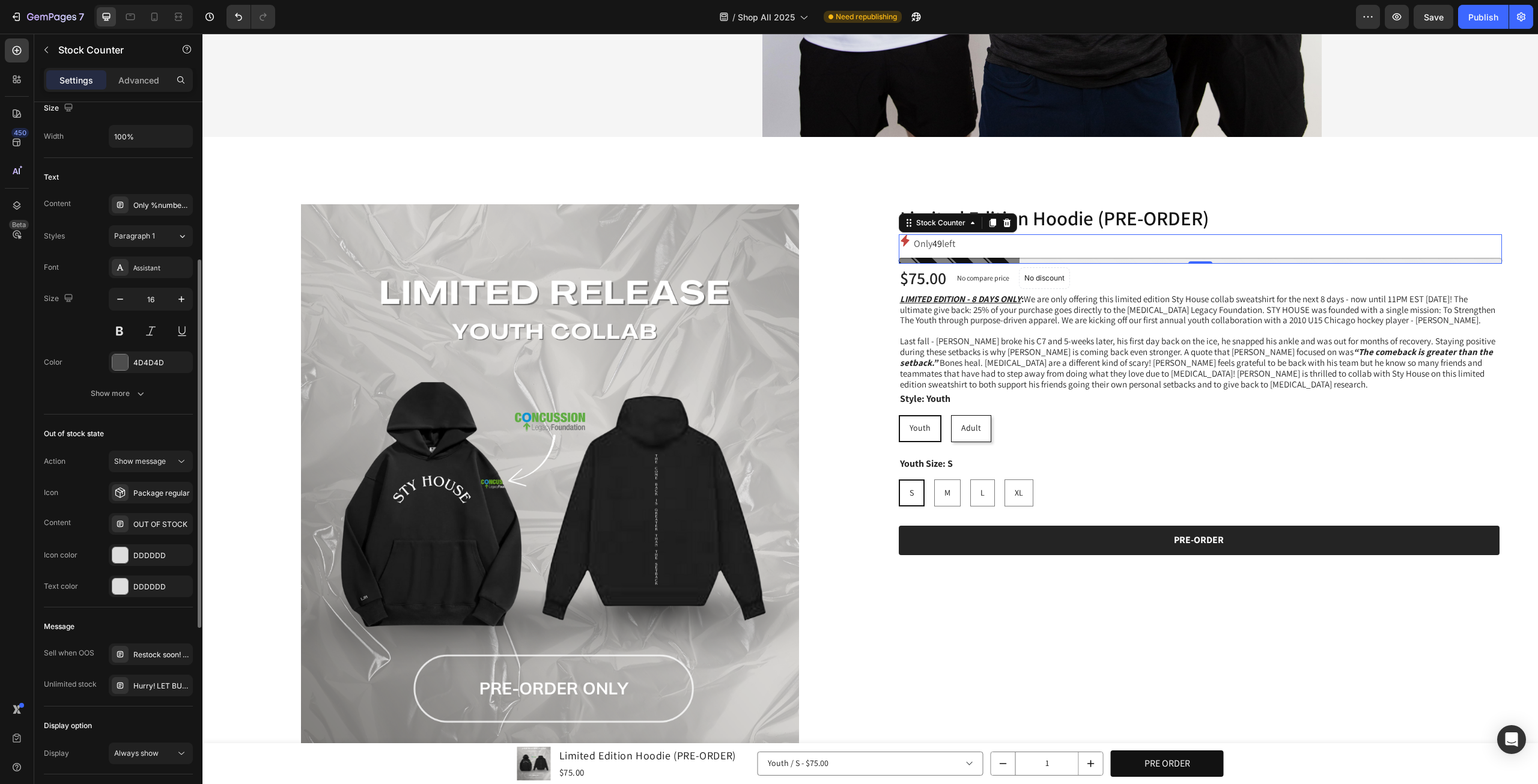
scroll to position [675, 0]
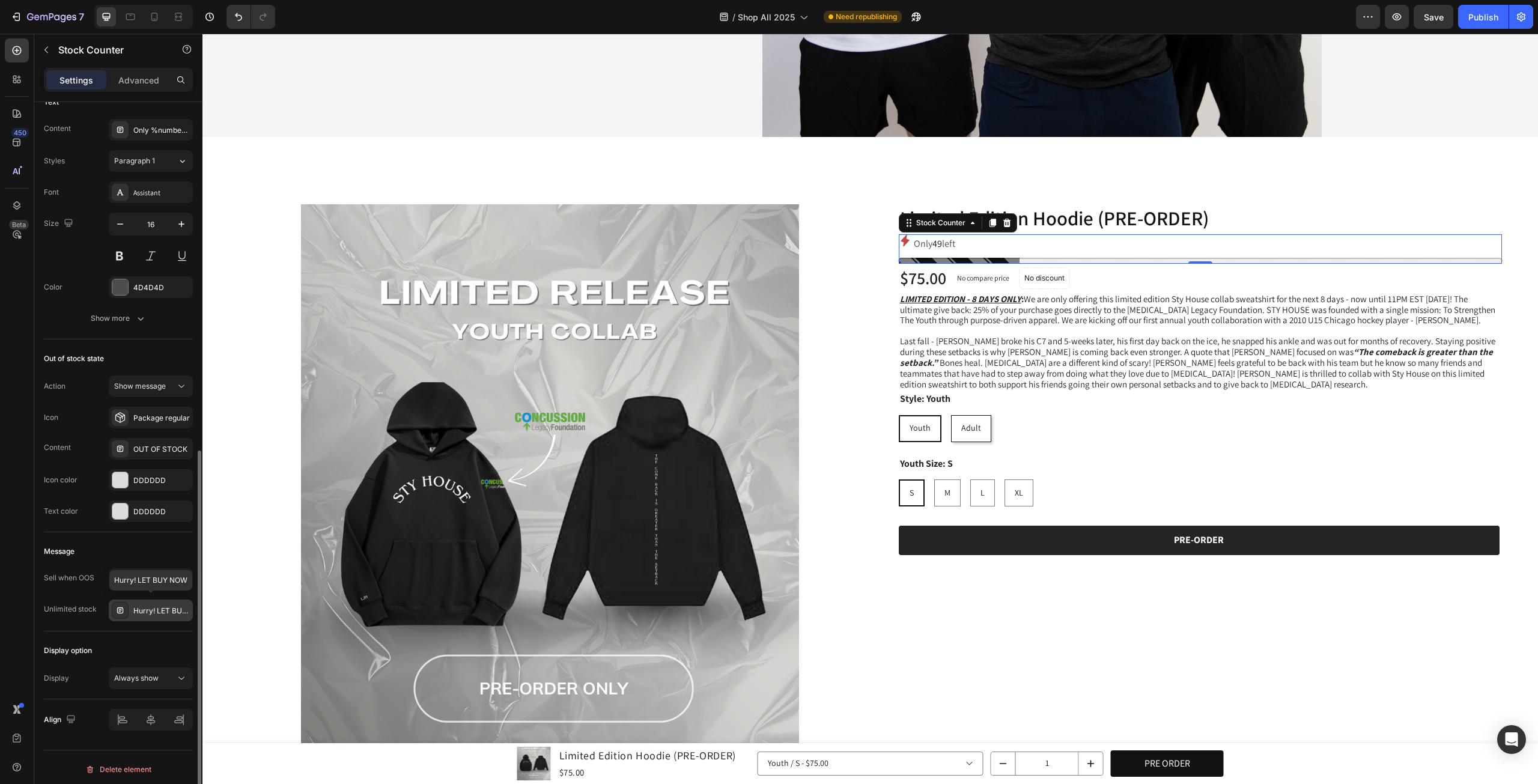
click at [143, 615] on div "Hurry! LET BUY NOW" at bounding box center [151, 610] width 84 height 22
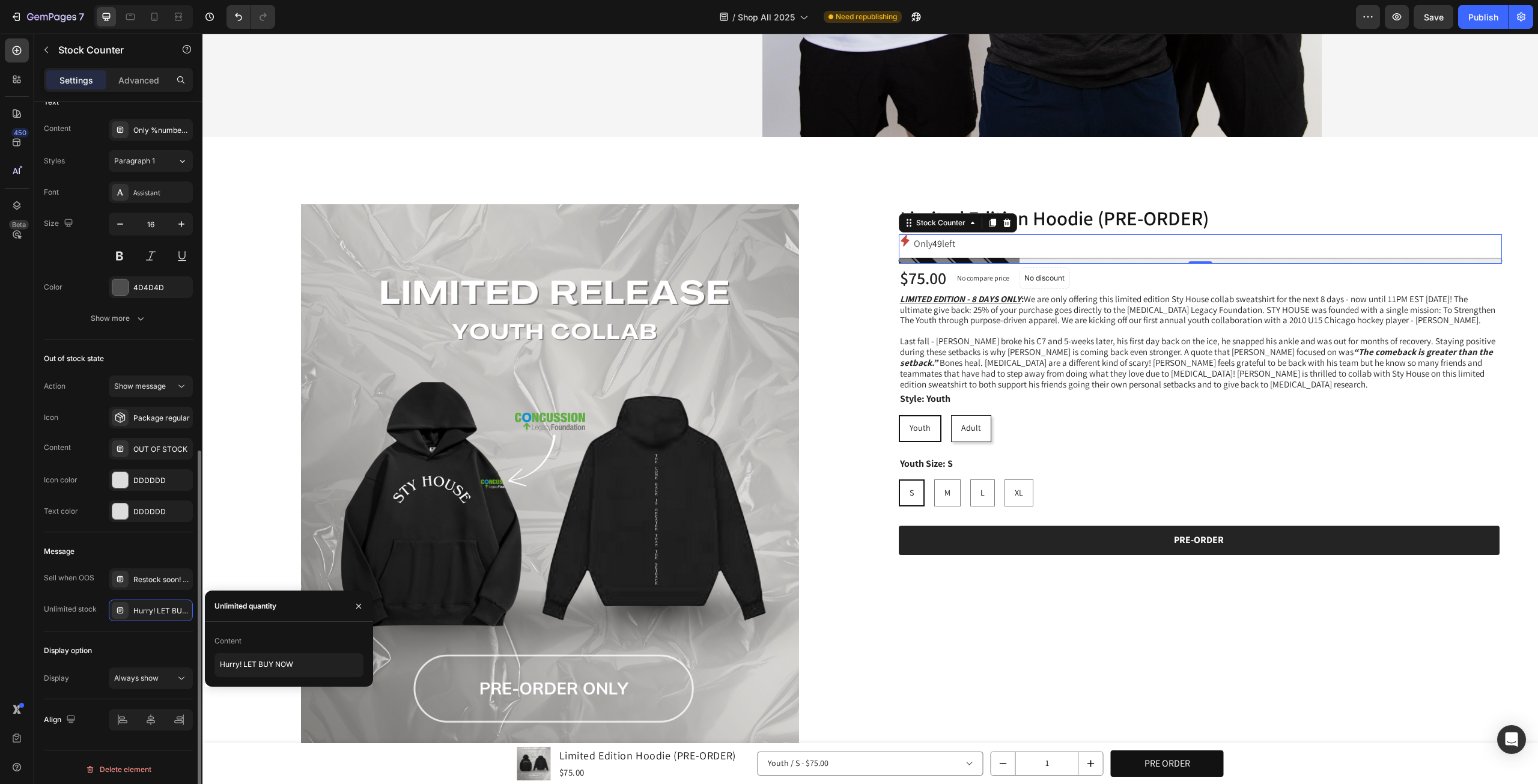
click at [101, 592] on div "Sell when OOS Restock soon! PREORDER NOW Unlimited stock Hurry! LET BUY NOW" at bounding box center [118, 594] width 149 height 52
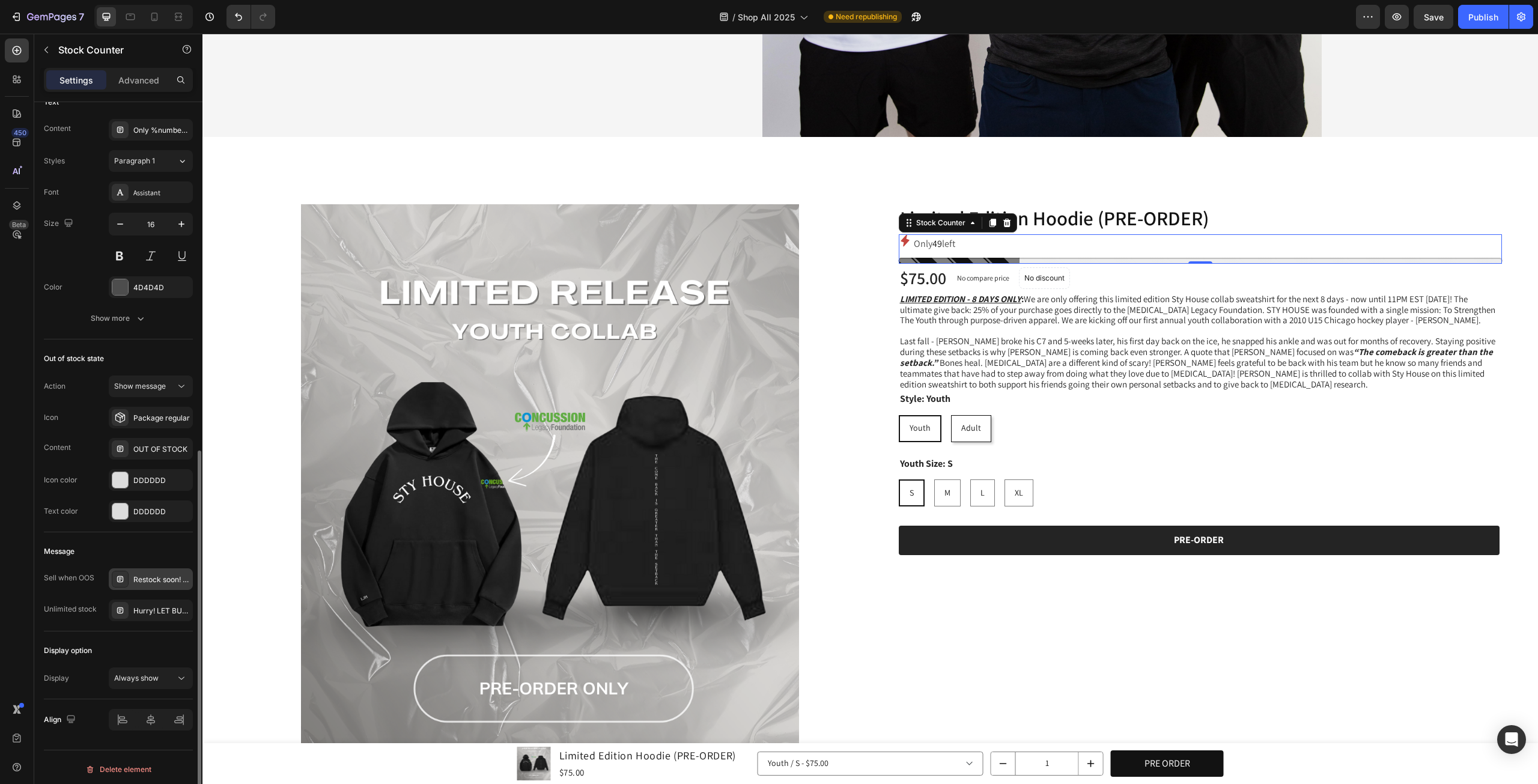
click at [135, 579] on div "Restock soon! PREORDER NOW" at bounding box center [161, 579] width 56 height 11
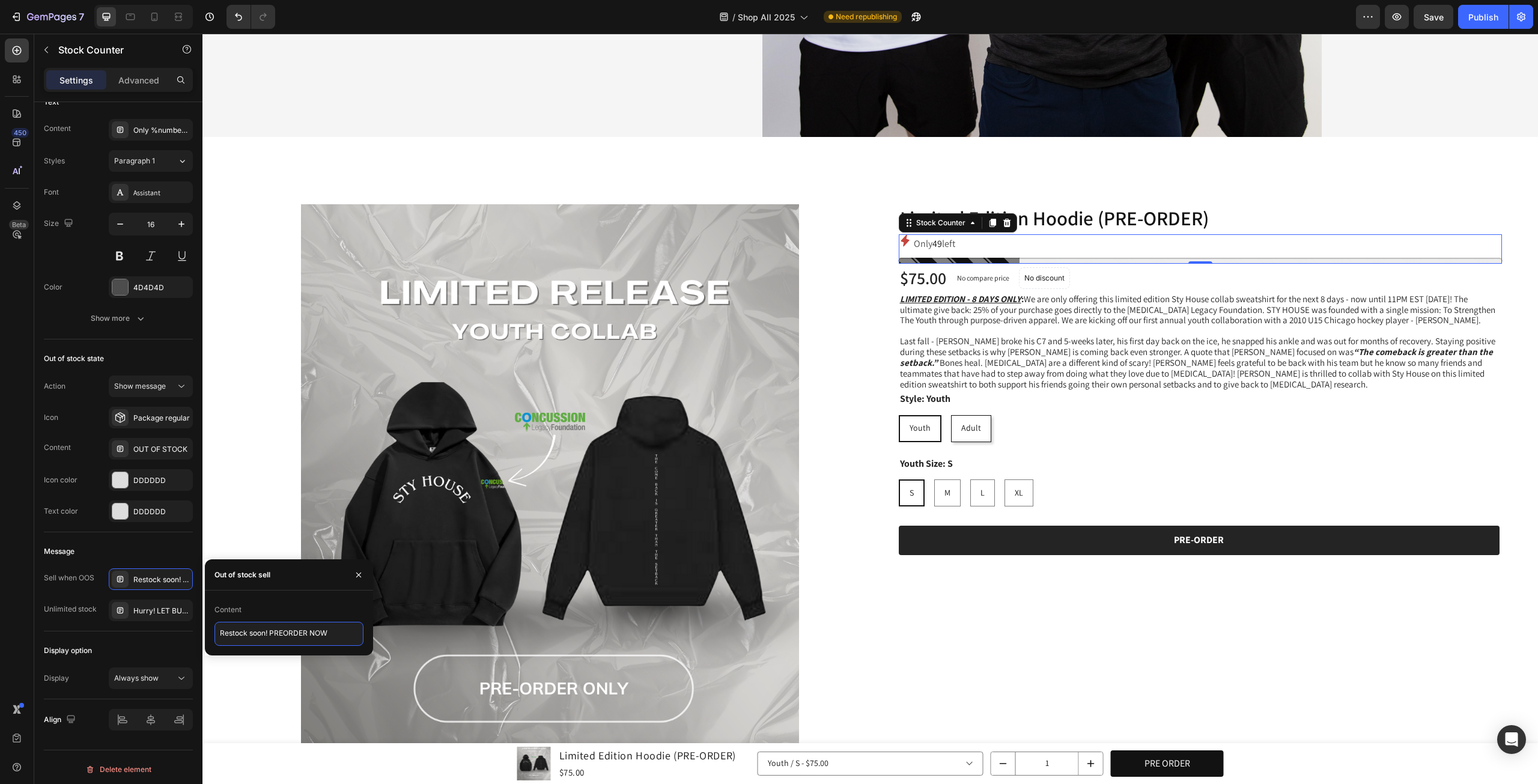
drag, startPoint x: 270, startPoint y: 635, endPoint x: 209, endPoint y: 627, distance: 61.5
click at [209, 627] on div "Content Restock soon! PREORDER NOW" at bounding box center [289, 623] width 168 height 46
type textarea "PREORDER NOW"
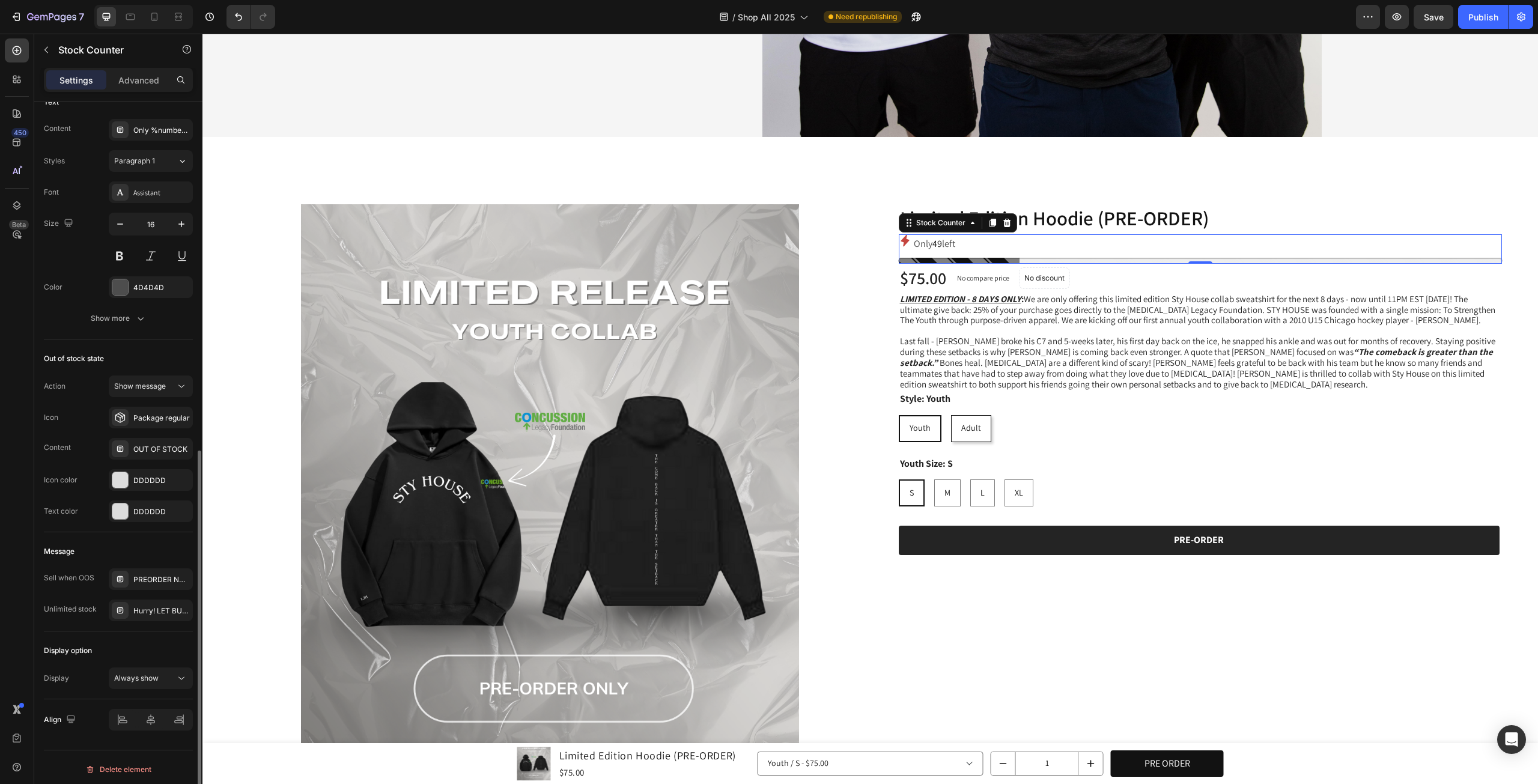
click at [119, 541] on div "Message" at bounding box center [118, 550] width 149 height 19
click at [143, 445] on div "OUT OF STOCK" at bounding box center [161, 448] width 56 height 11
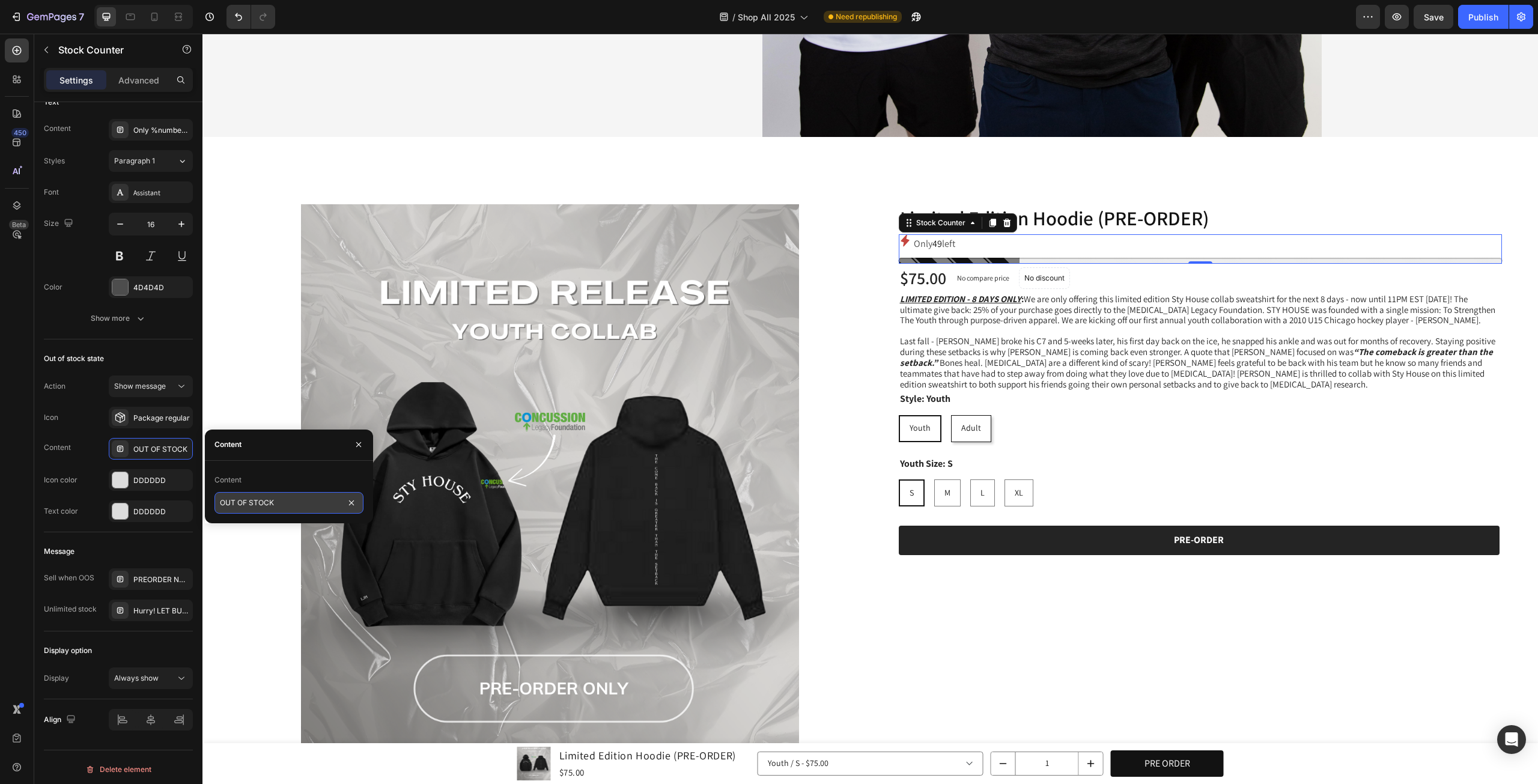
click at [291, 500] on input "OUT OF STOCK" at bounding box center [289, 503] width 149 height 22
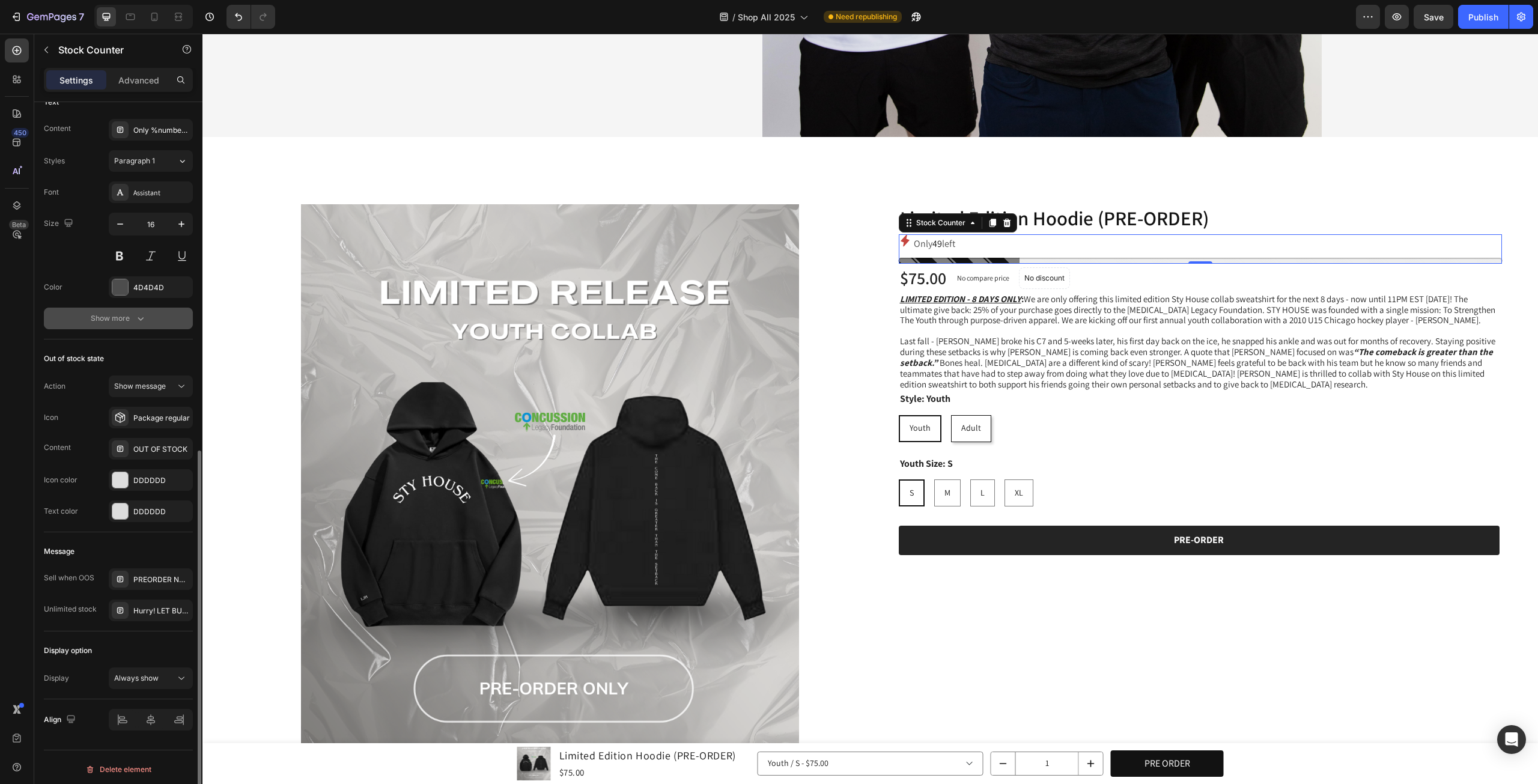
click at [161, 318] on button "Show more" at bounding box center [118, 319] width 149 height 22
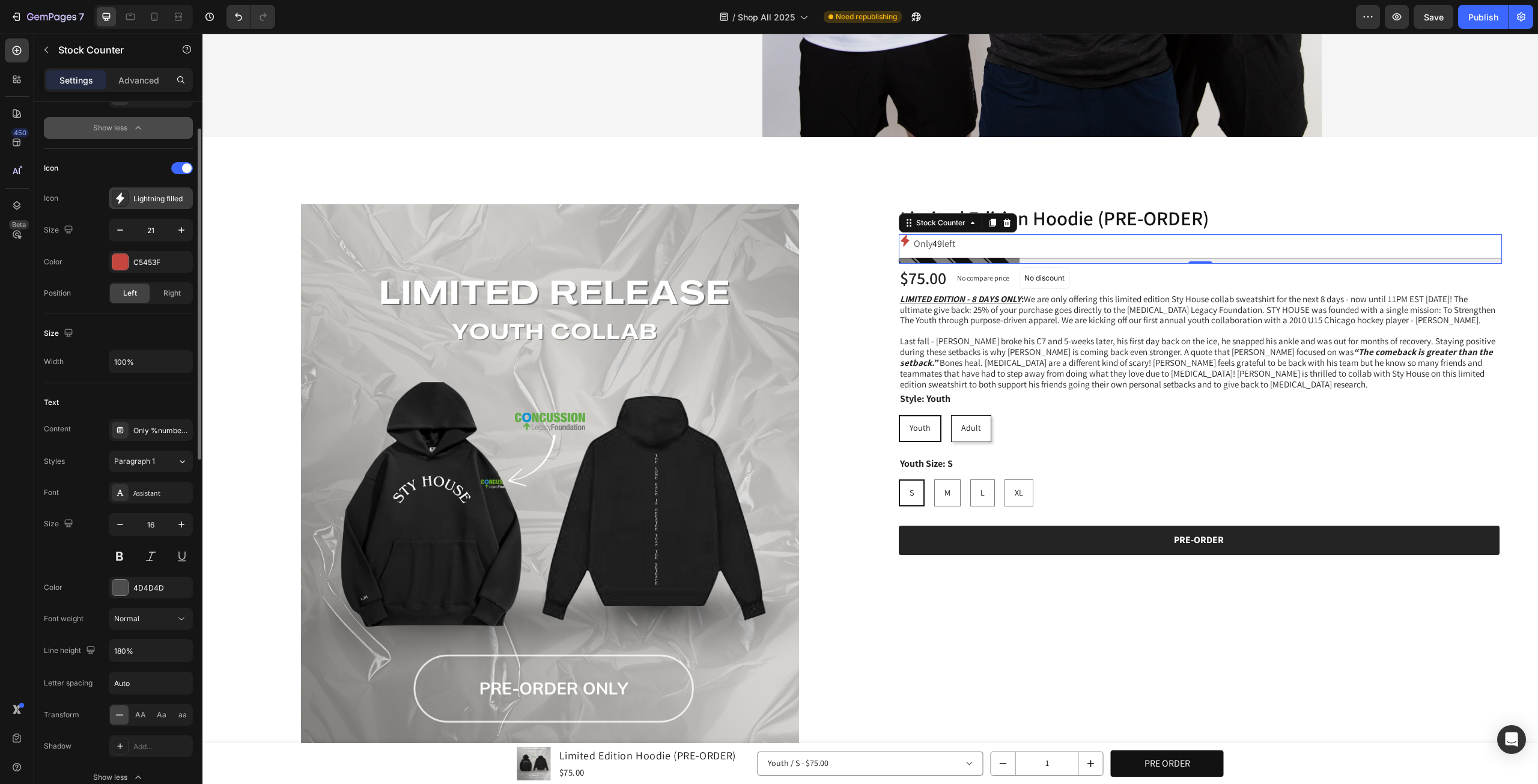
scroll to position [275, 0]
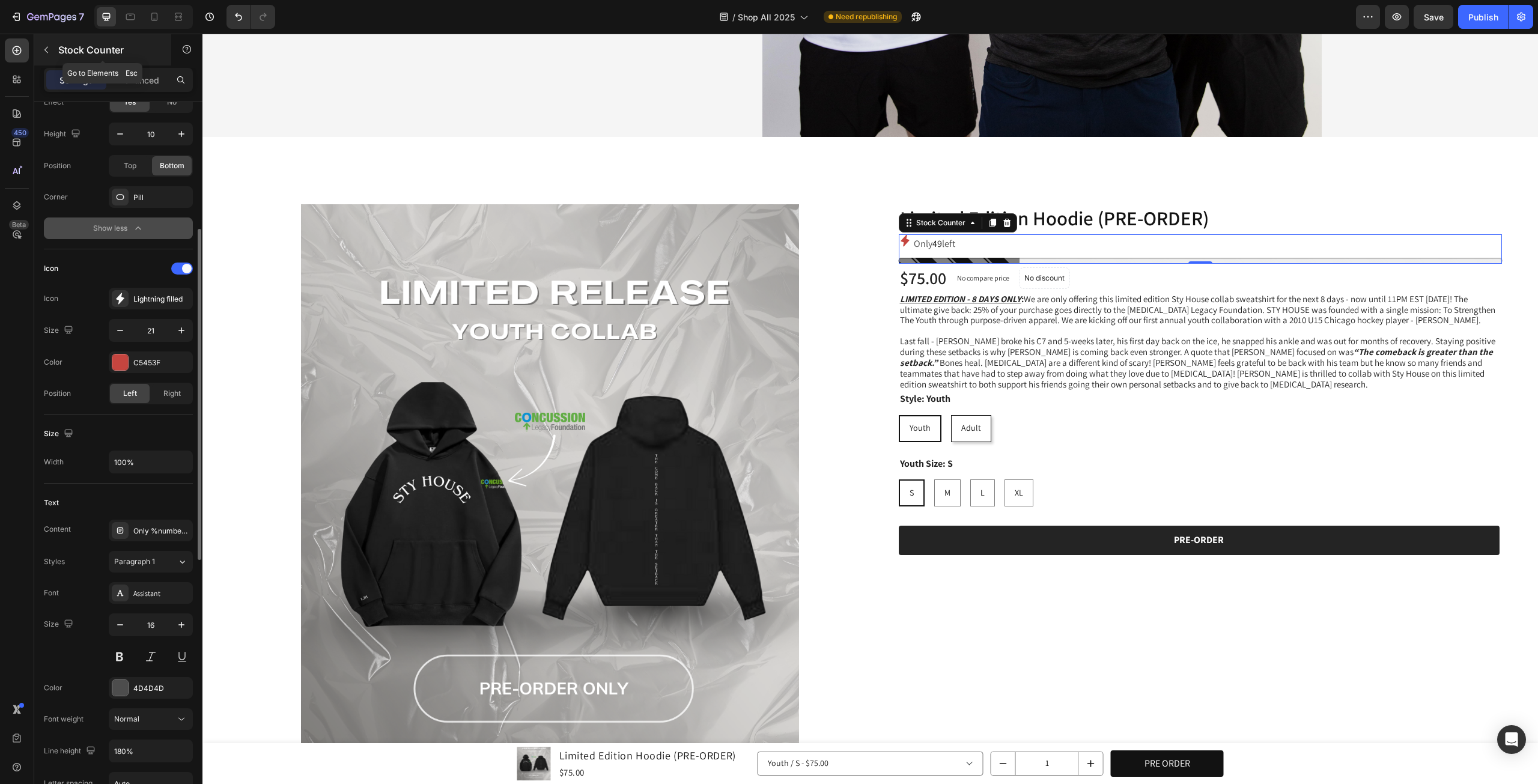
click at [63, 51] on p "Stock Counter" at bounding box center [109, 49] width 102 height 15
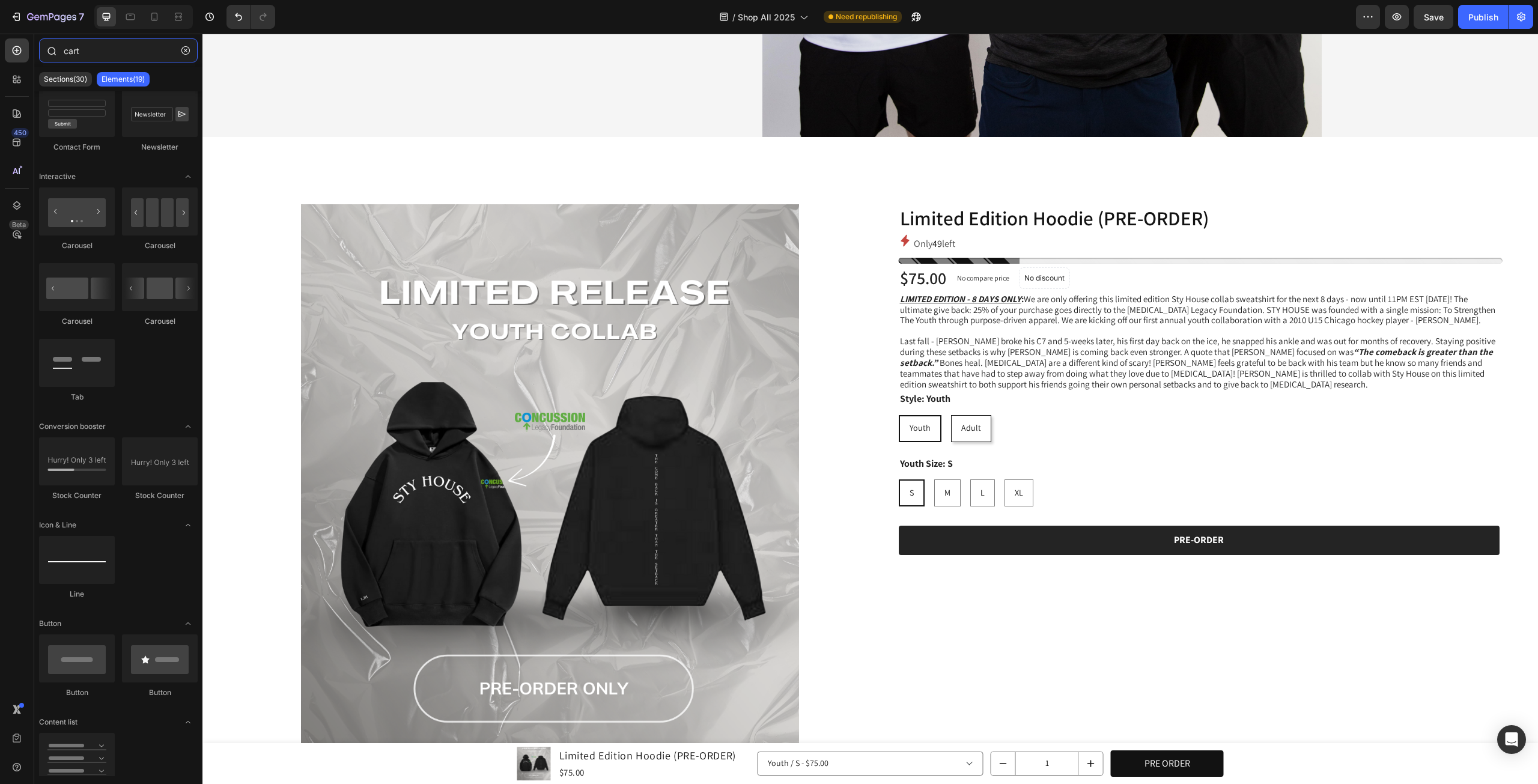
click at [108, 48] on input "cart" at bounding box center [118, 50] width 158 height 24
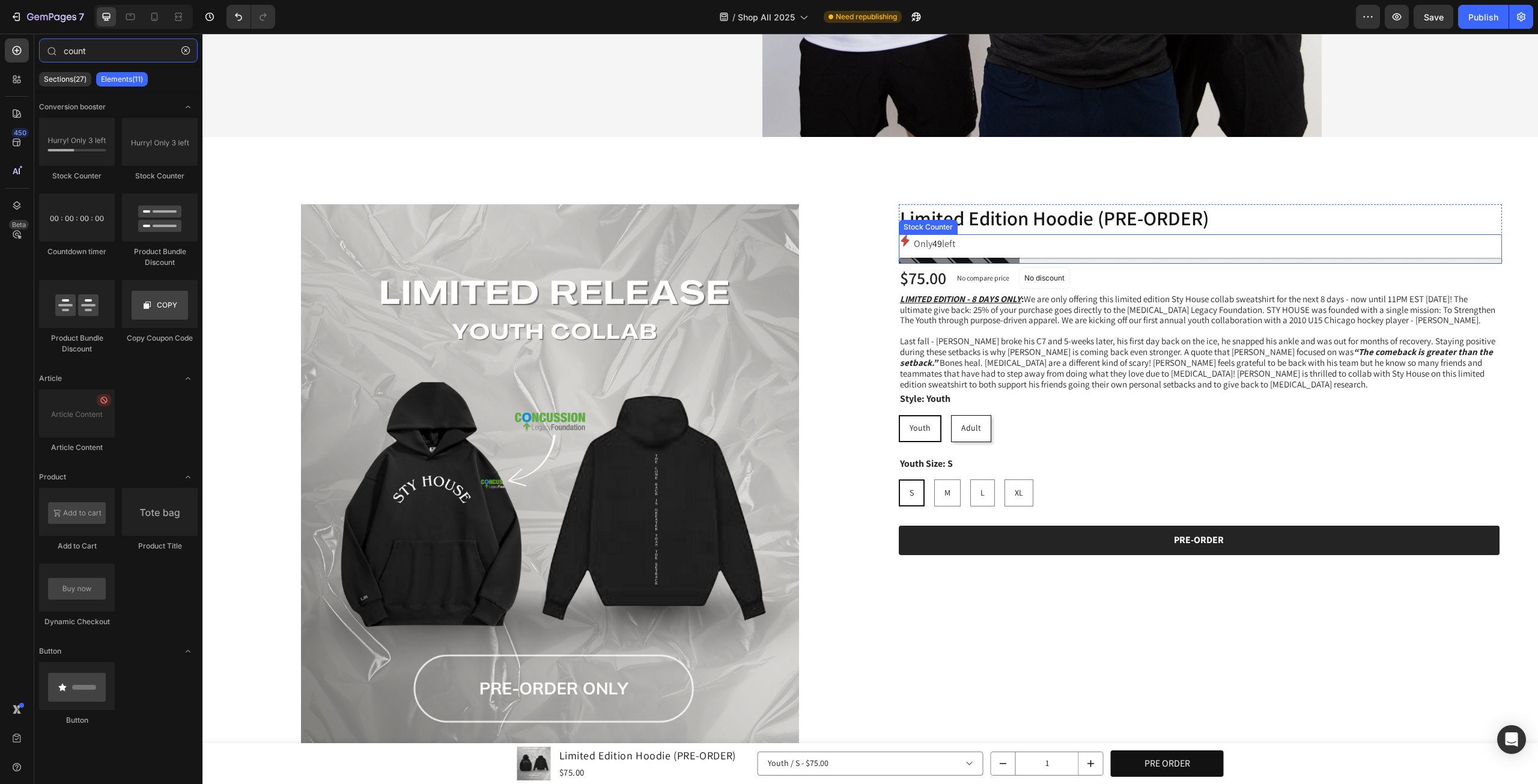
type input "count"
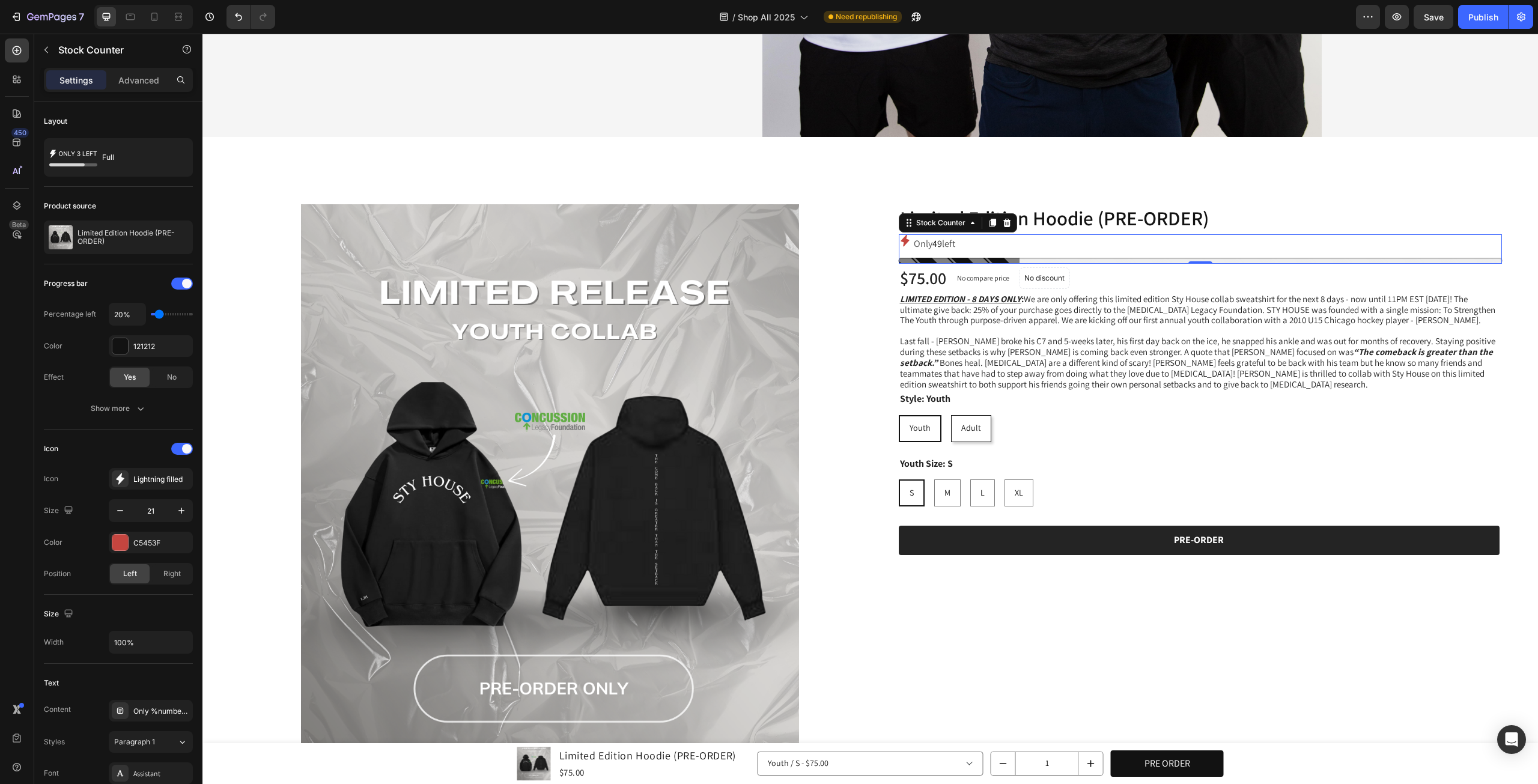
click at [1049, 257] on div at bounding box center [1200, 260] width 604 height 6
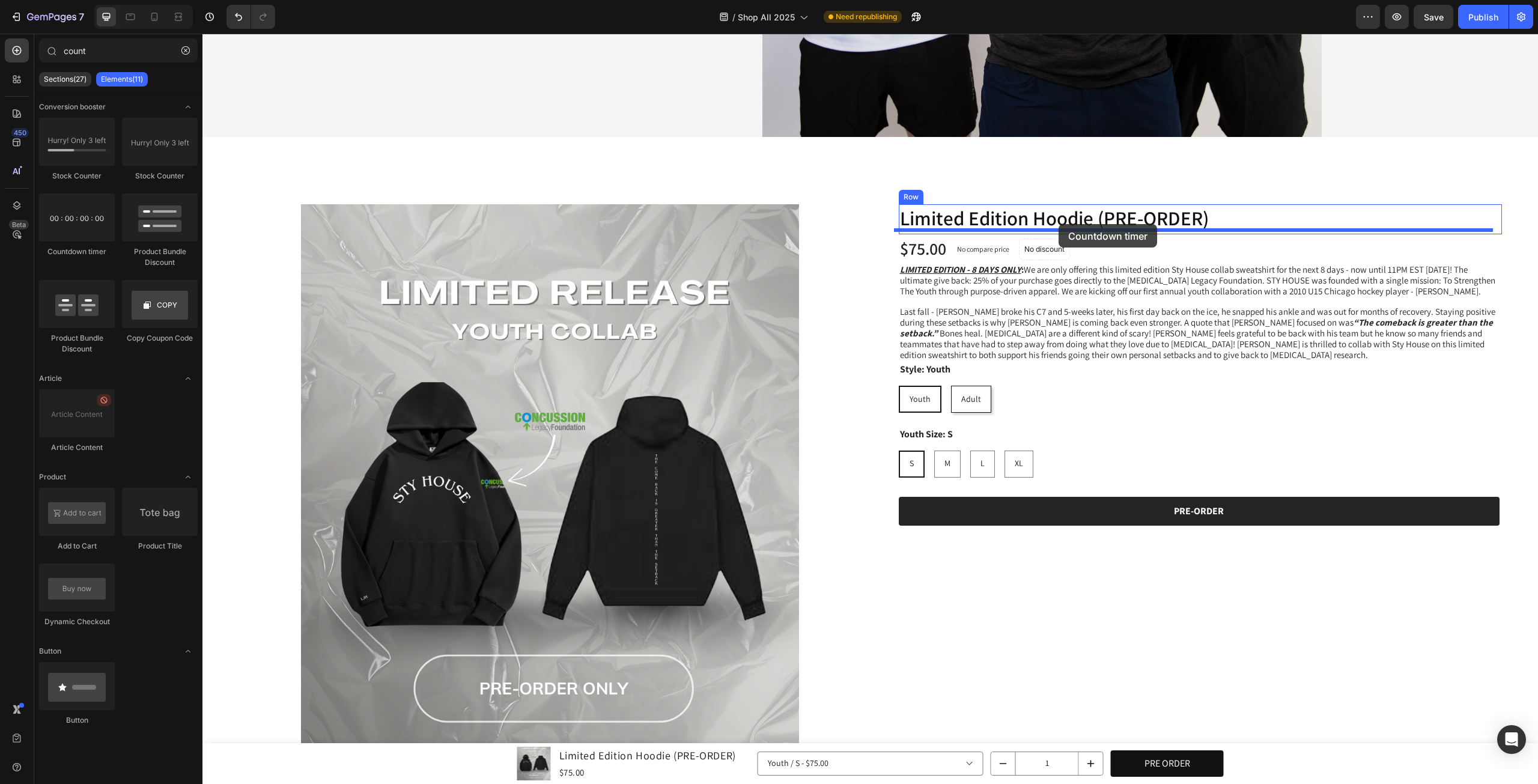
drag, startPoint x: 274, startPoint y: 251, endPoint x: 1059, endPoint y: 224, distance: 785.5
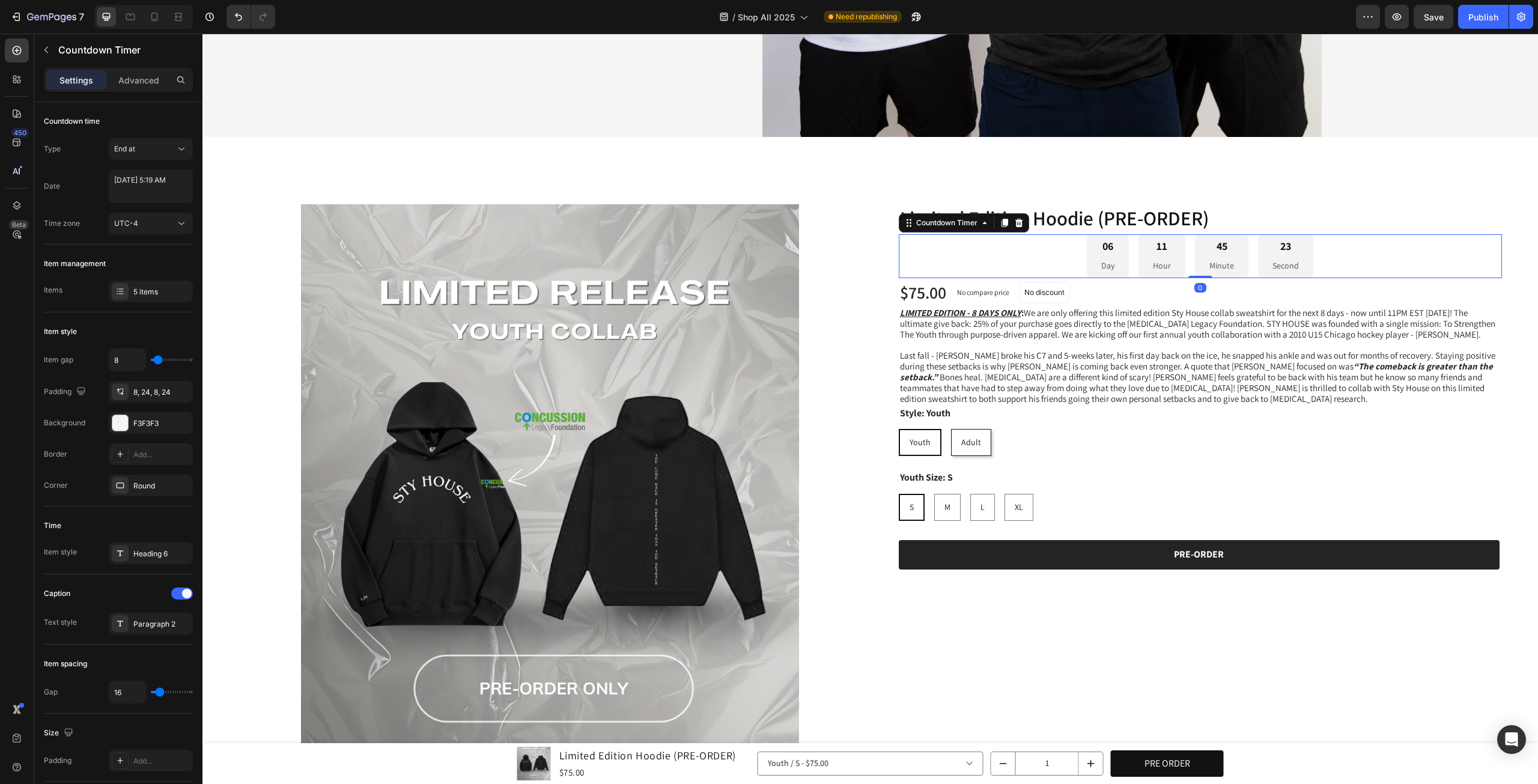
click at [1347, 252] on div "06 Day 11 Hour 45 Minute 23 Second" at bounding box center [1200, 256] width 604 height 44
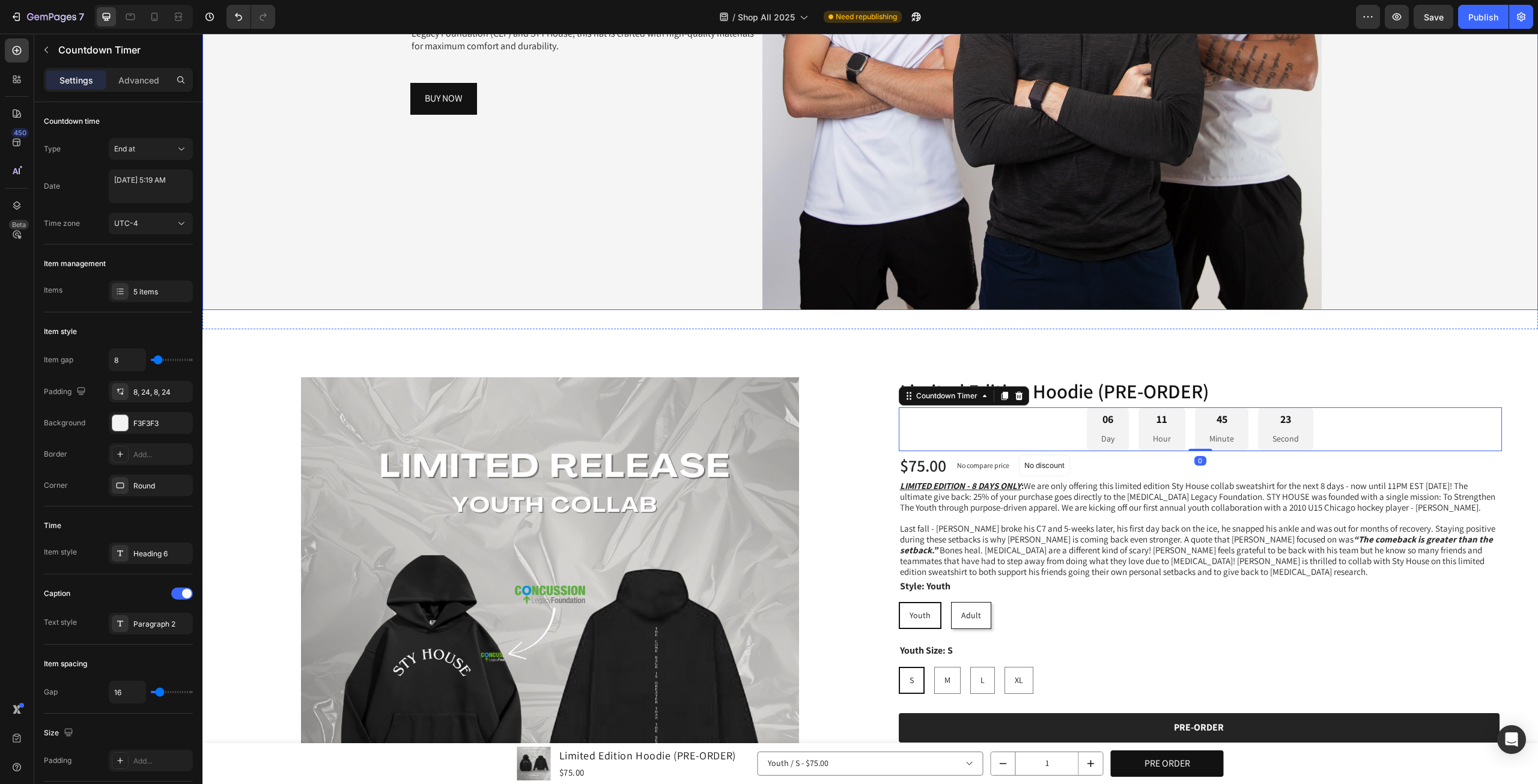
scroll to position [300, 0]
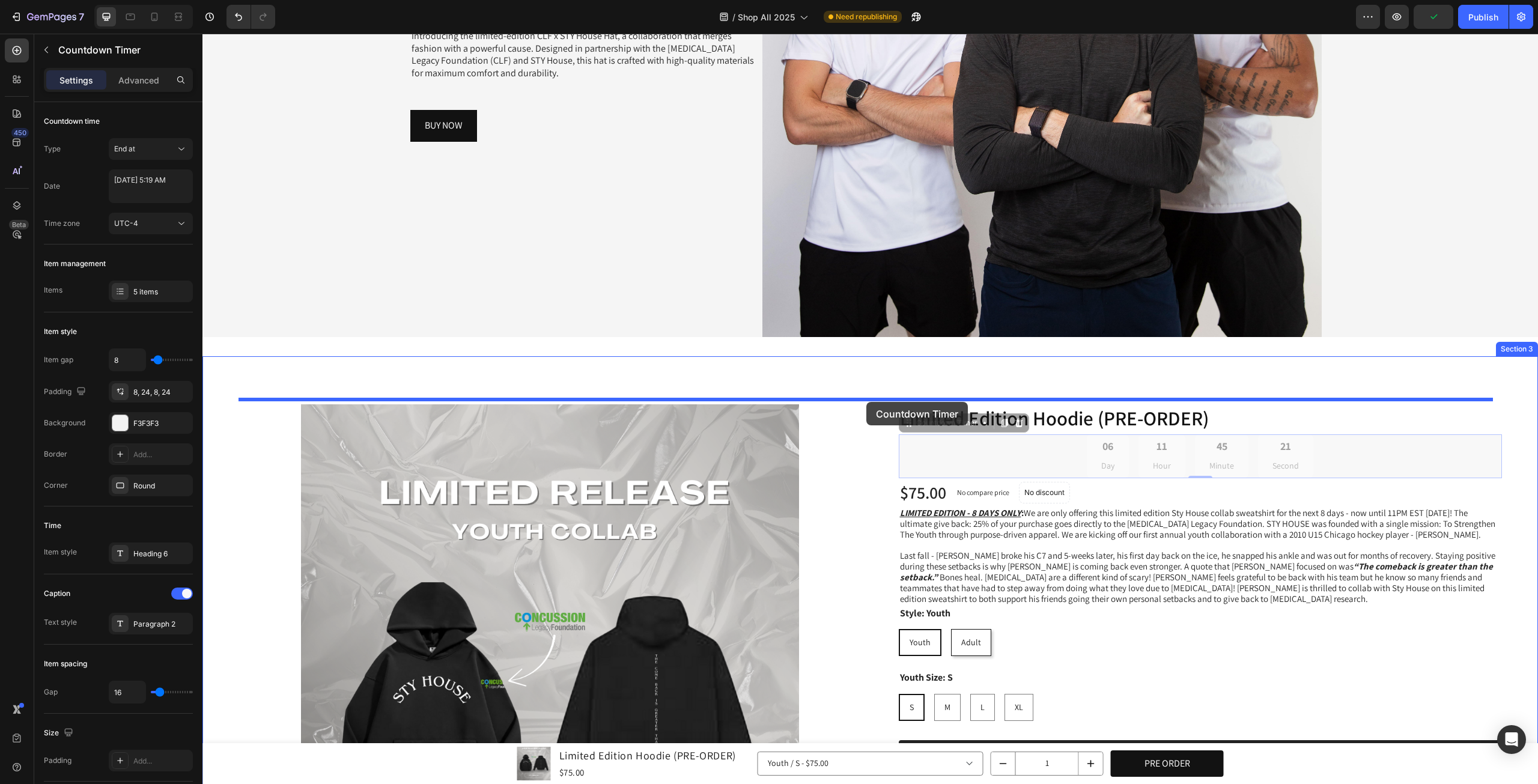
drag, startPoint x: 1363, startPoint y: 461, endPoint x: 867, endPoint y: 402, distance: 499.5
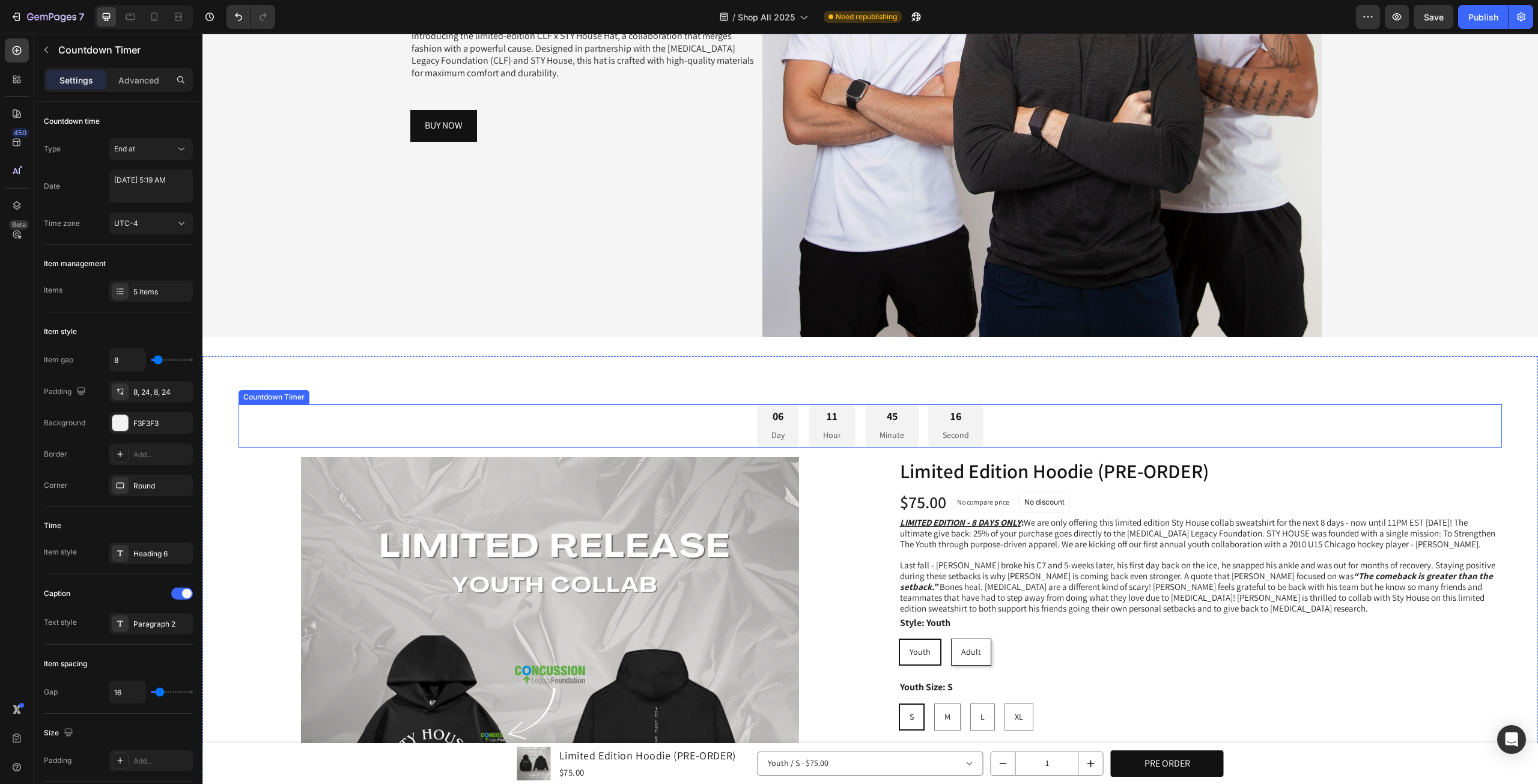
click at [1133, 417] on div "06 Day 11 Hour 45 Minute 16 Second" at bounding box center [871, 426] width 1264 height 44
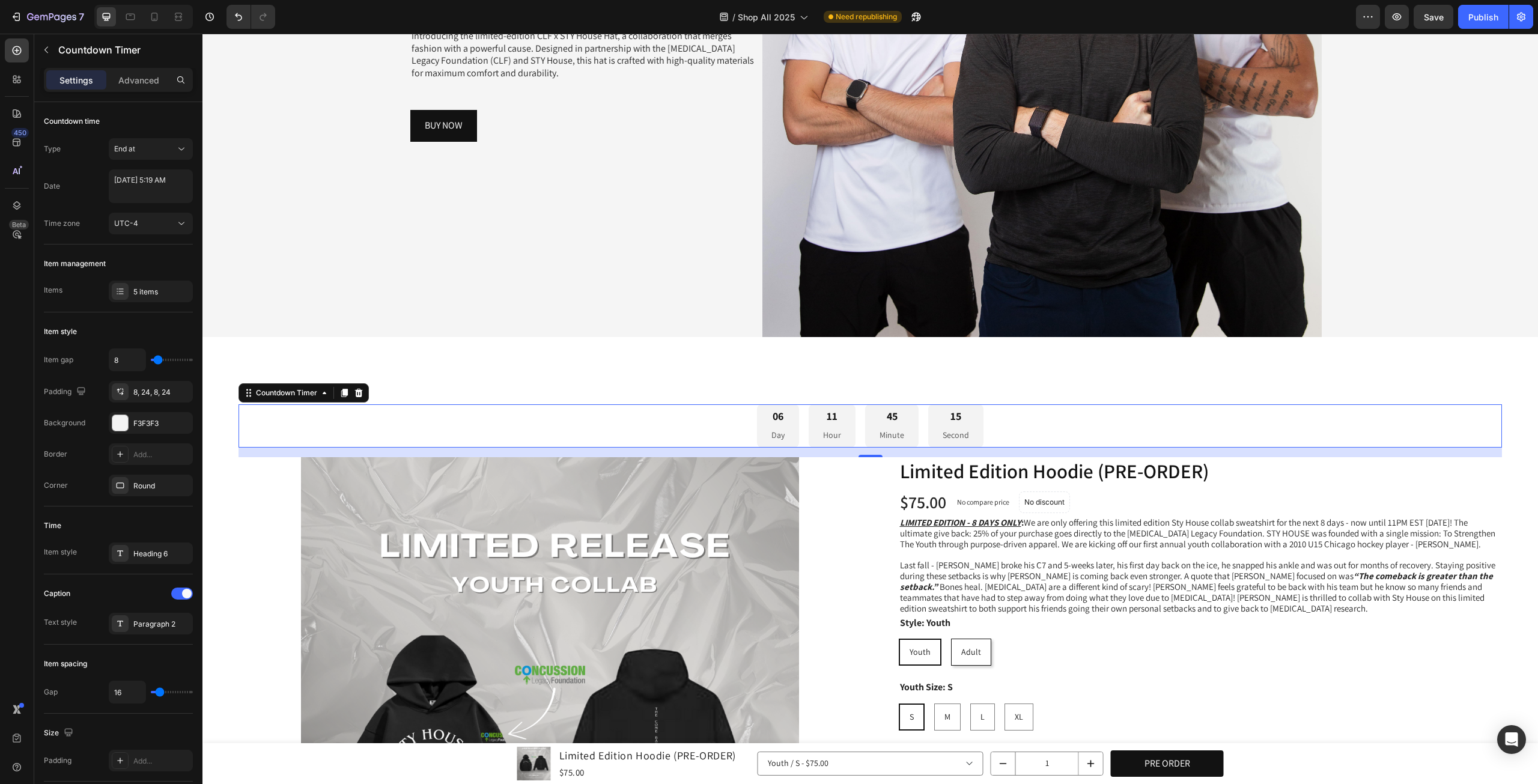
click at [766, 428] on div "06 Day" at bounding box center [777, 426] width 42 height 44
click at [140, 190] on textarea "[DATE] 5:19 AM" at bounding box center [151, 186] width 84 height 34
select select "5"
select select "19"
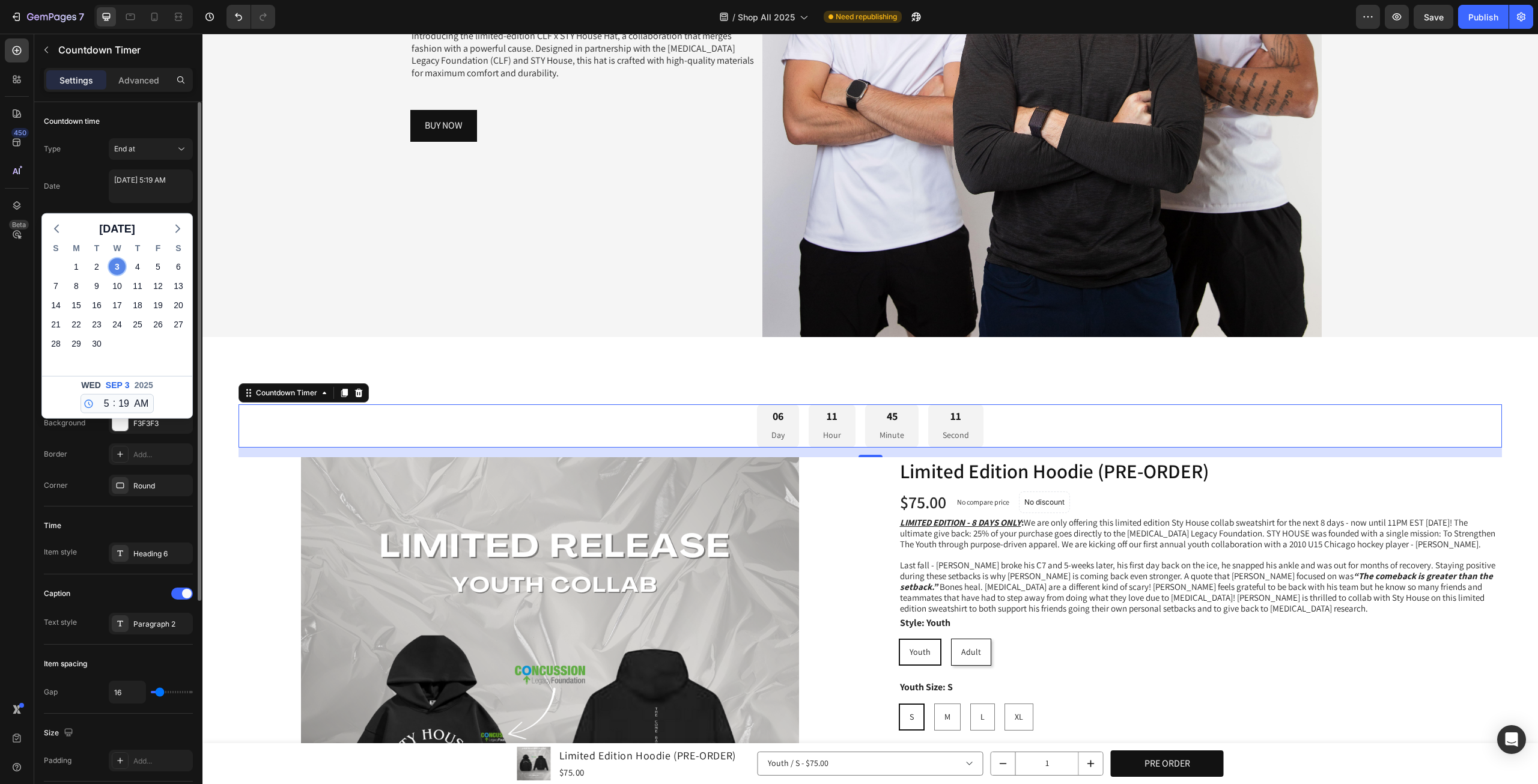
click at [117, 266] on div "3" at bounding box center [117, 266] width 17 height 17
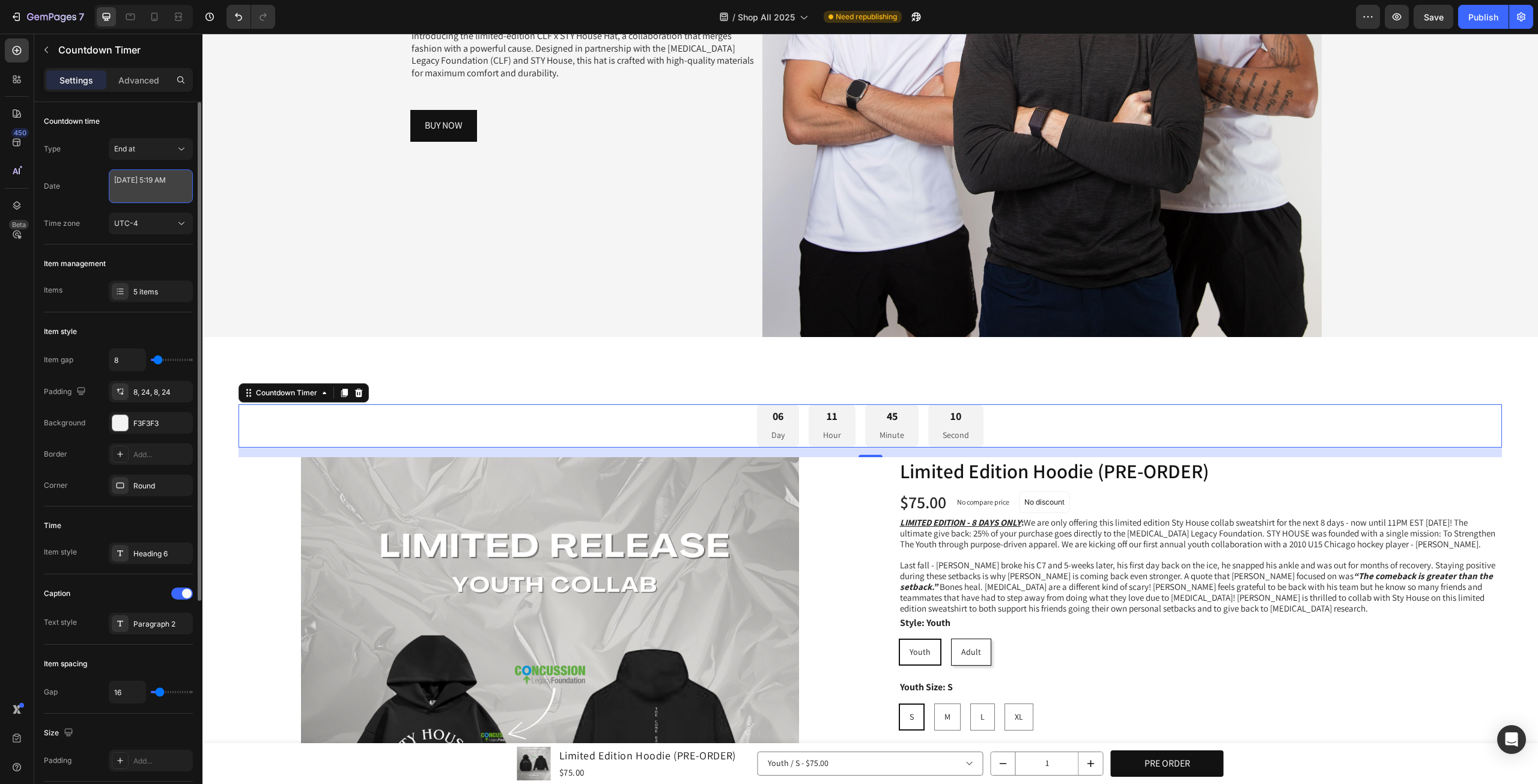
select select "5"
select select "19"
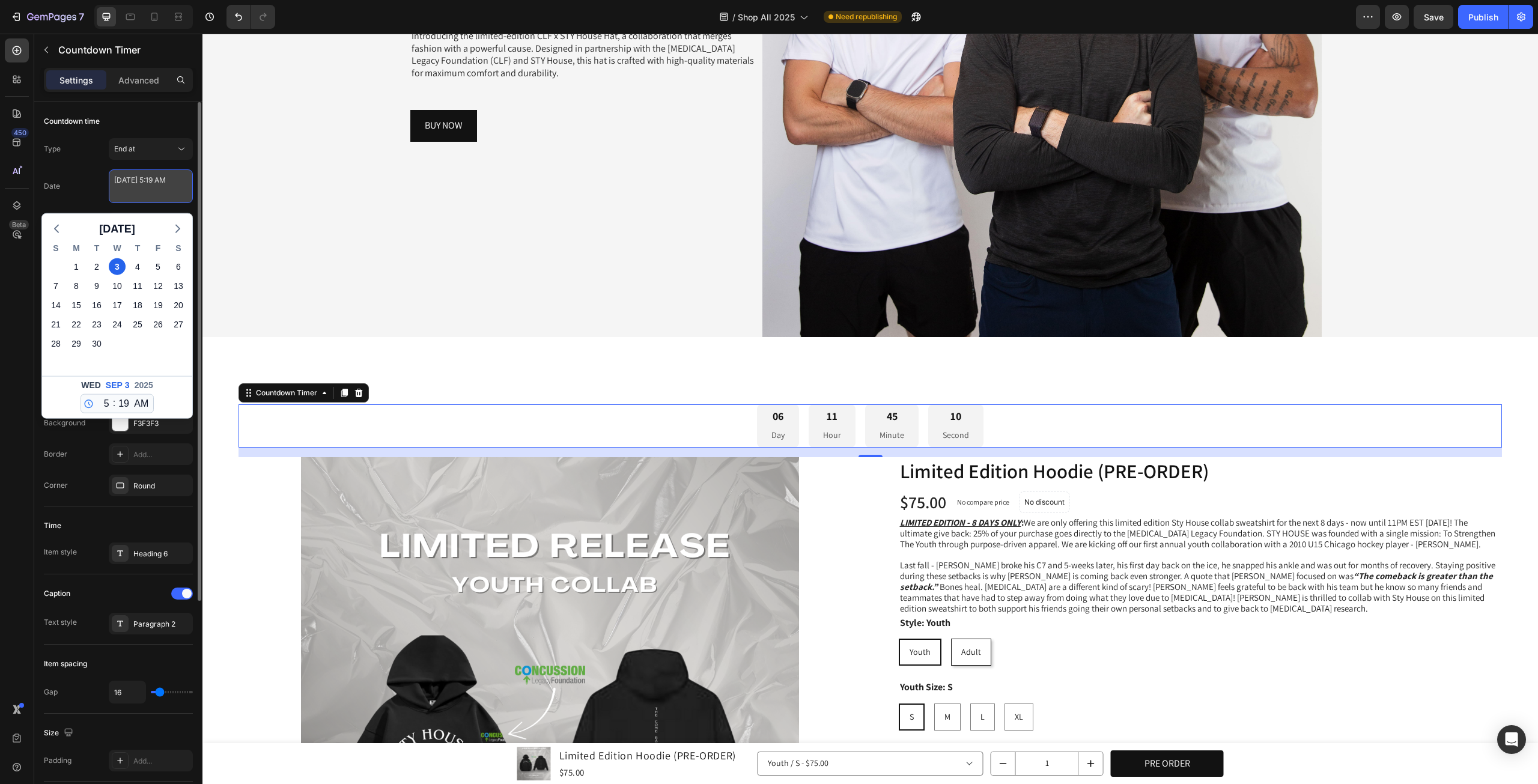
click at [126, 191] on textarea "[DATE] 5:19 AM" at bounding box center [151, 186] width 84 height 34
drag, startPoint x: 126, startPoint y: 192, endPoint x: 106, endPoint y: 188, distance: 20.4
click at [106, 188] on div "Date [DATE] 5:19 AM [DATE] S M T W T F S 31 1 2 3 4 5 6 7 8 9 10 11 12 13 14 15…" at bounding box center [118, 186] width 149 height 34
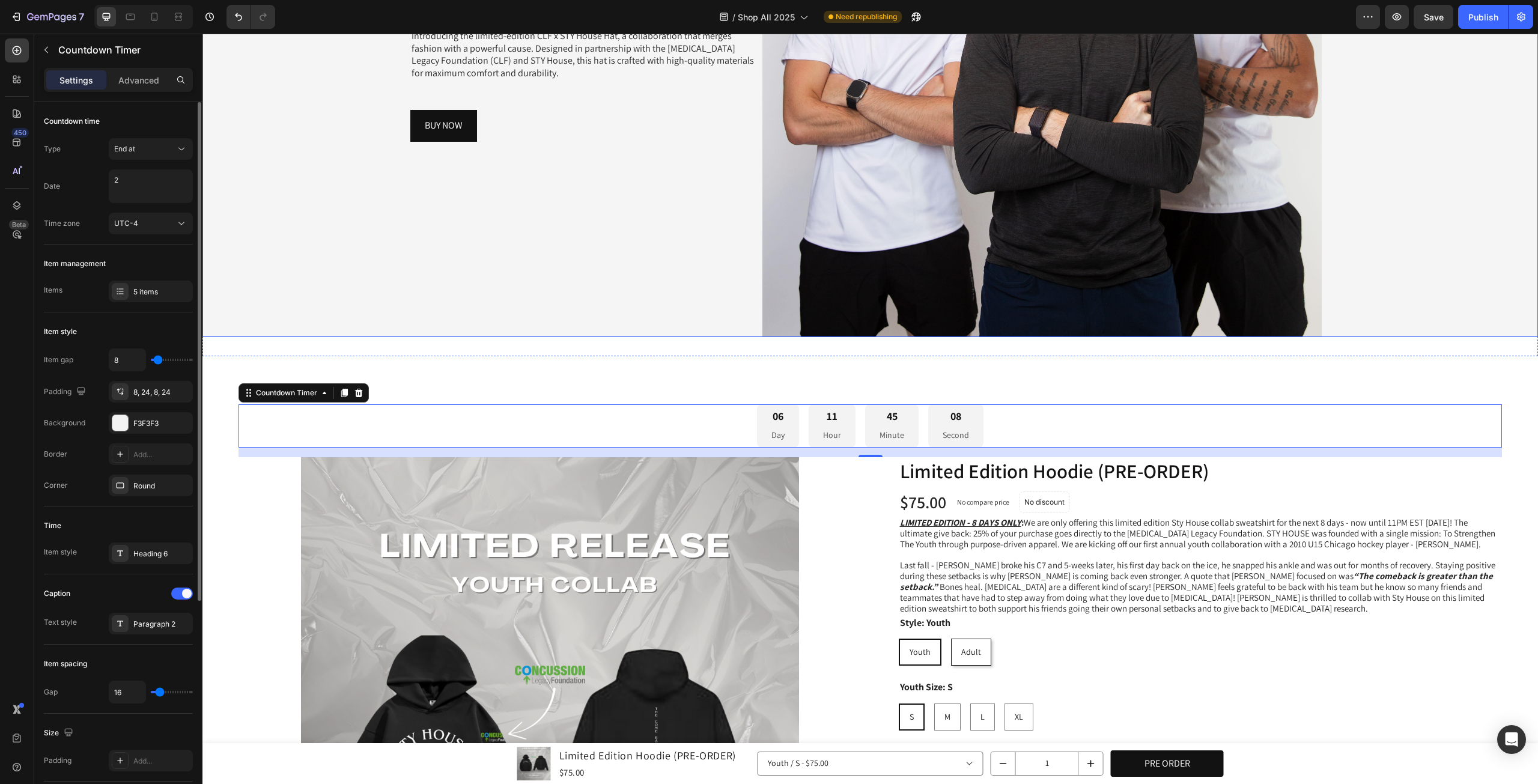
type textarea "[DATE] 5:19 AM"
click at [168, 205] on div "[DATE] 5:19 AM" at bounding box center [151, 188] width 84 height 38
click at [152, 197] on textarea "[DATE] 5:19 AM" at bounding box center [151, 186] width 84 height 34
select select "5"
select select "19"
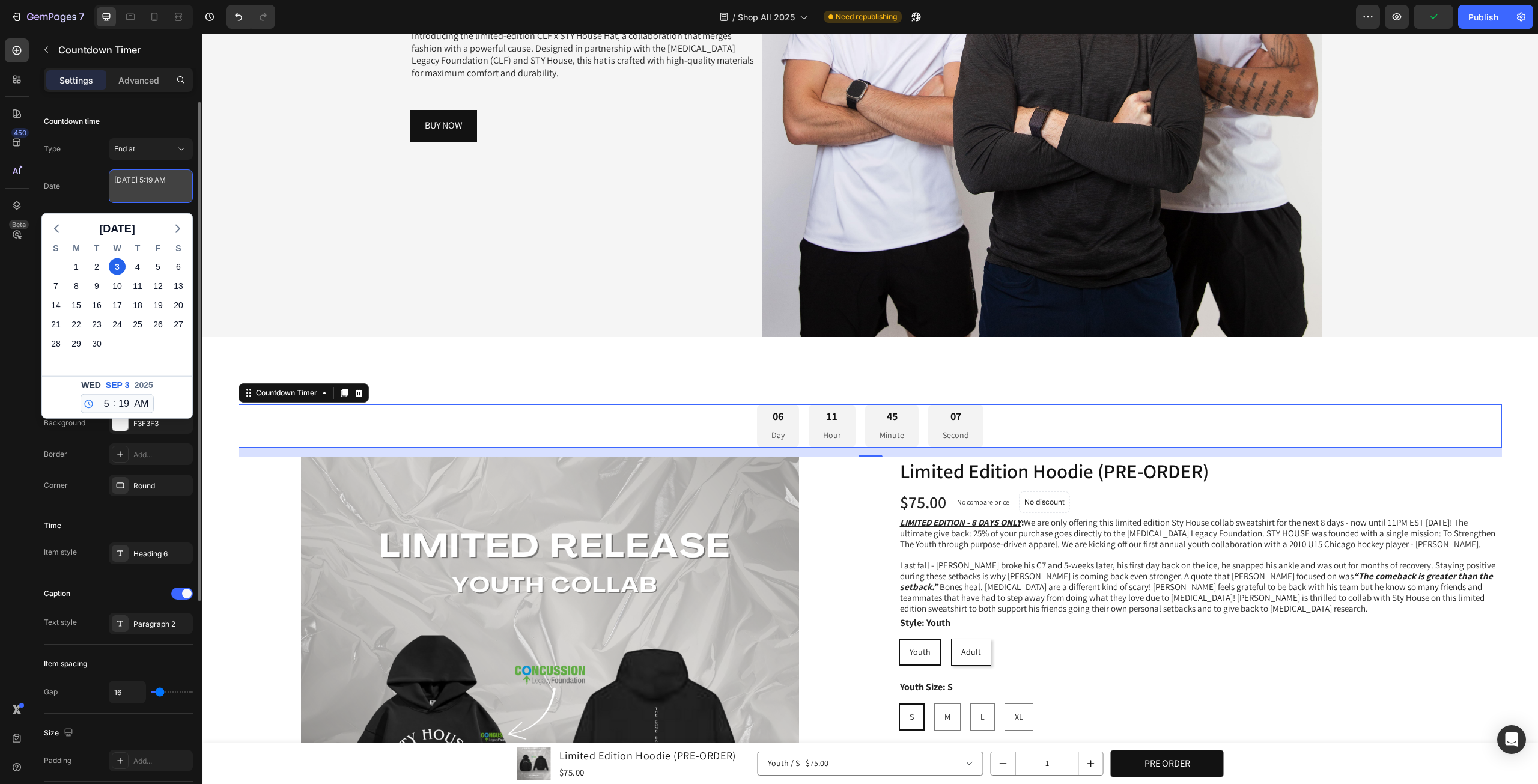
click at [124, 187] on textarea "[DATE] 5:19 AM" at bounding box center [151, 186] width 84 height 34
click at [109, 402] on select "12 1 2 3 4 5 6 7 8 9 10 11" at bounding box center [104, 404] width 16 height 18
select select "0"
click at [96, 395] on select "12 1 2 3 4 5 6 7 8 9 10 11" at bounding box center [104, 404] width 16 height 18
type textarea "[DATE] 12:19 AM"
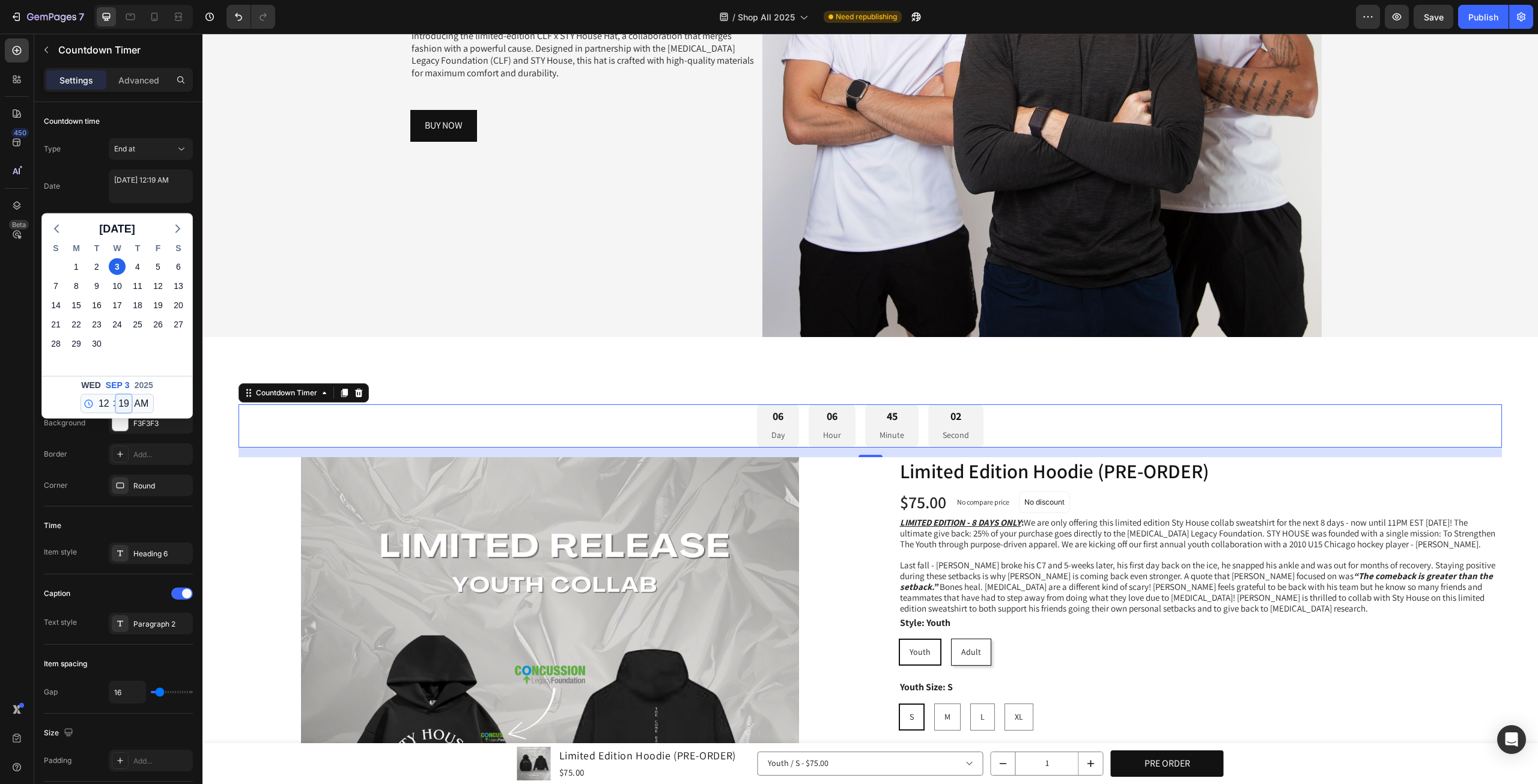
click at [123, 401] on select "00 01 02 03 04 05 06 07 08 09 10 11 12 13 14 15 16 17 18 19 20 21 22 23 24 25 2…" at bounding box center [124, 404] width 16 height 18
select select "0"
click at [116, 395] on select "00 01 02 03 04 05 06 07 08 09 10 11 12 13 14 15 16 17 18 19 20 21 22 23 24 25 2…" at bounding box center [124, 404] width 16 height 18
type textarea "[DATE] 12:00 AM"
click at [182, 388] on div "[DATE] 12 1 2 3 4 5 6 7 8 9 10 11 : 00 01 02 03 04 05 06 07 08 09 10 11 12 13 1…" at bounding box center [117, 397] width 151 height 42
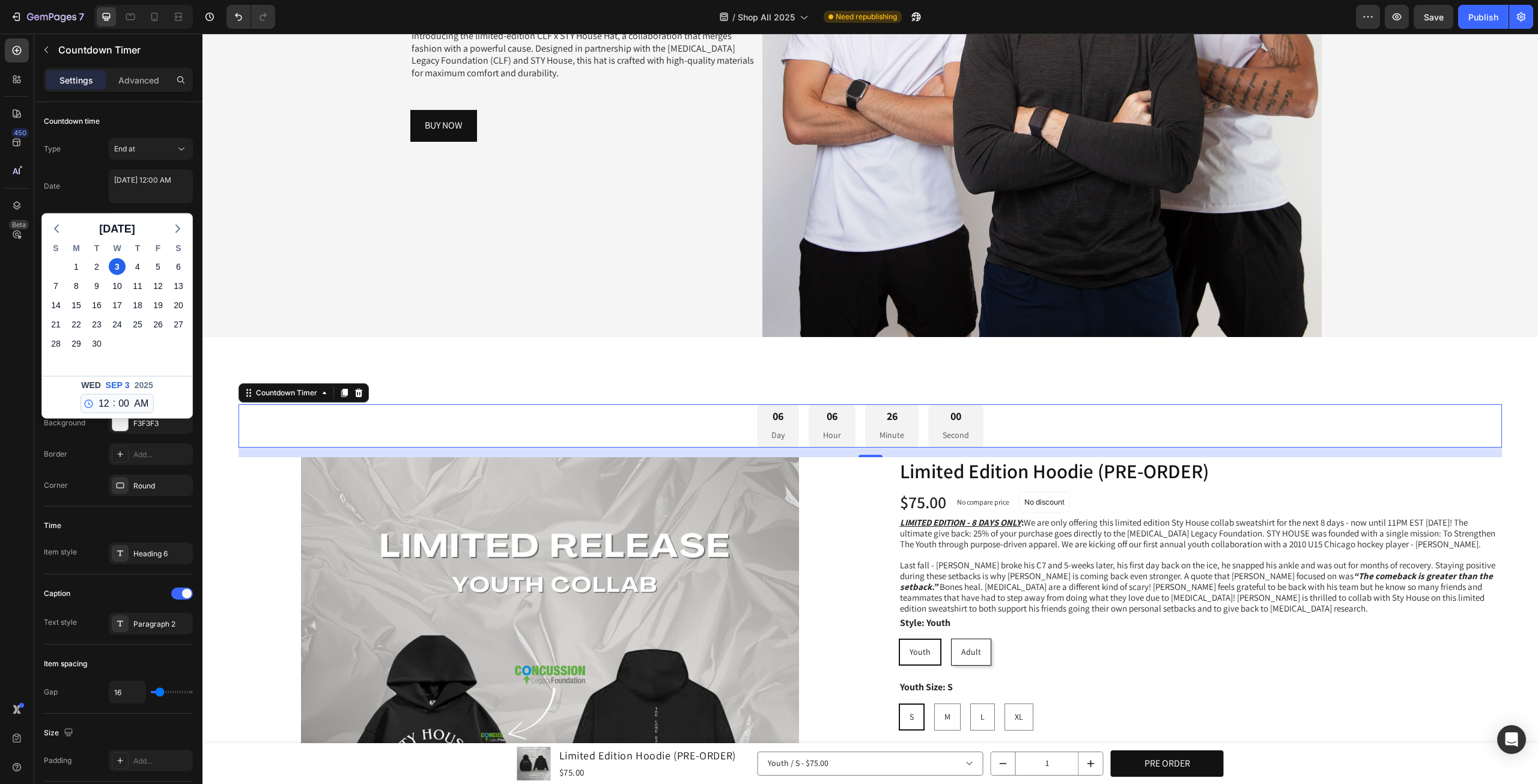
click at [86, 189] on div "Date [DATE] 12:00 AM [DATE] S M T W T F S 31 1 2 3 4 5 6 7 8 9 10 11 12 13 14 1…" at bounding box center [118, 186] width 149 height 34
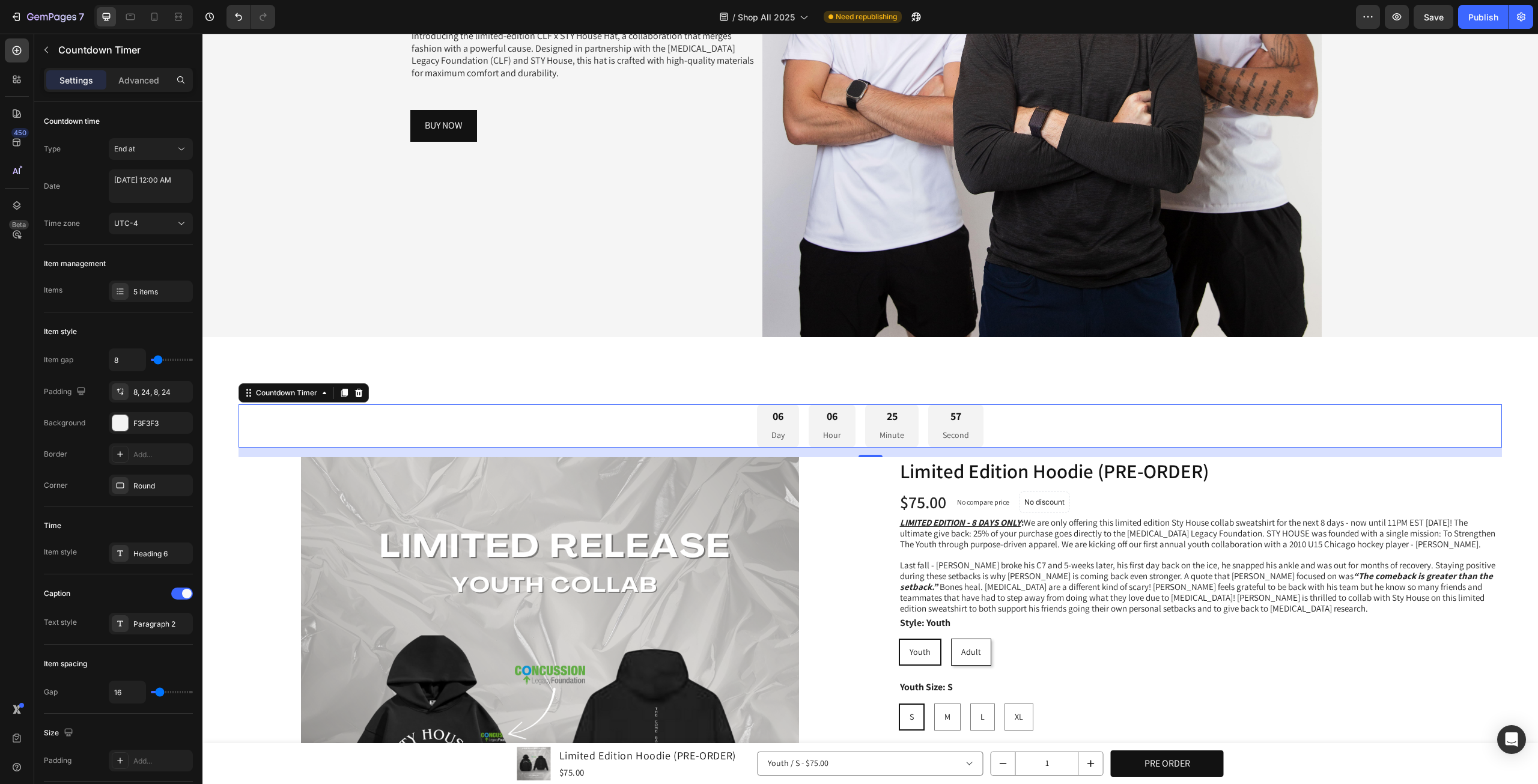
type input "19"
type input "23"
type input "44"
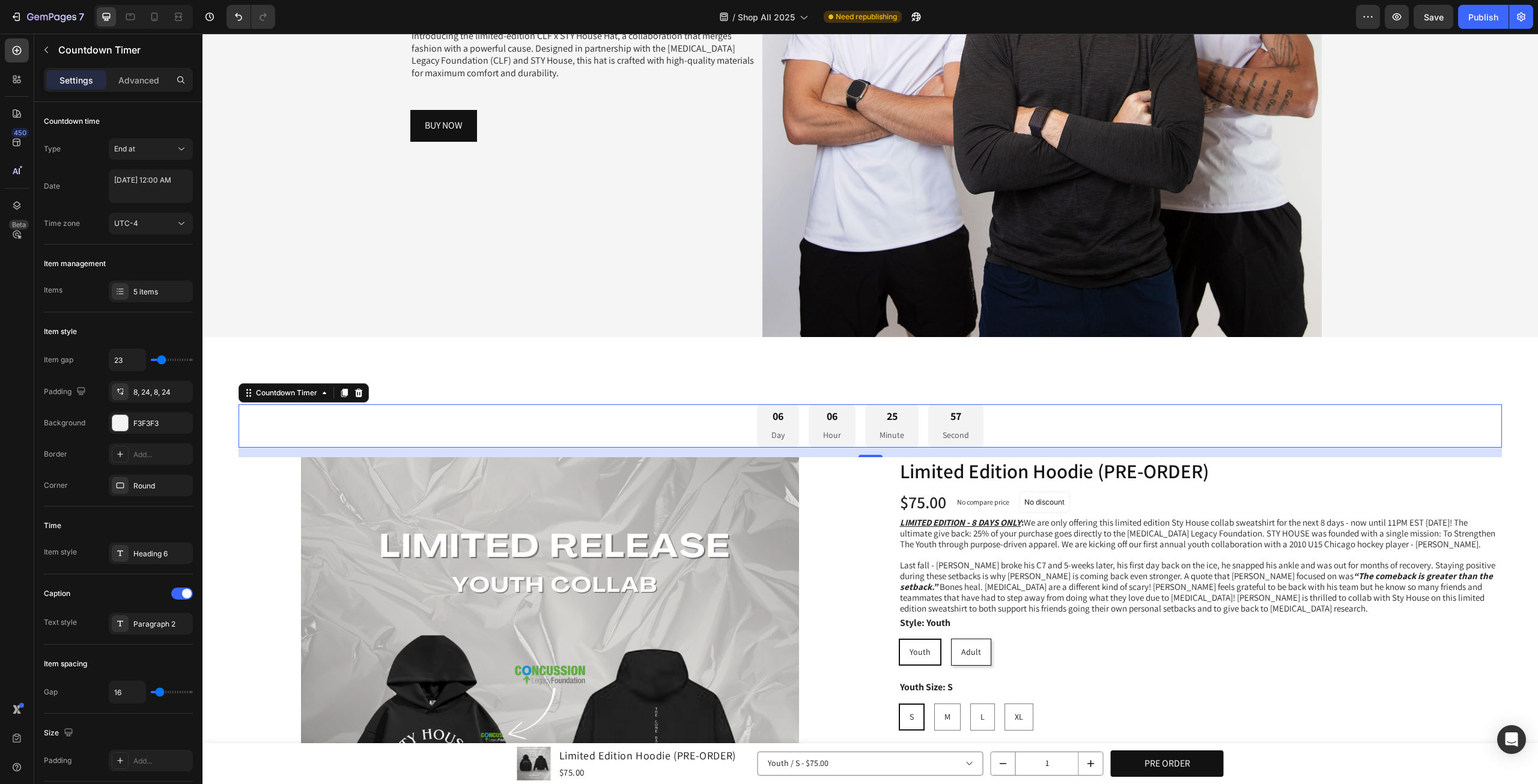
type input "44"
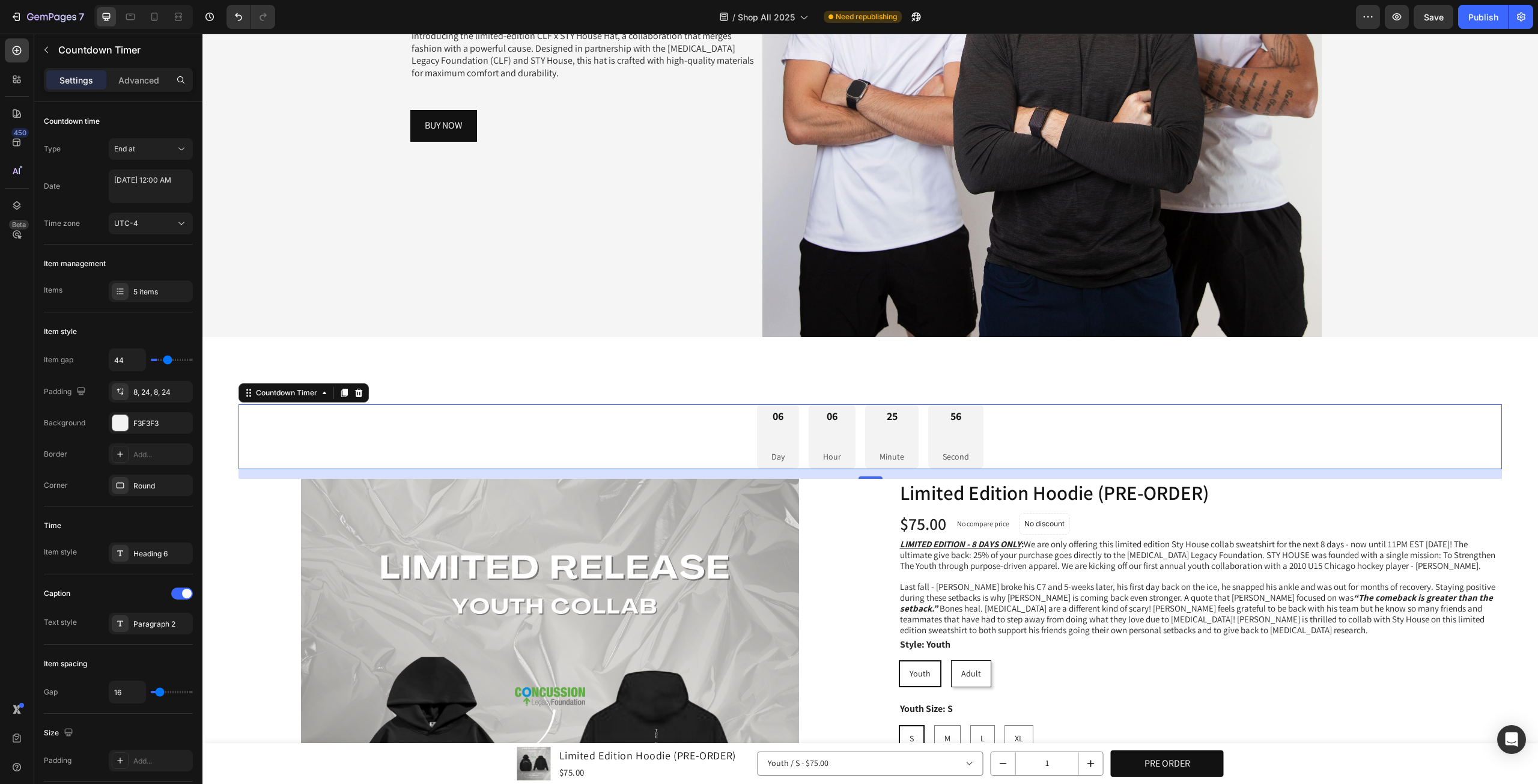
type input "45"
type input "48"
type input "50"
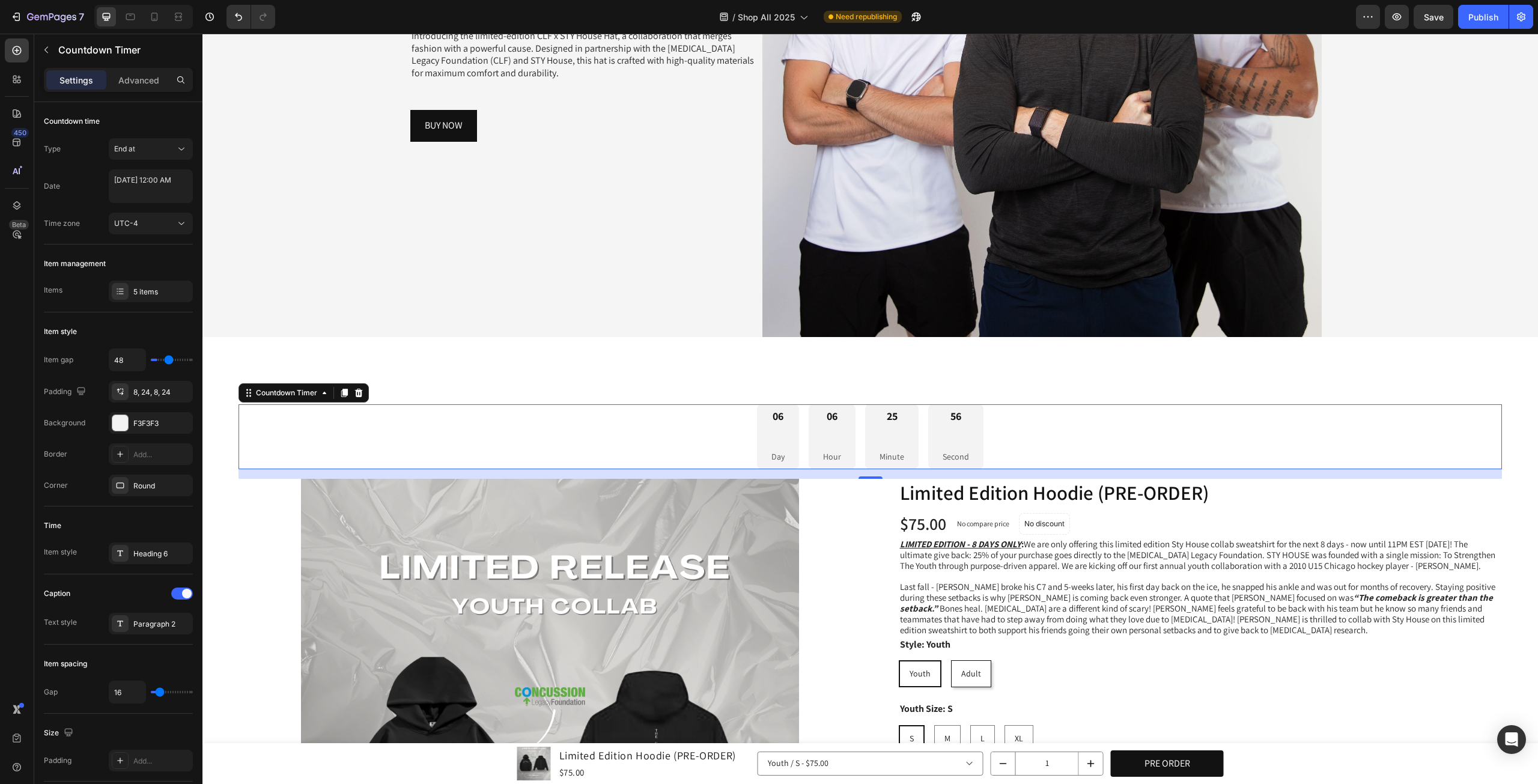
type input "50"
type input "51"
type input "53"
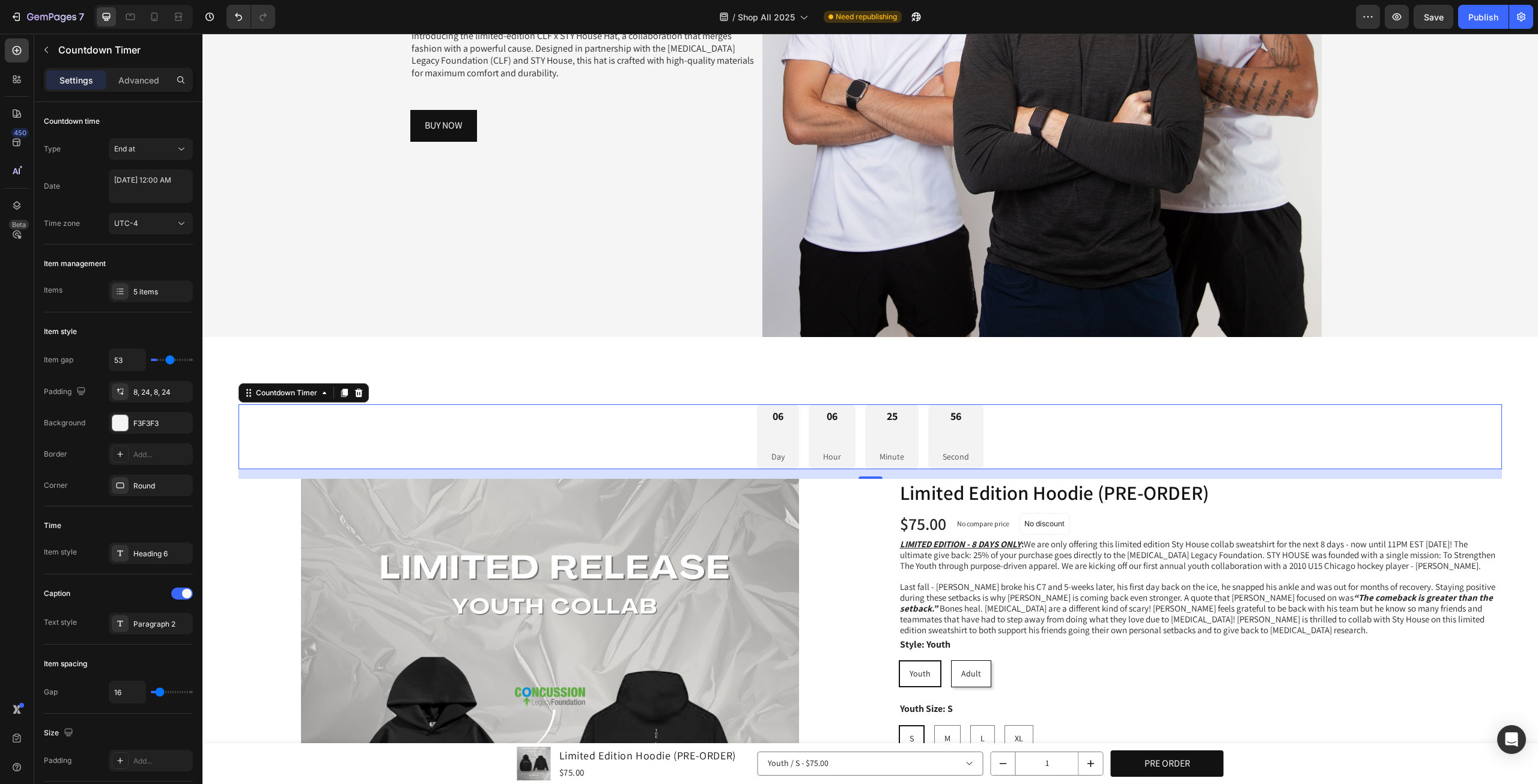
type input "54"
type input "56"
type input "57"
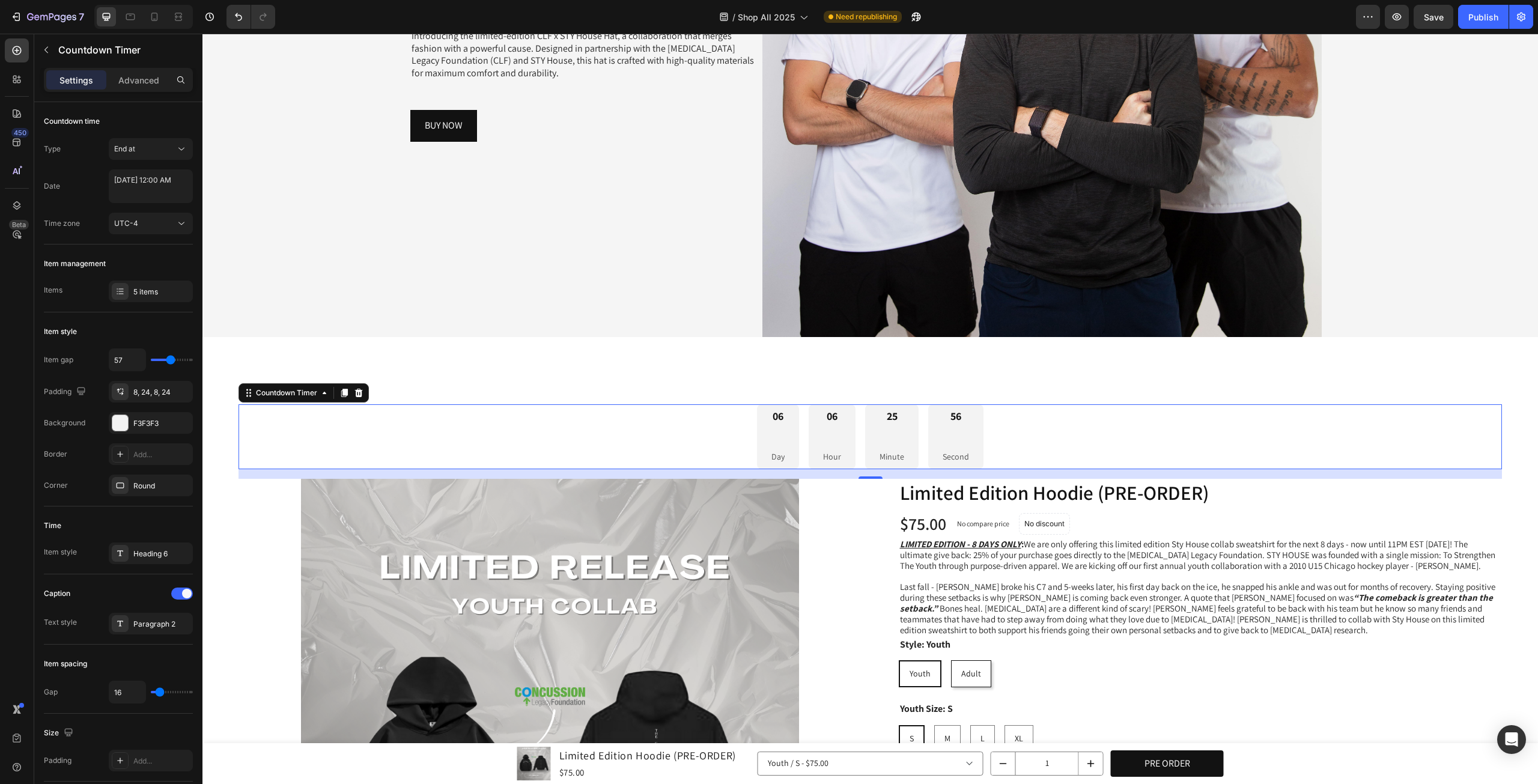
type input "57"
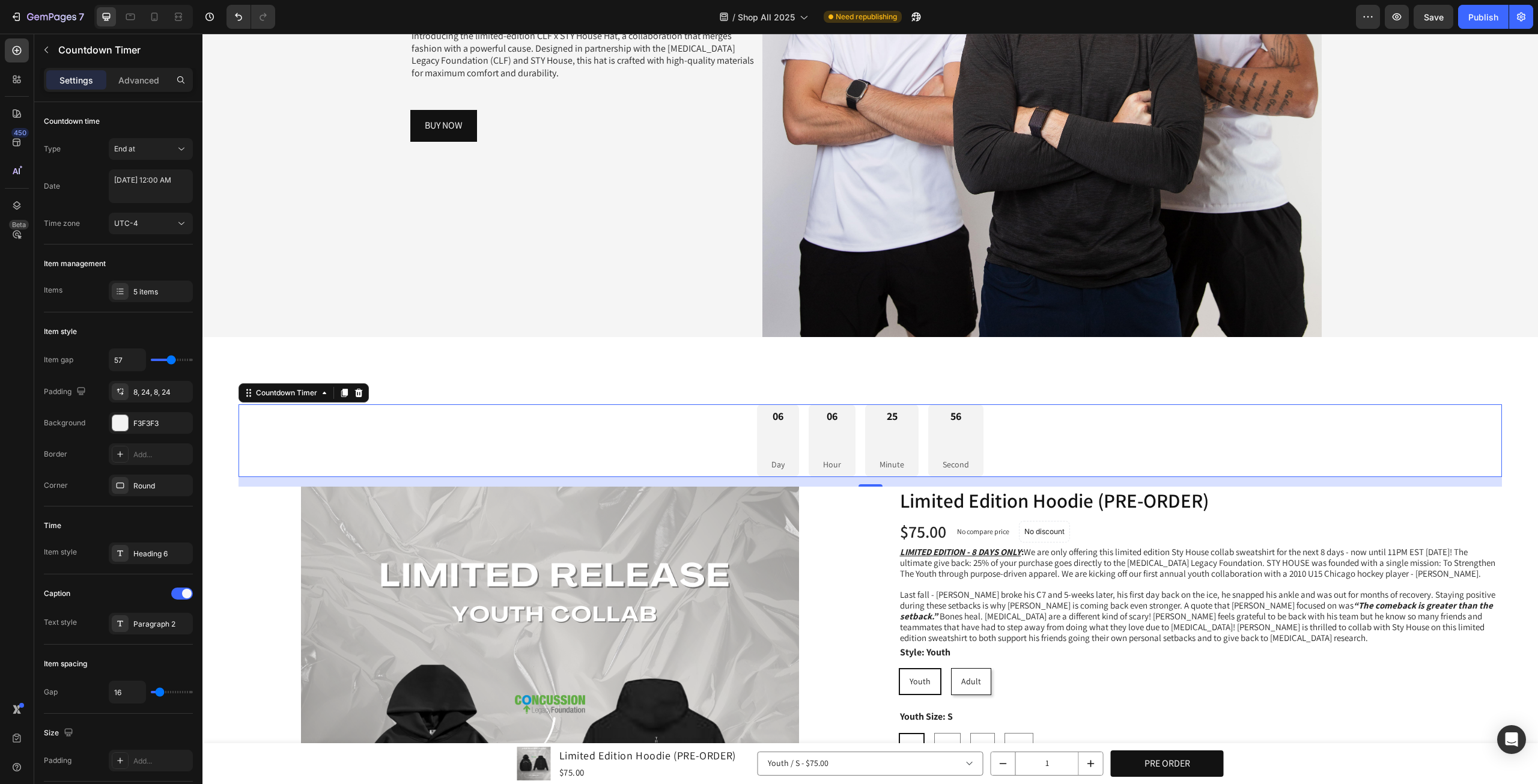
type input "56"
type input "54"
type input "53"
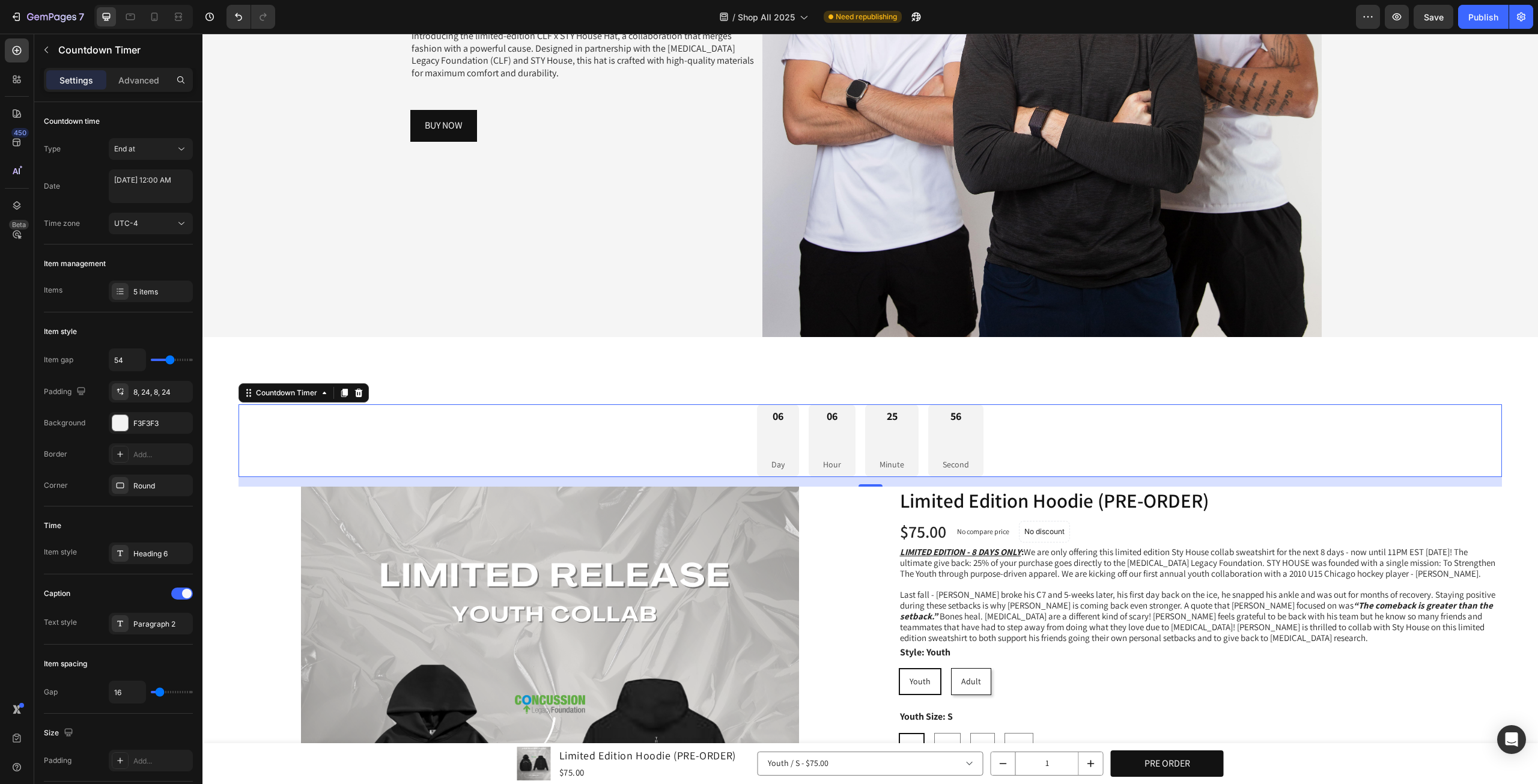
type input "53"
type input "50"
type input "45"
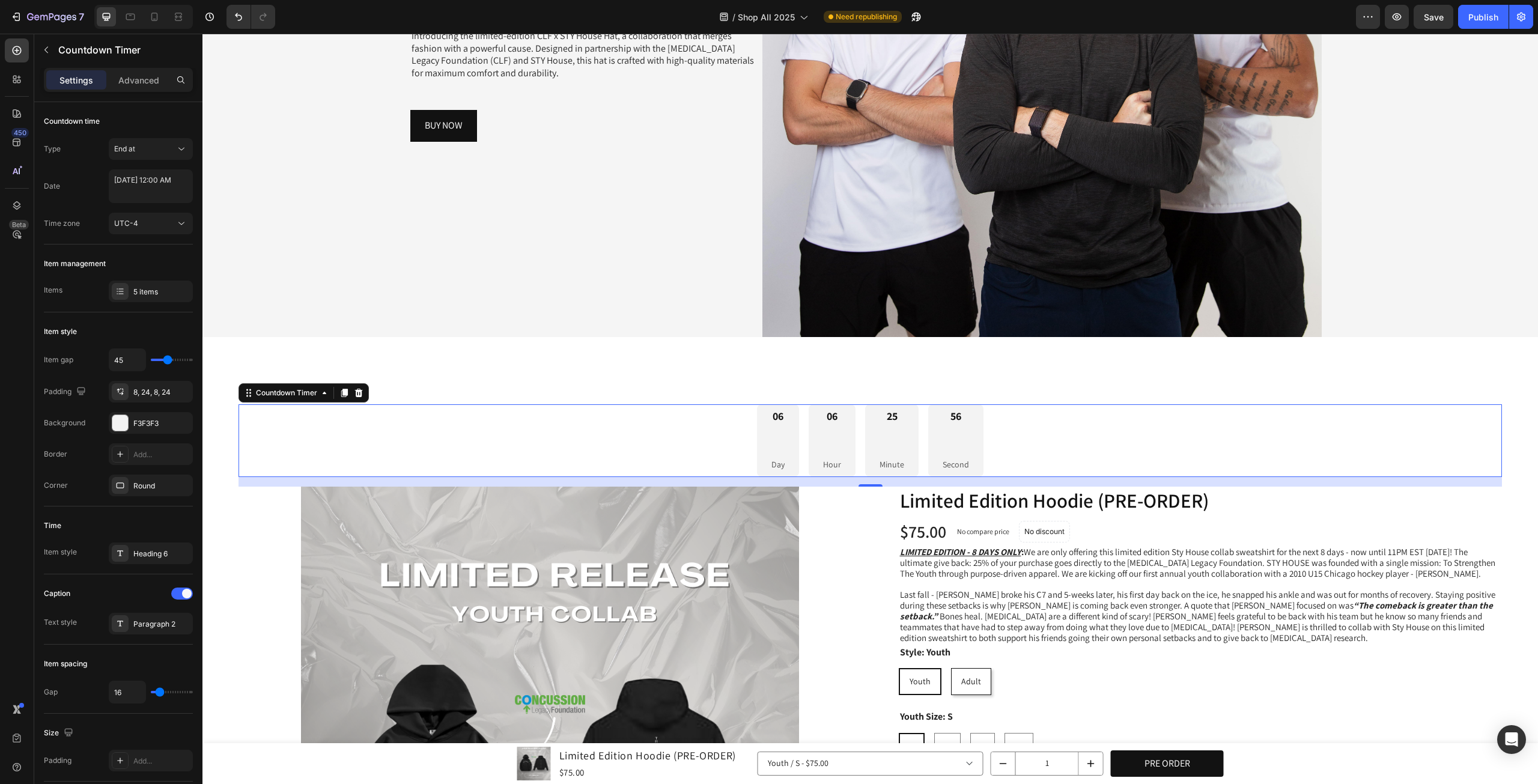
type input "42"
type input "41"
type input "38"
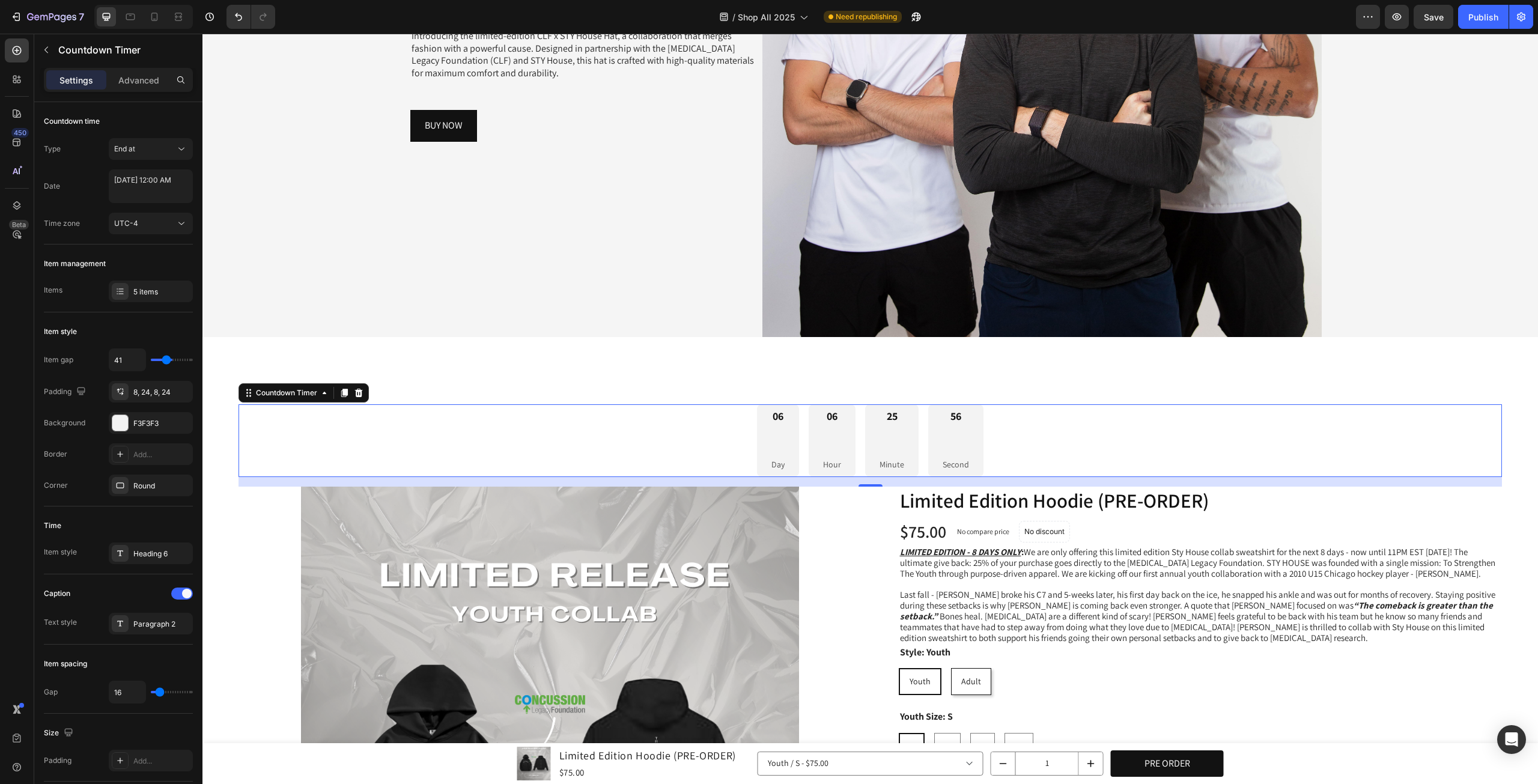
type input "38"
type input "36"
type input "33"
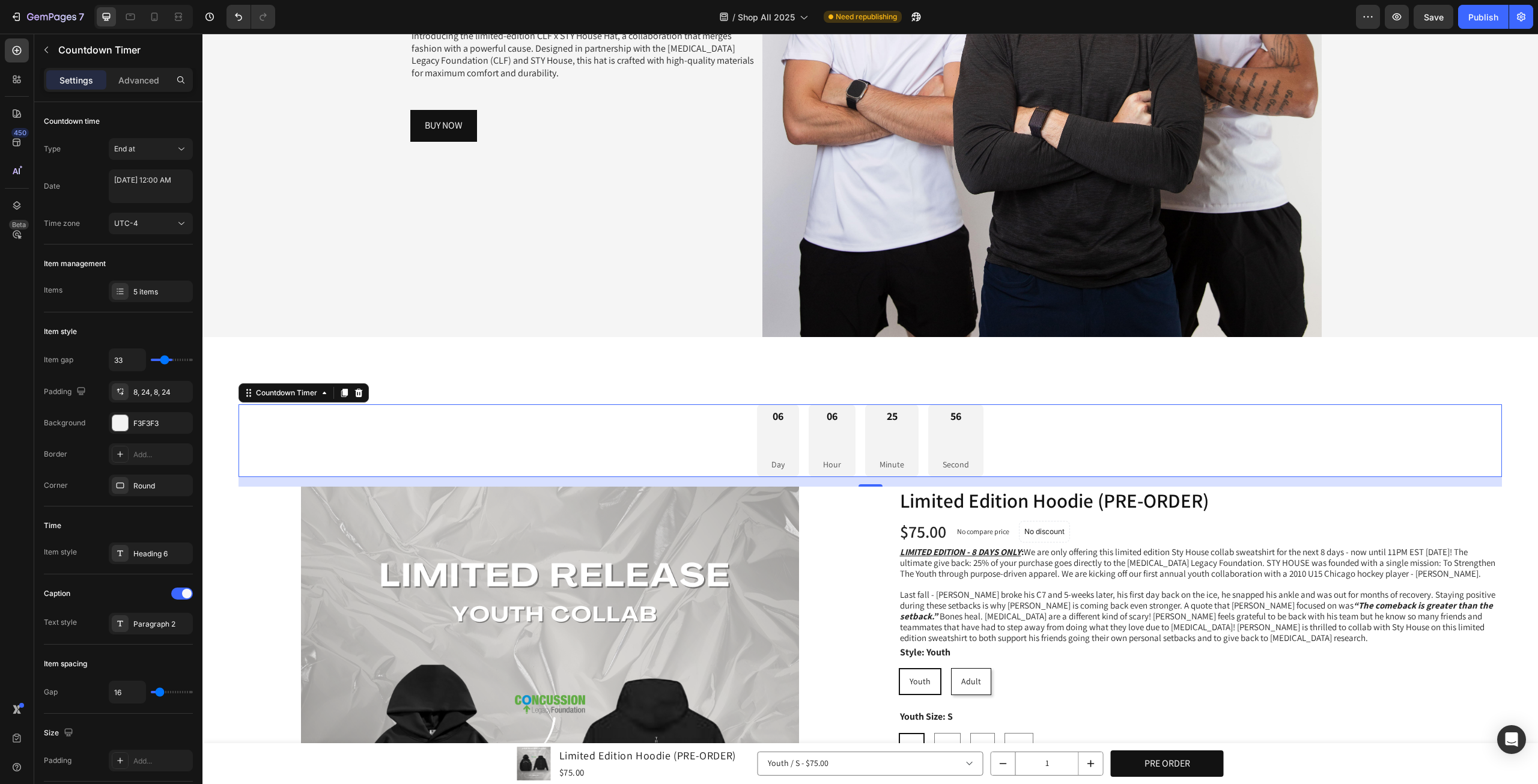
type input "32"
type input "26"
type input "24"
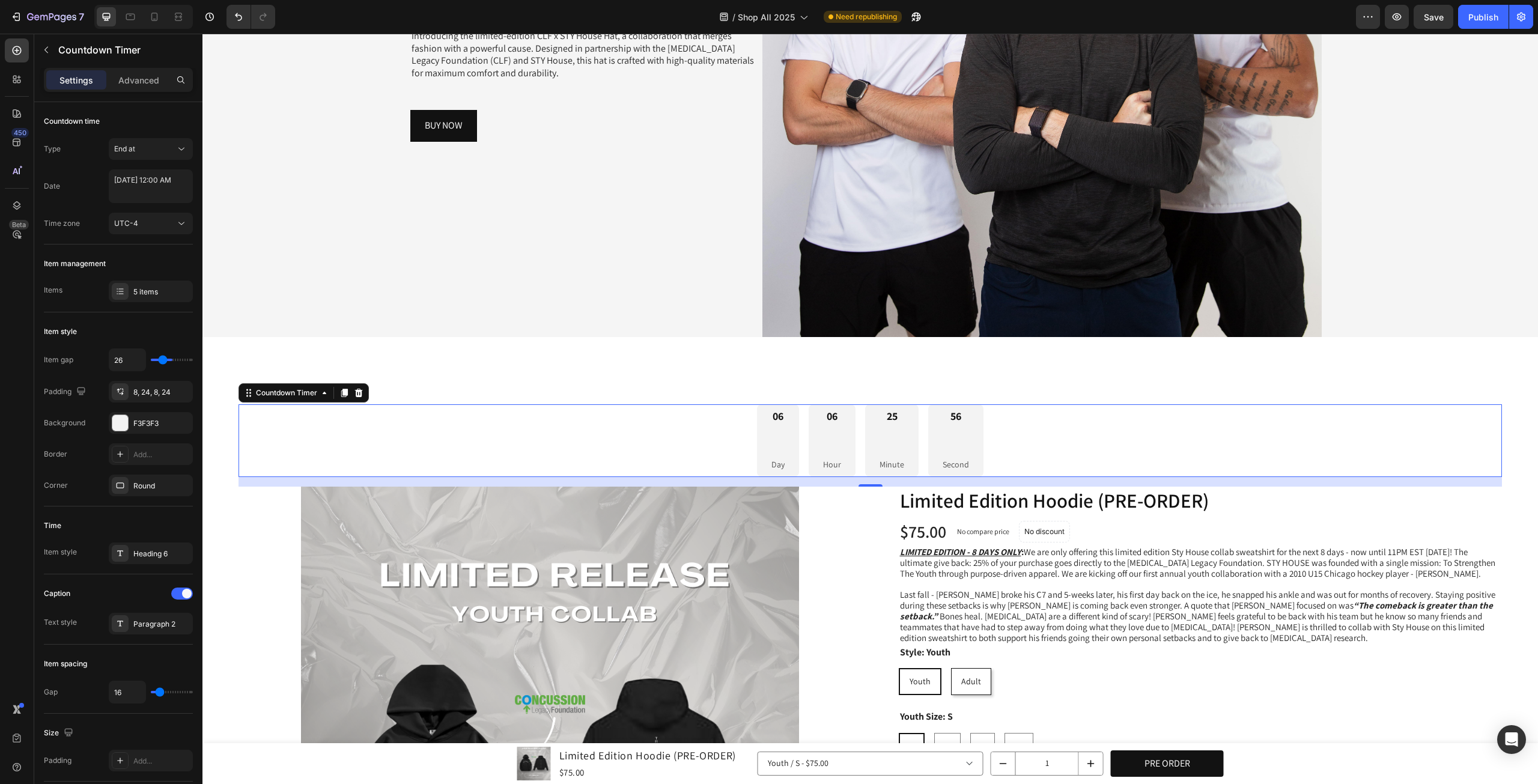
type input "24"
type input "23"
type input "20"
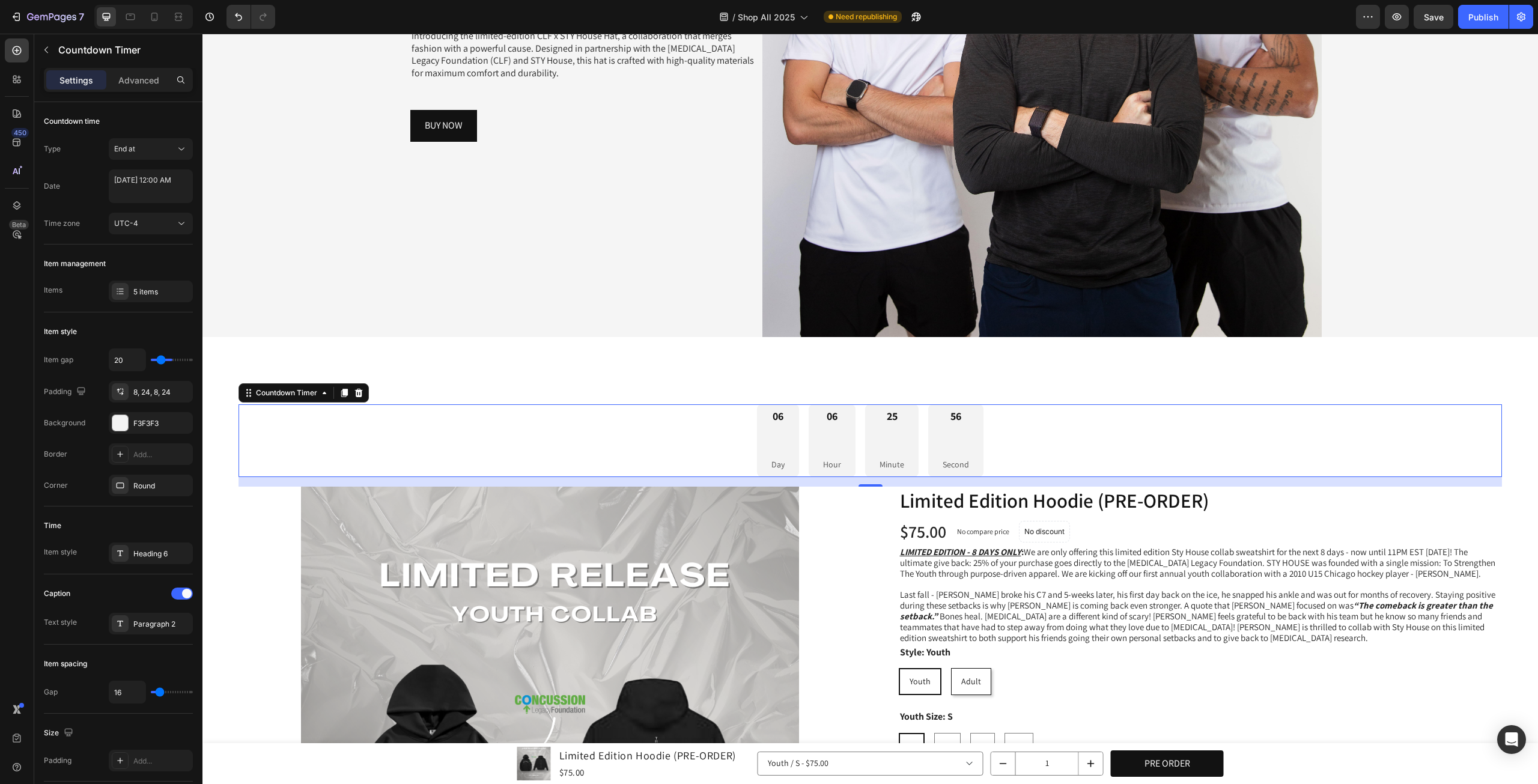
type input "17"
type input "16"
type input "14"
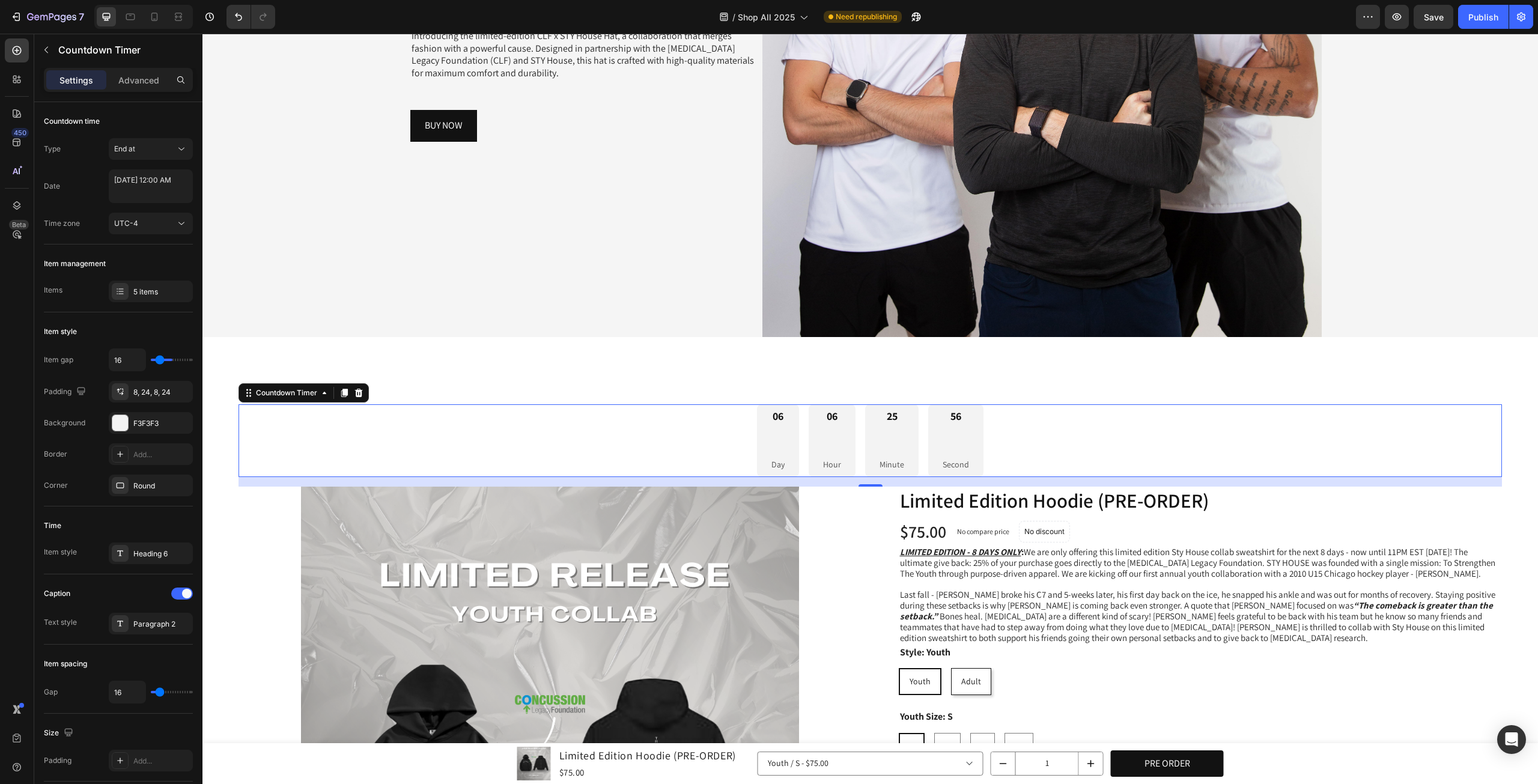
type input "14"
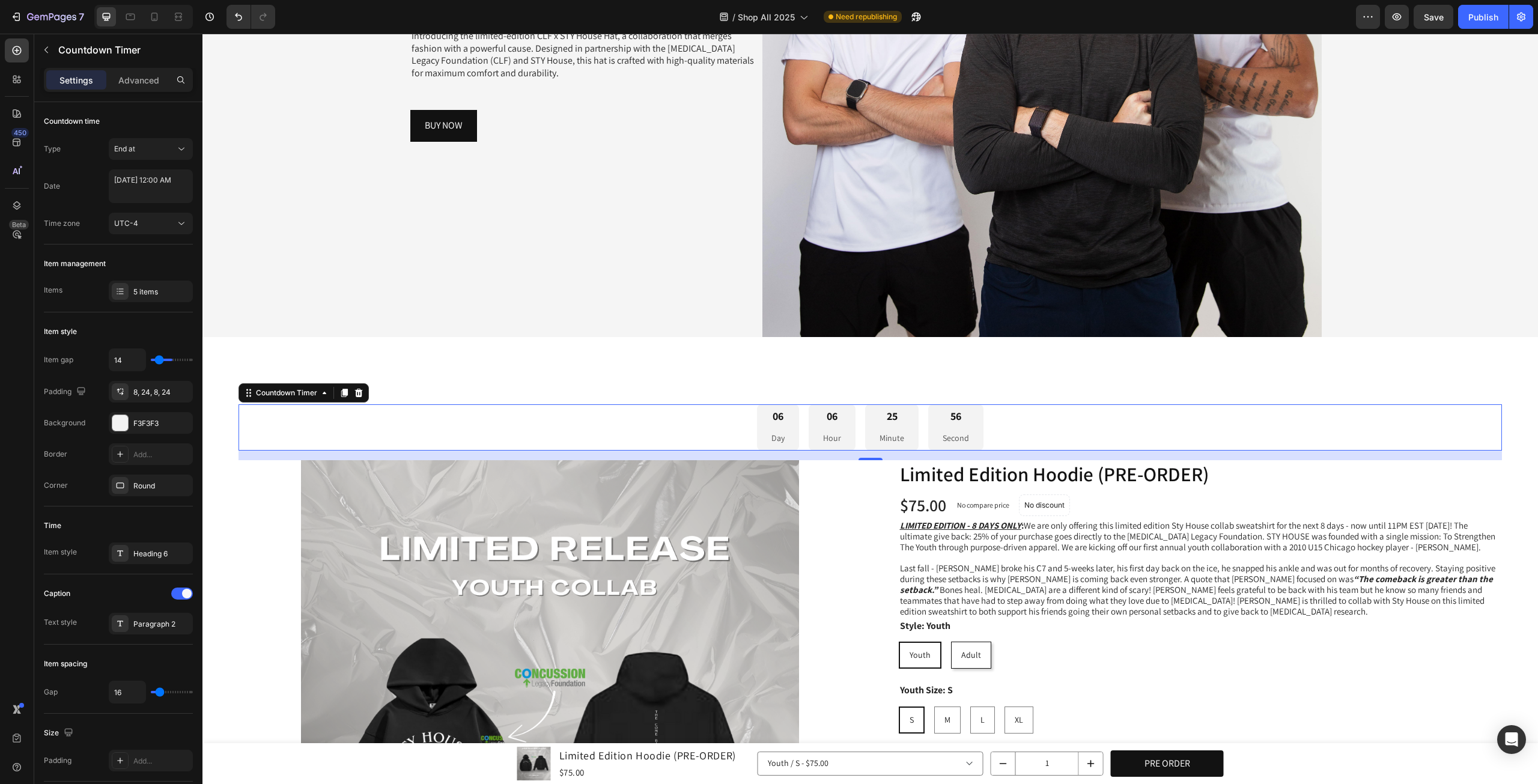
type input "13"
type input "11"
type input "8"
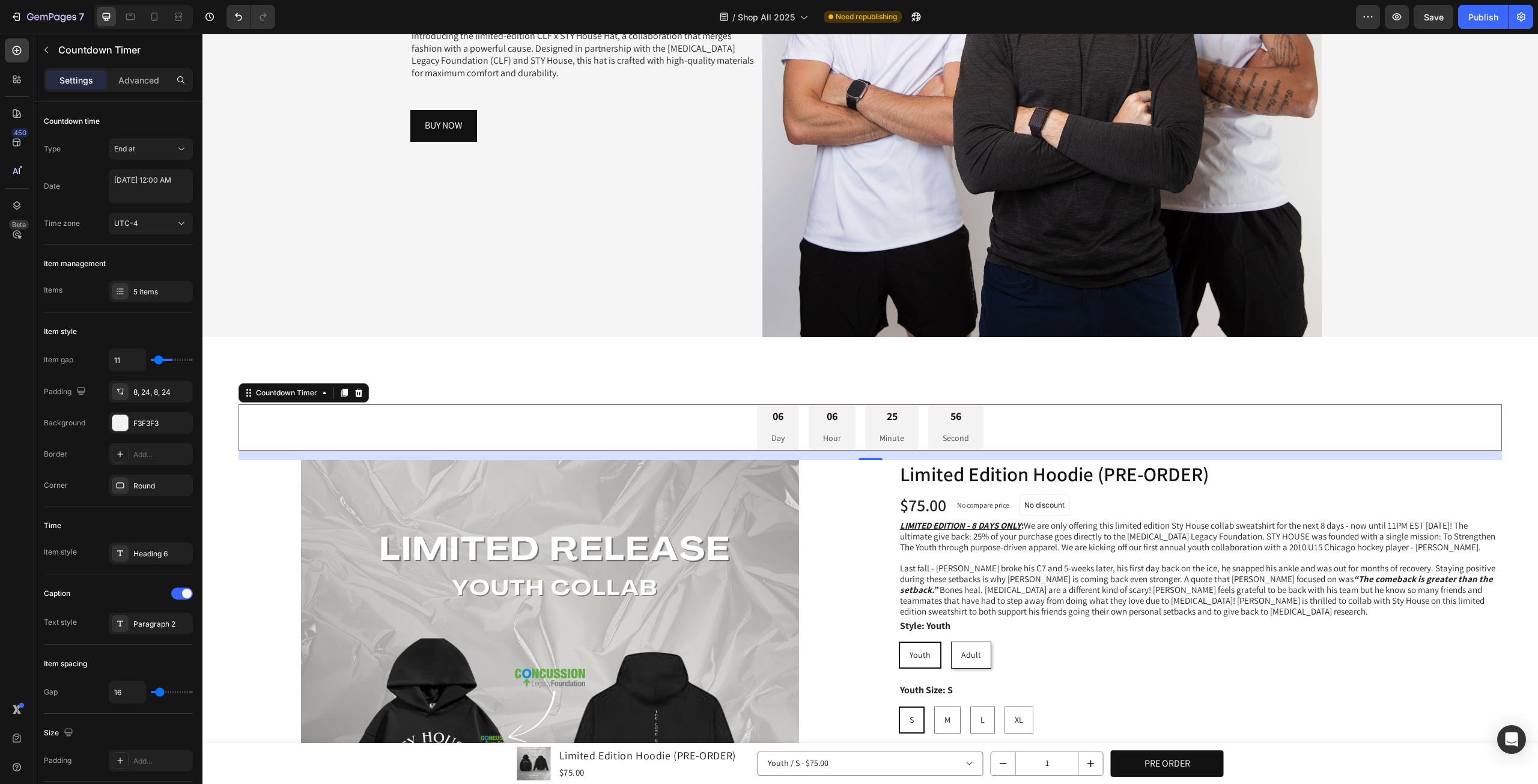
type input "8"
type input "7"
type input "5"
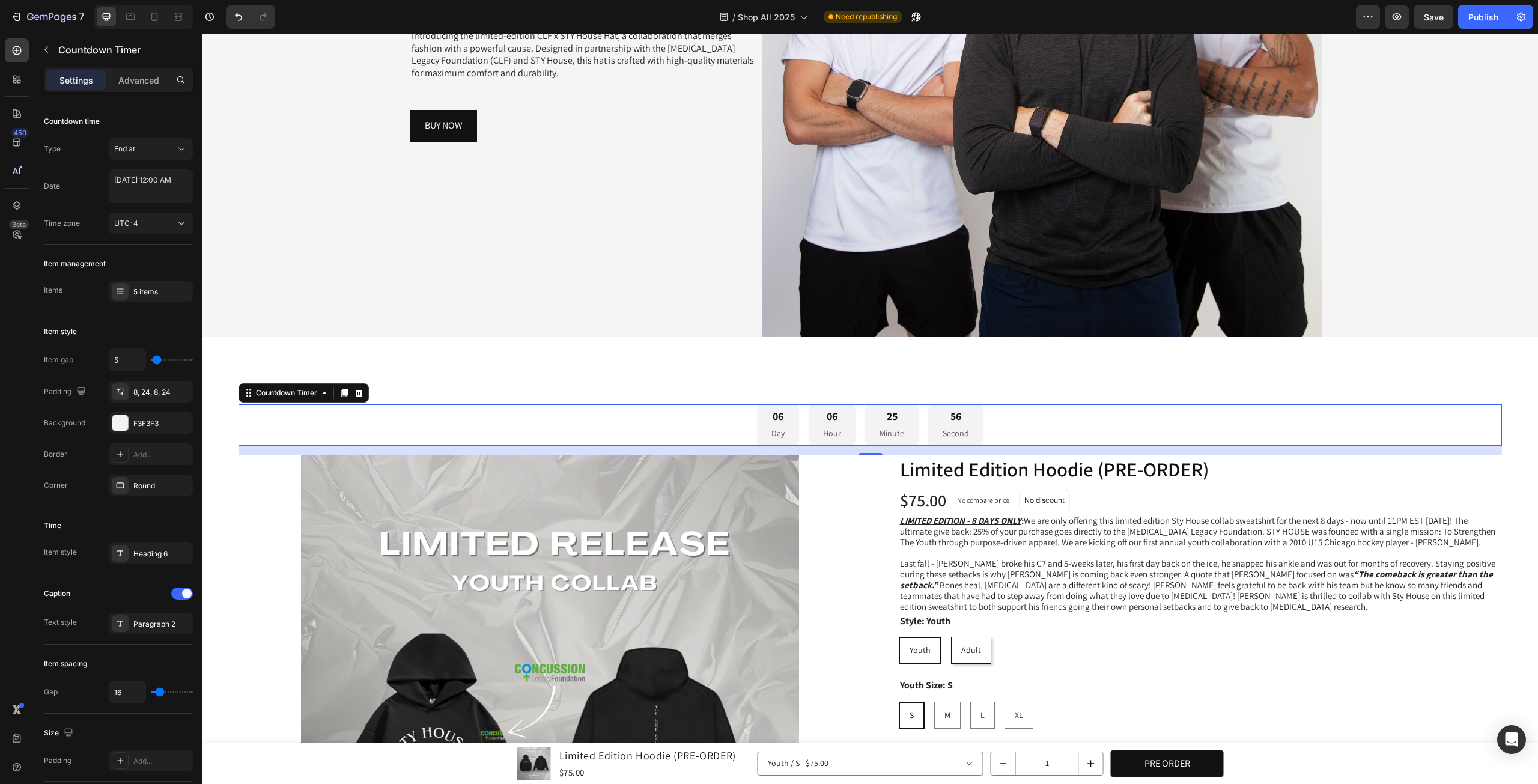
type input "4"
type input "2"
type input "0"
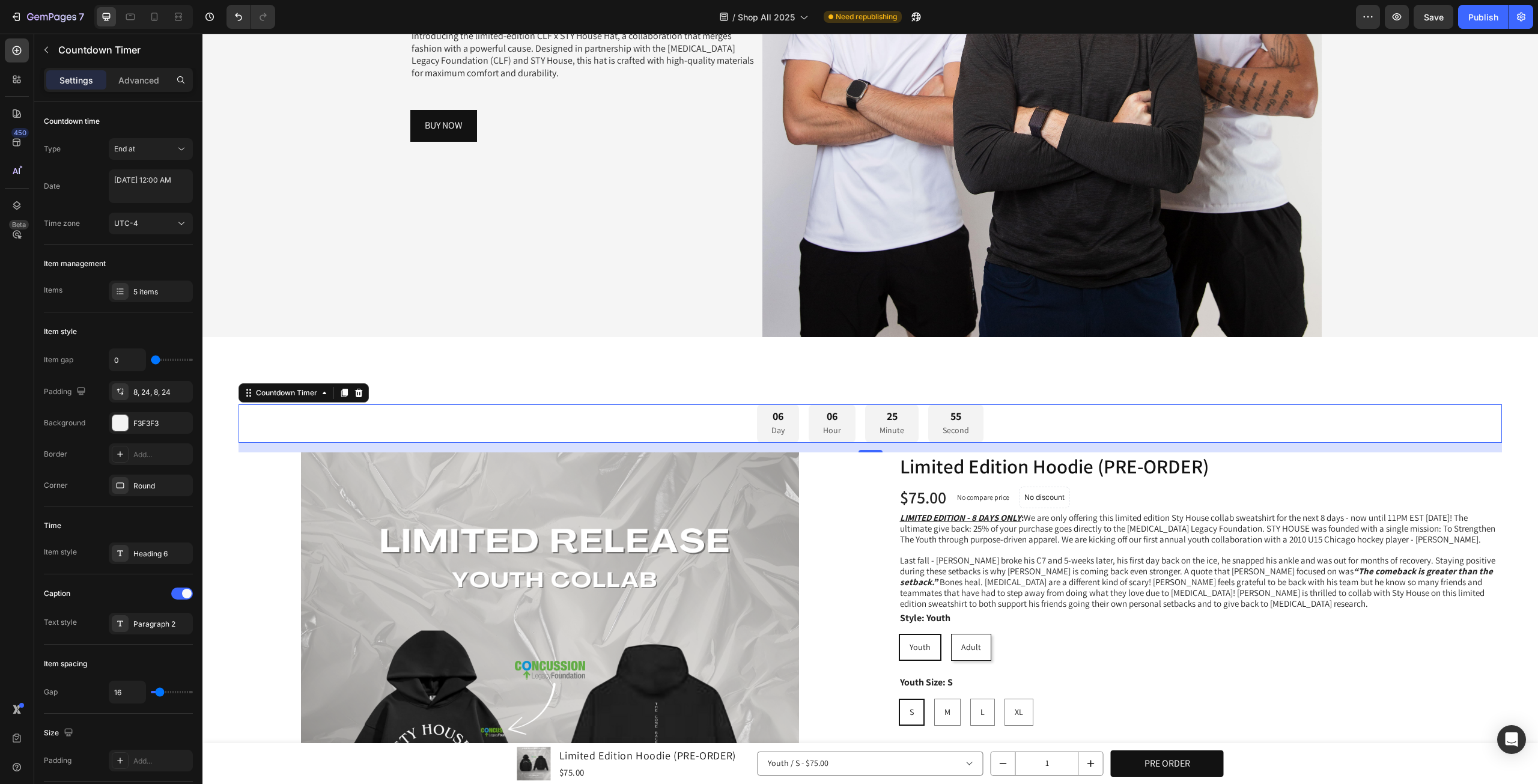
drag, startPoint x: 159, startPoint y: 357, endPoint x: 145, endPoint y: 358, distance: 14.0
type input "0"
click at [151, 358] on input "range" at bounding box center [171, 359] width 42 height 2
click at [140, 292] on div "5 items" at bounding box center [161, 291] width 56 height 11
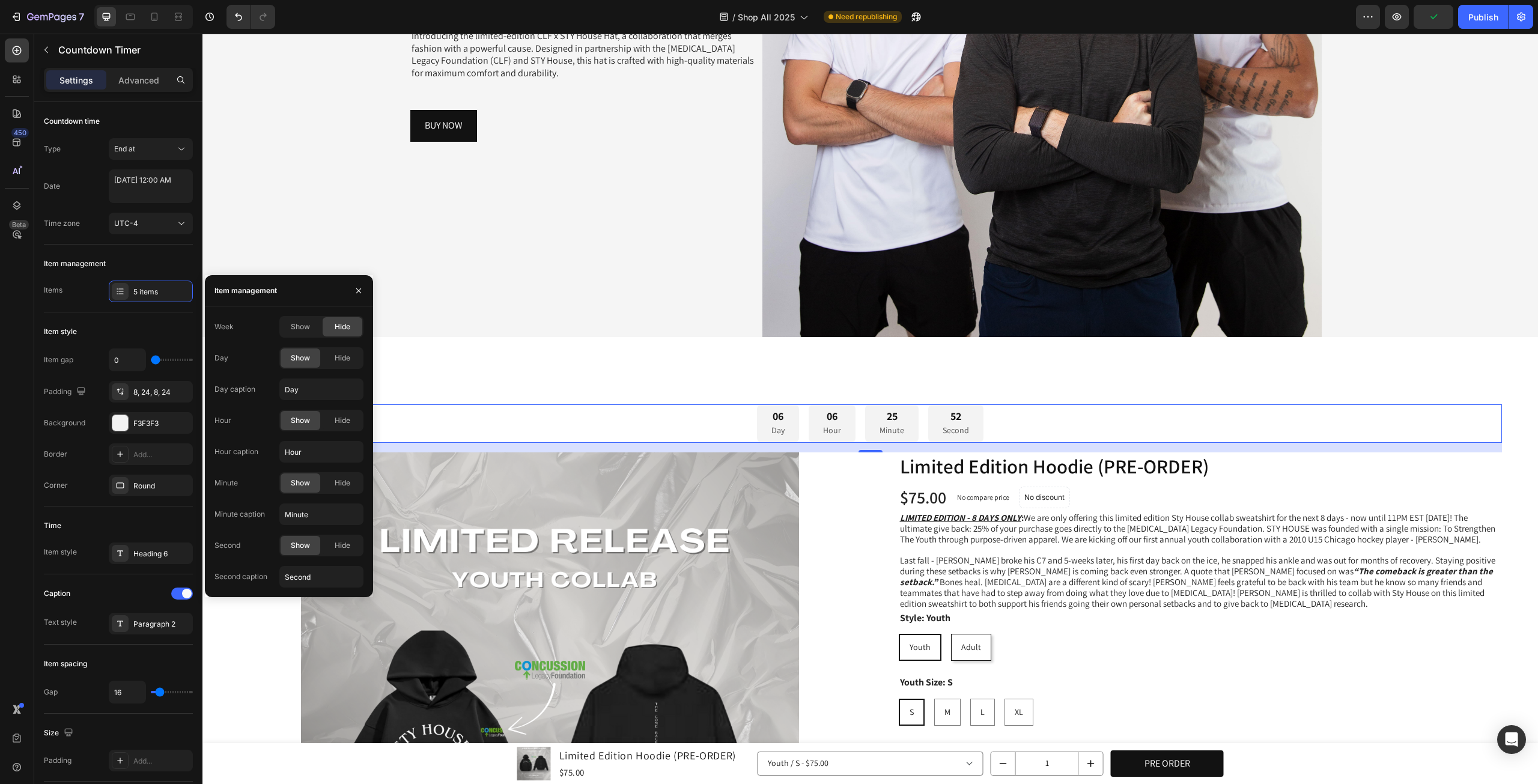
drag, startPoint x: 317, startPoint y: 326, endPoint x: 357, endPoint y: 359, distance: 51.9
click at [343, 342] on div "Week Show Hide Day Show Hide Day caption Day Hour Show Hide Hour caption Hour M…" at bounding box center [289, 451] width 149 height 271
click at [357, 359] on div "Hide" at bounding box center [343, 357] width 40 height 19
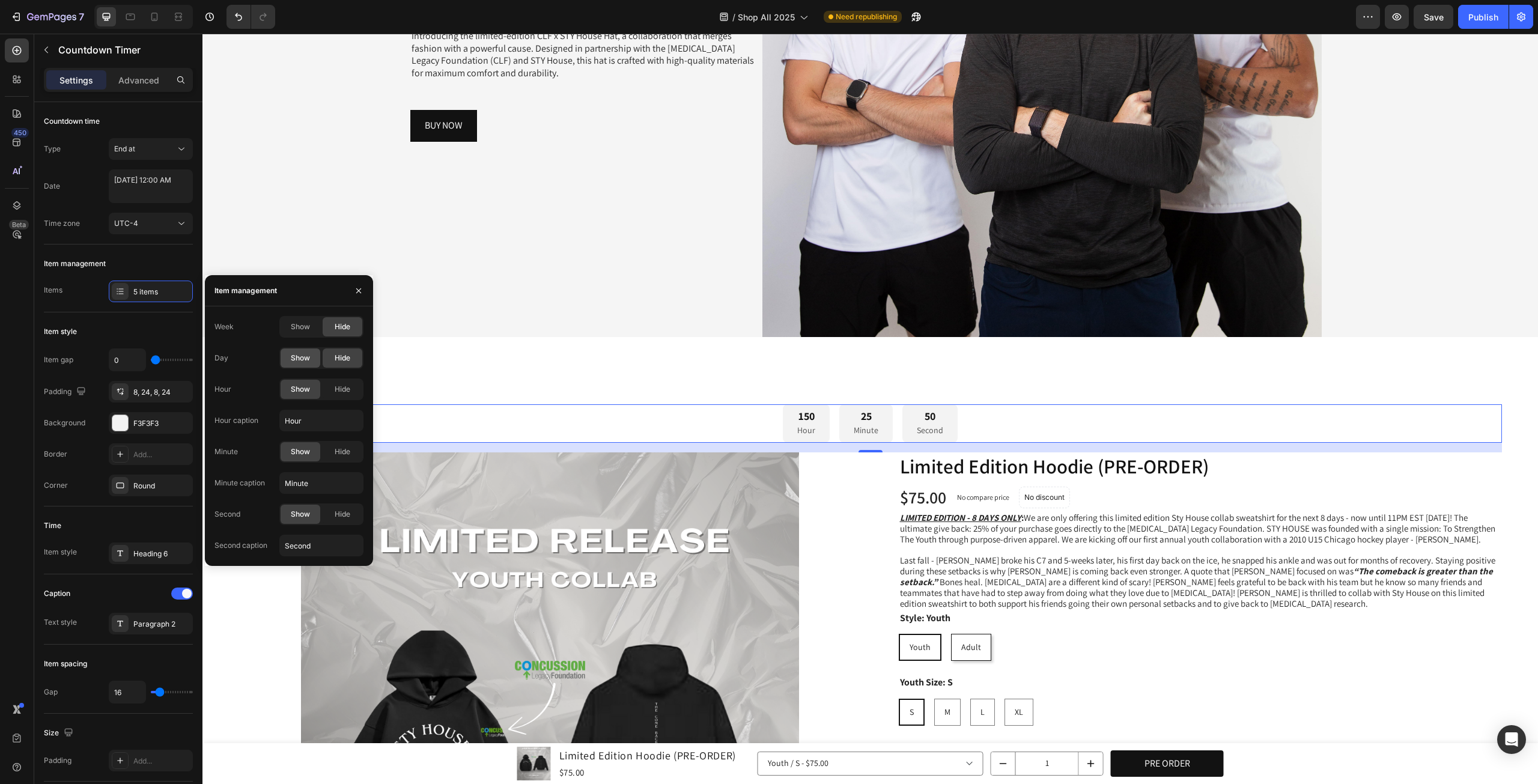
click at [307, 363] on div "Show" at bounding box center [300, 357] width 40 height 19
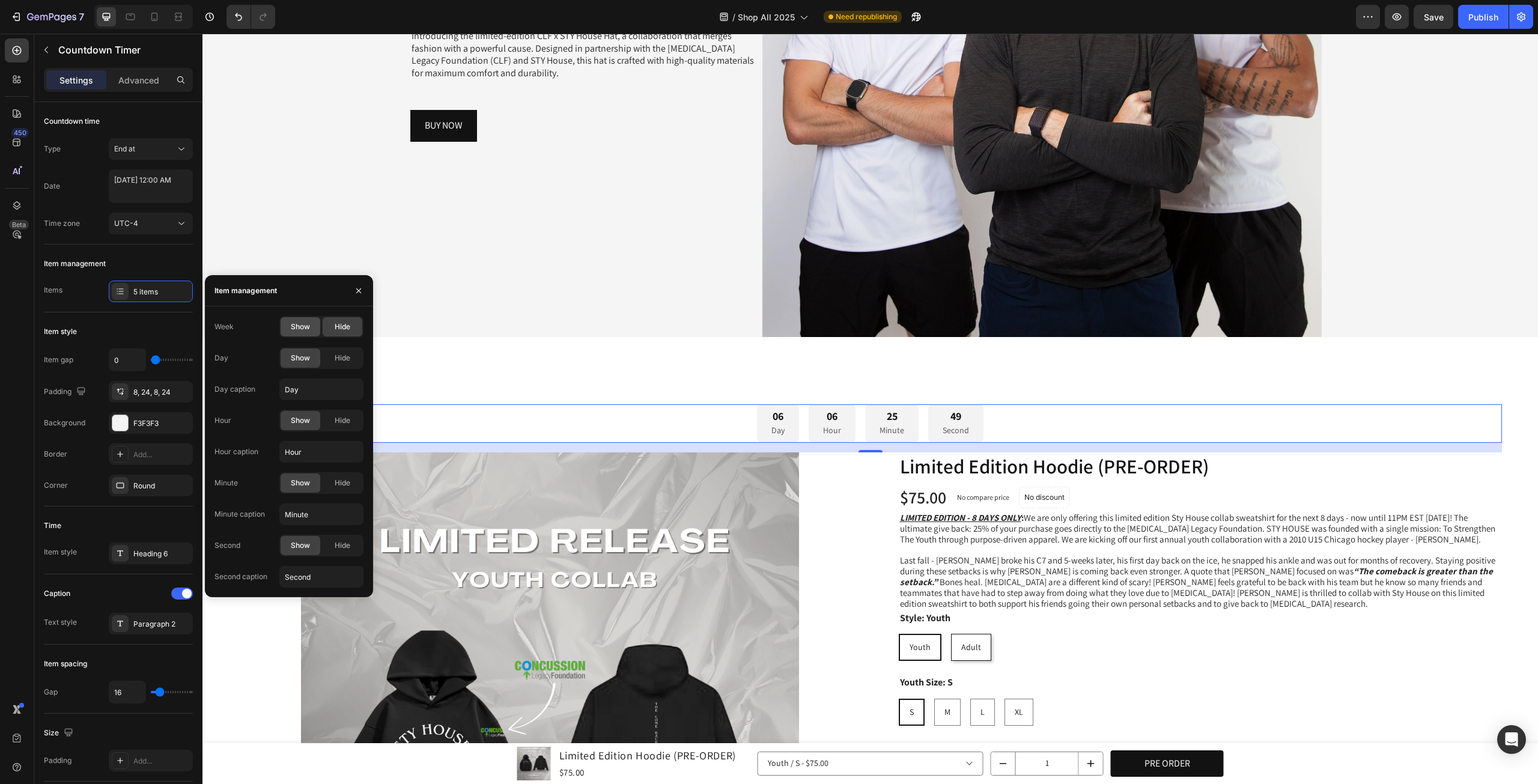
click at [302, 331] on span "Show" at bounding box center [300, 327] width 19 height 11
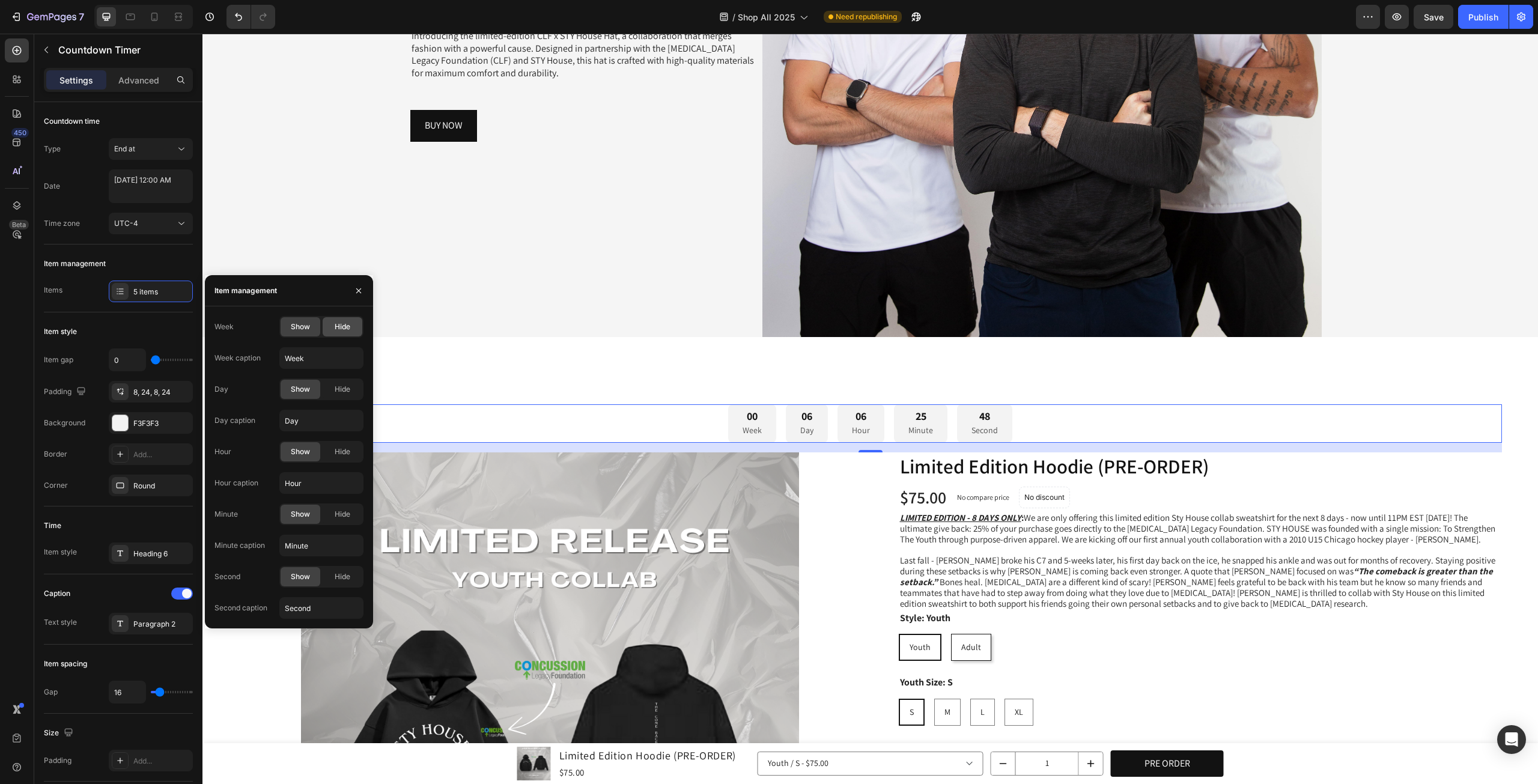
click at [345, 325] on span "Hide" at bounding box center [343, 327] width 16 height 11
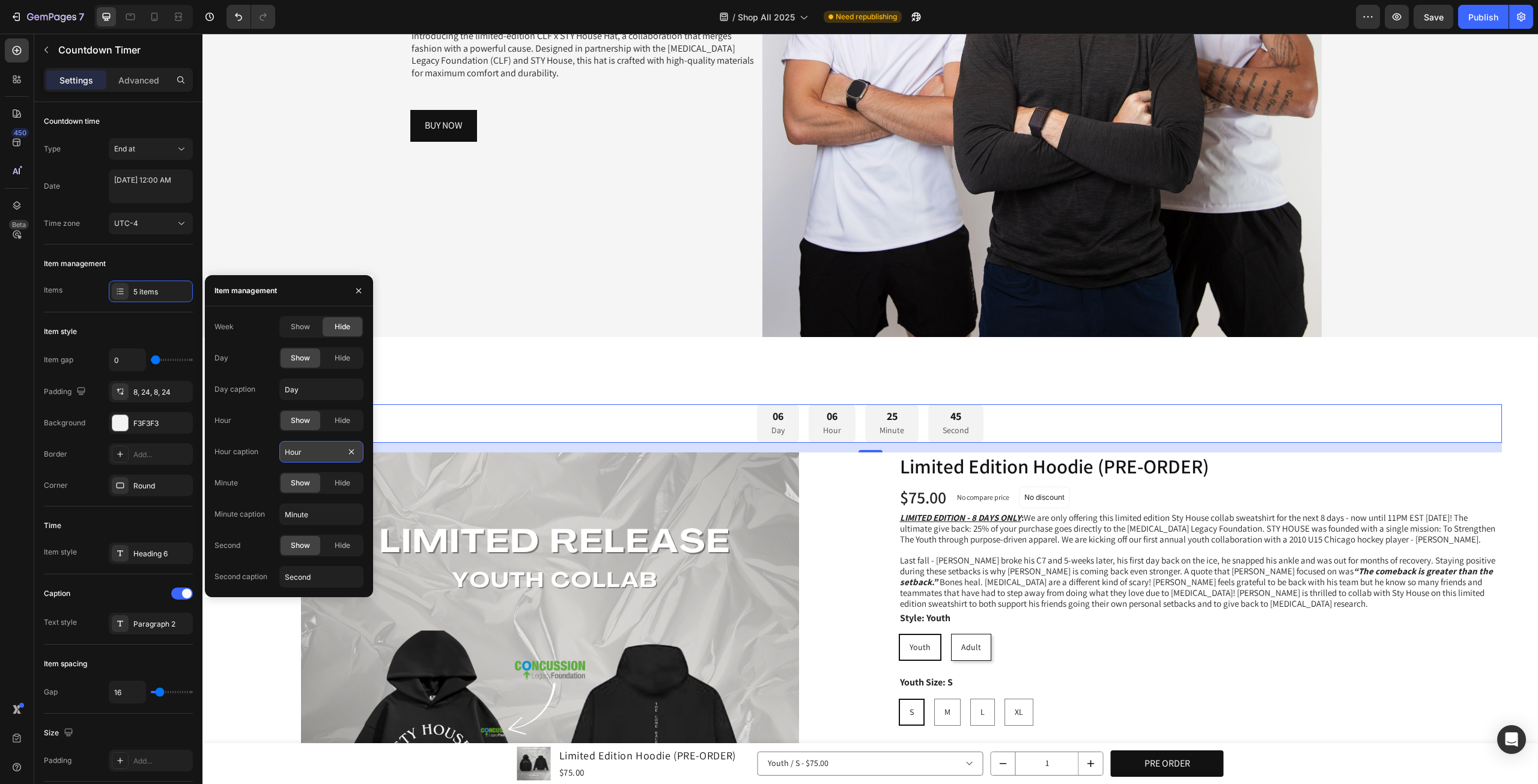
click at [320, 453] on input "Hour" at bounding box center [321, 451] width 84 height 22
click at [61, 527] on div "Time" at bounding box center [118, 525] width 149 height 19
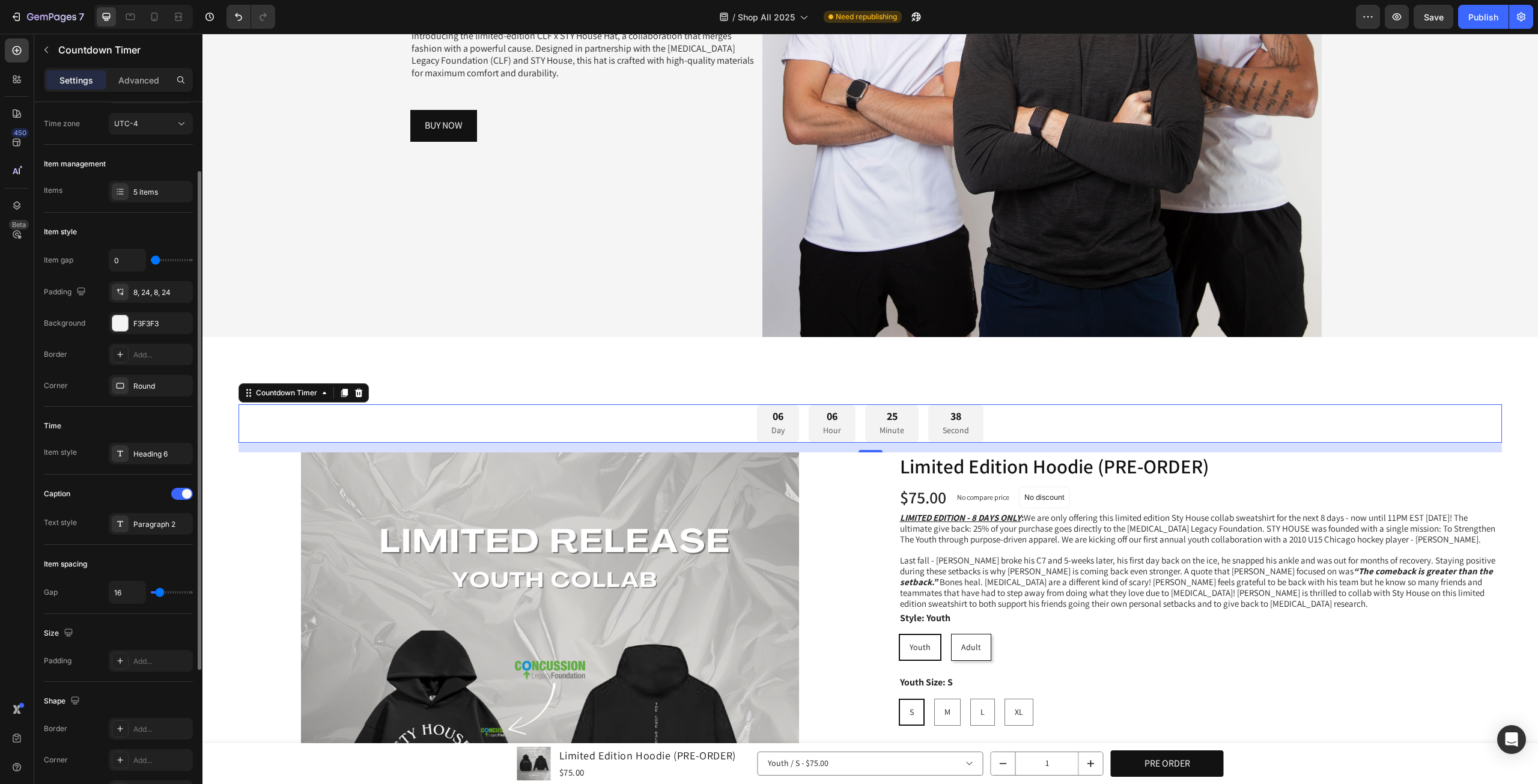
scroll to position [313, 0]
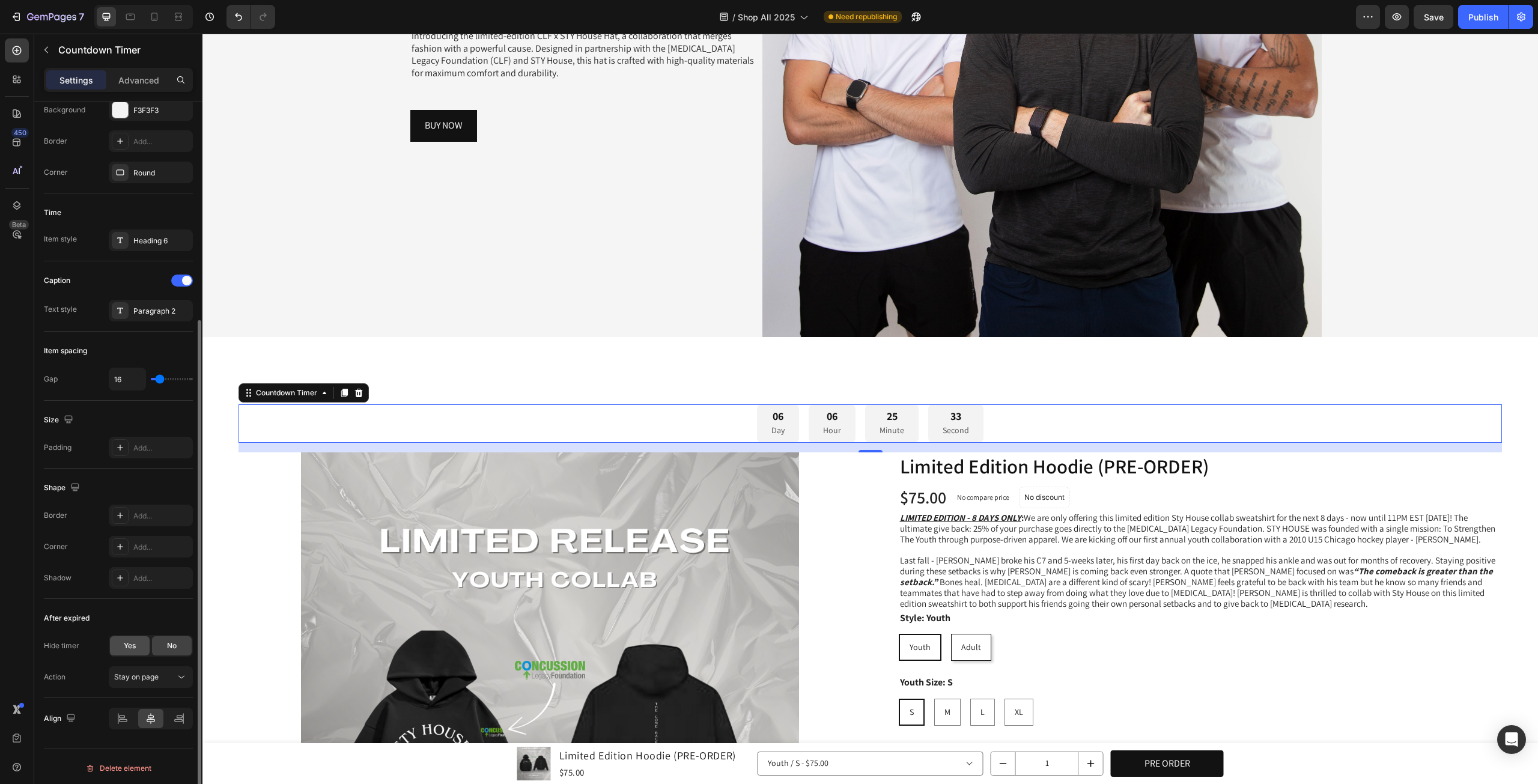
click at [144, 641] on div "Yes" at bounding box center [130, 644] width 40 height 19
click at [168, 680] on button "Stay on page" at bounding box center [151, 677] width 84 height 22
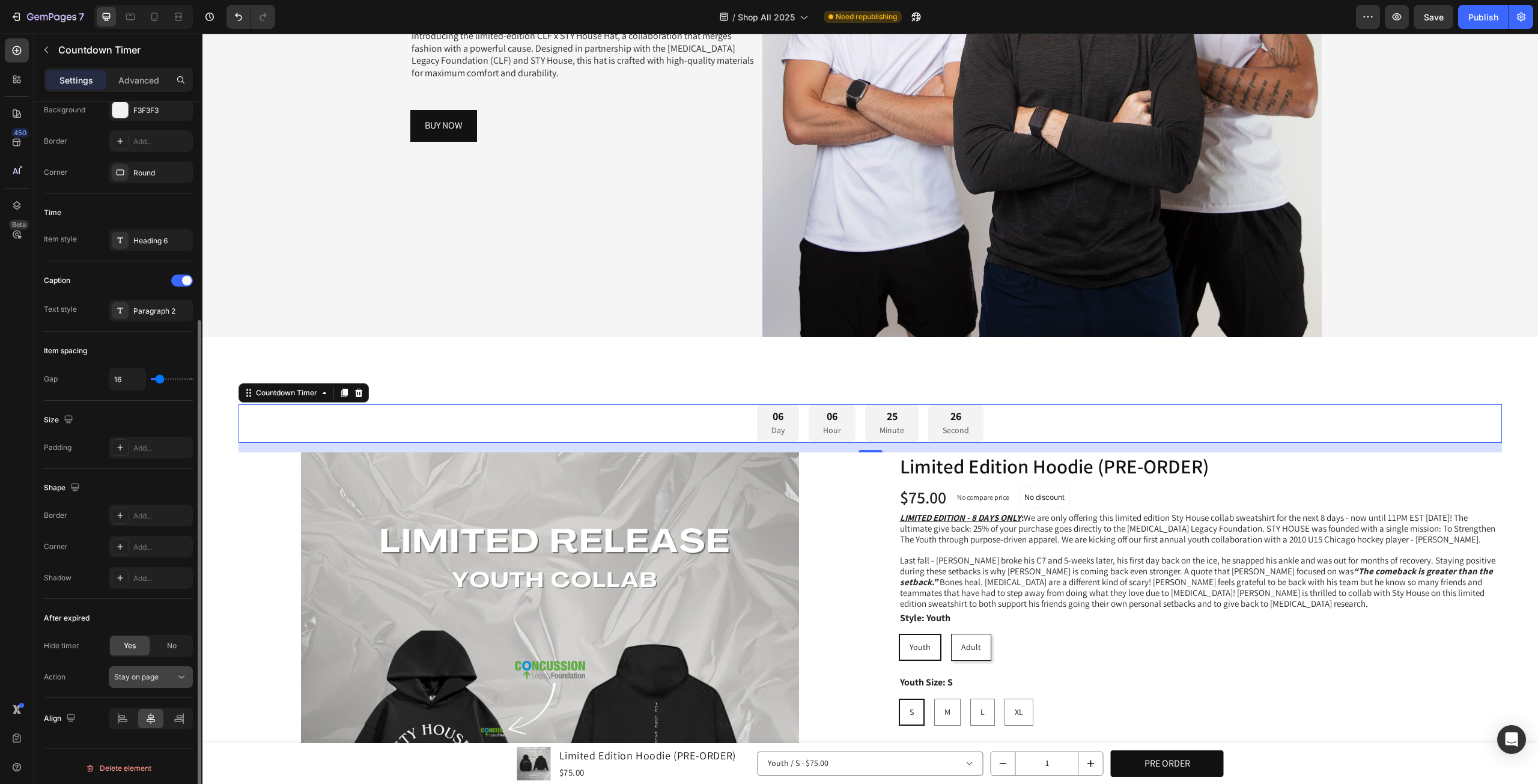
click at [167, 678] on div "Stay on page" at bounding box center [145, 676] width 61 height 11
click at [159, 677] on div "Stay on page" at bounding box center [145, 676] width 61 height 11
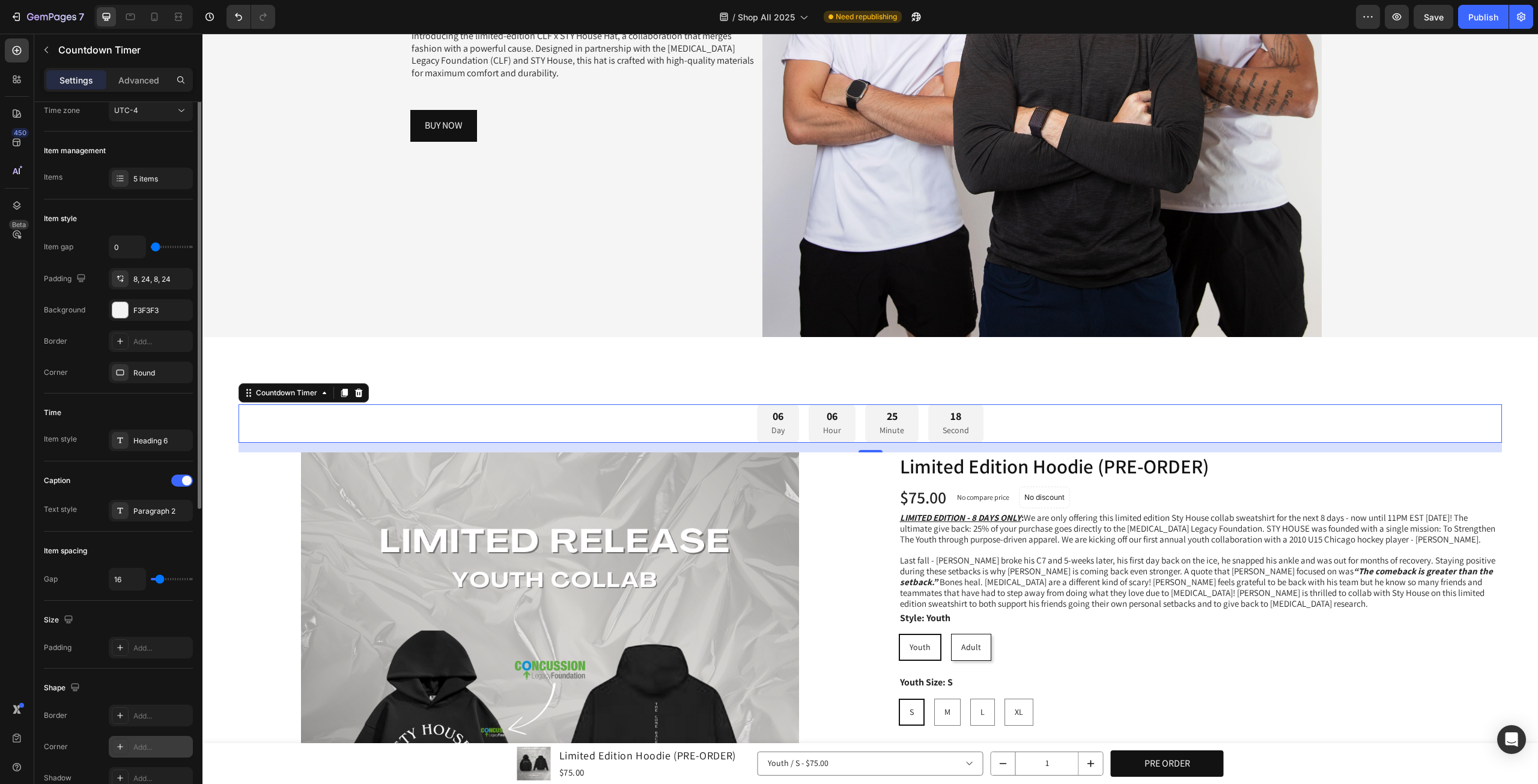
scroll to position [13, 0]
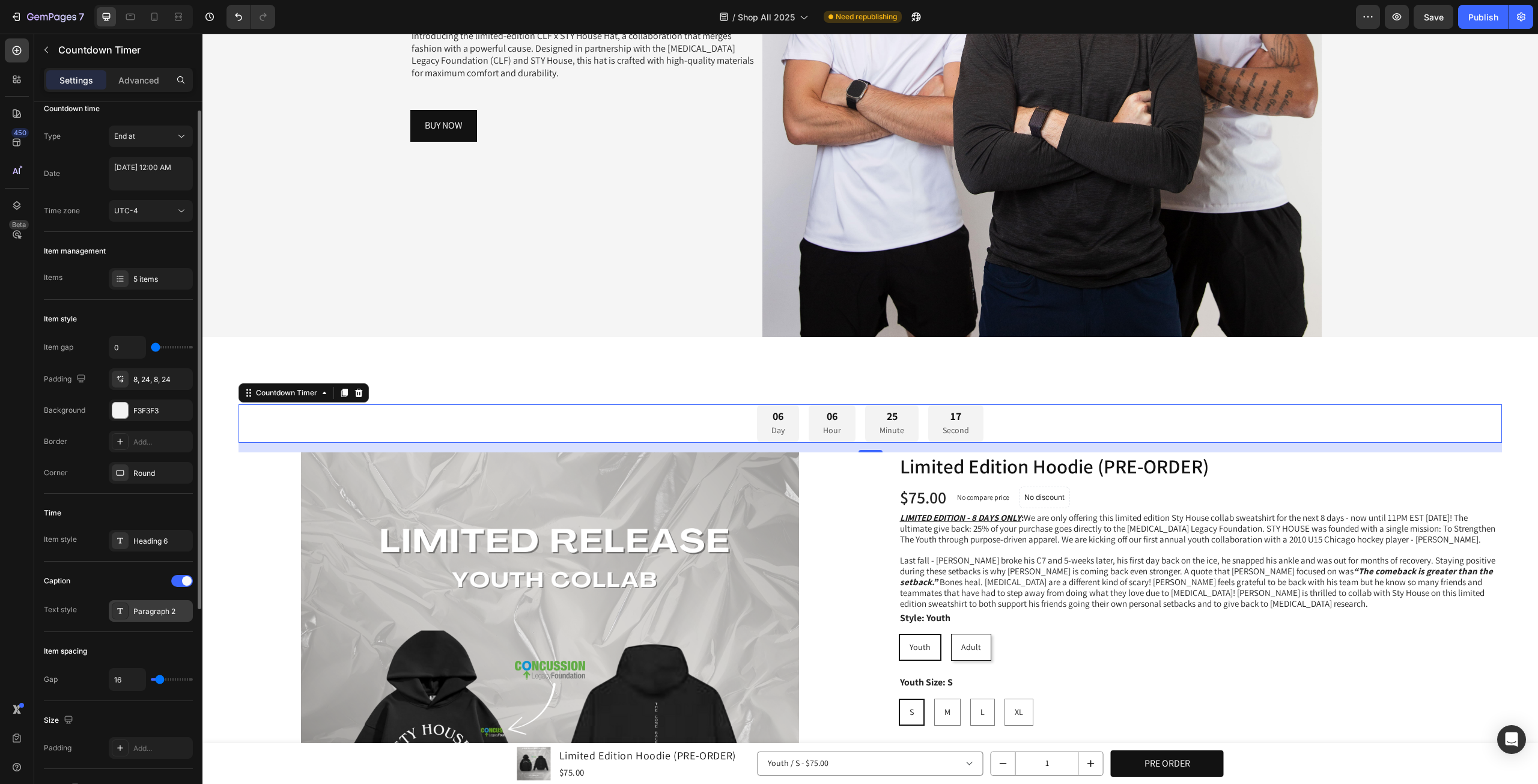
click at [164, 607] on div "Paragraph 2" at bounding box center [161, 611] width 56 height 11
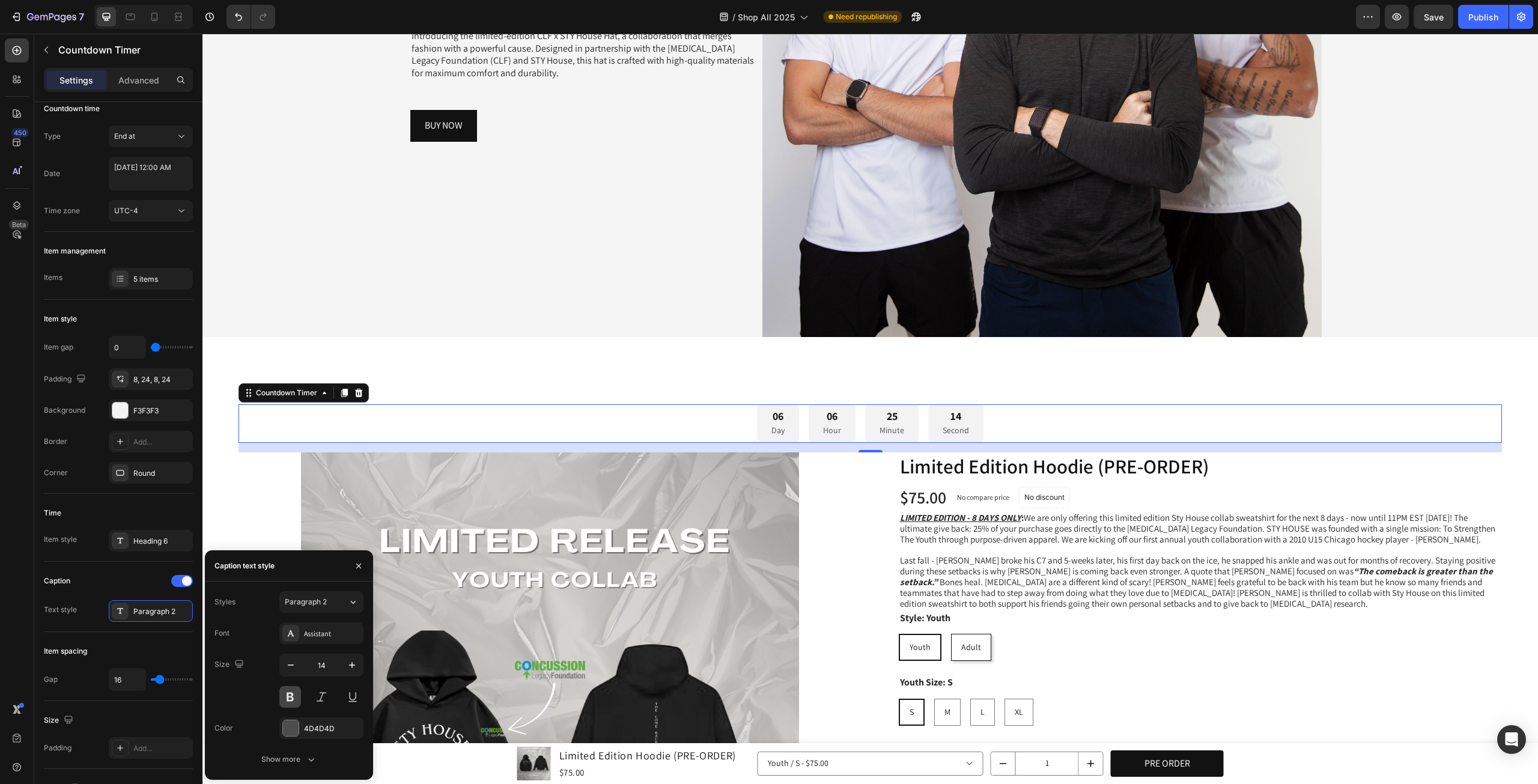
click at [289, 697] on button at bounding box center [290, 697] width 22 height 22
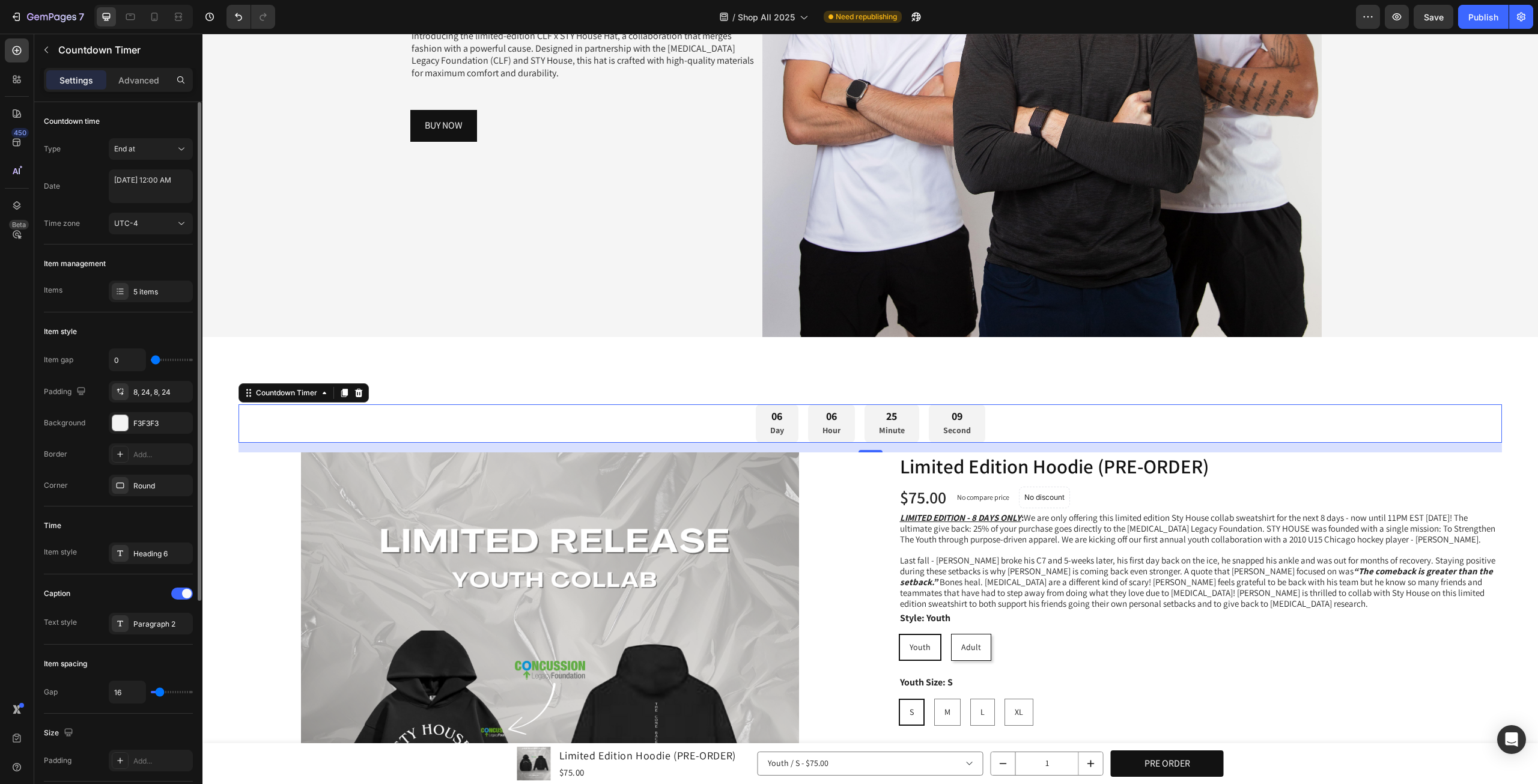
type input "5"
type input "21"
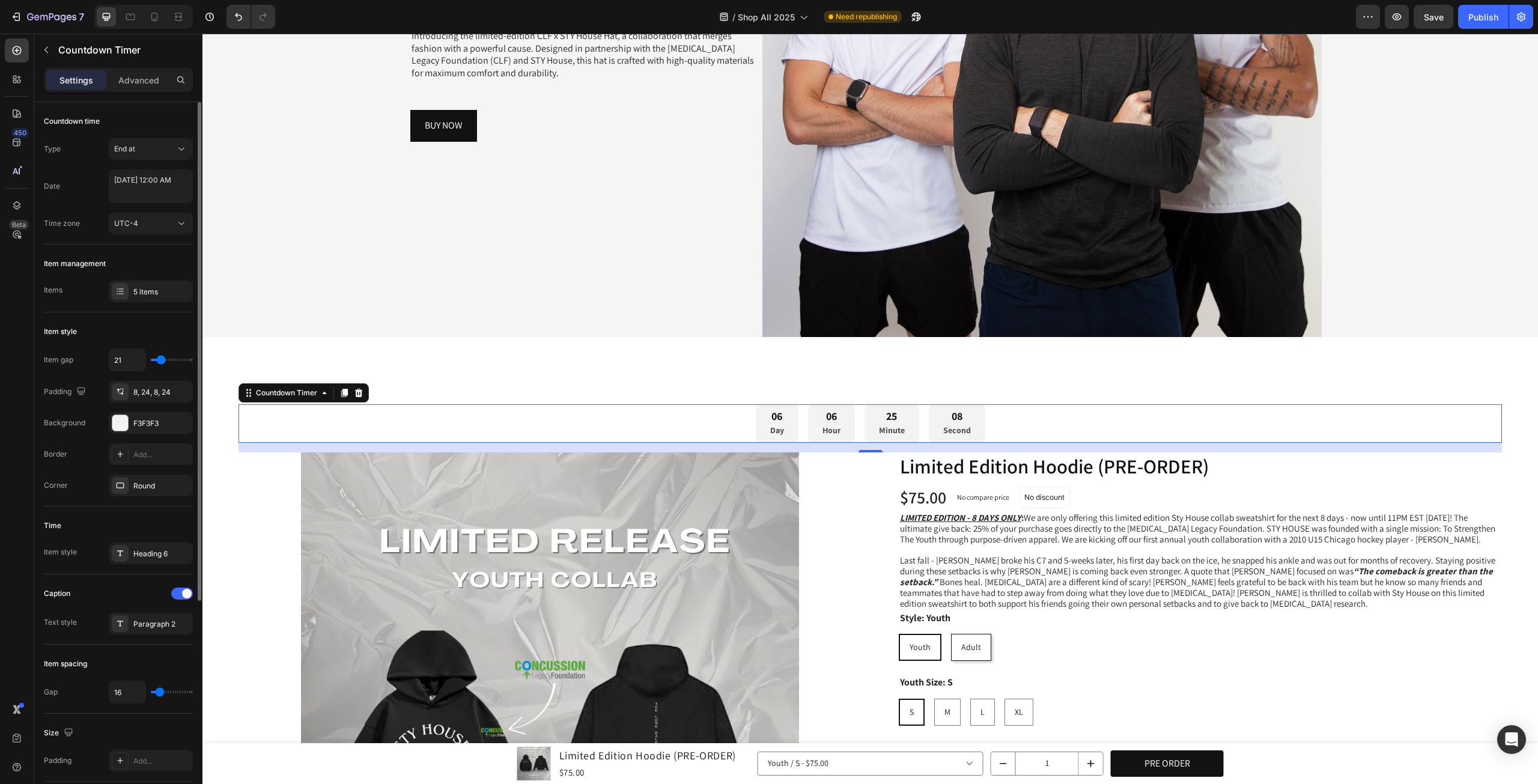
type input "38"
type input "39"
type input "41"
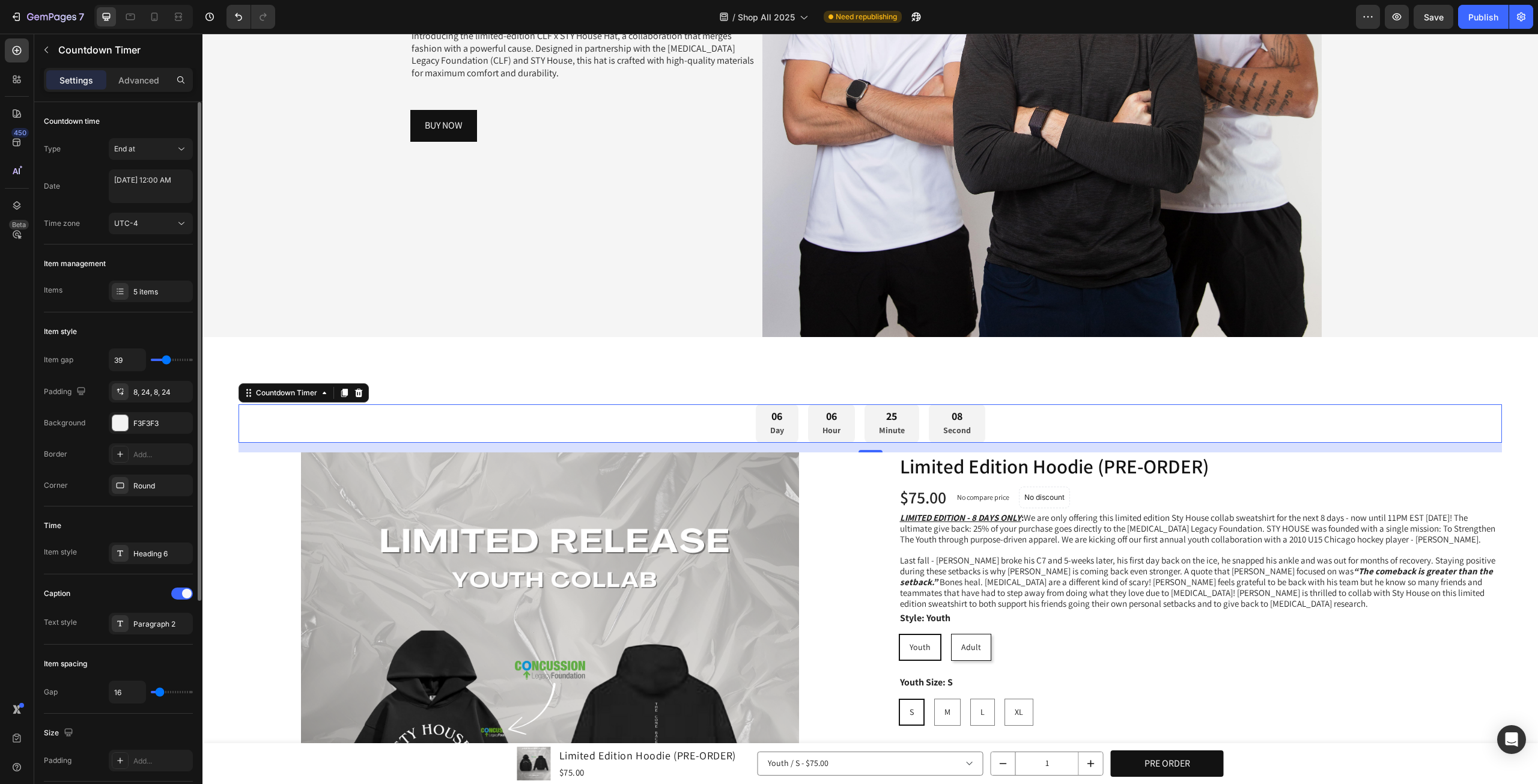
type input "41"
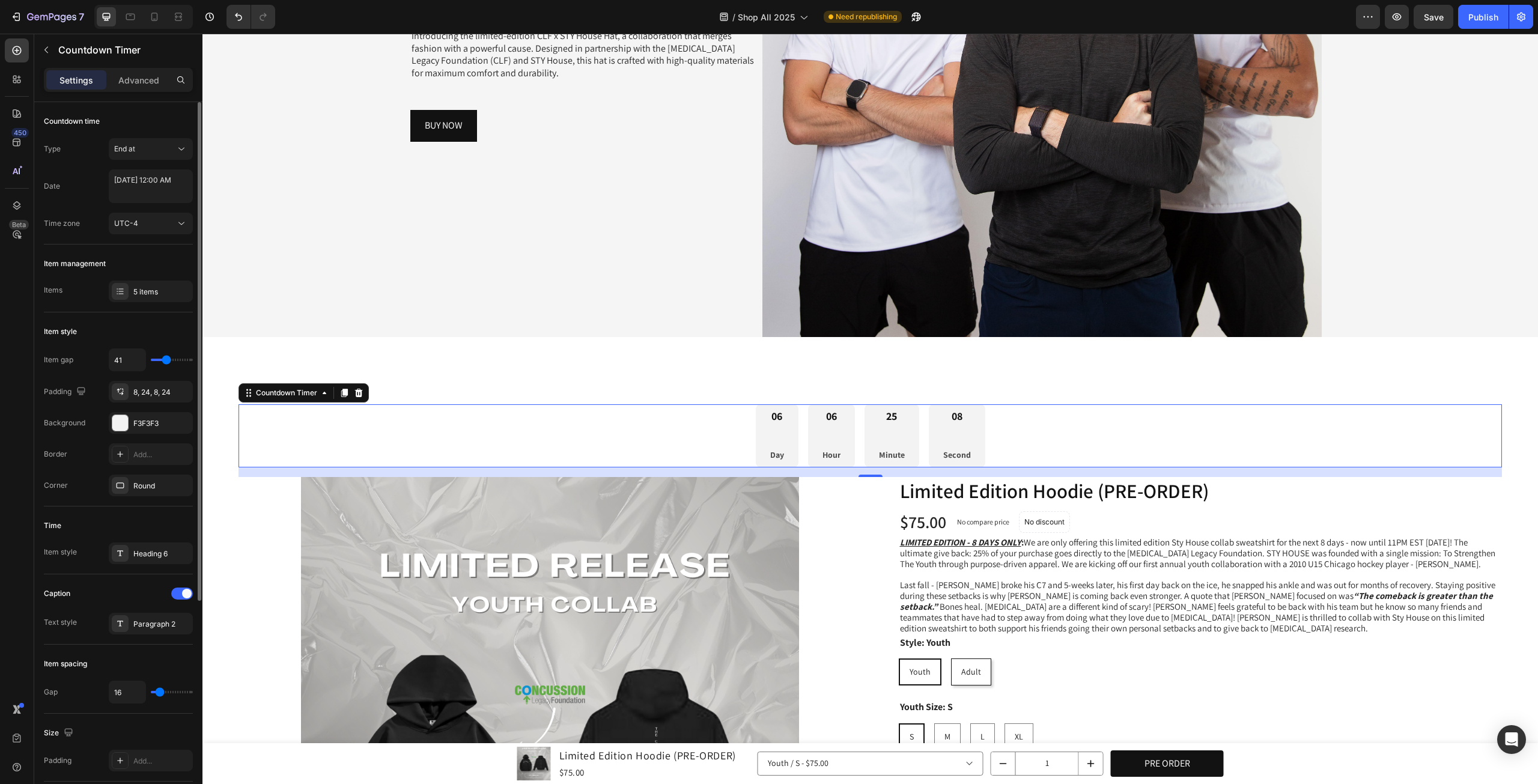
type input "38"
type input "27"
type input "8"
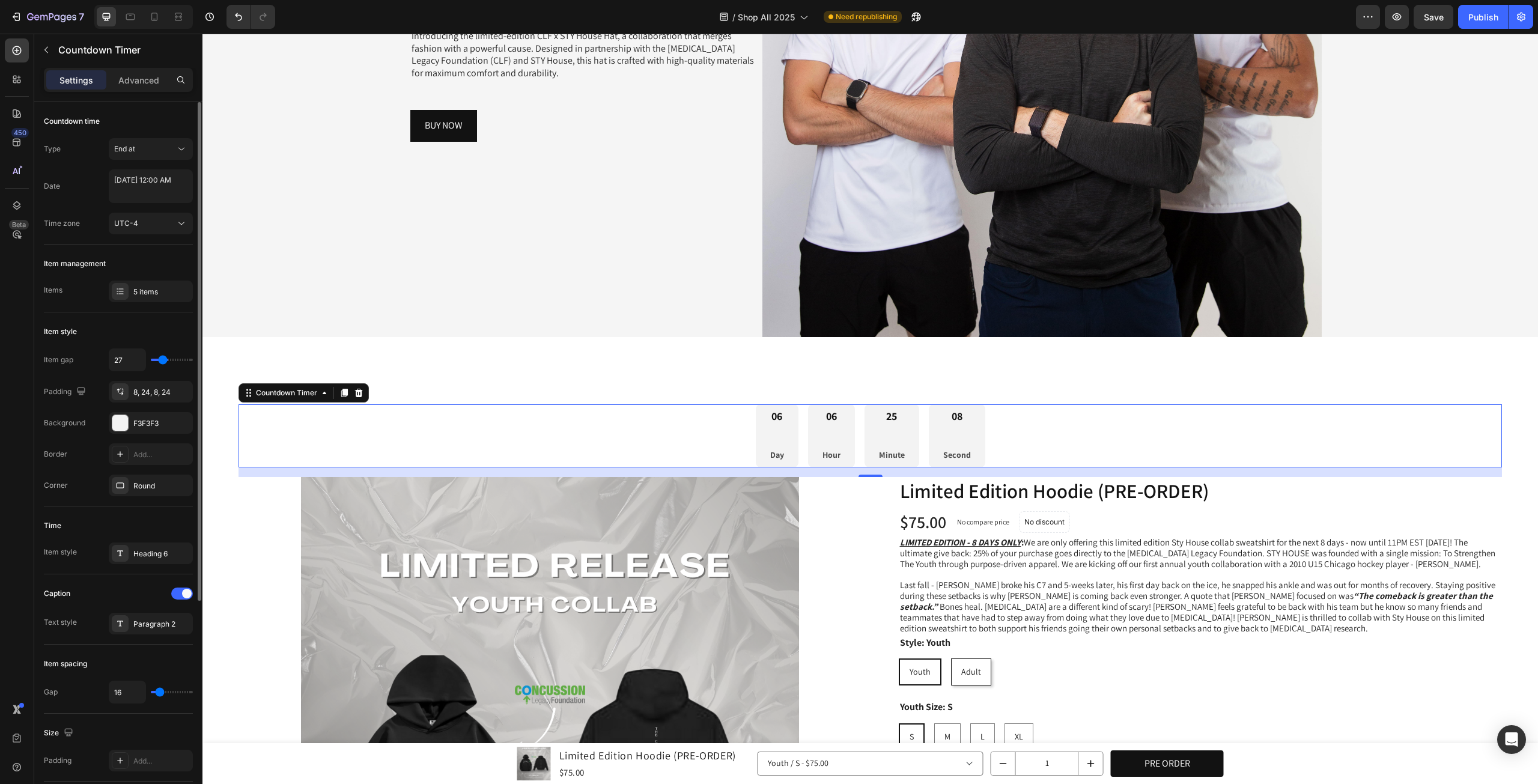
type input "8"
type input "1"
type input "0"
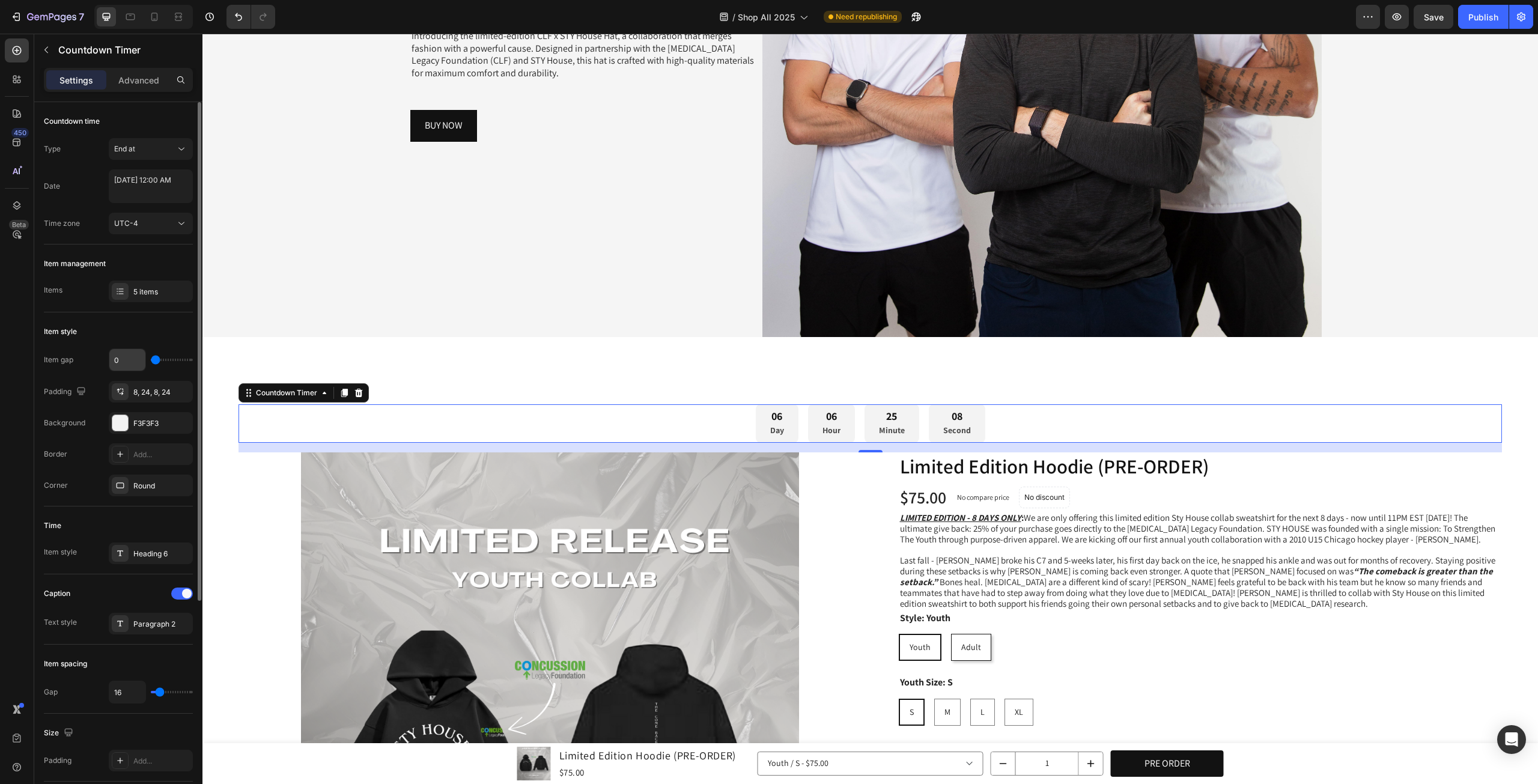
drag, startPoint x: 156, startPoint y: 359, endPoint x: 132, endPoint y: 359, distance: 24.0
click at [151, 359] on input "range" at bounding box center [171, 359] width 42 height 2
click at [124, 156] on button "End at" at bounding box center [151, 149] width 84 height 22
click at [135, 147] on span "End at" at bounding box center [124, 148] width 21 height 9
click at [154, 89] on div "Settings Advanced" at bounding box center [118, 80] width 149 height 24
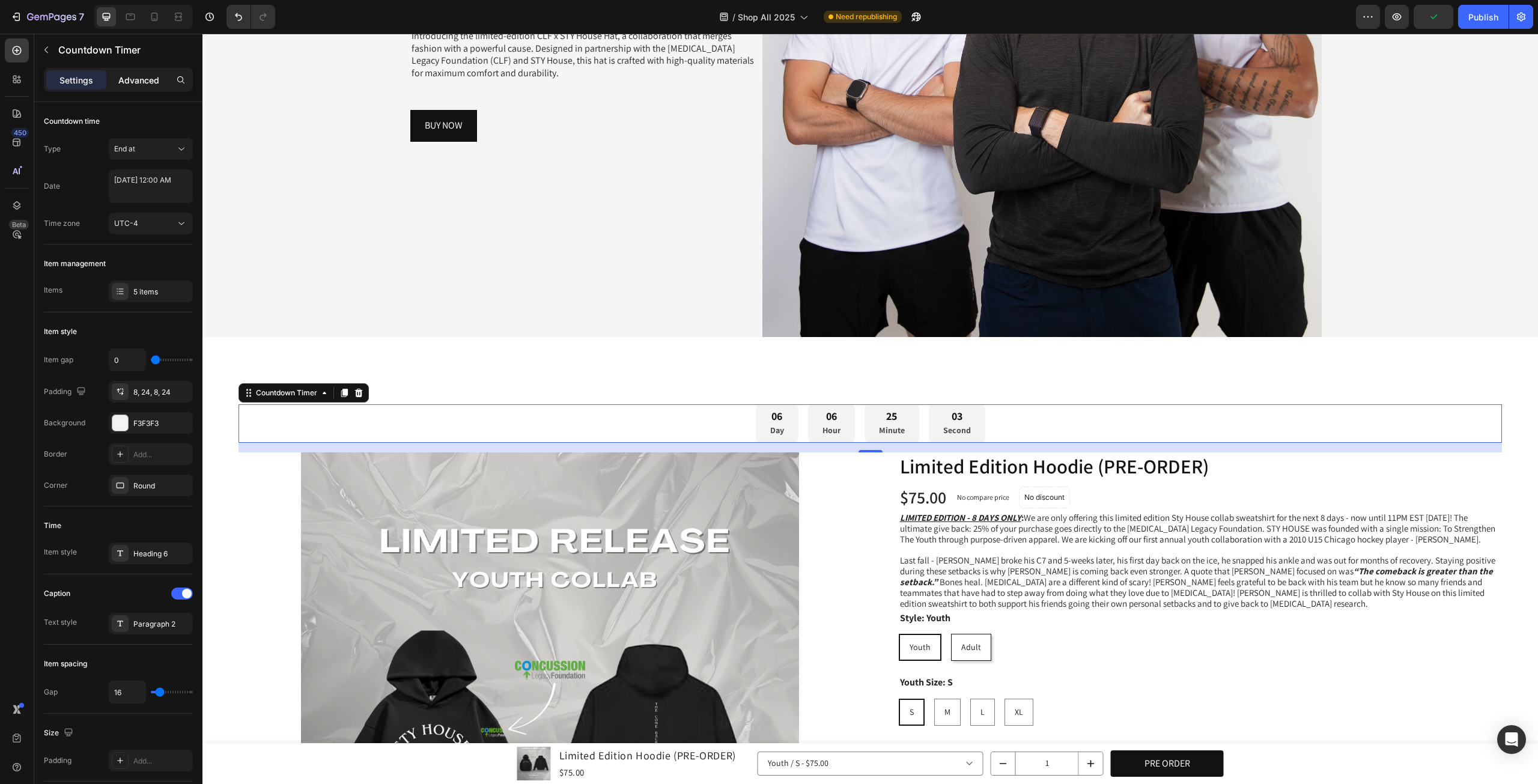
click at [151, 82] on p "Advanced" at bounding box center [139, 80] width 41 height 13
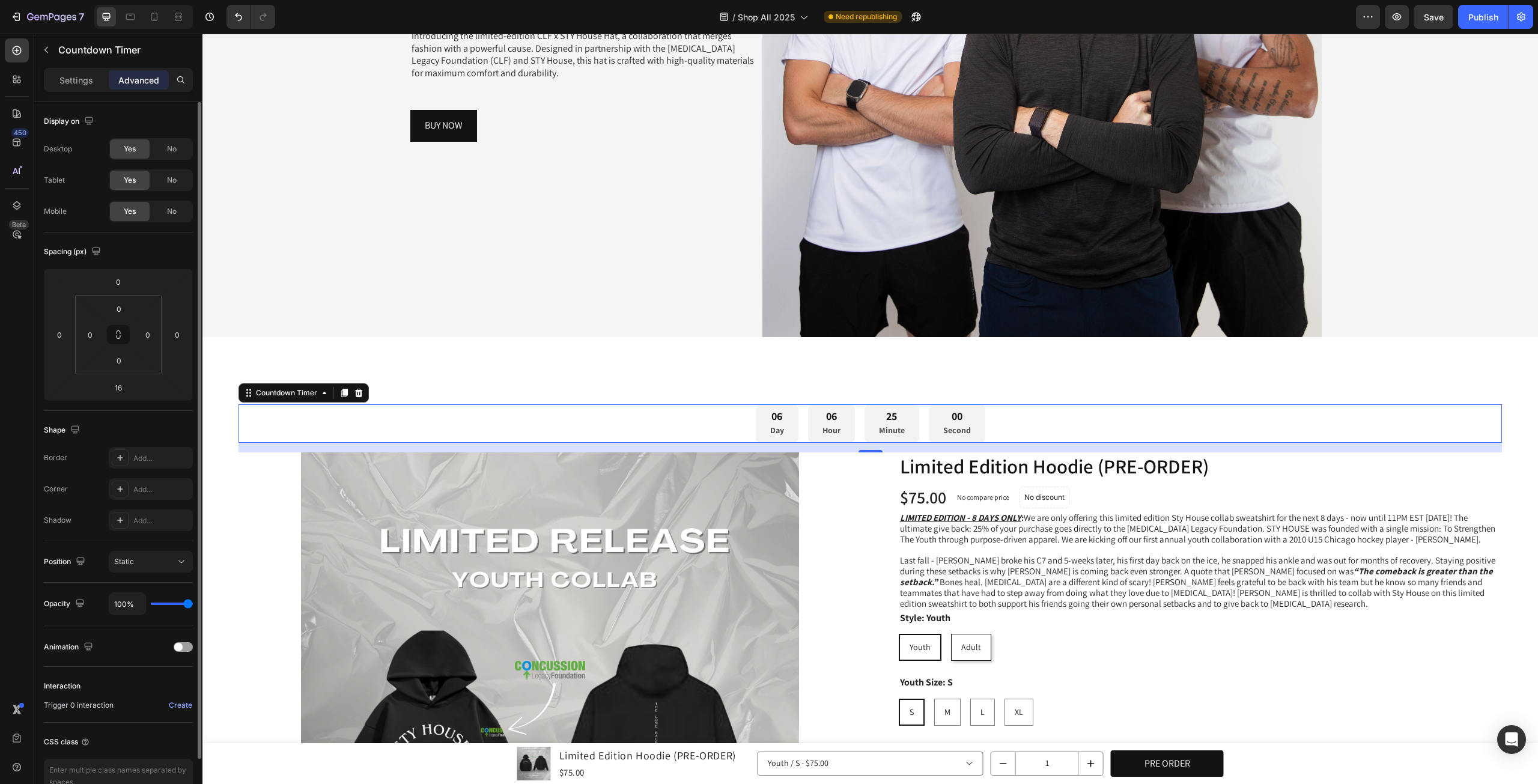
scroll to position [65, 0]
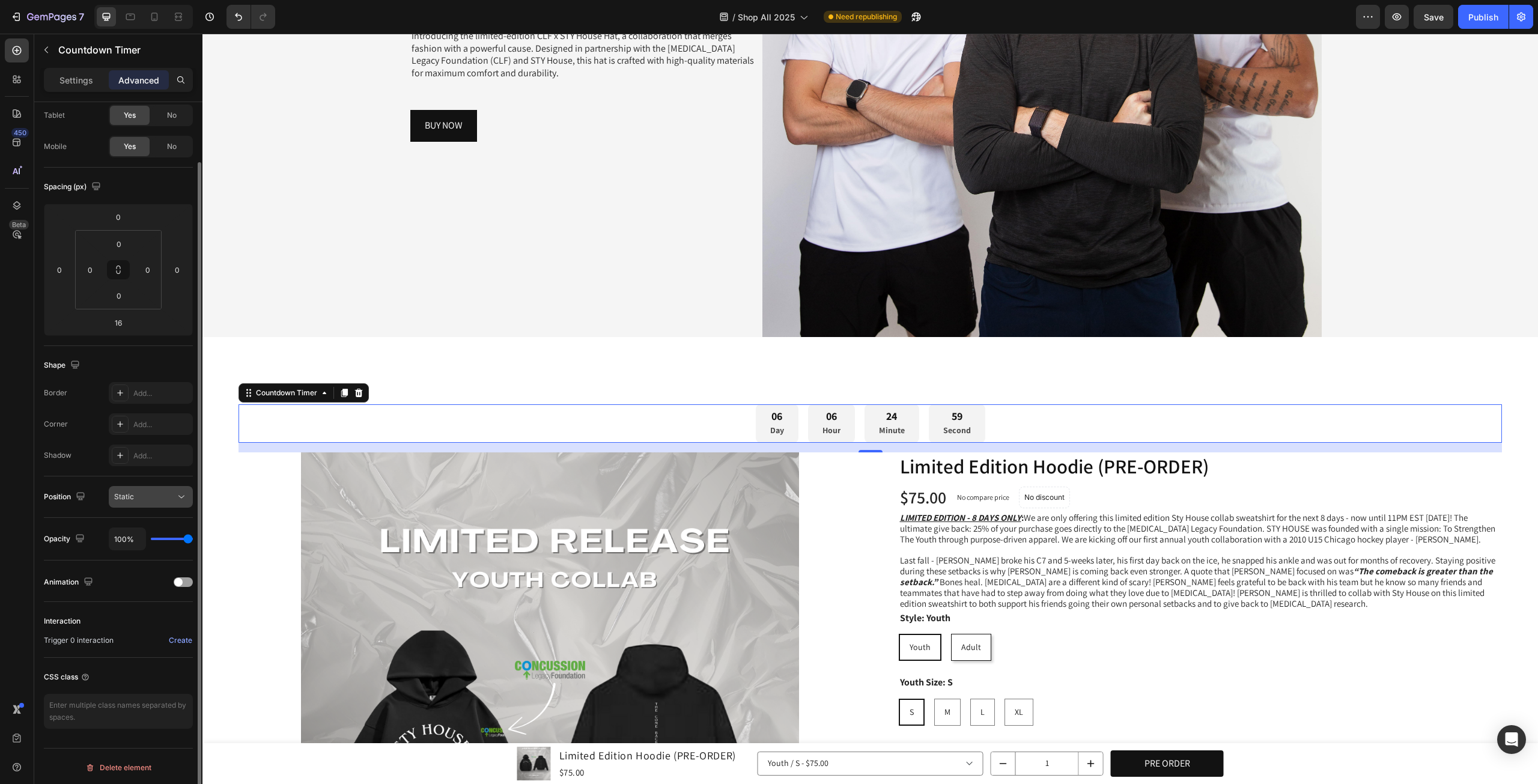
click at [161, 489] on button "Static" at bounding box center [151, 497] width 84 height 22
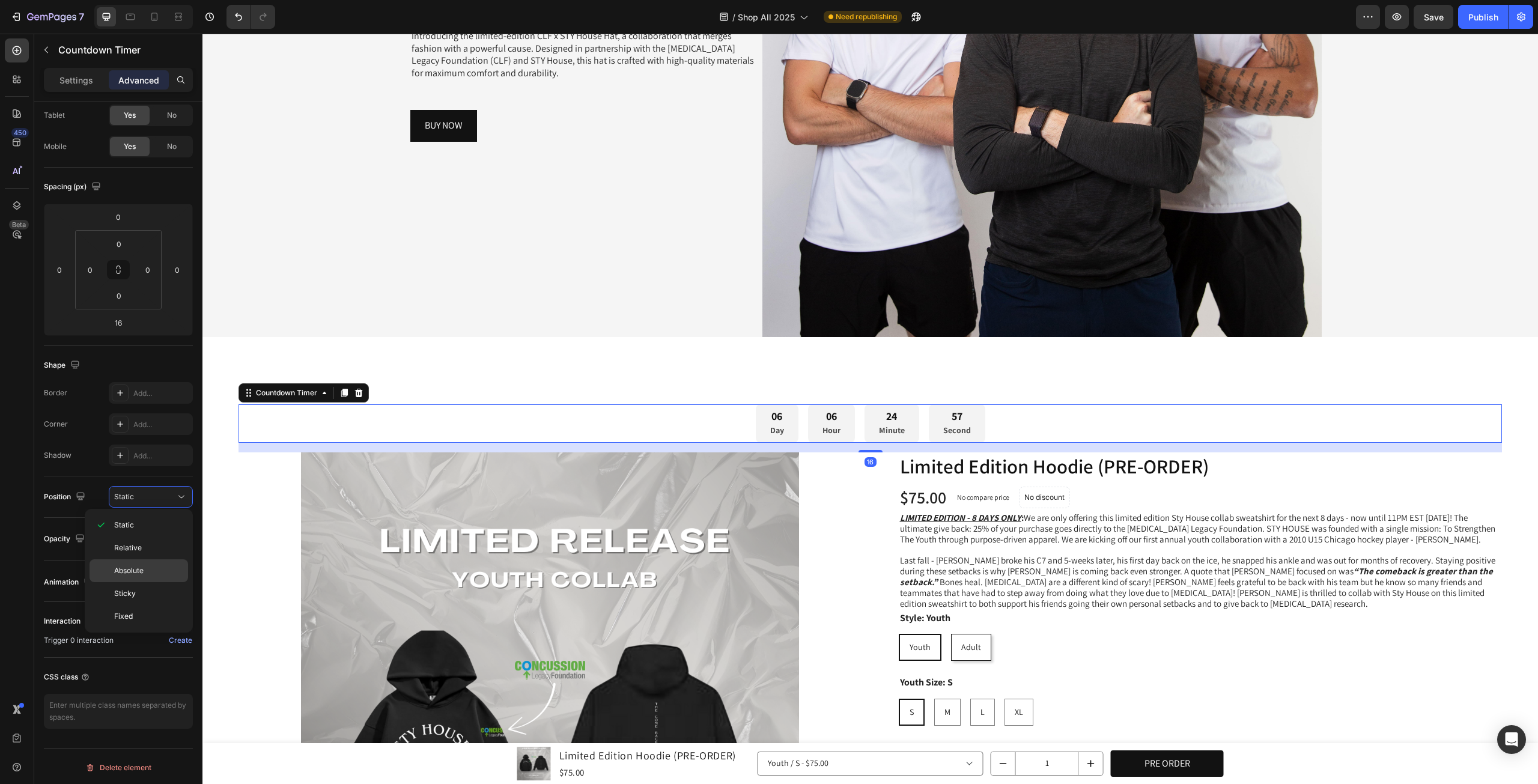
click at [155, 572] on p "Absolute" at bounding box center [148, 570] width 68 height 11
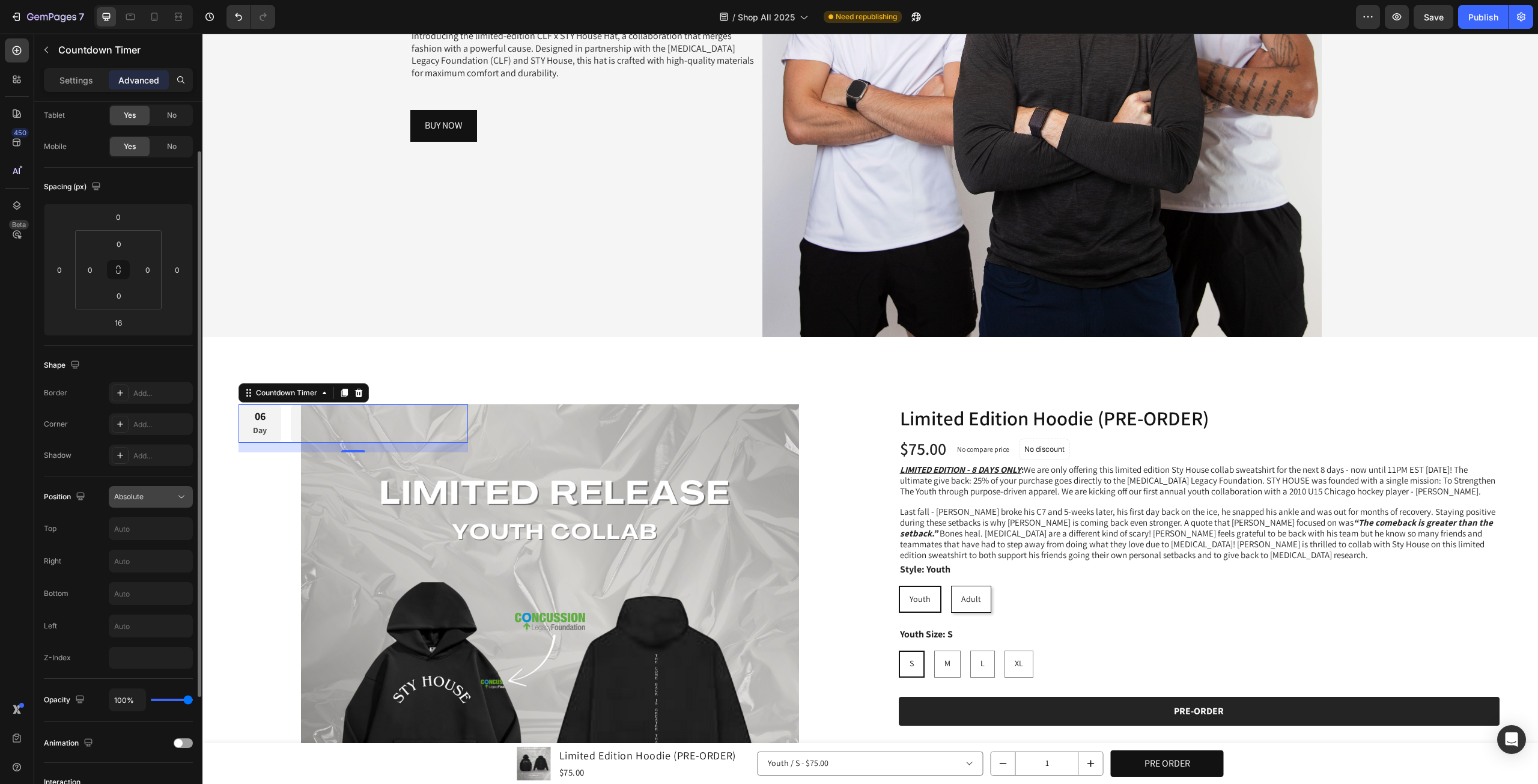
click at [156, 495] on div "Absolute" at bounding box center [145, 496] width 61 height 11
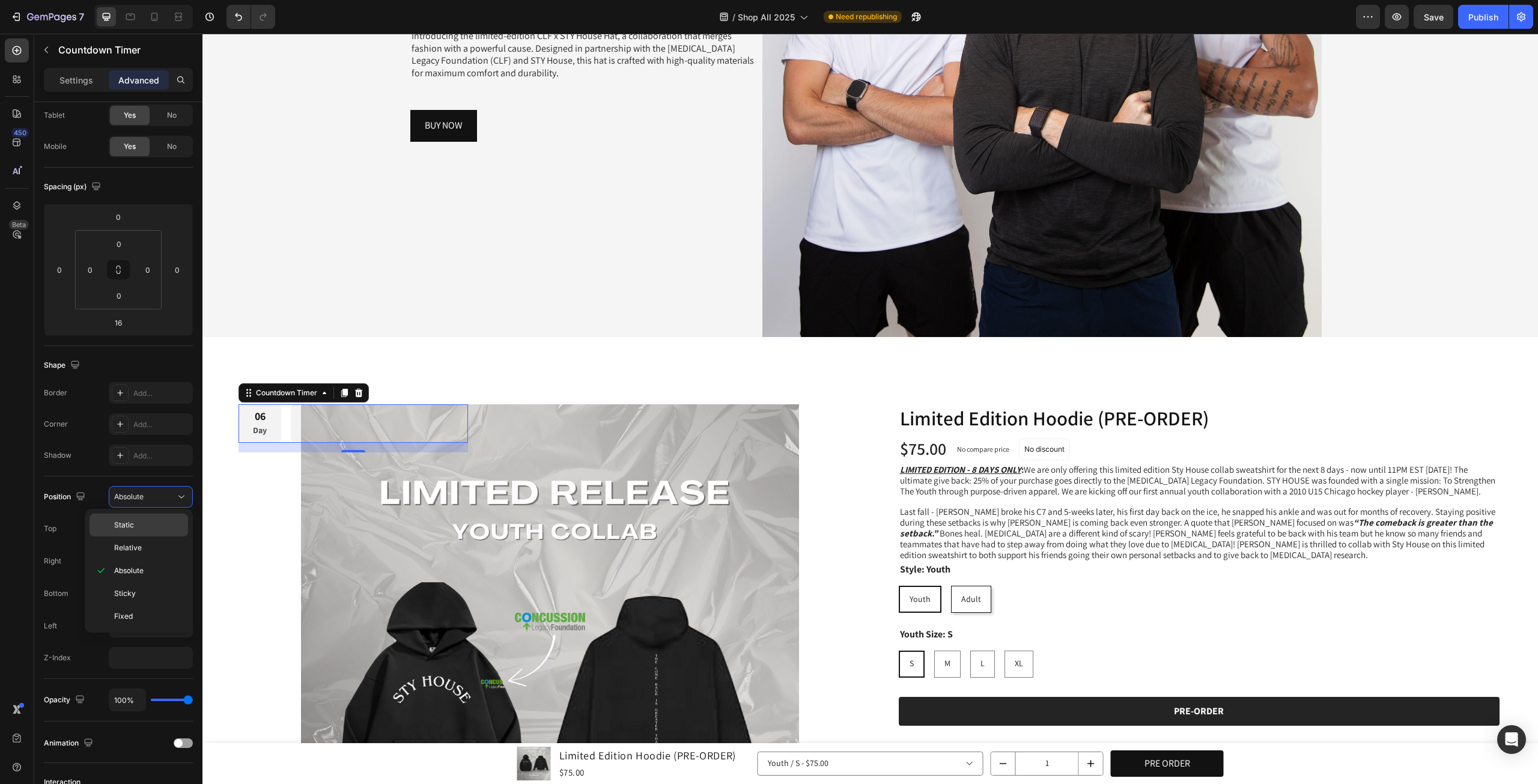
click at [161, 523] on p "Static" at bounding box center [148, 525] width 68 height 11
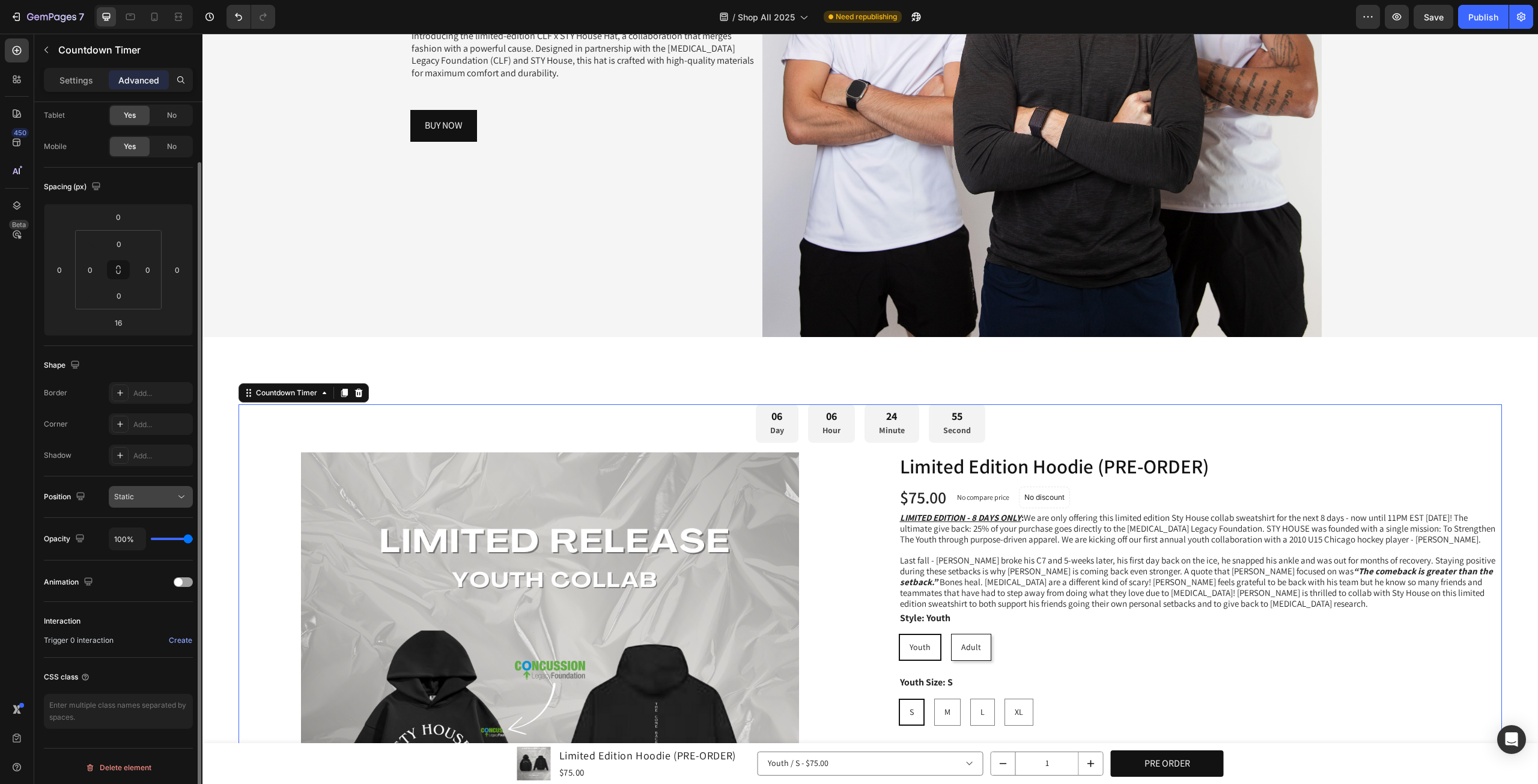
click at [161, 494] on div "Static" at bounding box center [145, 496] width 61 height 11
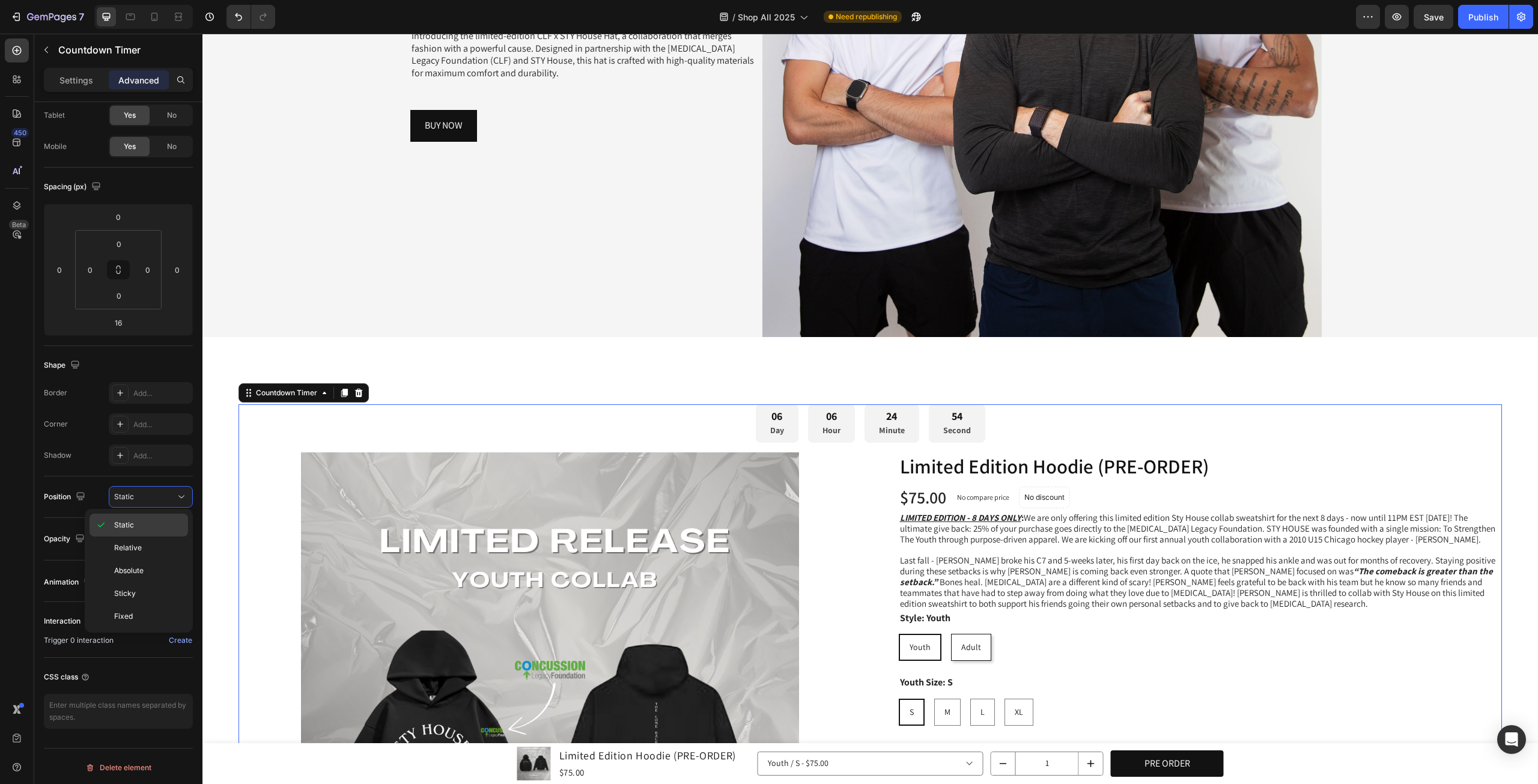
drag, startPoint x: 157, startPoint y: 548, endPoint x: 159, endPoint y: 529, distance: 19.1
click at [157, 548] on p "Relative" at bounding box center [148, 547] width 68 height 11
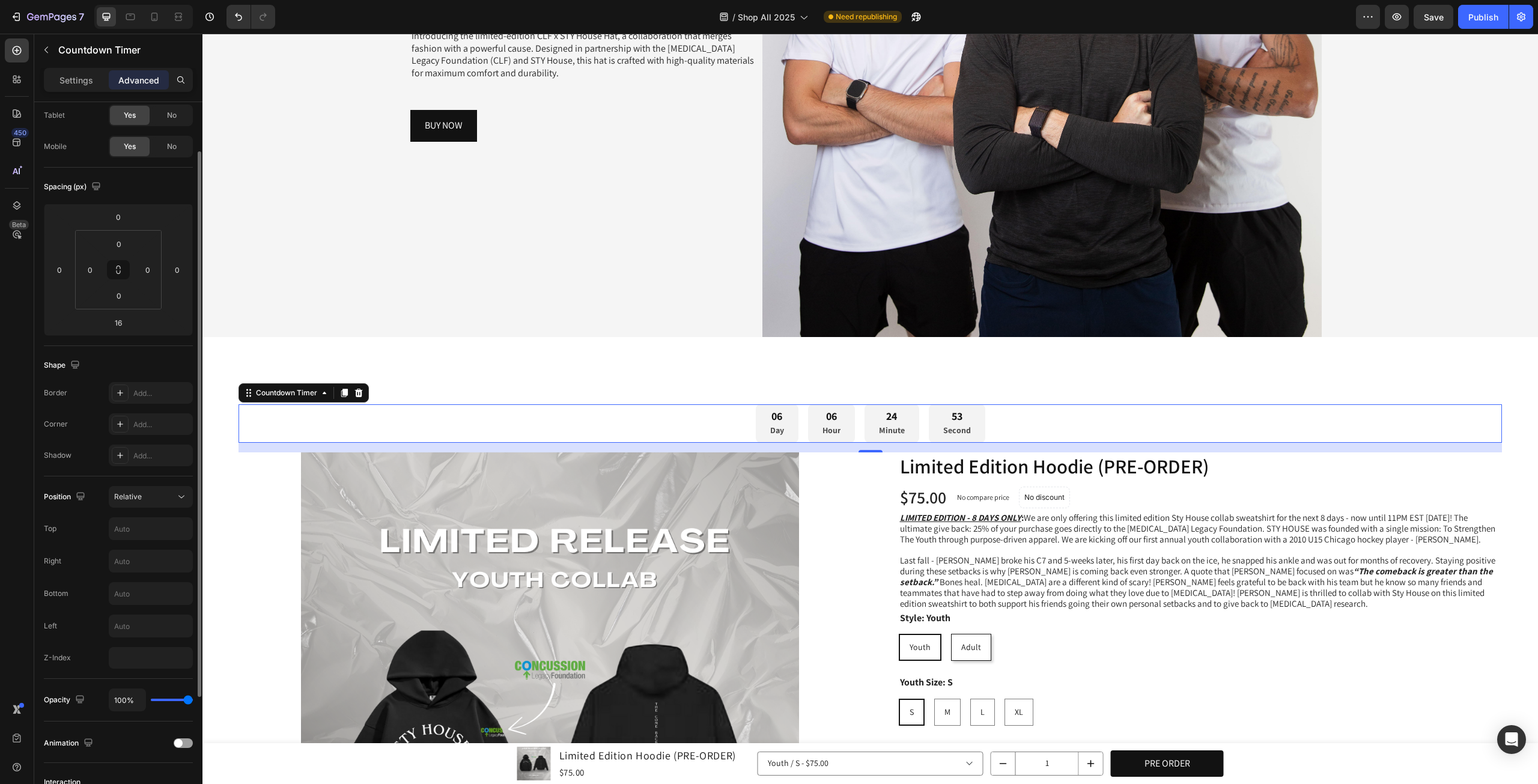
click at [159, 483] on div "Position Relative Top Right Bottom Left Z-Index" at bounding box center [118, 577] width 149 height 202
click at [161, 494] on div "Relative" at bounding box center [145, 496] width 61 height 11
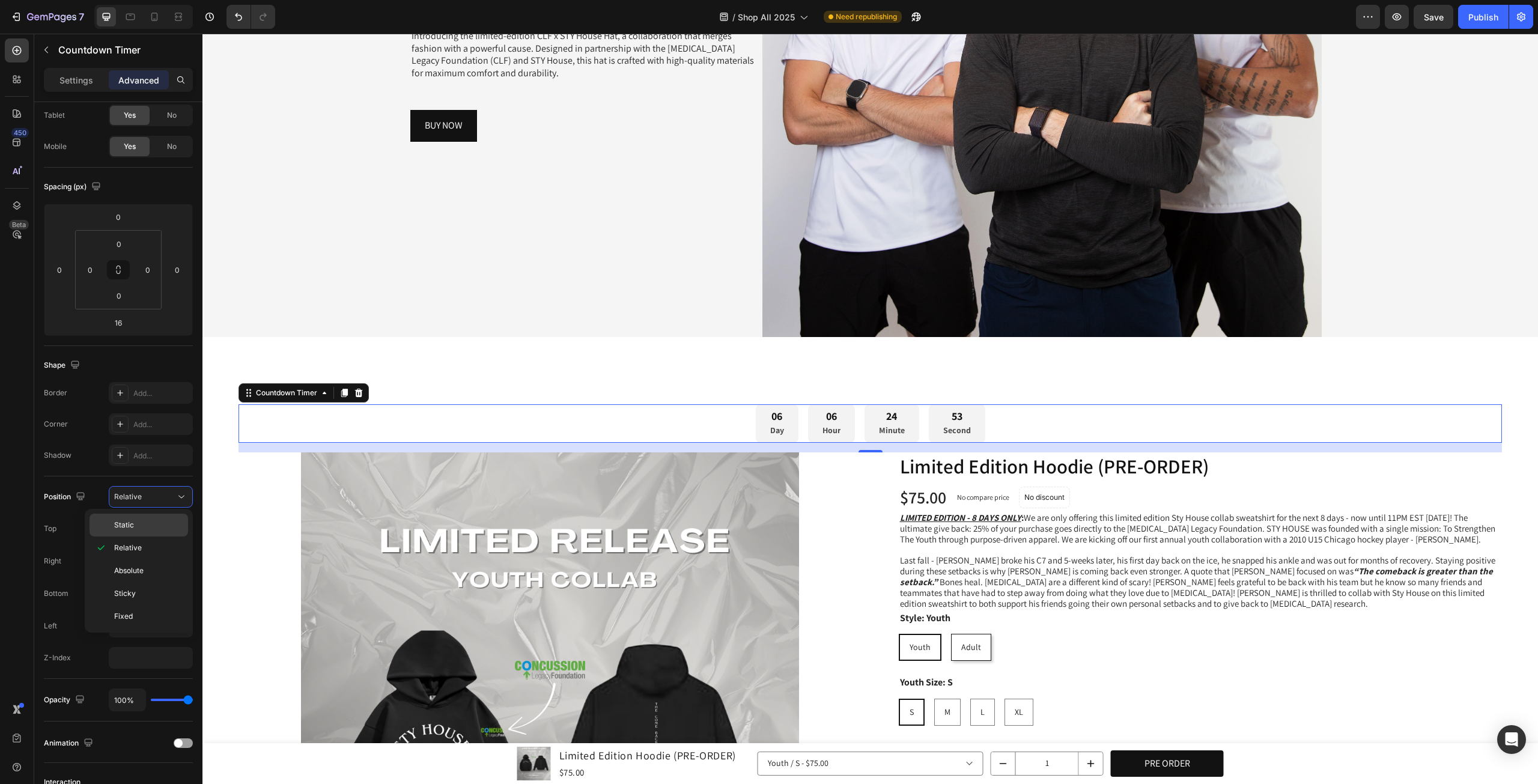
click at [159, 527] on p "Static" at bounding box center [148, 525] width 68 height 11
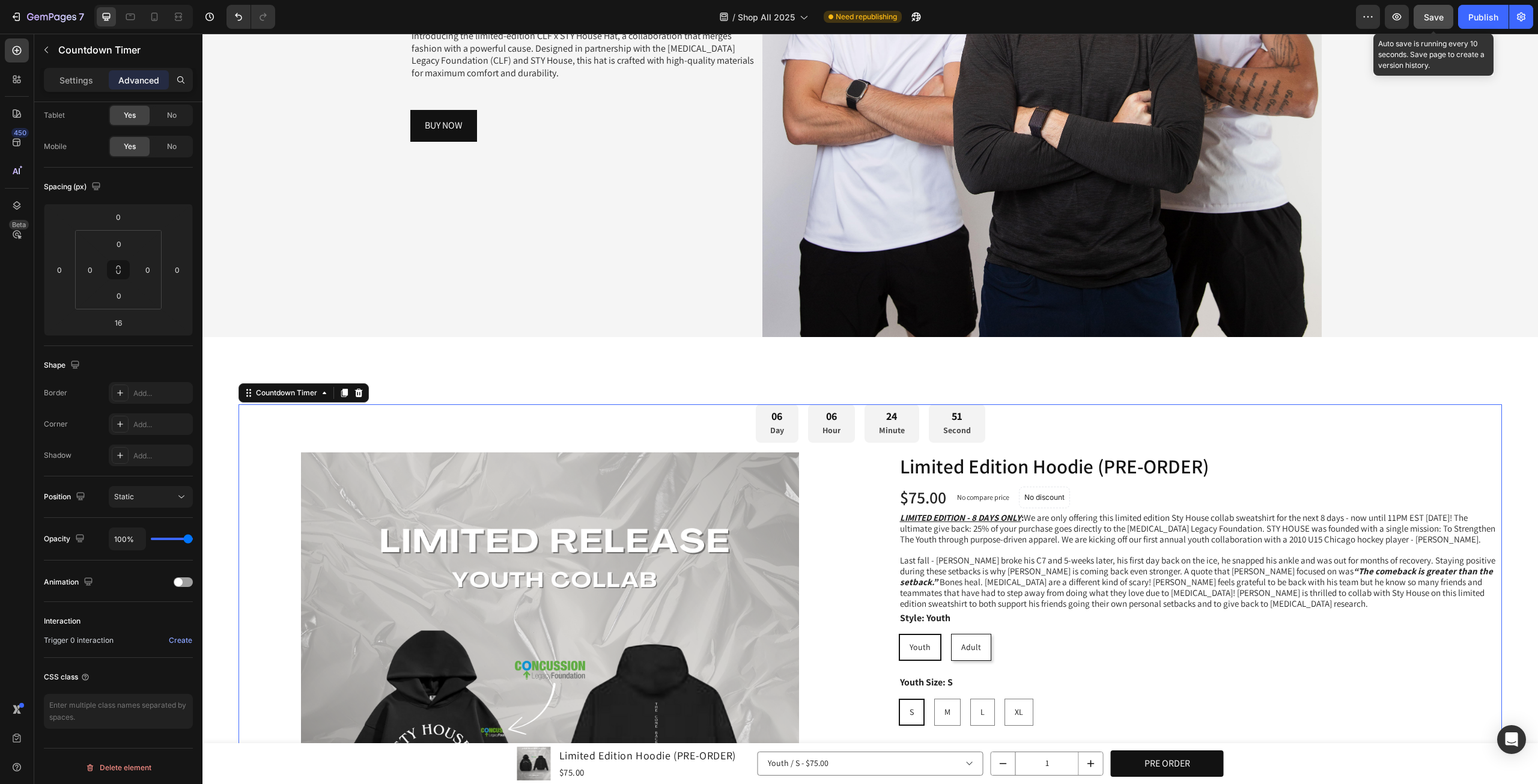
click at [1430, 11] on button "Save" at bounding box center [1433, 17] width 40 height 24
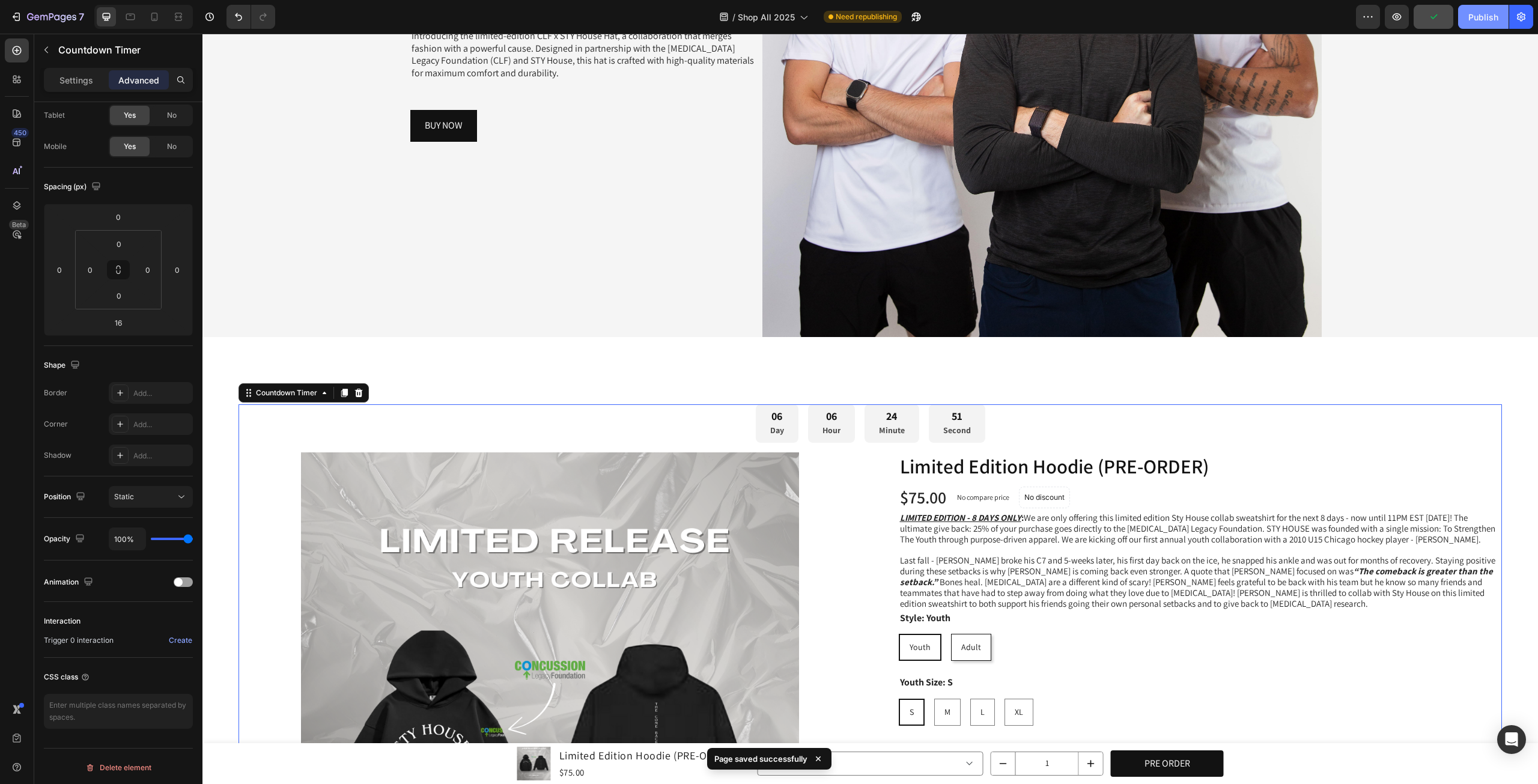
click at [1469, 11] on div "Publish" at bounding box center [1484, 17] width 30 height 13
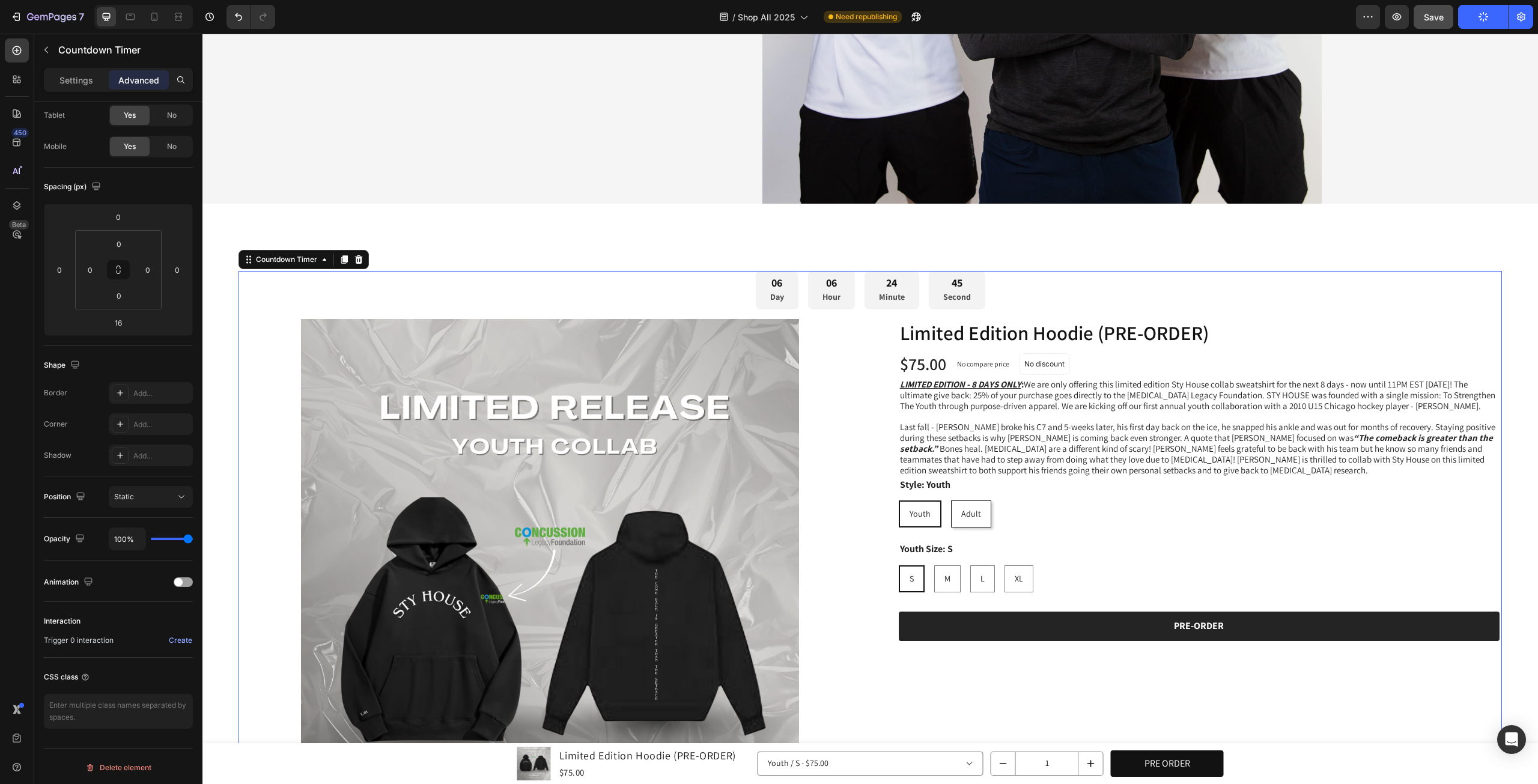
scroll to position [400, 0]
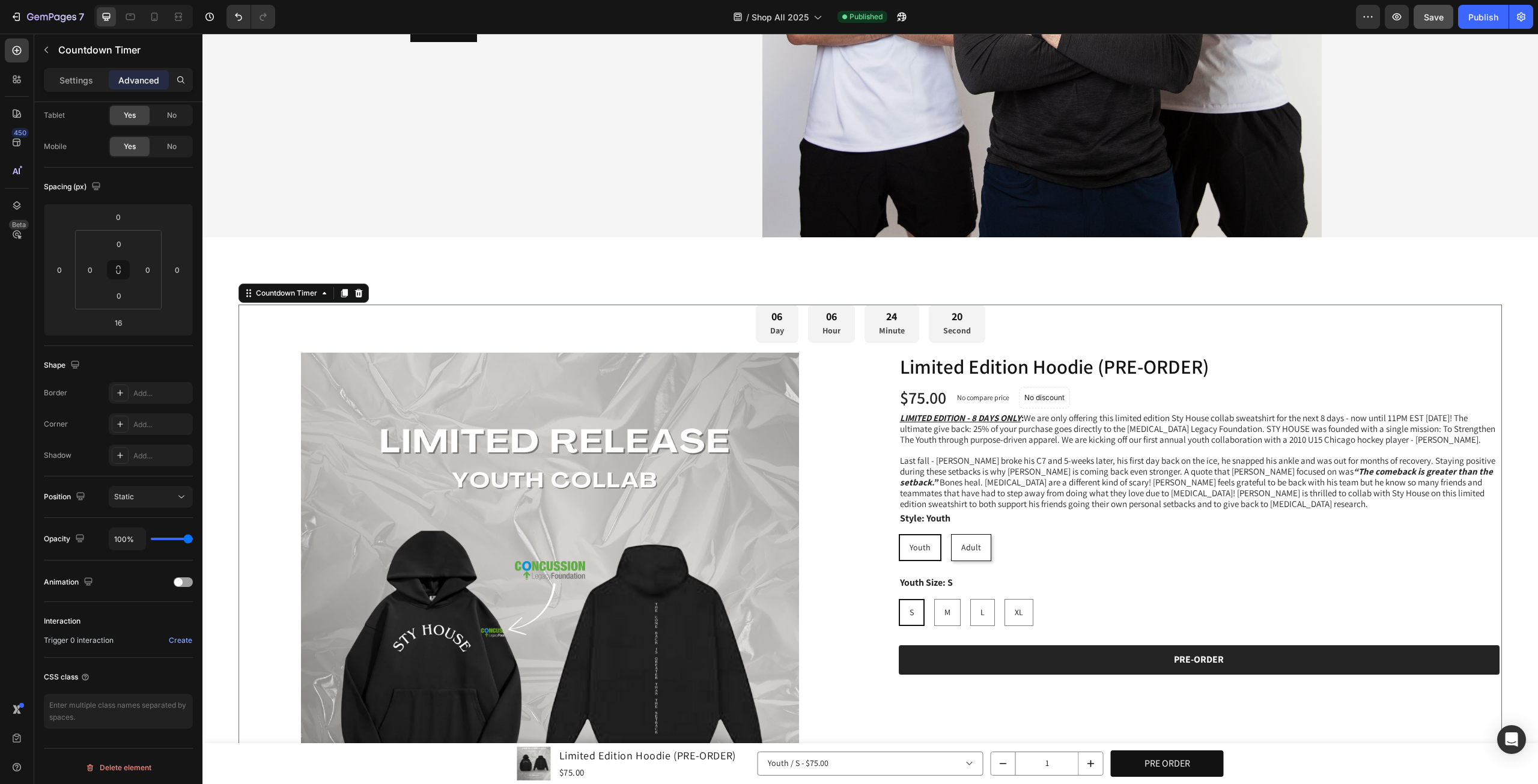
click at [969, 315] on div "20 Second" at bounding box center [957, 324] width 56 height 39
click at [1036, 421] on span "LIMITED EDITION - 8 DAYS ONLY : We are only offering this limited edition Sty H…" at bounding box center [1197, 428] width 595 height 33
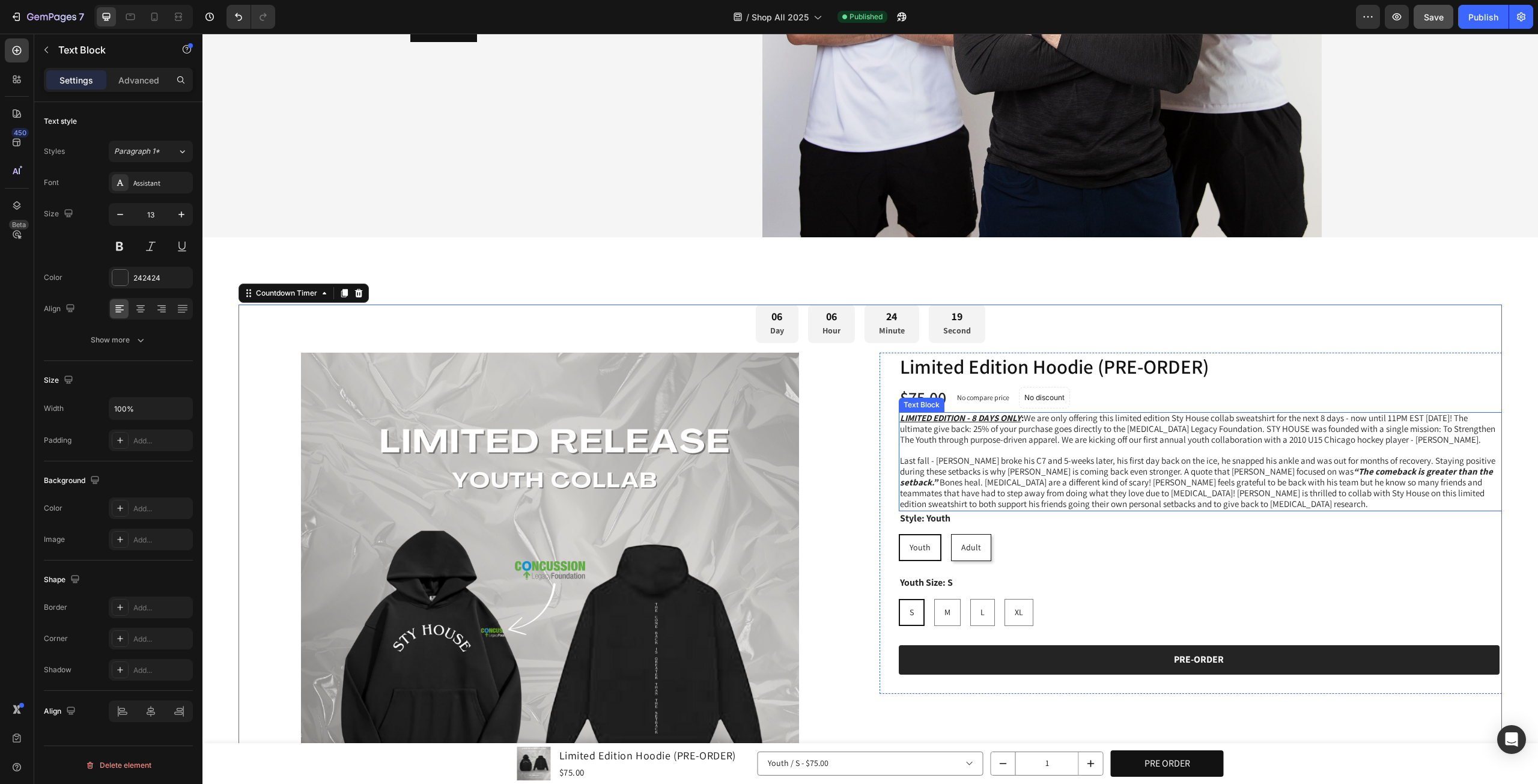
scroll to position [0, 0]
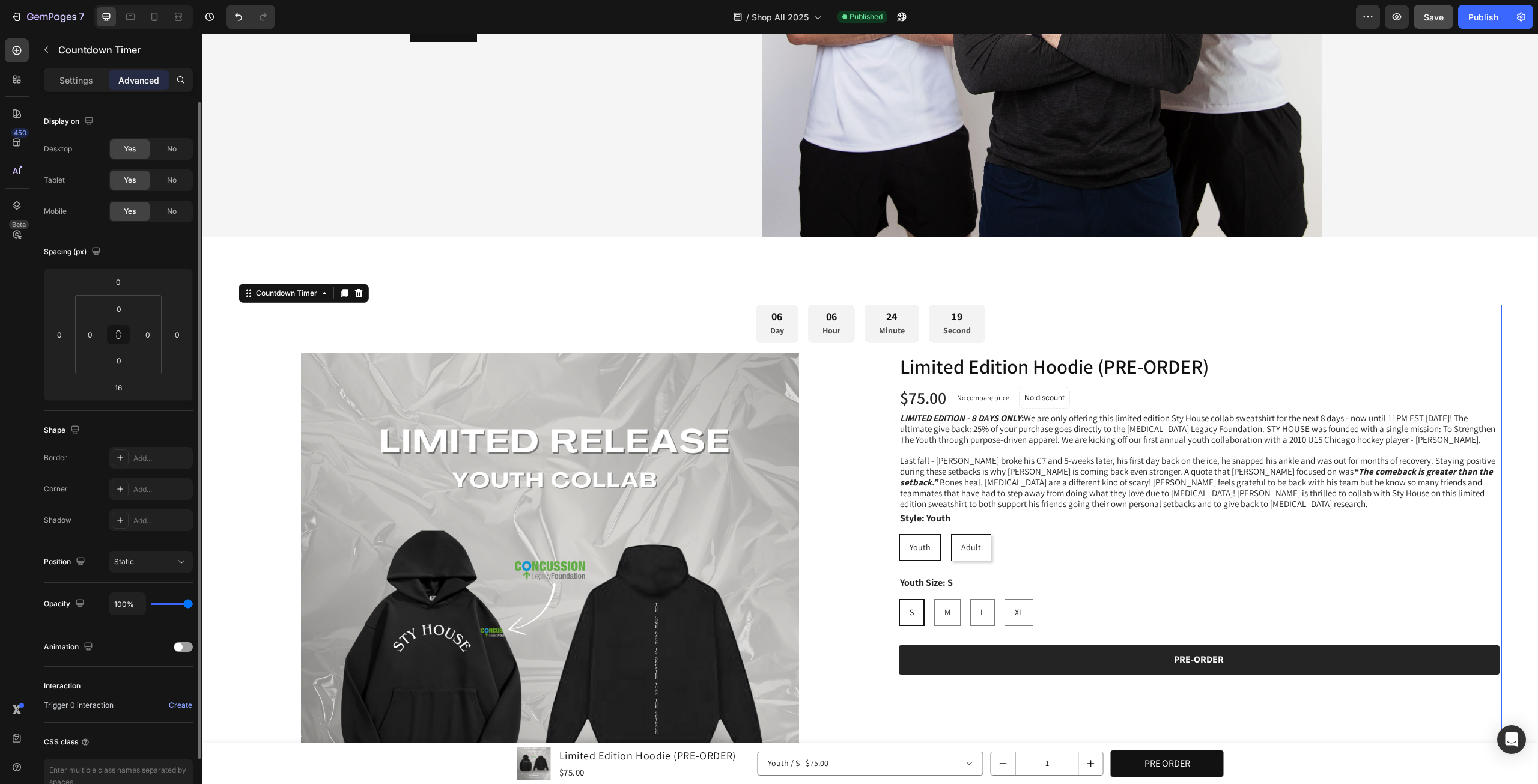
click at [956, 312] on div "19" at bounding box center [957, 316] width 28 height 14
click at [881, 333] on div "24 Minute" at bounding box center [891, 324] width 54 height 39
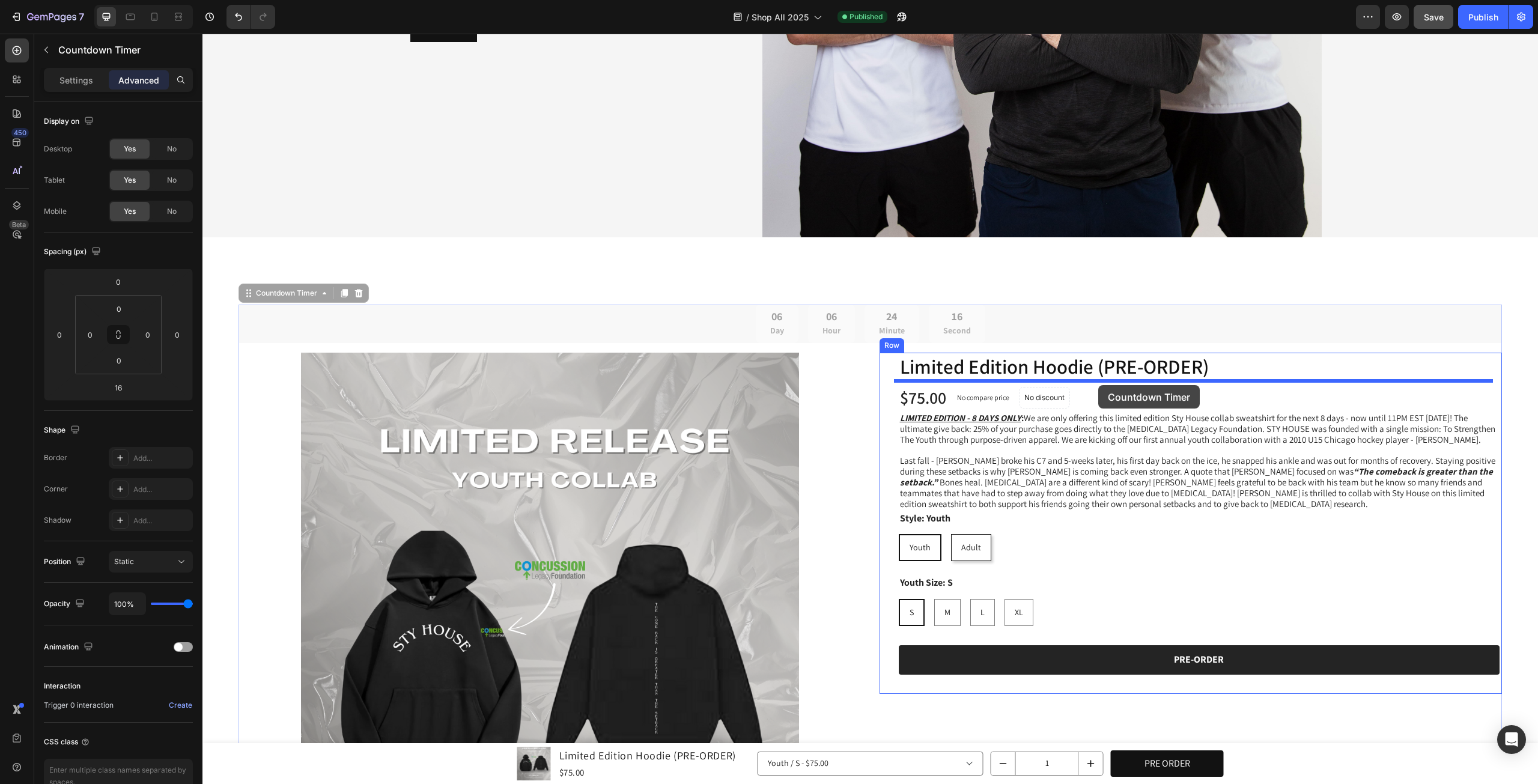
drag, startPoint x: 909, startPoint y: 325, endPoint x: 1098, endPoint y: 384, distance: 198.0
type input "4"
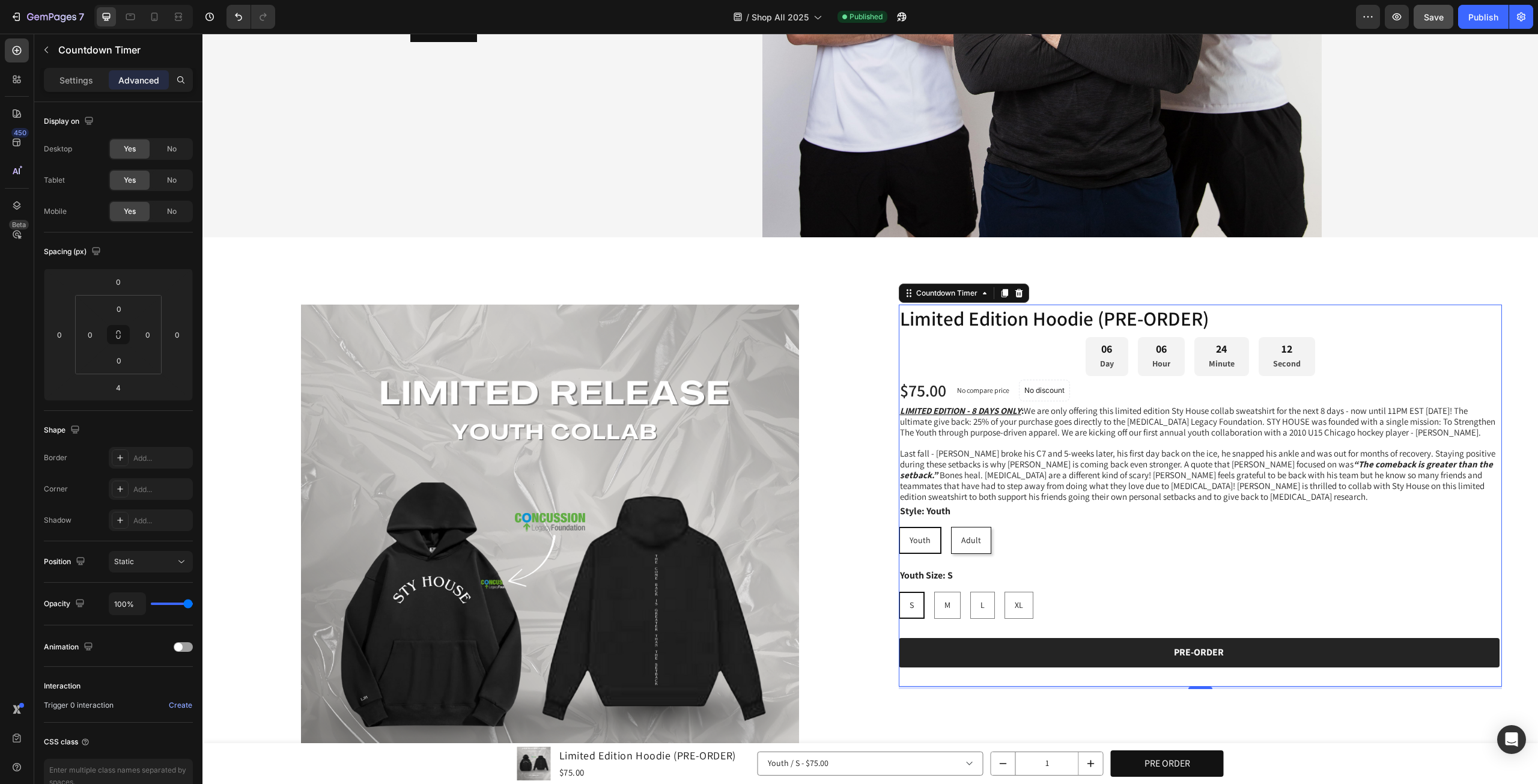
click at [1295, 356] on div "12 Second" at bounding box center [1286, 355] width 56 height 39
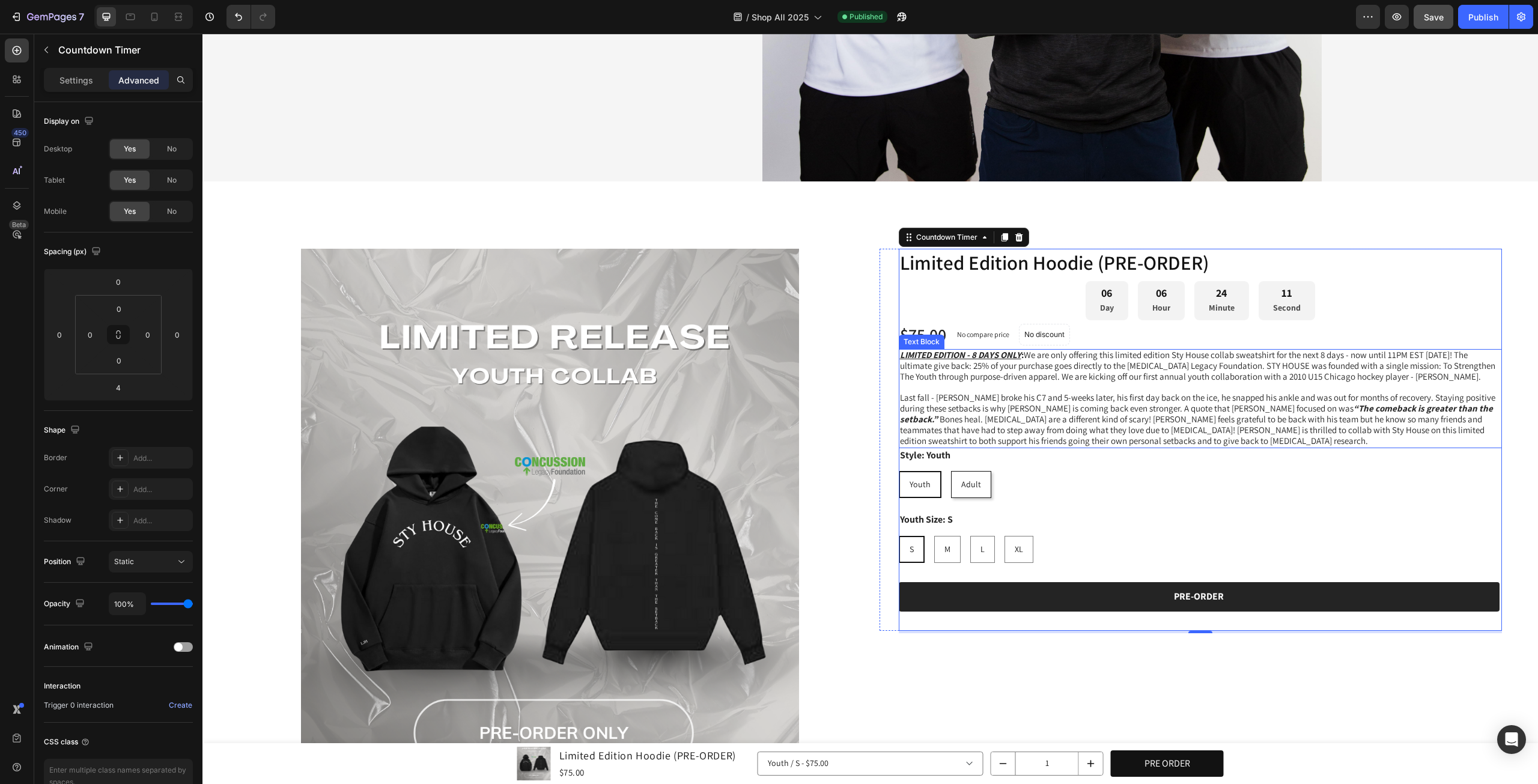
scroll to position [400, 0]
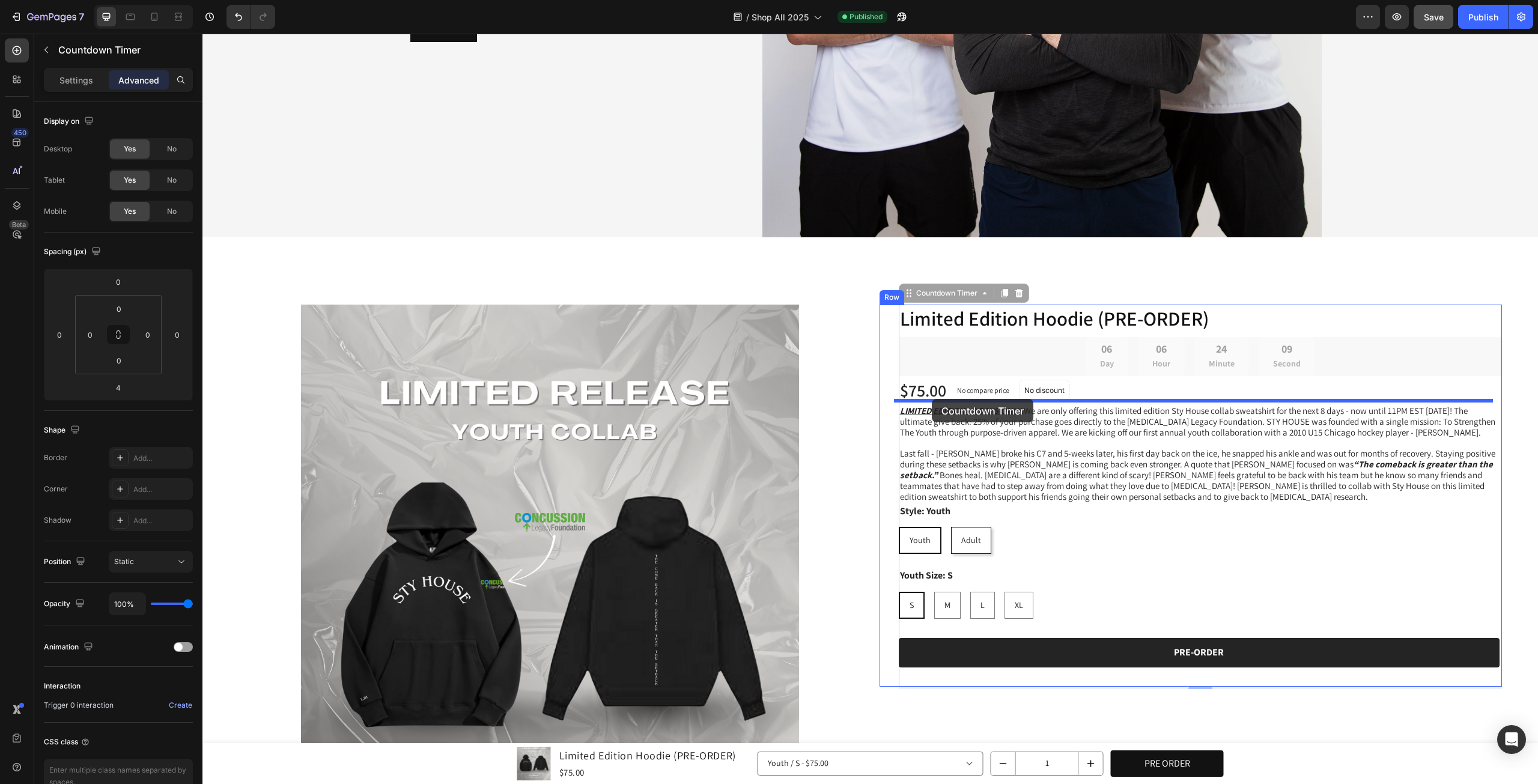
drag, startPoint x: 1288, startPoint y: 351, endPoint x: 932, endPoint y: 399, distance: 359.2
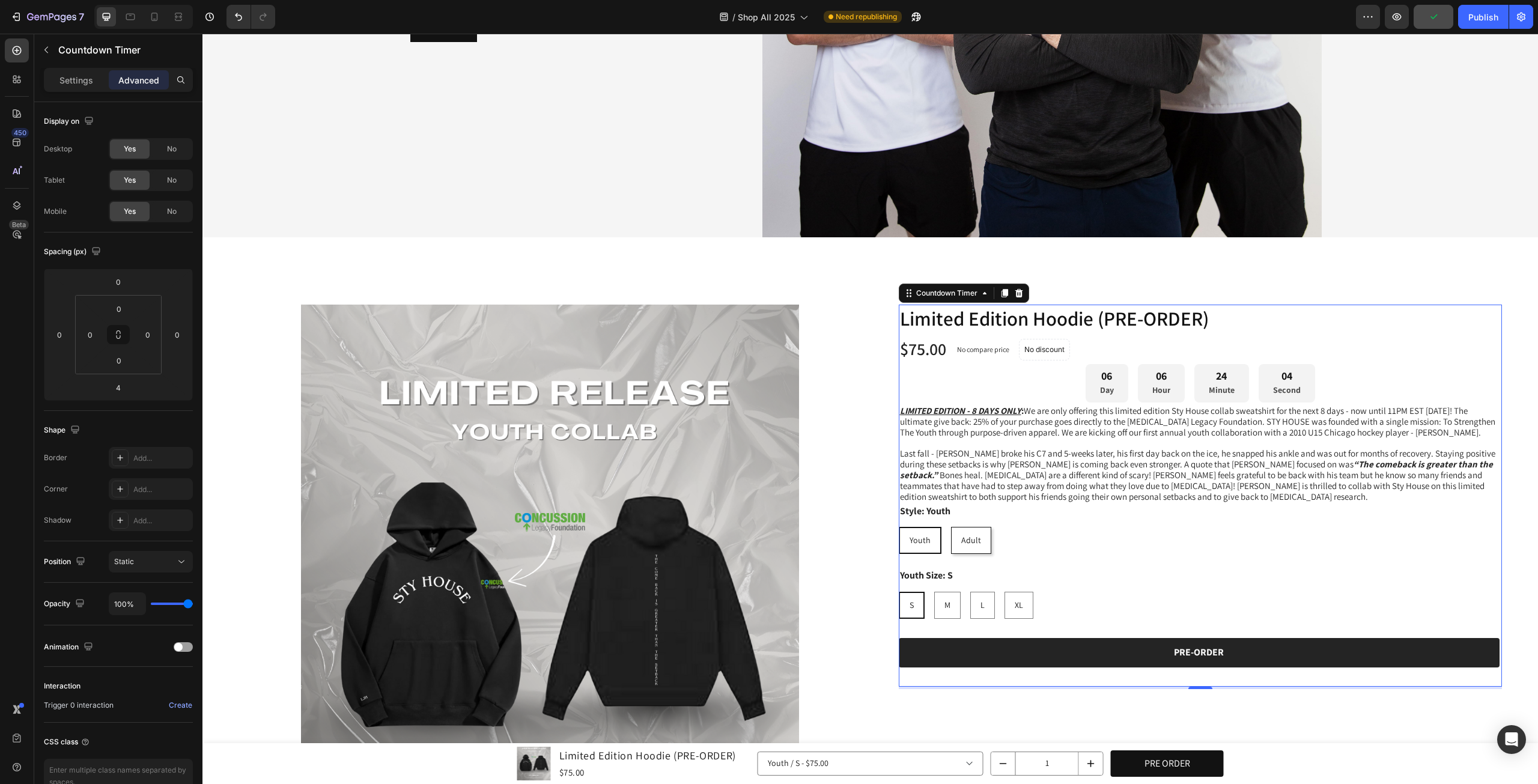
click at [1109, 390] on div "06 Day" at bounding box center [1106, 383] width 43 height 39
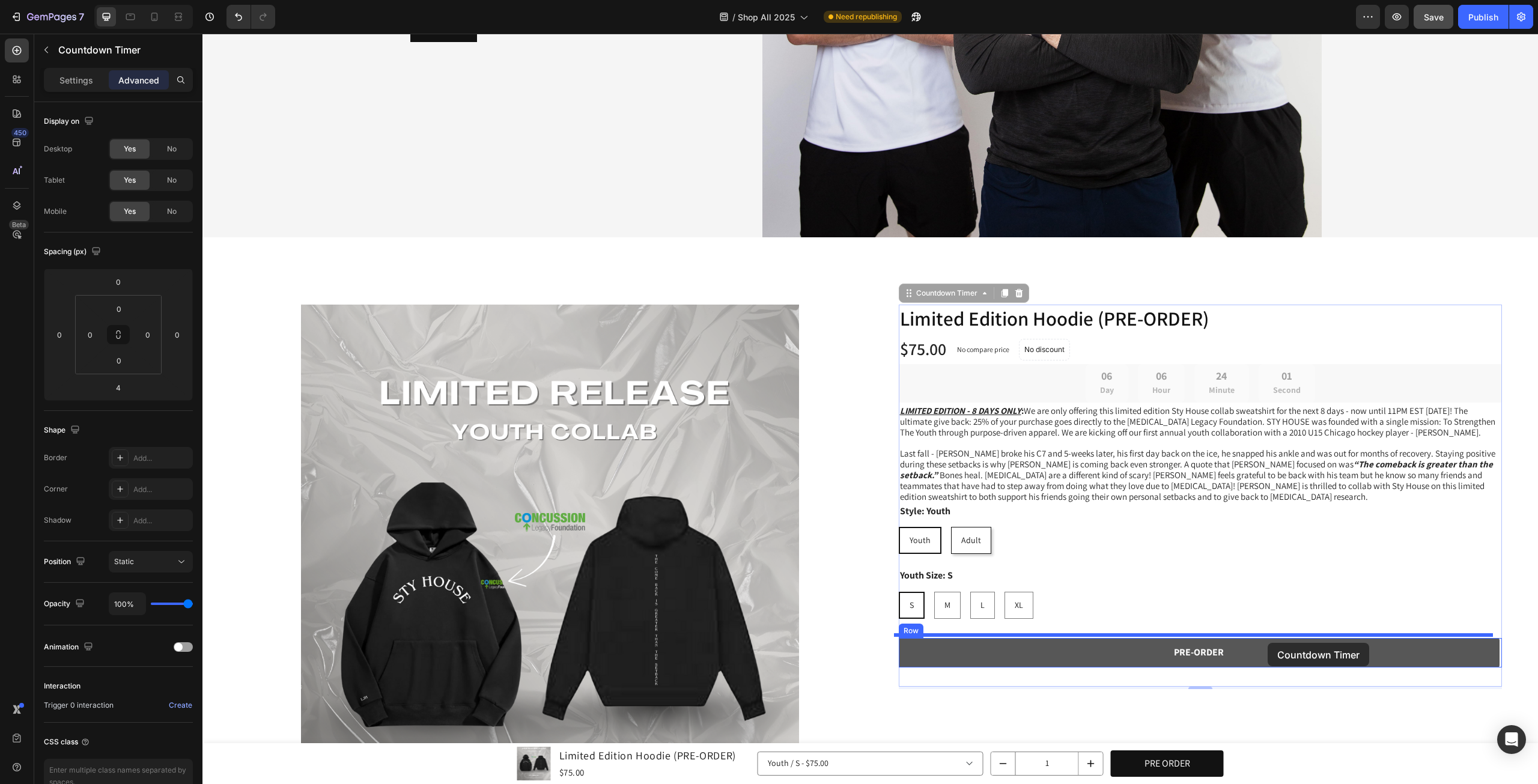
drag, startPoint x: 1289, startPoint y: 368, endPoint x: 1268, endPoint y: 641, distance: 273.8
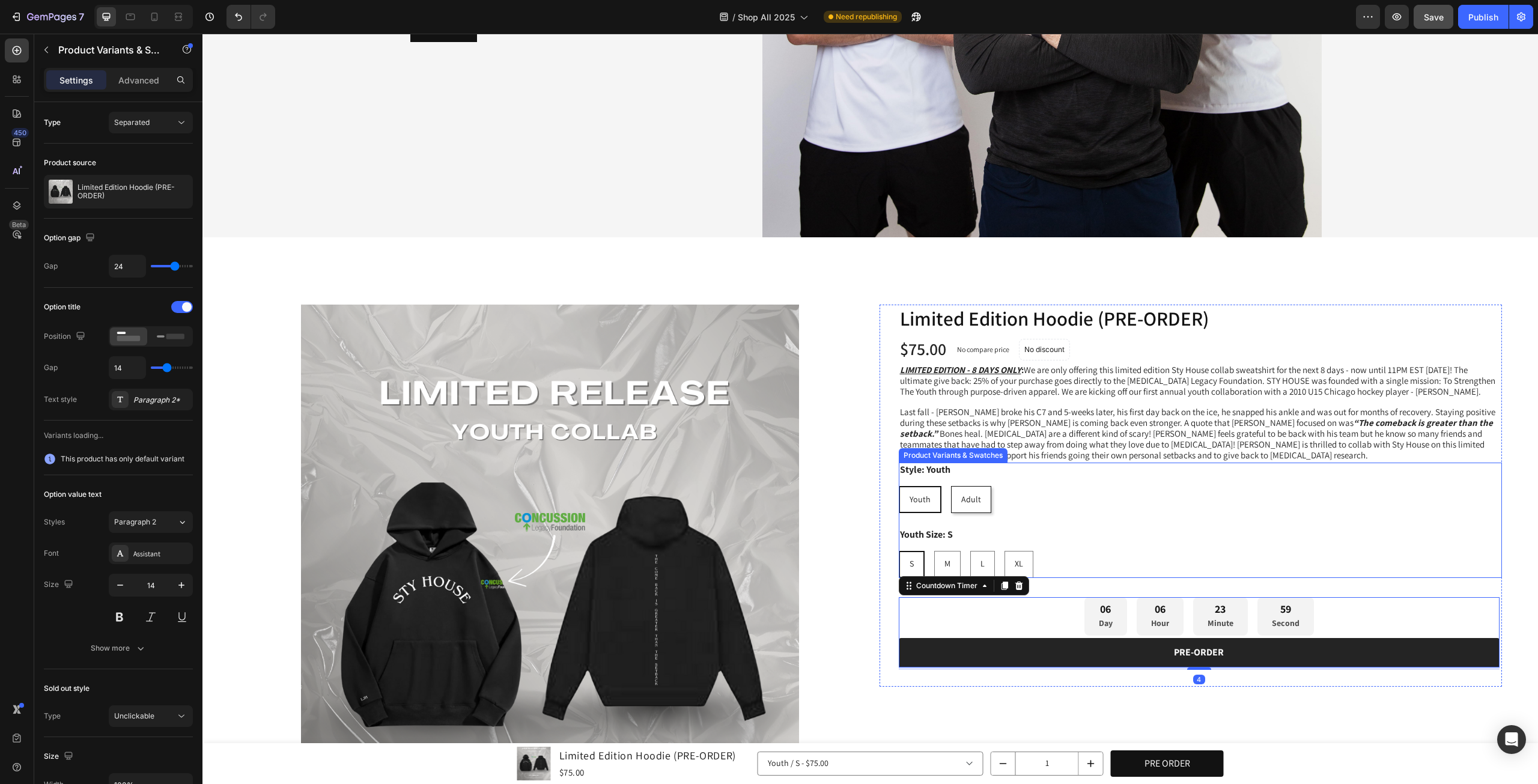
click at [1274, 534] on div "Youth Size: S S S S M M M L L L XL XL XL" at bounding box center [1200, 552] width 604 height 50
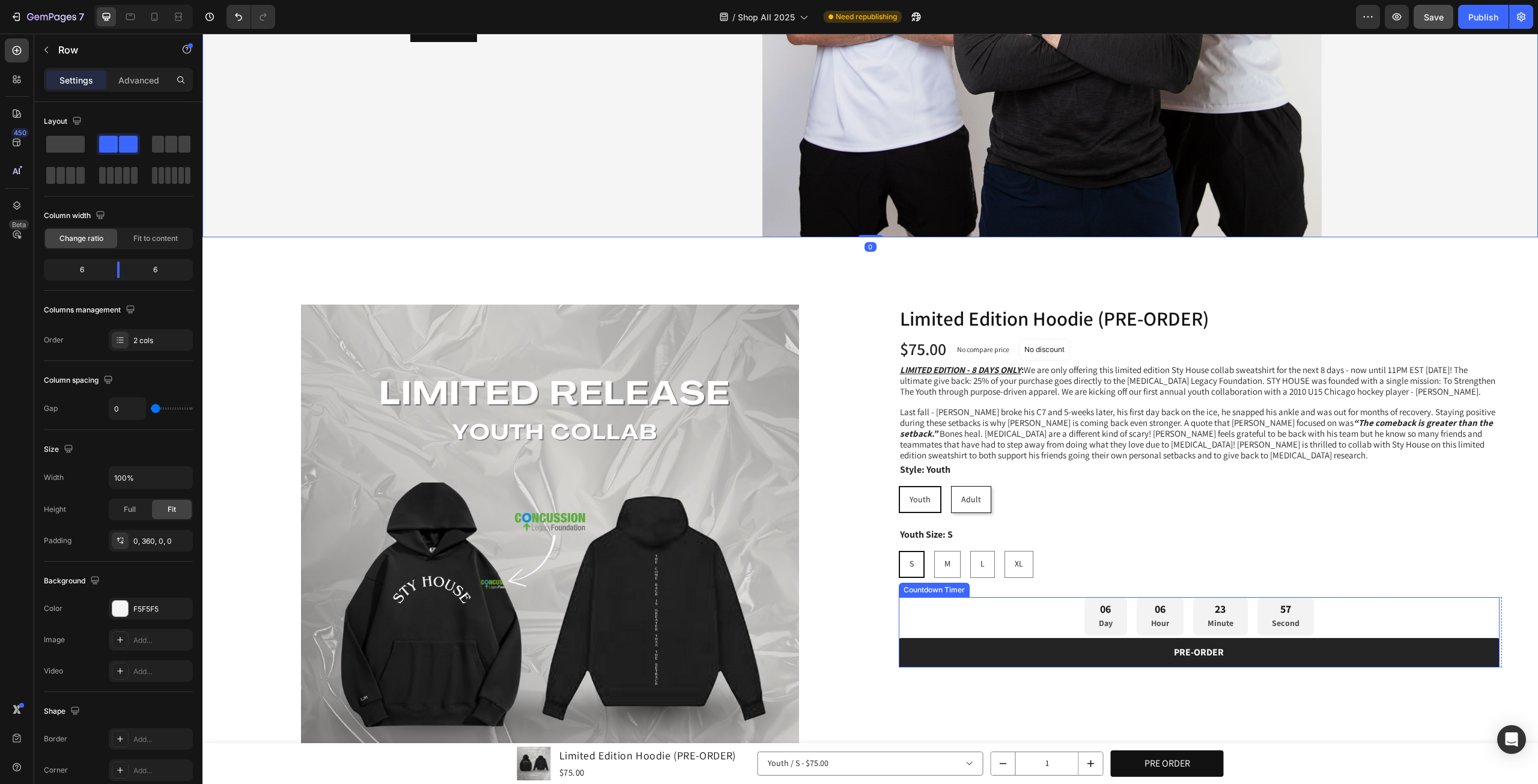
click at [1276, 612] on div "57 Second" at bounding box center [1285, 616] width 56 height 39
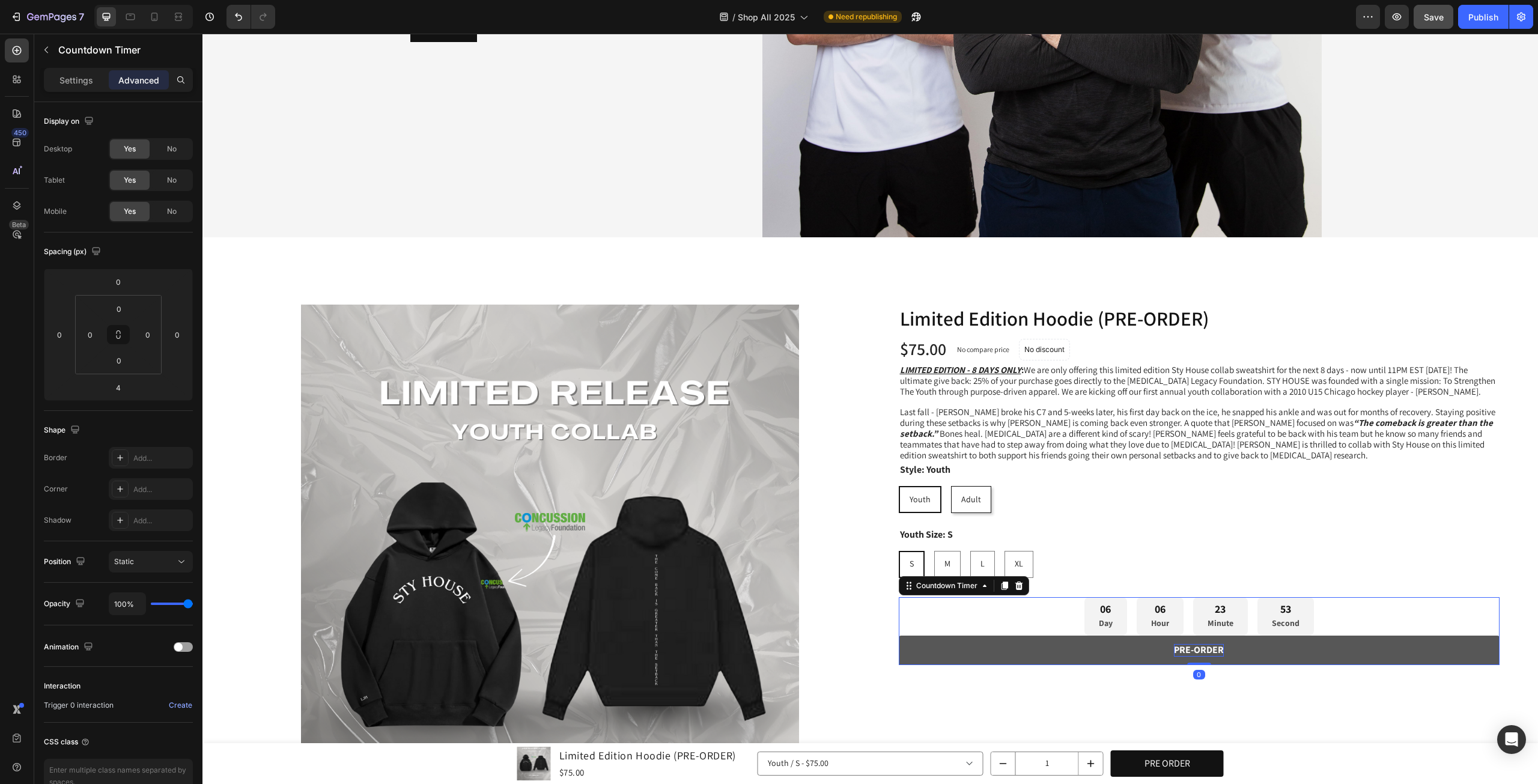
drag, startPoint x: 1195, startPoint y: 665, endPoint x: 1199, endPoint y: 643, distance: 22.4
click at [1196, 646] on div "06 Day 06 Hour 23 Minute 53 Second Countdown Timer 0 PRE-ORDER Add to Cart" at bounding box center [1198, 631] width 601 height 68
type input "0"
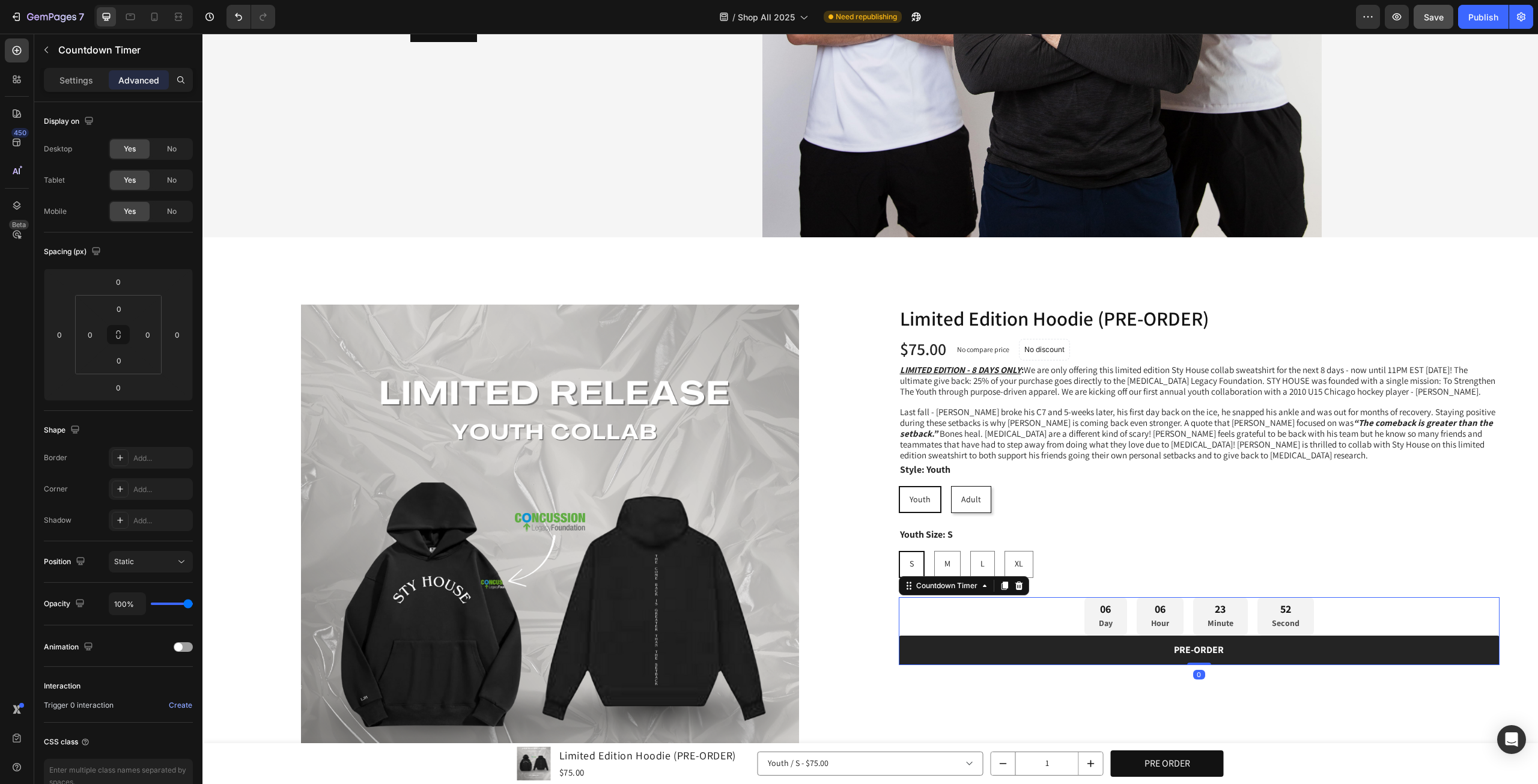
click at [1343, 610] on div "06 Day 06 Hour 23 Minute 52 Second" at bounding box center [1198, 616] width 601 height 39
click at [972, 598] on div "06 Day 06 Hour 23 Minute 52 Second" at bounding box center [1198, 616] width 601 height 39
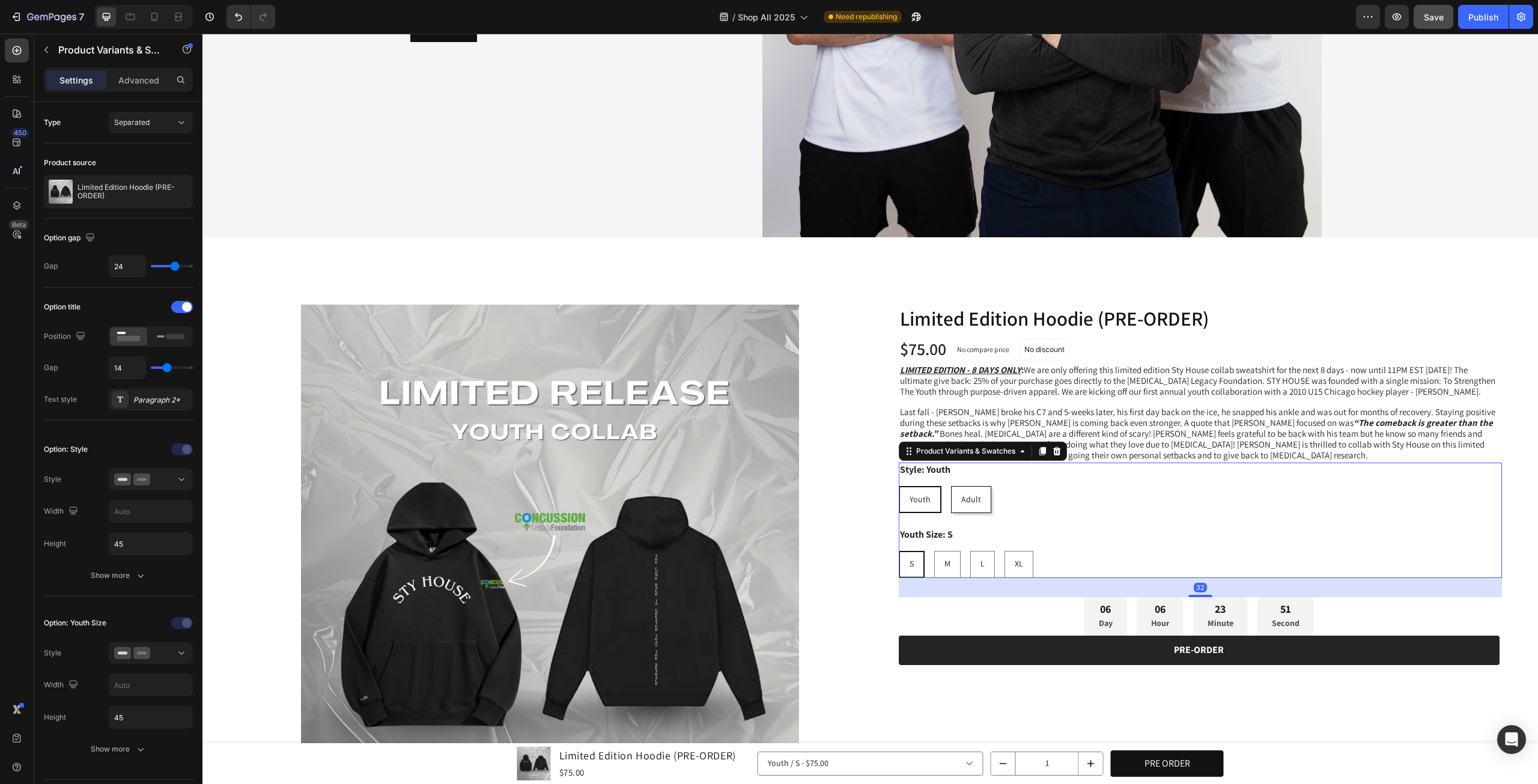
click at [1123, 565] on div "S S S M M M L L L XL XL XL" at bounding box center [1200, 563] width 604 height 27
click at [1069, 612] on div "06 Day 06 Hour 23 Minute 51 Second" at bounding box center [1198, 616] width 601 height 39
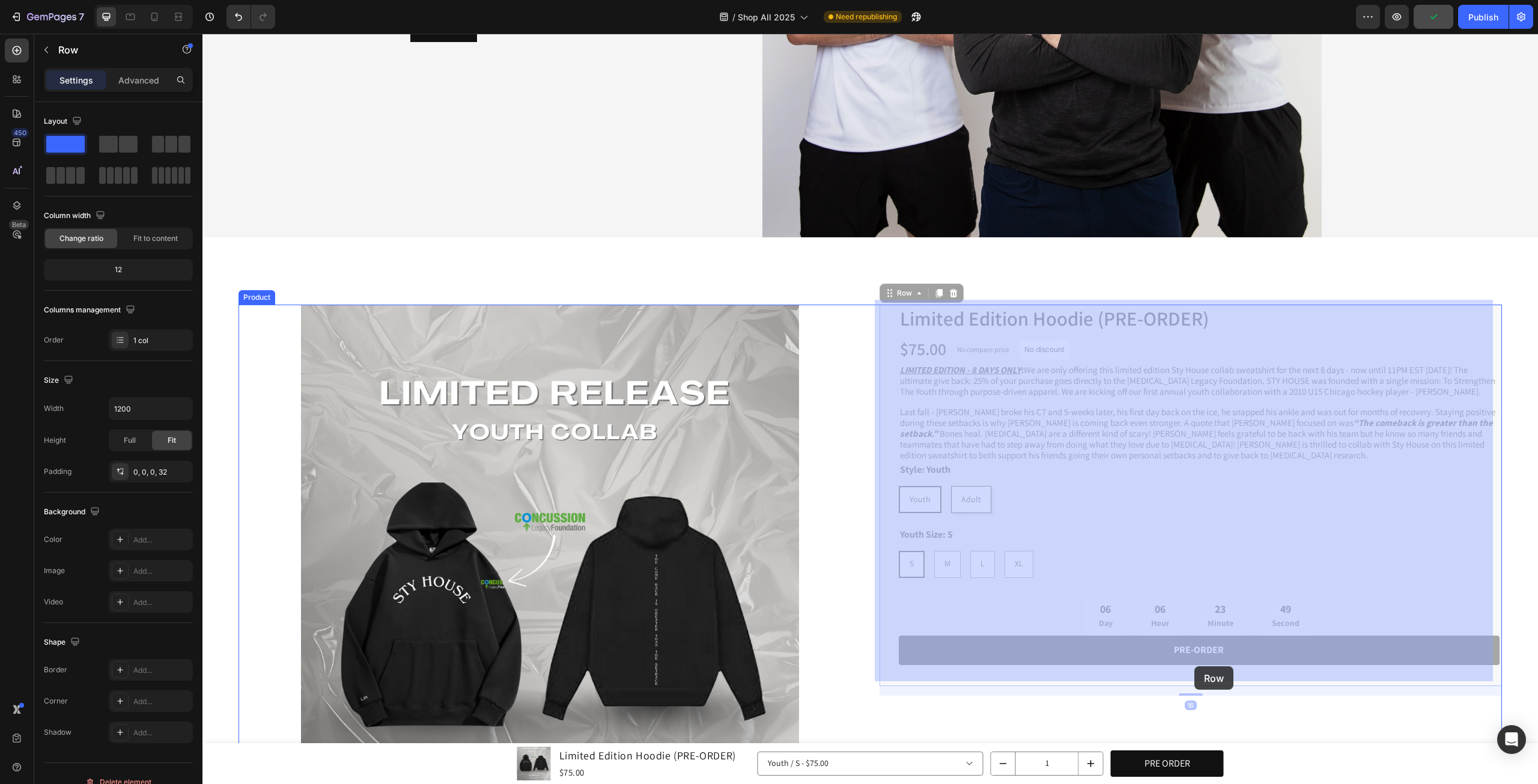
drag, startPoint x: 1199, startPoint y: 661, endPoint x: 1193, endPoint y: 661, distance: 6.0
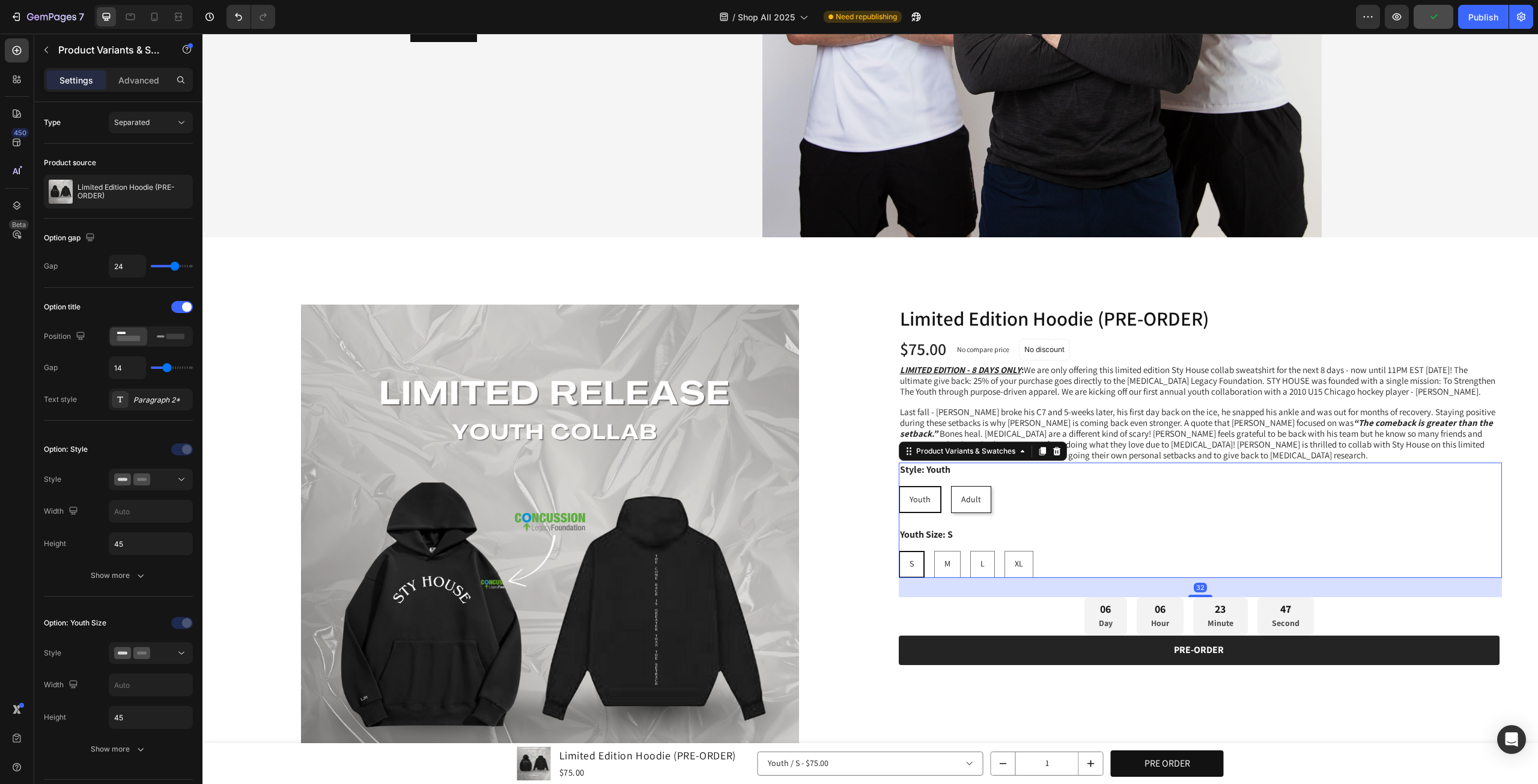
click at [1376, 572] on div "S S S M M M L L L XL XL XL" at bounding box center [1200, 563] width 604 height 27
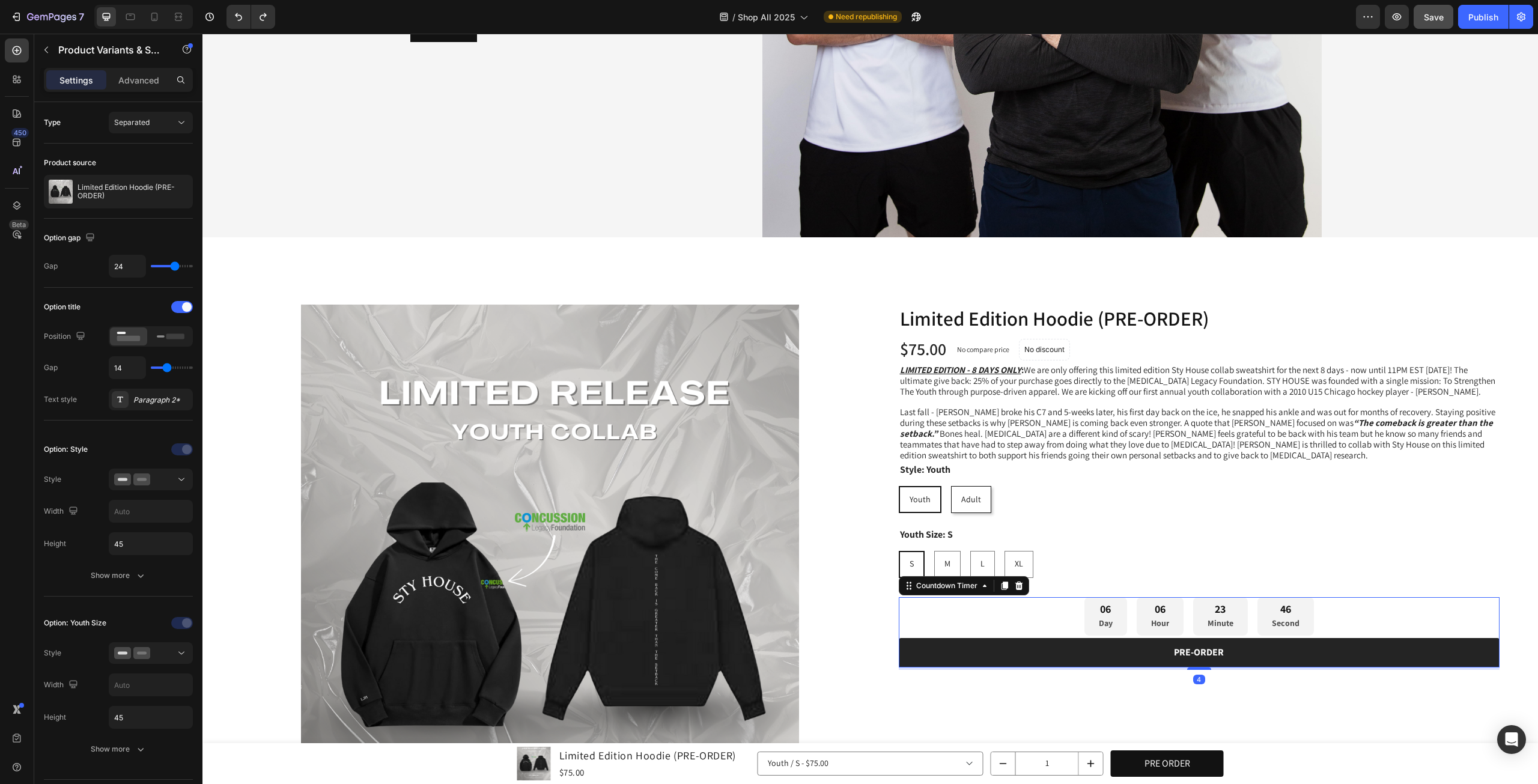
click at [1332, 611] on div "06 Day 06 Hour 23 Minute 46 Second" at bounding box center [1198, 616] width 601 height 39
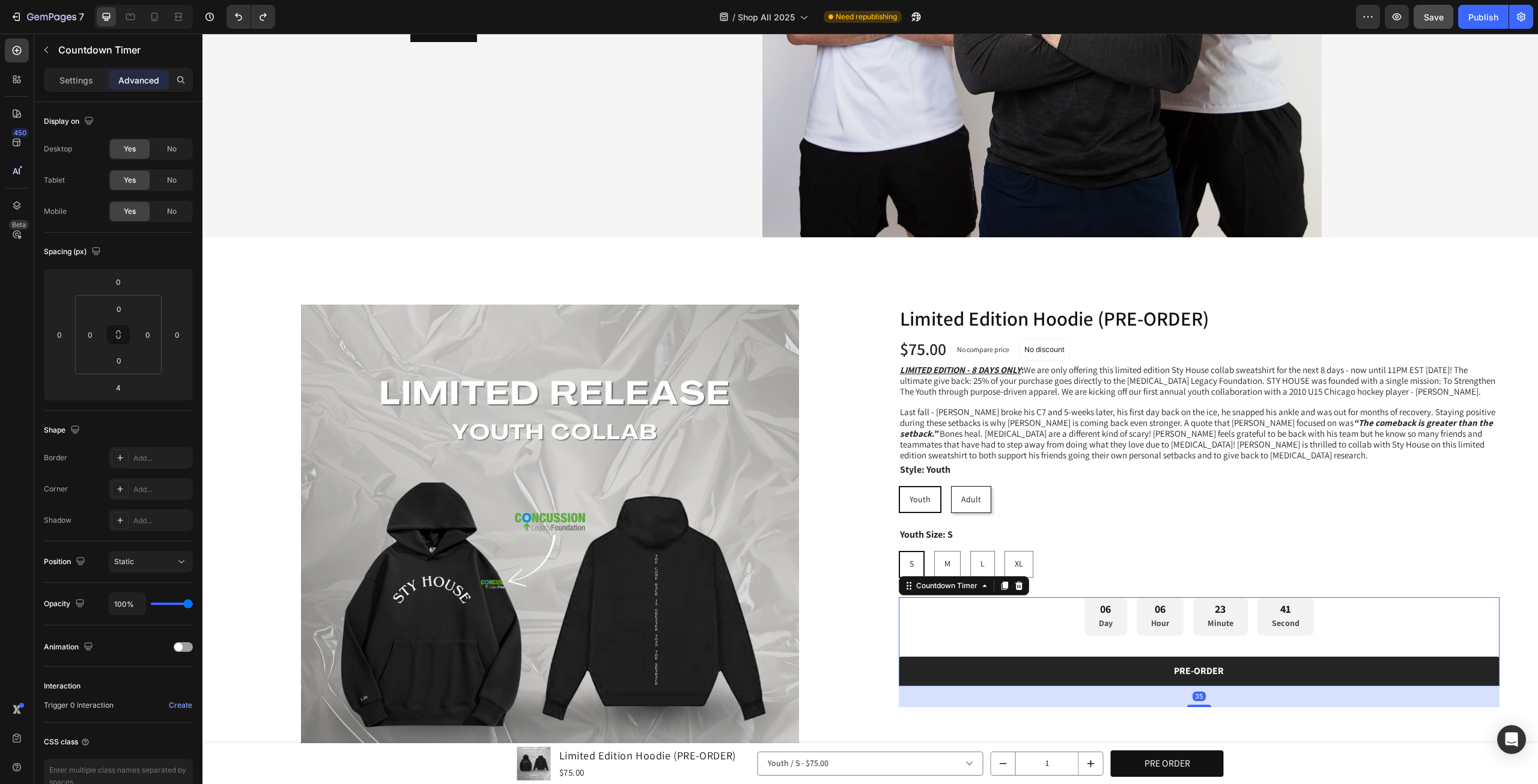
drag, startPoint x: 1194, startPoint y: 664, endPoint x: 1178, endPoint y: 683, distance: 24.8
click at [1178, 686] on div "35" at bounding box center [1198, 686] width 601 height 0
type input "35"
click at [1018, 601] on div "06 Day 06 Hour 23 Minute 41 Second" at bounding box center [1198, 616] width 601 height 39
click at [934, 623] on div "06 Day 06 Hour 23 Minute 40 Second" at bounding box center [1198, 616] width 601 height 39
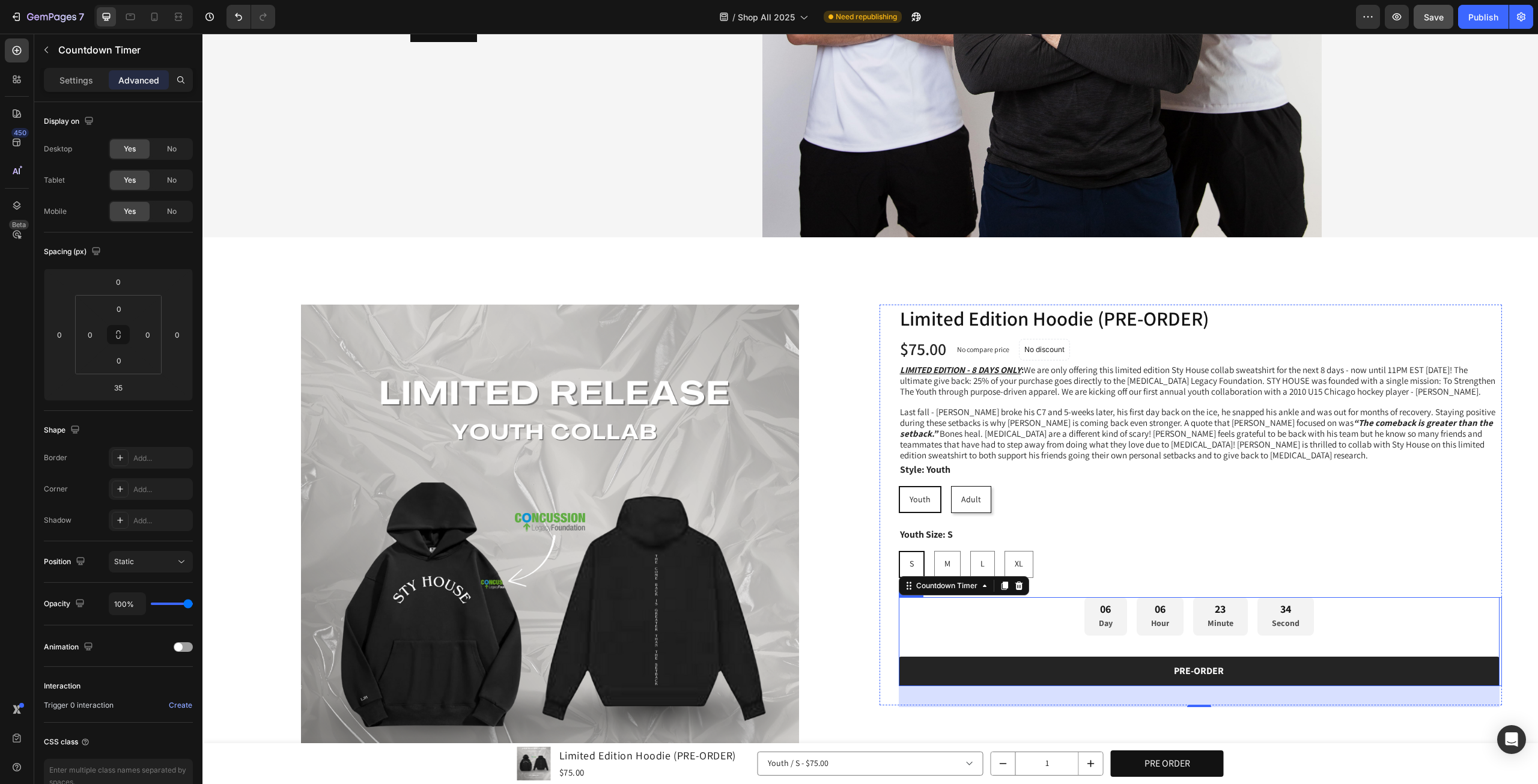
click at [973, 635] on div "06 Day 06 Hour 23 Minute 34 Second Countdown Timer 35 PRE-ORDER Add to Cart" at bounding box center [1198, 641] width 601 height 89
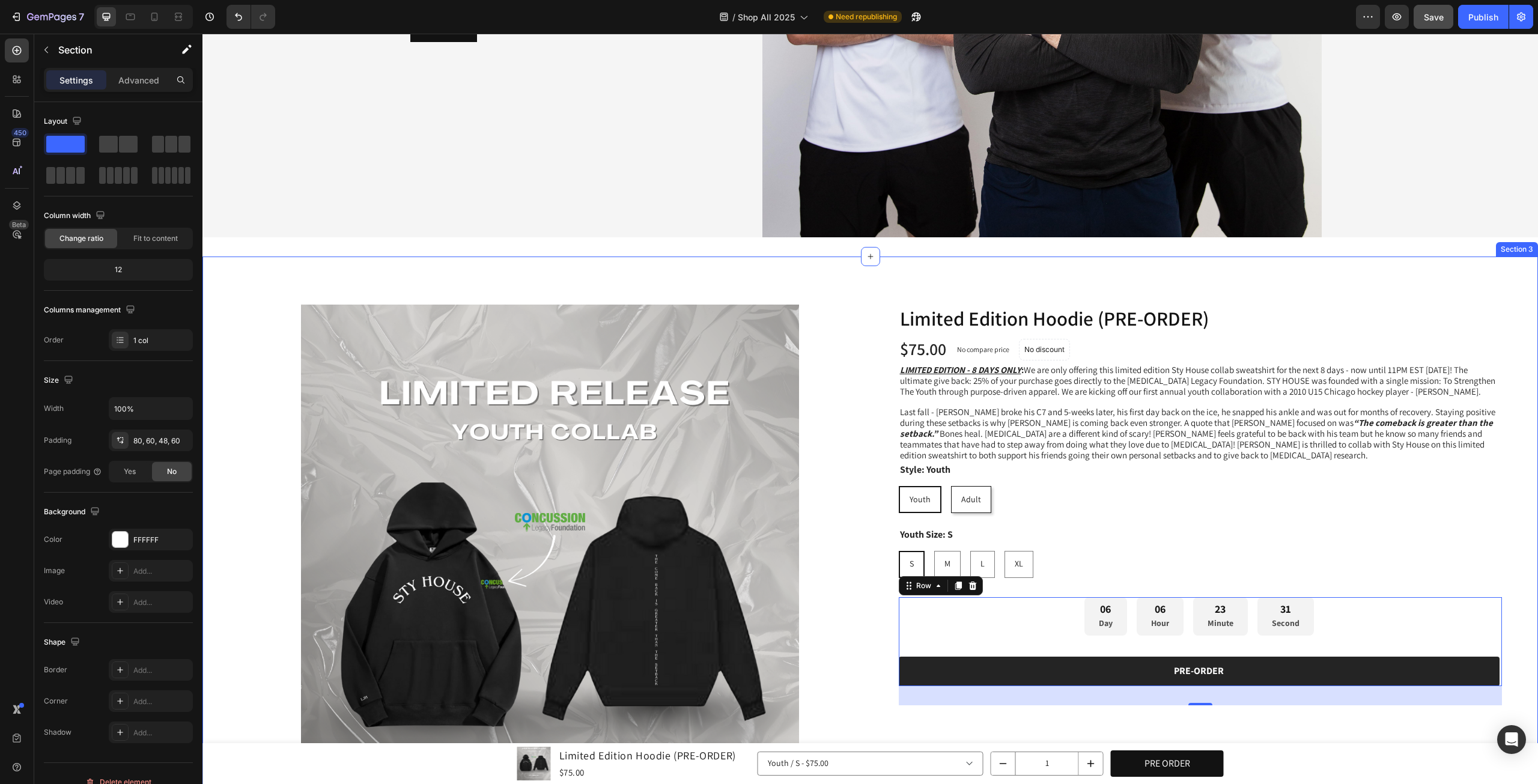
click at [1505, 558] on div "Product Images Limited Edition Hoodie (PRE-ORDER) Product Title Row $75.00 Prod…" at bounding box center [870, 611] width 1336 height 709
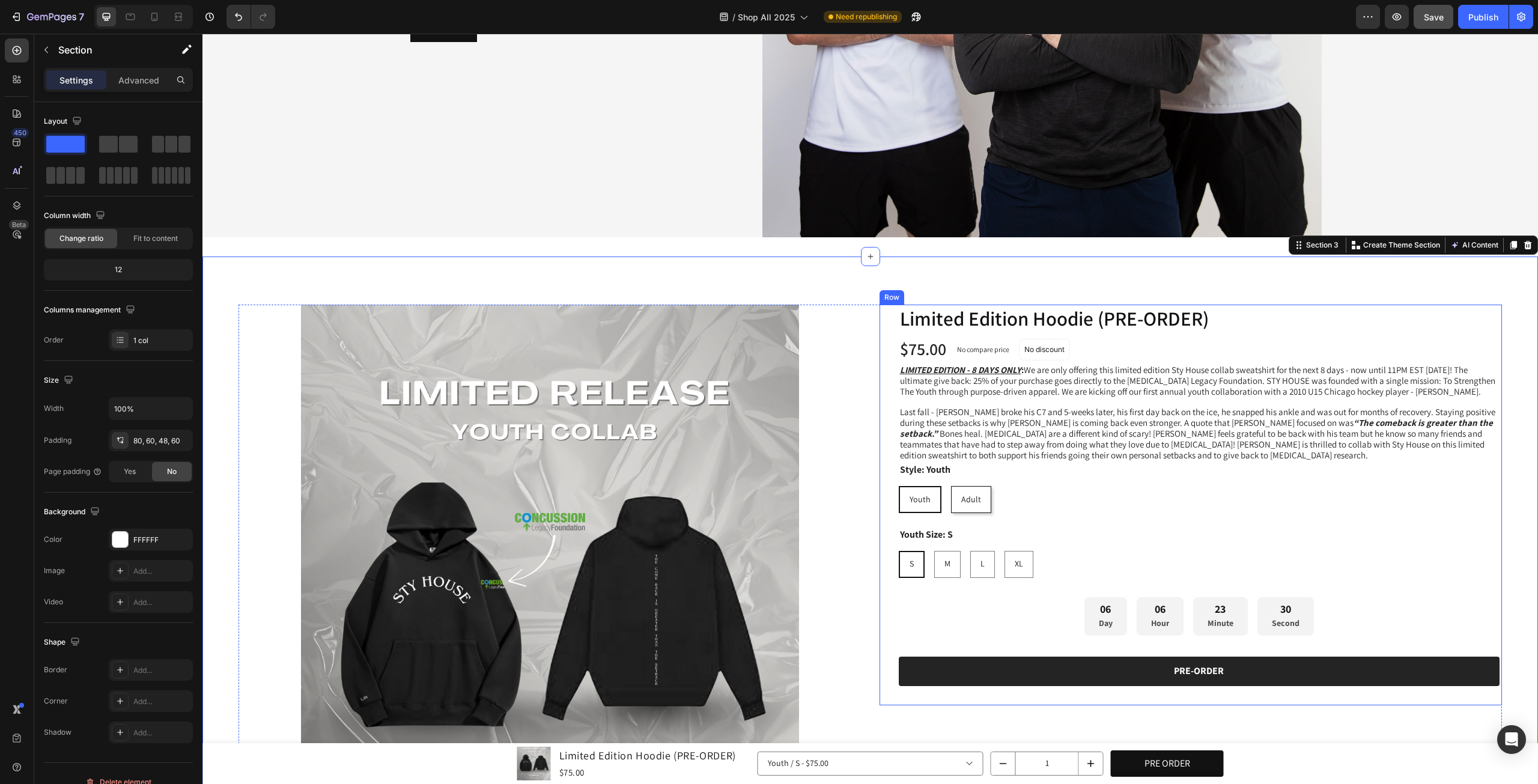
click at [1388, 599] on div "06 Day 06 Hour 23 Minute 30 Second" at bounding box center [1198, 616] width 601 height 39
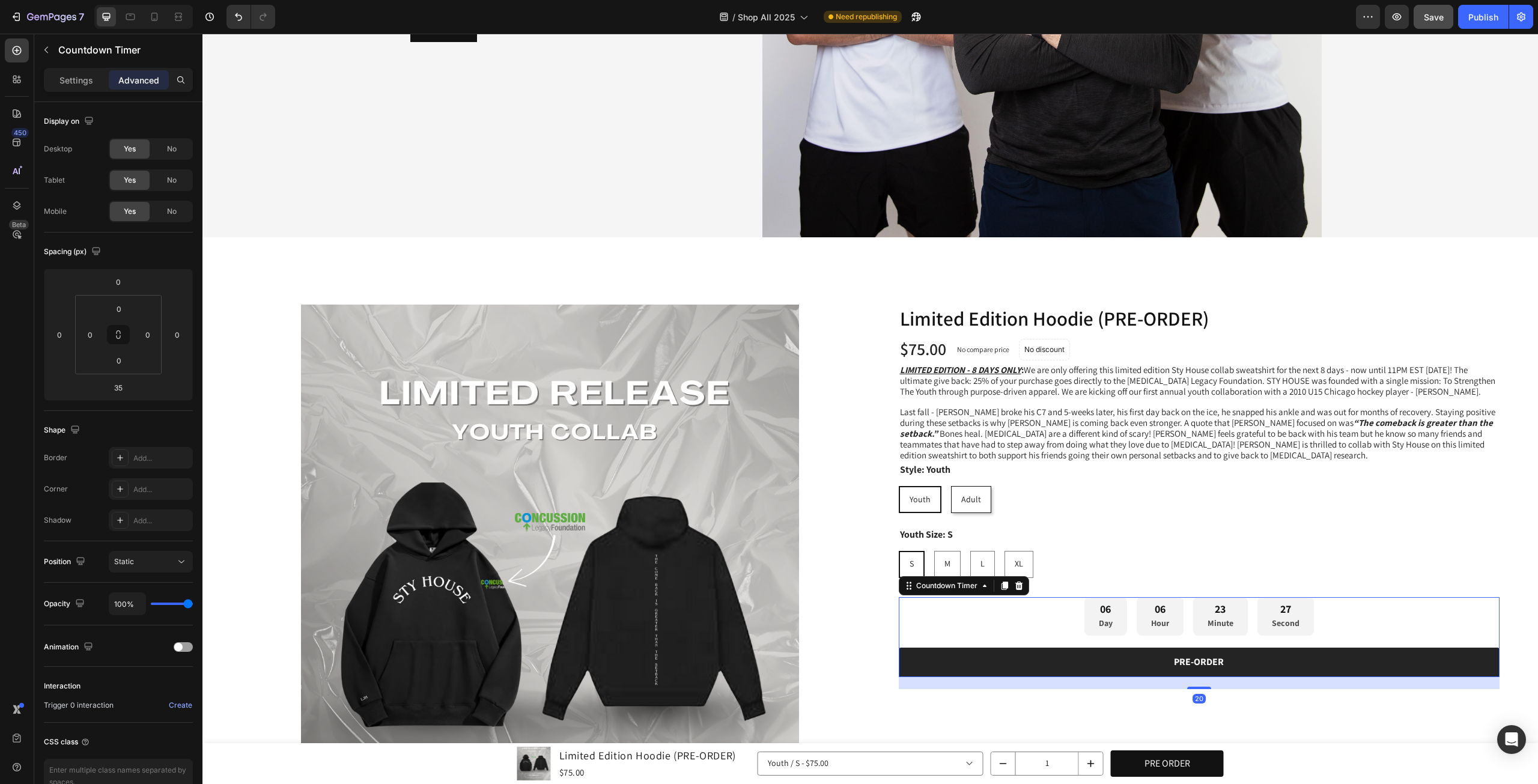
drag, startPoint x: 1187, startPoint y: 702, endPoint x: 1191, endPoint y: 692, distance: 10.8
click at [1191, 677] on div "20" at bounding box center [1198, 677] width 601 height 0
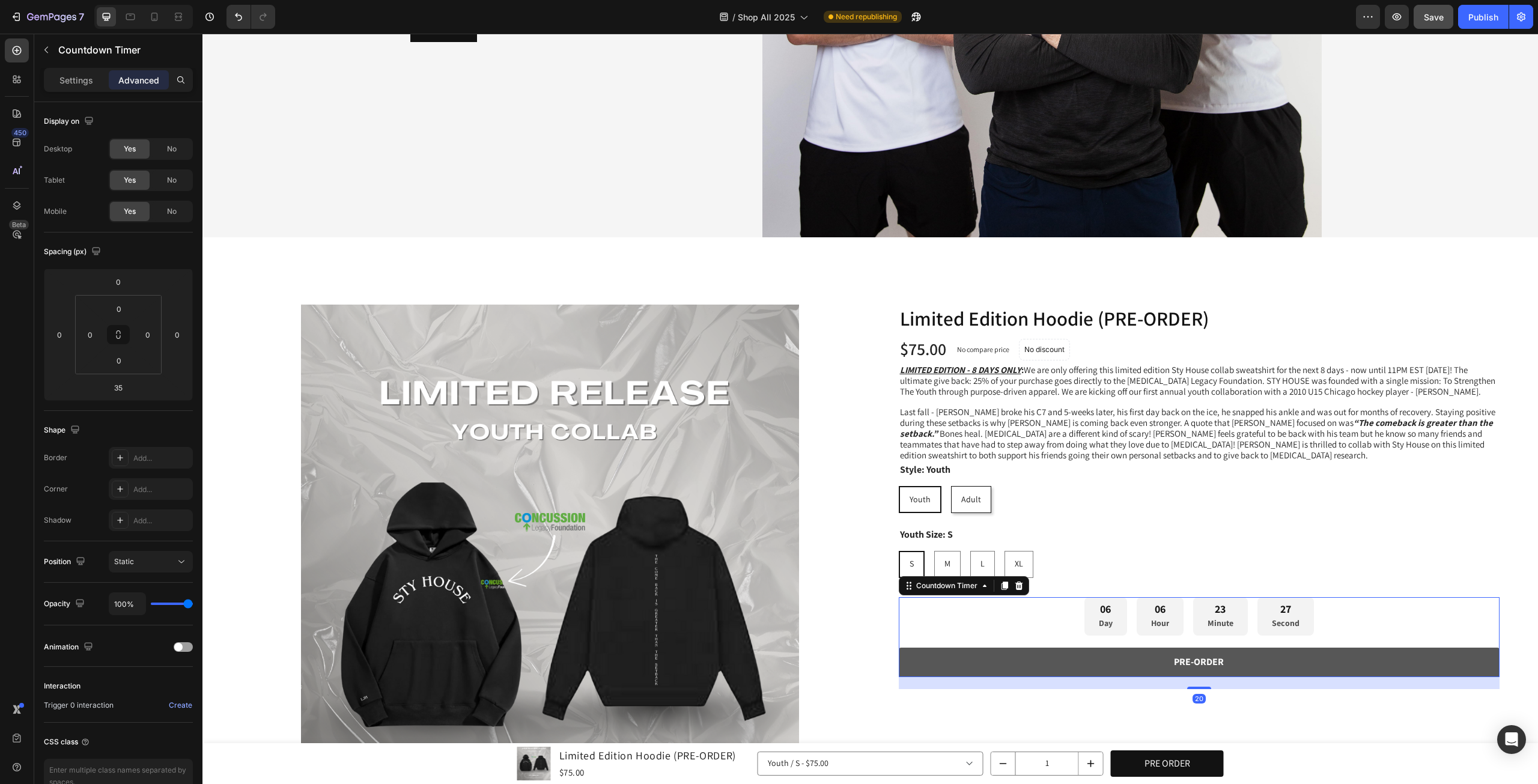
type input "20"
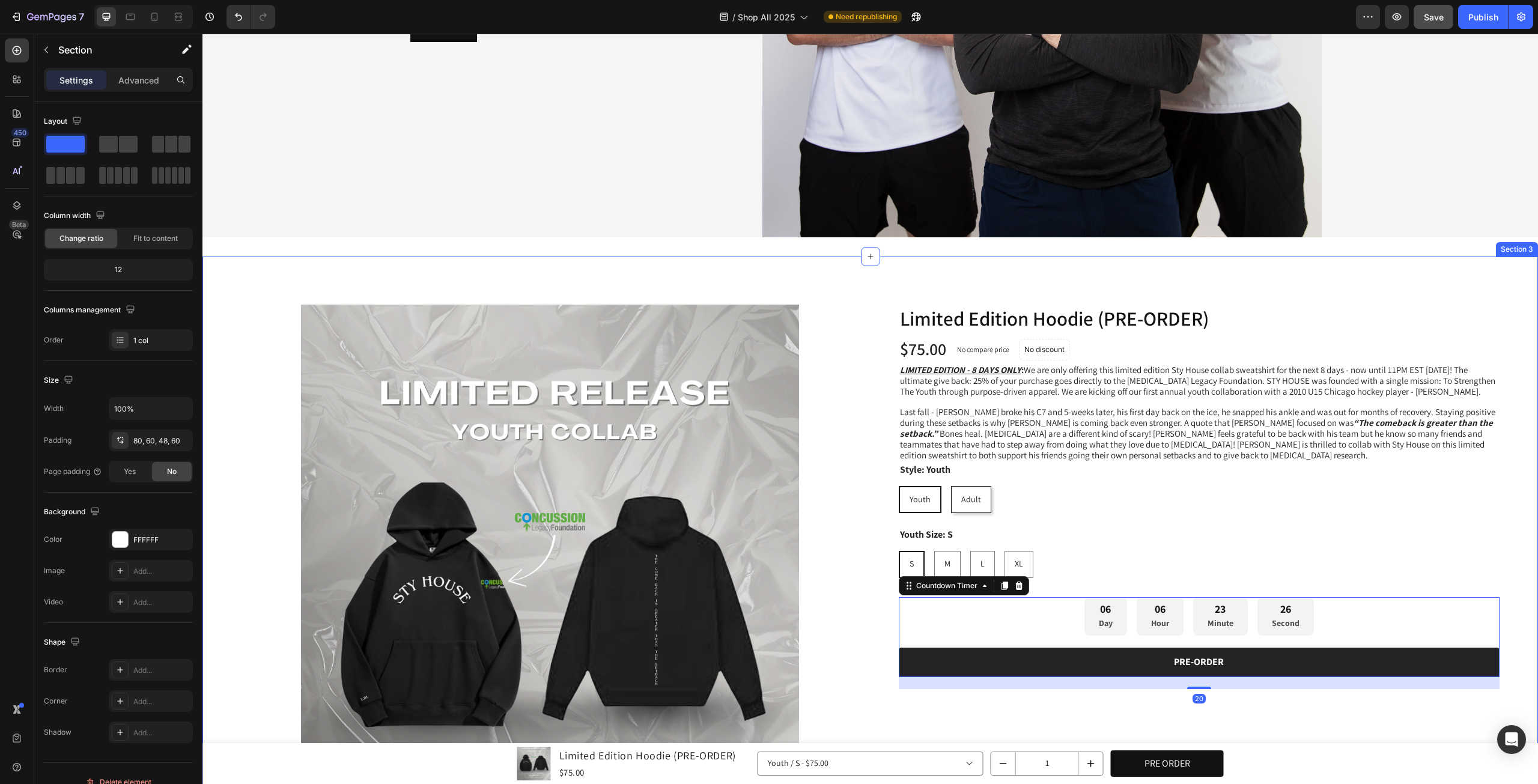
click at [1500, 619] on div "Product Images Limited Edition Hoodie (PRE-ORDER) Product Title Row $75.00 Prod…" at bounding box center [870, 611] width 1336 height 709
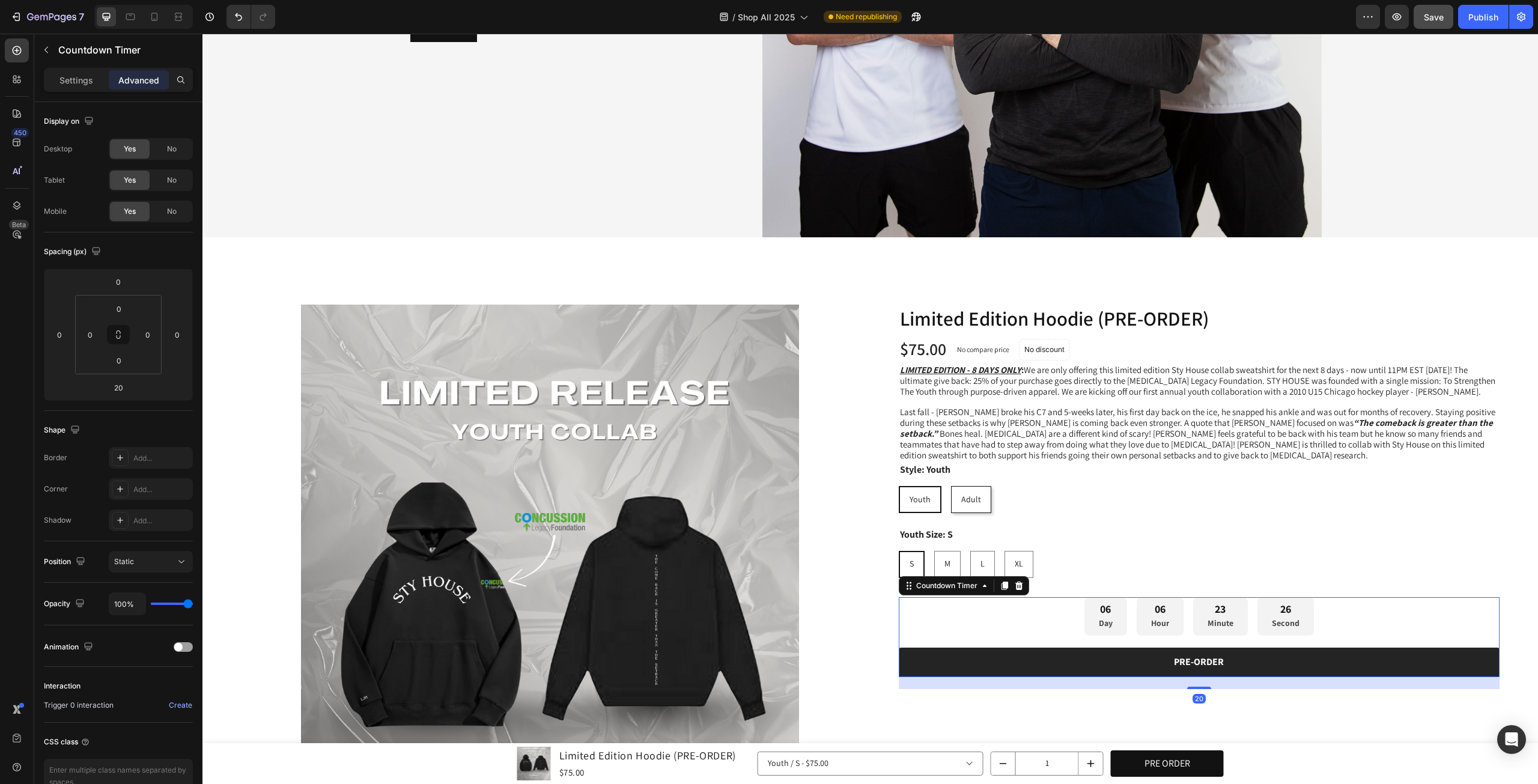
click at [1356, 597] on div "06 Day 06 Hour 23 Minute 26 Second" at bounding box center [1198, 616] width 601 height 39
click at [1359, 563] on div "S S S M M M L L L XL XL XL" at bounding box center [1200, 563] width 604 height 27
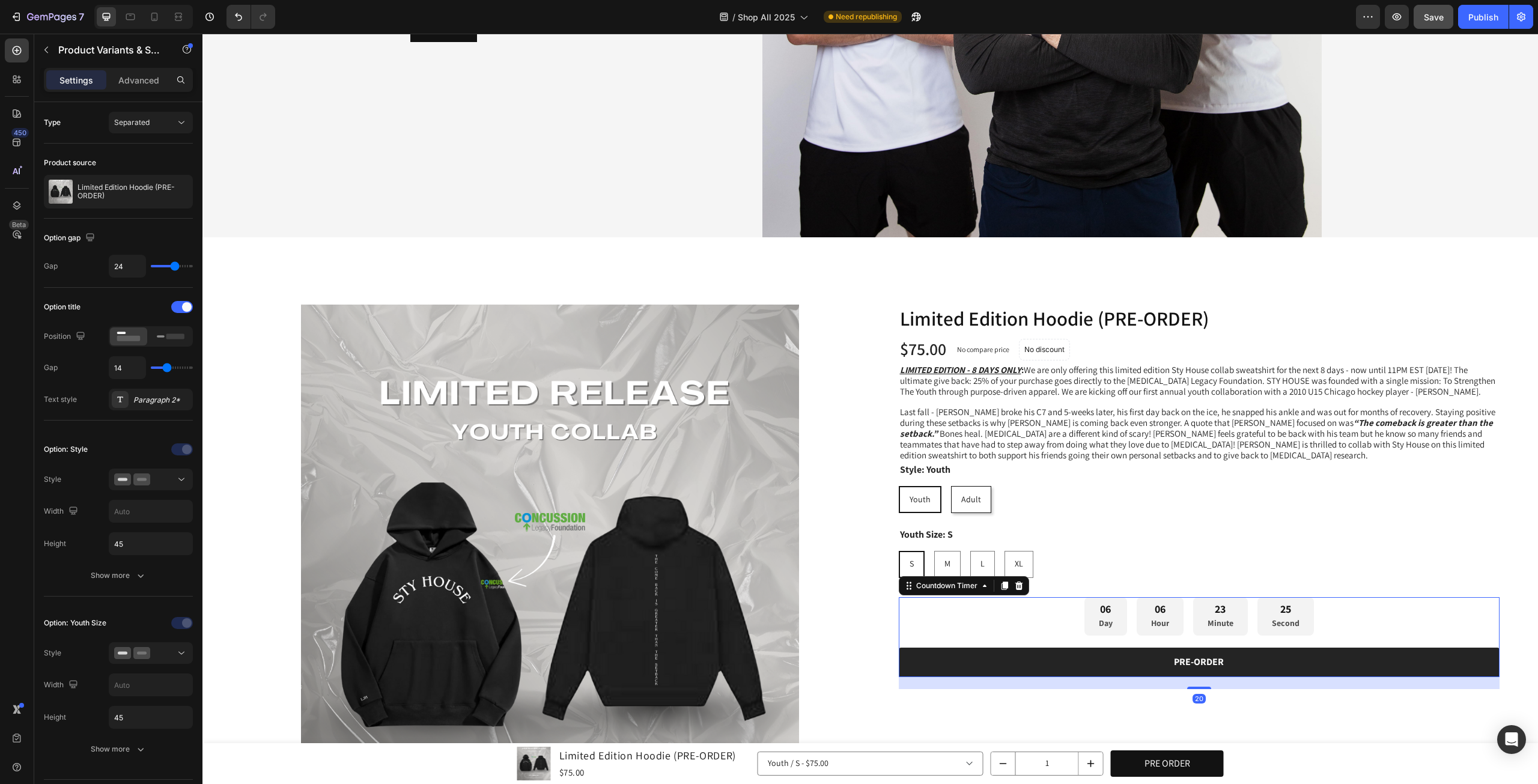
click at [1337, 613] on div "06 Day 06 Hour 23 Minute 25 Second" at bounding box center [1198, 616] width 601 height 39
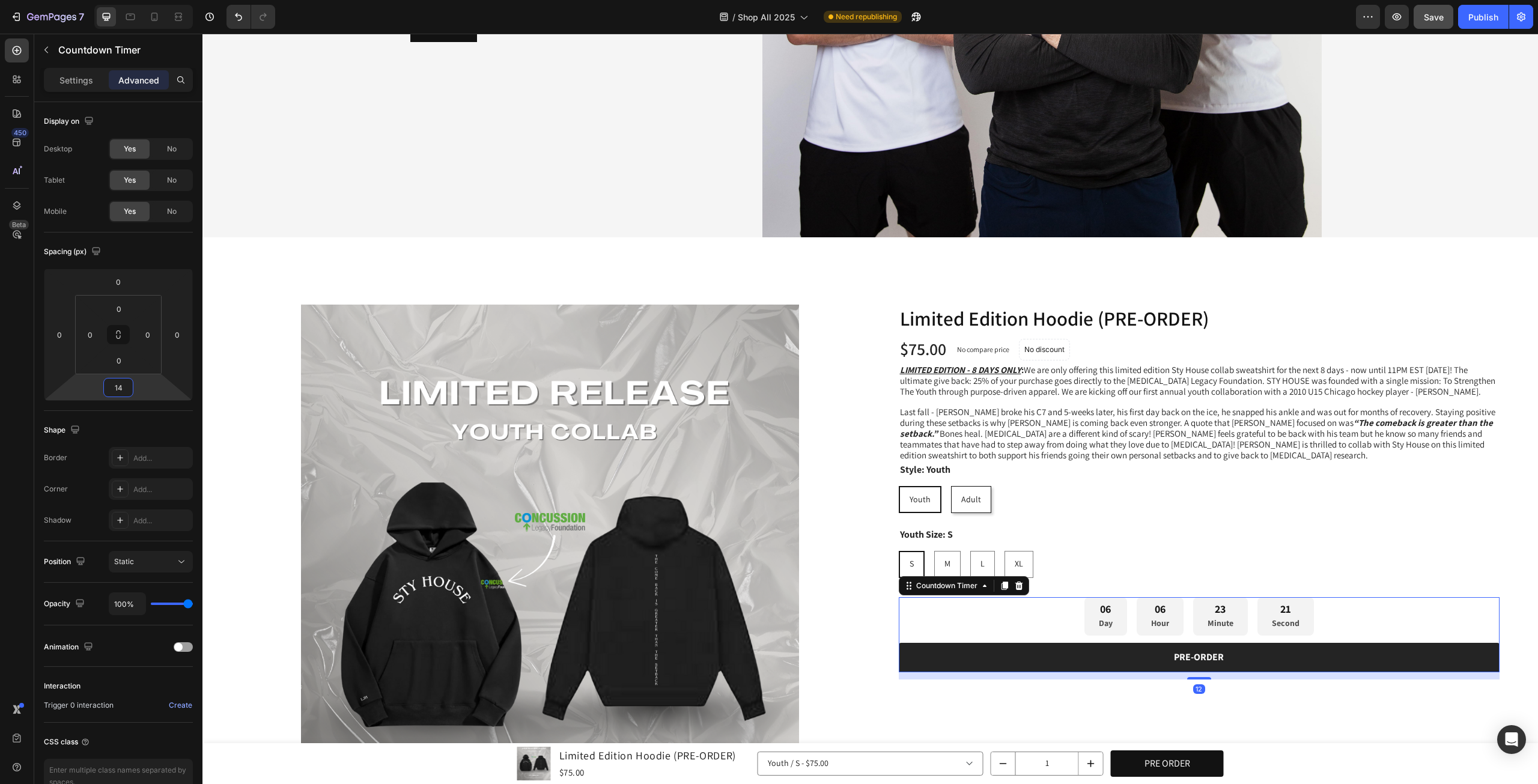
type input "16"
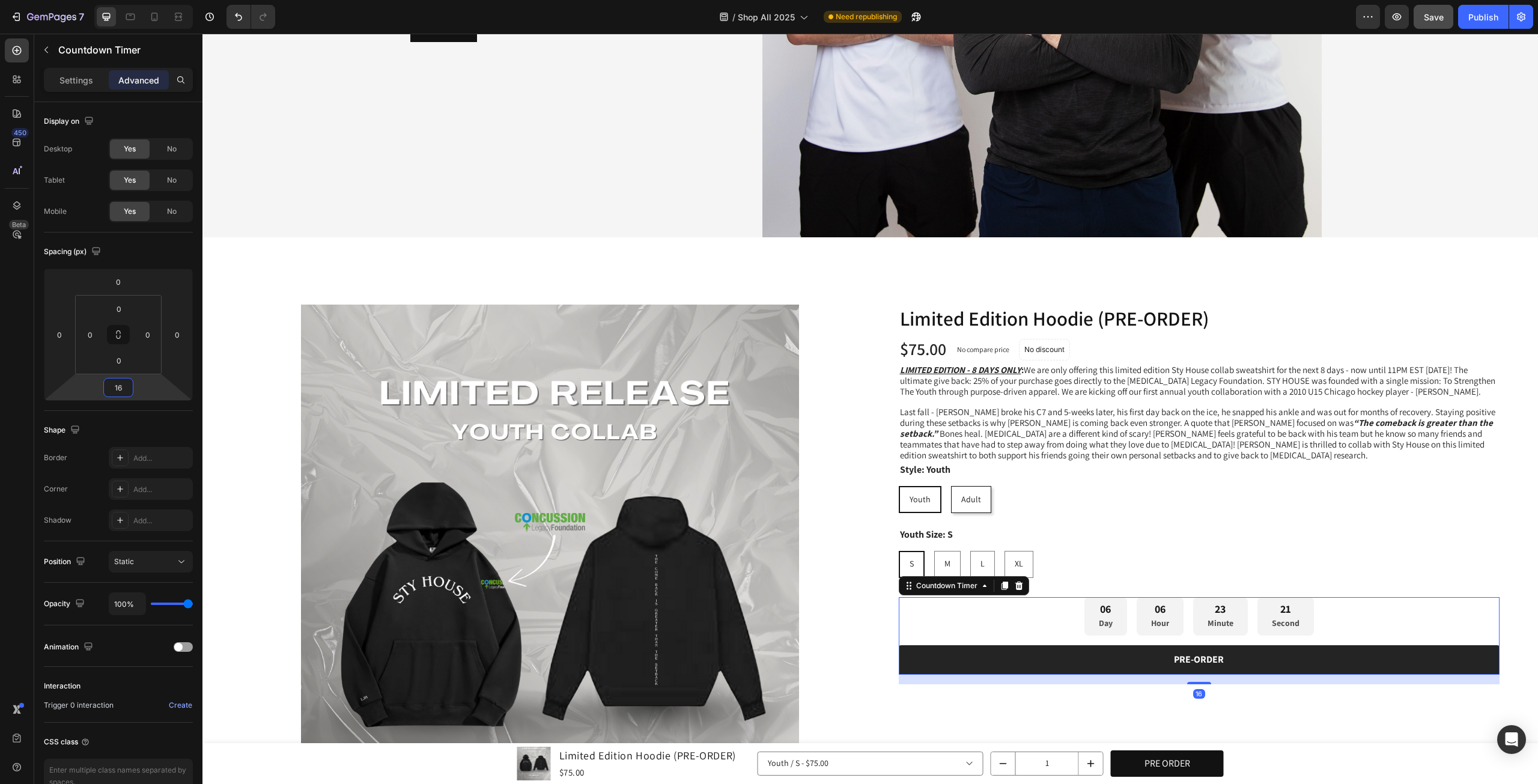
drag, startPoint x: 146, startPoint y: 388, endPoint x: 161, endPoint y: 390, distance: 15.1
click at [161, 0] on html "7 Version history / Shop All 2025 Need republishing Preview Save Publish 450 Be…" at bounding box center [769, 0] width 1538 height 0
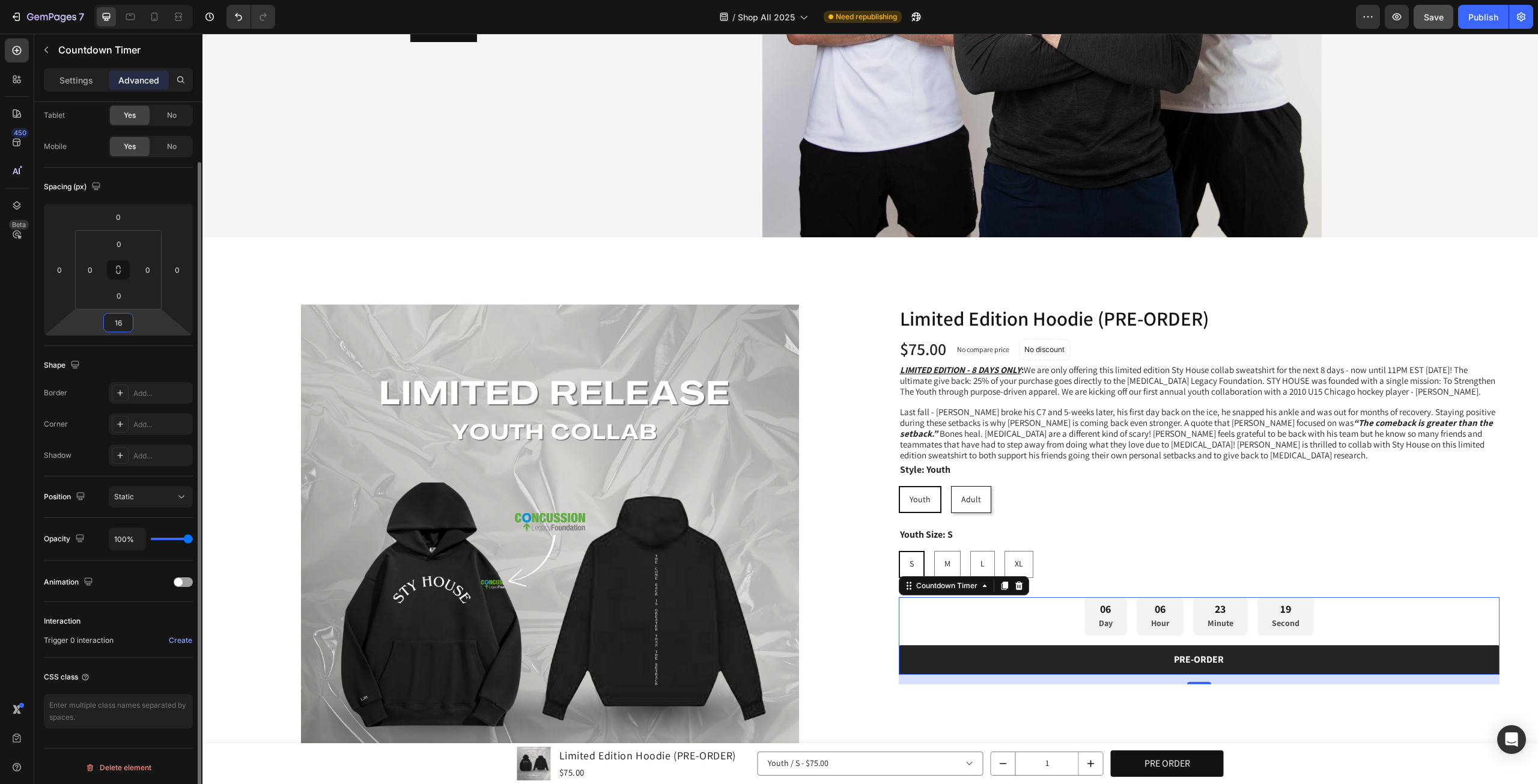
scroll to position [0, 0]
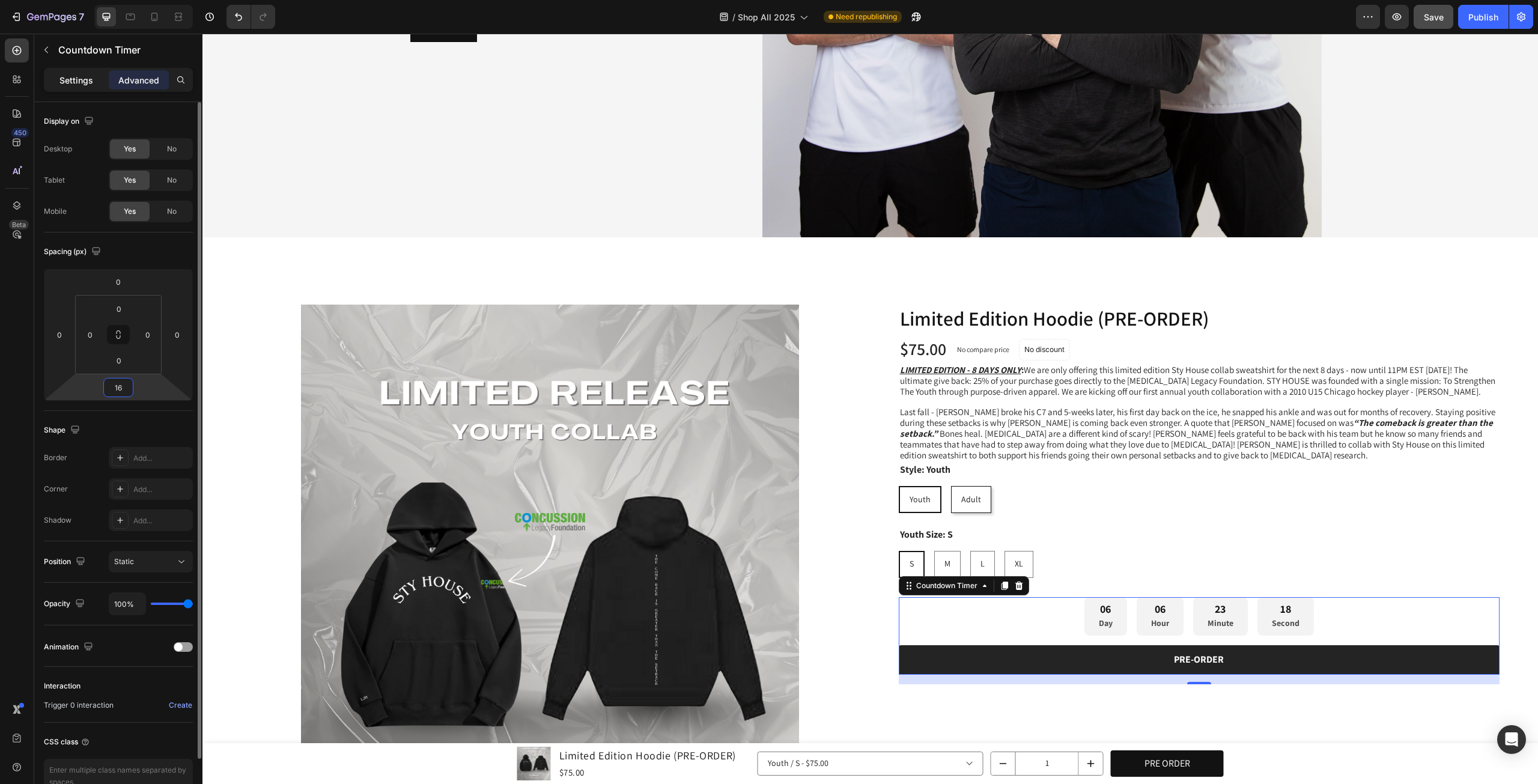
click at [89, 73] on div "Settings" at bounding box center [76, 79] width 60 height 19
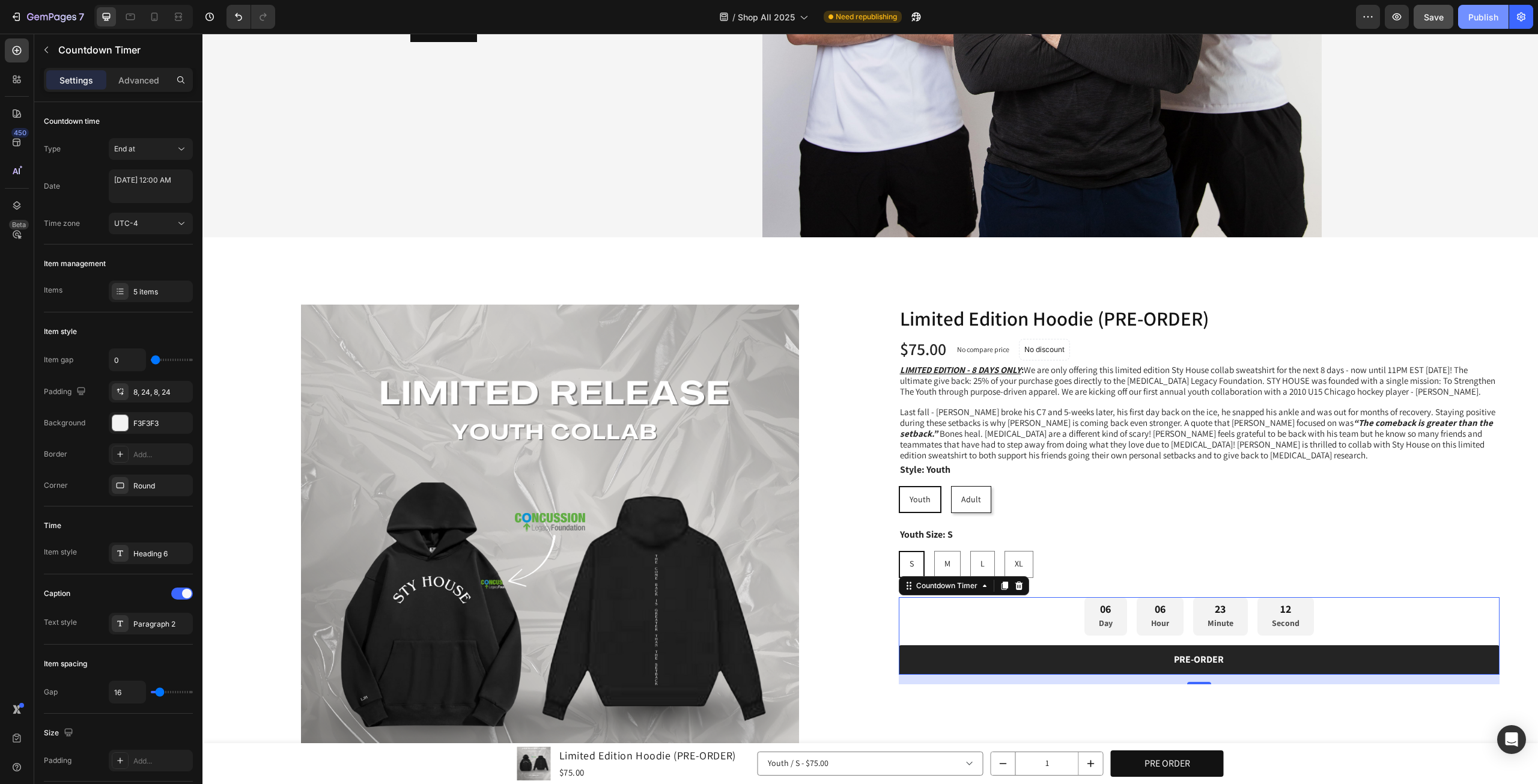
click at [1484, 12] on div "Publish" at bounding box center [1484, 17] width 30 height 13
click at [1398, 23] on button "button" at bounding box center [1396, 17] width 24 height 24
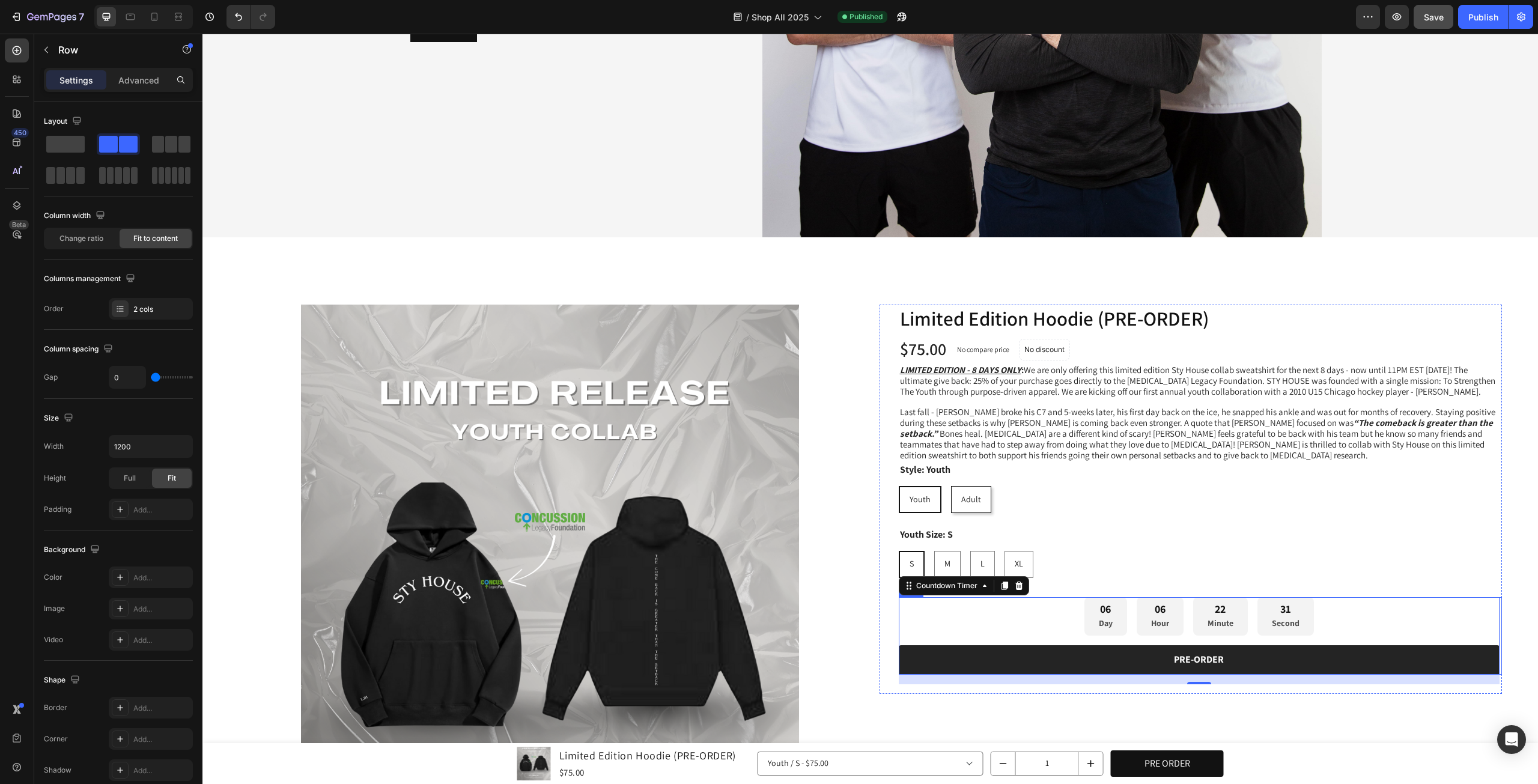
click at [1436, 633] on div "06 Day 06 Hour 22 Minute 31 Second Countdown Timer 16 PRE-ORDER Add to Cart" at bounding box center [1198, 636] width 601 height 77
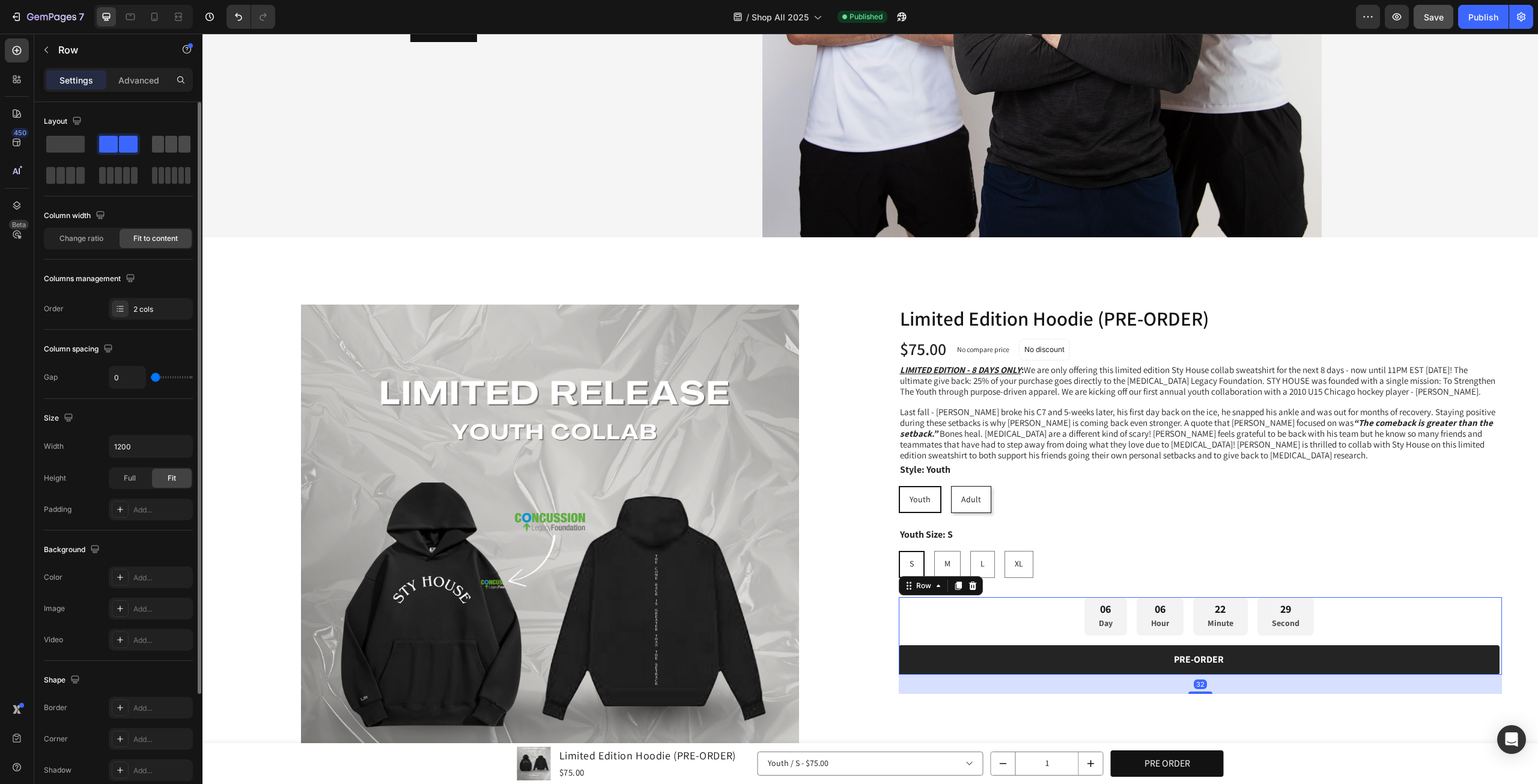
click at [170, 140] on span at bounding box center [171, 144] width 12 height 17
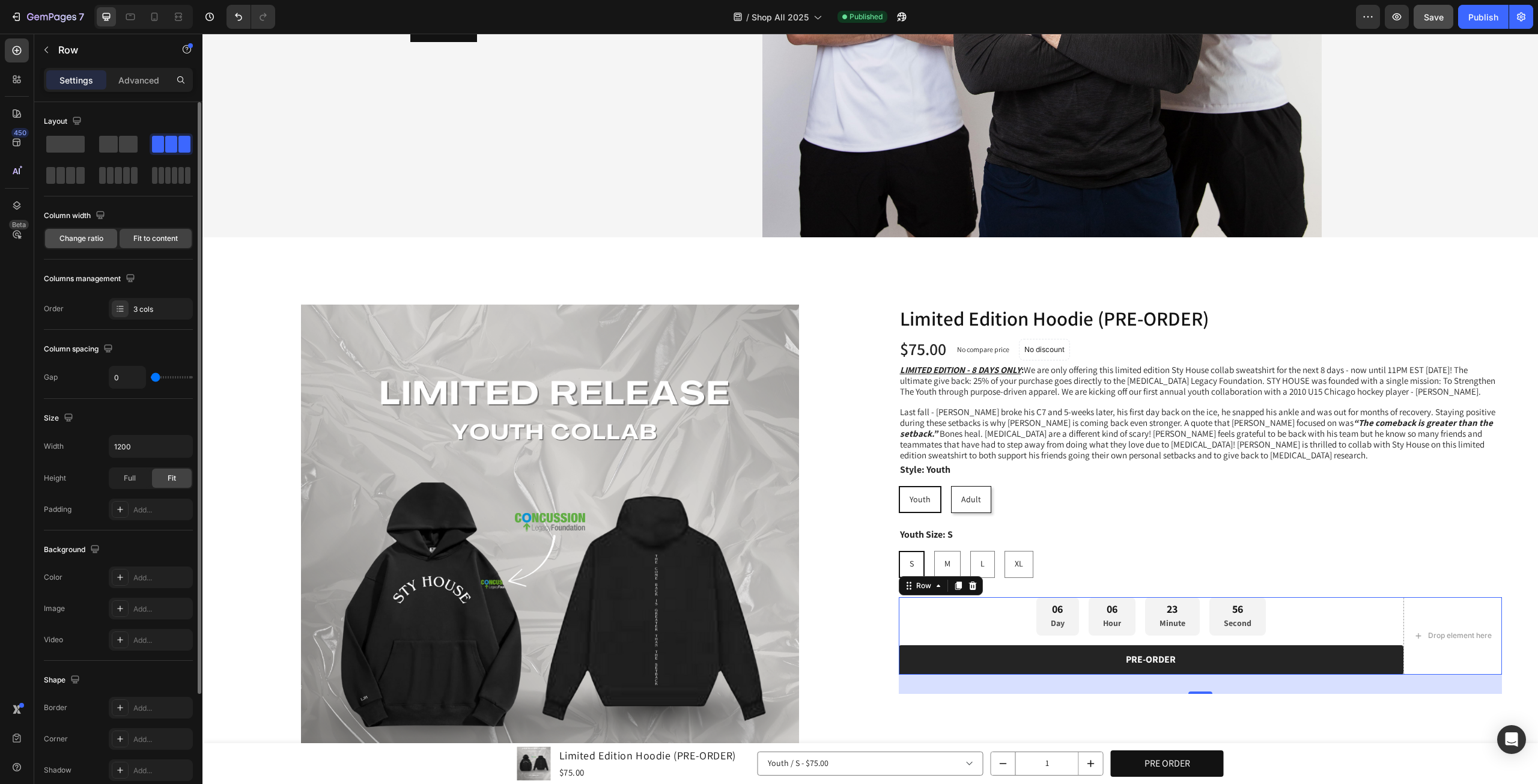
click at [102, 238] on span "Change ratio" at bounding box center [81, 238] width 44 height 11
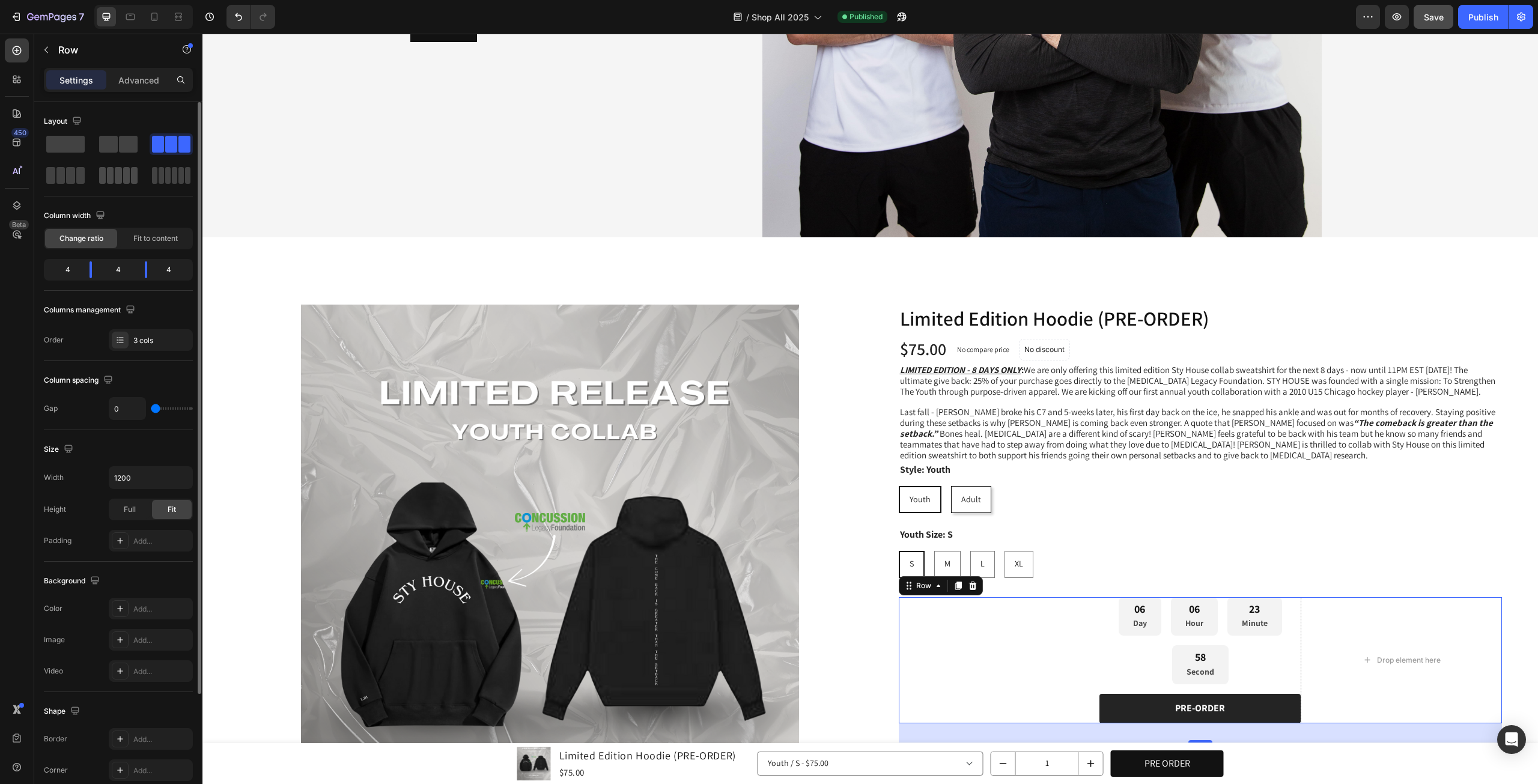
click at [115, 142] on span at bounding box center [108, 144] width 19 height 17
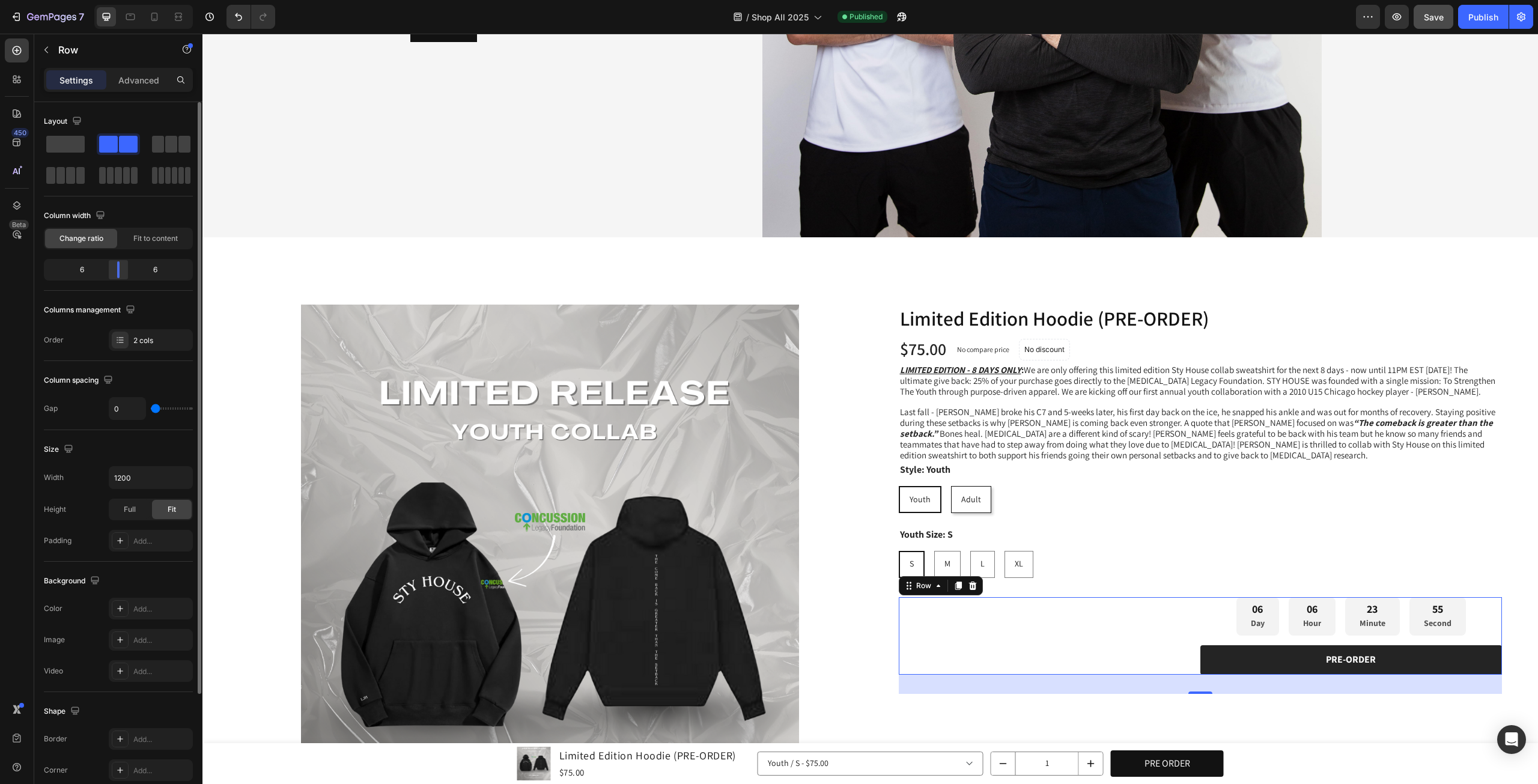
drag, startPoint x: 120, startPoint y: 270, endPoint x: 805, endPoint y: 469, distance: 713.3
click at [120, 275] on div at bounding box center [119, 269] width 22 height 17
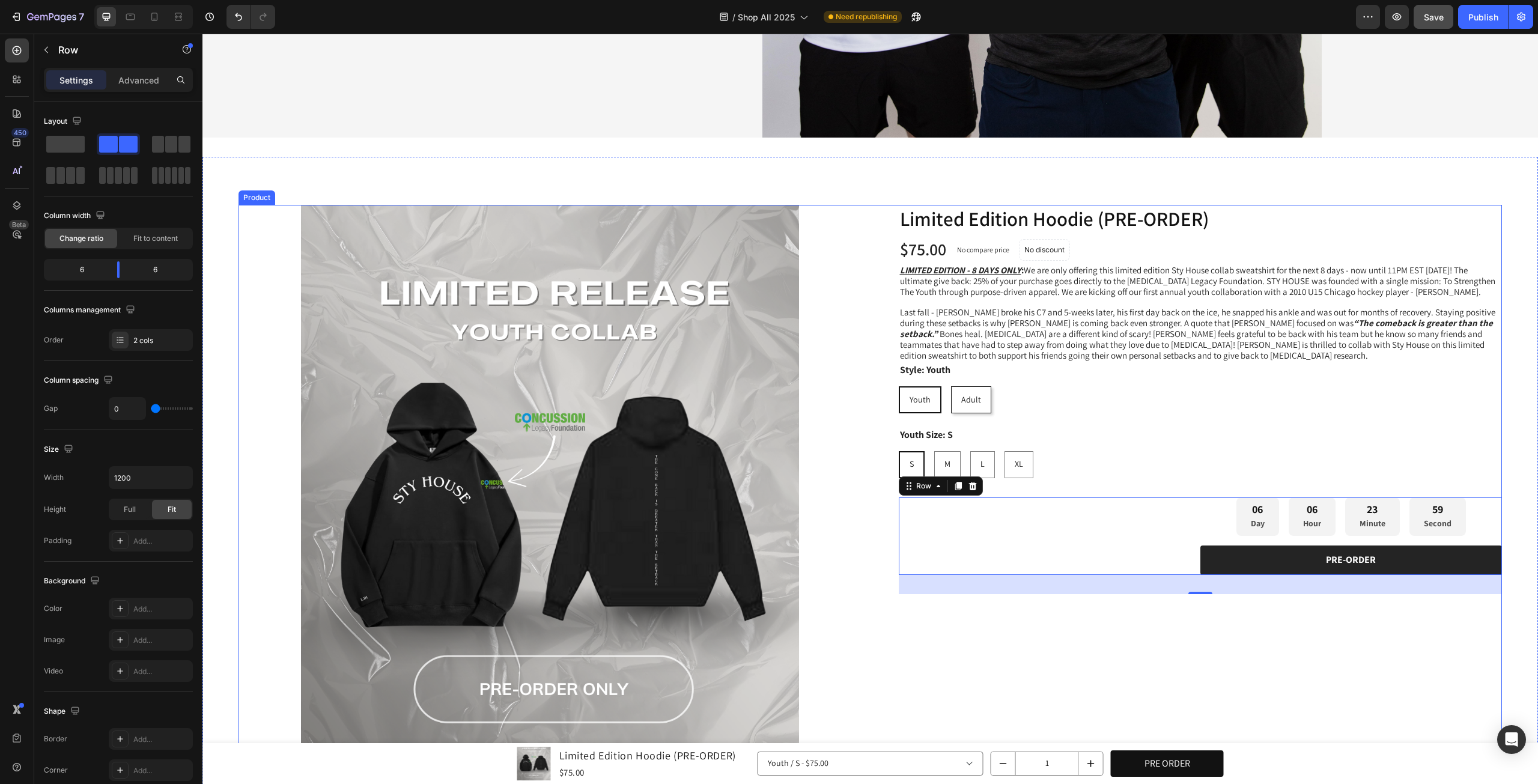
scroll to position [500, 0]
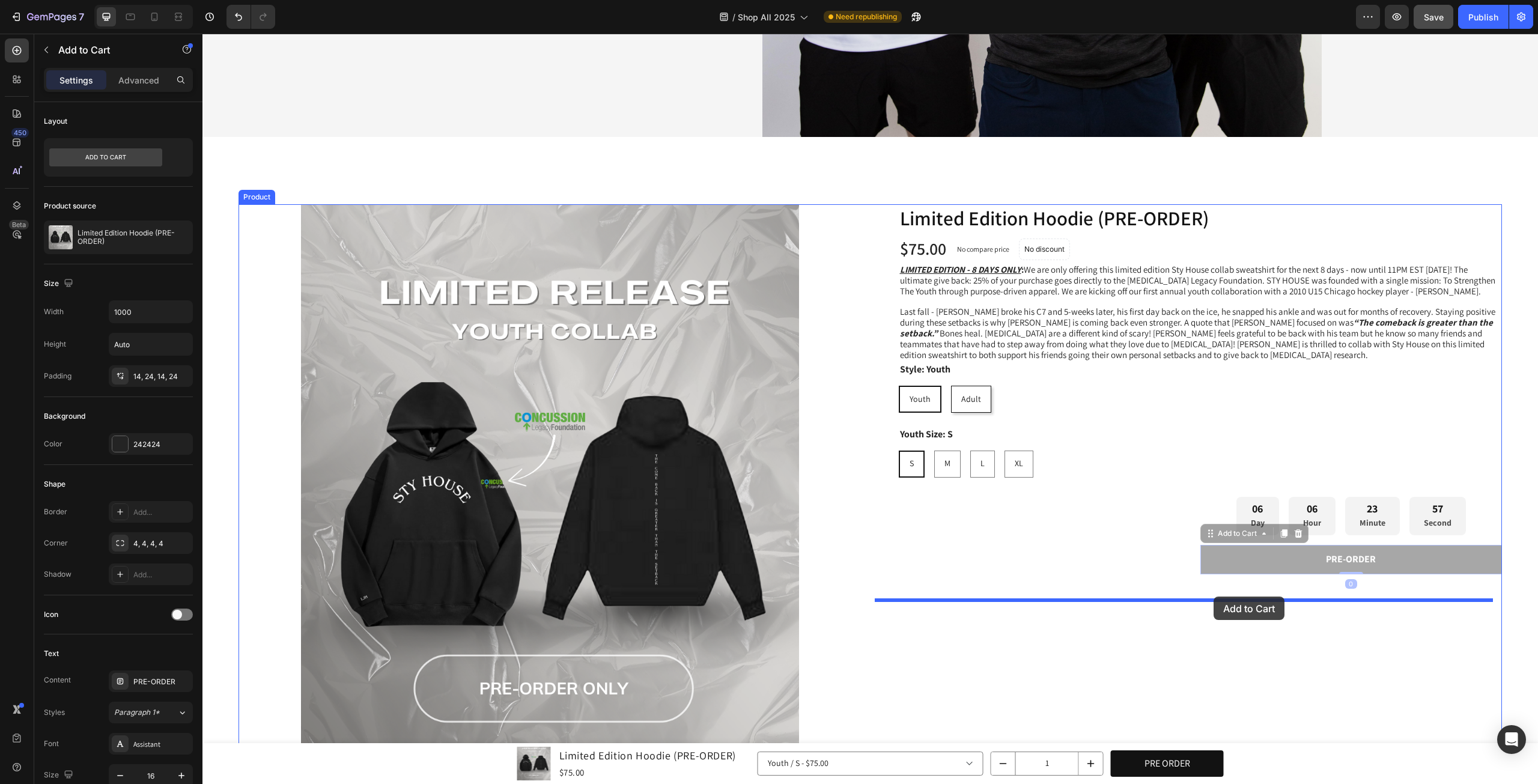
drag, startPoint x: 1281, startPoint y: 560, endPoint x: 1213, endPoint y: 596, distance: 76.9
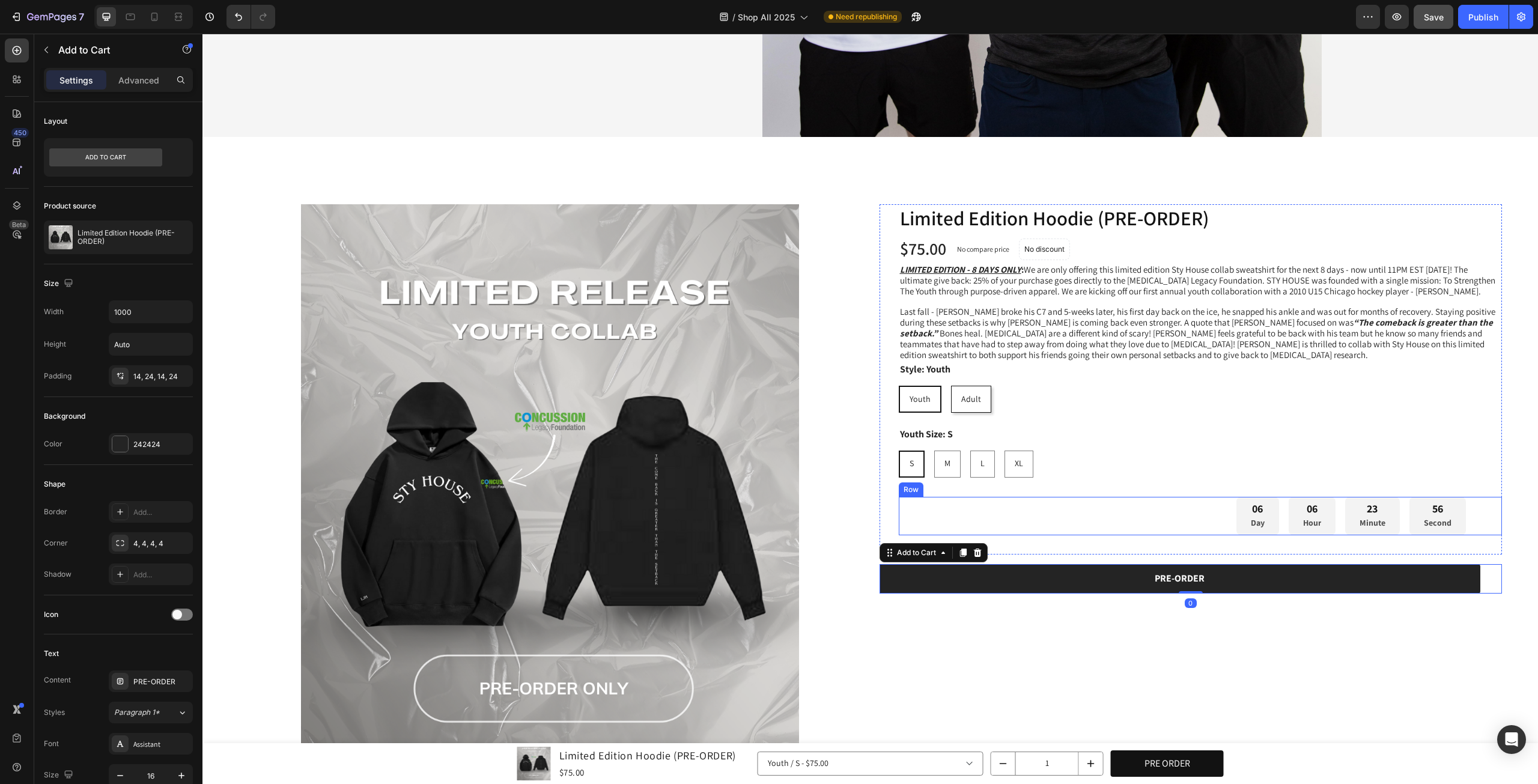
click at [1176, 511] on div "1 Product Quantity Row" at bounding box center [1049, 516] width 302 height 39
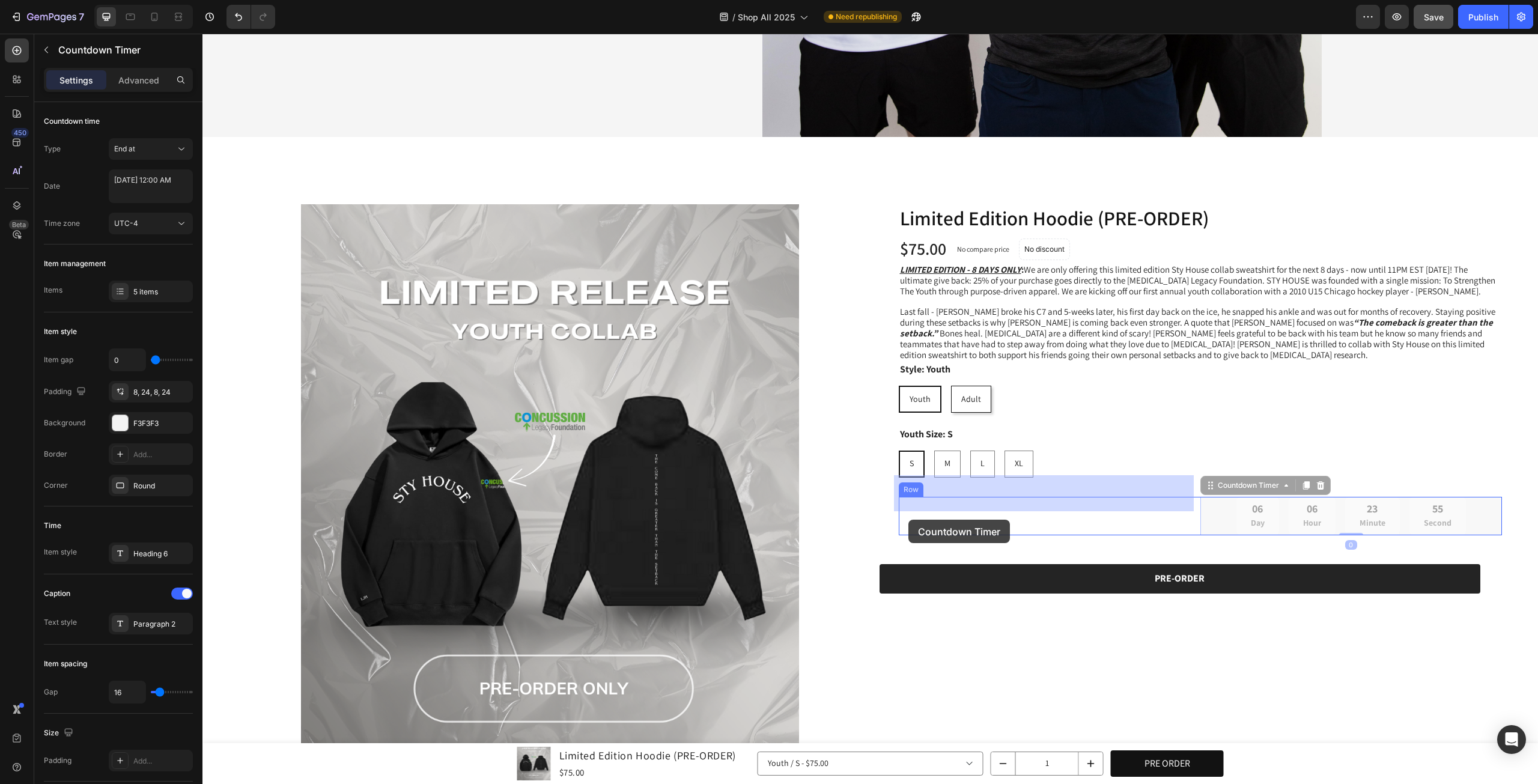
drag, startPoint x: 1230, startPoint y: 514, endPoint x: 908, endPoint y: 519, distance: 322.0
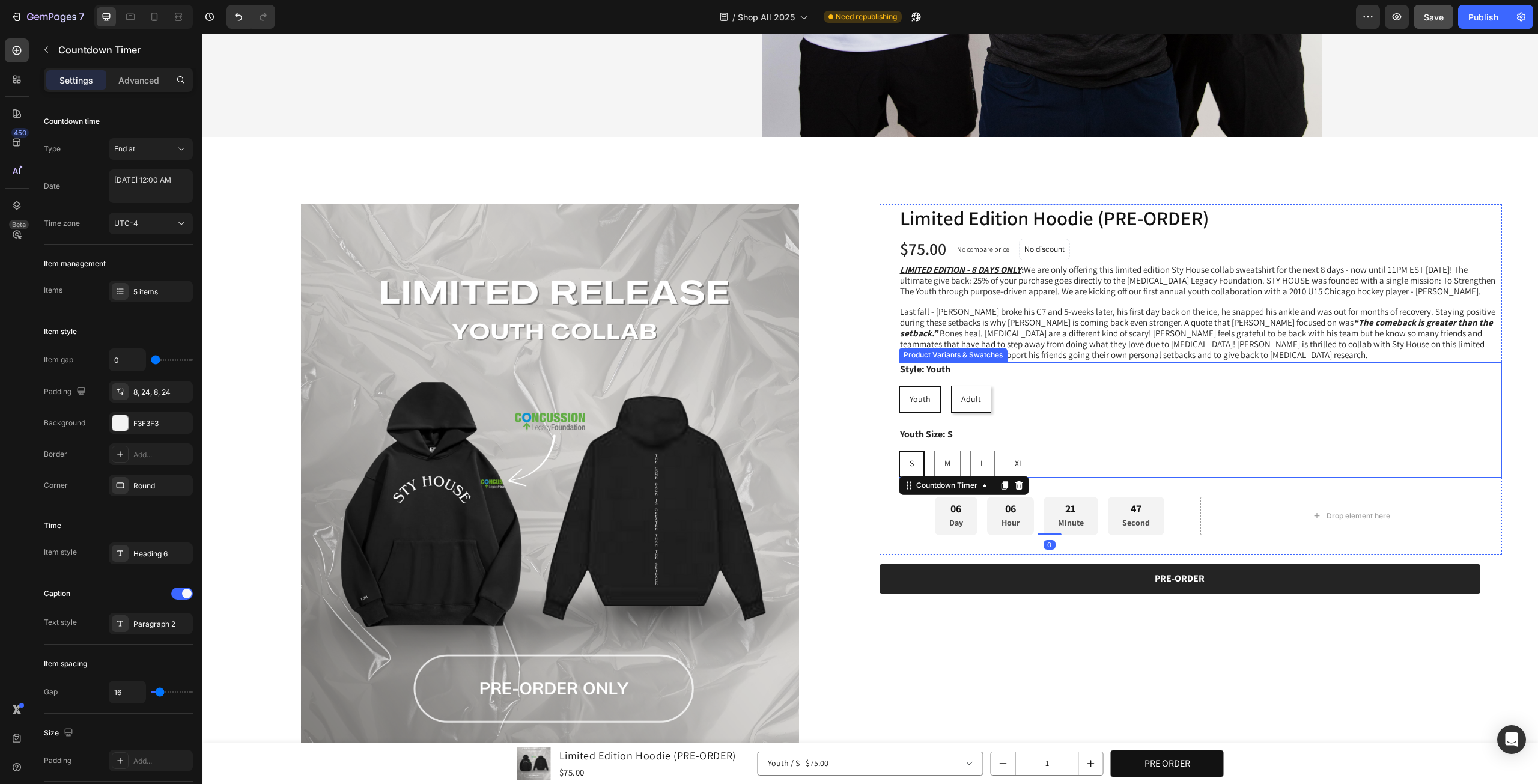
click at [1348, 468] on div "S S S M M M L L L XL XL XL" at bounding box center [1200, 463] width 604 height 27
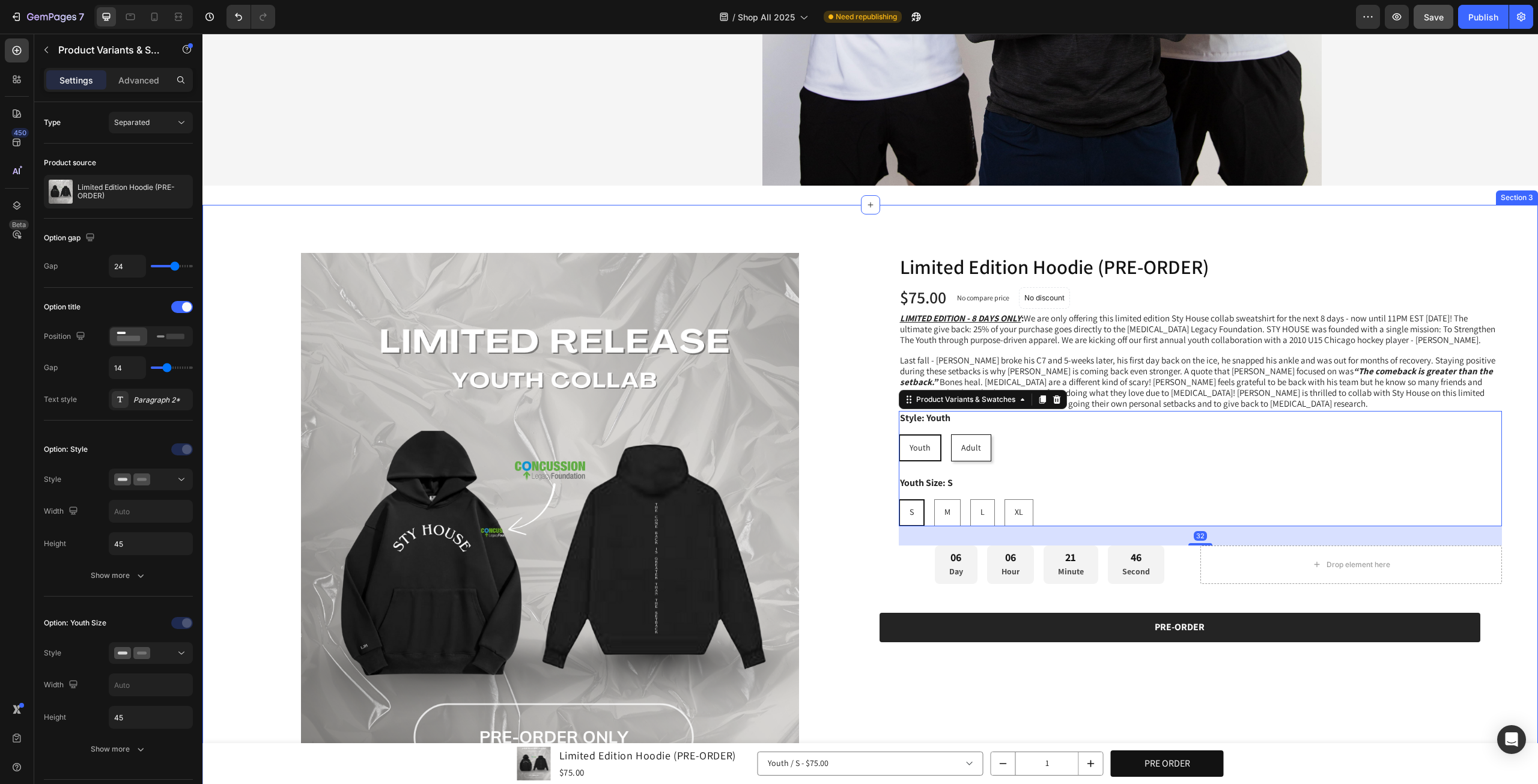
scroll to position [400, 0]
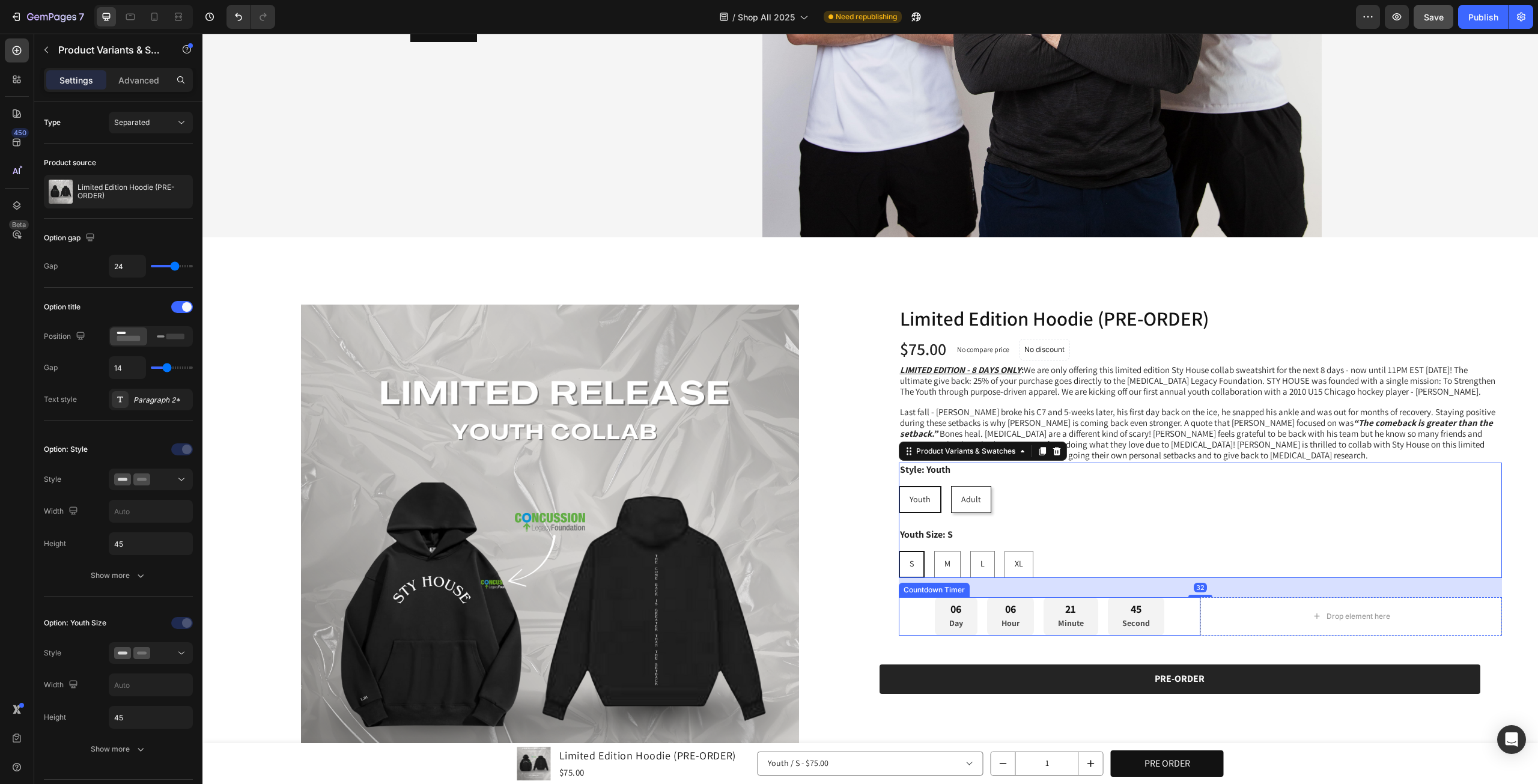
click at [898, 616] on div "06 Day 06 Hour 21 Minute 45 Second" at bounding box center [1049, 616] width 302 height 39
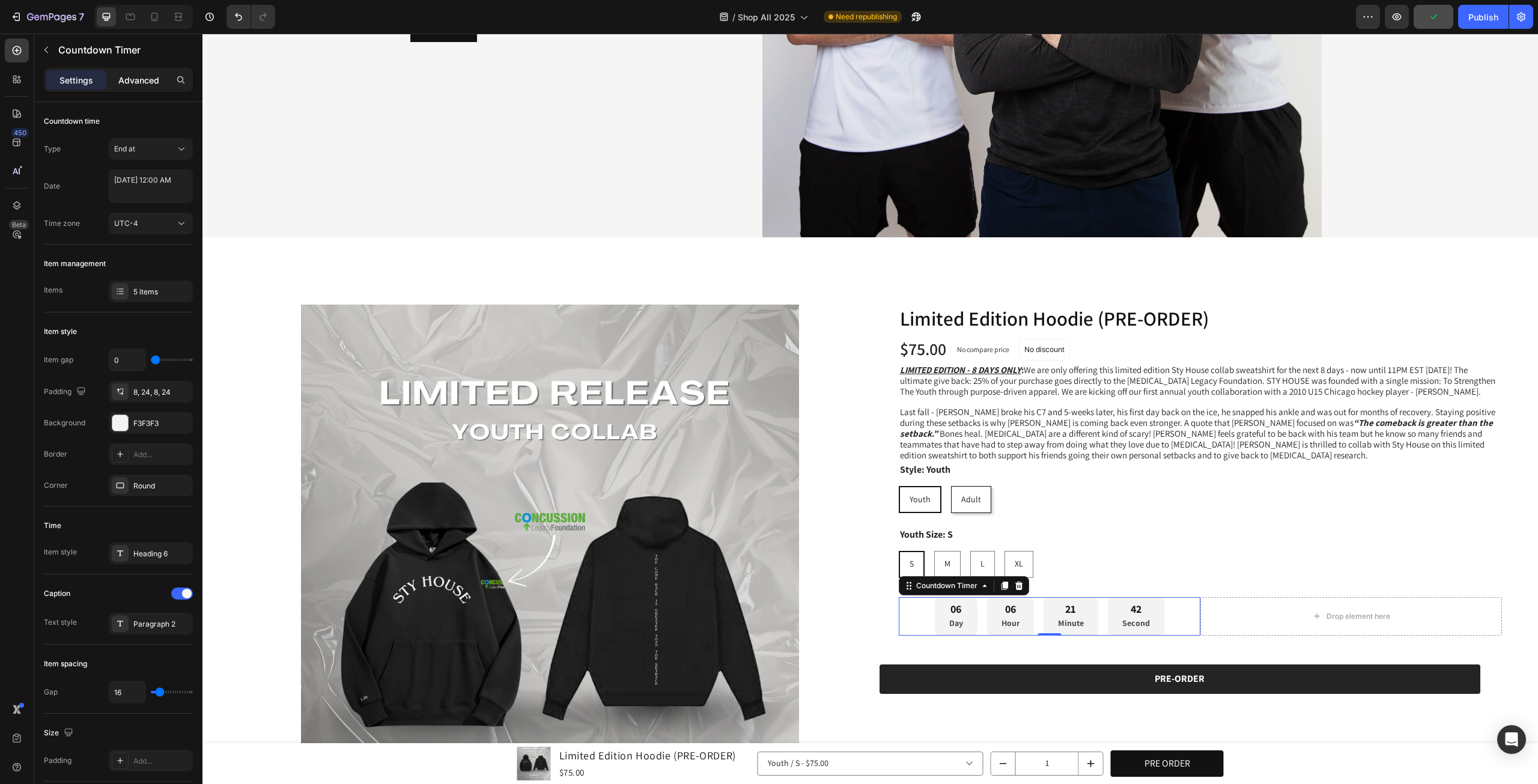
click at [120, 82] on p "Advanced" at bounding box center [139, 80] width 41 height 13
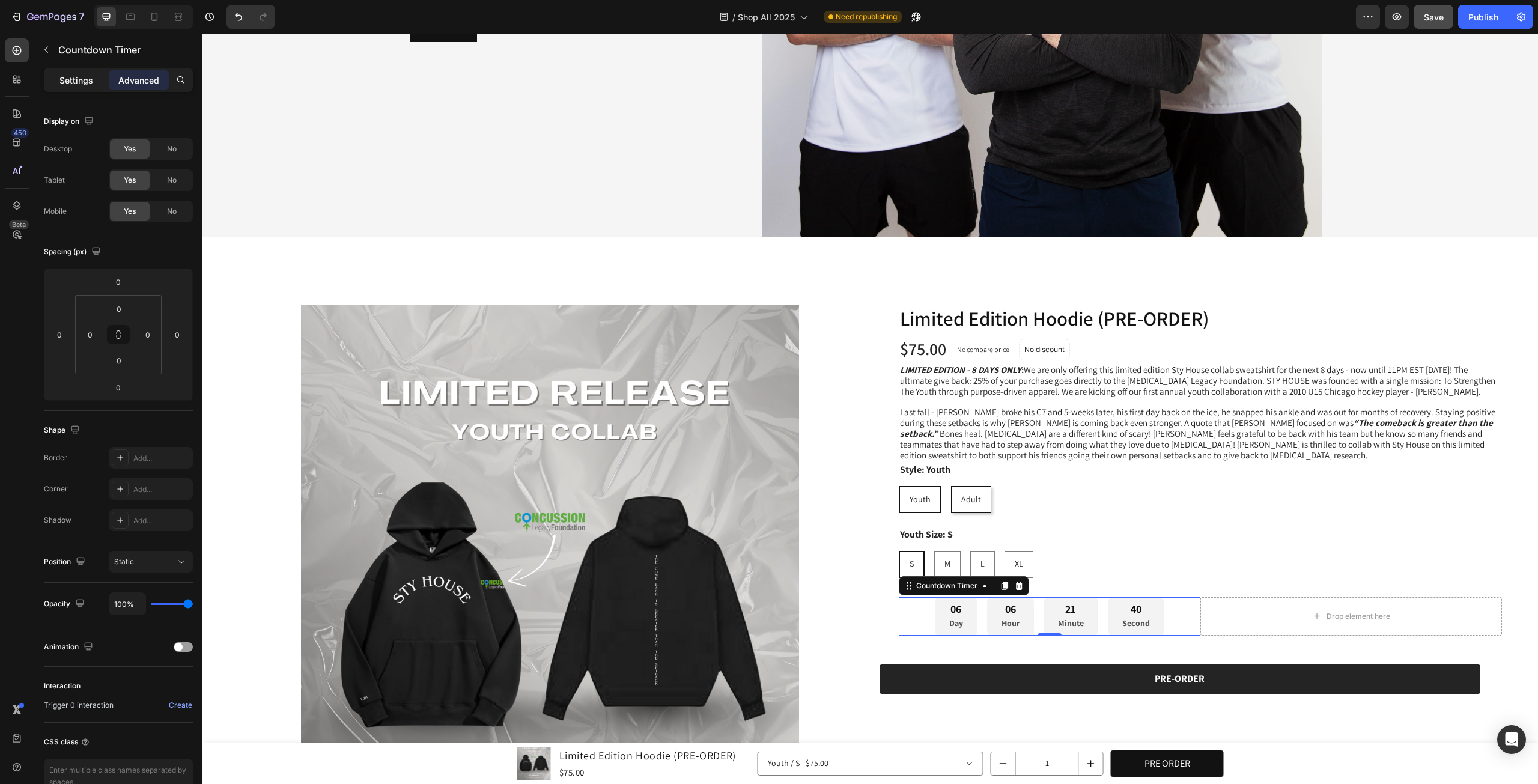
click at [94, 87] on div "Settings" at bounding box center [76, 79] width 60 height 19
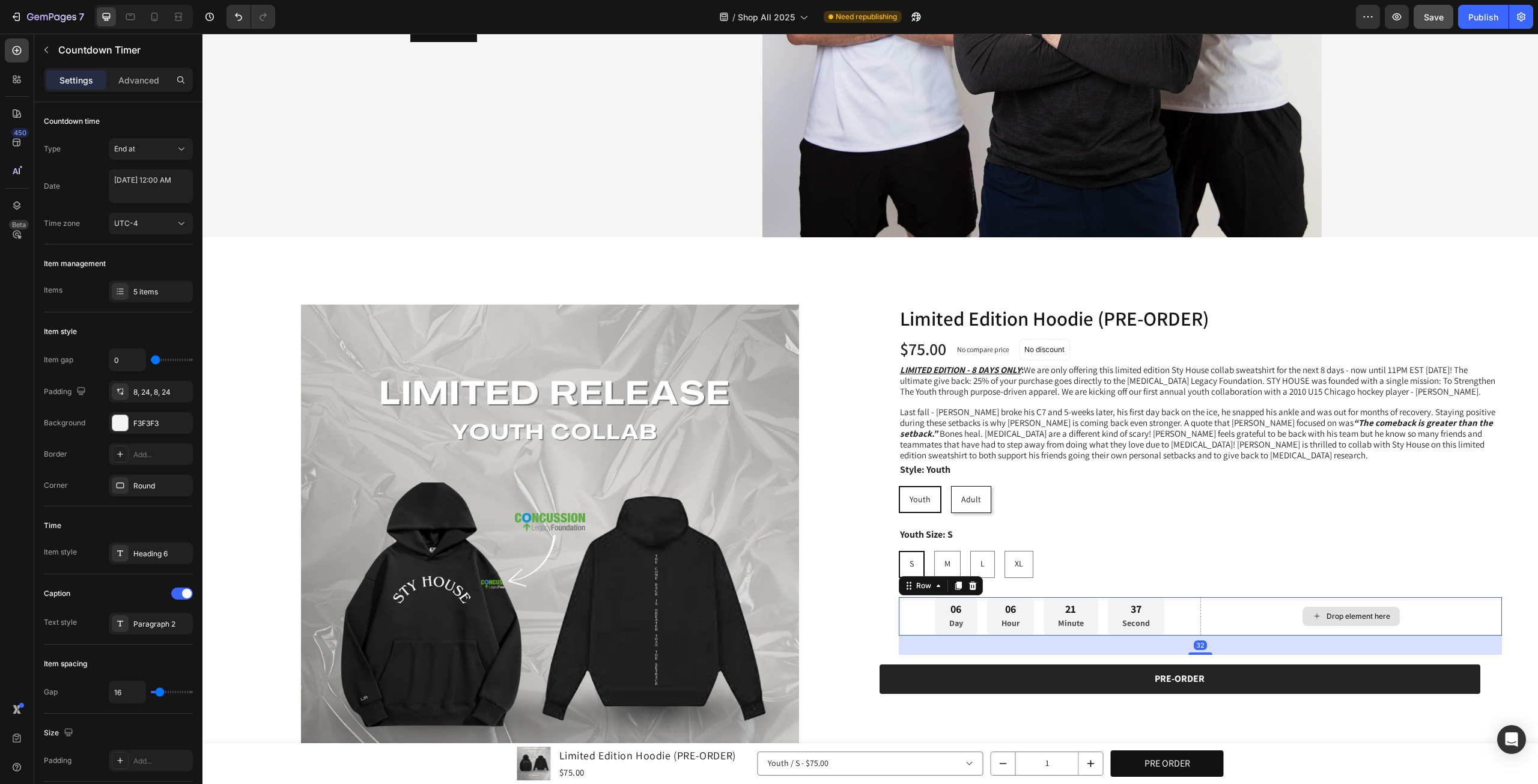
click at [1200, 604] on div "Drop element here" at bounding box center [1351, 616] width 302 height 39
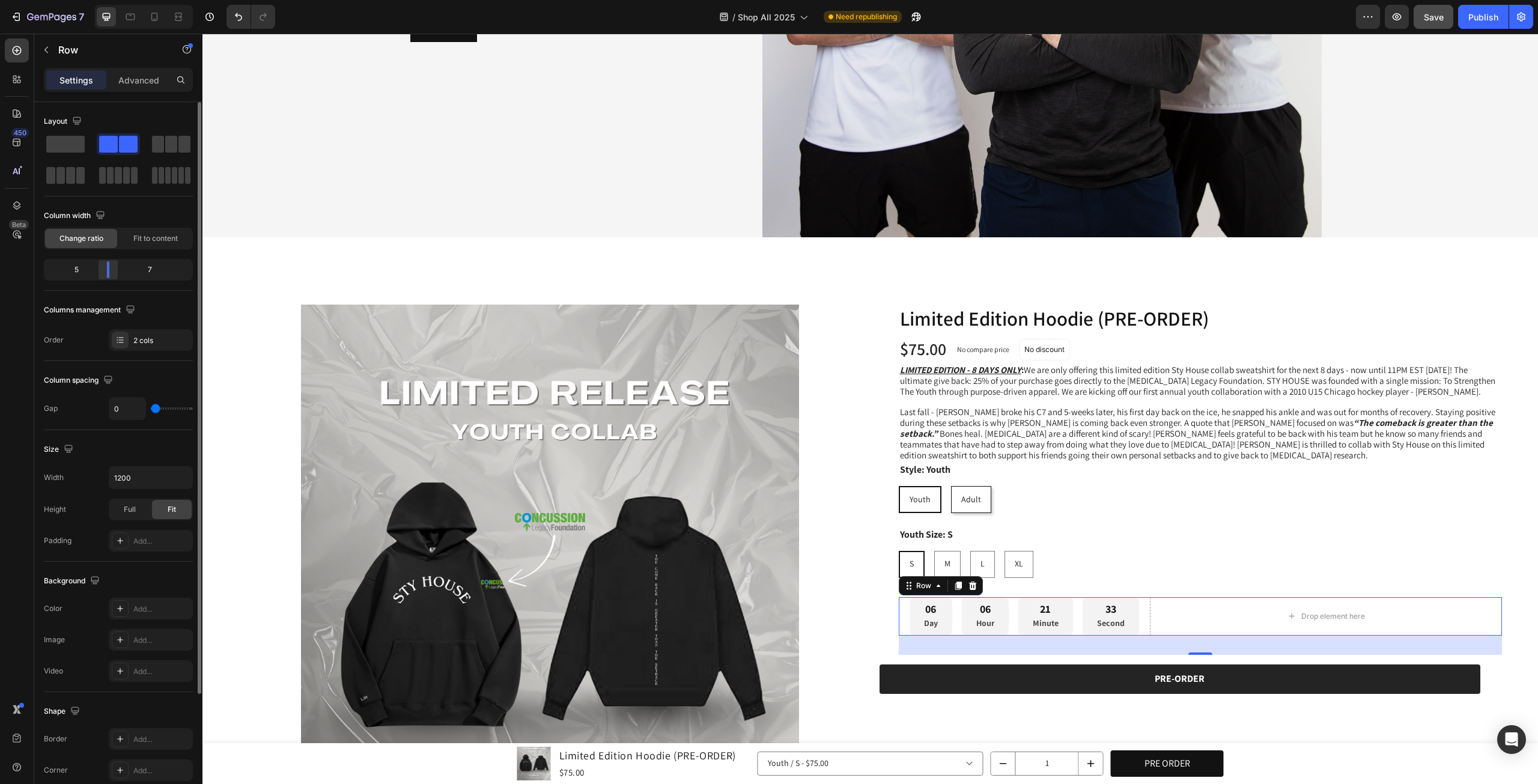
click at [108, 267] on div at bounding box center [108, 269] width 22 height 17
click at [1514, 485] on div "Product Images Limited Edition Hoodie (PRE-ORDER) Product Title Row $75.00 Prod…" at bounding box center [870, 611] width 1336 height 709
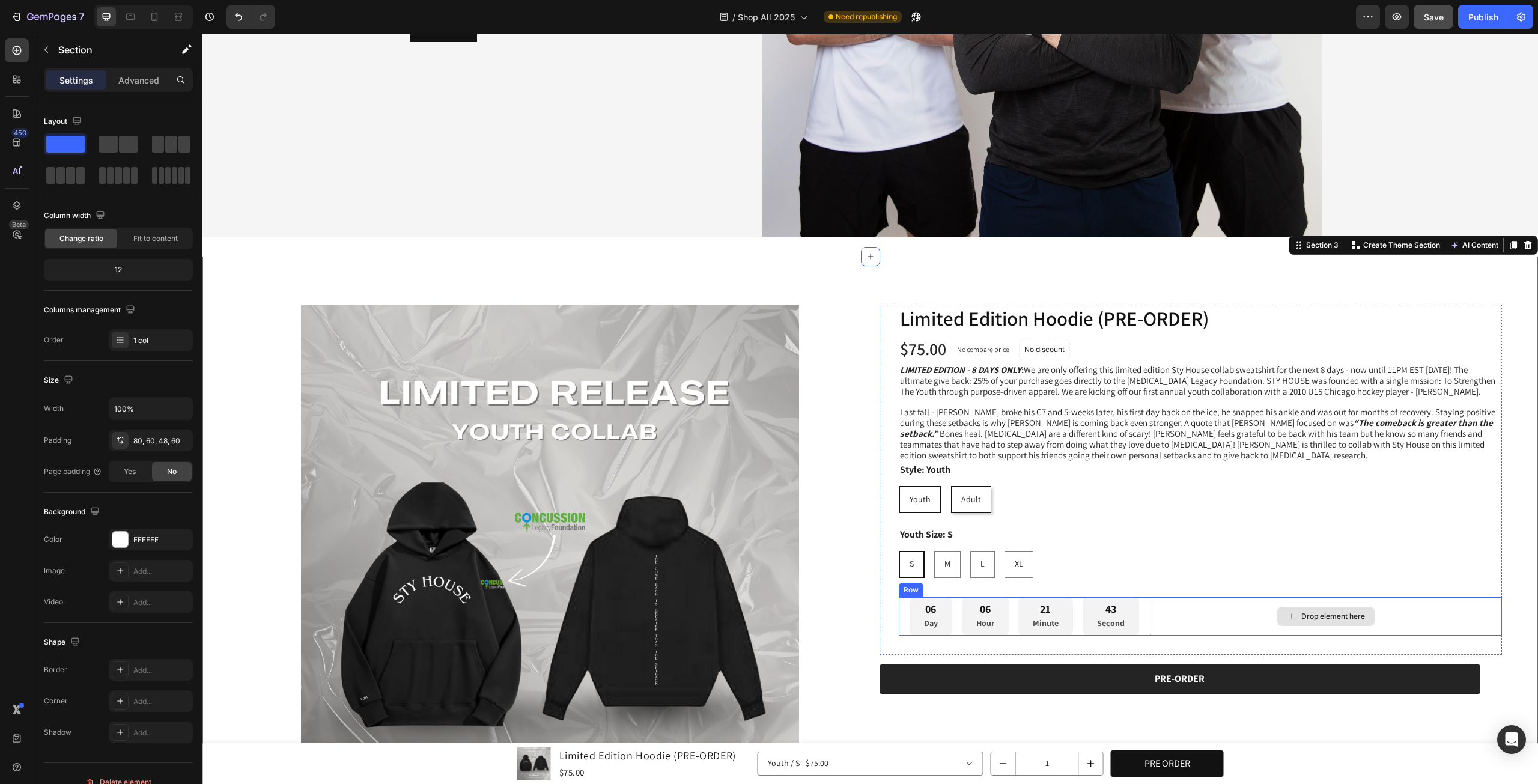
click at [1150, 625] on div "Drop element here" at bounding box center [1325, 616] width 352 height 39
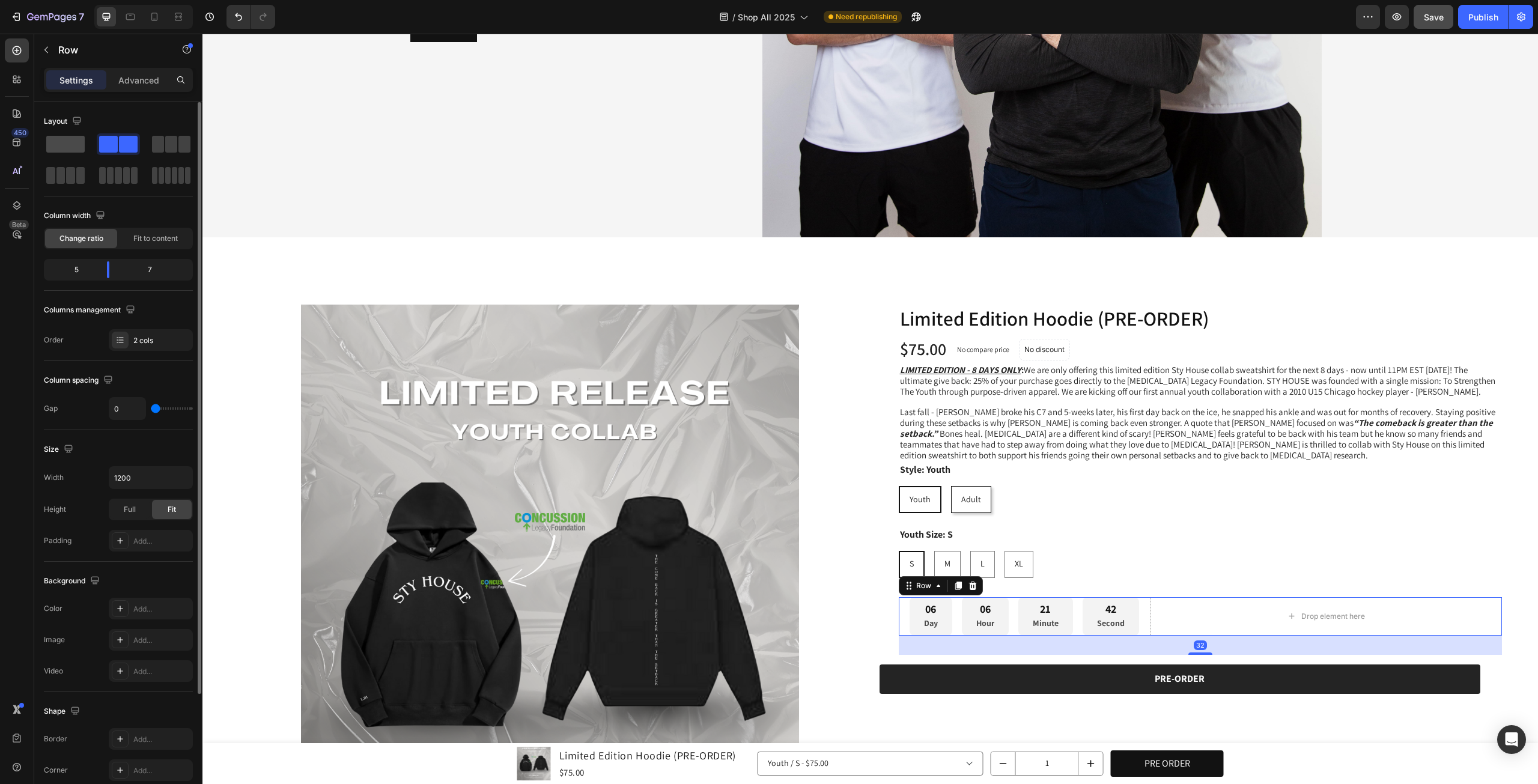
click at [66, 148] on span at bounding box center [65, 144] width 39 height 17
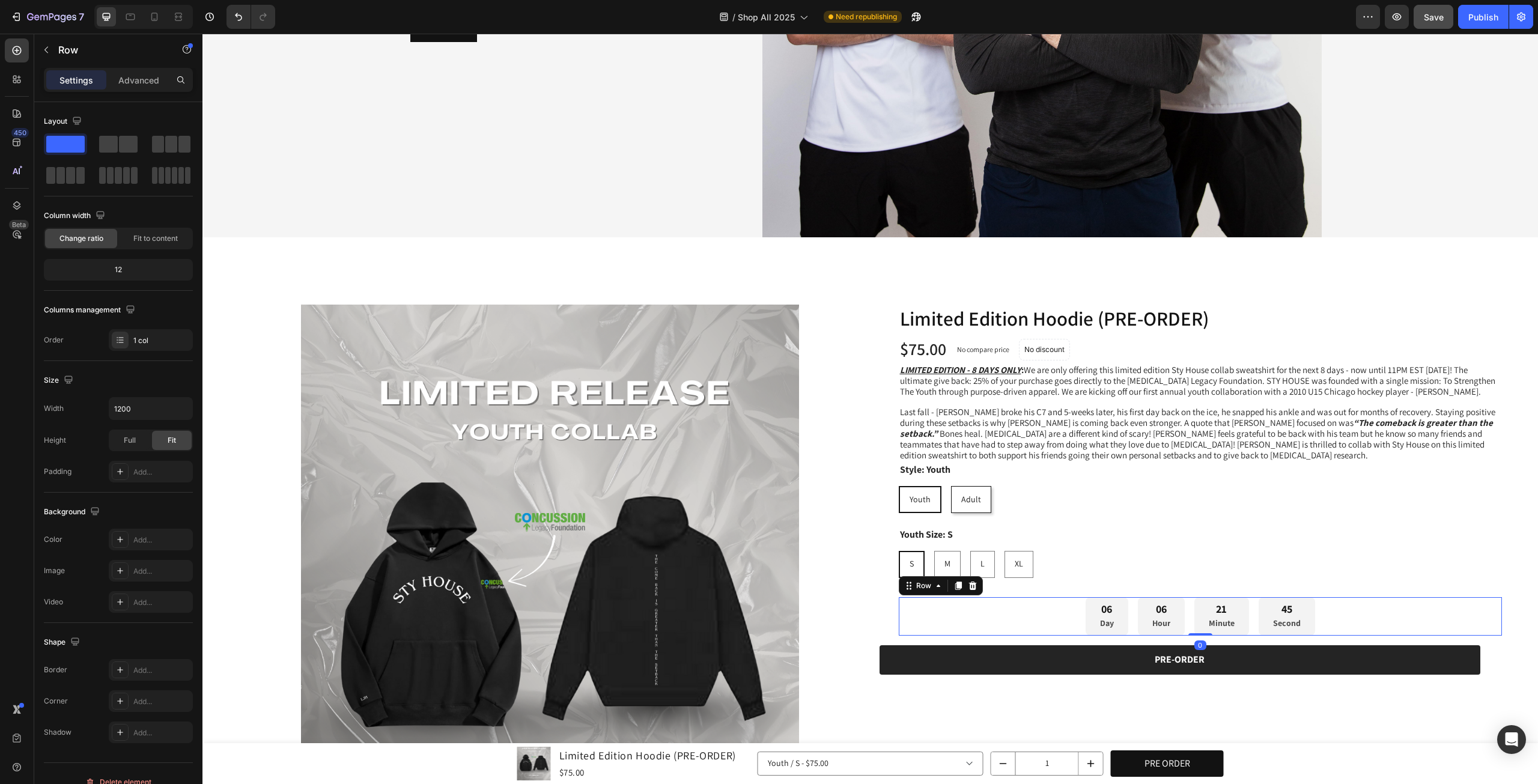
drag, startPoint x: 1190, startPoint y: 648, endPoint x: 1190, endPoint y: 606, distance: 42.0
click at [1190, 606] on div "1 Product Quantity Row 06 Day 06 Hour 21 Minute 45 Second Countdown Timer Row 0" at bounding box center [1200, 616] width 604 height 39
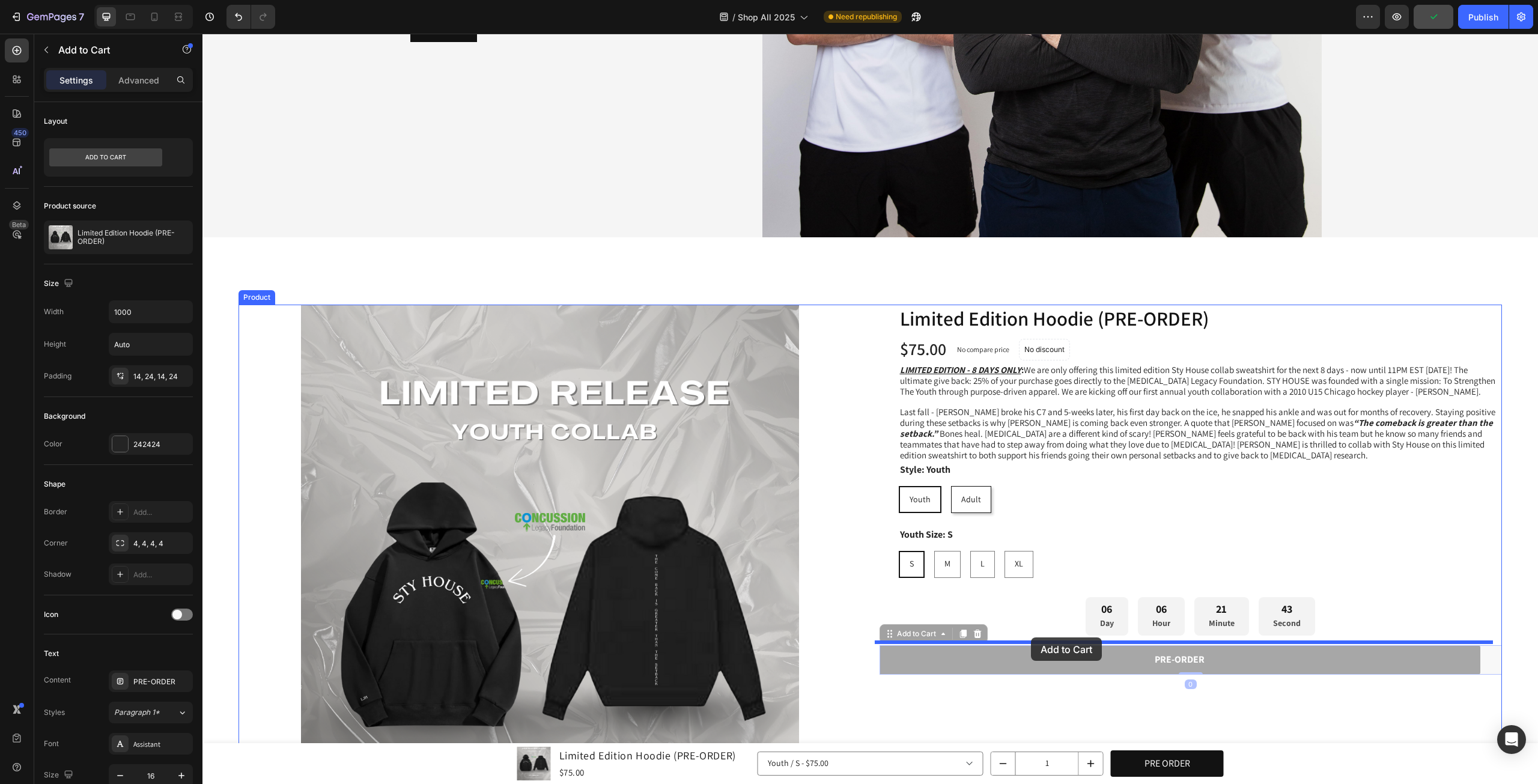
drag, startPoint x: 974, startPoint y: 666, endPoint x: 1031, endPoint y: 637, distance: 64.0
click at [1031, 637] on div "Header Product Images Limited Edition Hoodie (PRE-ORDER) Product Title $75.00 P…" at bounding box center [870, 467] width 1336 height 1667
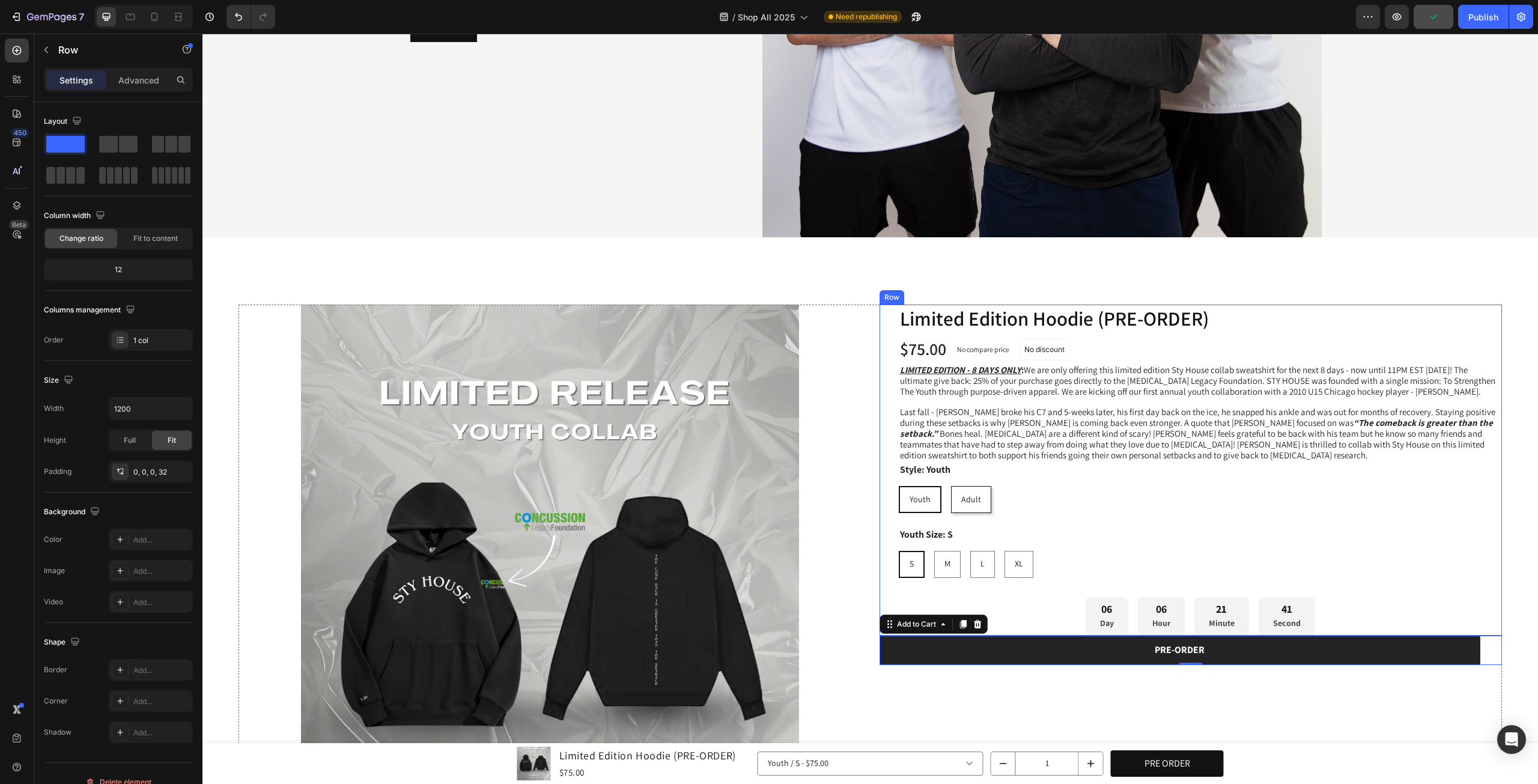
click at [883, 590] on div "Limited Edition Hoodie (PRE-ORDER) Product Title Row $75.00 Product Price Produ…" at bounding box center [1190, 470] width 623 height 332
click at [1057, 613] on div "06 Day 06 Hour 21 Minute 40 Second" at bounding box center [1200, 616] width 604 height 39
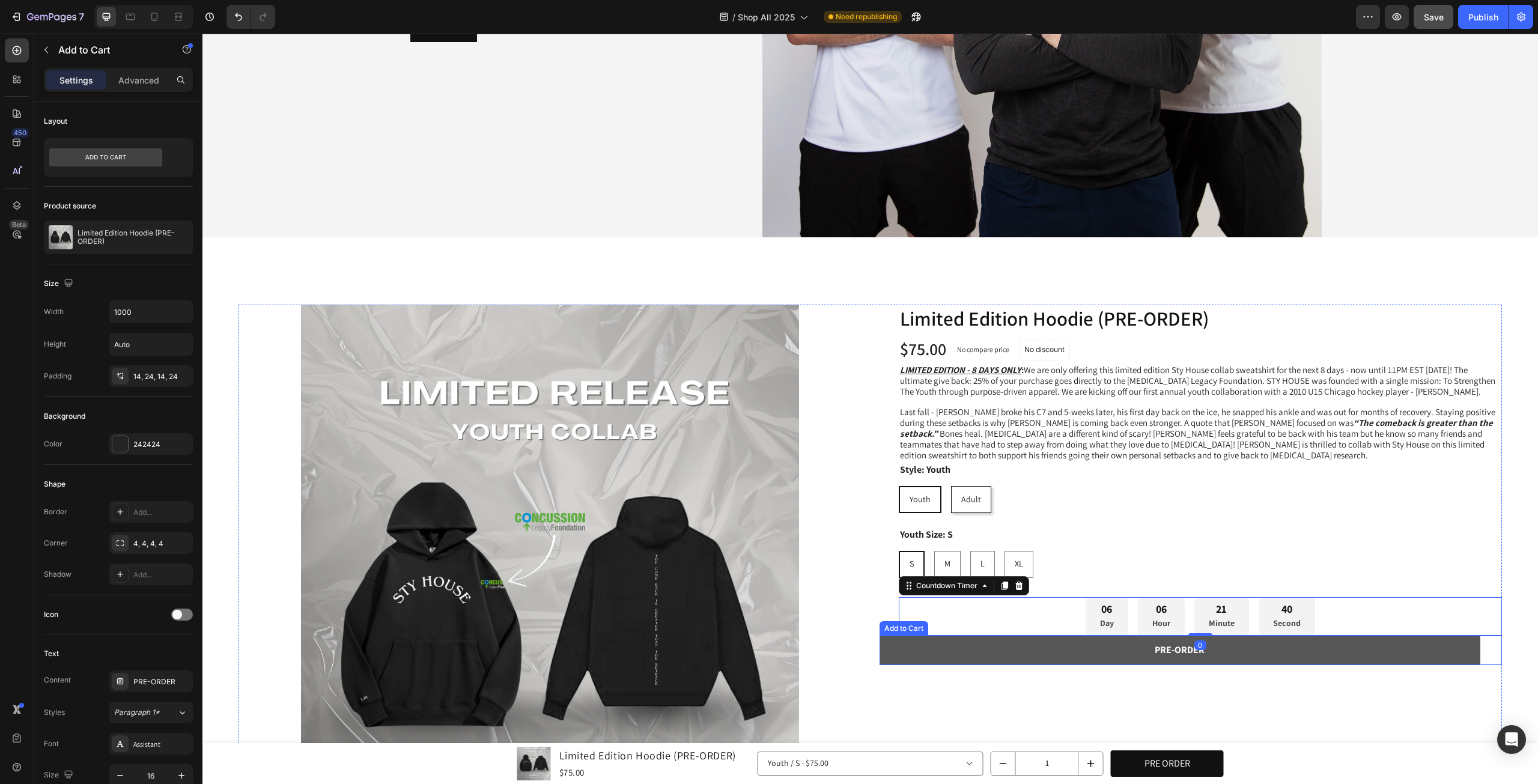
click at [949, 638] on button "PRE-ORDER" at bounding box center [1179, 650] width 601 height 30
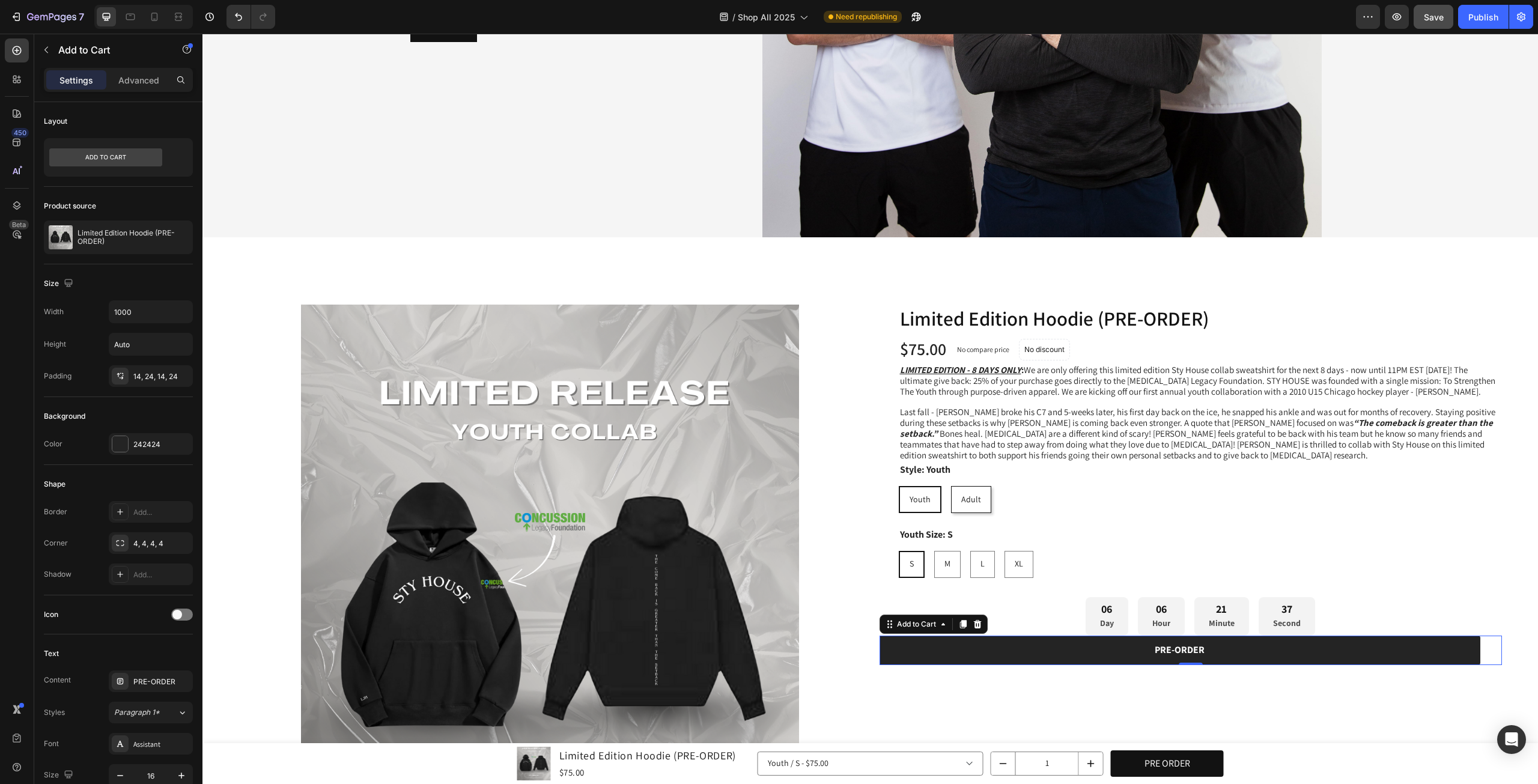
click at [1487, 649] on div "PRE-ORDER Add to Cart 0" at bounding box center [1190, 650] width 623 height 30
click at [1494, 636] on div "Product Images Limited Edition Hoodie (PRE-ORDER) Product Title Row $75.00 Prod…" at bounding box center [870, 611] width 1336 height 709
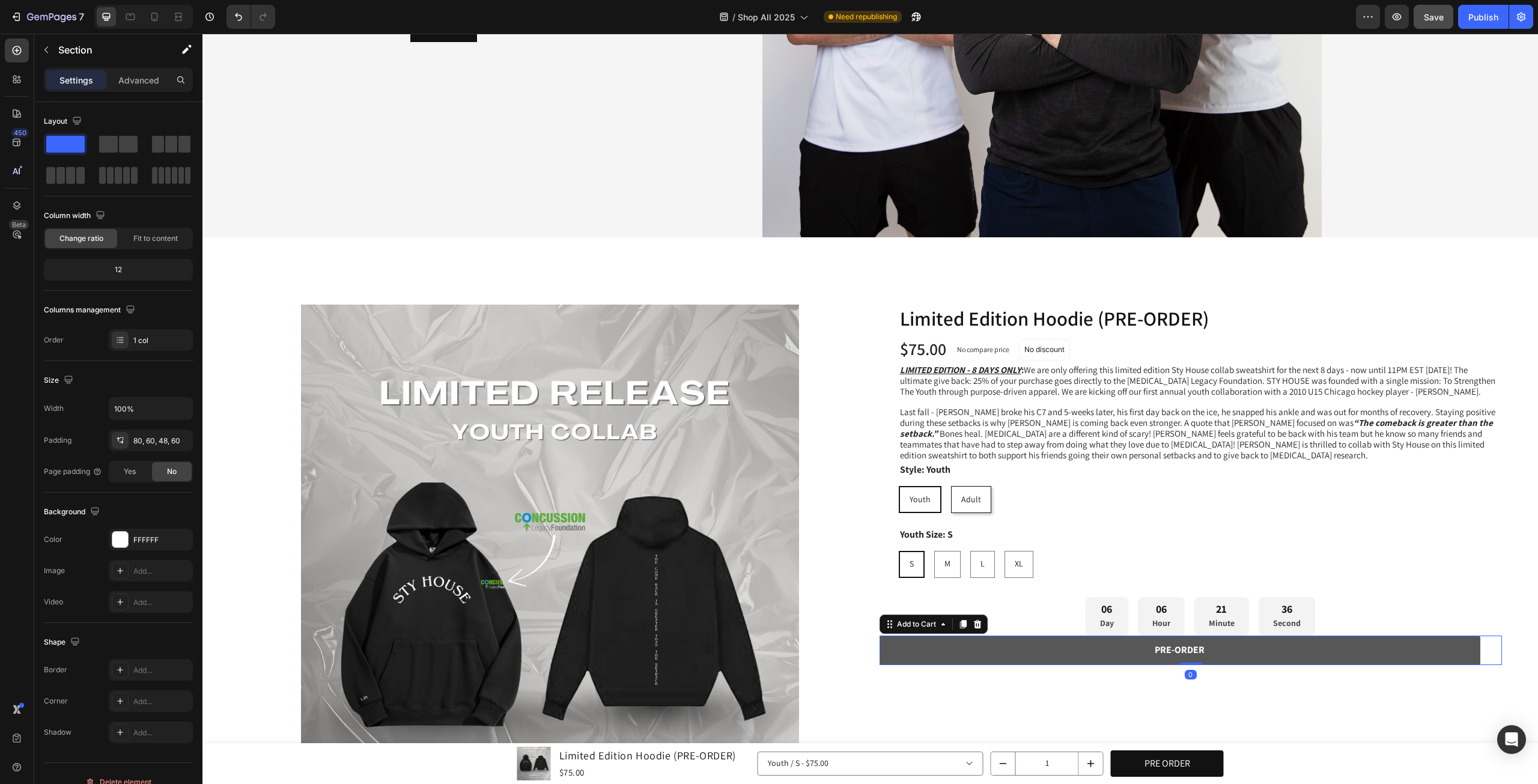
click at [1458, 652] on button "PRE-ORDER" at bounding box center [1179, 650] width 601 height 30
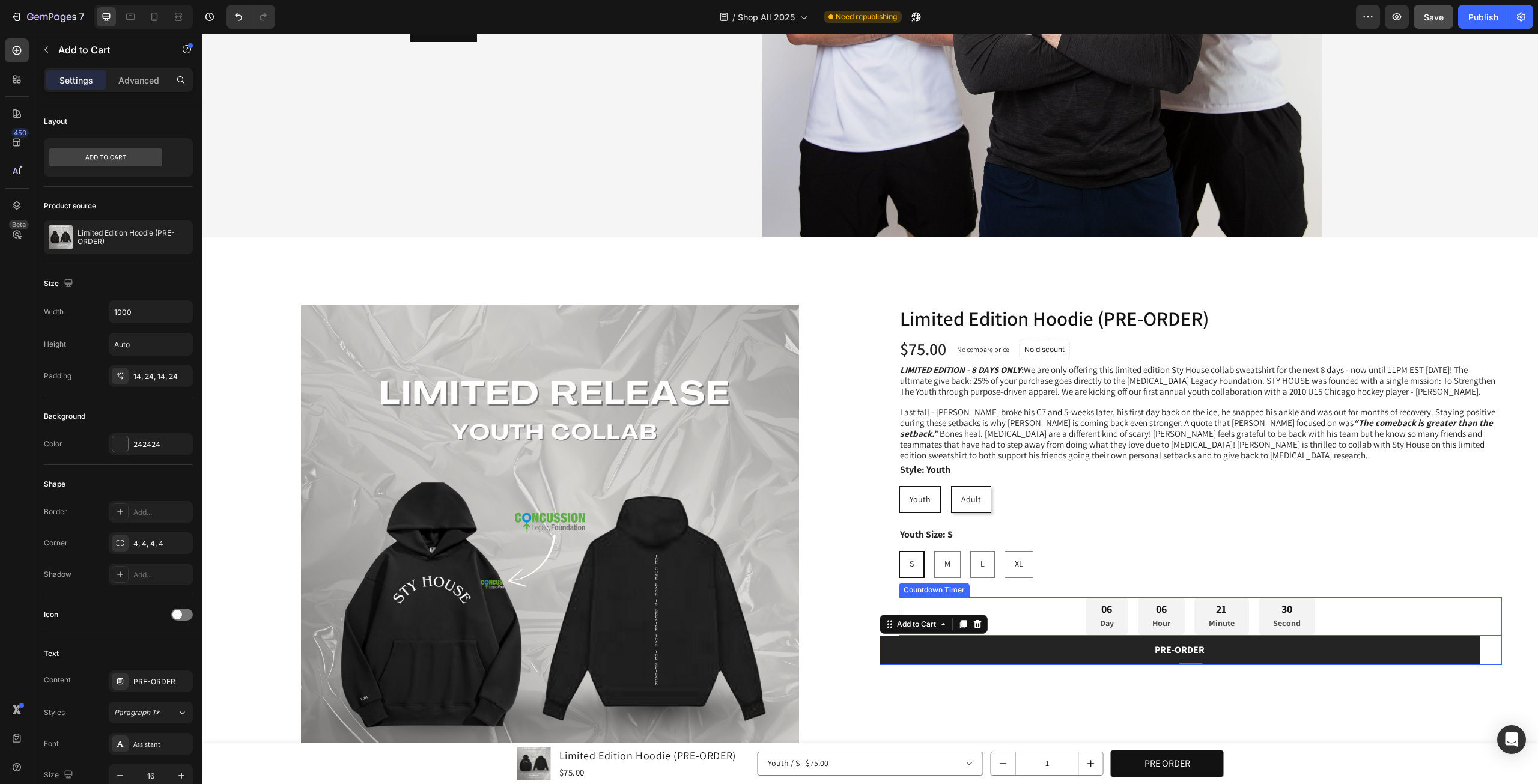
click at [1048, 621] on div "06 Day 06 Hour 21 Minute 30 Second" at bounding box center [1200, 616] width 604 height 39
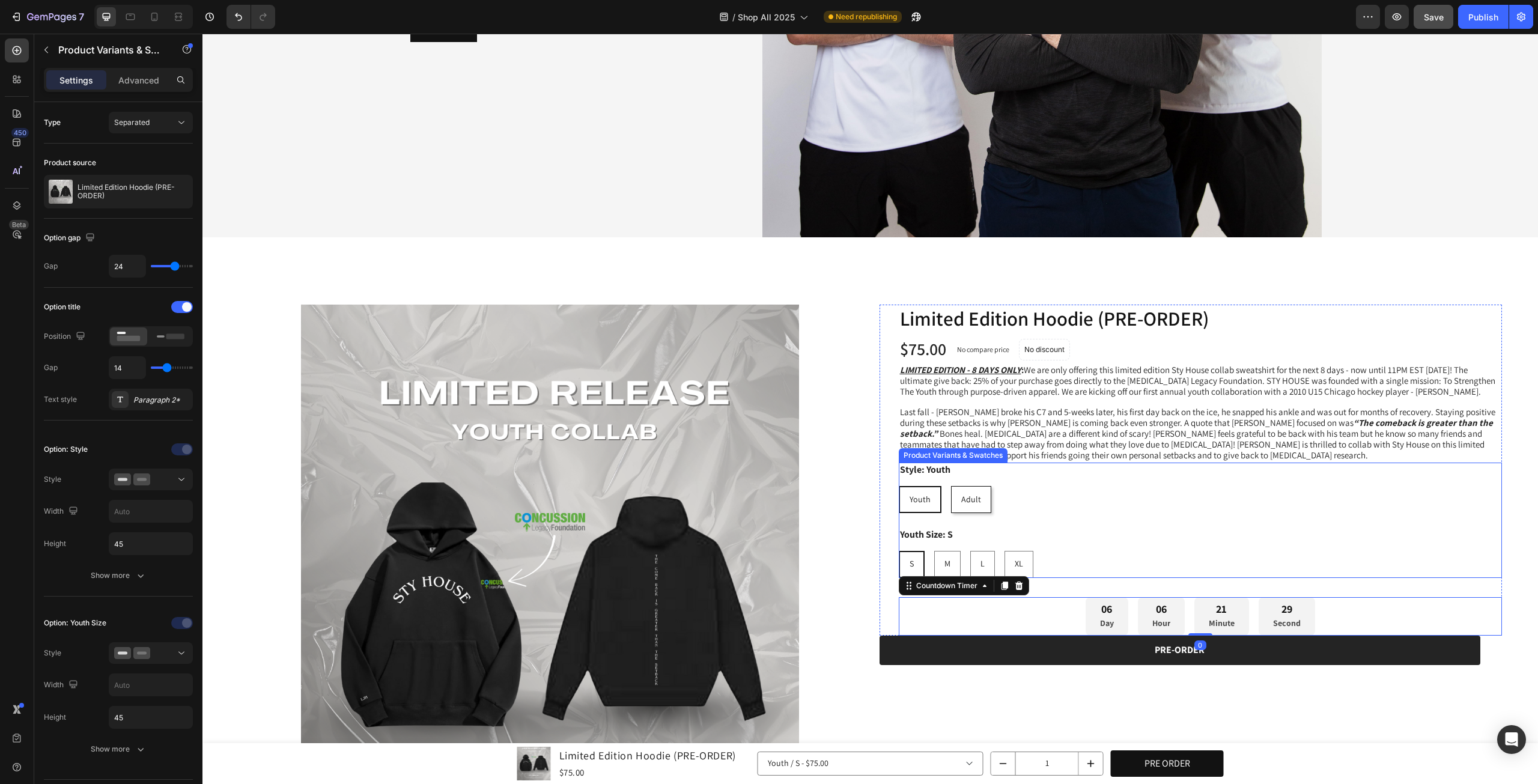
click at [1087, 542] on div "Youth Size: S S S S M M M L L L XL XL XL" at bounding box center [1200, 552] width 604 height 50
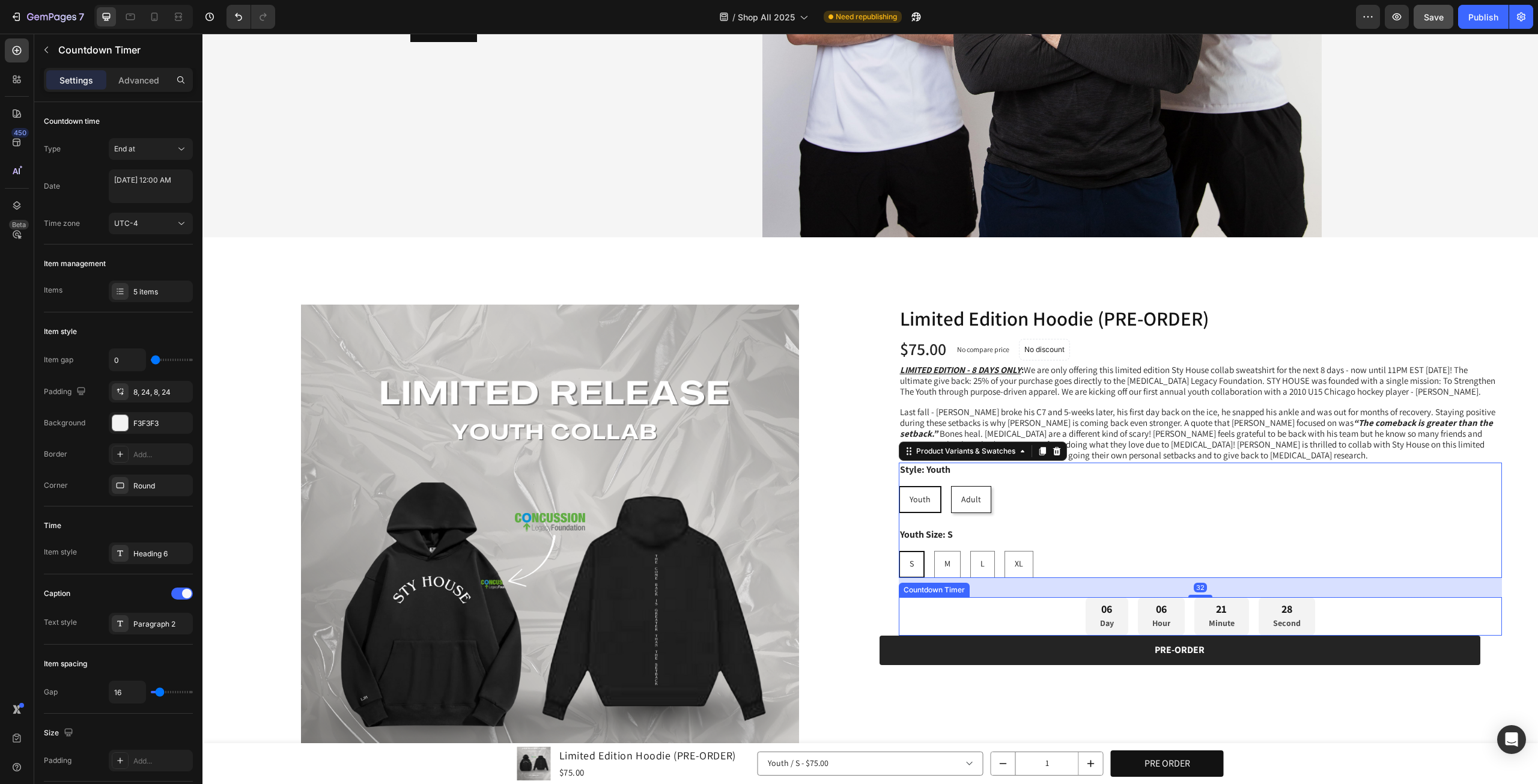
click at [1033, 615] on div "06 Day 06 Hour 21 Minute 28 Second" at bounding box center [1200, 616] width 604 height 39
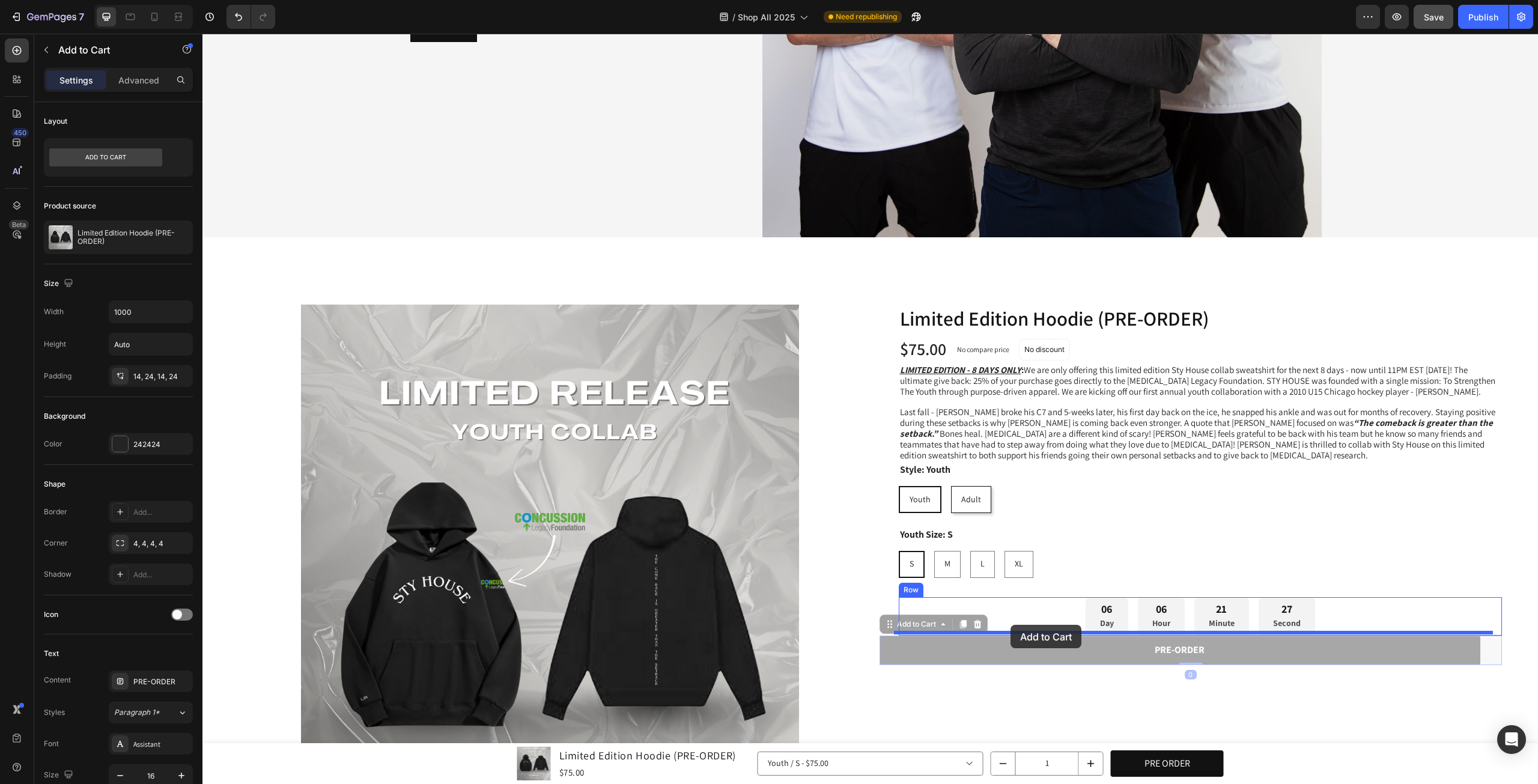
drag, startPoint x: 978, startPoint y: 642, endPoint x: 1010, endPoint y: 625, distance: 36.2
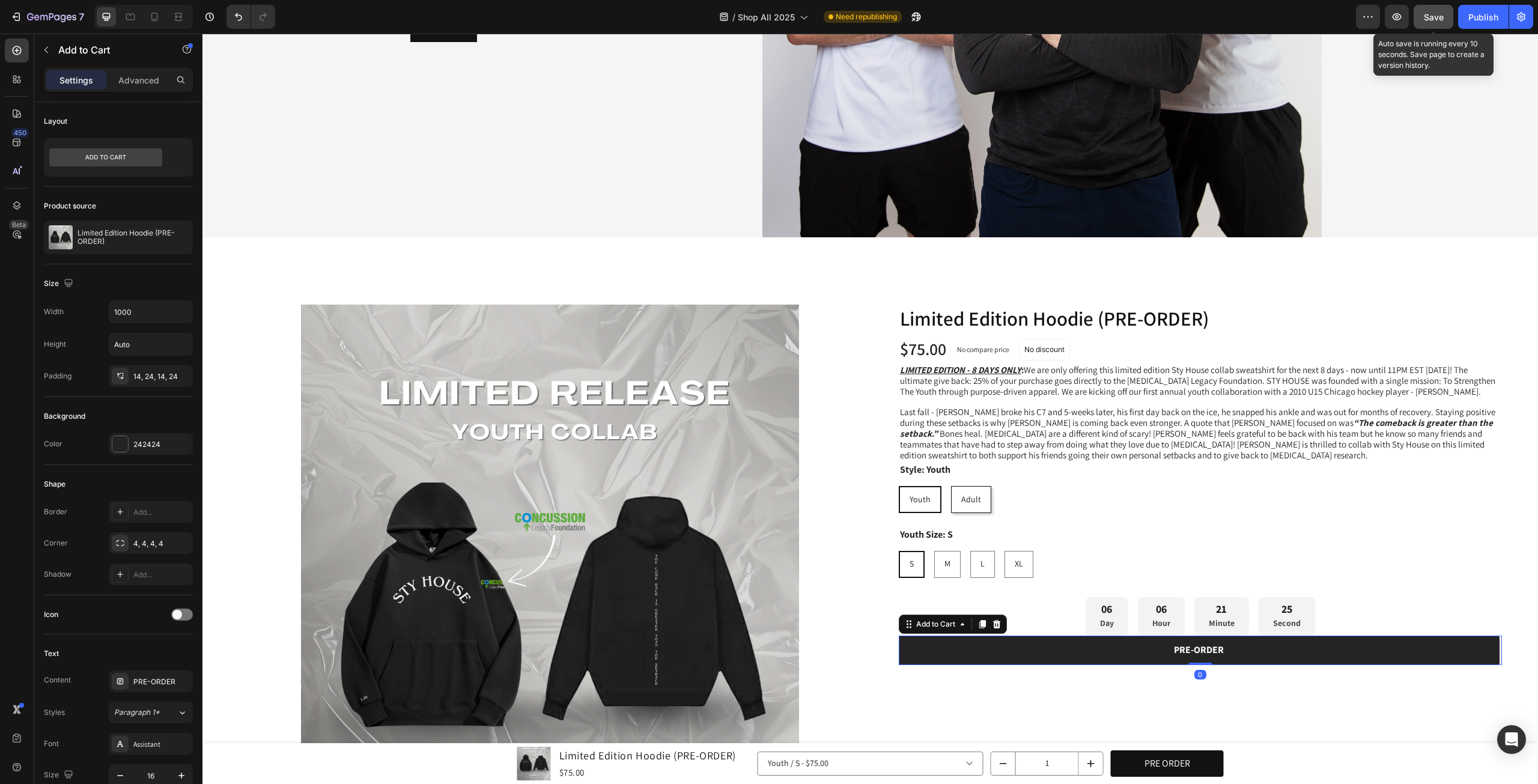
click at [1421, 7] on button "Save" at bounding box center [1433, 17] width 40 height 24
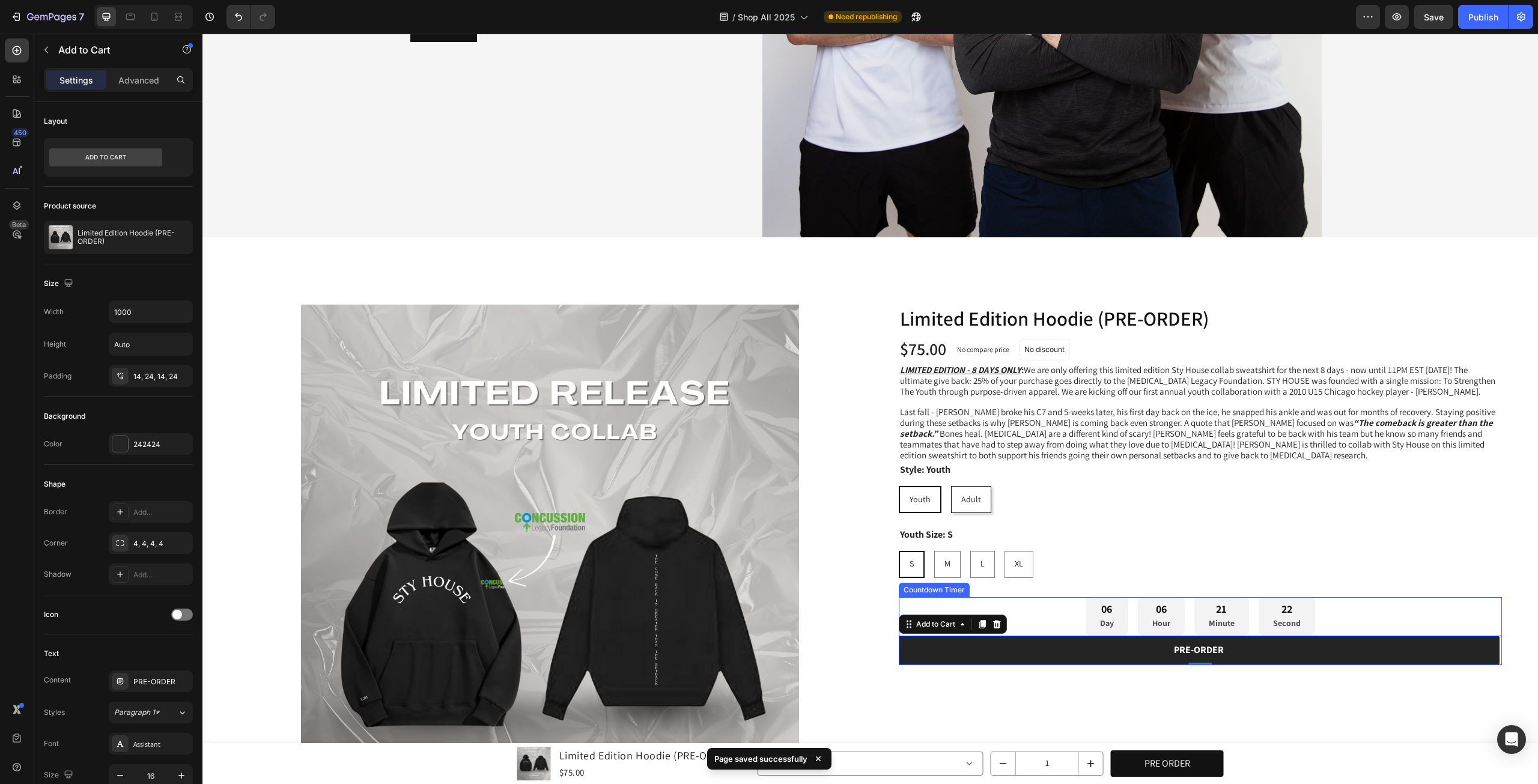
click at [1398, 592] on div "Limited Edition Hoodie (PRE-ORDER) Product Title Row $75.00 Product Price Produ…" at bounding box center [1200, 485] width 604 height 360
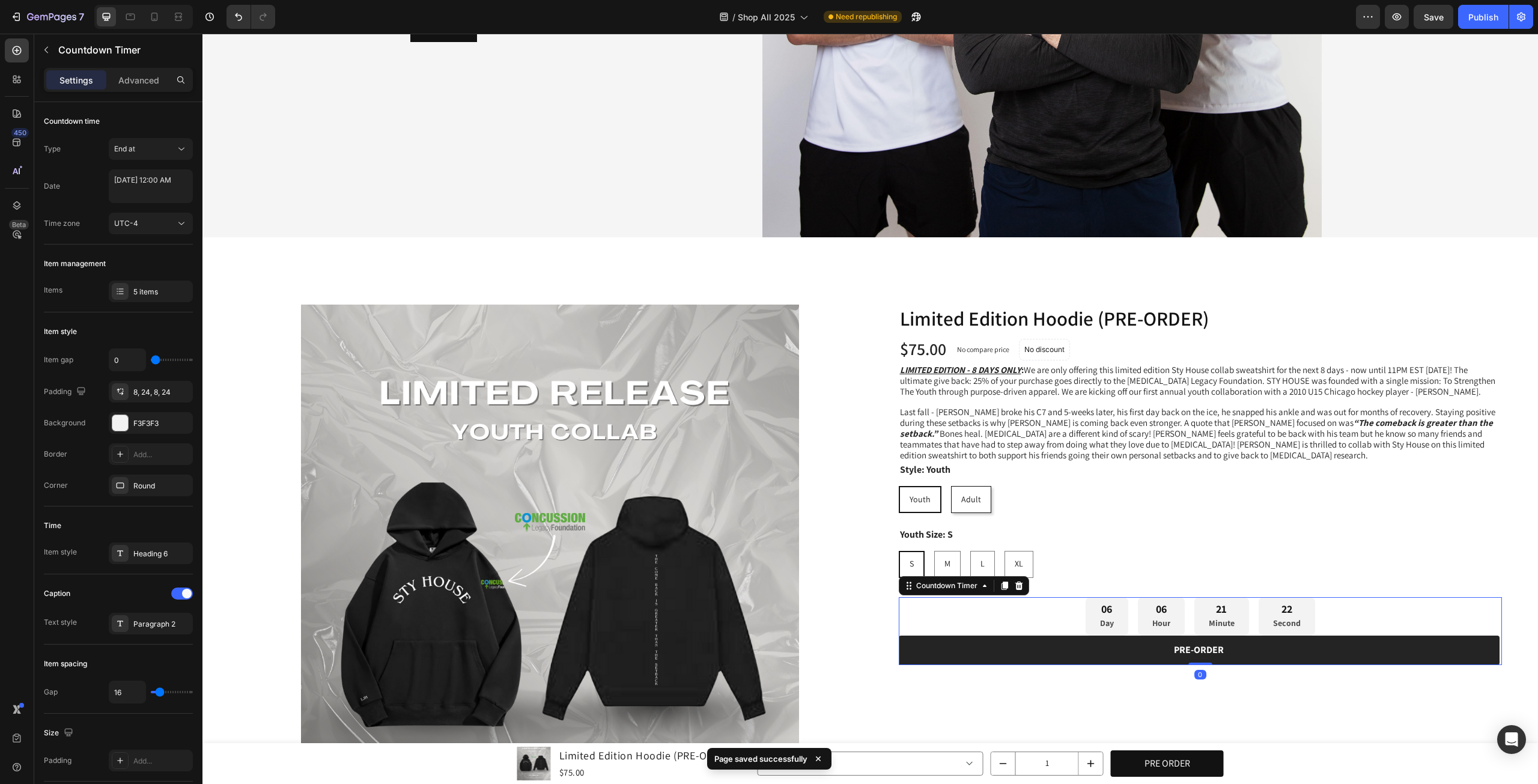
click at [1387, 610] on div "06 Day 06 Hour 21 Minute 22 Second" at bounding box center [1200, 616] width 604 height 39
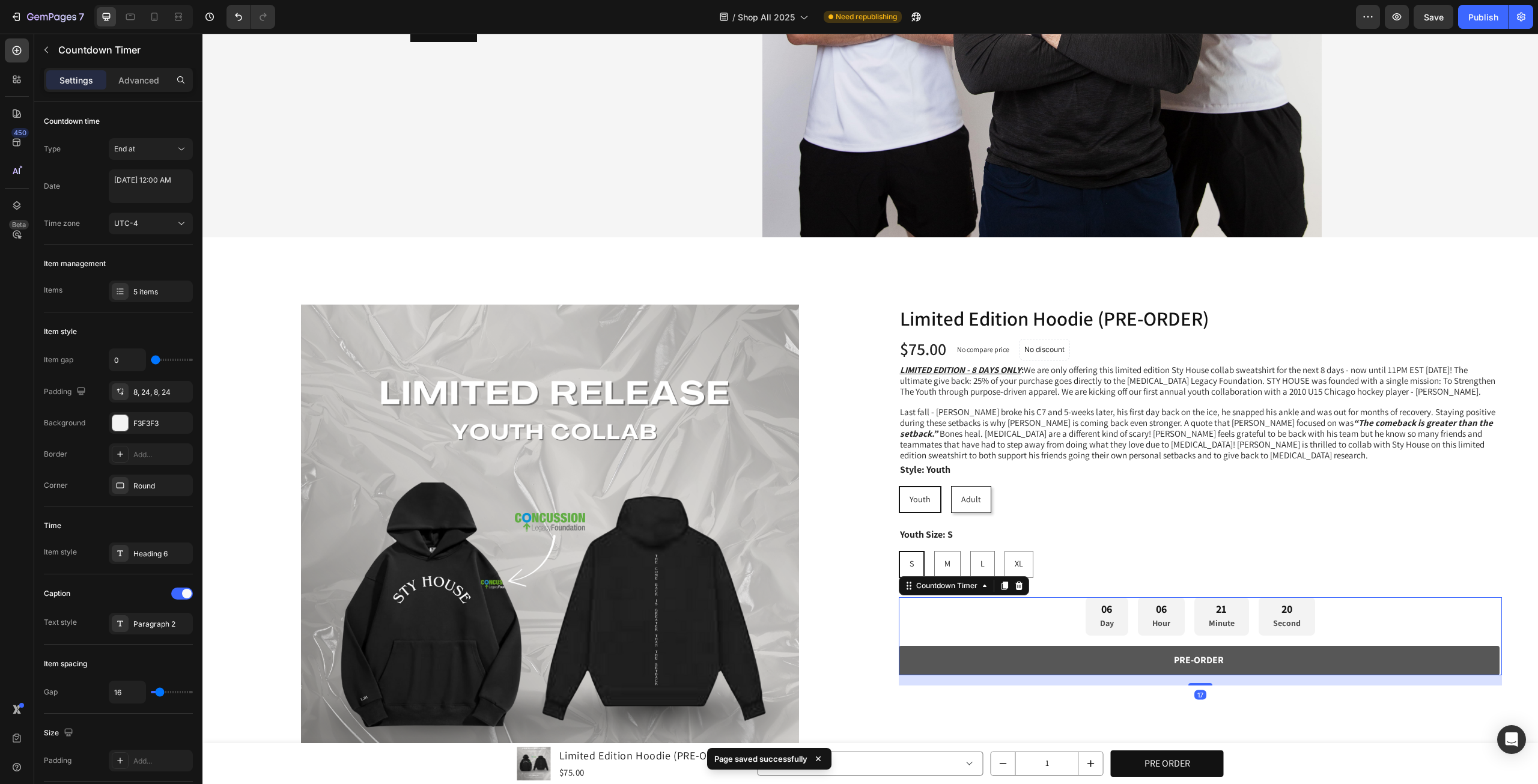
drag, startPoint x: 1201, startPoint y: 658, endPoint x: 1209, endPoint y: 669, distance: 13.6
click at [1209, 669] on div "1 Product Quantity Row 06 Day 06 Hour 21 Minute 20 Second Countdown Timer 17 PR…" at bounding box center [1200, 636] width 604 height 78
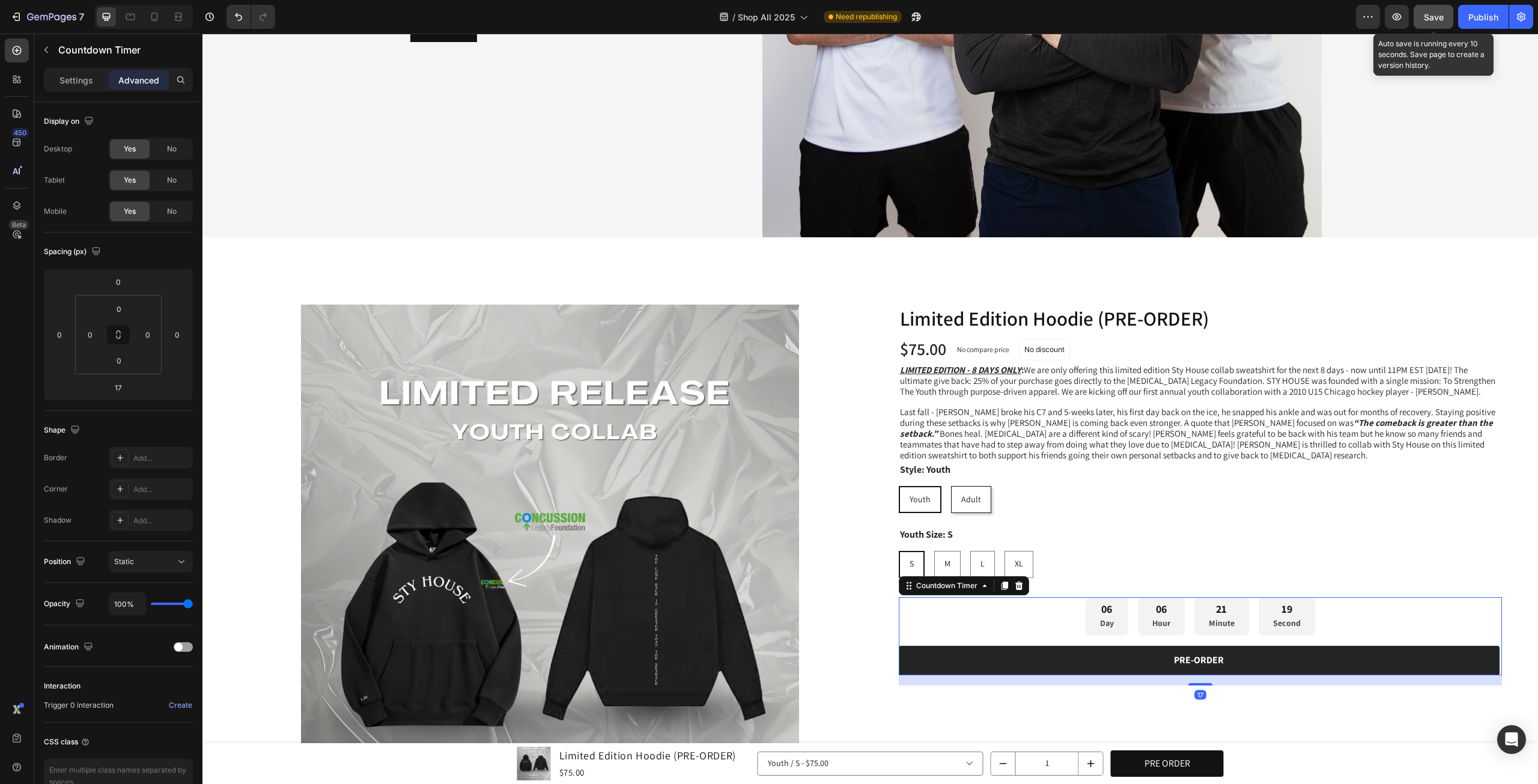
click at [1450, 15] on button "Save" at bounding box center [1433, 17] width 40 height 24
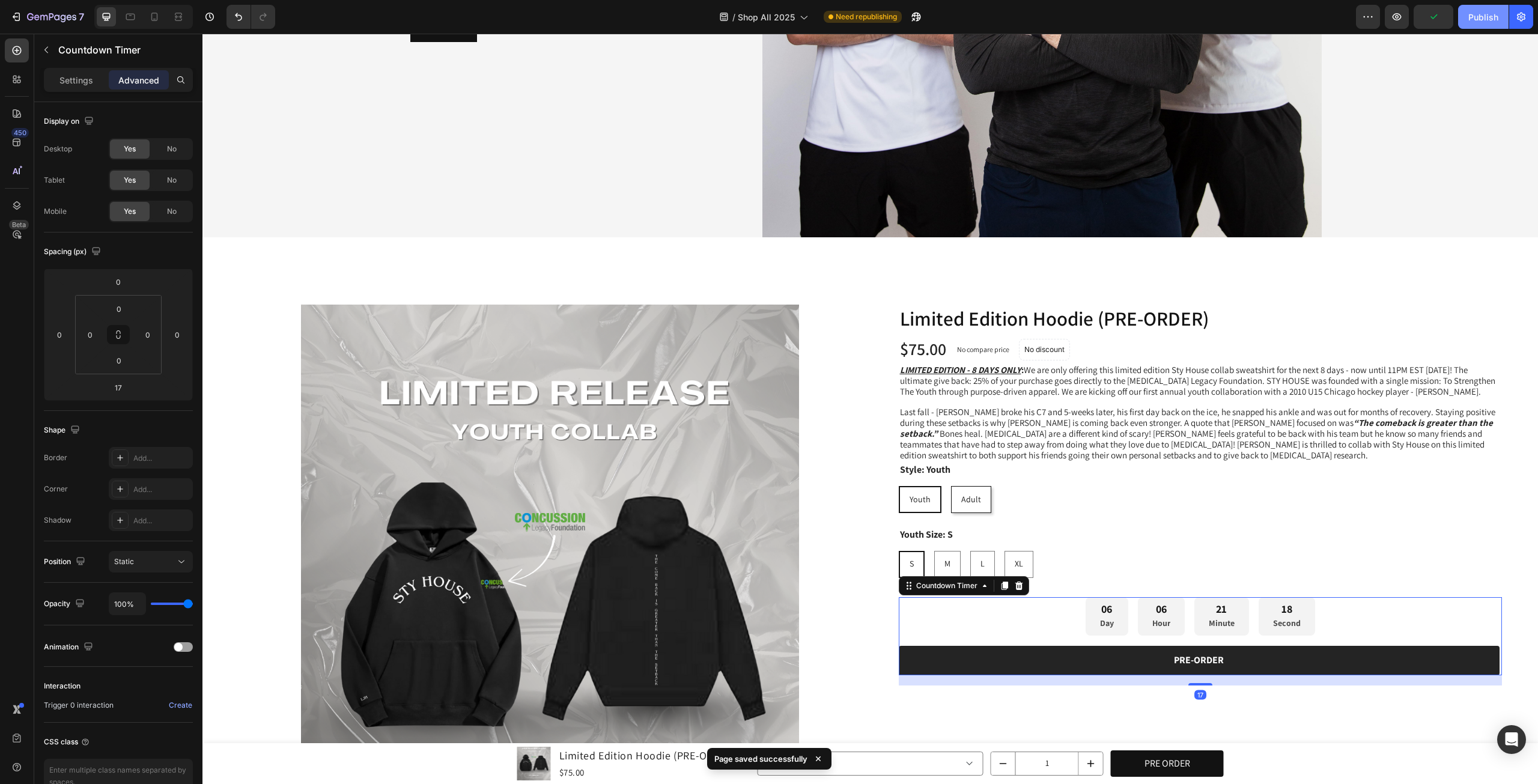
click at [1471, 19] on div "Publish" at bounding box center [1484, 17] width 30 height 13
click at [1481, 20] on div "Publish" at bounding box center [1484, 17] width 30 height 13
click at [1395, 8] on button "button" at bounding box center [1396, 17] width 24 height 24
click at [1444, 406] on span "Last fall - [PERSON_NAME] broke his C7 and 5-weeks later, his first day back on…" at bounding box center [1197, 433] width 595 height 54
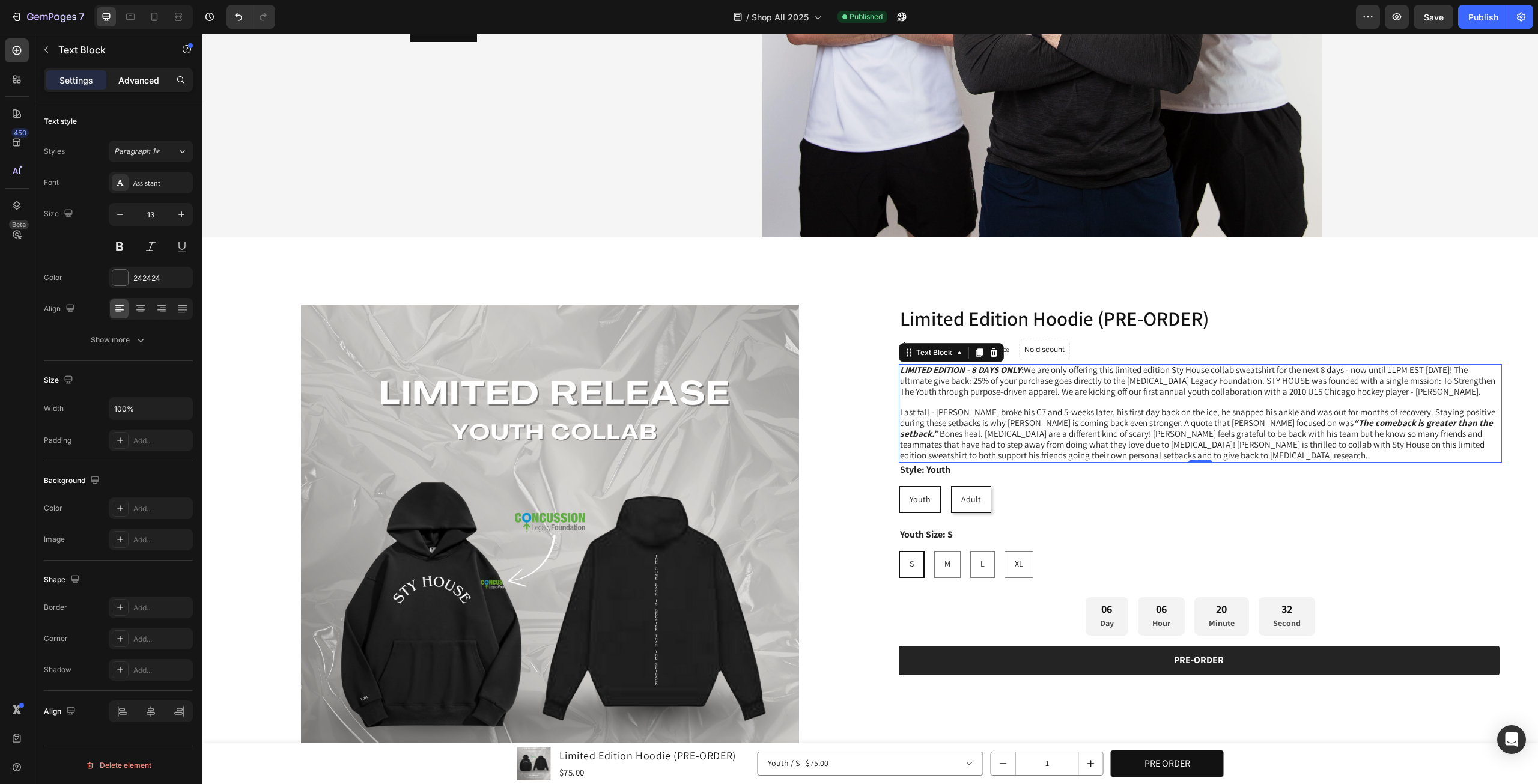
click at [157, 87] on div "Advanced" at bounding box center [139, 79] width 60 height 19
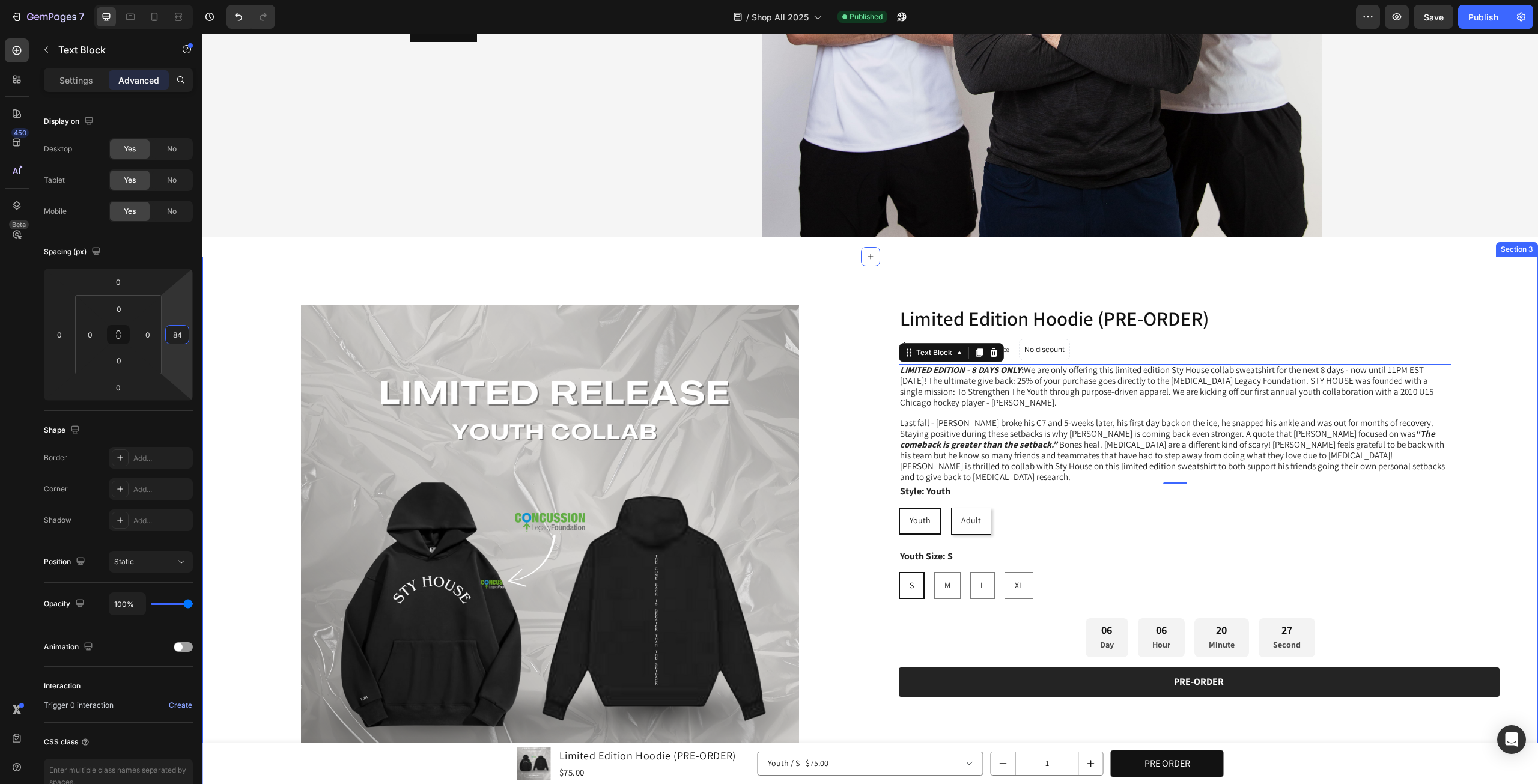
drag, startPoint x: 384, startPoint y: 375, endPoint x: 204, endPoint y: 358, distance: 180.8
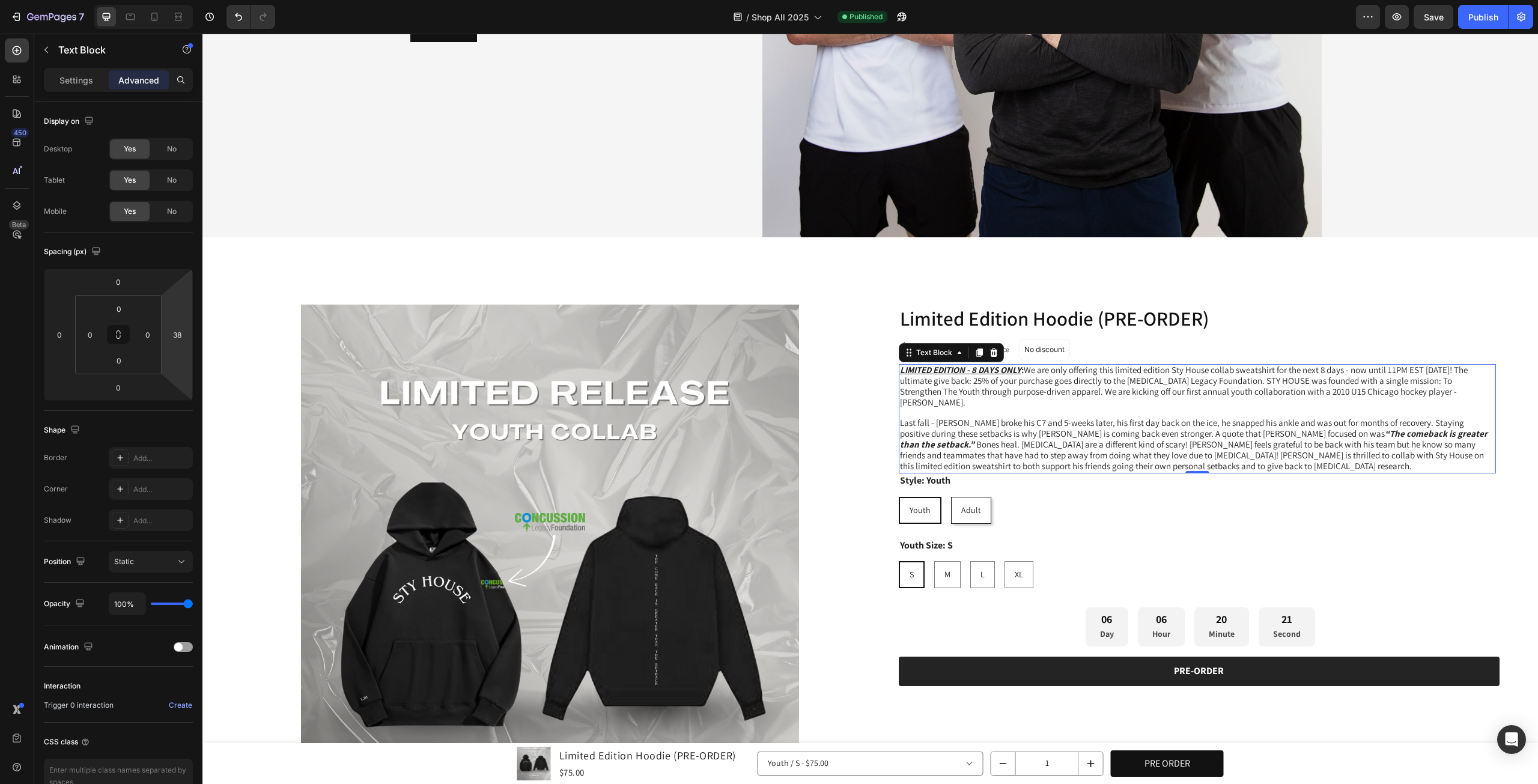
click at [178, 0] on html "7 Version history / Shop All 2025 Published Preview Save Publish 450 Beta count…" at bounding box center [769, 0] width 1538 height 0
click at [178, 339] on input "38" at bounding box center [177, 335] width 18 height 18
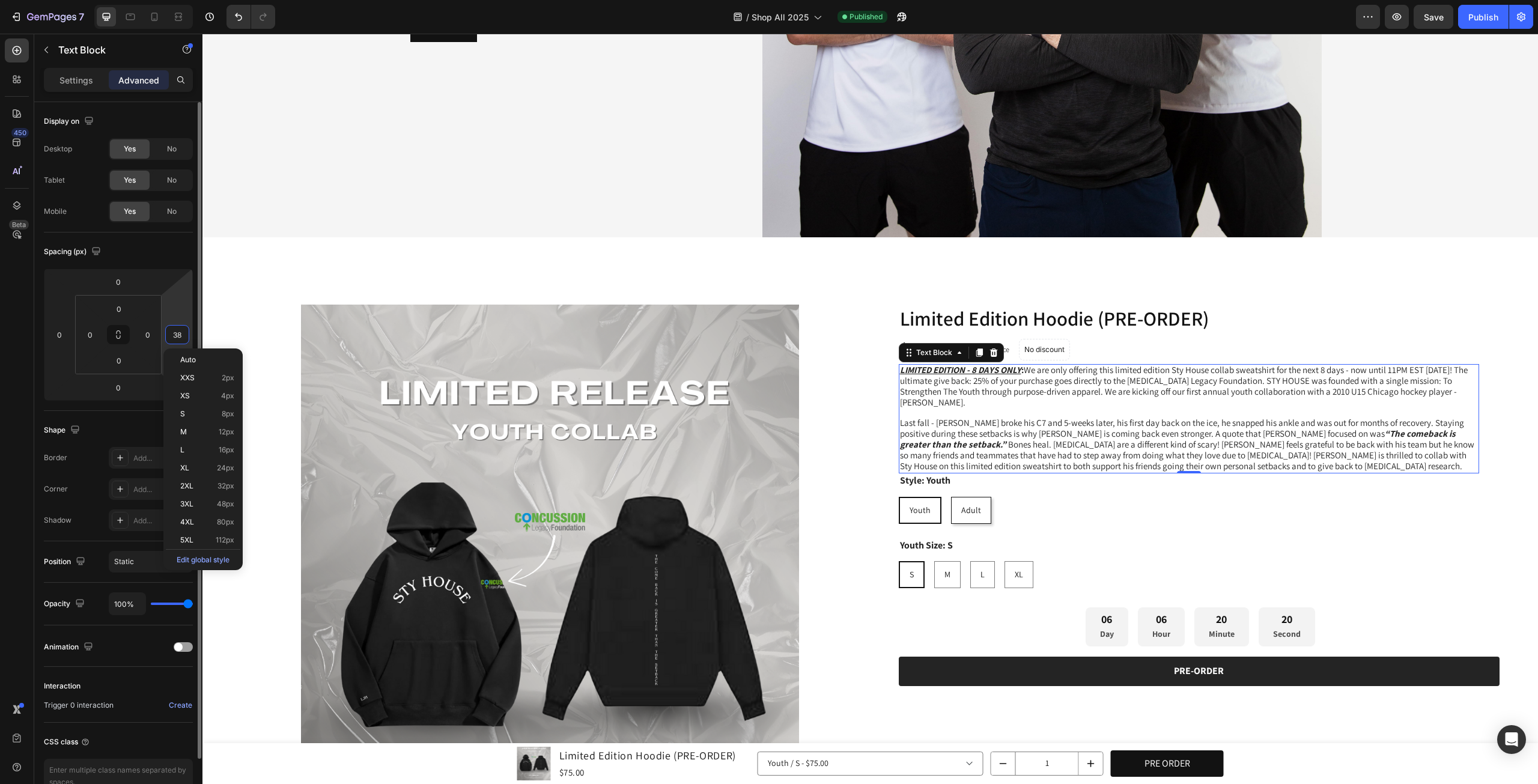
type input "0"
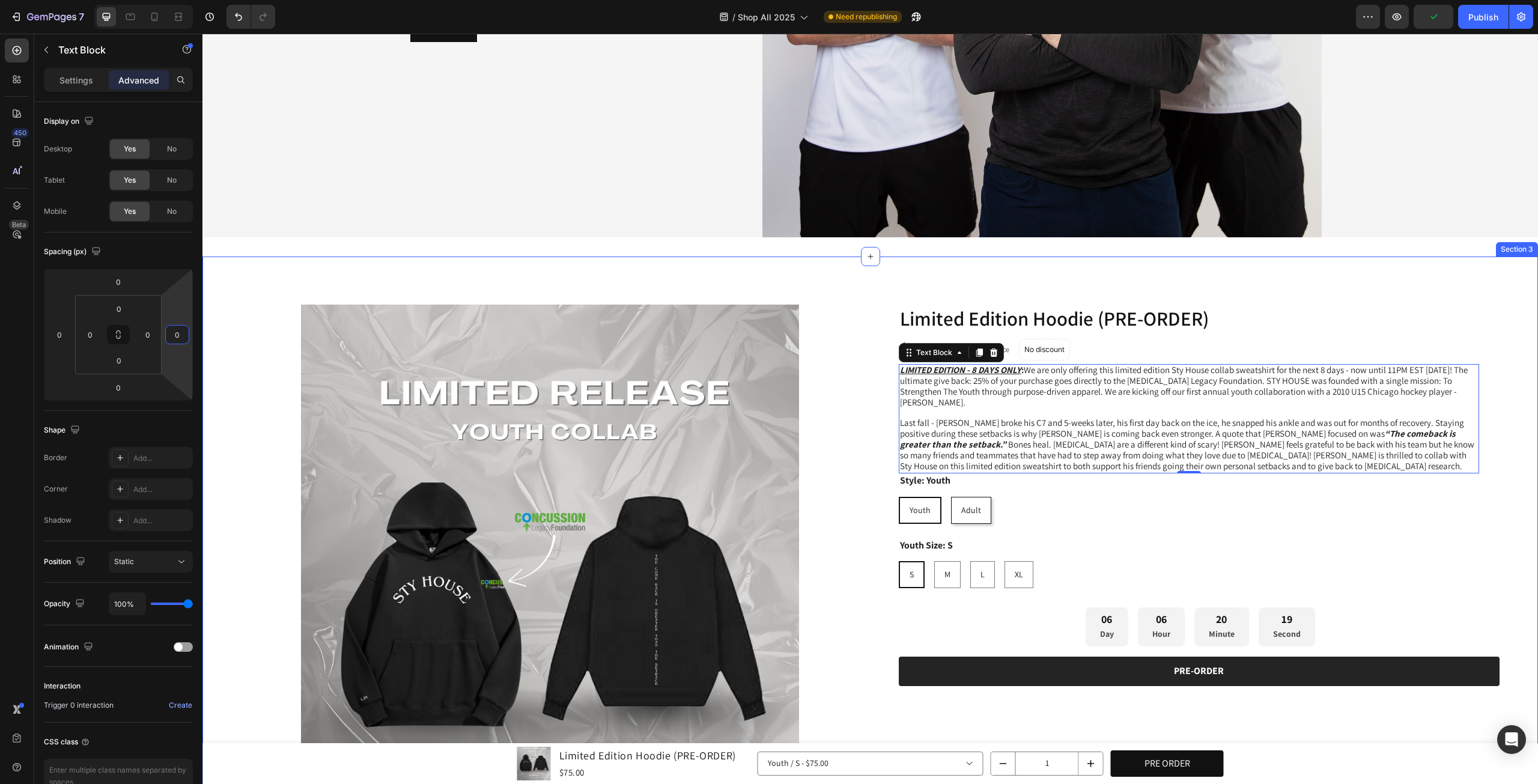
click at [256, 266] on div "Product Images Limited Edition Hoodie (PRE-ORDER) Product Title Row $75.00 Prod…" at bounding box center [870, 611] width 1336 height 709
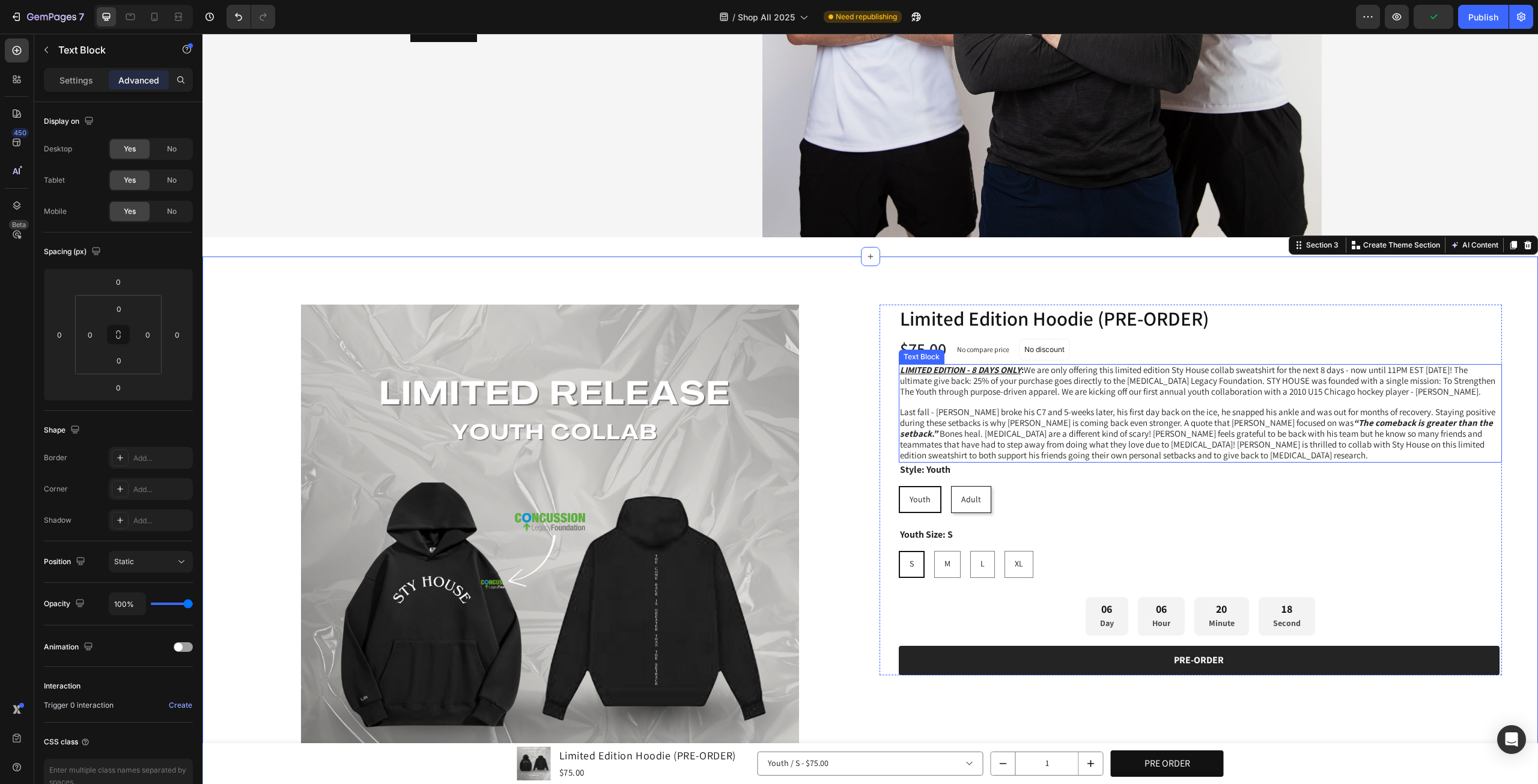
click at [1443, 430] on span "Last fall - [PERSON_NAME] broke his C7 and 5-weeks later, his first day back on…" at bounding box center [1197, 433] width 595 height 54
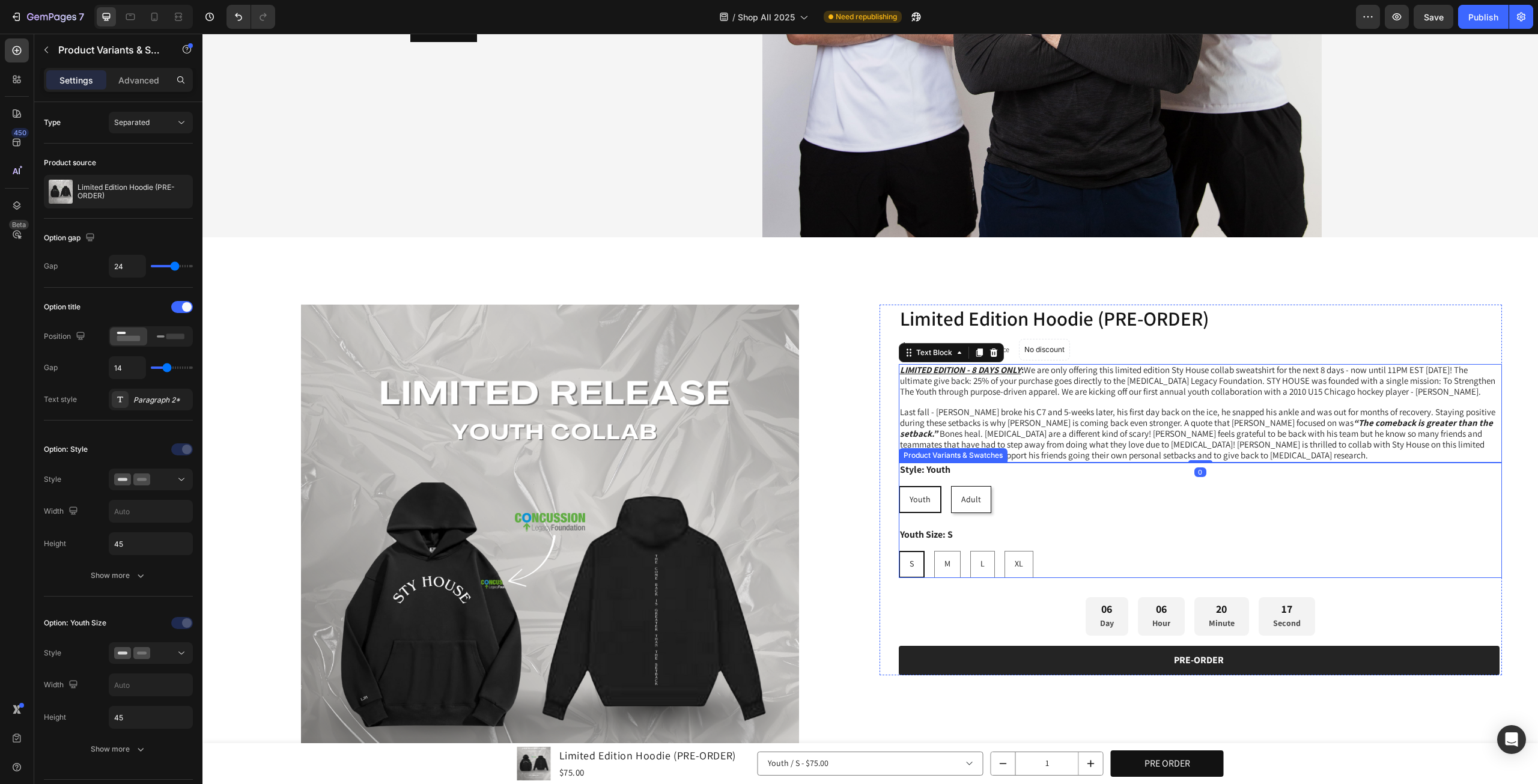
click at [1474, 536] on div "Youth Size: S S S S M M M L L L XL XL XL" at bounding box center [1200, 552] width 604 height 50
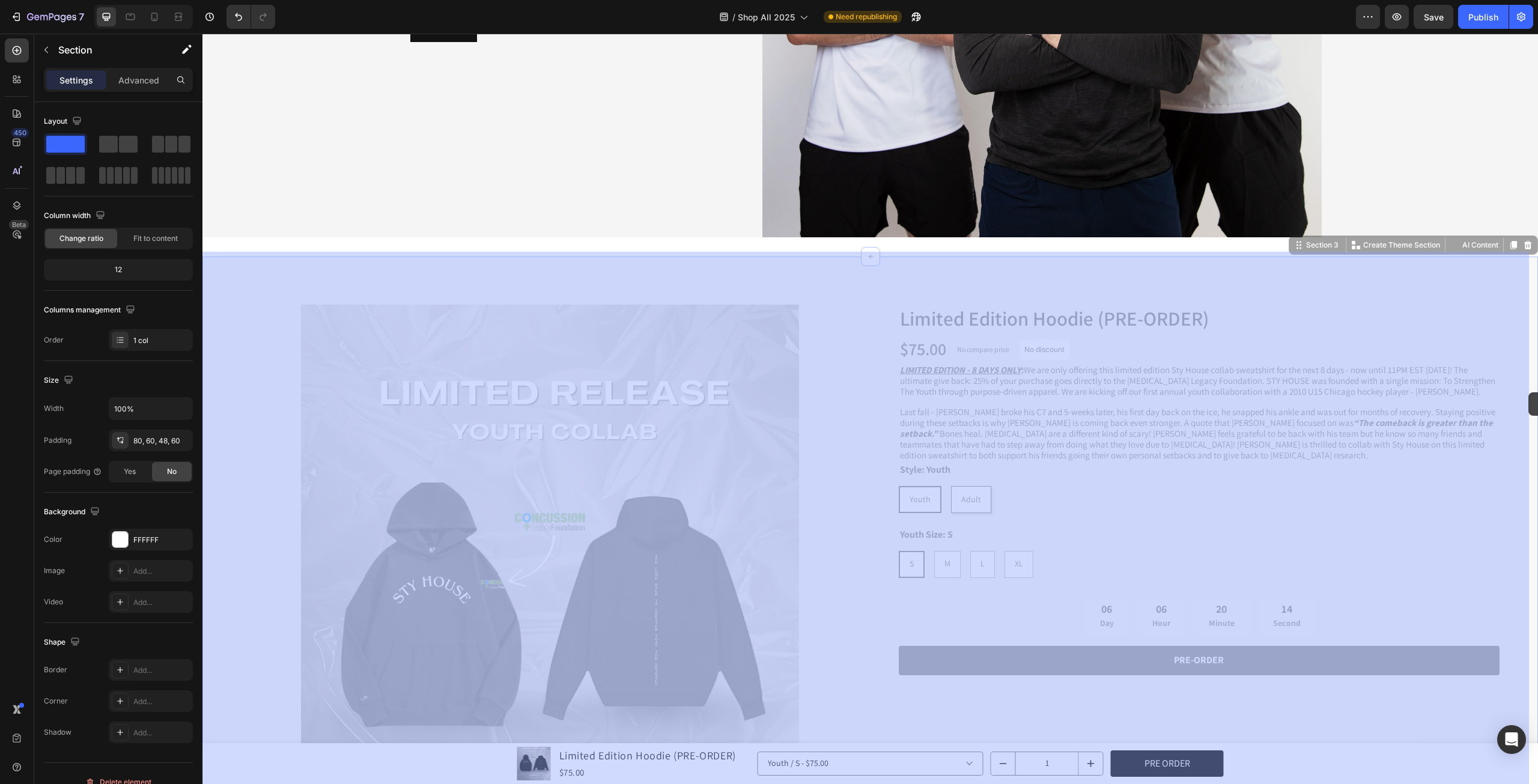
drag, startPoint x: 1512, startPoint y: 339, endPoint x: 1528, endPoint y: 392, distance: 55.4
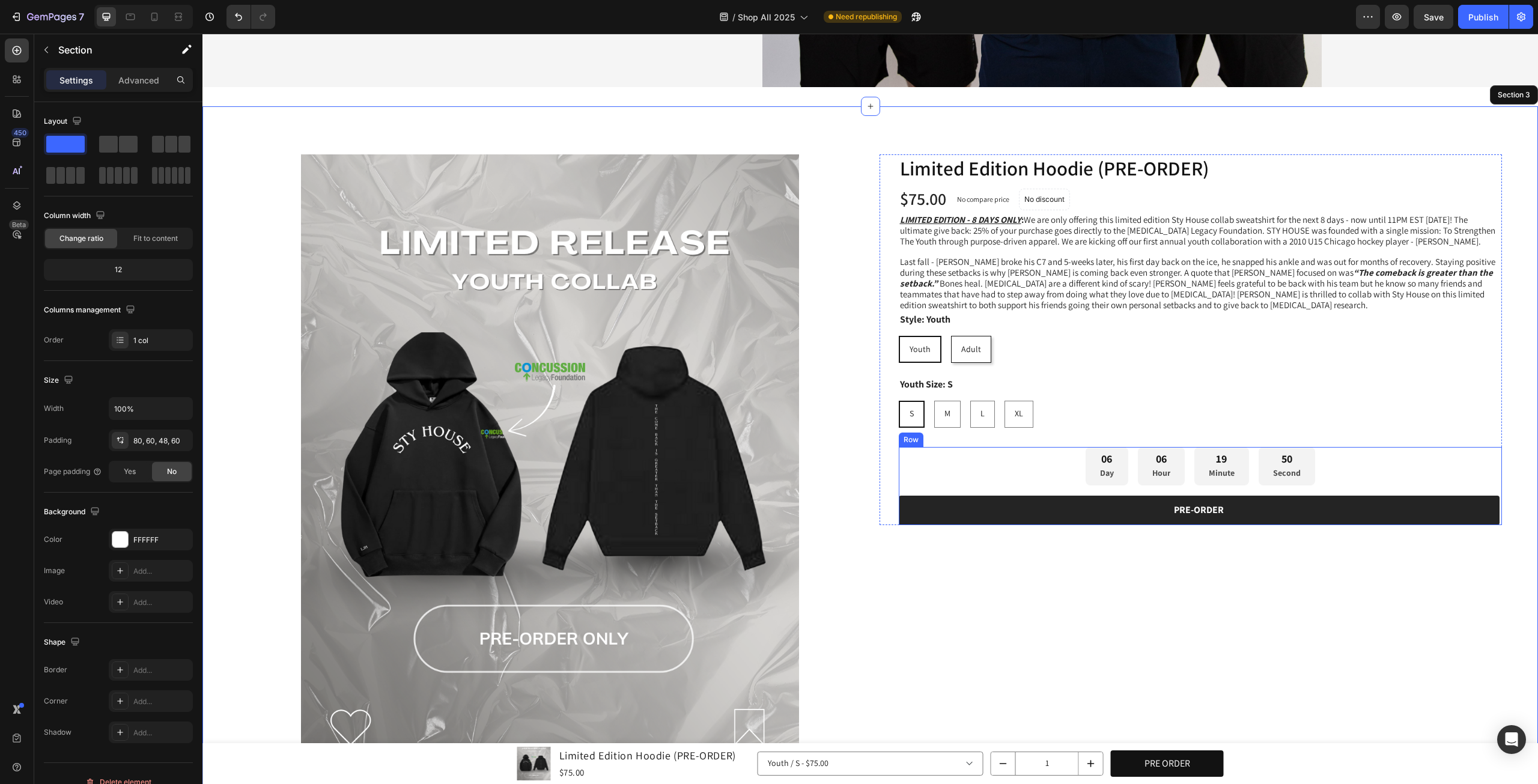
scroll to position [500, 0]
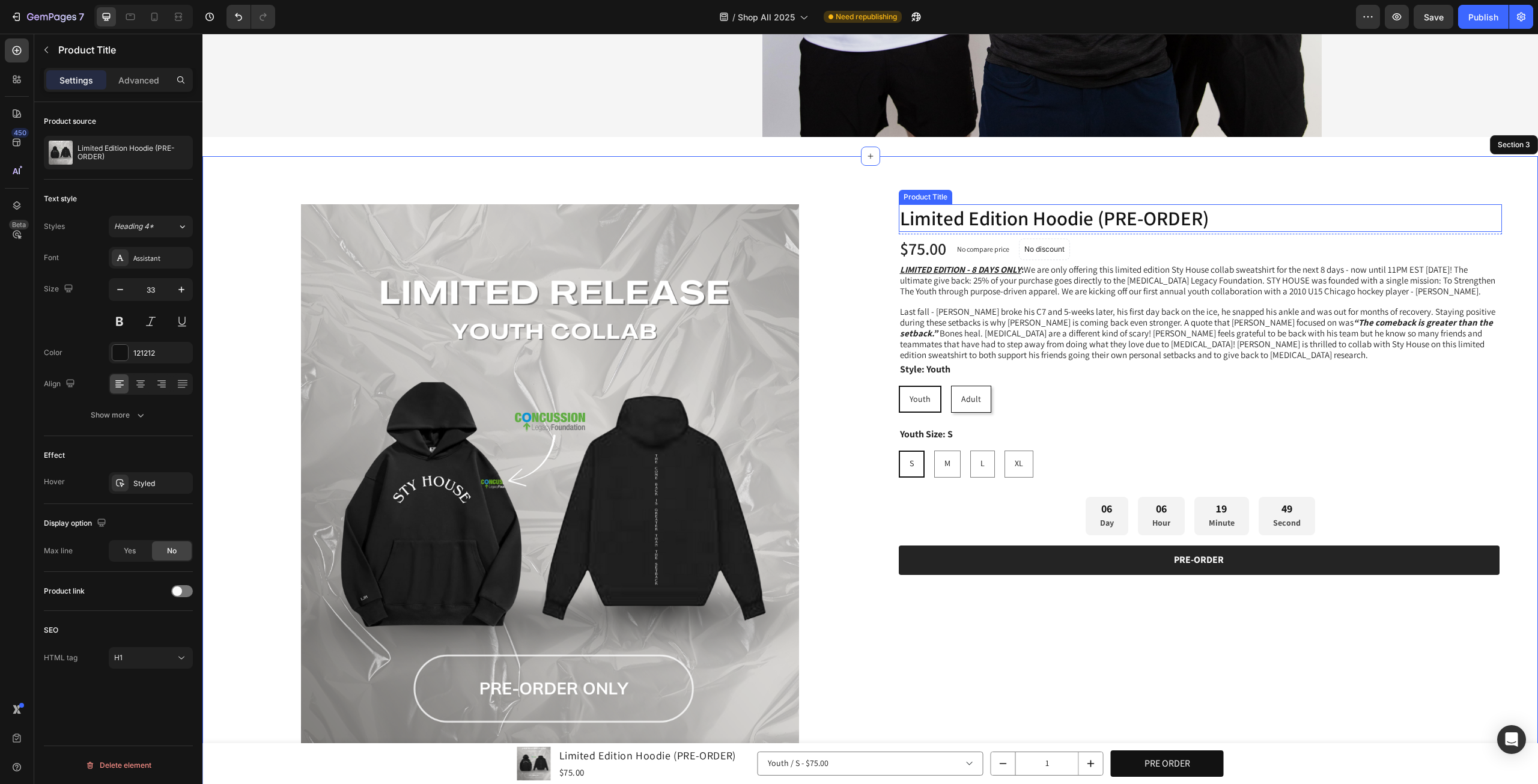
click at [1466, 207] on h1 "Limited Edition Hoodie (PRE-ORDER)" at bounding box center [1200, 218] width 604 height 29
click at [1452, 241] on div "$75.00 Product Price Product Price No compare price Product Price No discount N…" at bounding box center [1200, 248] width 604 height 24
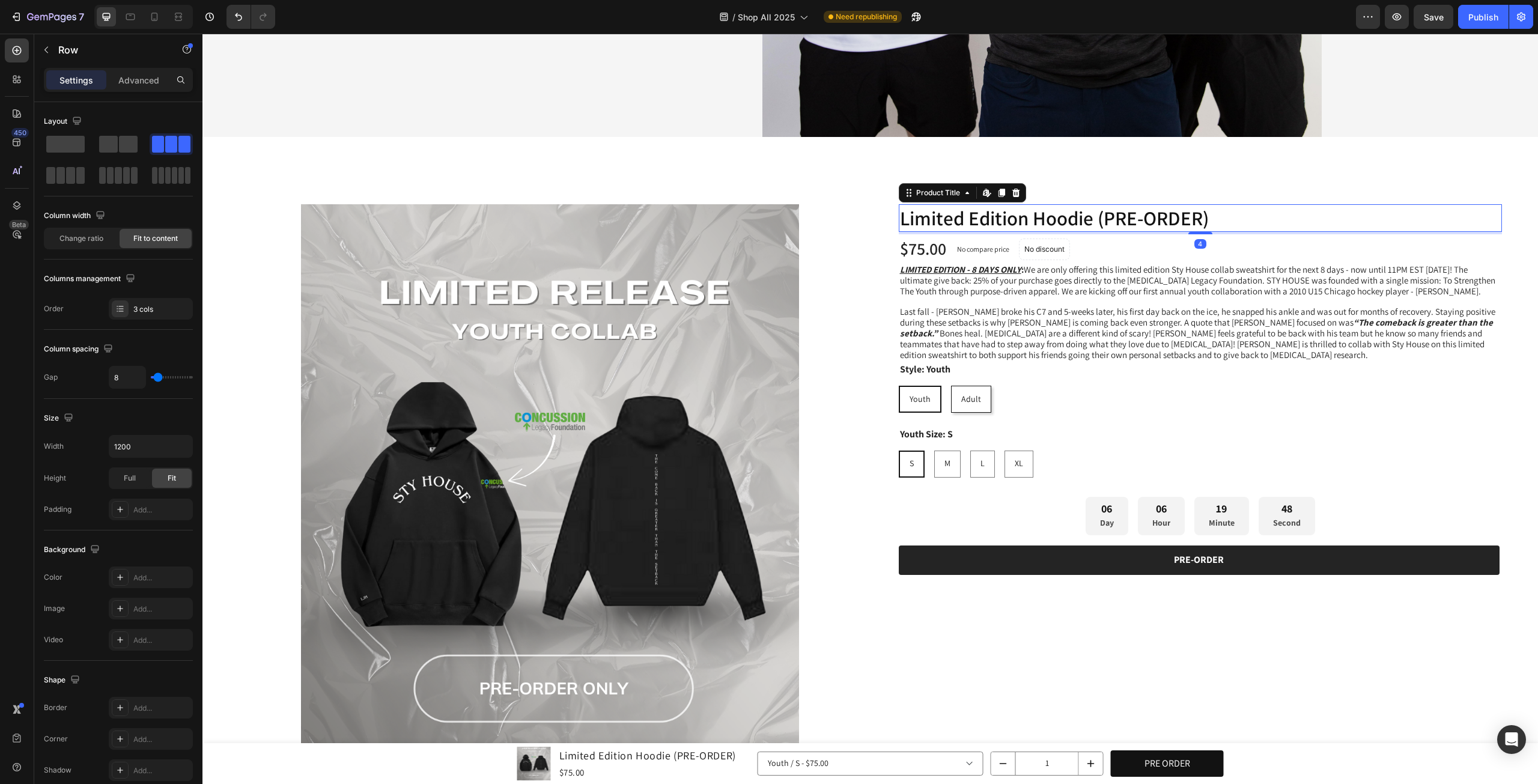
click at [1437, 215] on h1 "Limited Edition Hoodie (PRE-ORDER)" at bounding box center [1200, 218] width 604 height 29
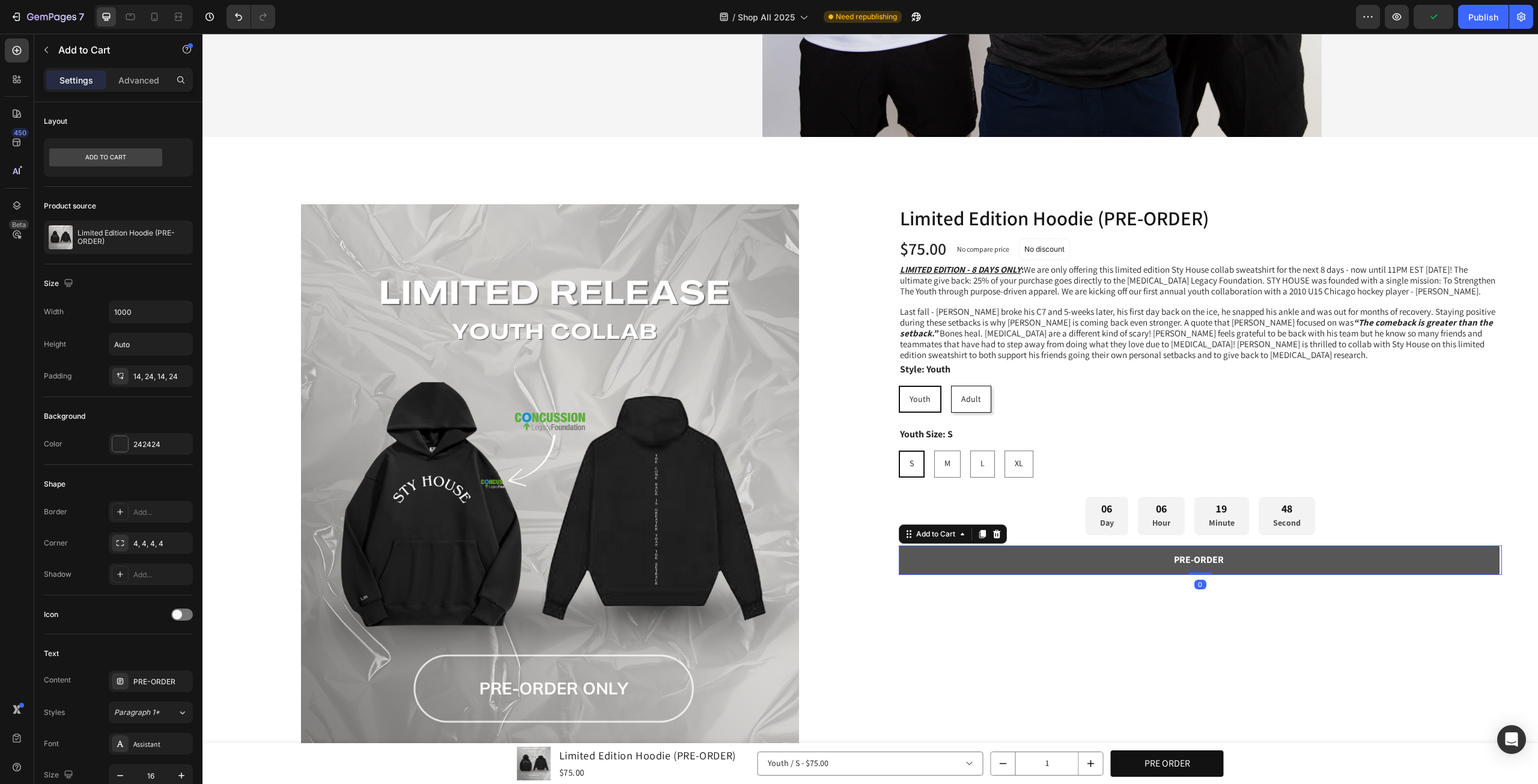
click at [1210, 565] on button "PRE-ORDER" at bounding box center [1198, 560] width 601 height 30
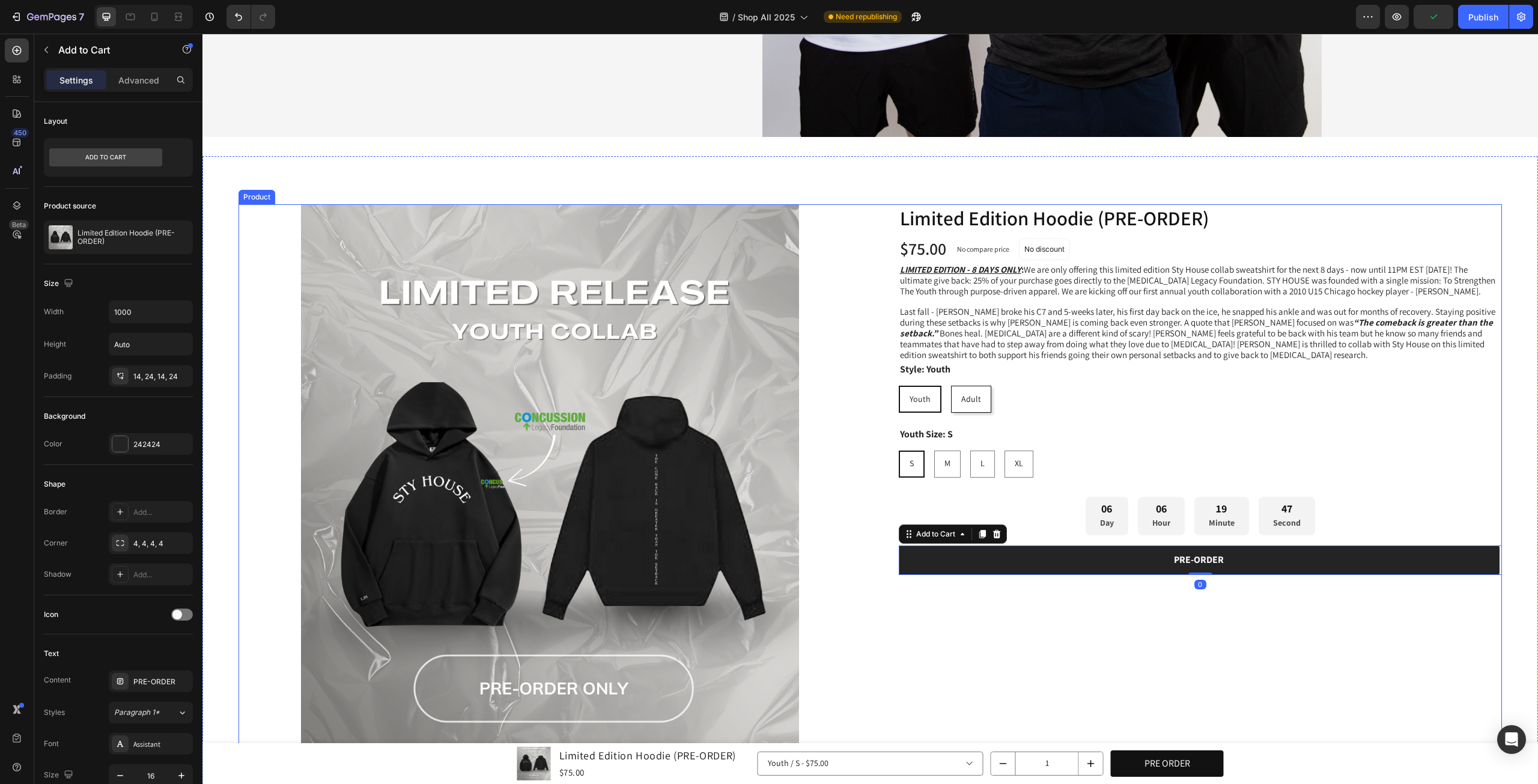
click at [1097, 652] on div "Limited Edition Hoodie (PRE-ORDER) Product Title Row $75.00 Product Price Produ…" at bounding box center [1190, 515] width 623 height 623
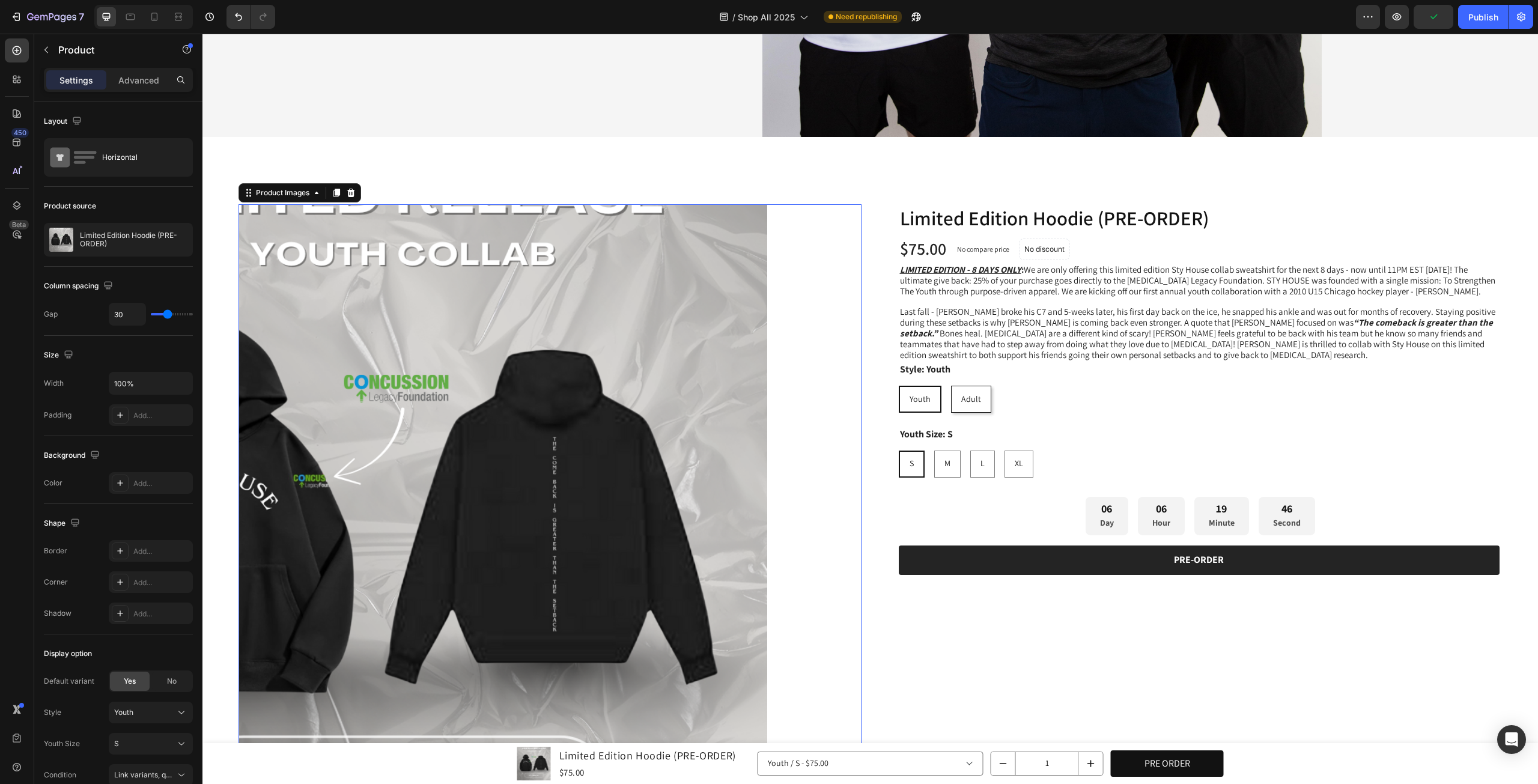
click at [851, 477] on img at bounding box center [550, 515] width 623 height 623
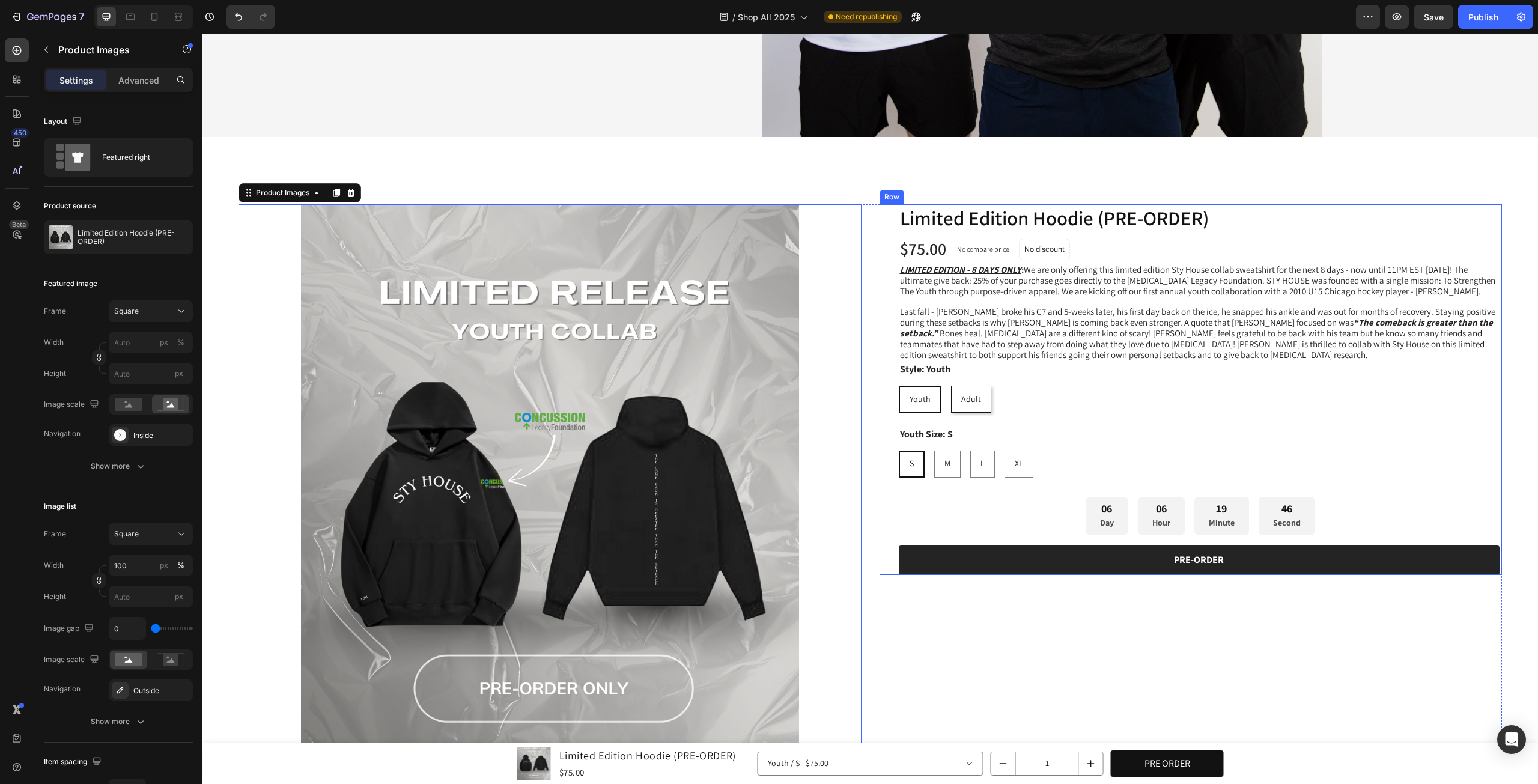
click at [903, 486] on div "Limited Edition Hoodie (PRE-ORDER) Product Title Row $75.00 Product Price Produ…" at bounding box center [1200, 389] width 604 height 370
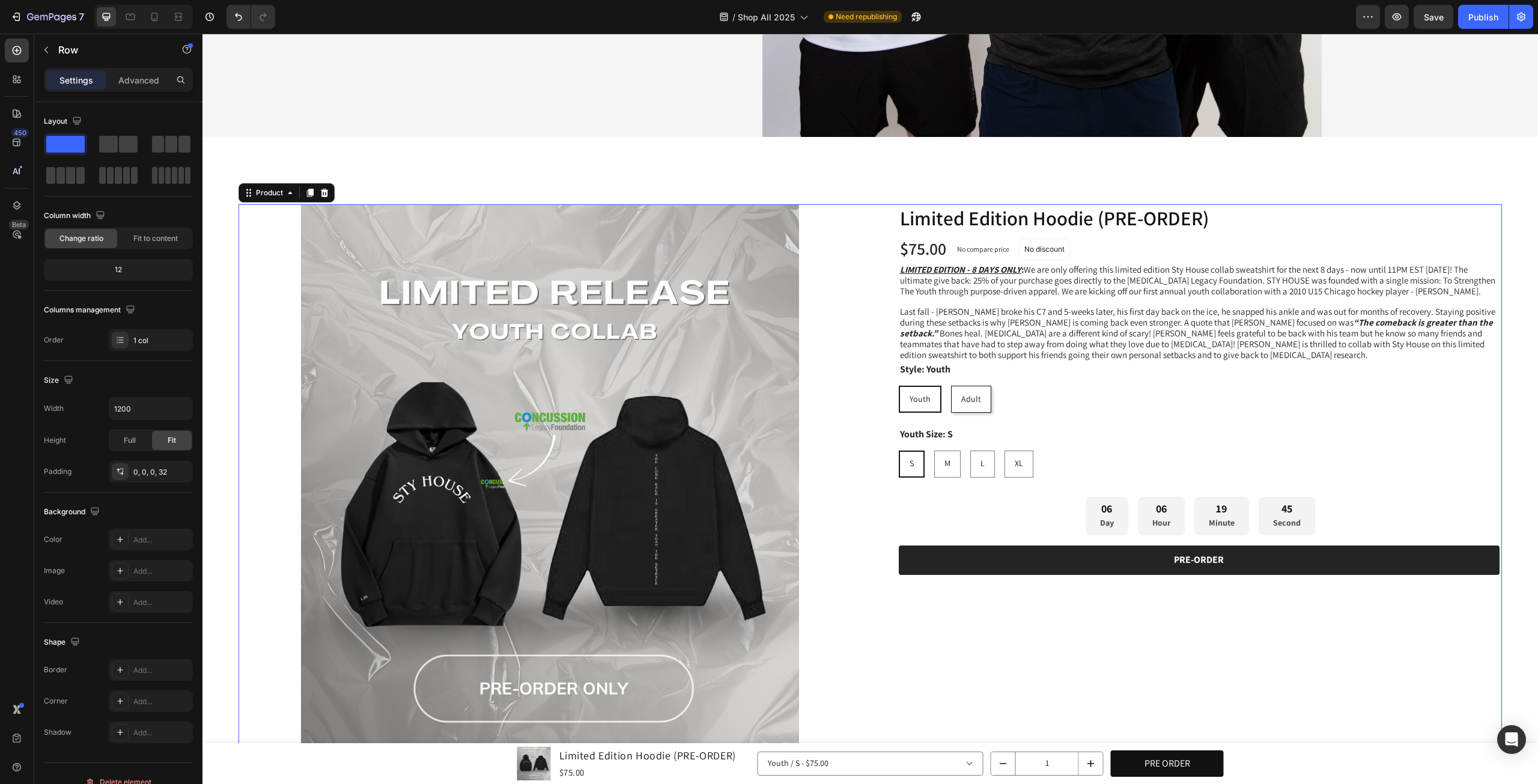
click at [869, 497] on div "Product Images Limited Edition Hoodie (PRE-ORDER) Product Title Row $75.00 Prod…" at bounding box center [871, 515] width 1264 height 623
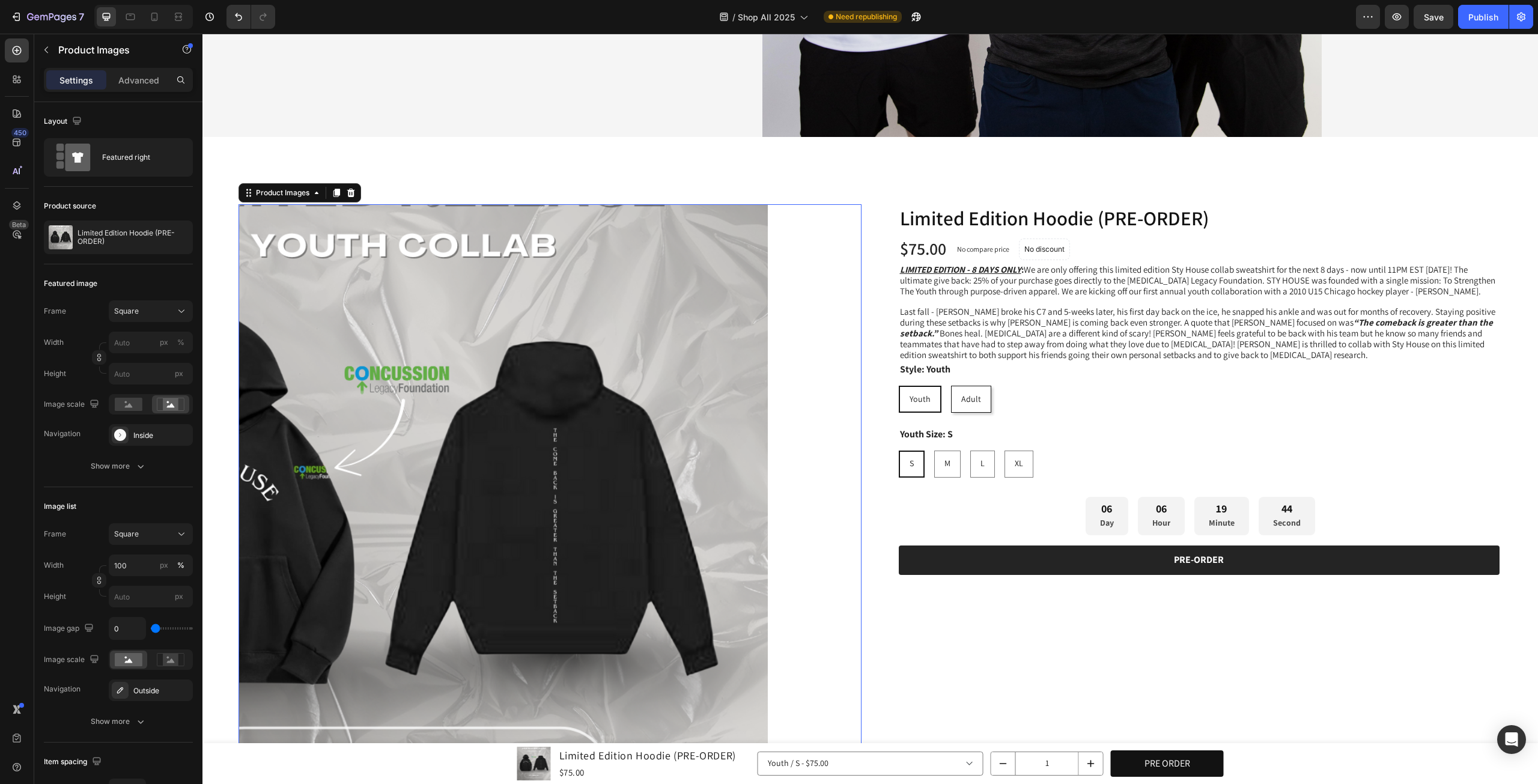
click at [849, 495] on img at bounding box center [550, 515] width 623 height 623
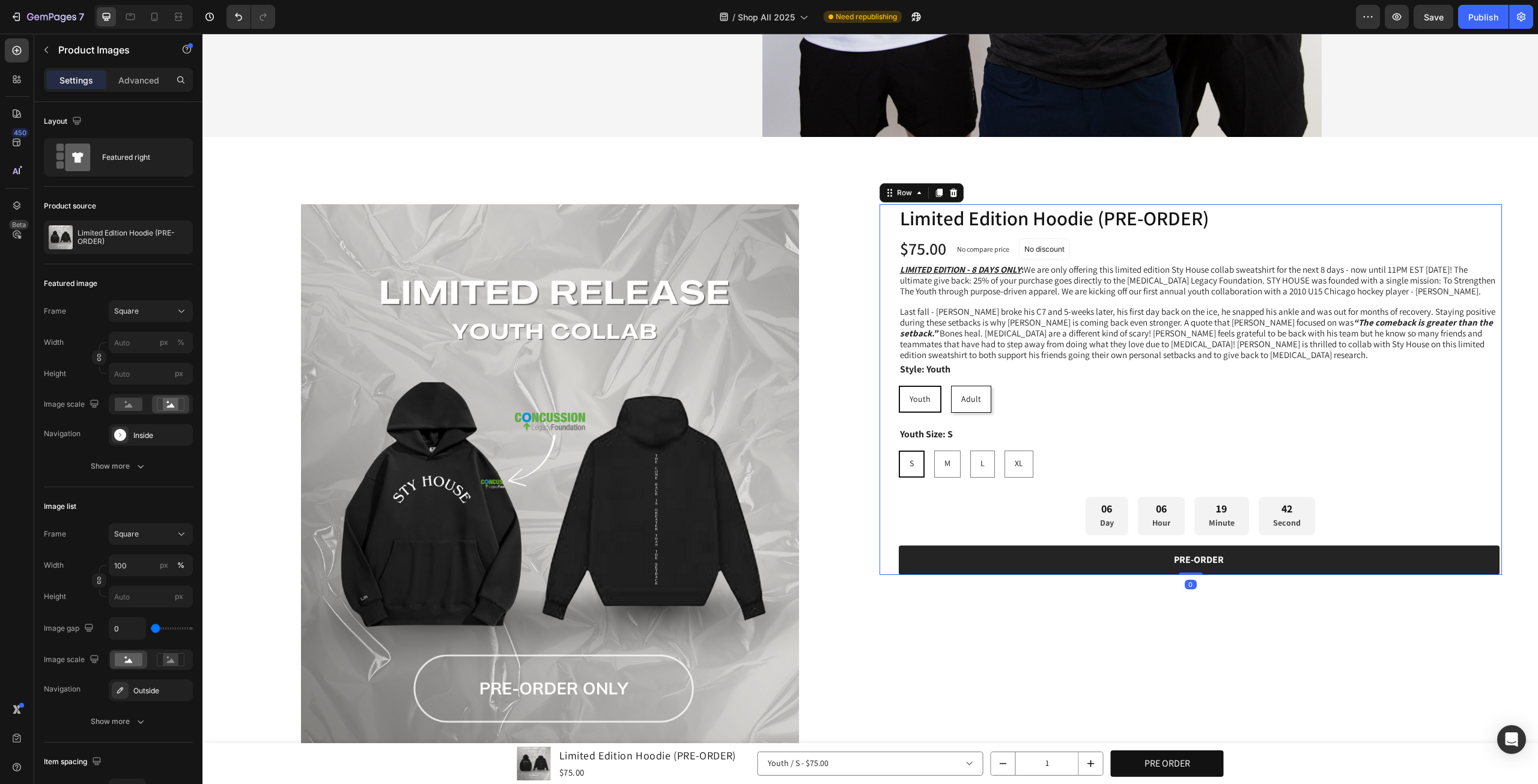
click at [880, 279] on div "Limited Edition Hoodie (PRE-ORDER) Product Title Row $75.00 Product Price Produ…" at bounding box center [1190, 389] width 623 height 370
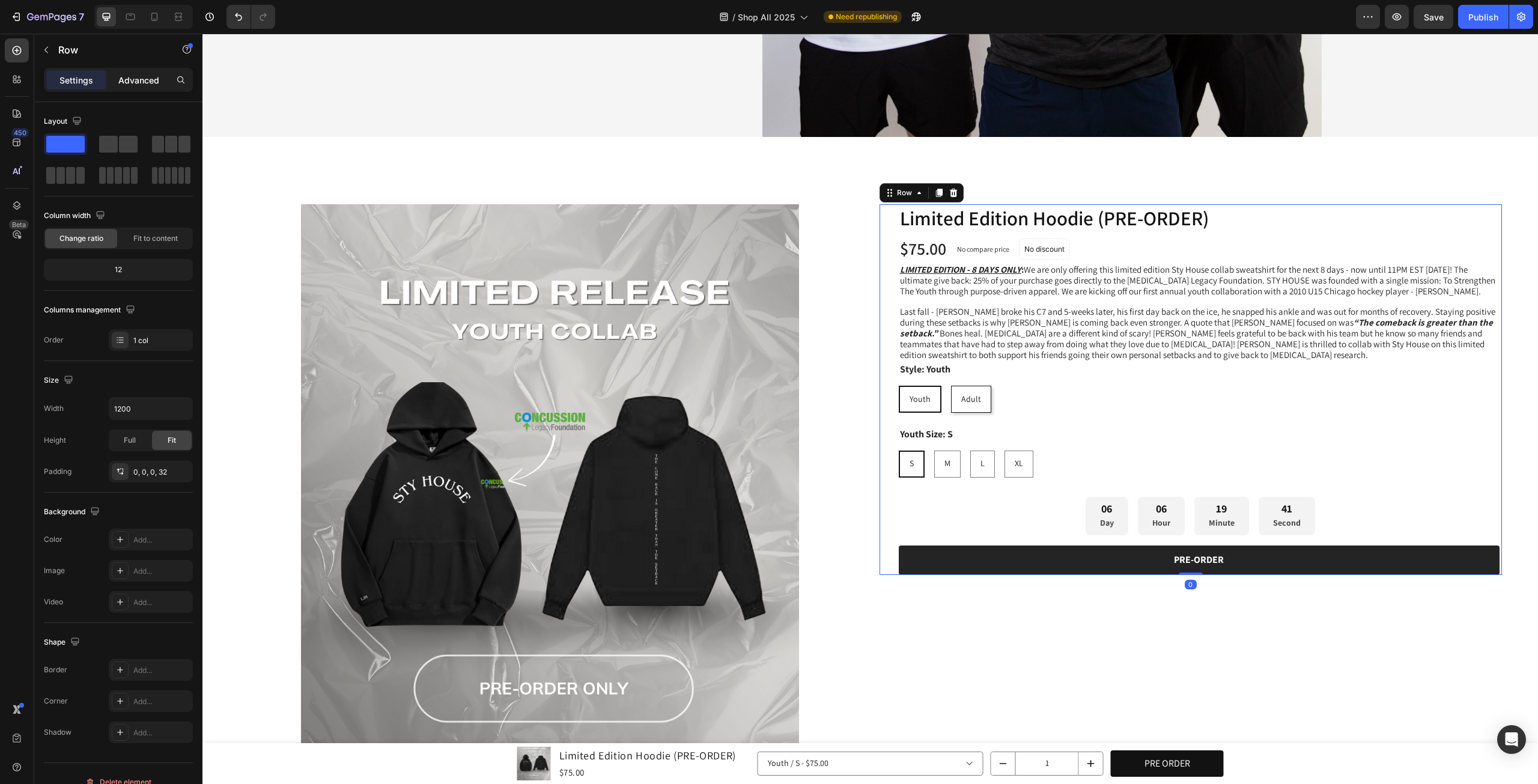
click at [161, 79] on div "Advanced" at bounding box center [139, 79] width 60 height 19
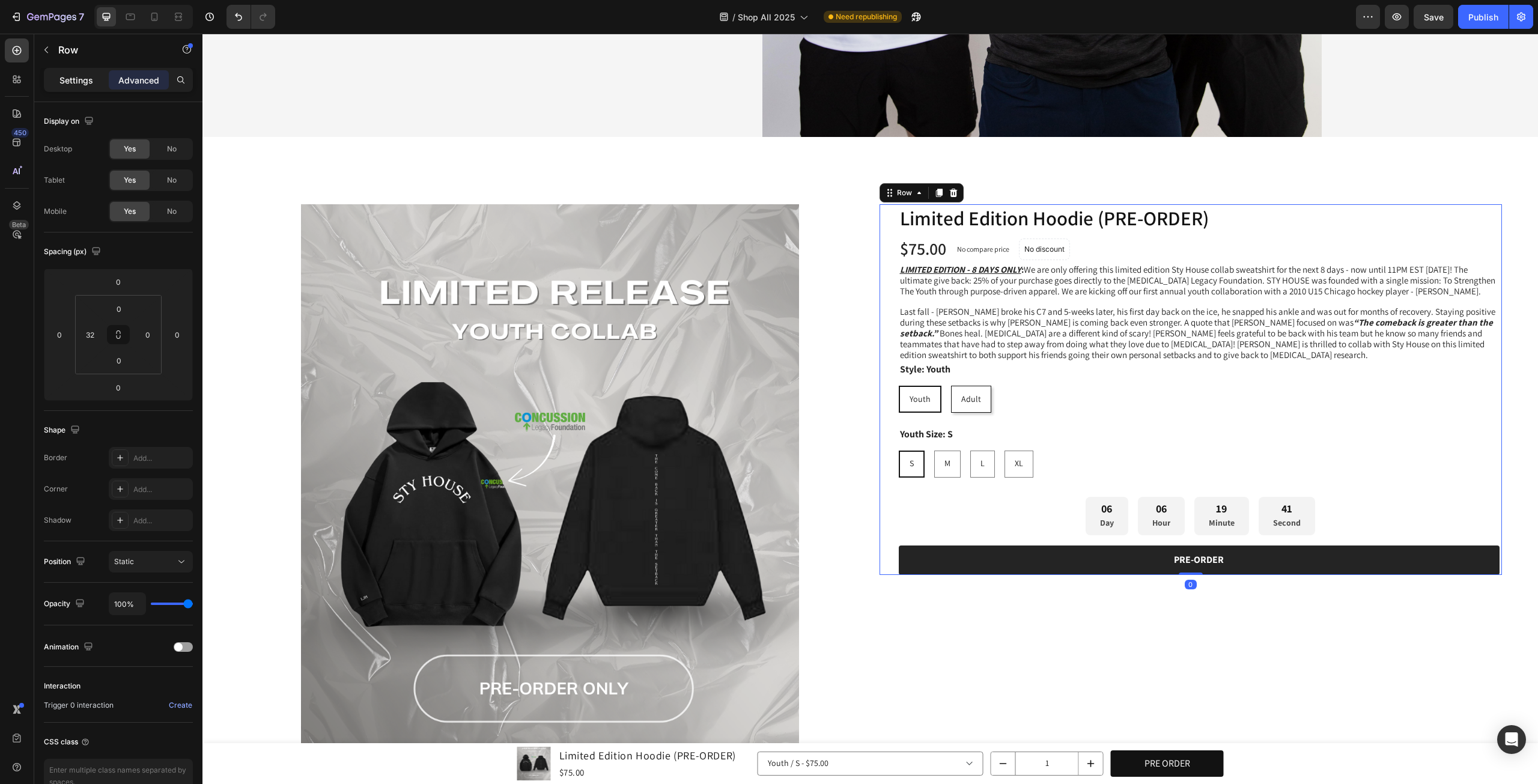
click at [105, 81] on div "Settings" at bounding box center [76, 79] width 60 height 19
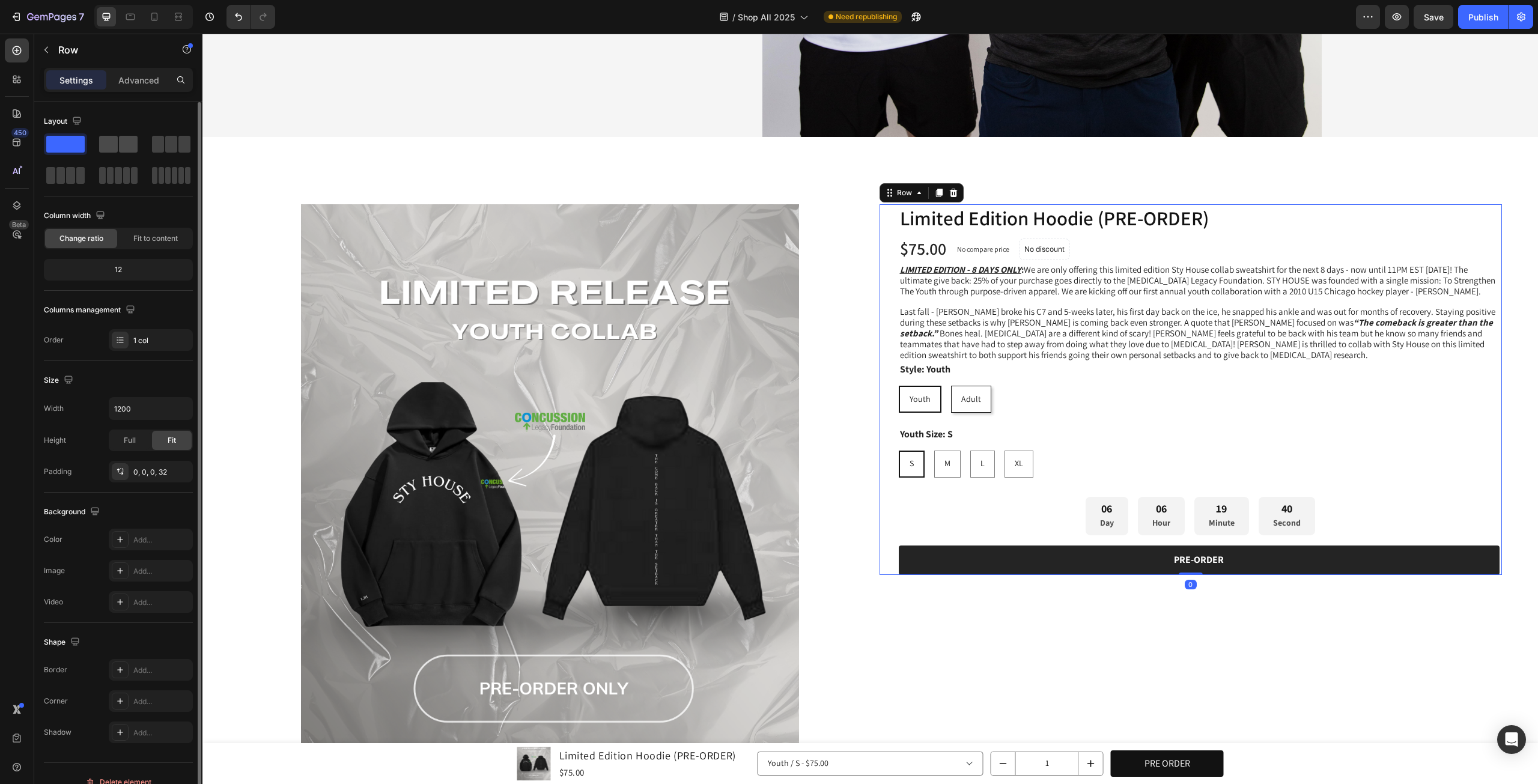
click at [128, 136] on span at bounding box center [128, 144] width 19 height 17
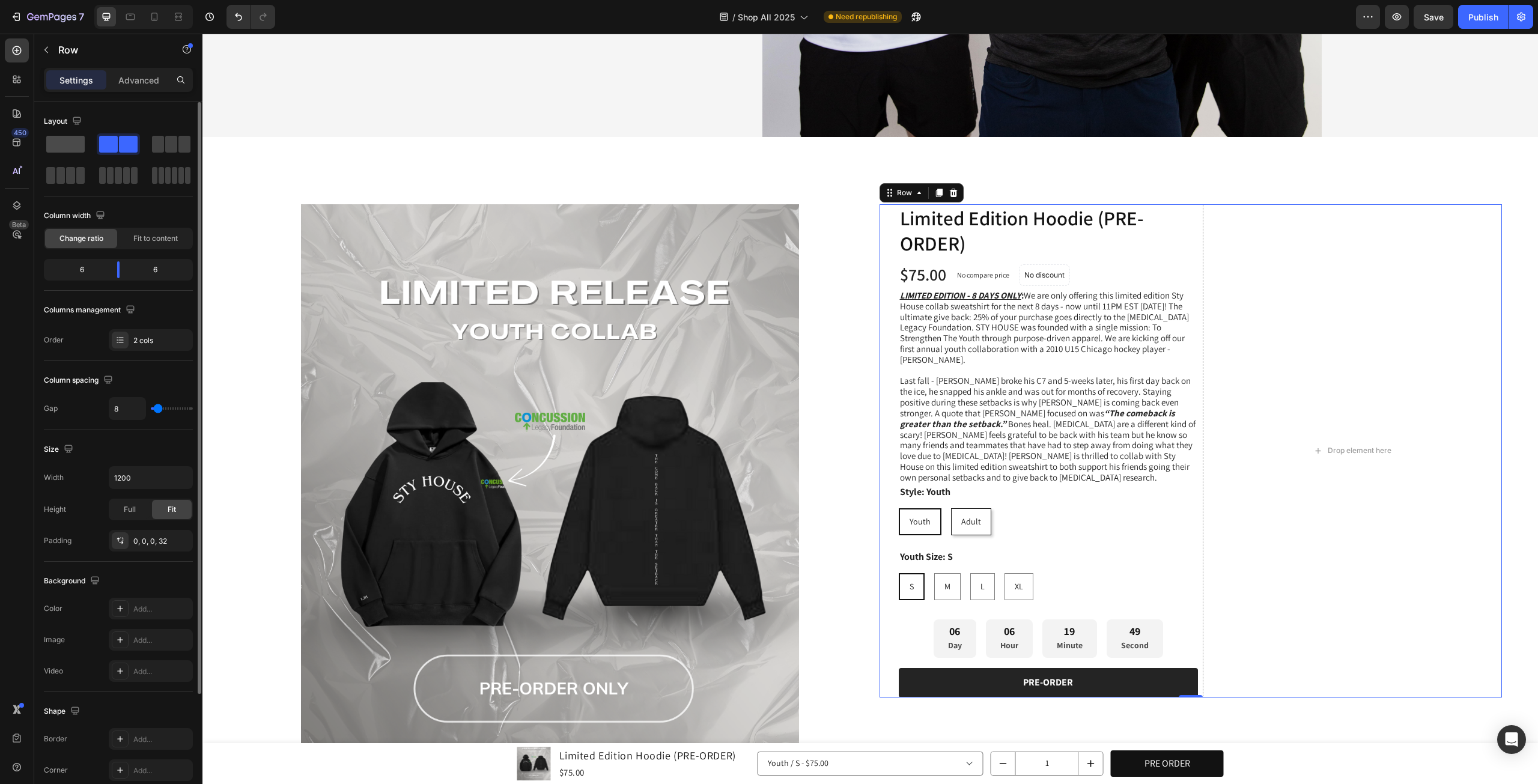
click at [68, 151] on span at bounding box center [65, 144] width 39 height 17
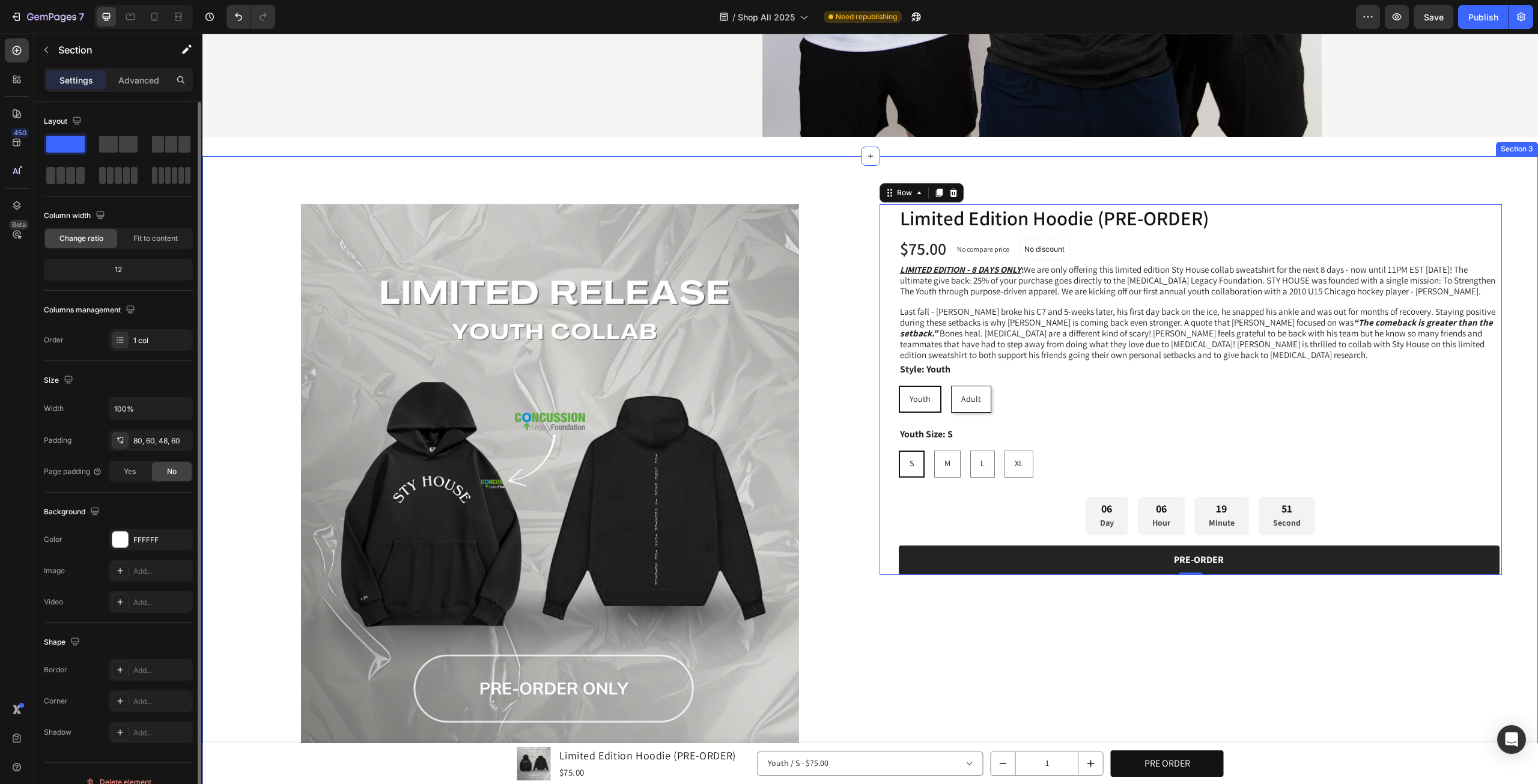
click at [1522, 335] on div "Product Images Limited Edition Hoodie (PRE-ORDER) Product Title Row $75.00 Prod…" at bounding box center [870, 511] width 1336 height 709
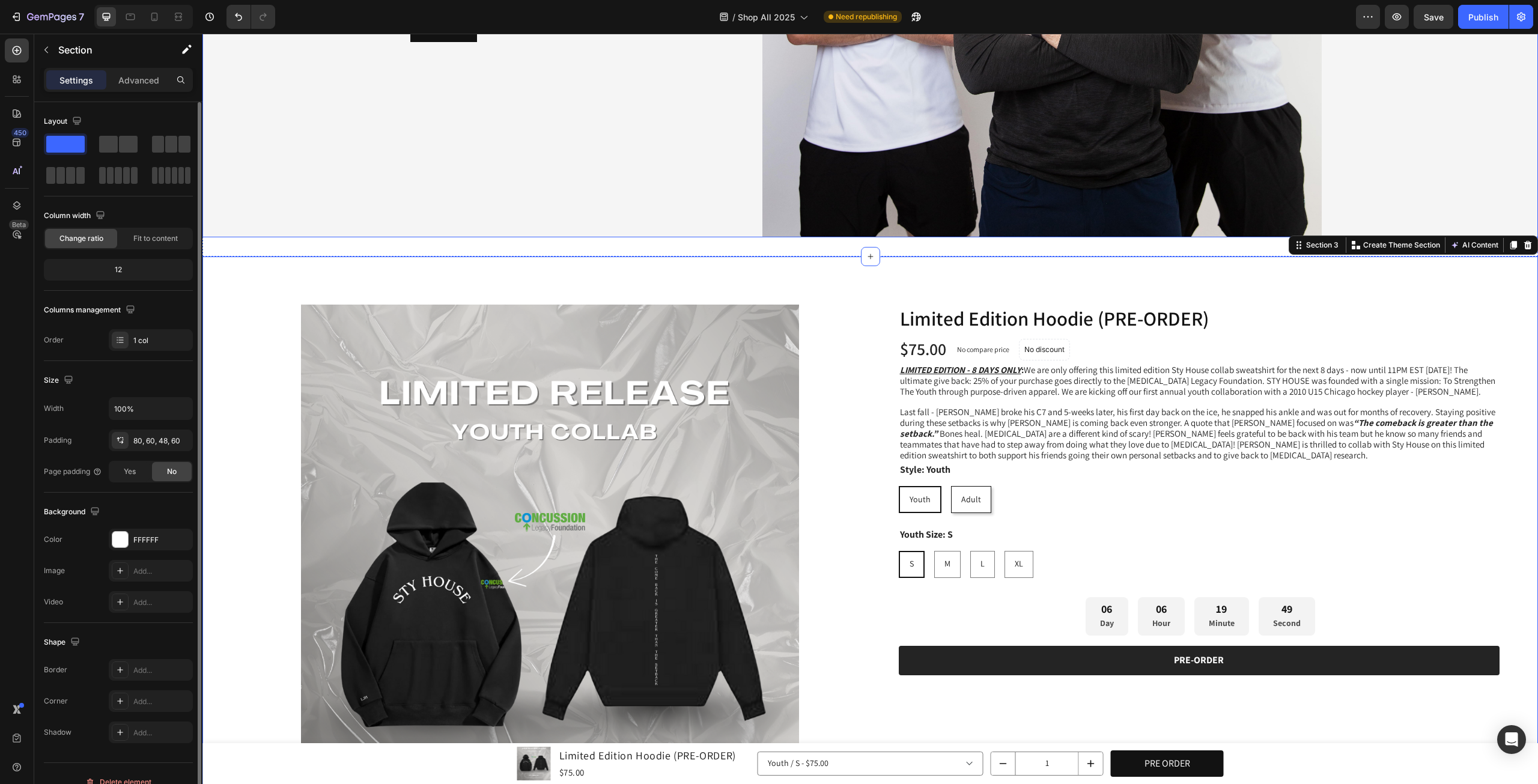
scroll to position [400, 0]
click at [1430, 13] on span "Save" at bounding box center [1434, 17] width 20 height 10
click at [1488, 15] on div "Publish" at bounding box center [1484, 17] width 30 height 13
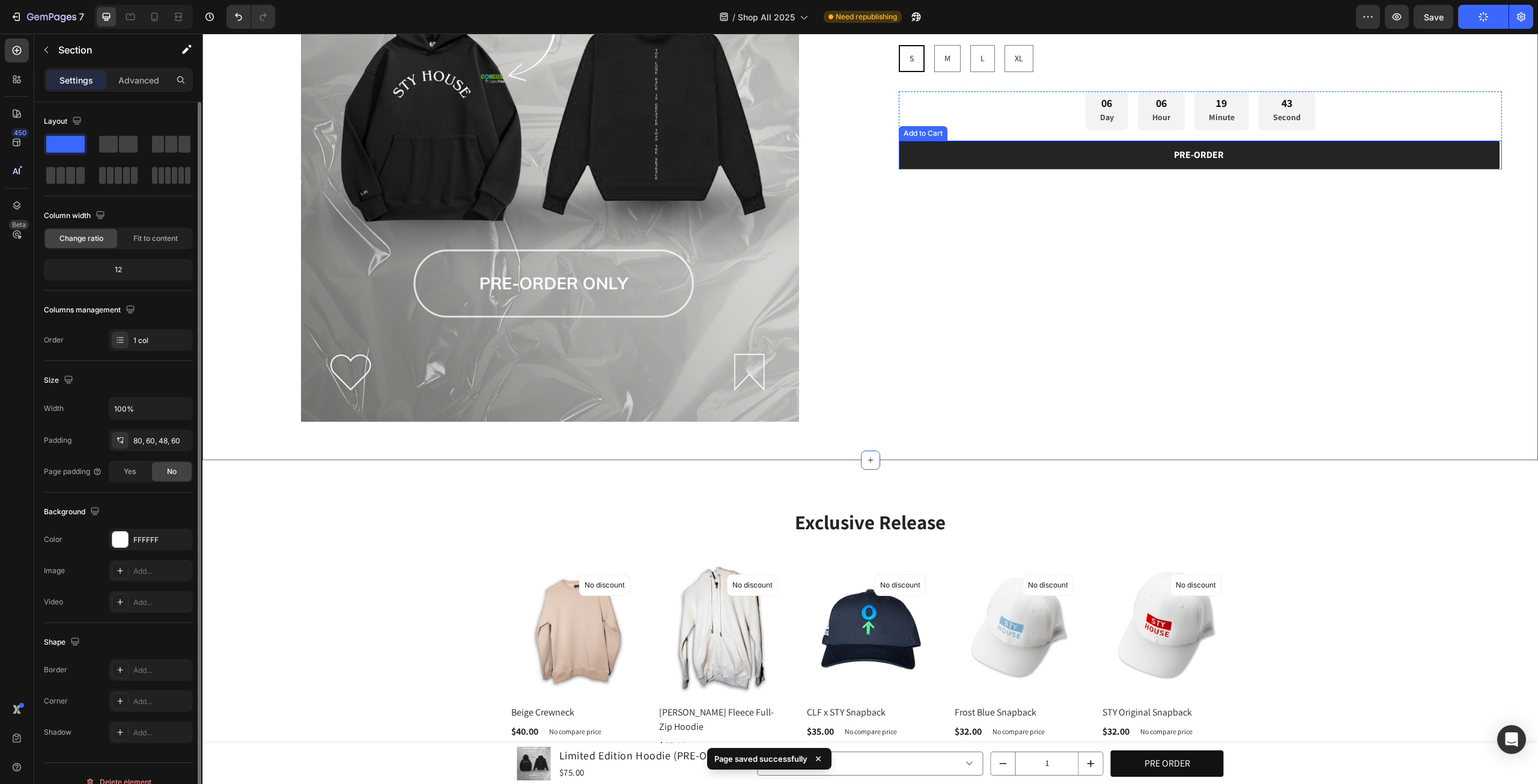
scroll to position [801, 0]
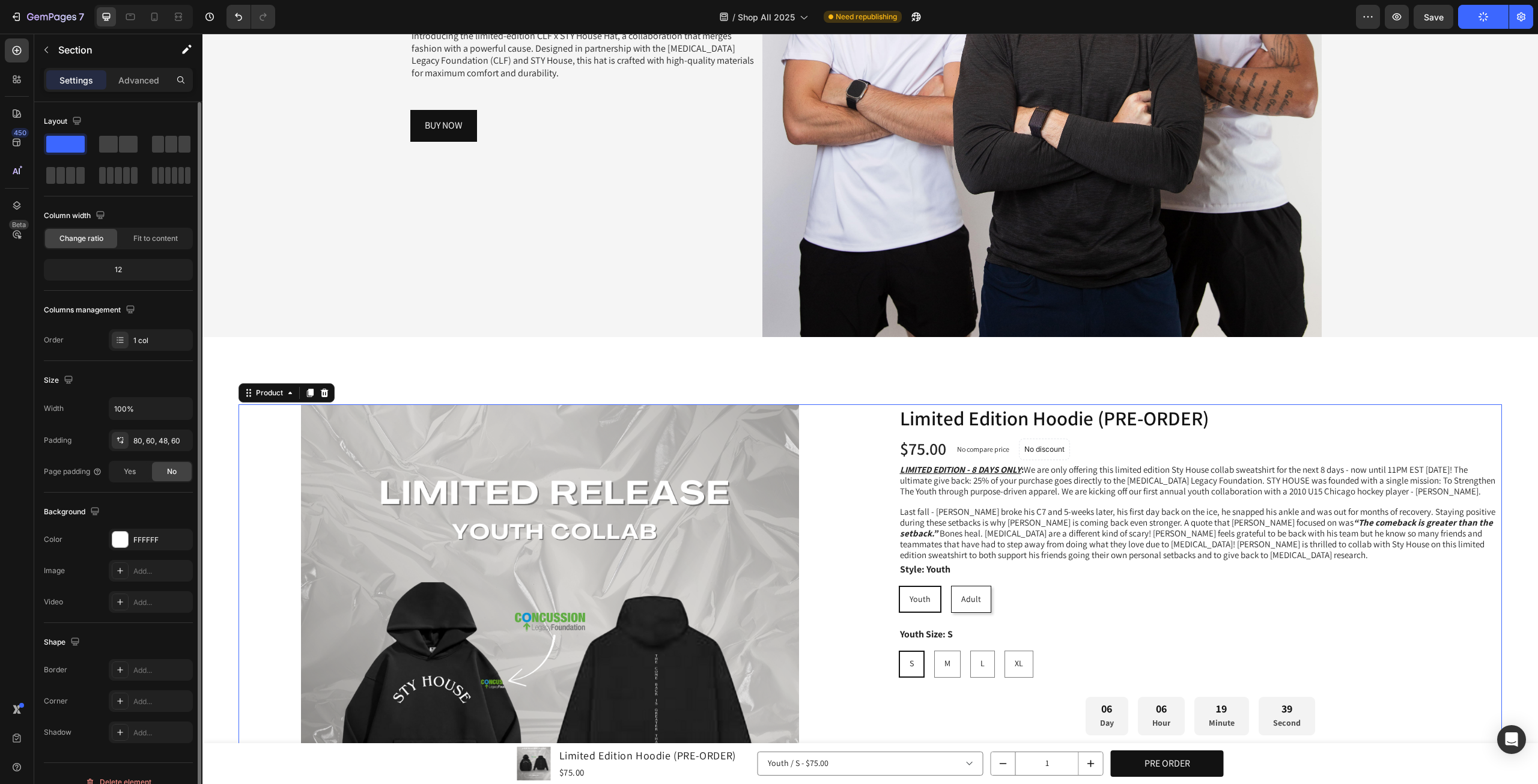
click at [869, 478] on div "Product Images Limited Edition Hoodie (PRE-ORDER) Product Title Row $75.00 Prod…" at bounding box center [871, 715] width 1264 height 623
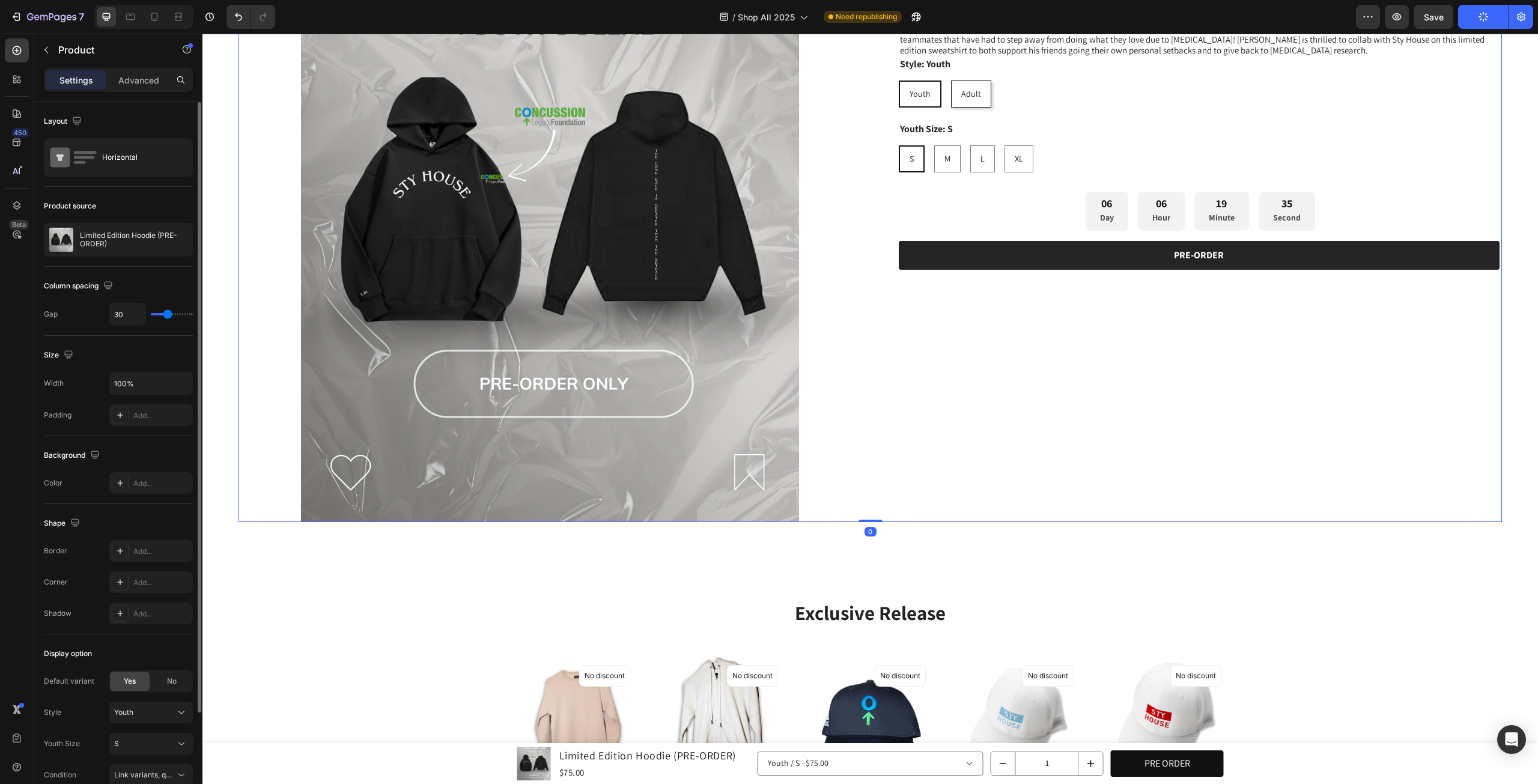
drag, startPoint x: 866, startPoint y: 524, endPoint x: 1092, endPoint y: 344, distance: 288.9
click at [906, 463] on div "Product Images Limited Edition Hoodie (PRE-ORDER) Product Title Row $75.00 Prod…" at bounding box center [871, 210] width 1264 height 623
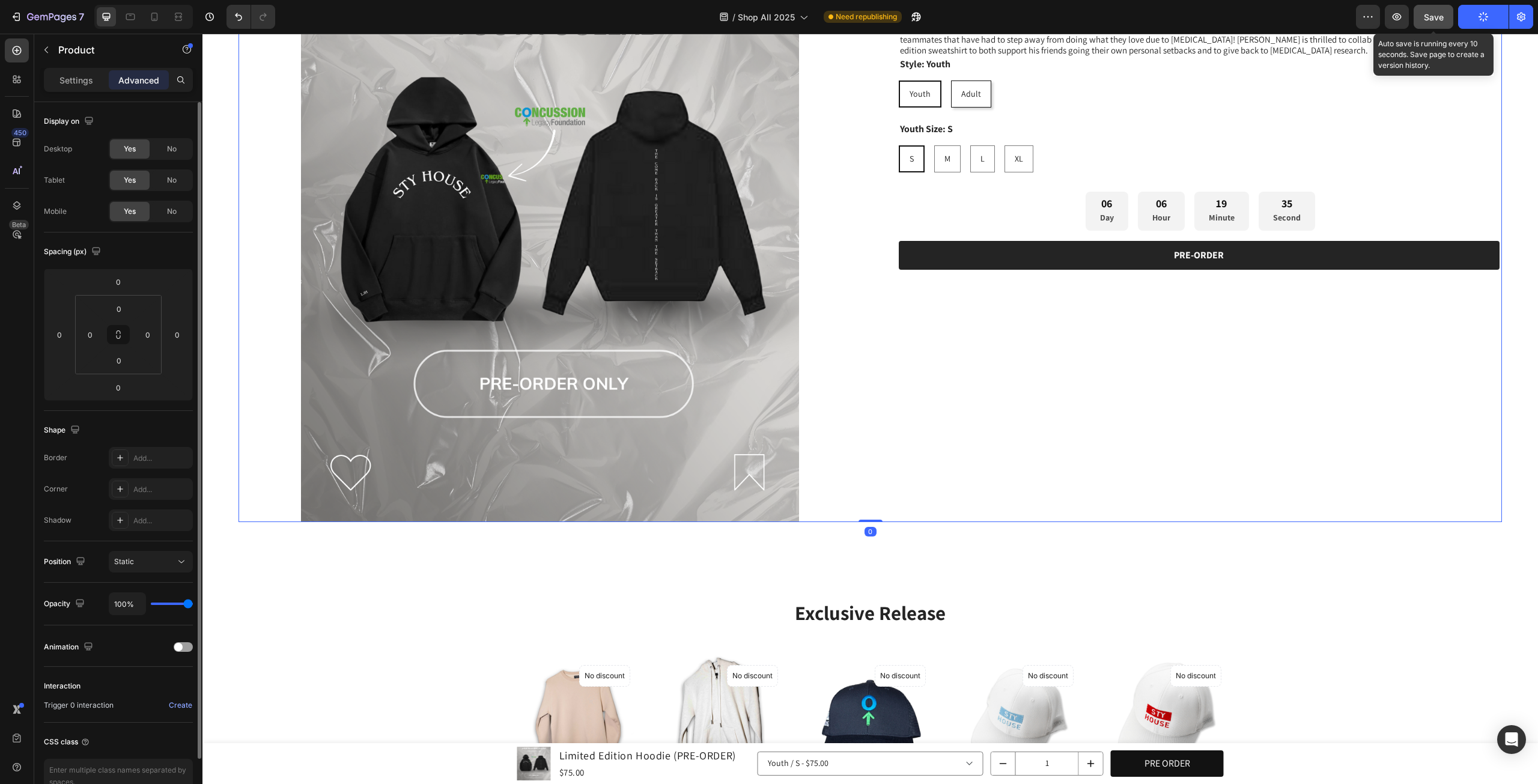
click at [1435, 7] on button "Save" at bounding box center [1433, 17] width 40 height 24
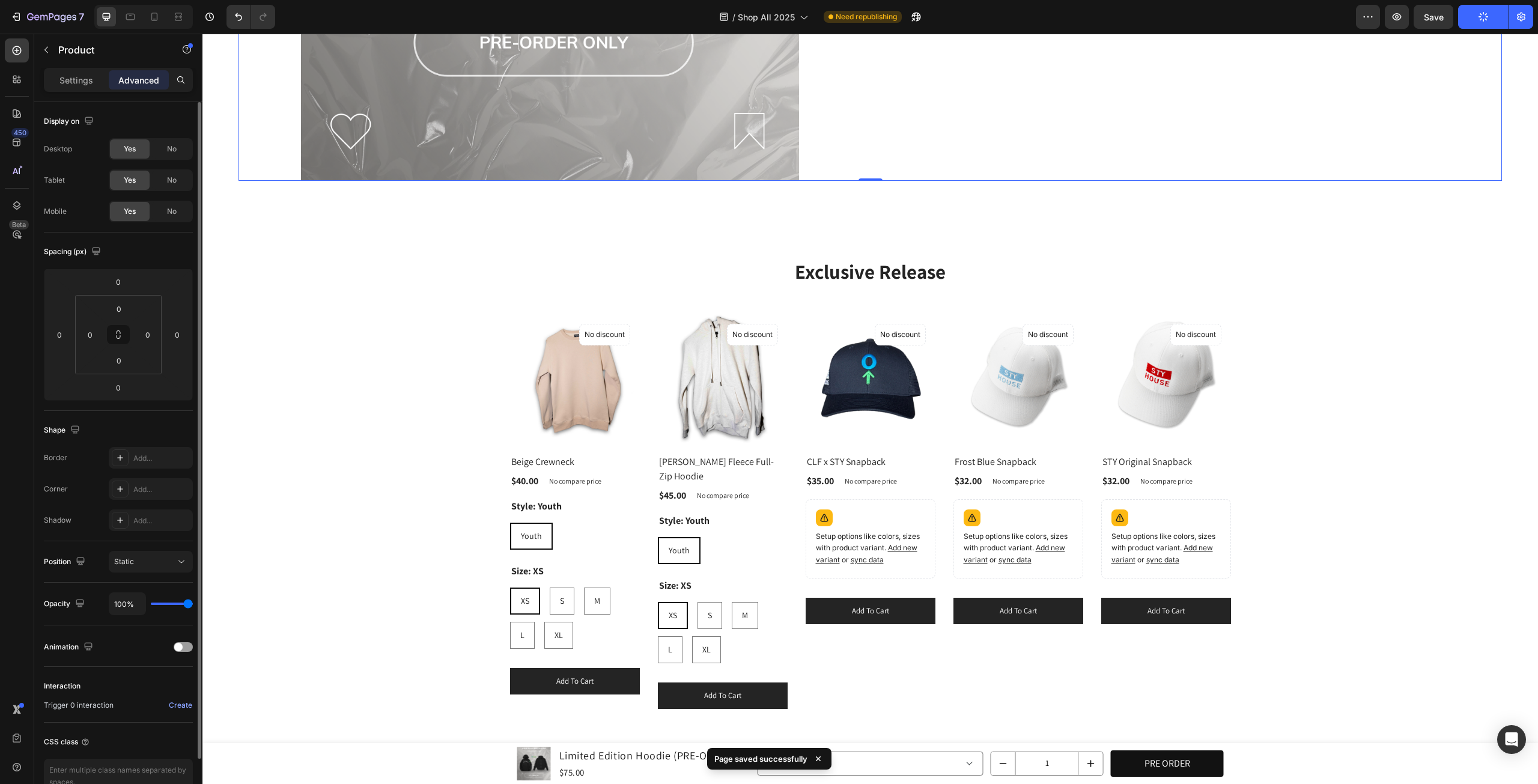
scroll to position [866, 0]
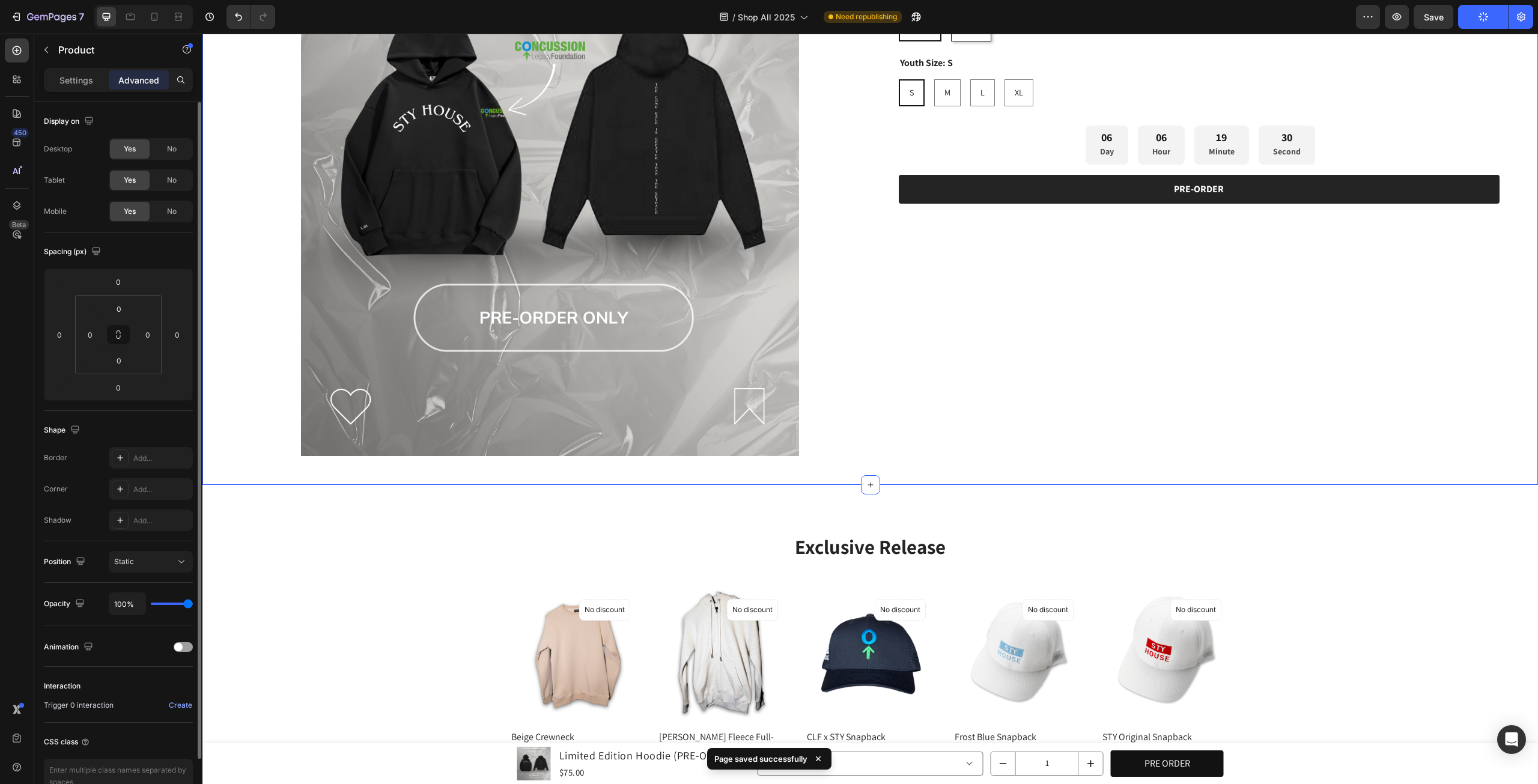
click at [1402, 474] on div "Product Images Limited Edition Hoodie (PRE-ORDER) Product Title Row $75.00 Prod…" at bounding box center [870, 135] width 1336 height 700
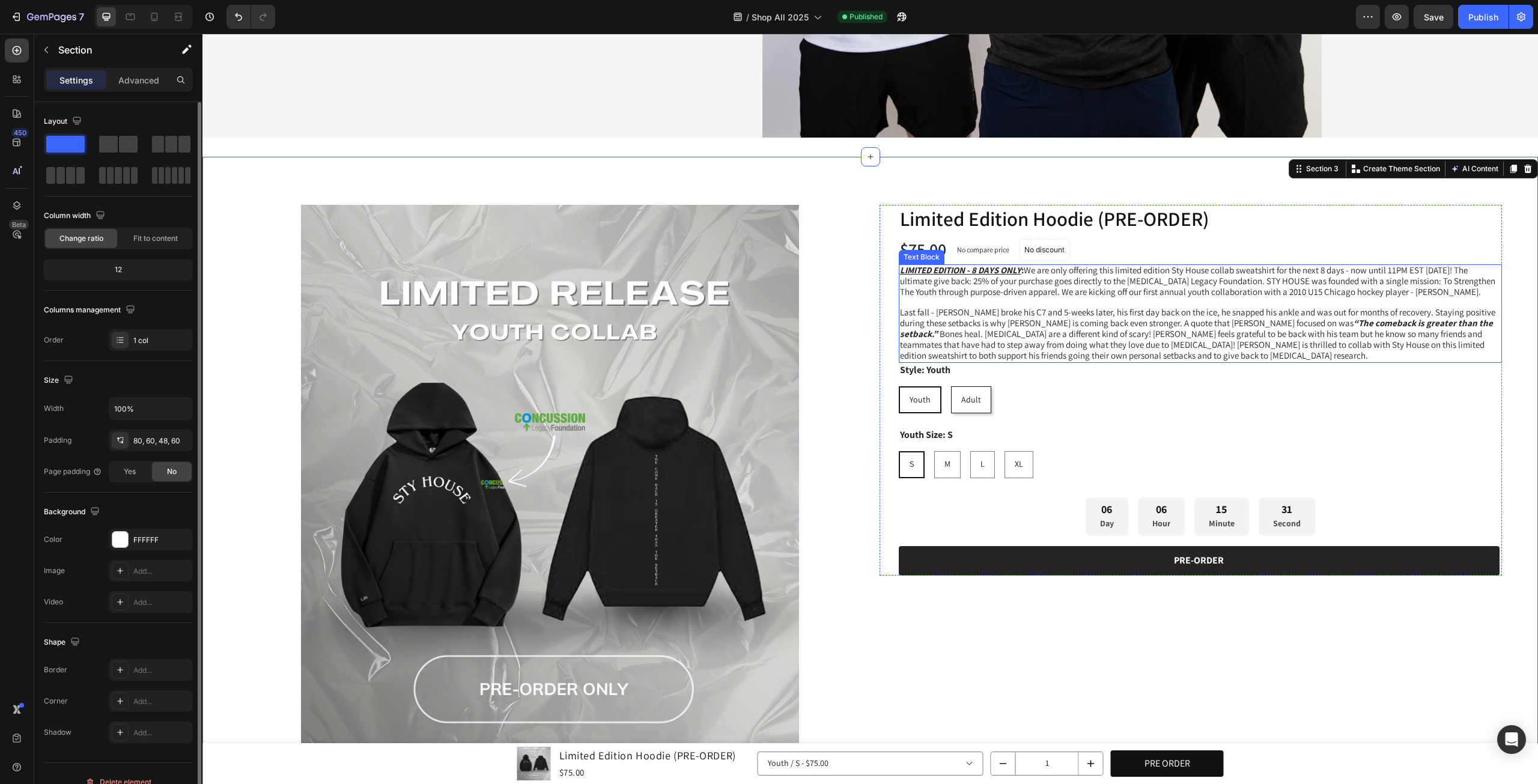
scroll to position [500, 0]
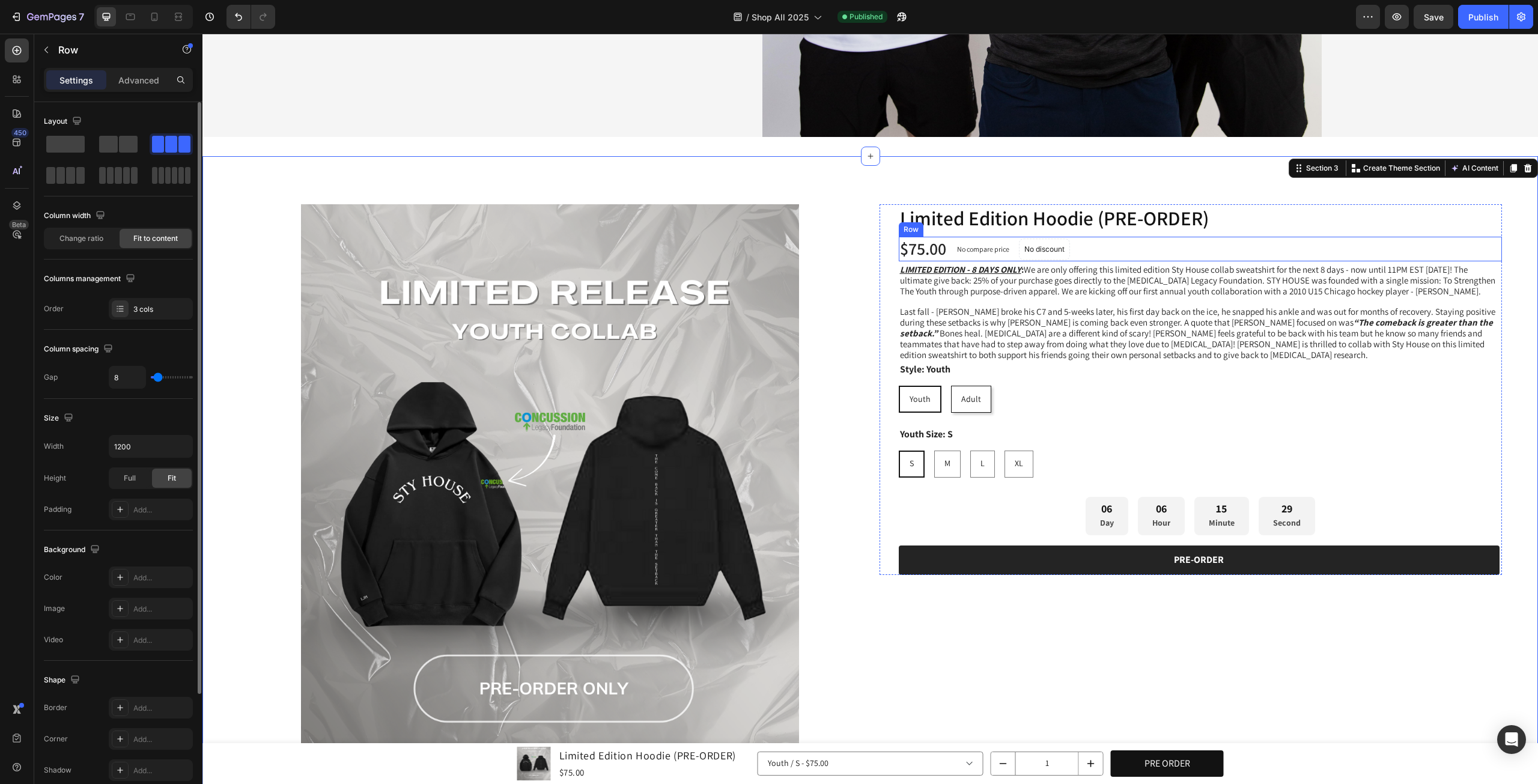
click at [1483, 246] on div "$75.00 Product Price Product Price No compare price Product Price No discount N…" at bounding box center [1200, 248] width 604 height 24
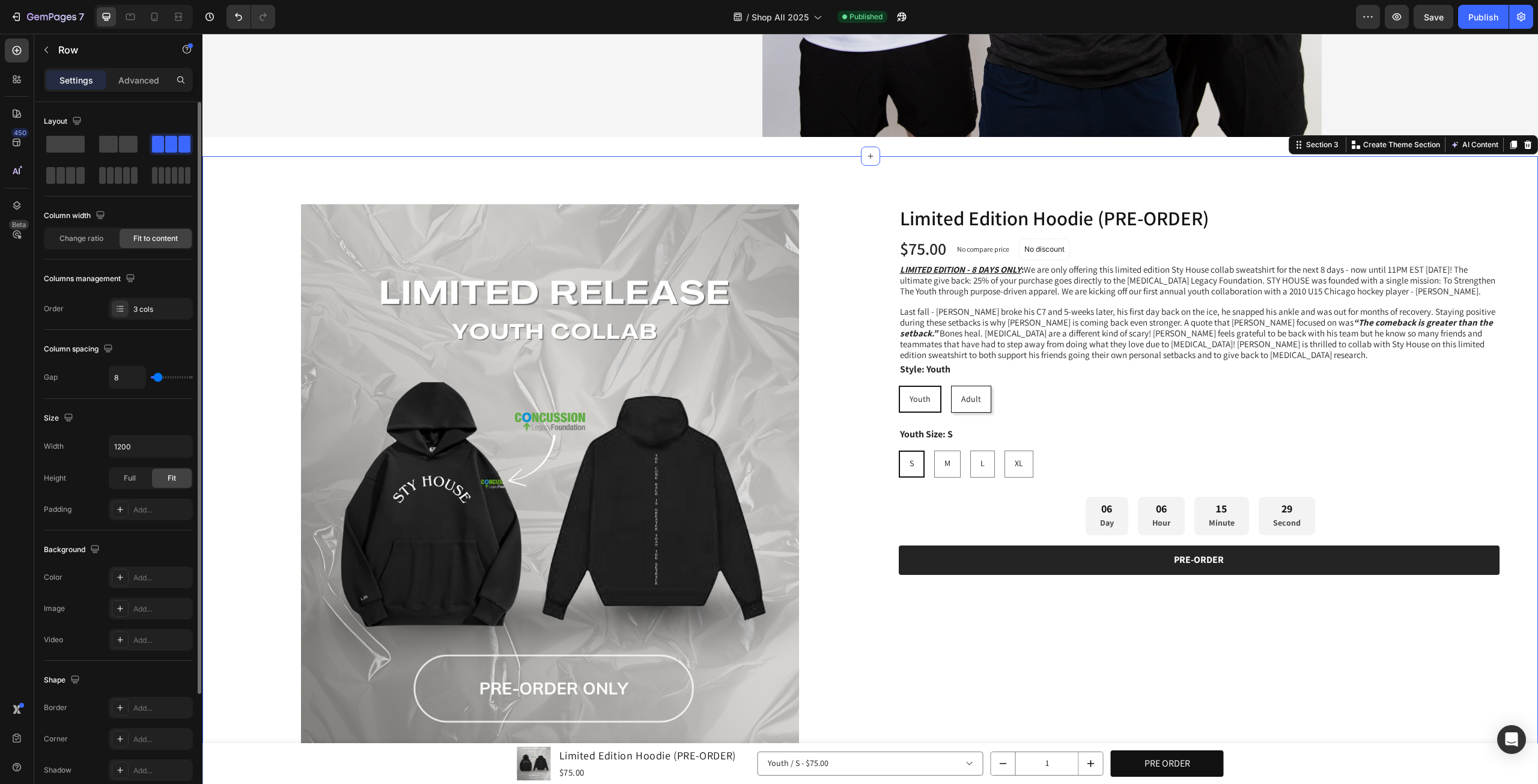
click at [1516, 239] on div "Product Images Limited Edition Hoodie (PRE-ORDER) Product Title Row $75.00 Prod…" at bounding box center [870, 506] width 1336 height 700
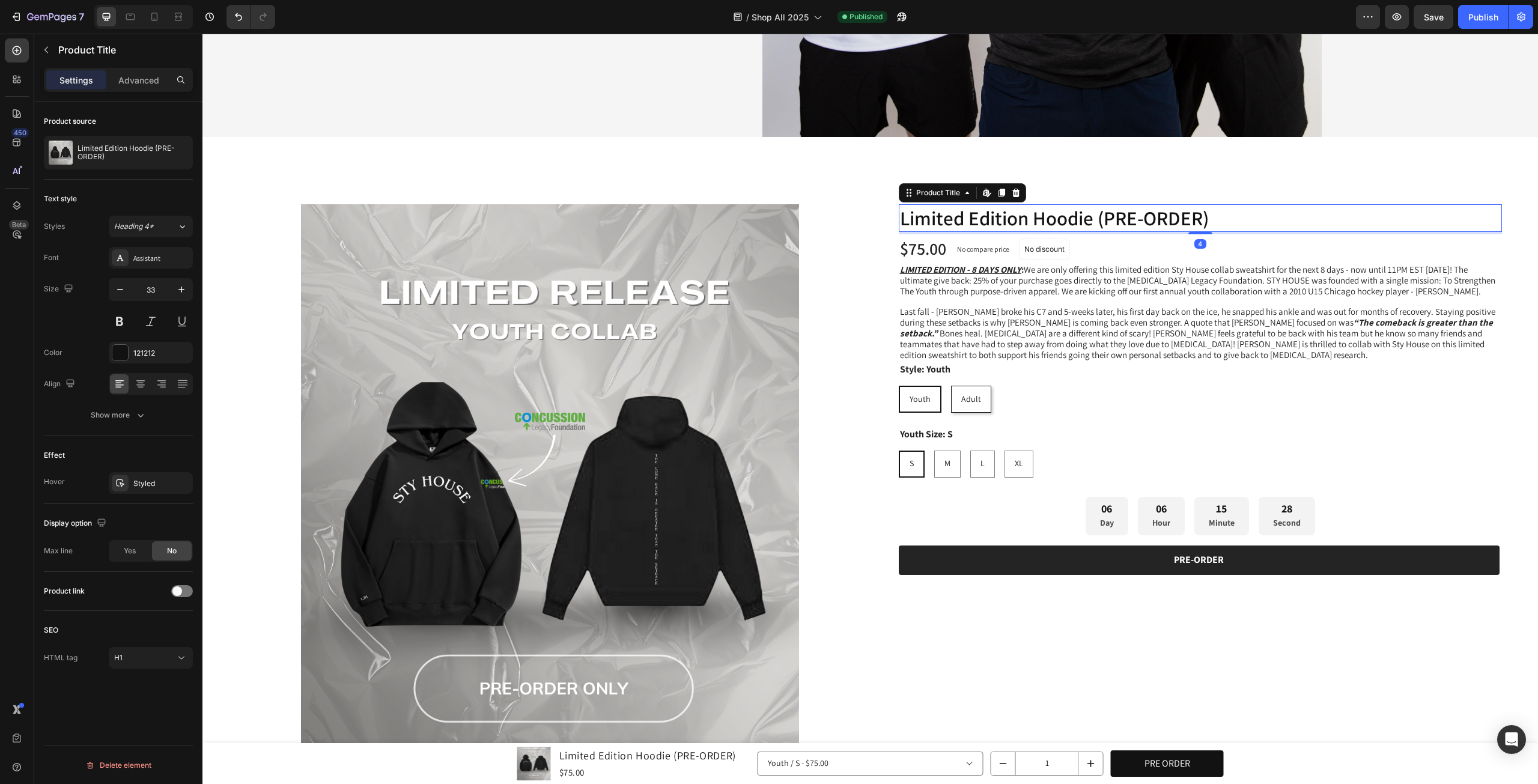
click at [928, 212] on h1 "Limited Edition Hoodie (PRE-ORDER)" at bounding box center [1200, 218] width 604 height 29
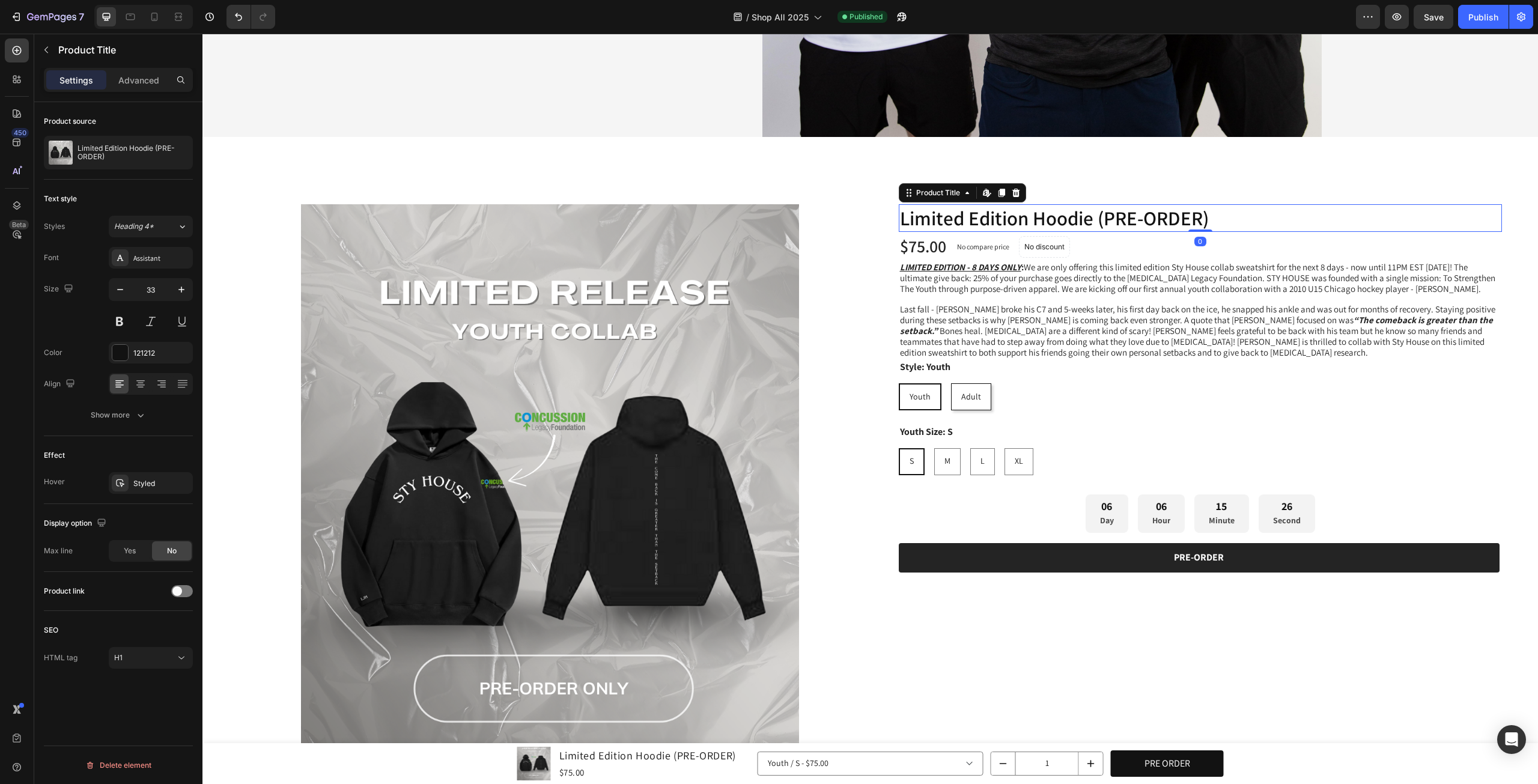
drag, startPoint x: 1200, startPoint y: 227, endPoint x: 1201, endPoint y: 215, distance: 12.0
click at [1201, 215] on div "Limited Edition Hoodie (PRE-ORDER) Product Title Edit content in Shopify 0" at bounding box center [1200, 218] width 604 height 29
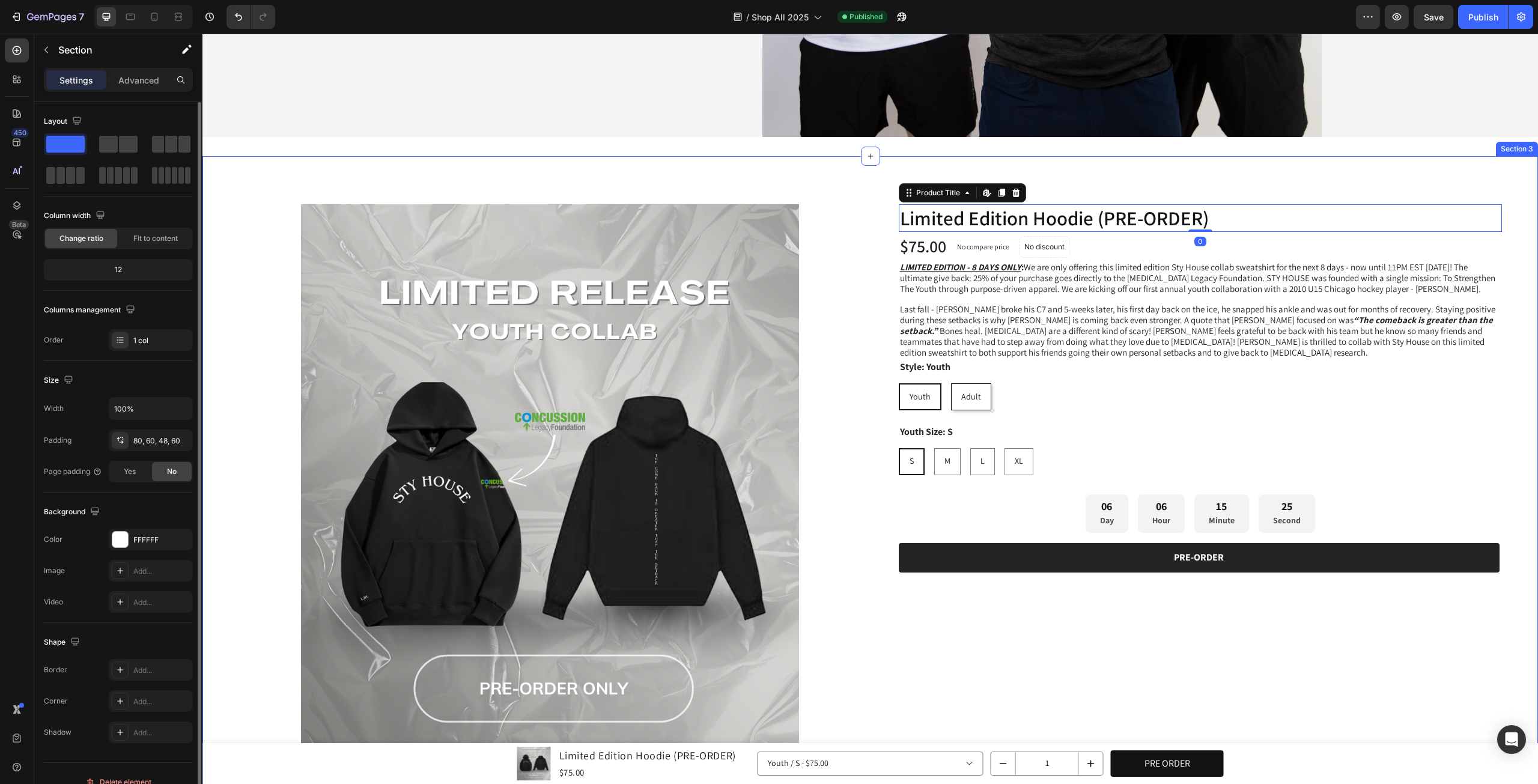
click at [1511, 255] on div "Product Images Limited Edition Hoodie (PRE-ORDER) Product Title Edit content in…" at bounding box center [870, 506] width 1336 height 700
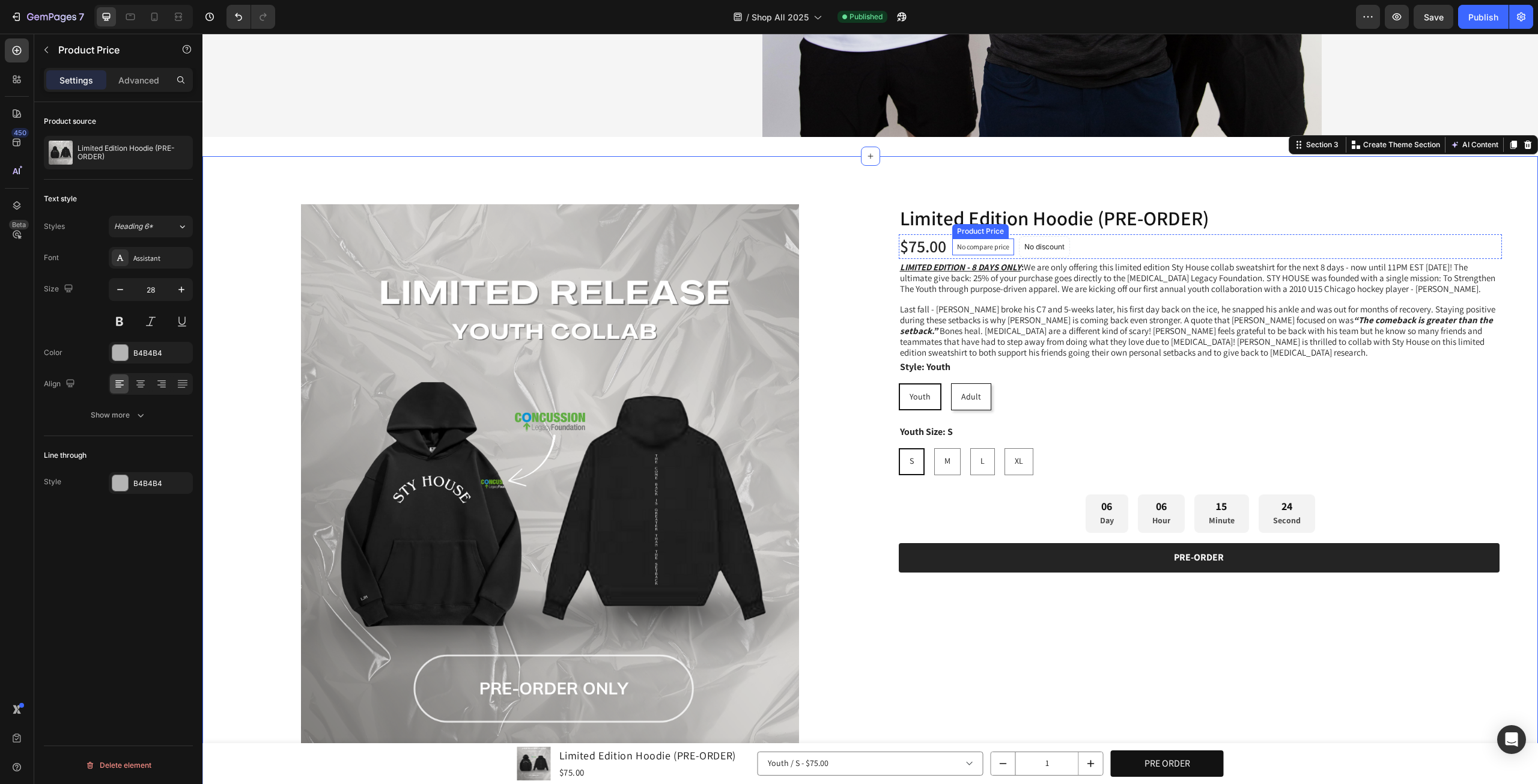
click at [999, 248] on div "No compare price" at bounding box center [982, 246] width 61 height 17
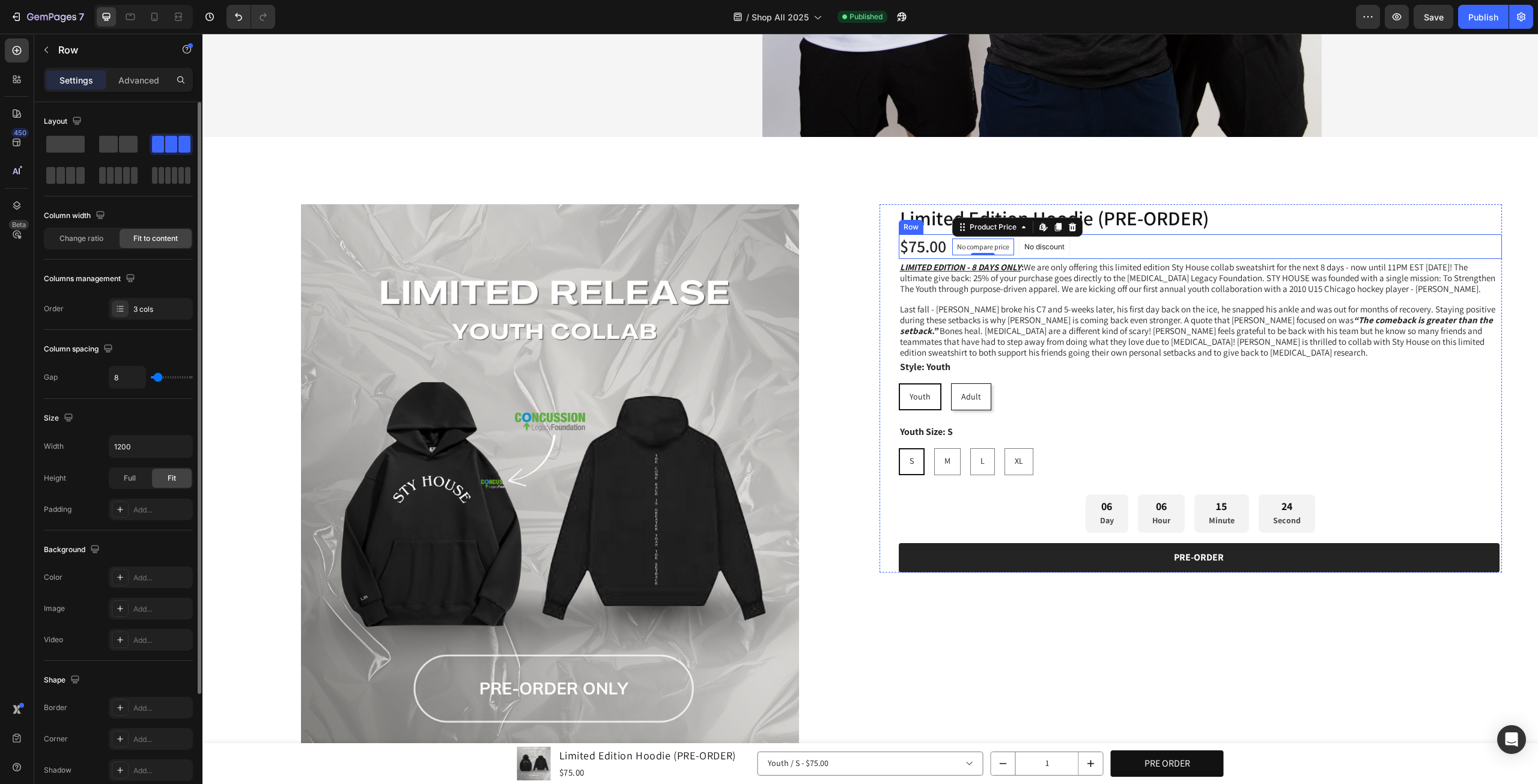
click at [1110, 245] on div "$75.00 Product Price Product Price No compare price Product Price Edit content …" at bounding box center [1200, 246] width 604 height 24
click at [1110, 289] on span "LIMITED EDITION - 8 DAYS ONLY : We are only offering this limited edition Sty H…" at bounding box center [1197, 277] width 595 height 33
click at [1184, 242] on div "$75.00 Product Price Product Price No compare price Product Price No discount N…" at bounding box center [1200, 246] width 604 height 24
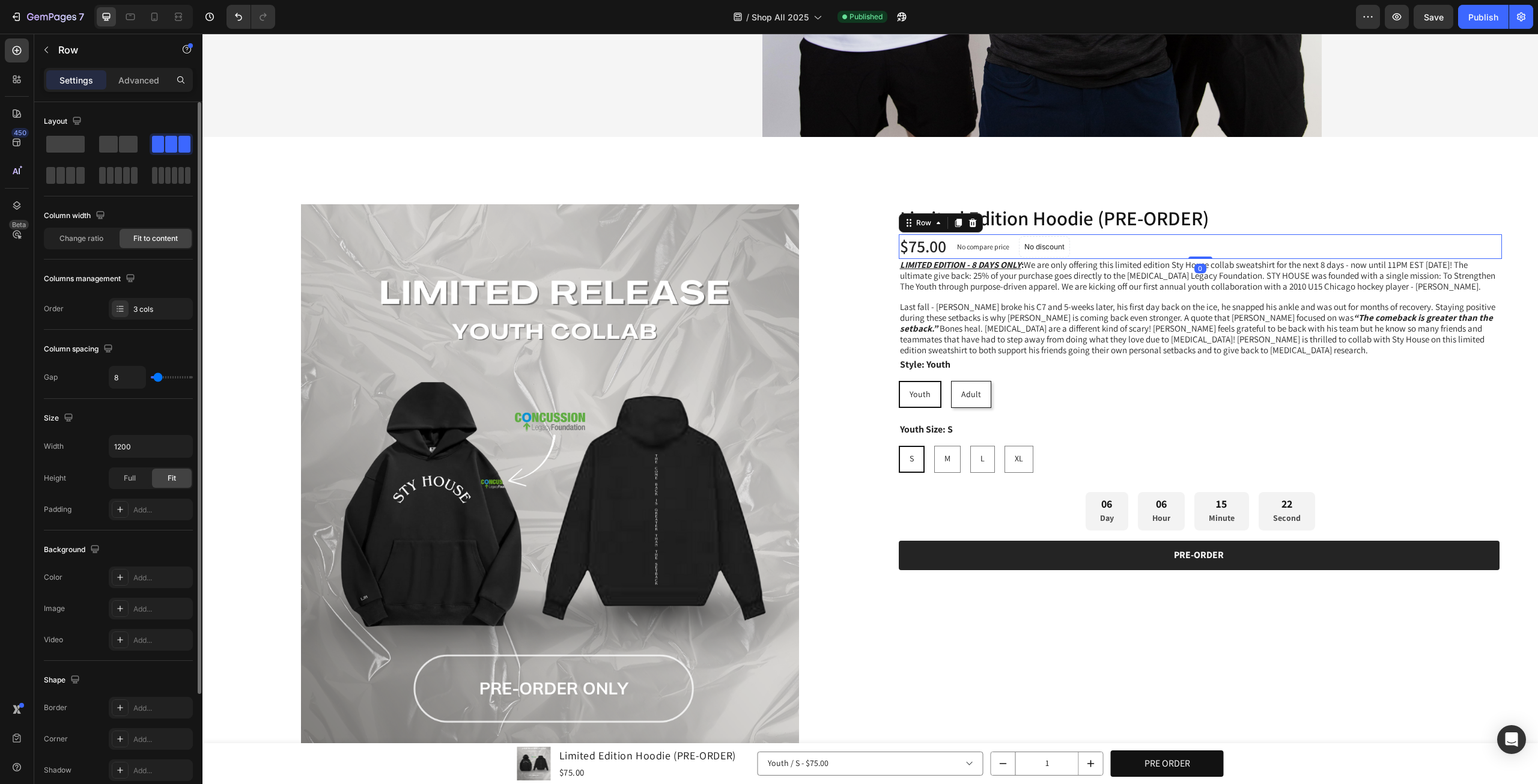
drag, startPoint x: 1185, startPoint y: 255, endPoint x: 1189, endPoint y: 236, distance: 19.4
click at [1189, 236] on div "$75.00 Product Price Product Price No compare price Product Price No discount N…" at bounding box center [1200, 246] width 604 height 24
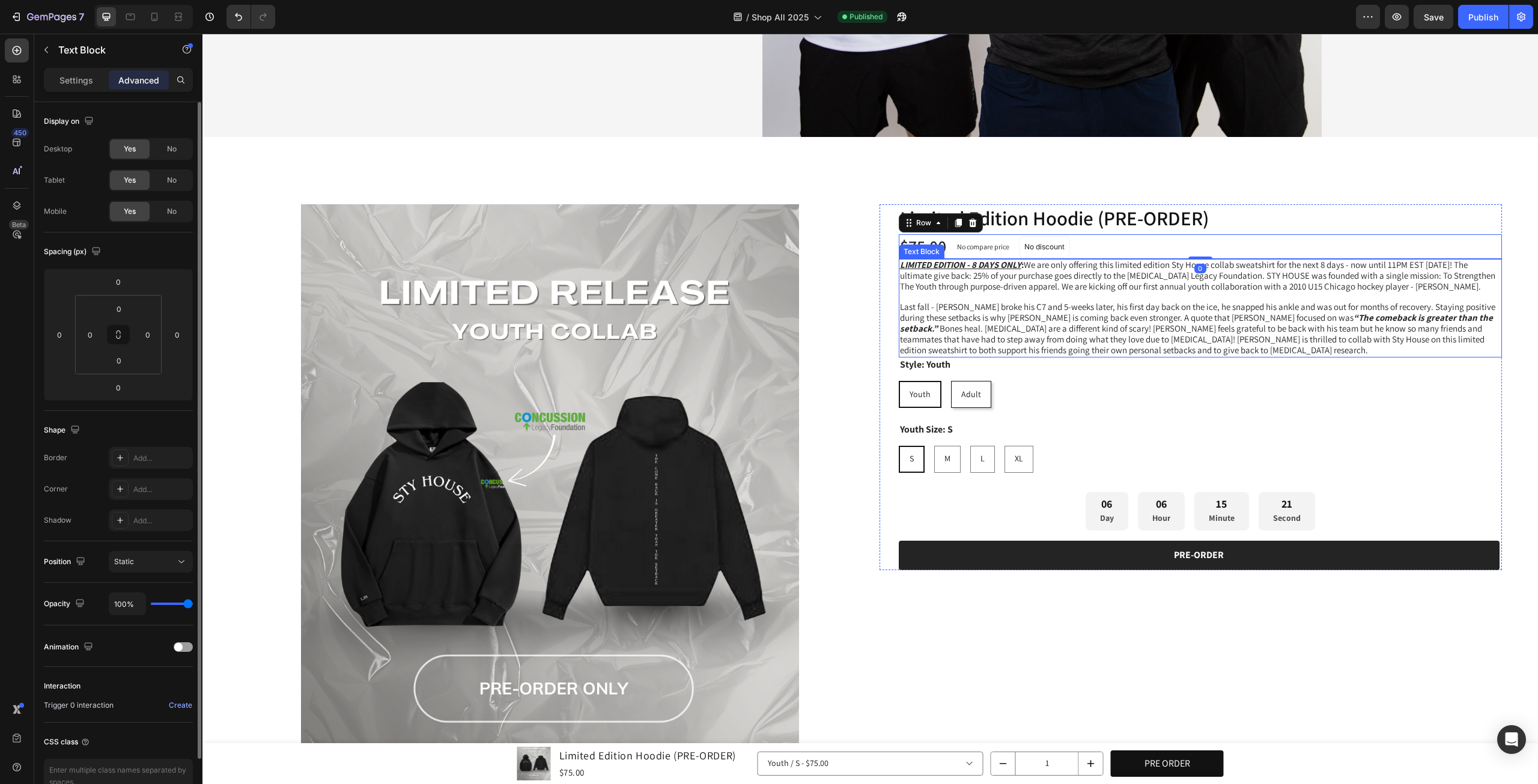
click at [1229, 287] on span "LIMITED EDITION - 8 DAYS ONLY : We are only offering this limited edition Sty H…" at bounding box center [1197, 274] width 595 height 33
click at [1281, 244] on div "$75.00 Product Price Product Price No compare price Product Price No discount N…" at bounding box center [1200, 246] width 604 height 24
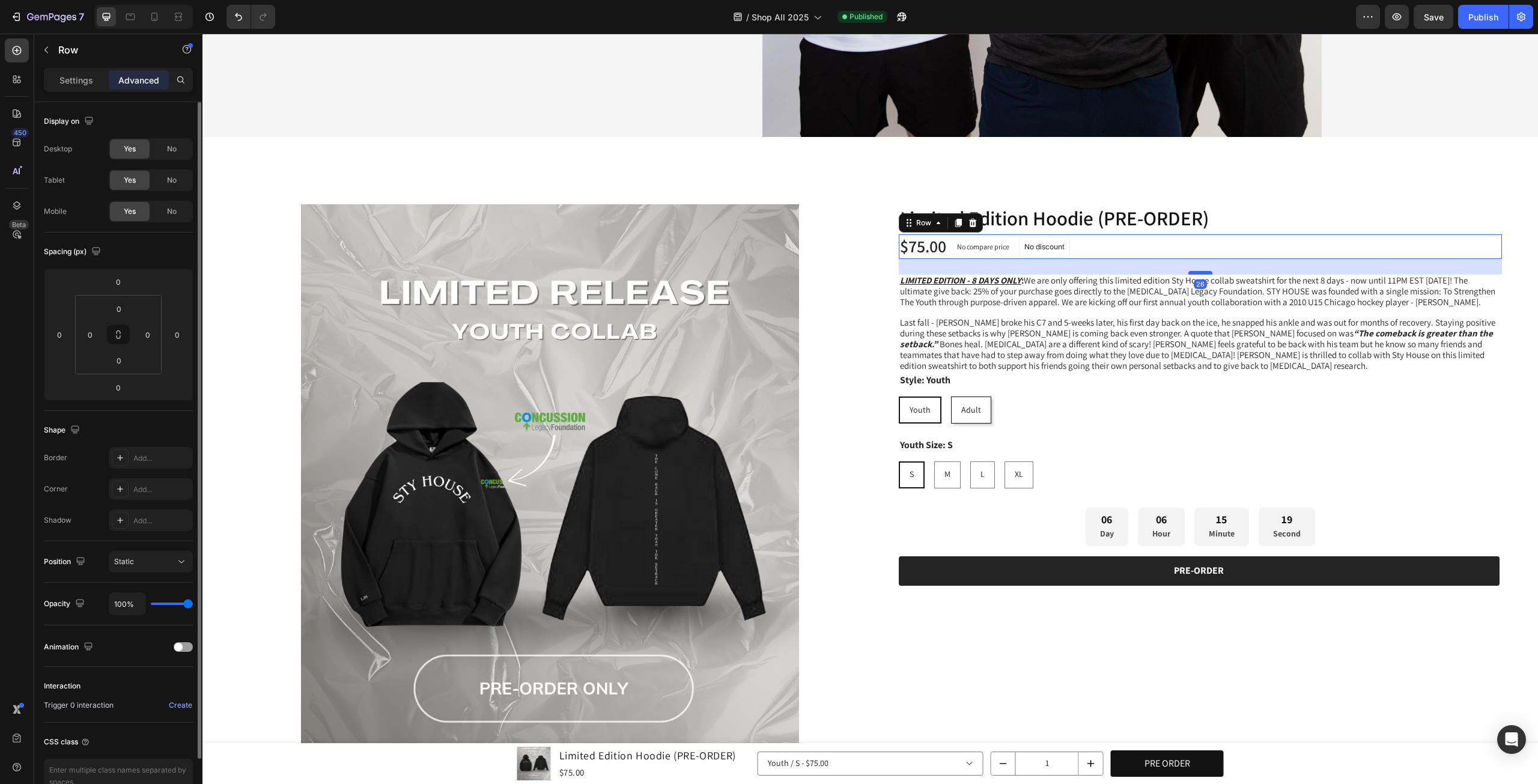
drag, startPoint x: 1196, startPoint y: 251, endPoint x: 1201, endPoint y: 269, distance: 18.7
click at [1201, 271] on div at bounding box center [1200, 273] width 24 height 4
type input "29"
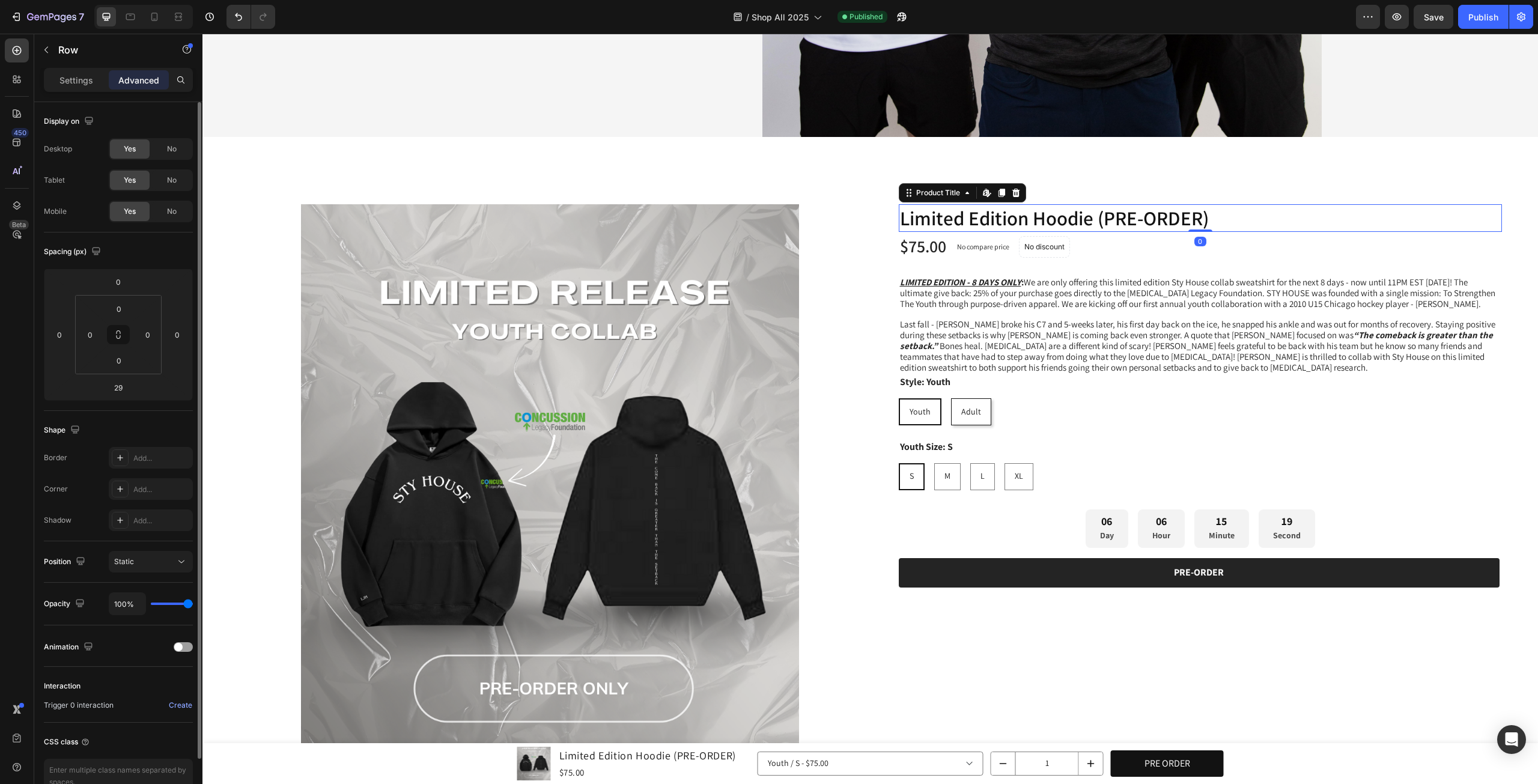
click at [1238, 223] on h1 "Limited Edition Hoodie (PRE-ORDER)" at bounding box center [1200, 218] width 604 height 29
click at [1242, 241] on div "$75.00 Product Price Product Price No compare price Product Price No discount N…" at bounding box center [1200, 246] width 604 height 24
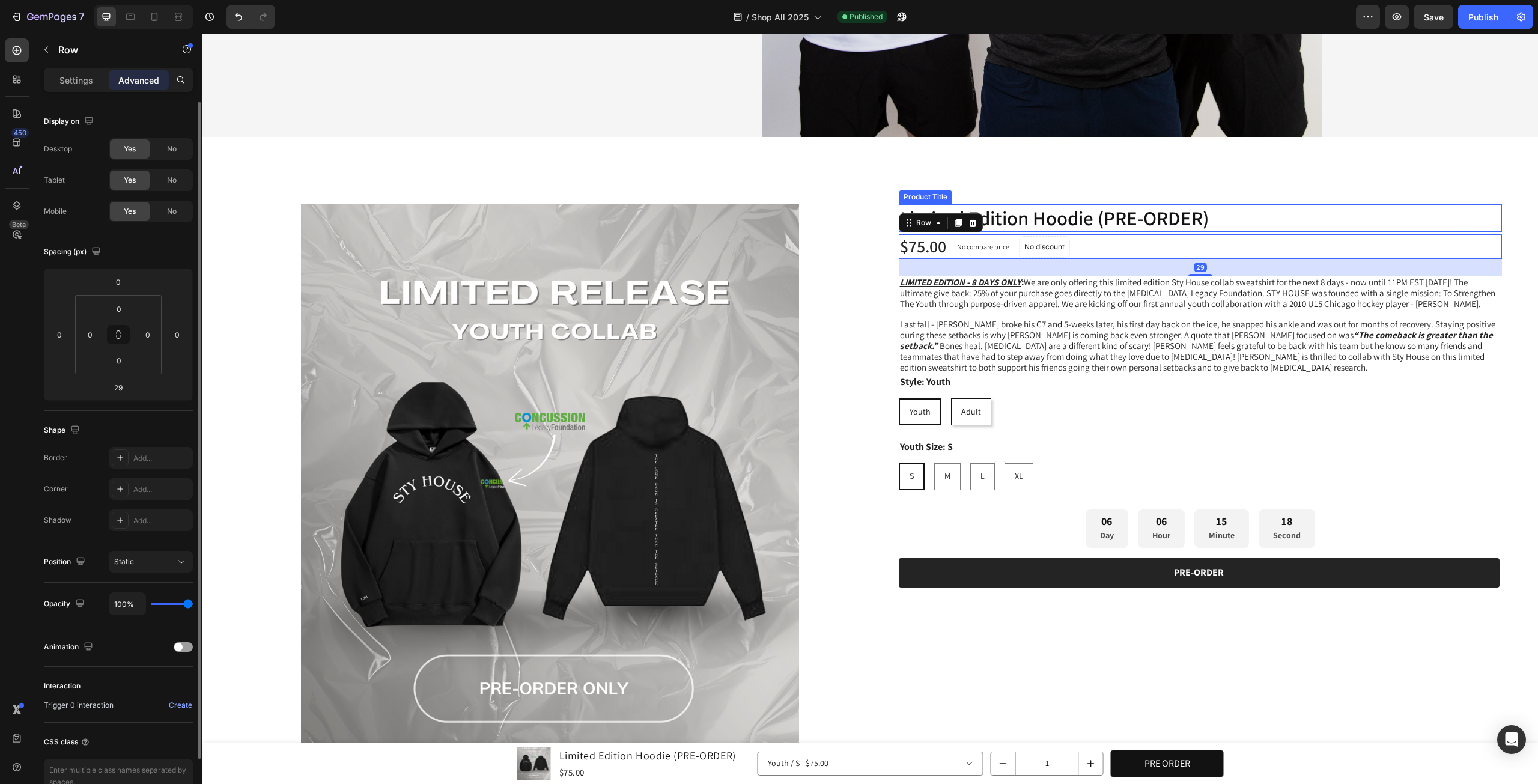
click at [1253, 207] on h1 "Limited Edition Hoodie (PRE-ORDER)" at bounding box center [1200, 218] width 604 height 29
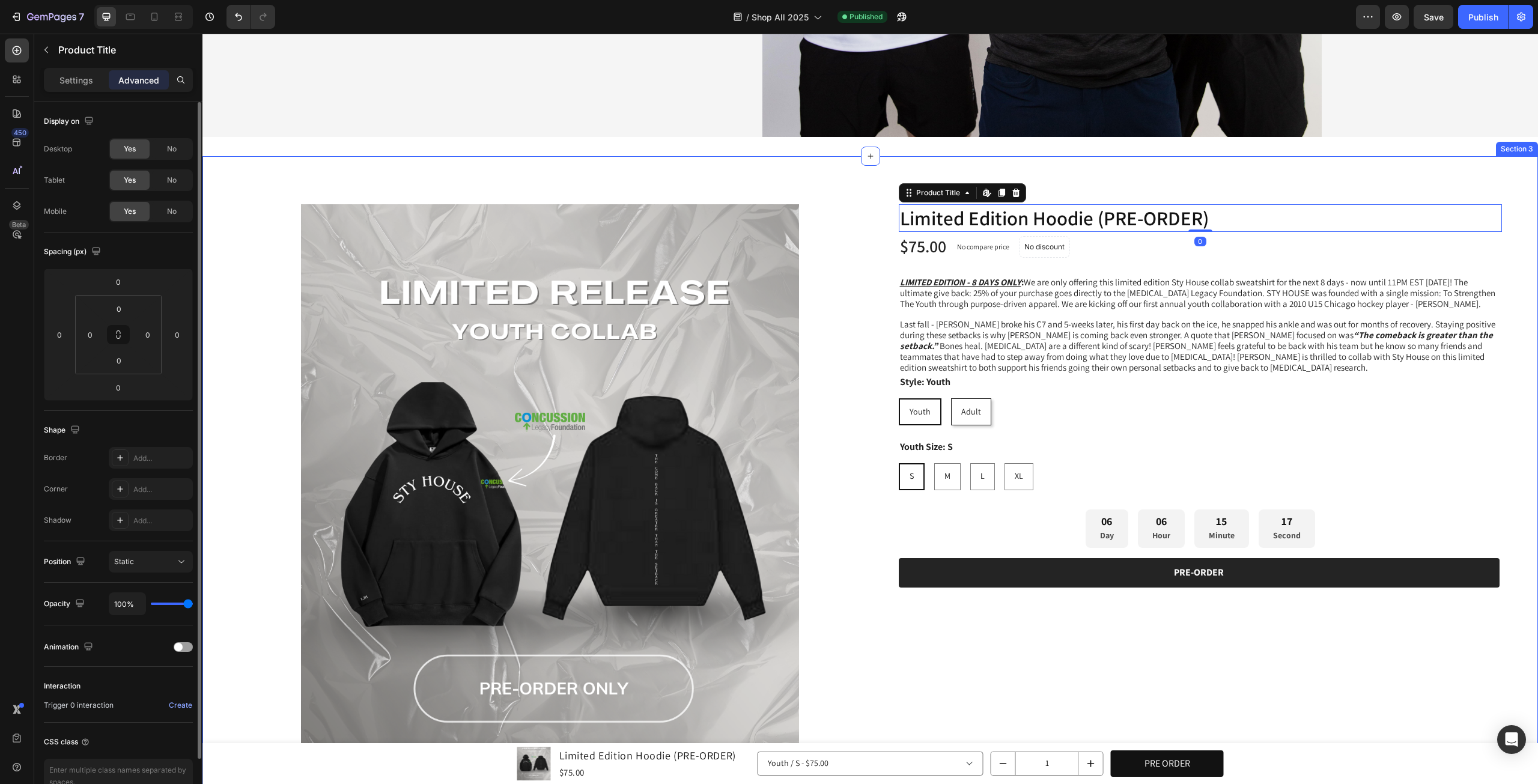
click at [1526, 320] on div "Product Images Limited Edition Hoodie (PRE-ORDER) Product Title Edit content in…" at bounding box center [870, 506] width 1336 height 700
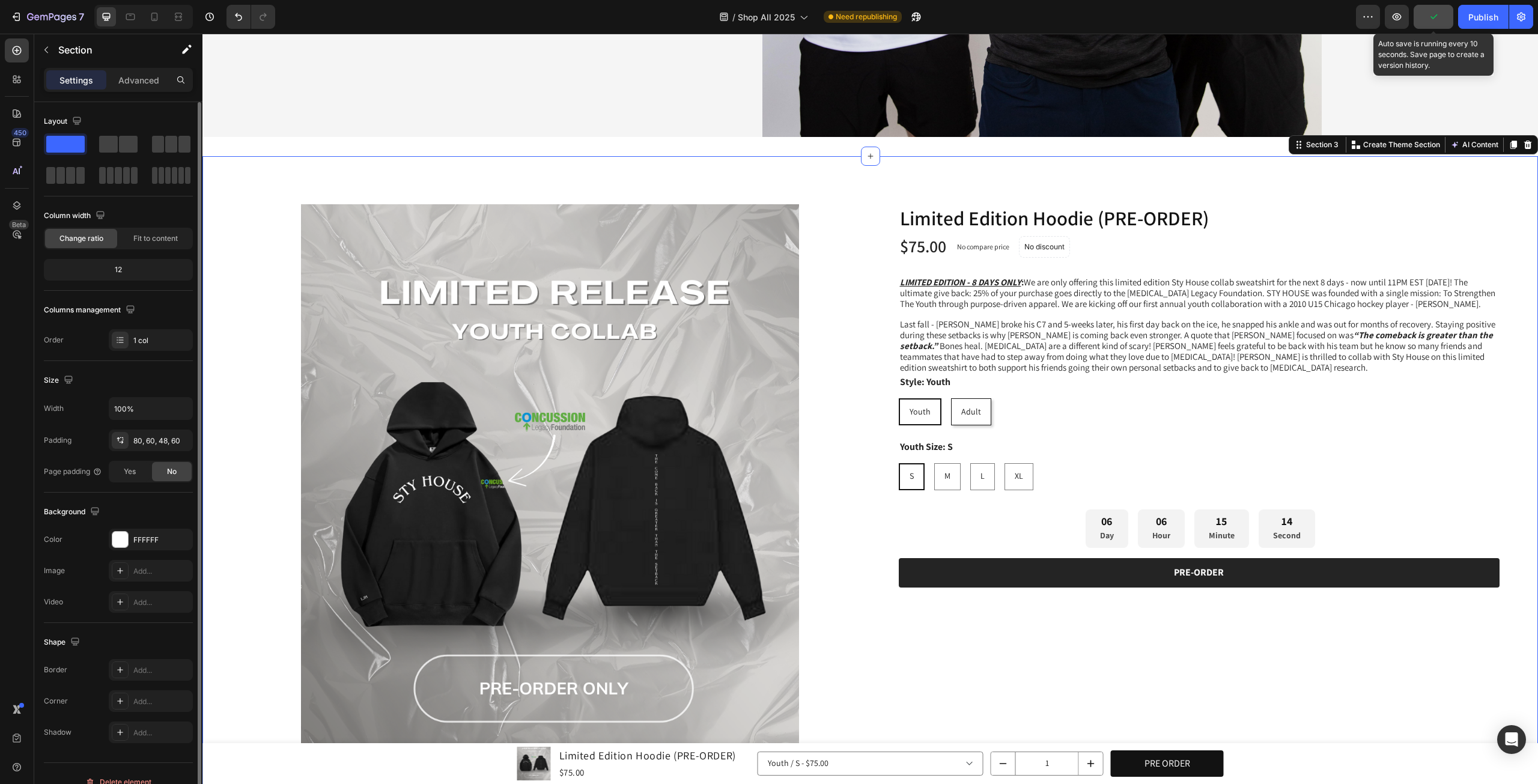
click at [1441, 19] on button "button" at bounding box center [1433, 17] width 40 height 24
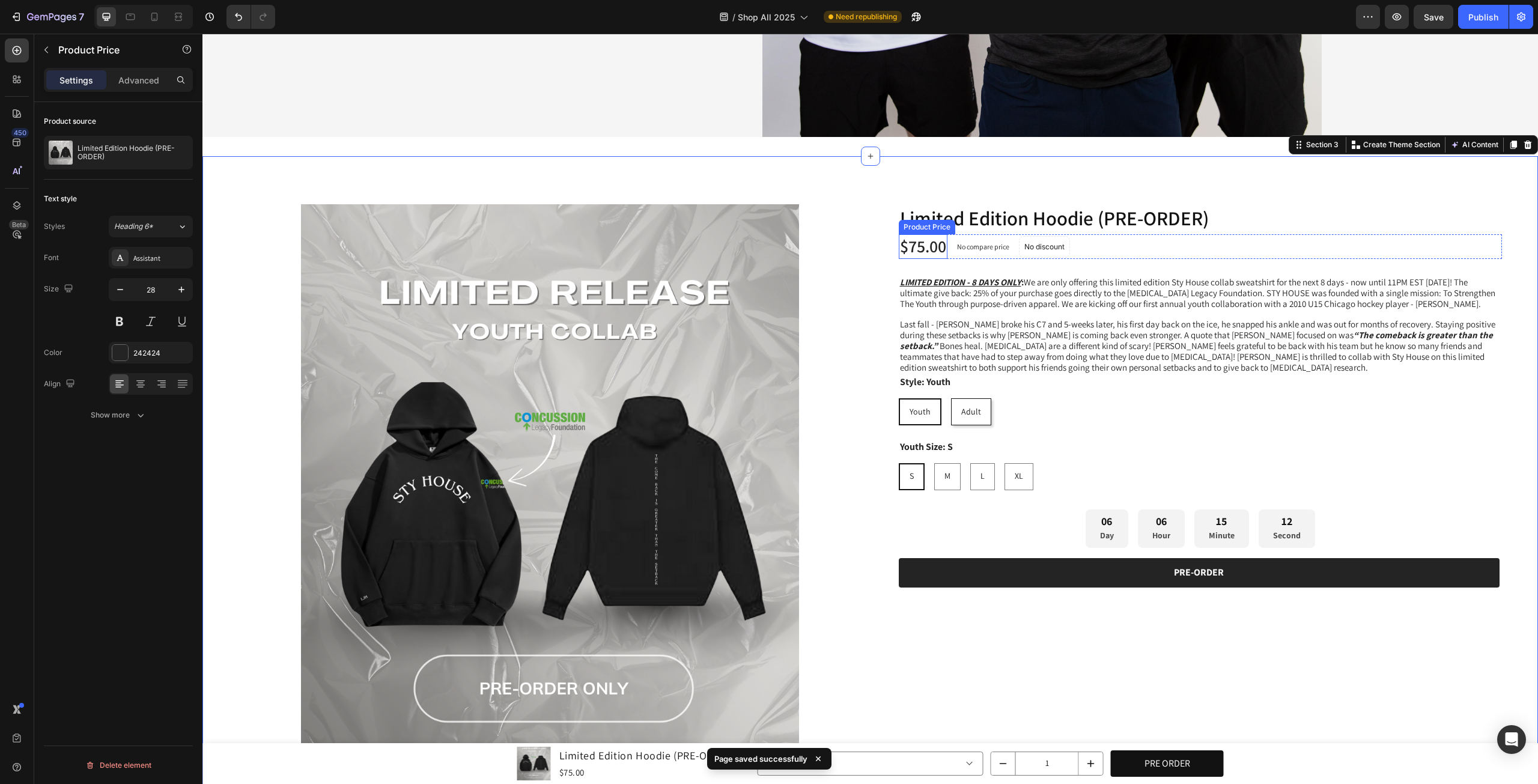
click at [916, 245] on div "$75.00" at bounding box center [922, 246] width 49 height 24
click at [991, 245] on p "No compare price" at bounding box center [982, 246] width 52 height 7
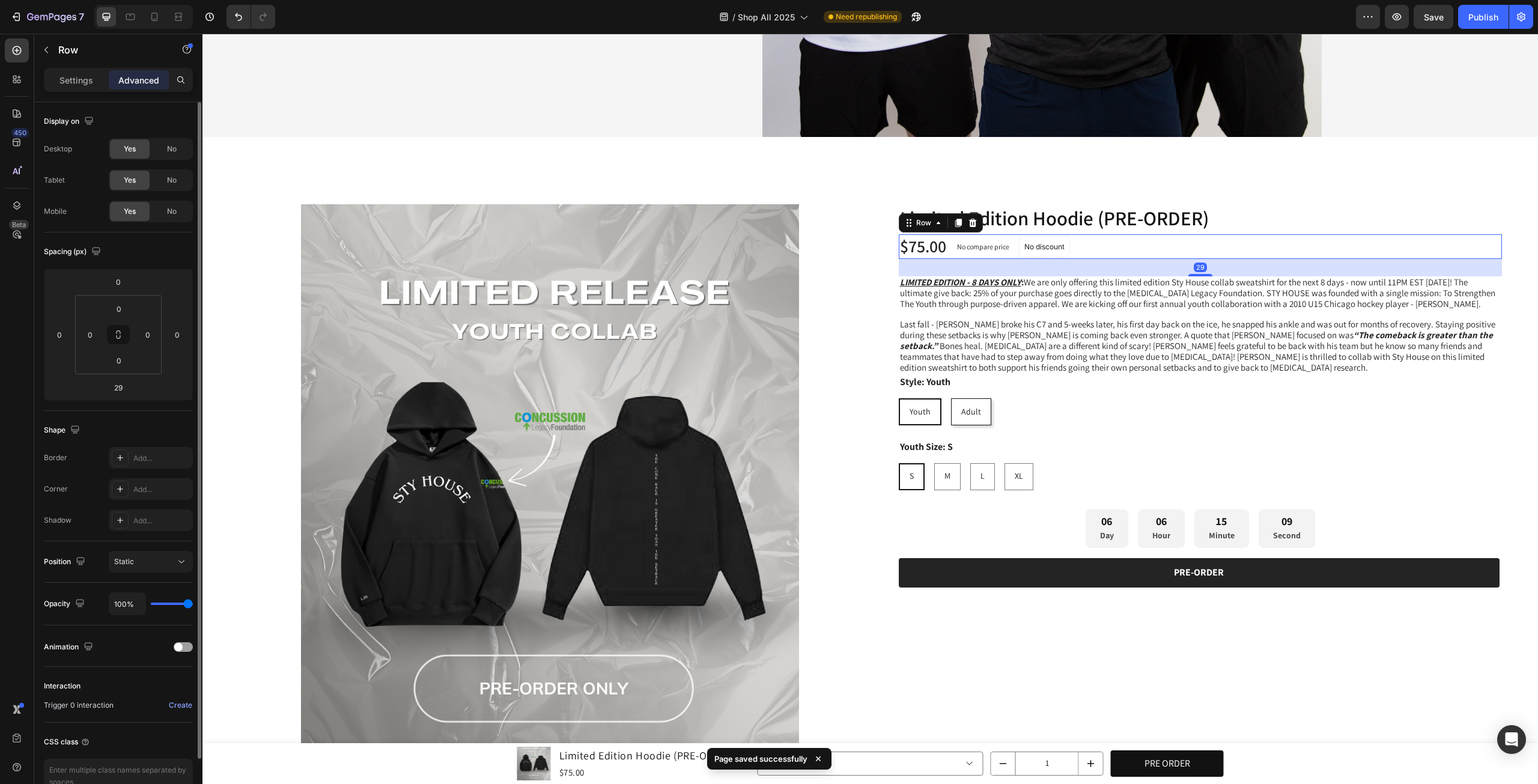
click at [1176, 241] on div "$75.00 Product Price Product Price No compare price Product Price No discount N…" at bounding box center [1200, 246] width 604 height 24
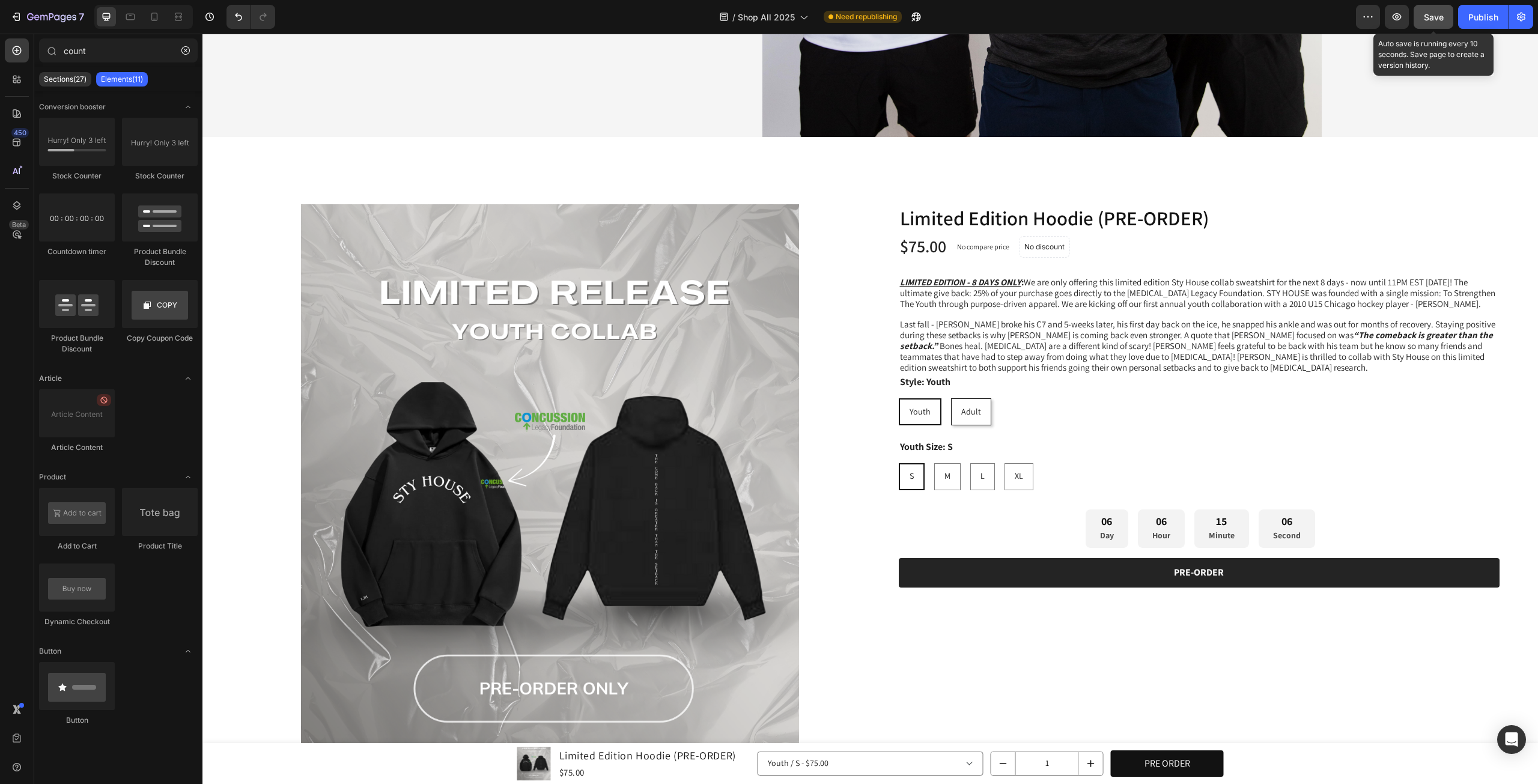
click at [1430, 9] on button "Save" at bounding box center [1433, 17] width 40 height 24
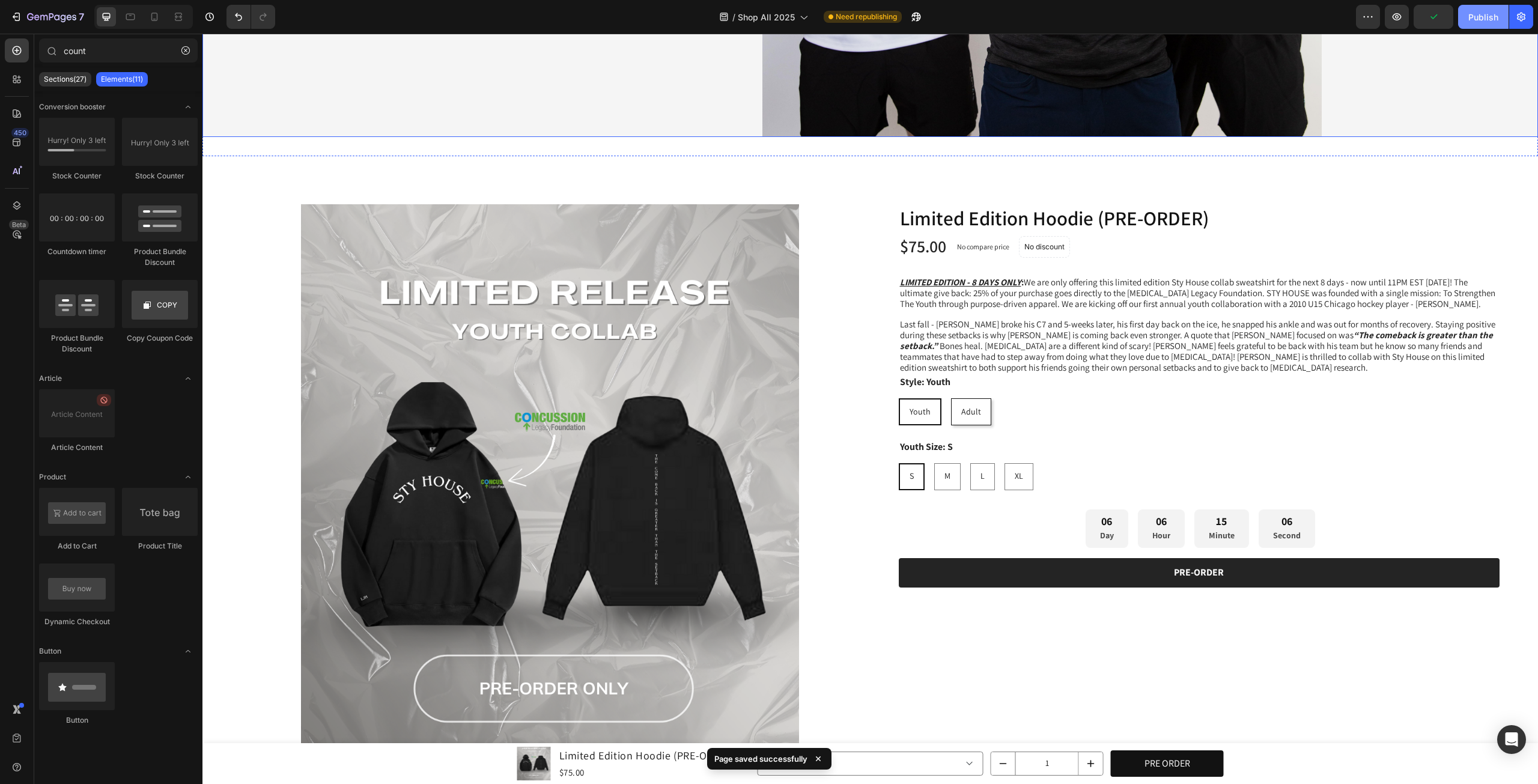
click at [1475, 24] on button "Publish" at bounding box center [1483, 17] width 51 height 24
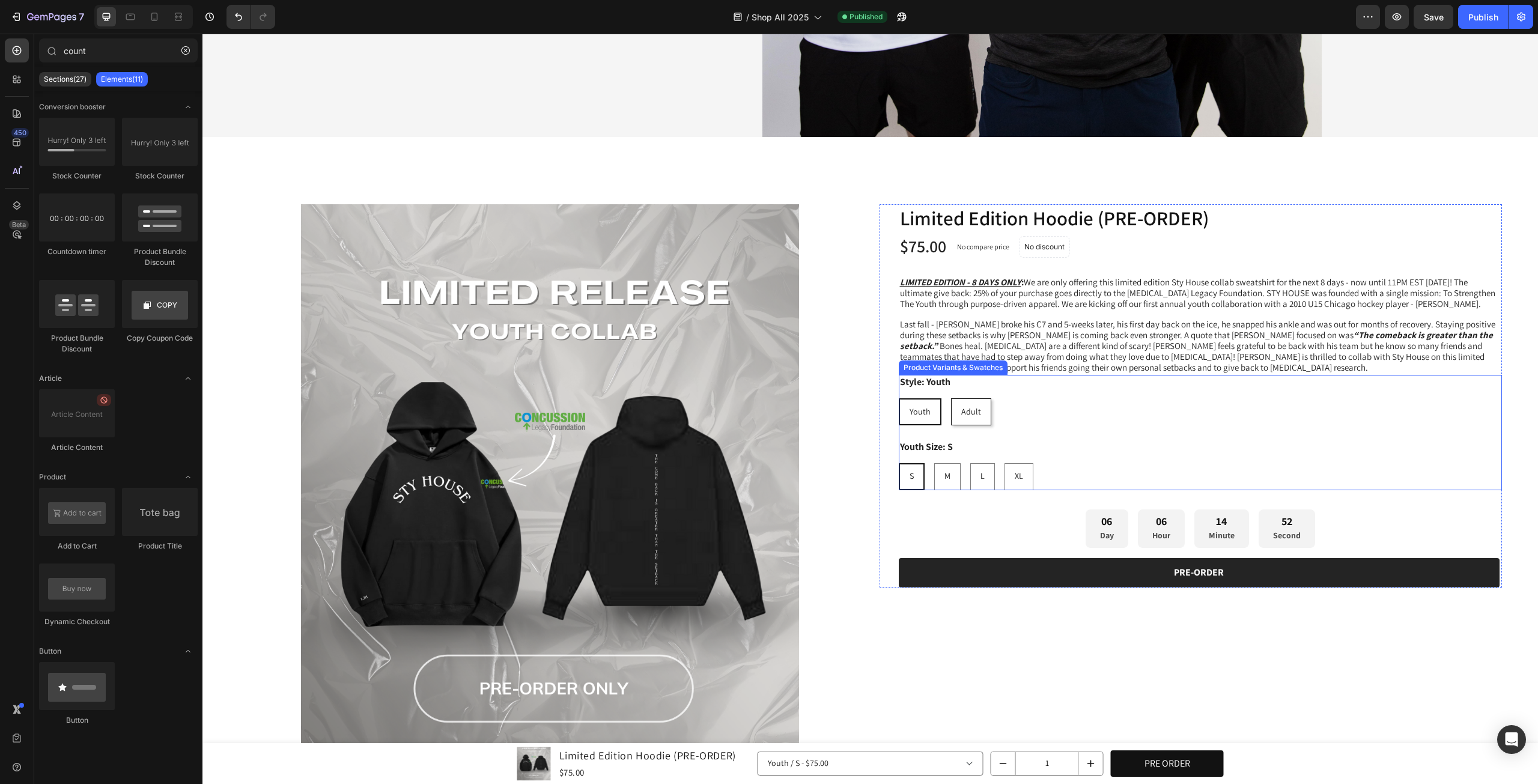
click at [1406, 421] on div "Youth Youth Youth Adult Adult Adult" at bounding box center [1200, 411] width 604 height 27
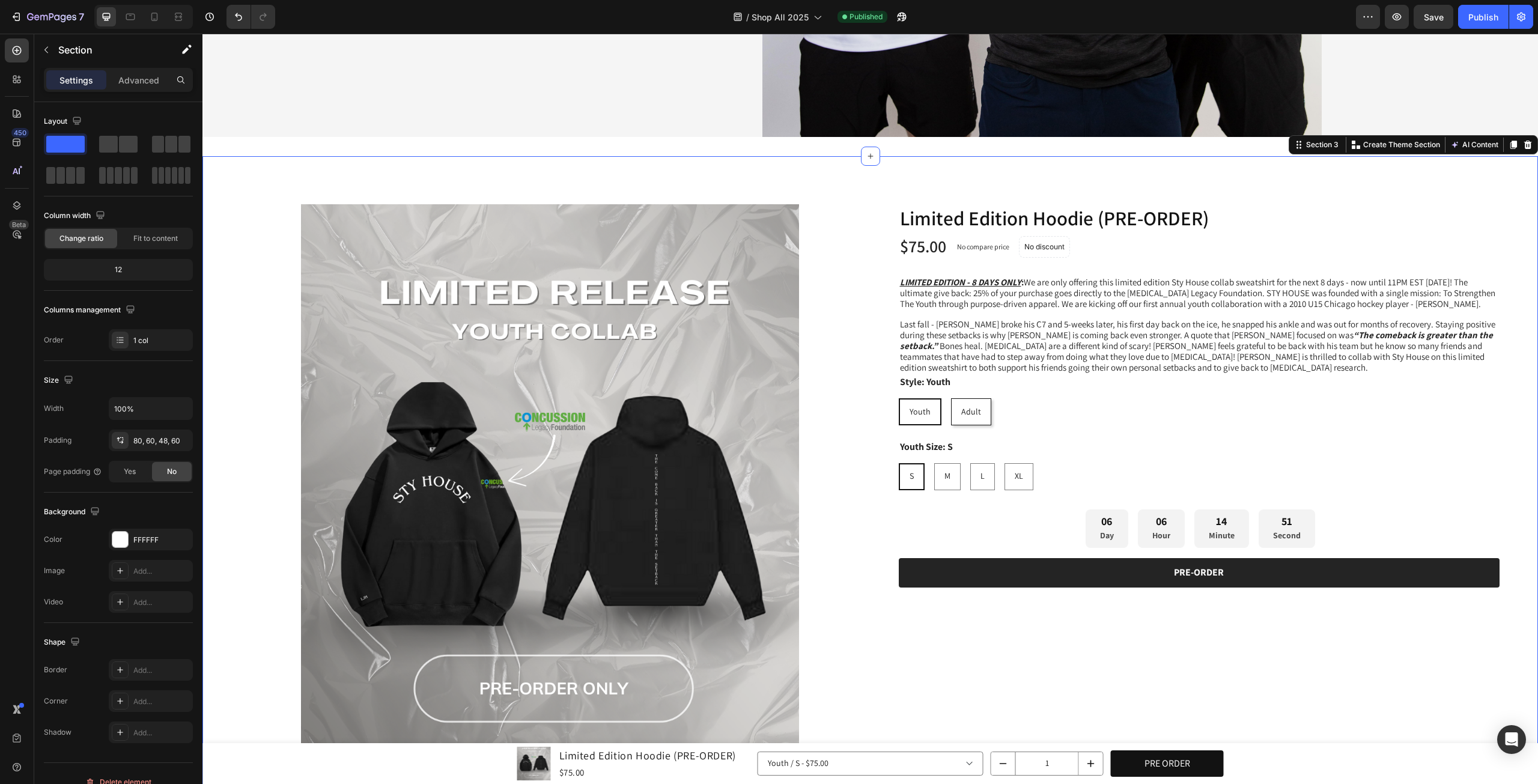
click at [1499, 414] on div "Product Images Limited Edition Hoodie (PRE-ORDER) Product Title Row $75.00 Prod…" at bounding box center [870, 506] width 1336 height 700
click at [1386, 412] on div "Youth Youth Youth Adult Adult Adult" at bounding box center [1200, 411] width 604 height 27
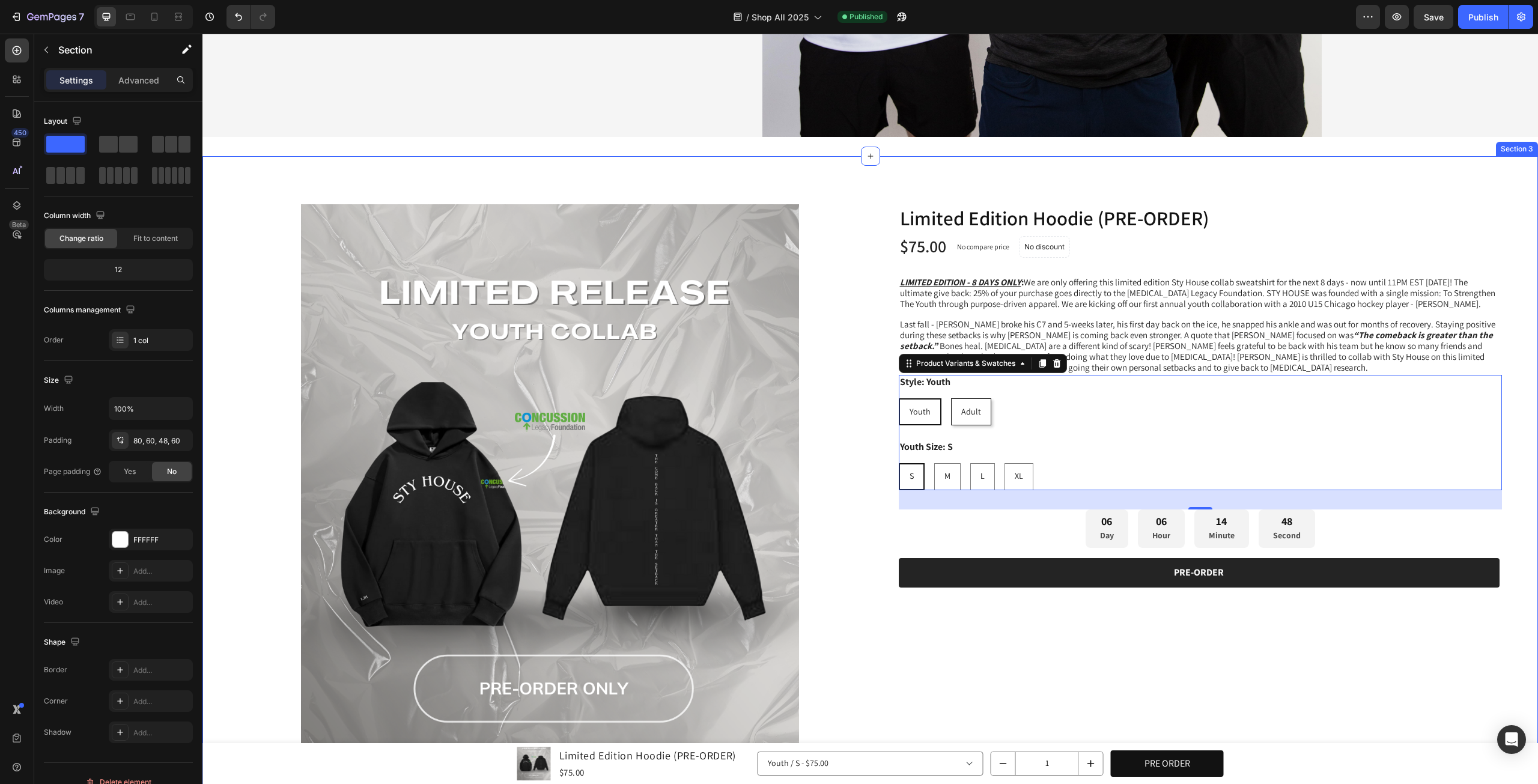
click at [1510, 446] on div "Product Images Limited Edition Hoodie (PRE-ORDER) Product Title Row $75.00 Prod…" at bounding box center [870, 506] width 1336 height 700
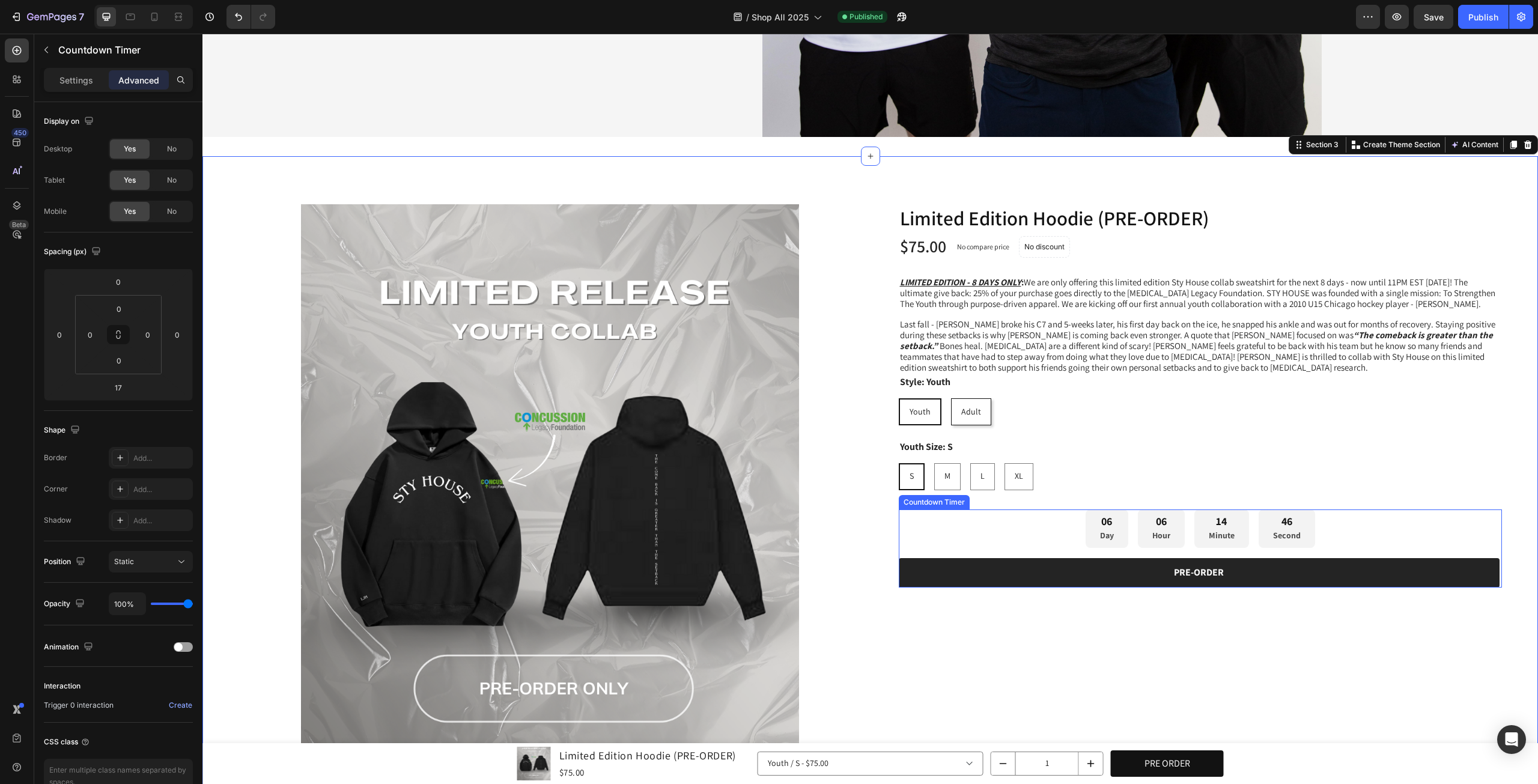
click at [937, 519] on div "06 Day 06 Hour 14 Minute 46 Second" at bounding box center [1200, 528] width 604 height 39
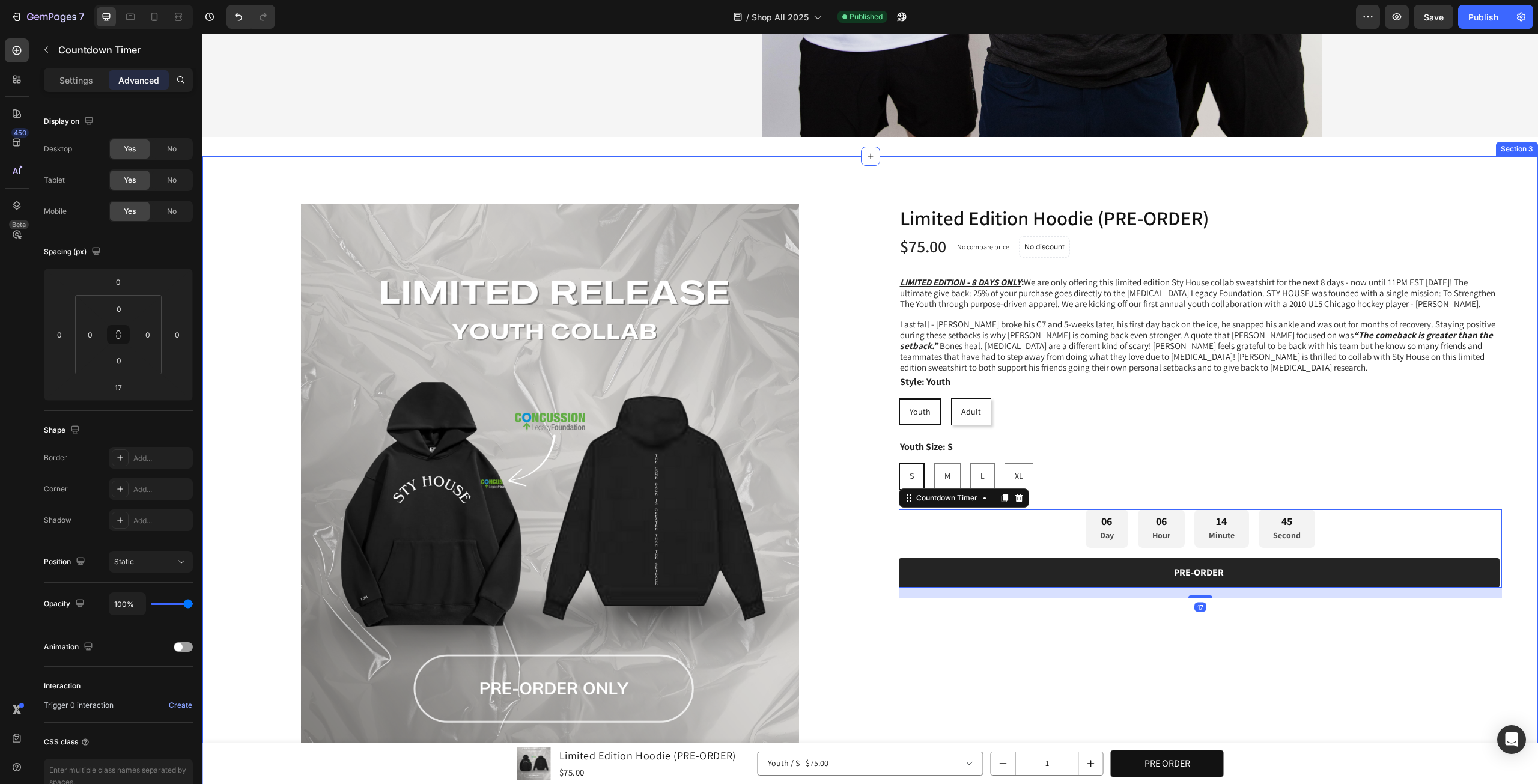
click at [1510, 538] on div "Product Images Limited Edition Hoodie (PRE-ORDER) Product Title Row $75.00 Prod…" at bounding box center [870, 506] width 1336 height 700
